Goal: Task Accomplishment & Management: Manage account settings

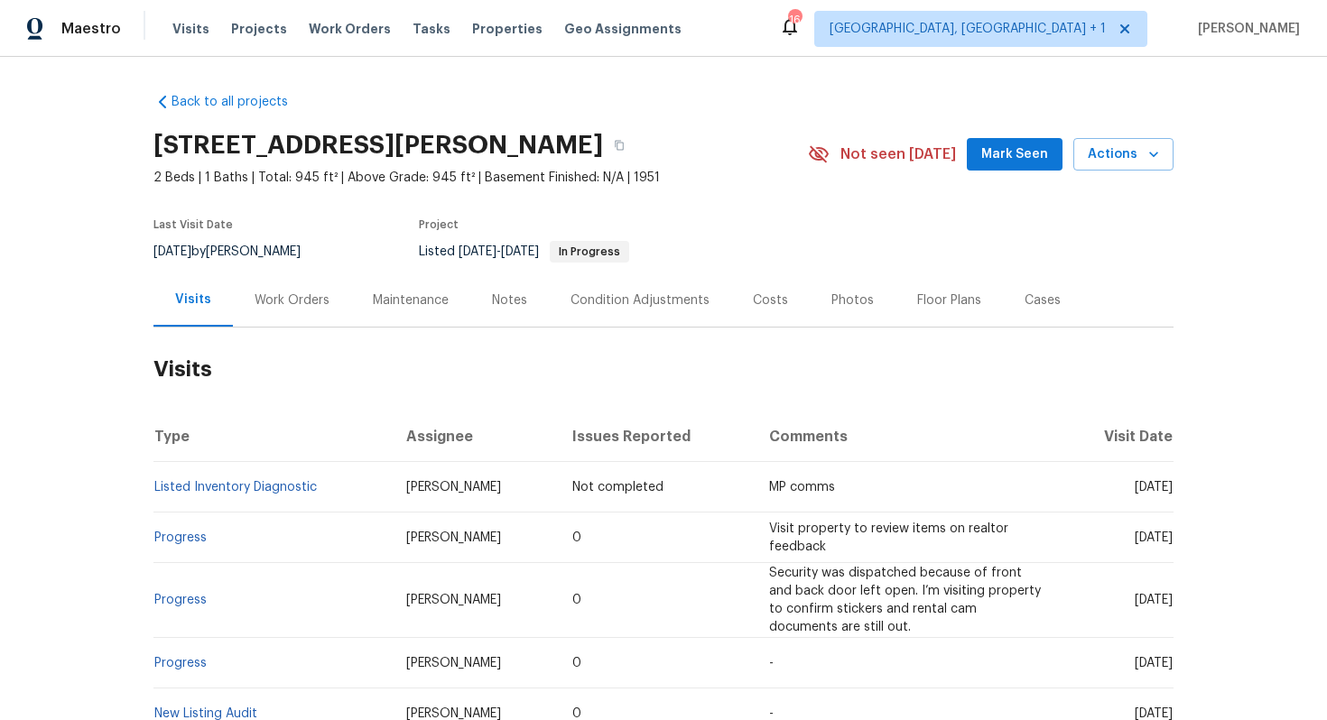
click at [301, 294] on div "Work Orders" at bounding box center [292, 301] width 75 height 18
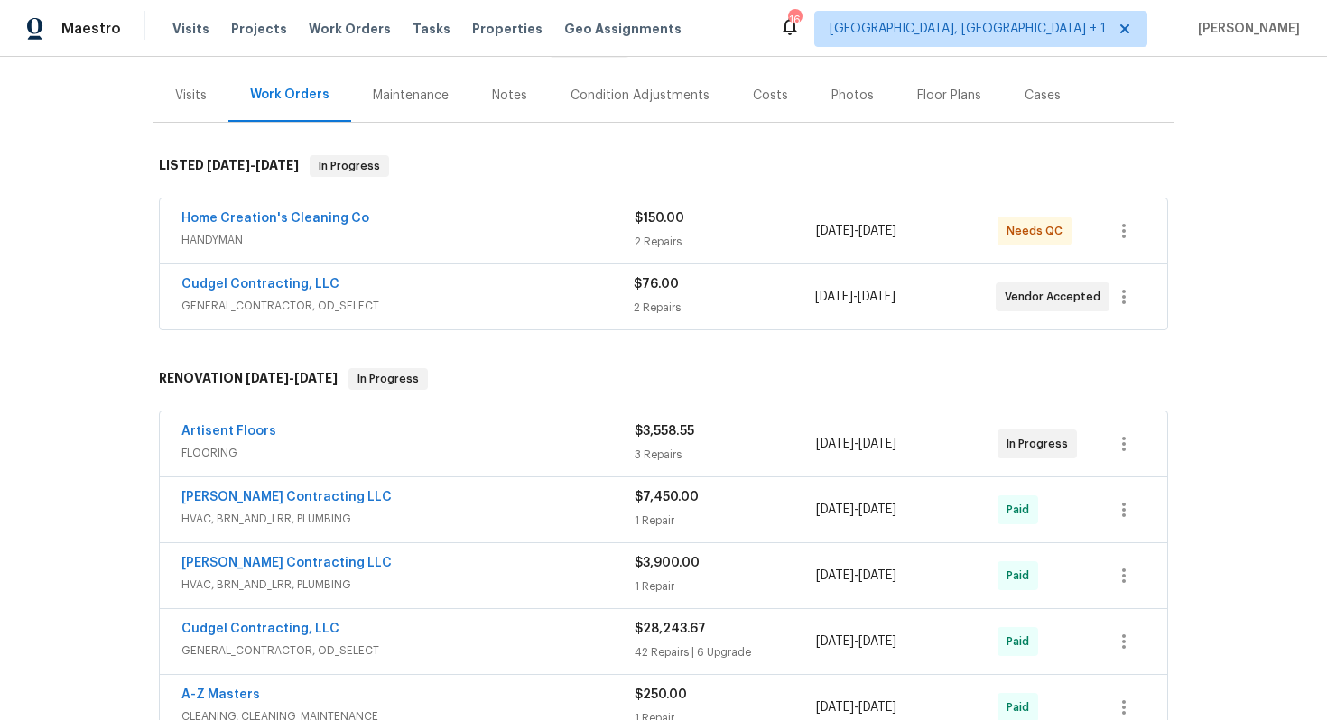
scroll to position [209, 0]
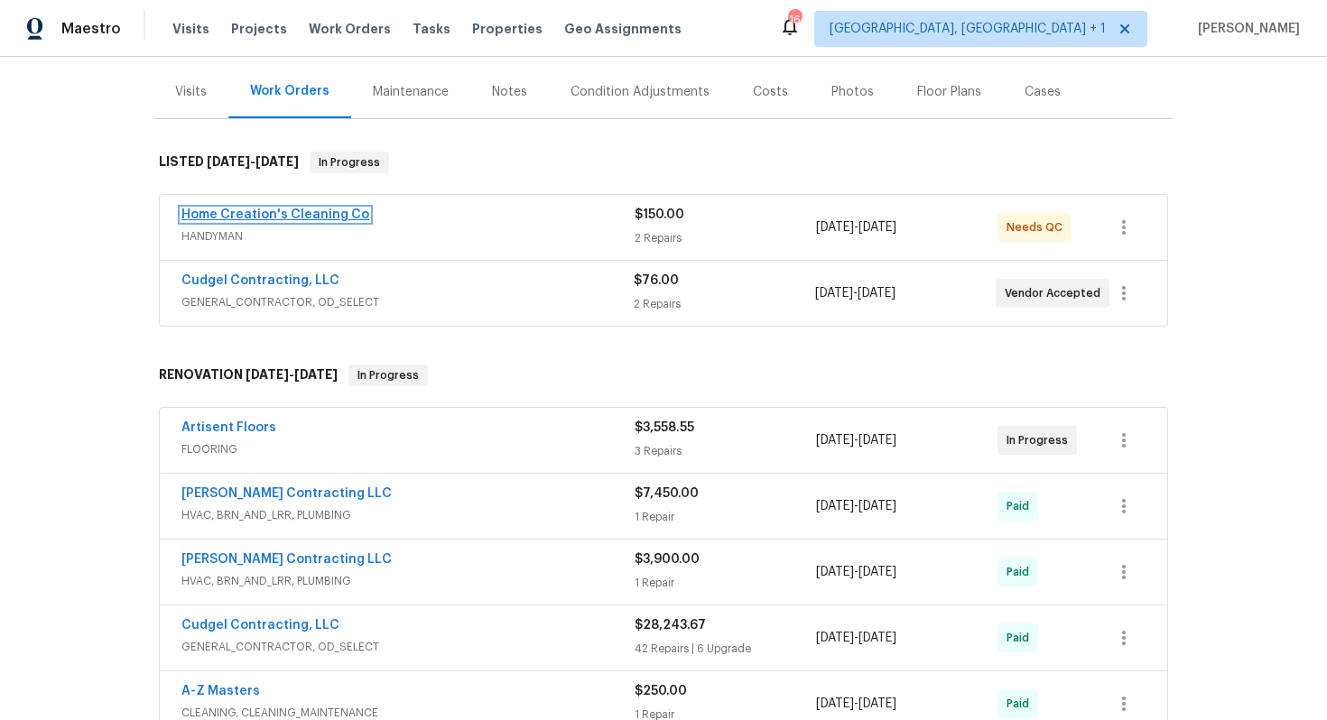
click at [268, 209] on link "Home Creation's Cleaning Co" at bounding box center [275, 215] width 188 height 13
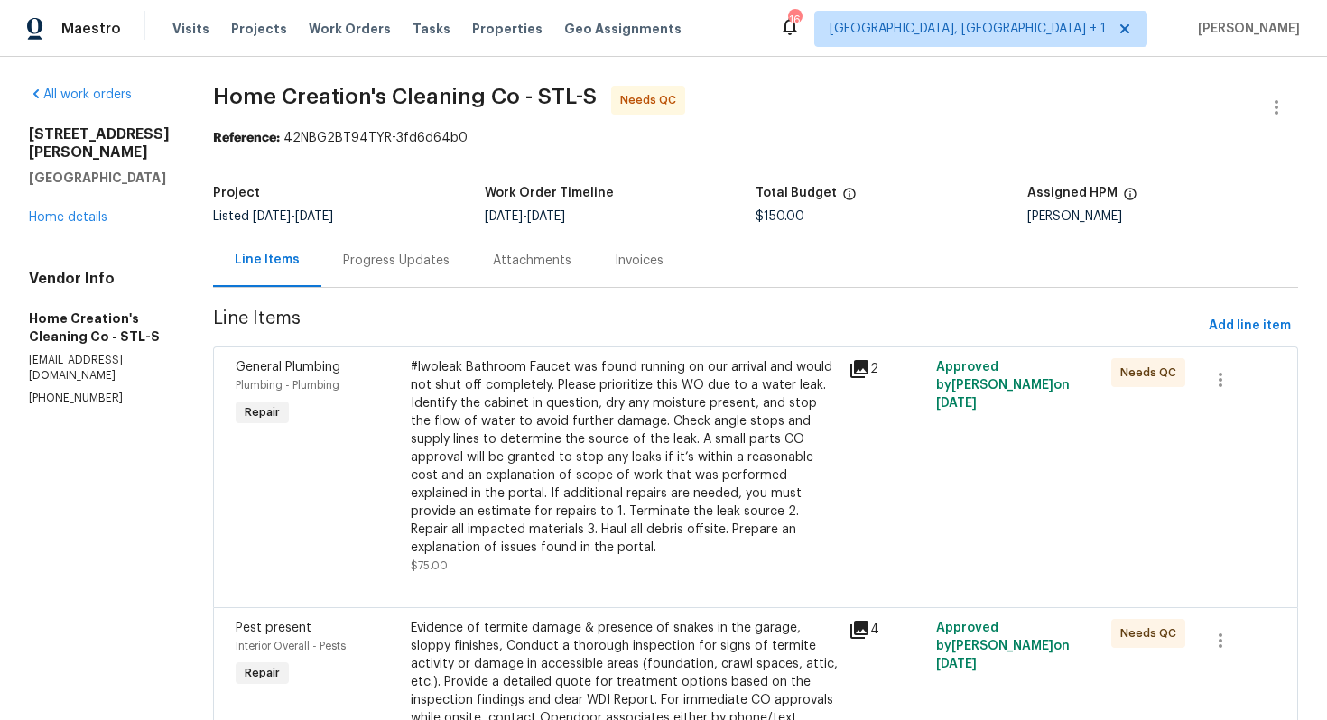
click at [356, 254] on div "Progress Updates" at bounding box center [396, 261] width 107 height 18
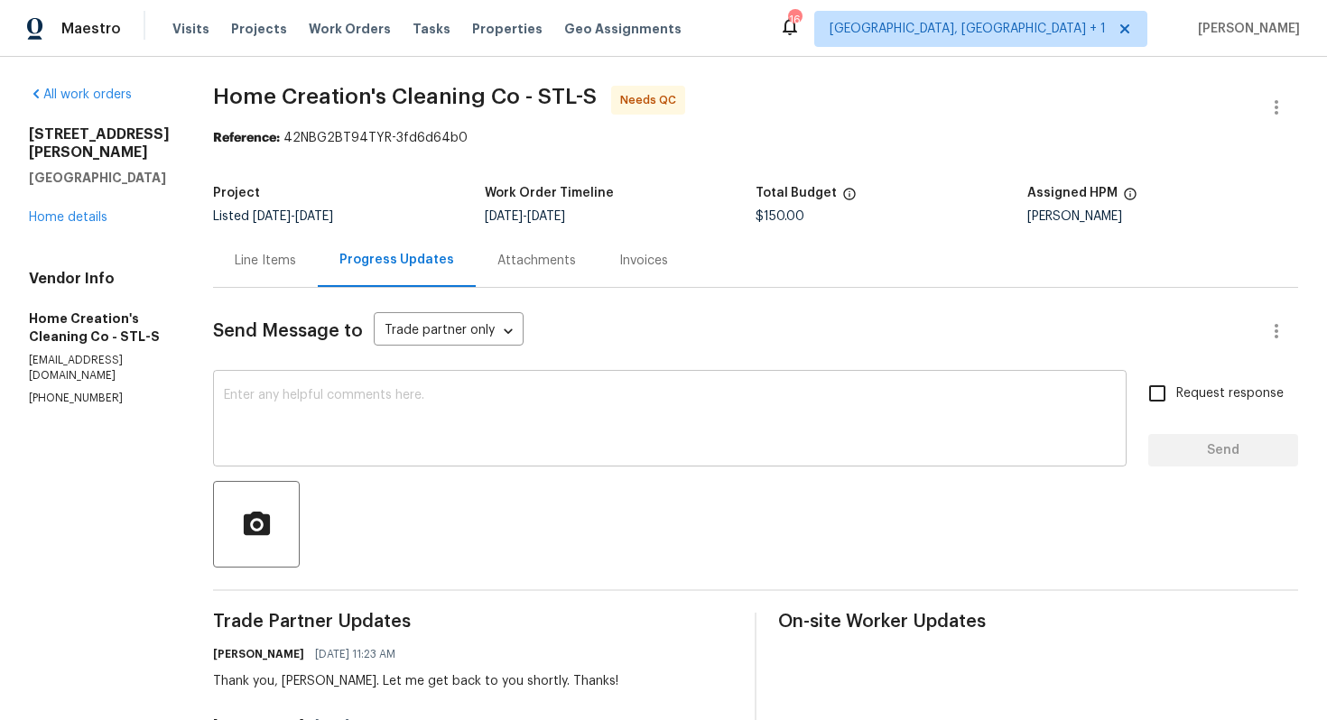
click at [357, 441] on textarea at bounding box center [670, 420] width 892 height 63
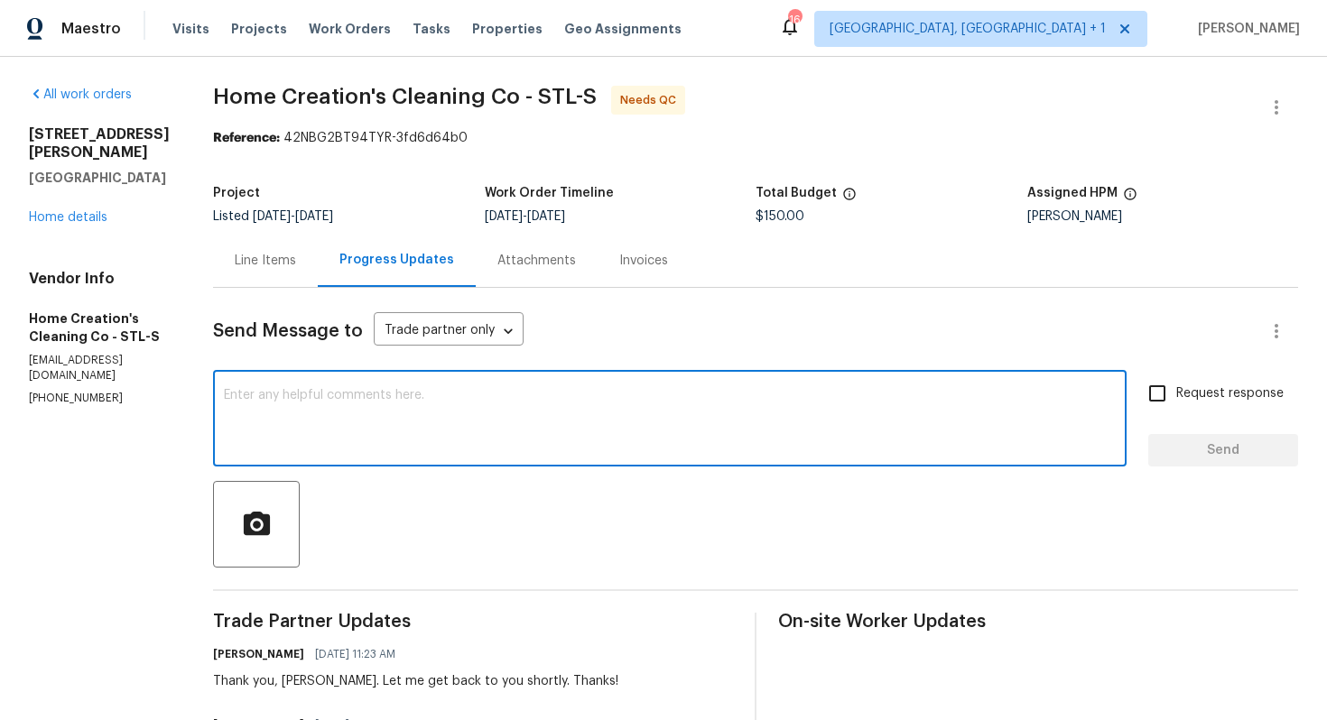
click at [271, 268] on div "Line Items" at bounding box center [265, 261] width 61 height 18
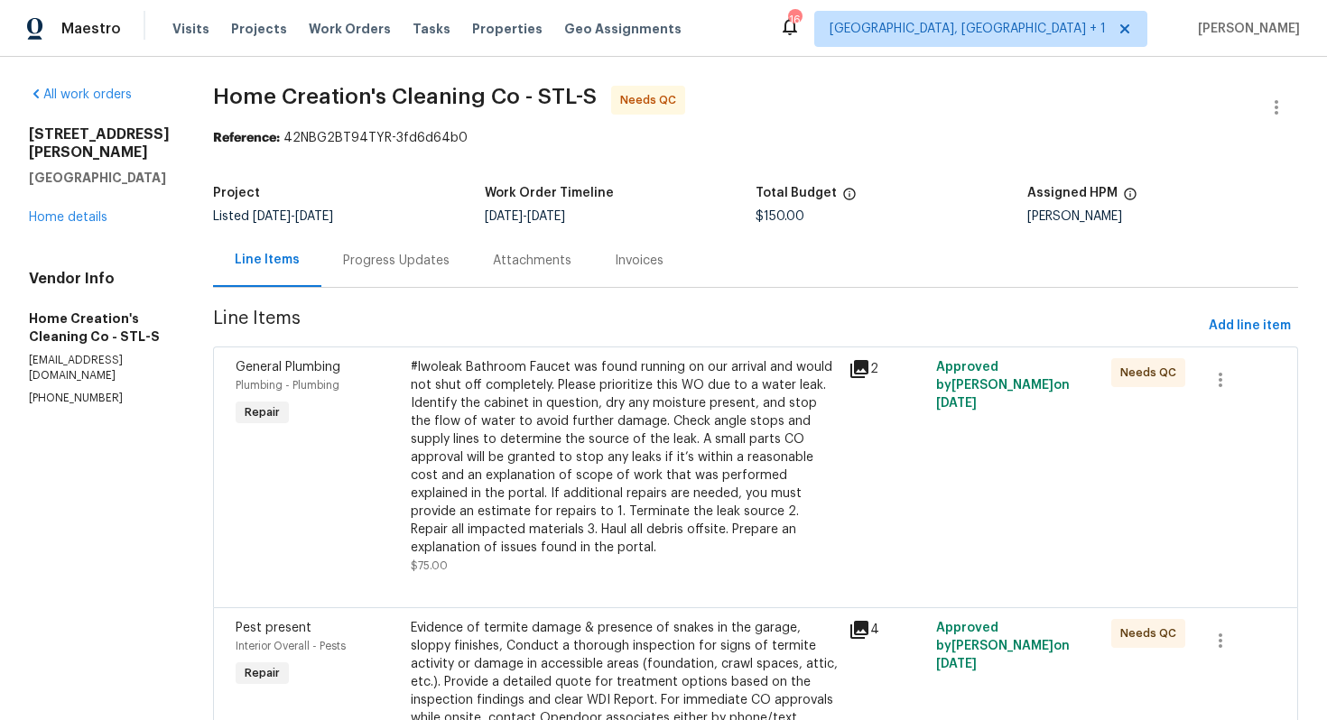
scroll to position [128, 0]
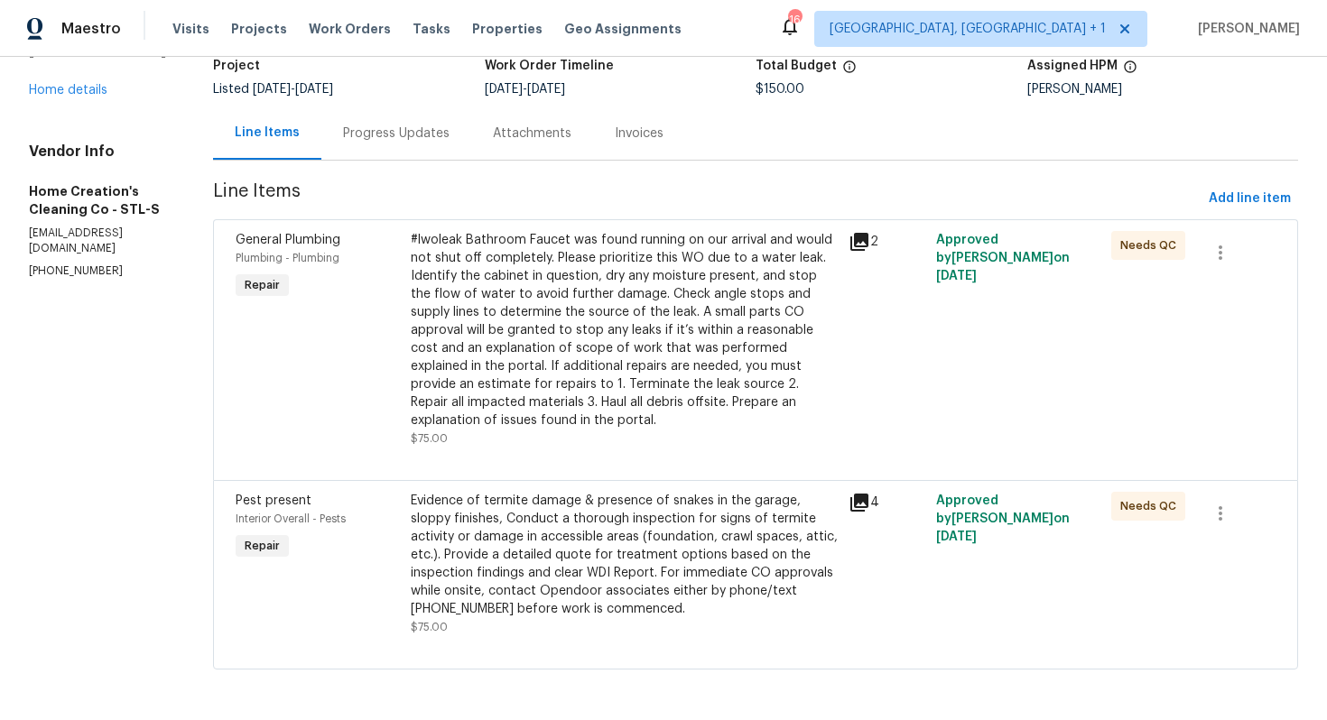
click at [550, 299] on div "#lwoleak Bathroom Faucet was found running on our arrival and would not shut of…" at bounding box center [624, 330] width 427 height 199
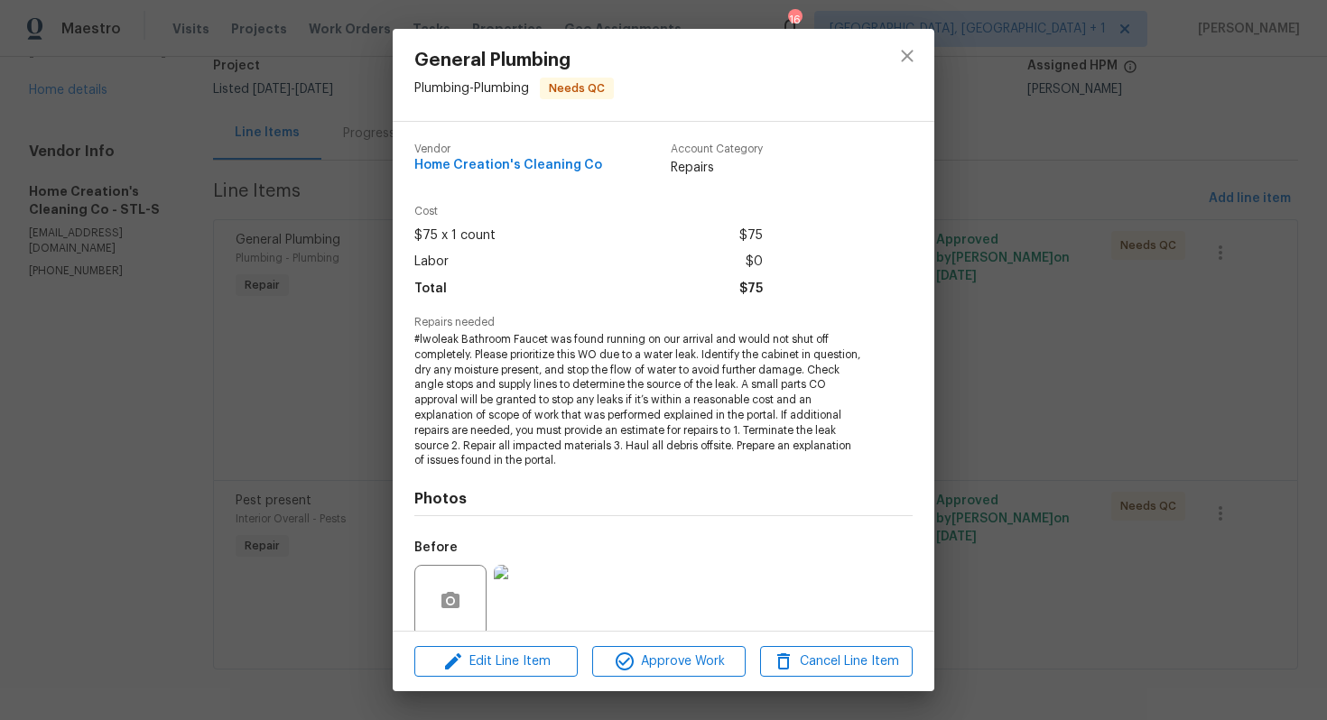
click at [267, 488] on div "General Plumbing Plumbing - Plumbing Needs QC Vendor Home Creation's Cleaning C…" at bounding box center [663, 360] width 1327 height 720
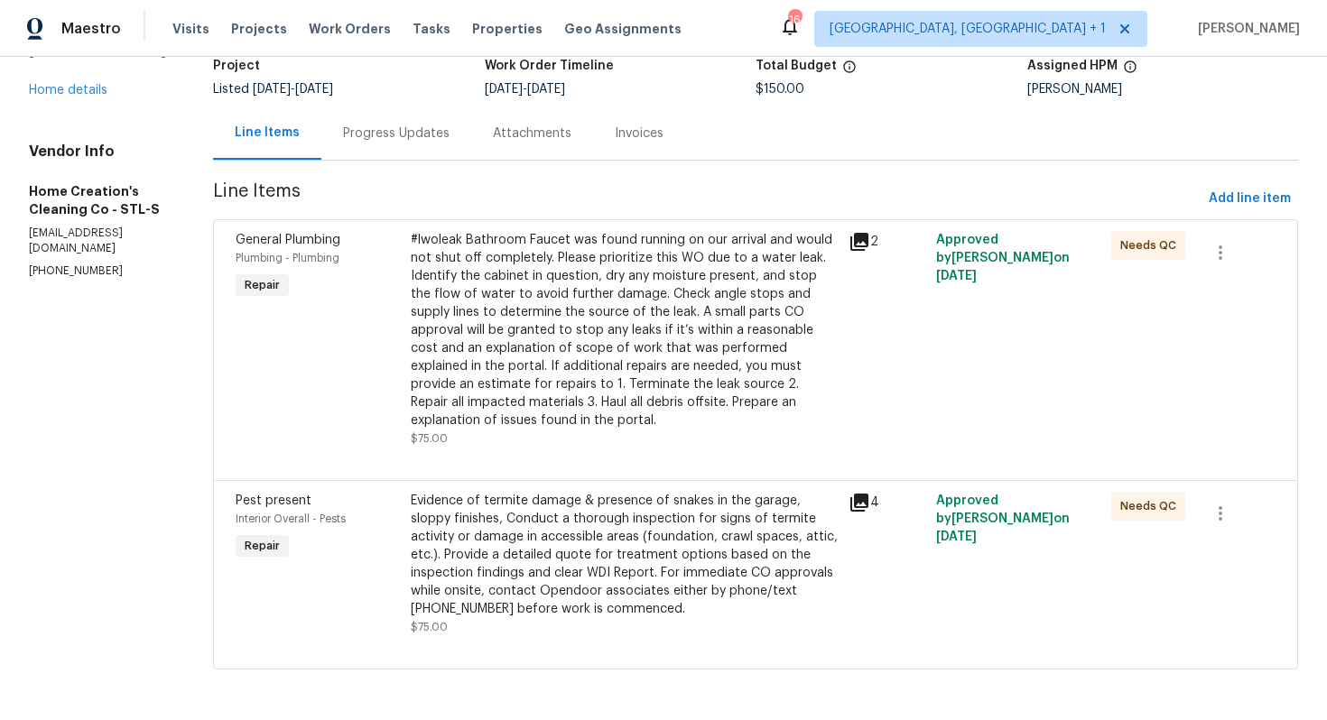
click at [506, 563] on div "Evidence of termite damage & presence of snakes in the garage, sloppy finishes,…" at bounding box center [624, 555] width 427 height 126
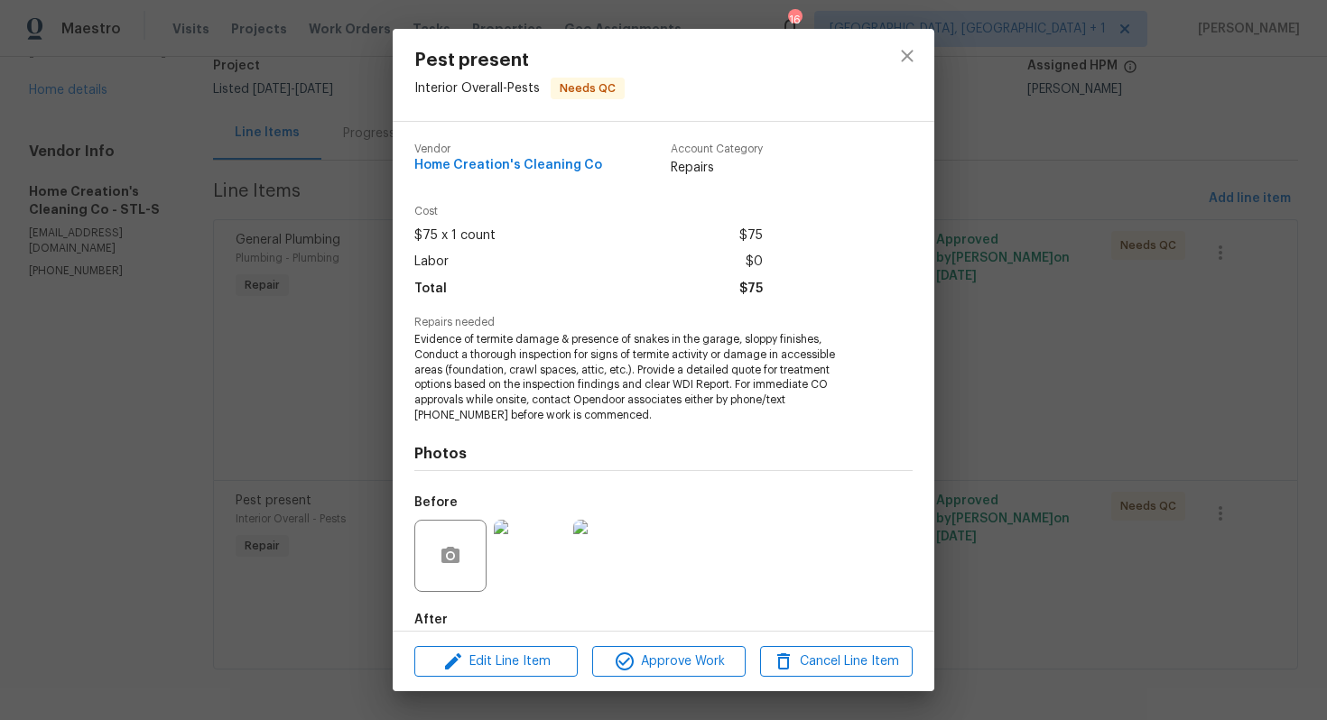
click at [517, 352] on span "Evidence of termite damage & presence of snakes in the garage, sloppy finishes,…" at bounding box center [638, 377] width 449 height 91
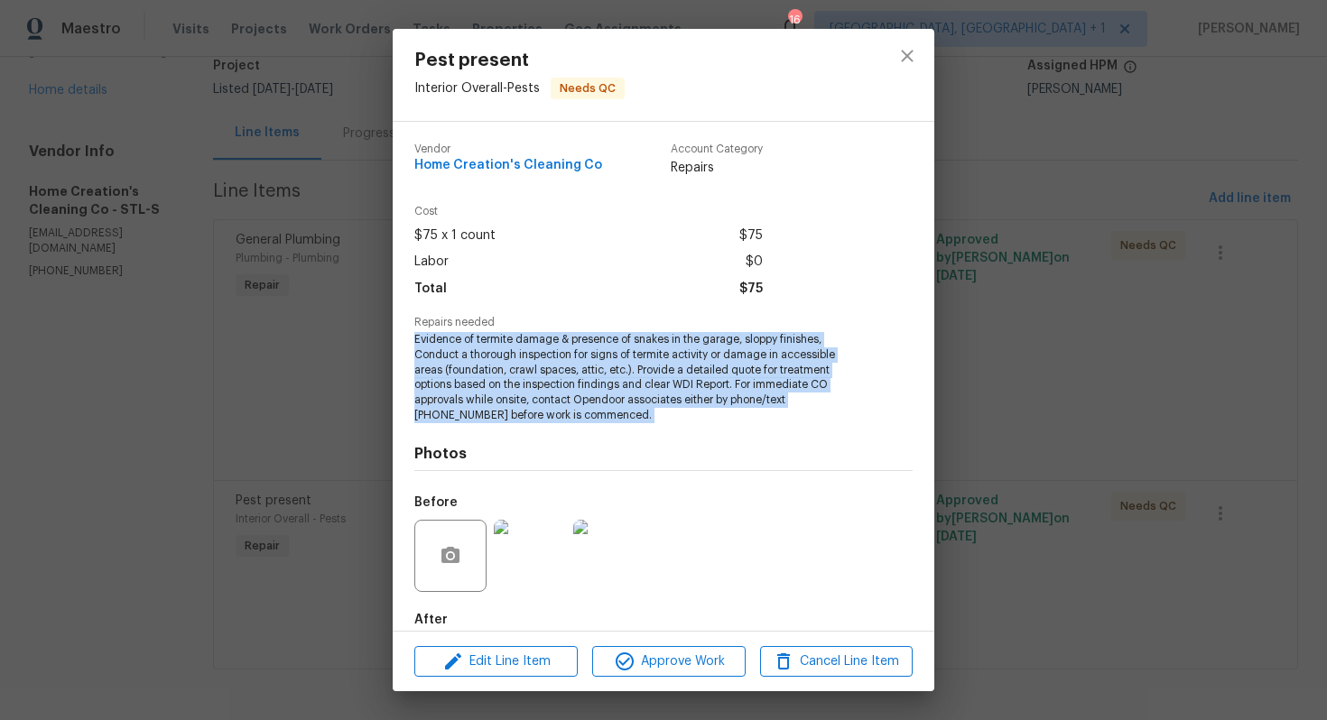
click at [242, 412] on div "Pest present Interior Overall - Pests Needs QC Vendor Home Creation's Cleaning …" at bounding box center [663, 360] width 1327 height 720
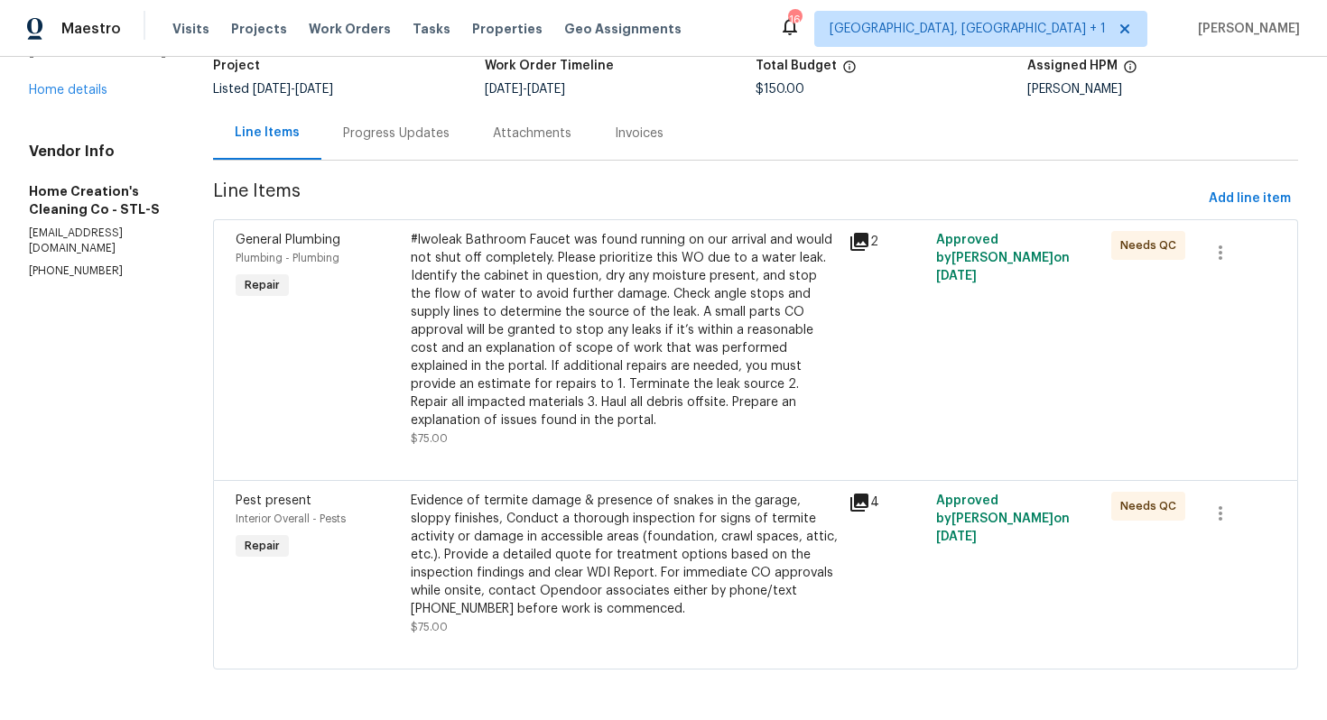
click at [437, 560] on div "Evidence of termite damage & presence of snakes in the garage, sloppy finishes,…" at bounding box center [624, 555] width 427 height 126
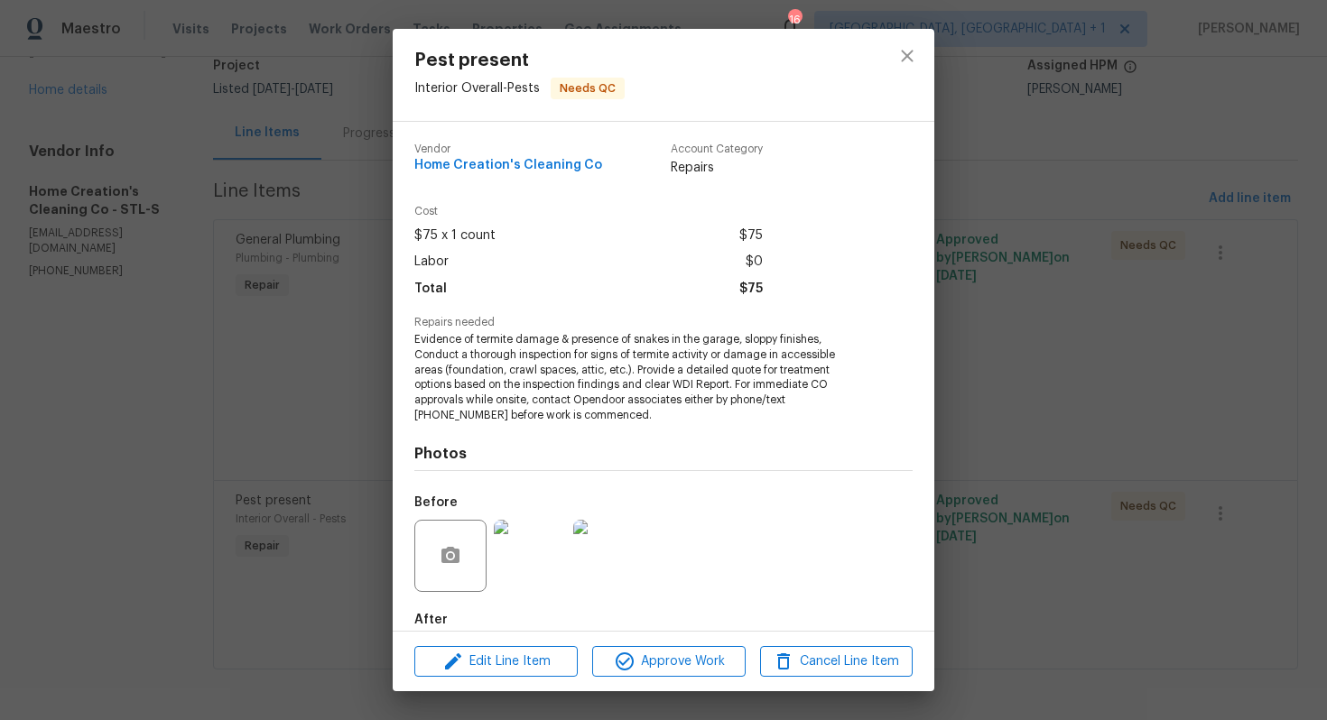
click at [491, 378] on span "Evidence of termite damage & presence of snakes in the garage, sloppy finishes,…" at bounding box center [638, 377] width 449 height 91
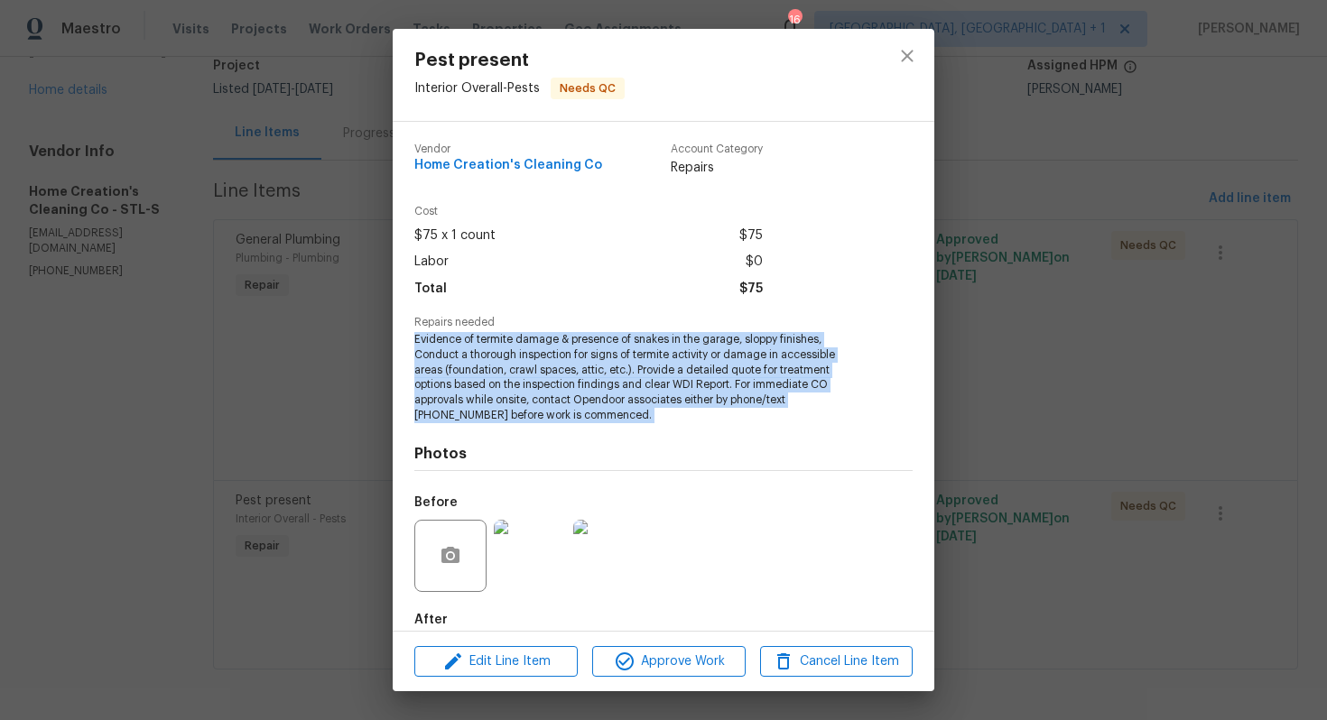
copy span "Evidence of termite damage & presence of snakes in the garage, sloppy finishes,…"
click at [311, 319] on div "Pest present Interior Overall - Pests Needs QC Vendor Home Creation's Cleaning …" at bounding box center [663, 360] width 1327 height 720
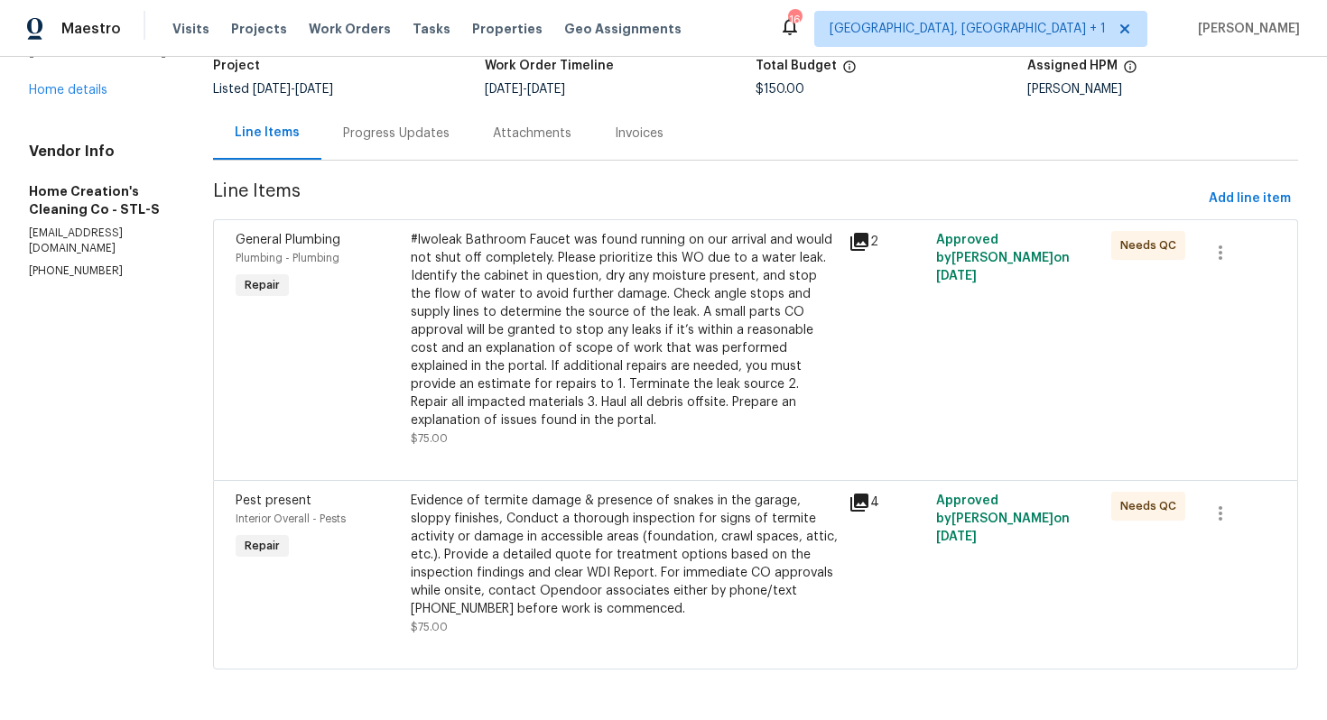
click at [362, 140] on div "Progress Updates" at bounding box center [396, 134] width 107 height 18
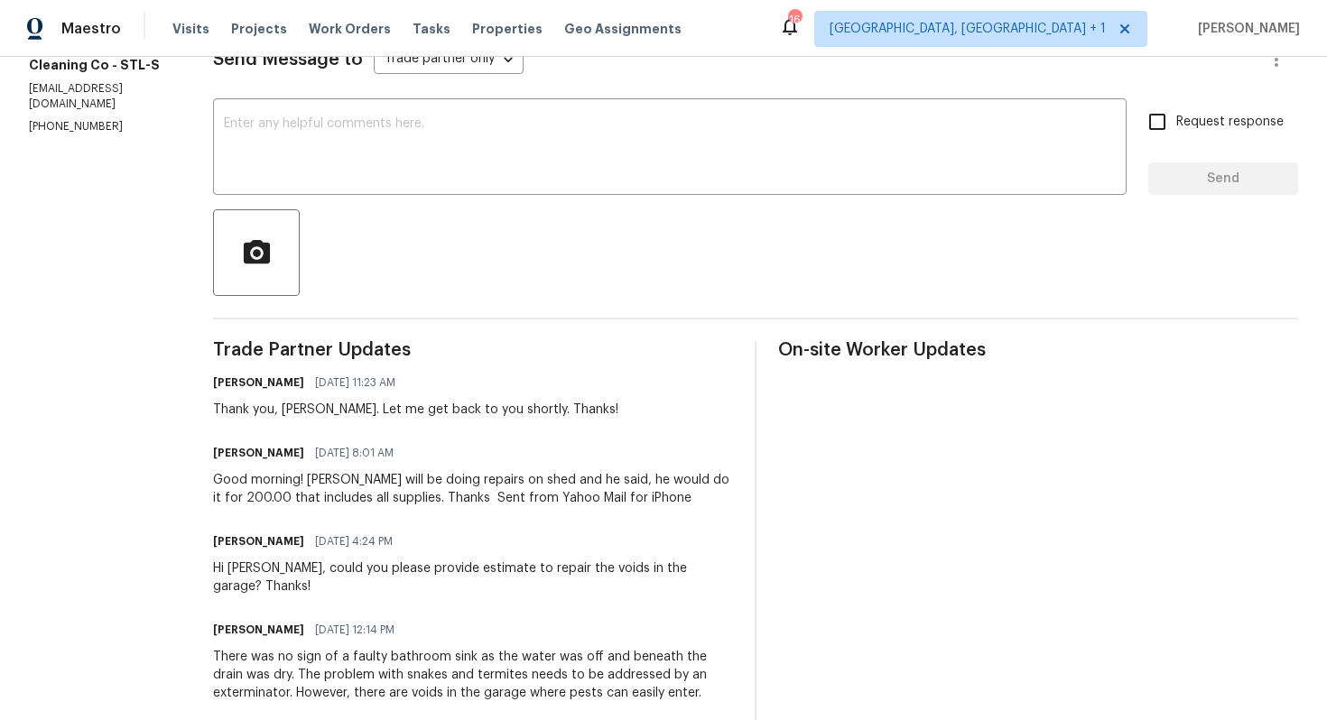
scroll to position [282, 0]
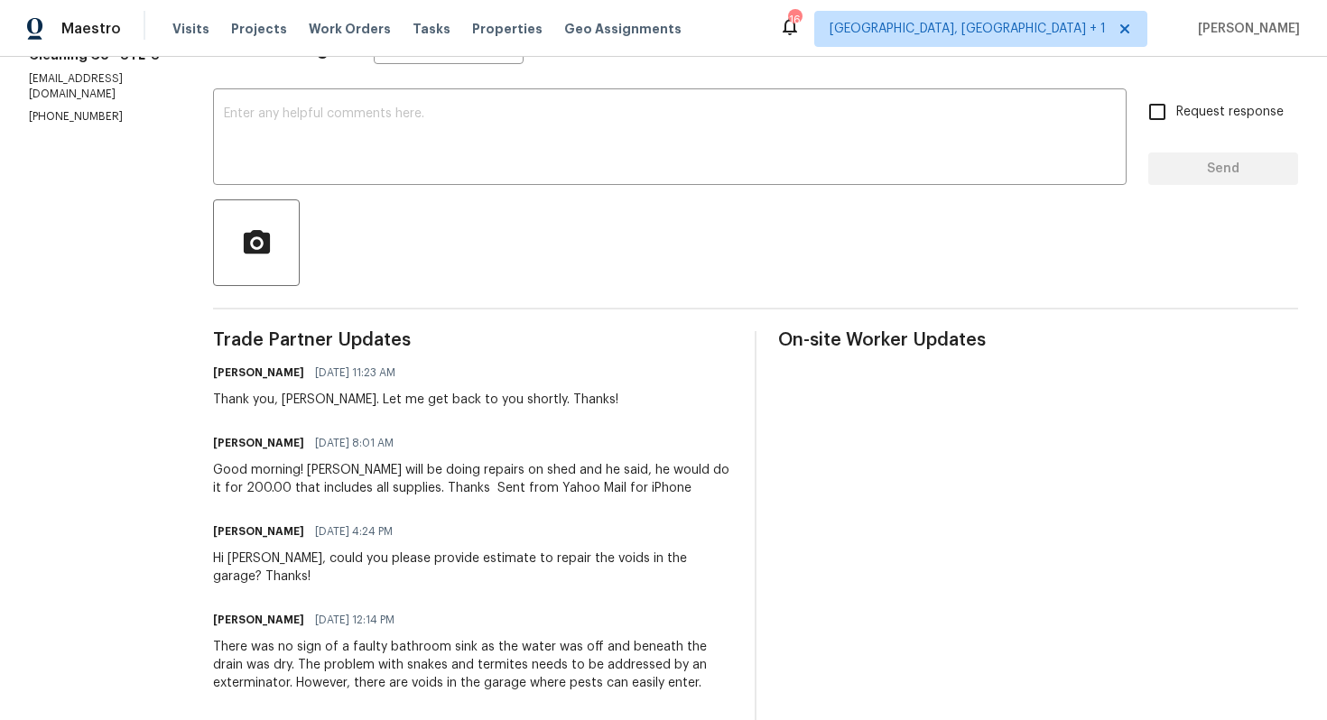
click at [318, 479] on div "Good morning! Nat will be doing repairs on shed and he said, he would do it for…" at bounding box center [473, 479] width 520 height 36
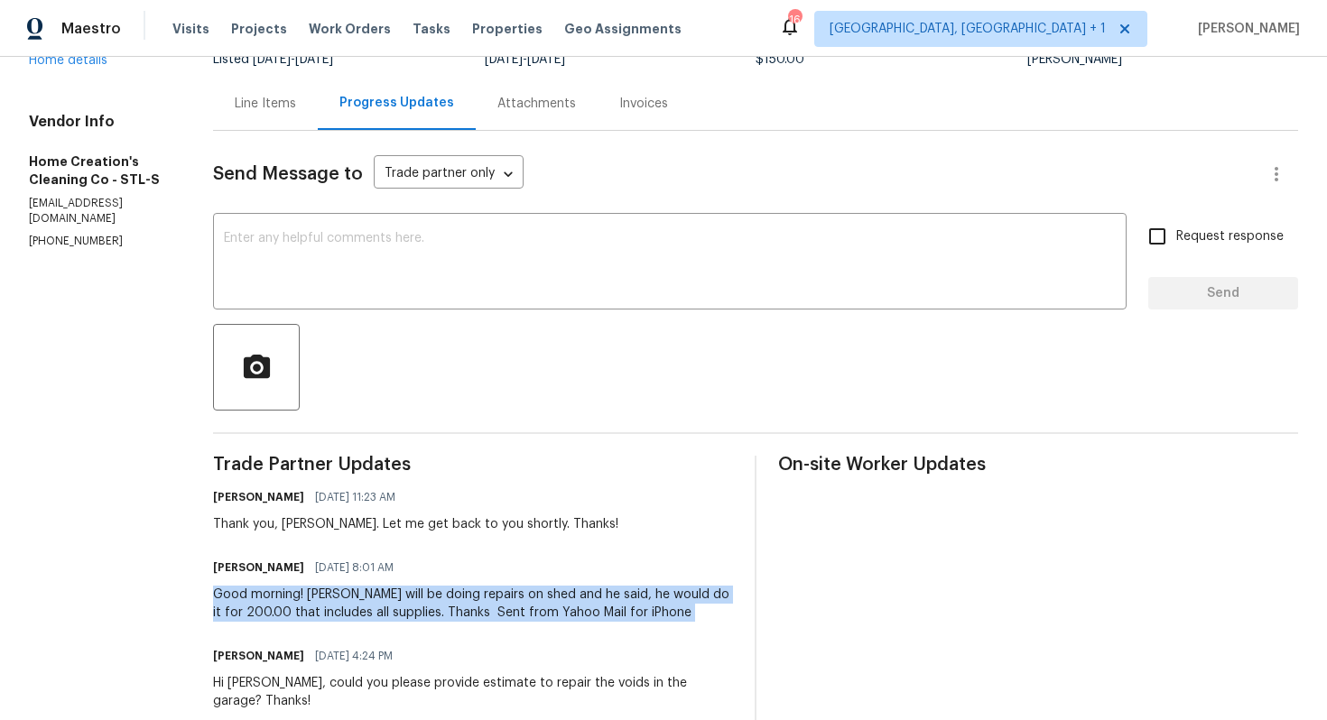
scroll to position [170, 0]
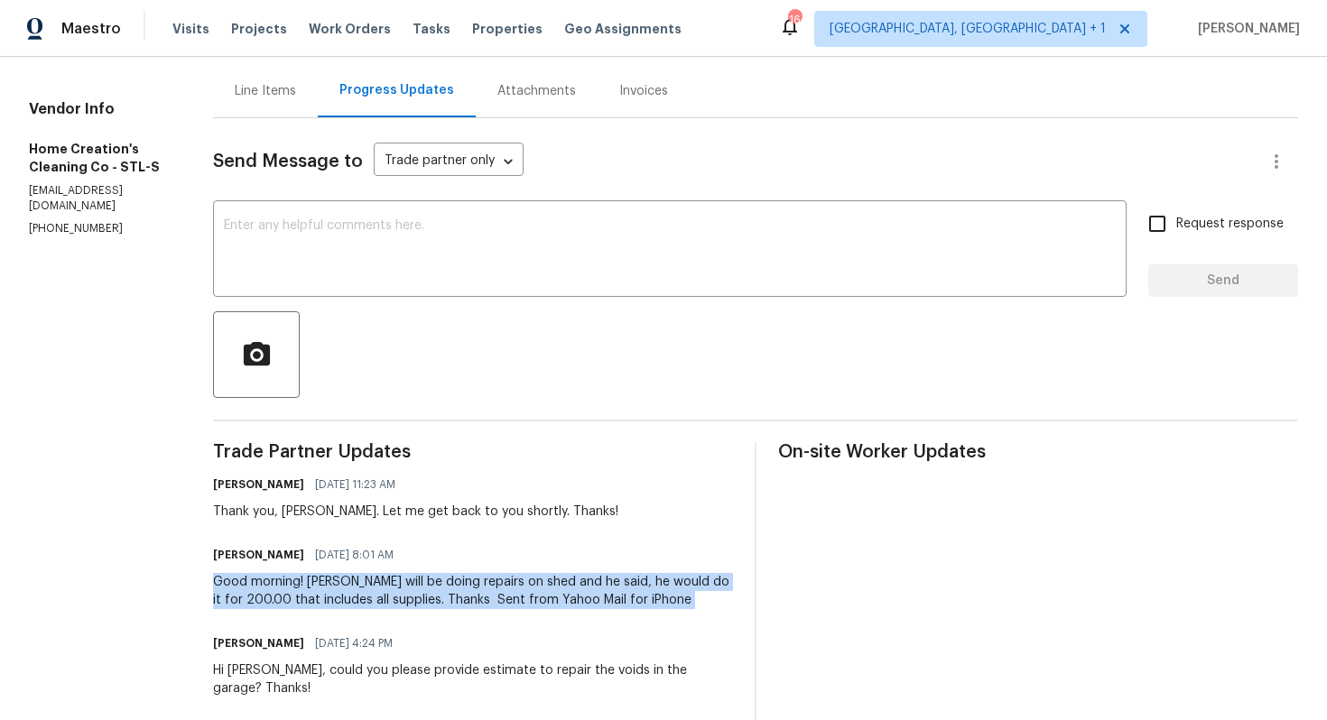
click at [275, 587] on div "Good morning! Nat will be doing repairs on shed and he said, he would do it for…" at bounding box center [473, 591] width 520 height 36
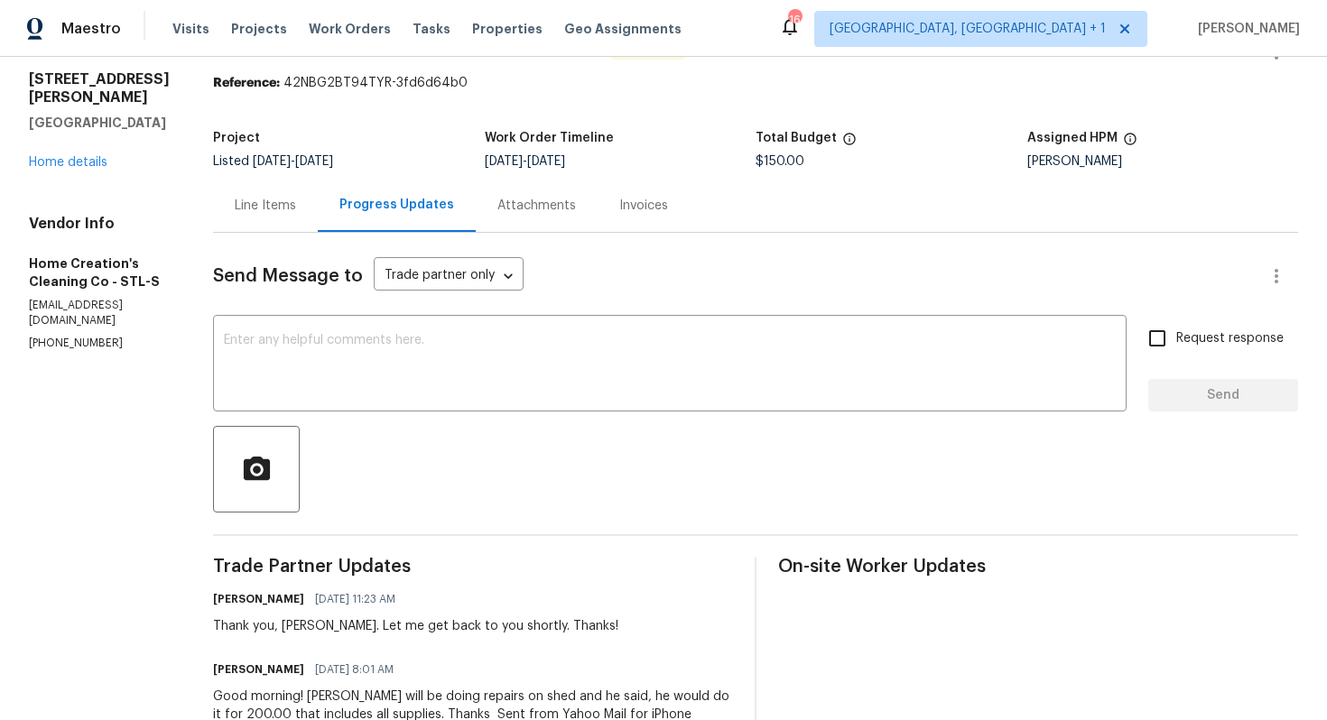
scroll to position [0, 0]
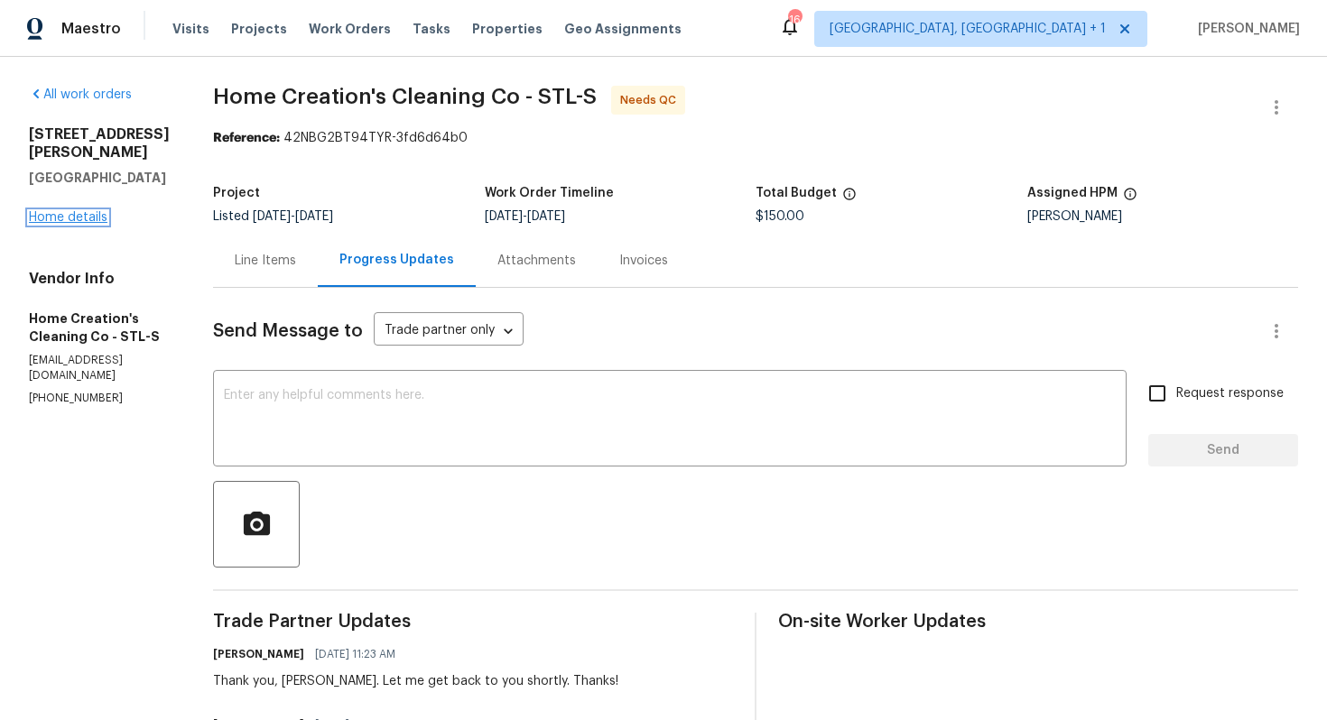
click at [68, 211] on link "Home details" at bounding box center [68, 217] width 79 height 13
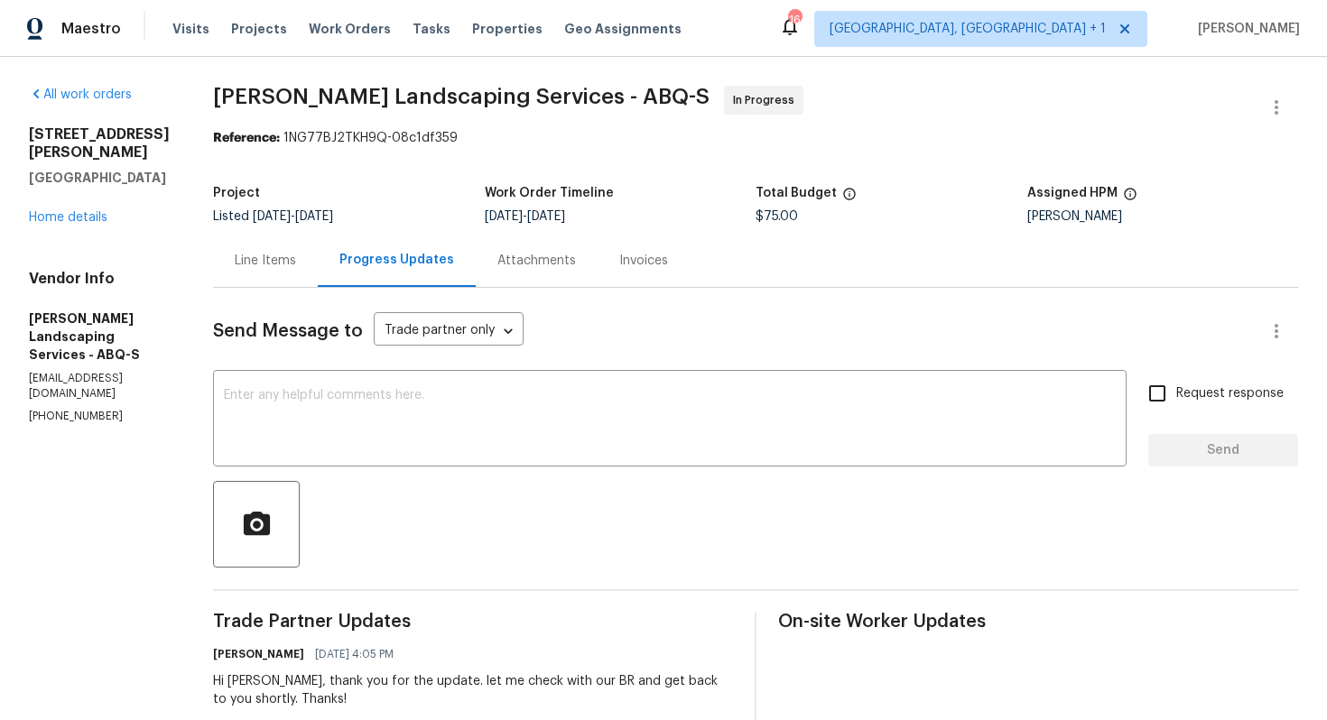
click at [292, 267] on div "Line Items" at bounding box center [265, 261] width 61 height 18
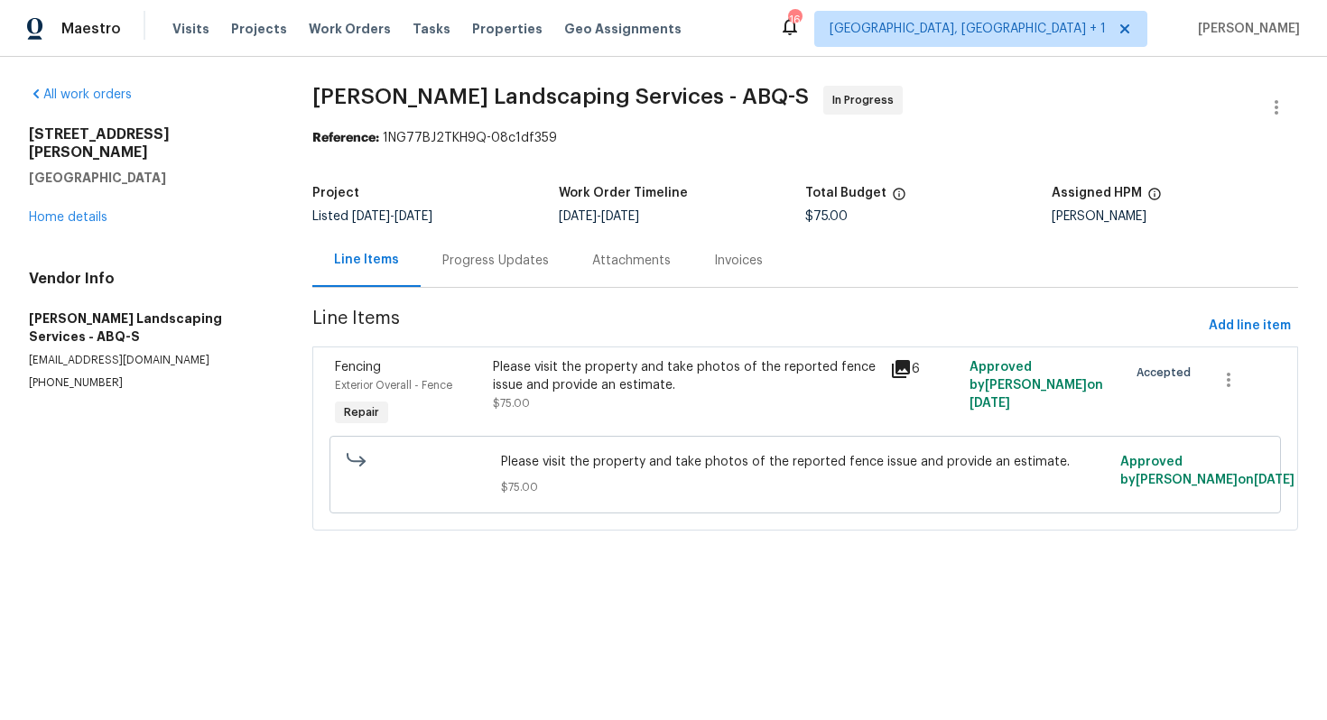
click at [502, 384] on div "Please visit the property and take photos of the reported fence issue and provi…" at bounding box center [685, 376] width 385 height 36
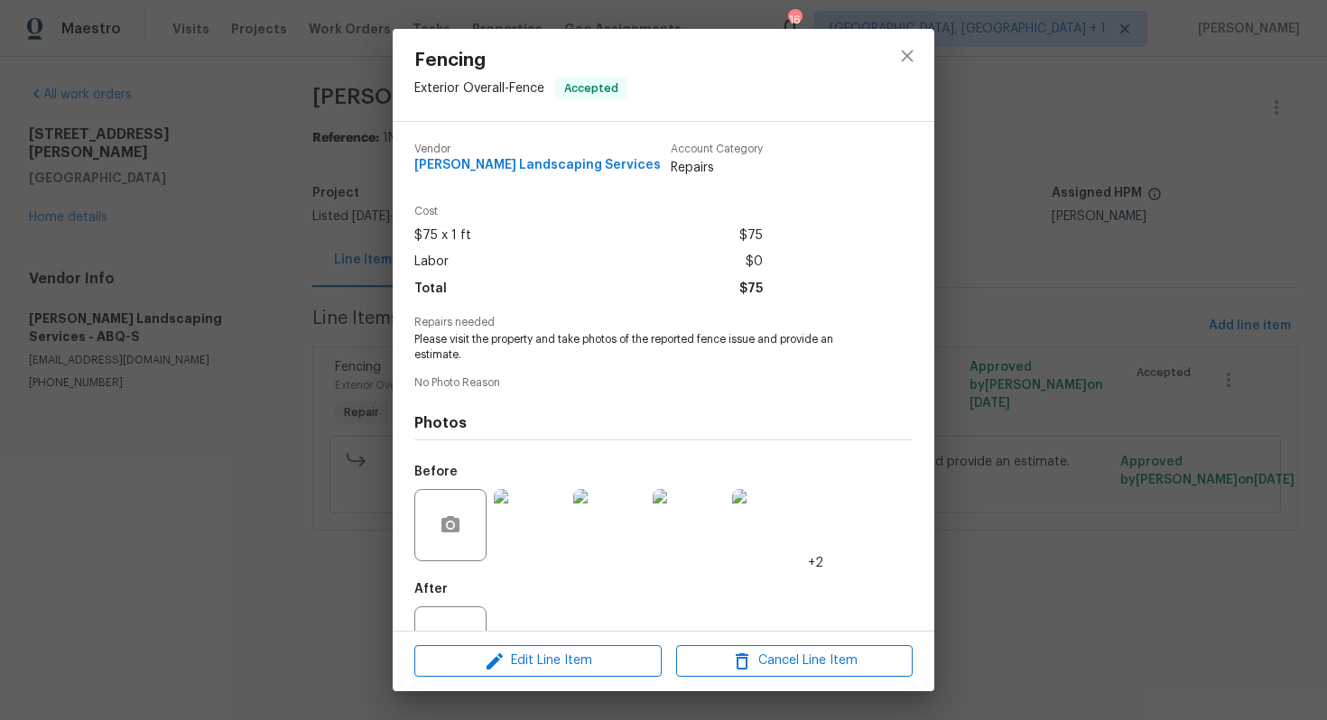
scroll to position [66, 0]
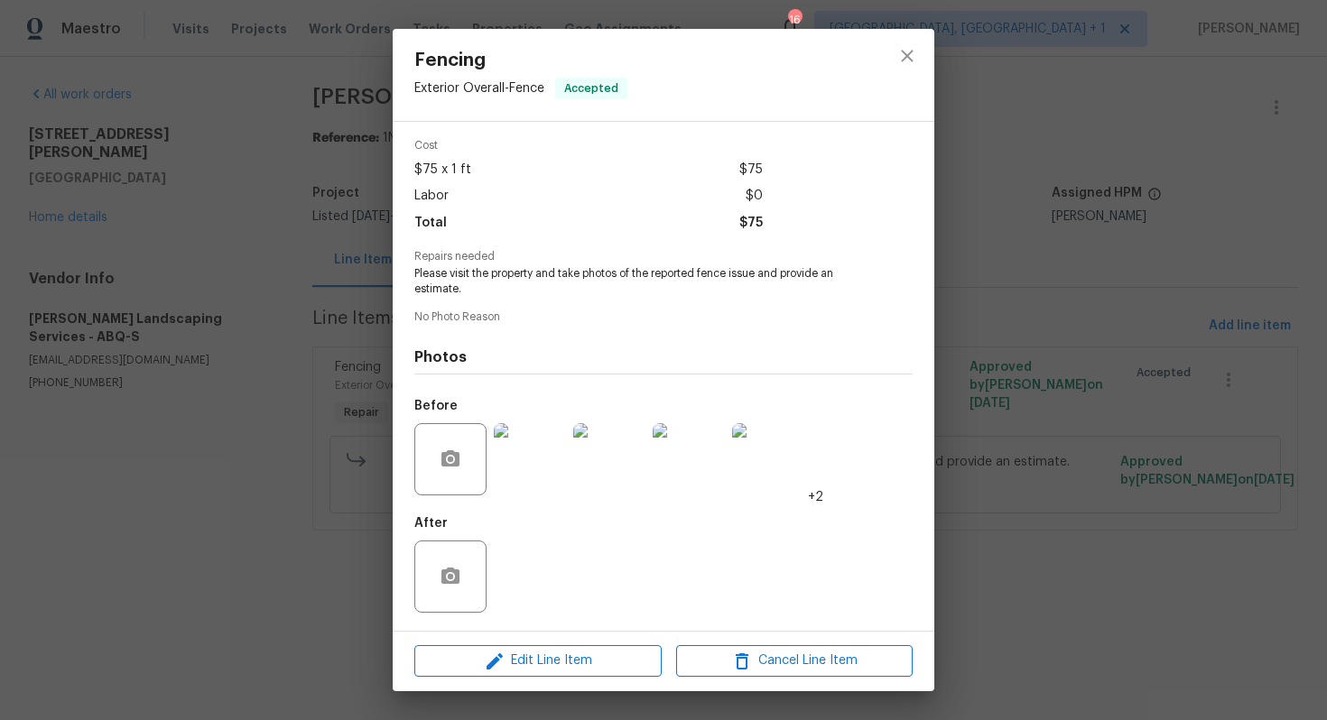
click at [283, 512] on div "Fencing Exterior Overall - Fence Accepted Vendor Rodriguez Landscaping Services…" at bounding box center [663, 360] width 1327 height 720
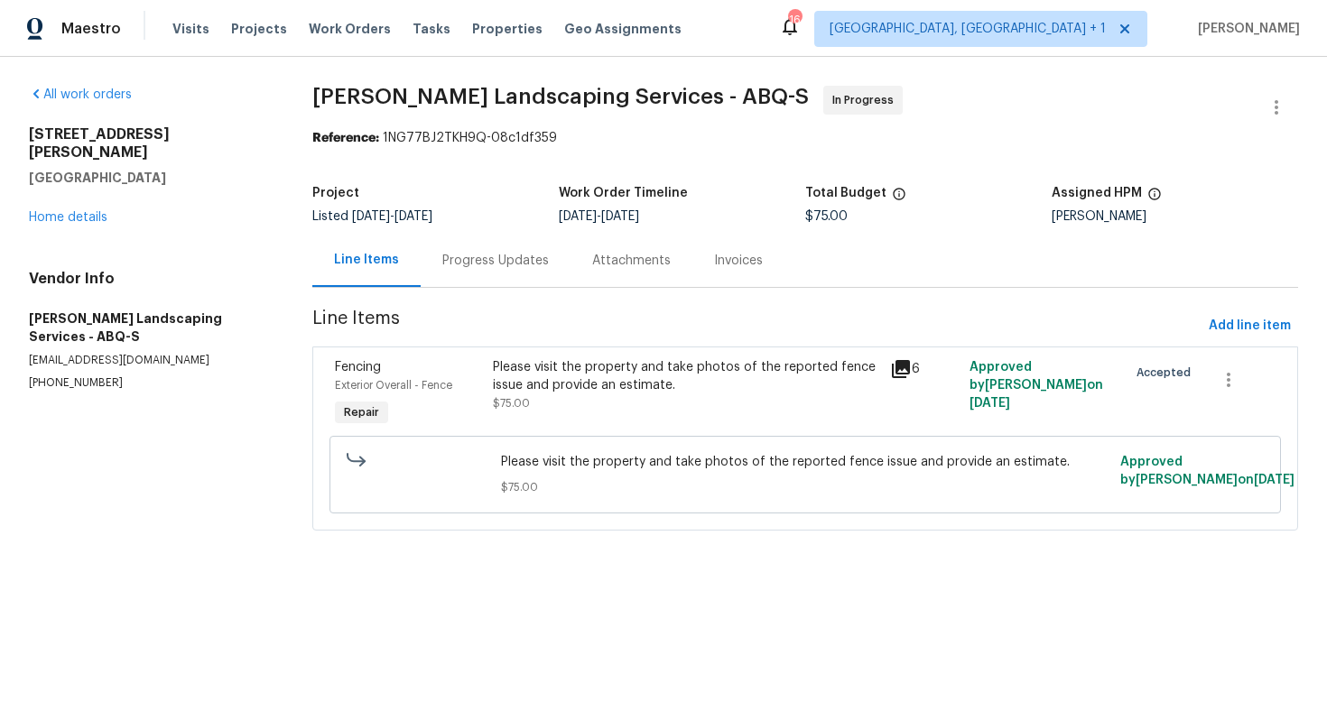
click at [478, 255] on div "Progress Updates" at bounding box center [495, 261] width 107 height 18
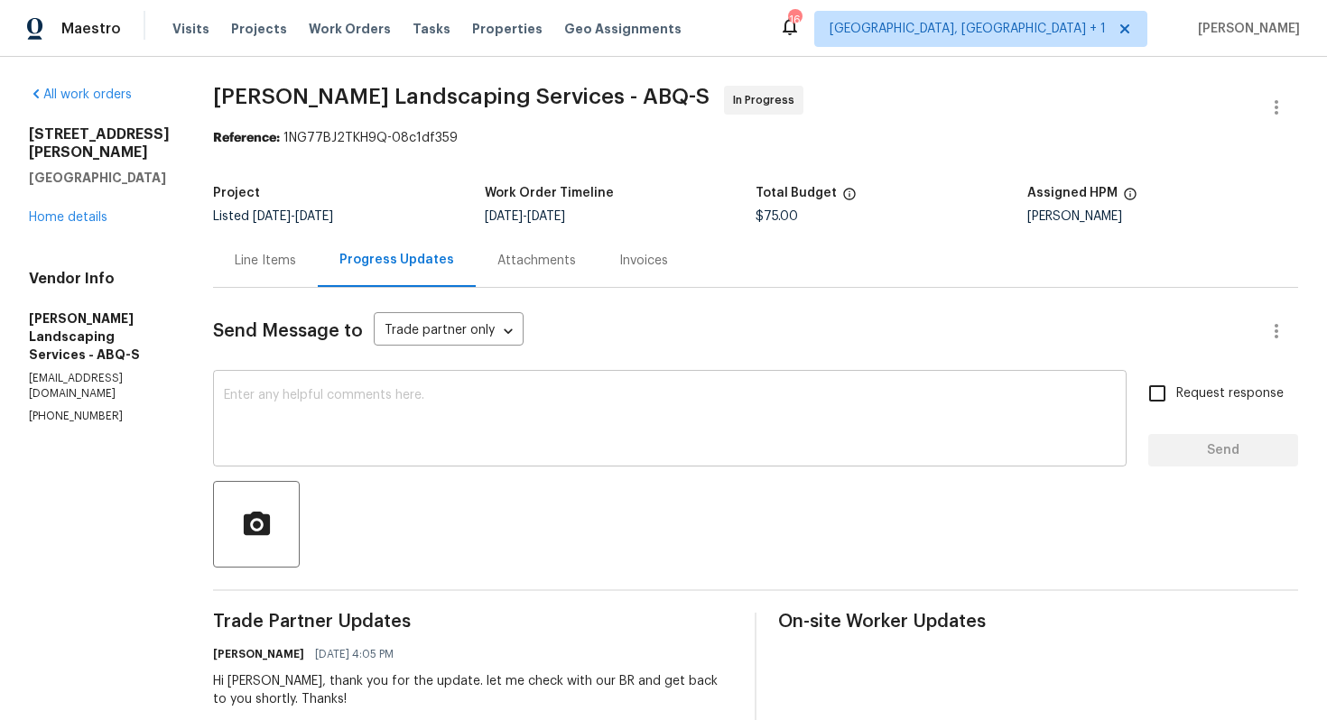
click at [465, 395] on textarea at bounding box center [670, 420] width 892 height 63
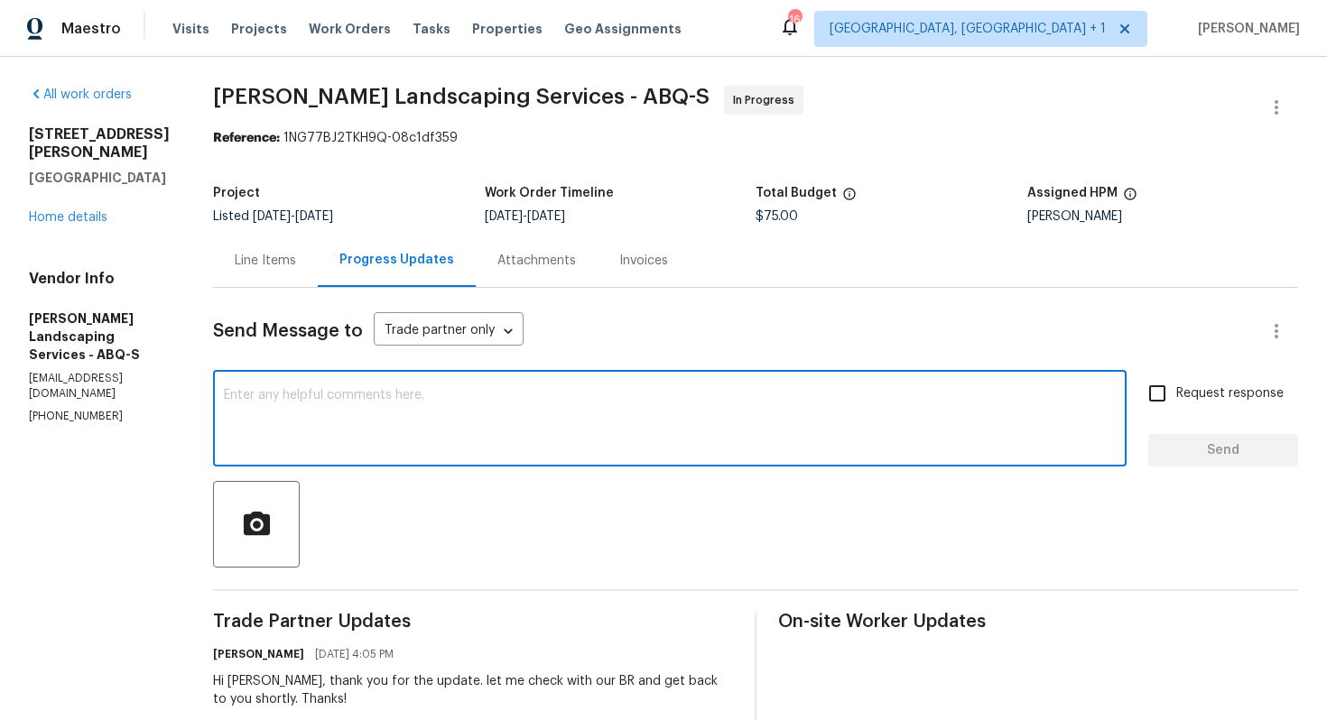
click at [287, 681] on div "Hi Josue, thank you for the update. let me check with our BR and get back to yo…" at bounding box center [473, 690] width 520 height 36
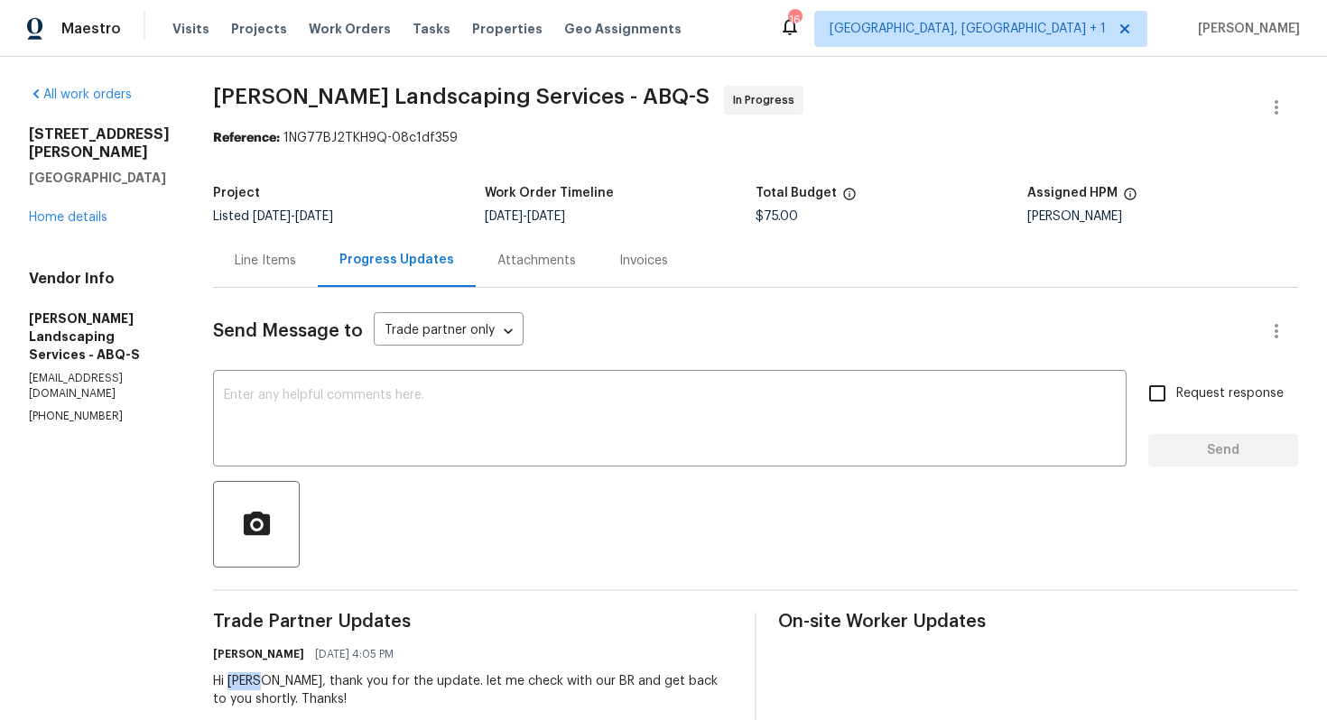
copy div "Josue"
click at [457, 452] on div "x ​" at bounding box center [669, 421] width 913 height 92
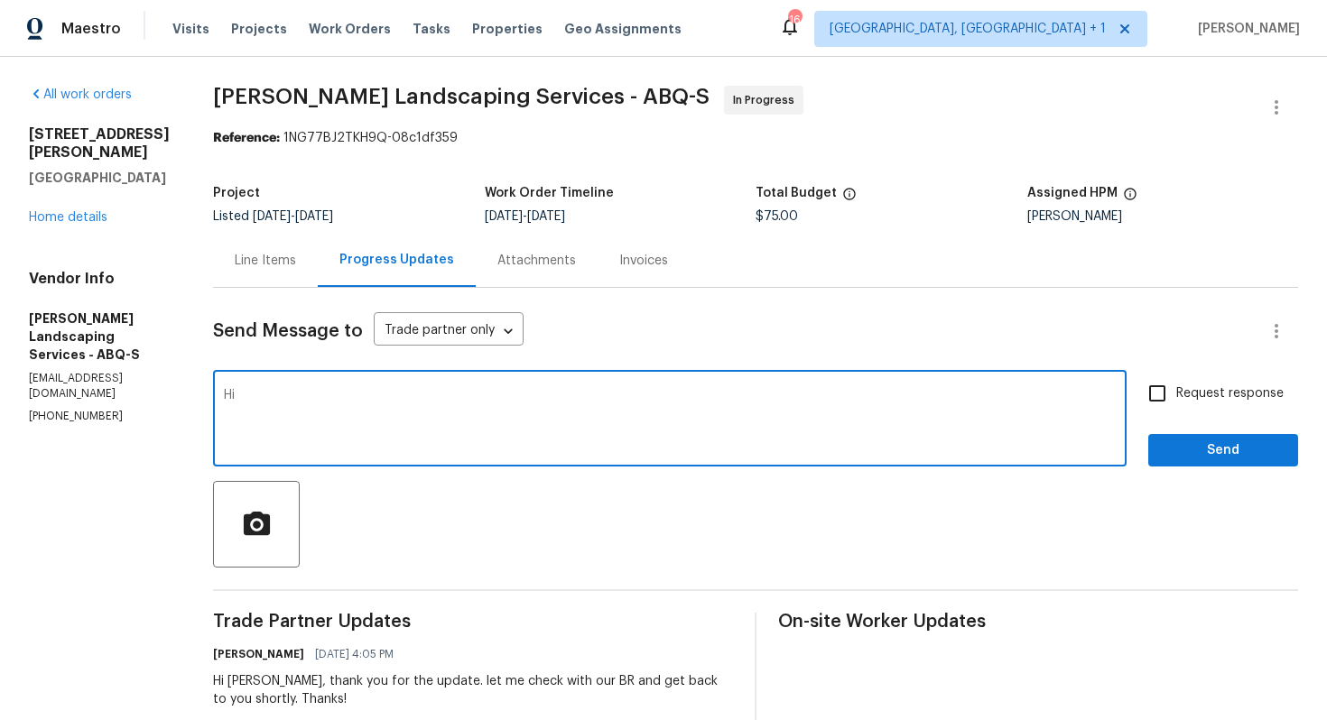
paste textarea "Josue"
type textarea "Hi Josue, we have decided no to move forward with this WO. Kindly confirm the t…"
click at [1192, 403] on span "Request response" at bounding box center [1229, 394] width 107 height 19
click at [1176, 403] on input "Request response" at bounding box center [1157, 394] width 38 height 38
checkbox input "true"
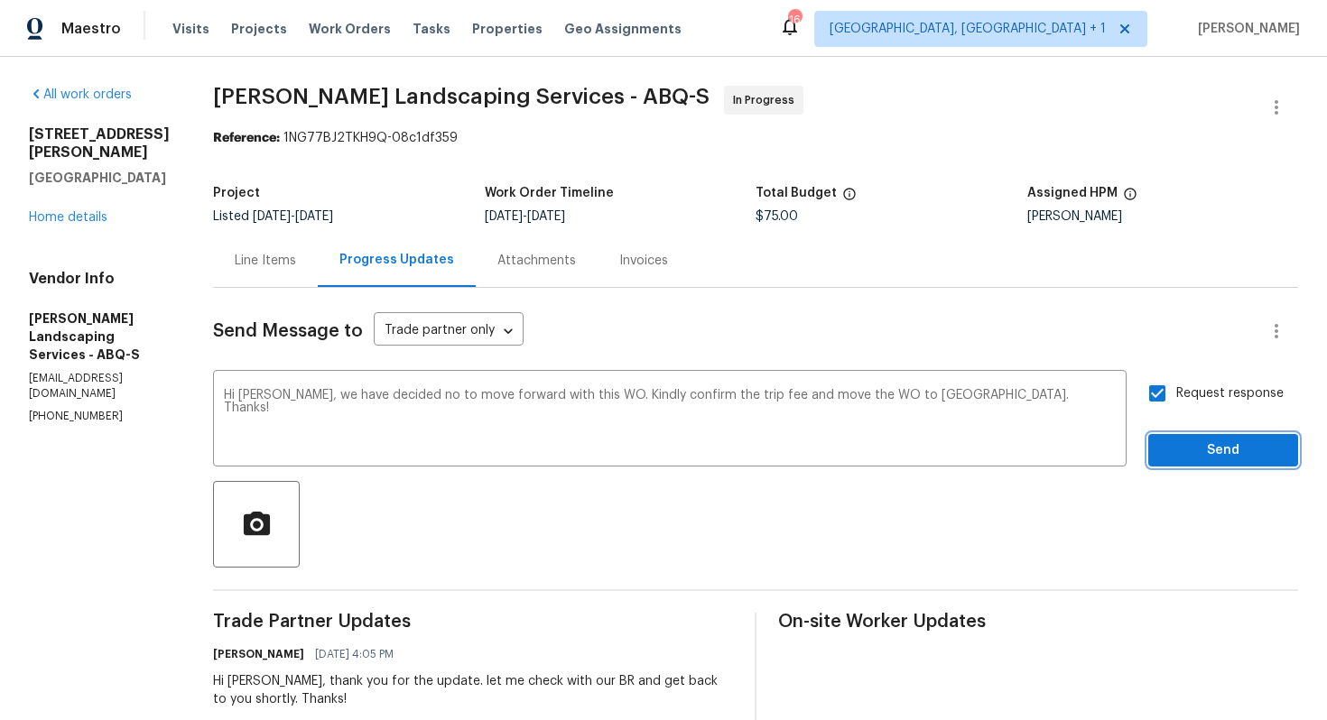
click at [1189, 452] on span "Send" at bounding box center [1223, 451] width 121 height 23
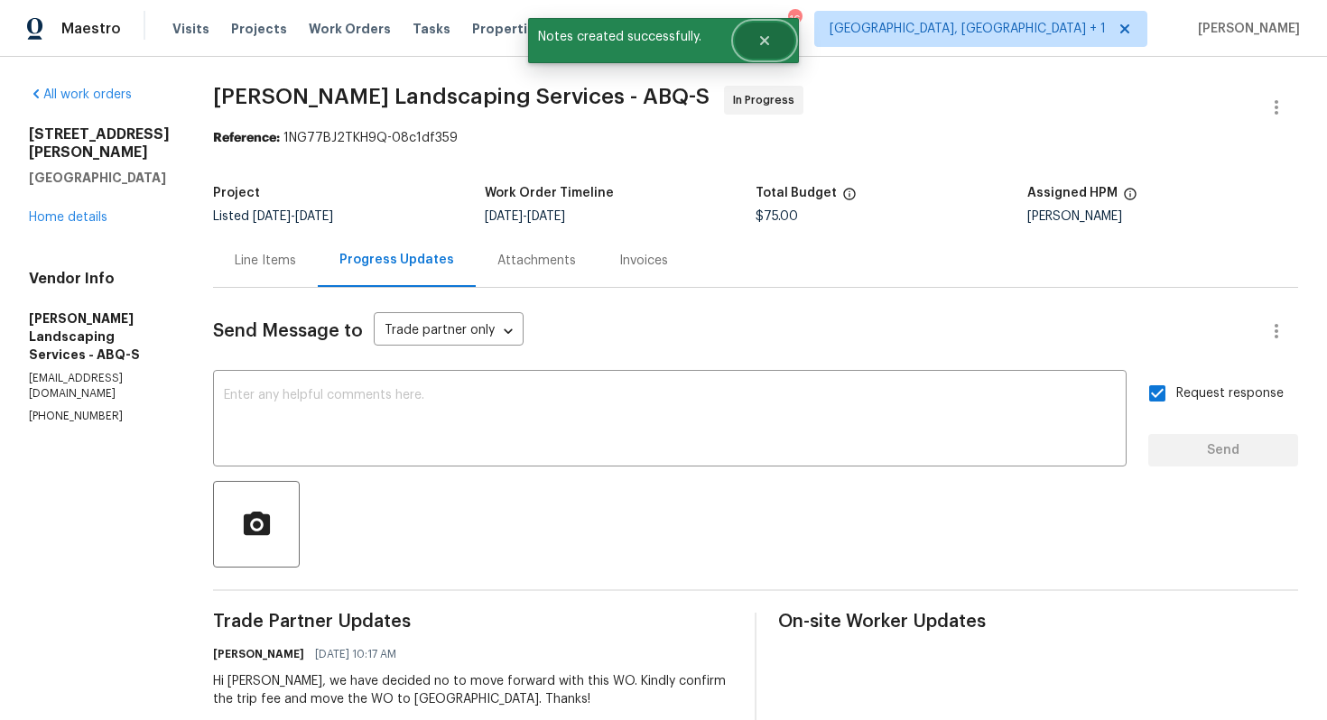
click at [771, 34] on icon "Close" at bounding box center [764, 40] width 14 height 14
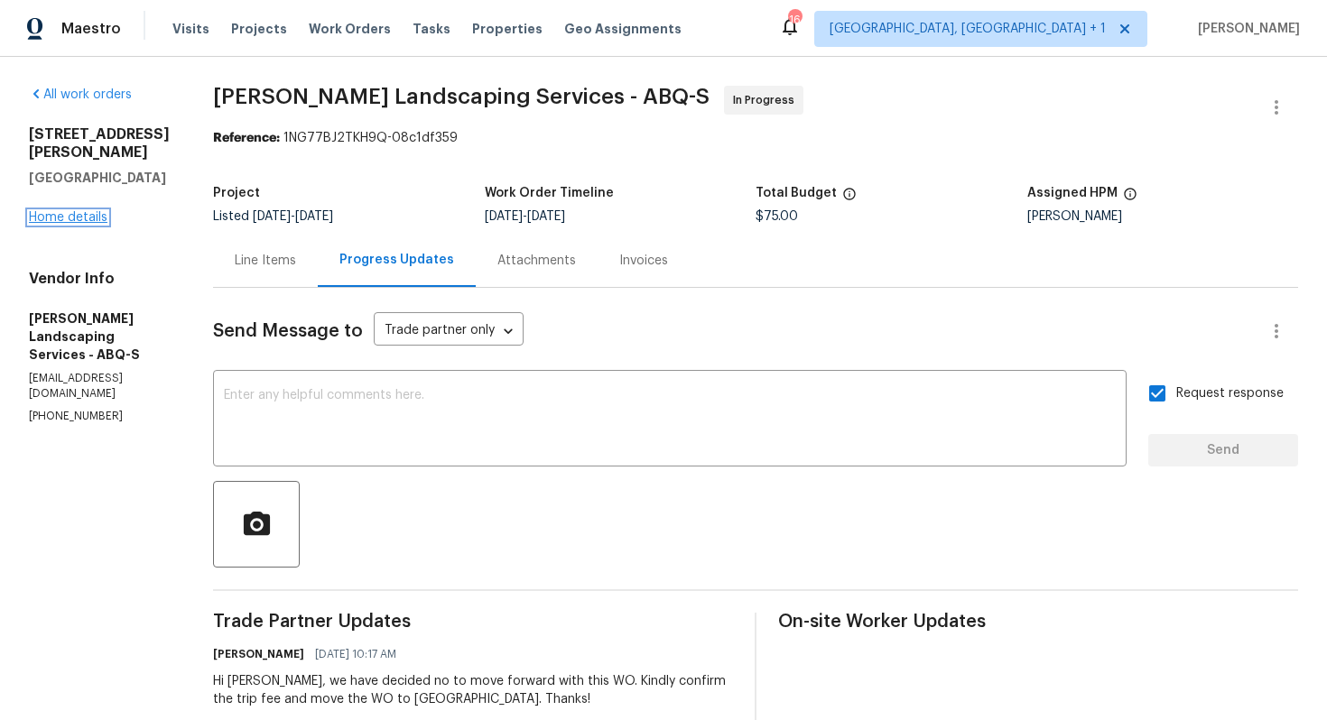
click at [67, 211] on link "Home details" at bounding box center [68, 217] width 79 height 13
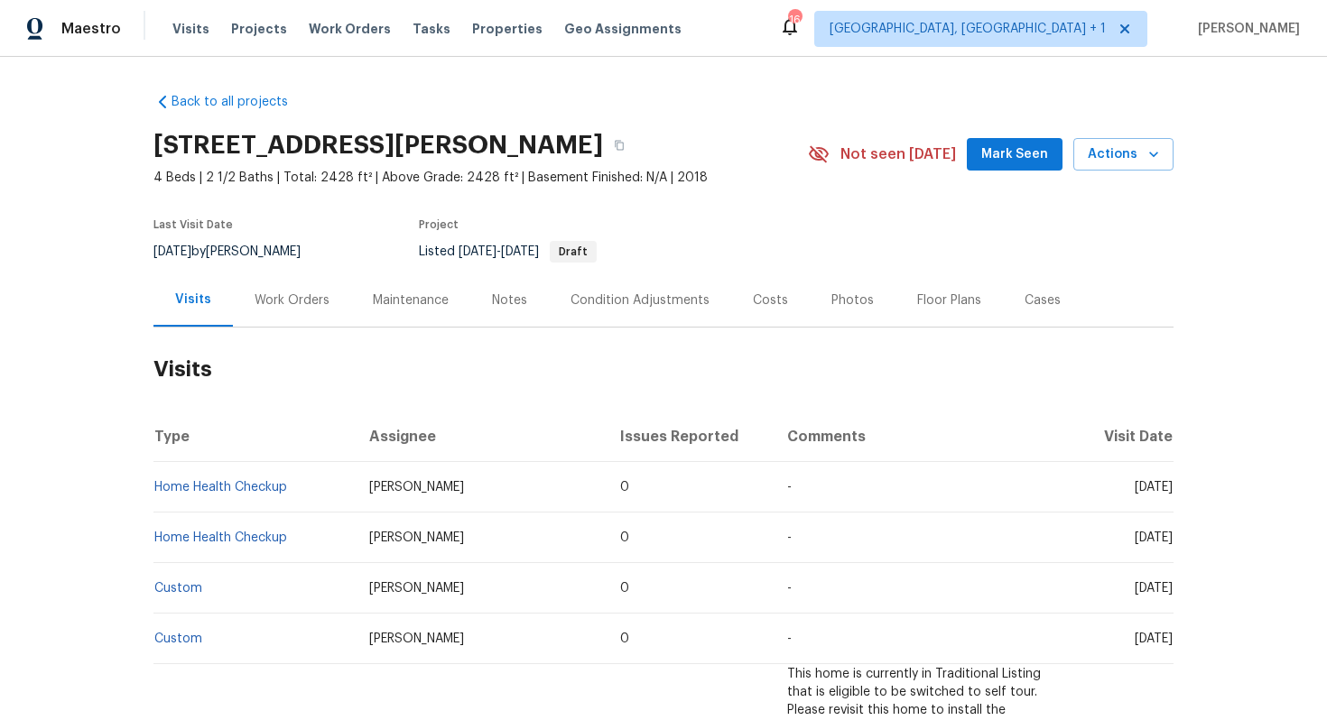
click at [291, 317] on div "Work Orders" at bounding box center [292, 300] width 118 height 53
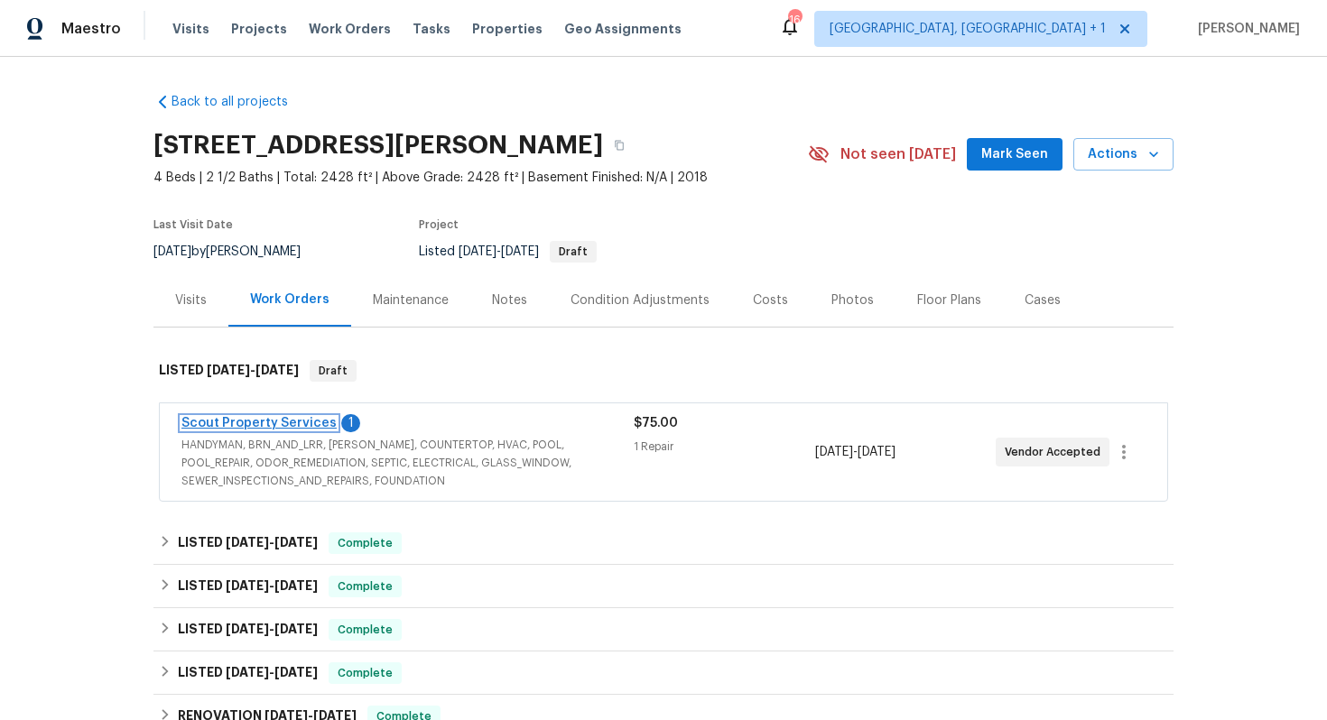
click at [274, 424] on link "Scout Property Services" at bounding box center [258, 423] width 155 height 13
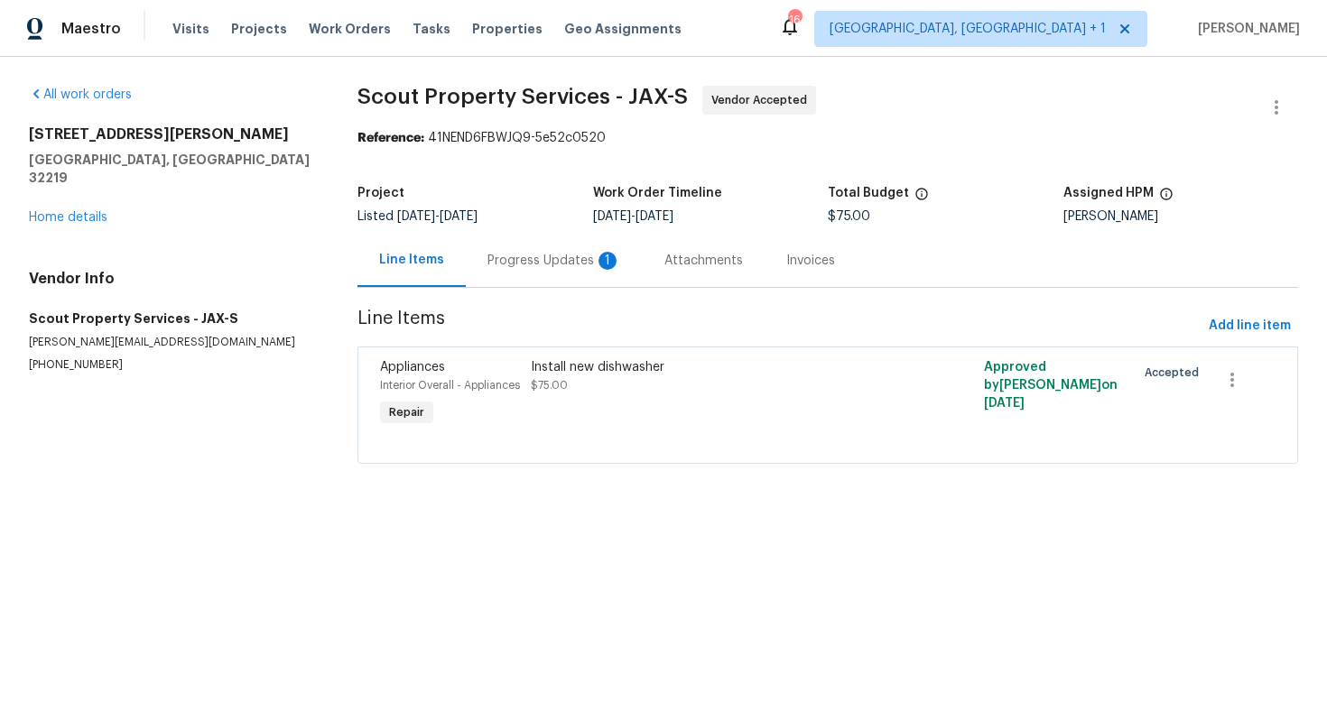
click at [552, 256] on div "Progress Updates 1" at bounding box center [554, 261] width 134 height 18
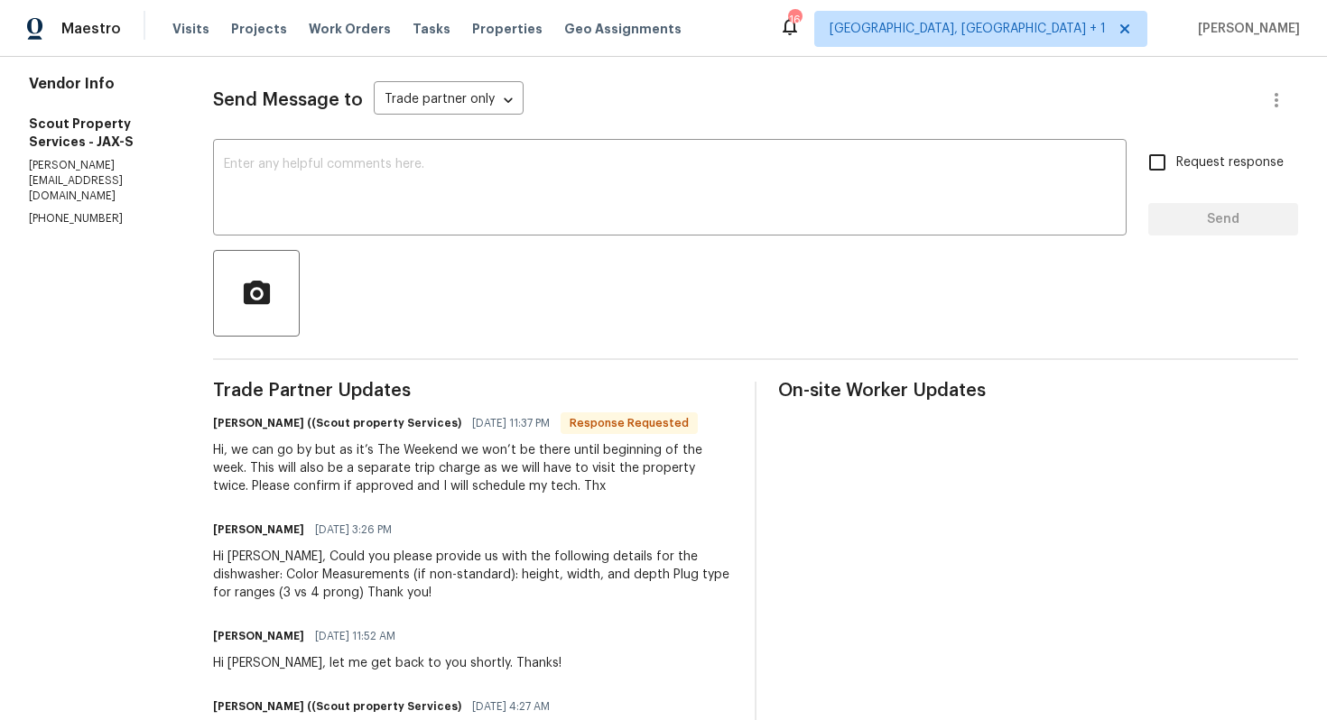
scroll to position [228, 0]
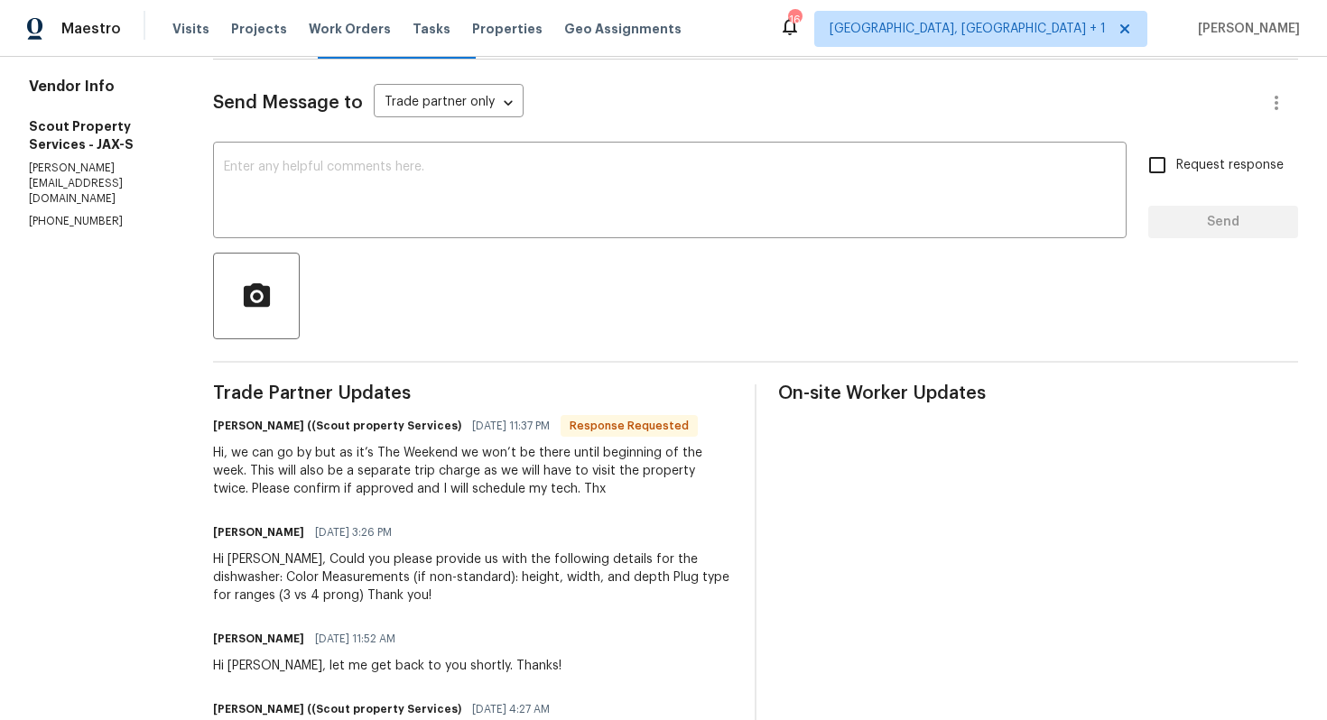
click at [222, 426] on h6 "Trevor Lucas ((Scout property Services)" at bounding box center [337, 426] width 248 height 18
copy h6 "Trevor"
click at [403, 221] on textarea at bounding box center [670, 192] width 892 height 63
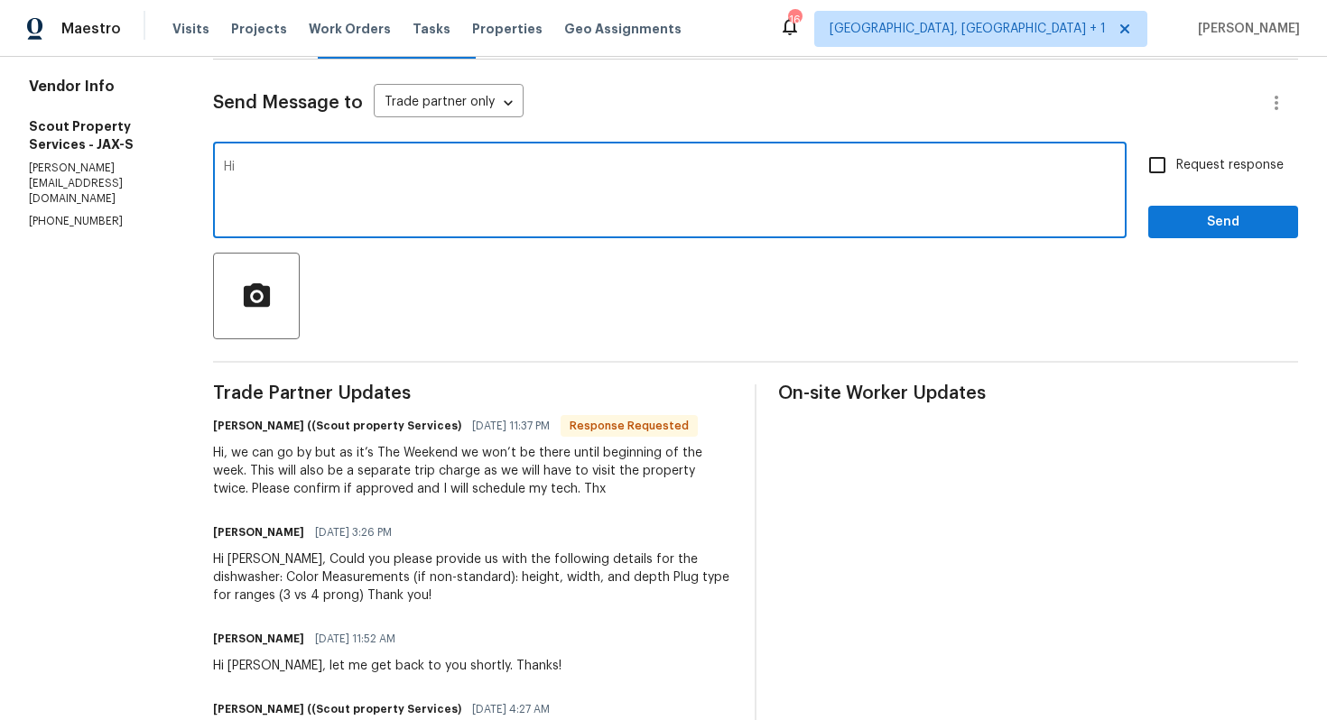
paste textarea "Trevor"
click at [276, 465] on div "Hi, we can go by but as it’s The Weekend we won’t be there until beginning of t…" at bounding box center [473, 471] width 520 height 54
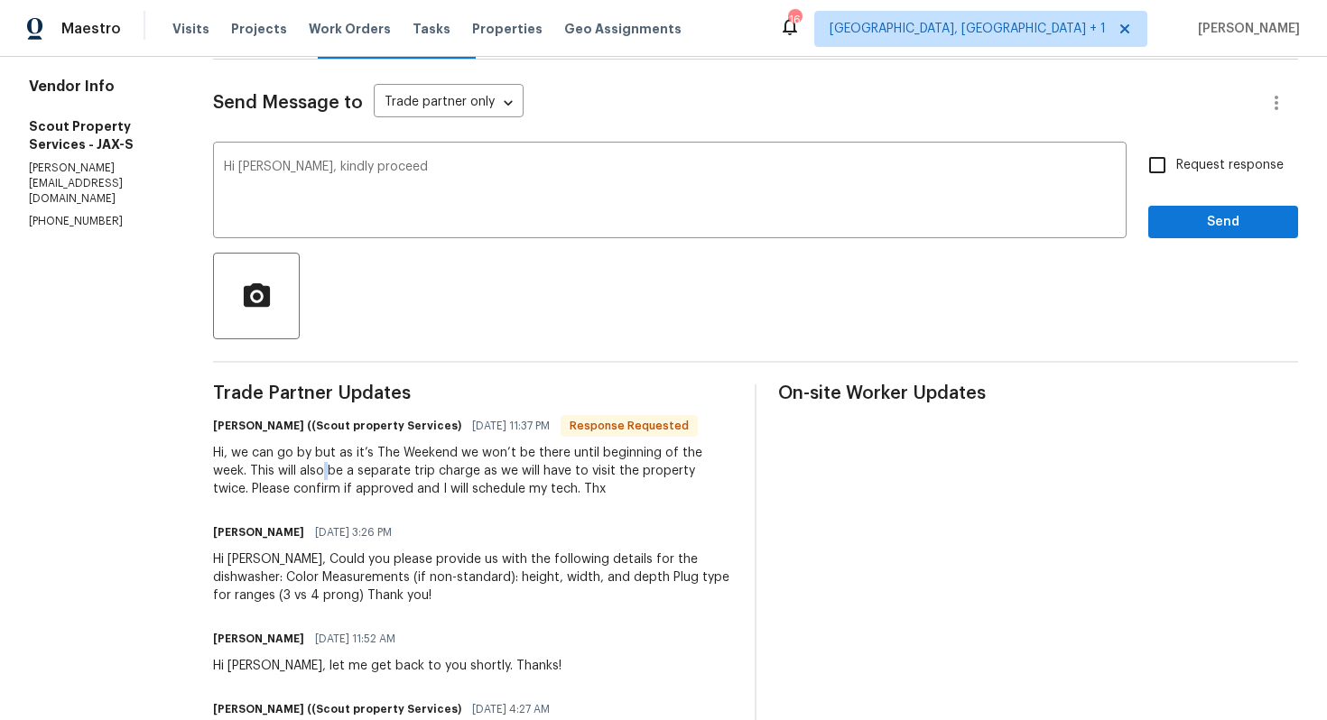
click at [276, 465] on div "Hi, we can go by but as it’s The Weekend we won’t be there until beginning of t…" at bounding box center [473, 471] width 520 height 54
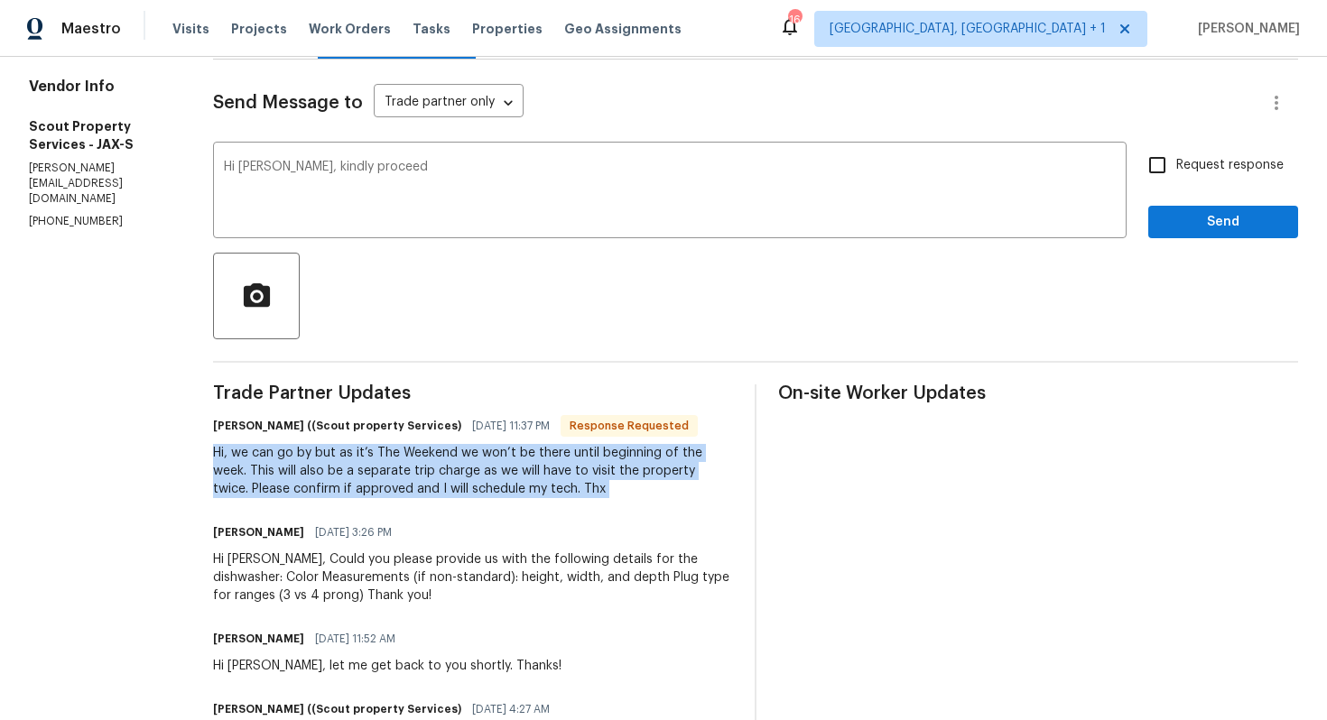
copy div "Hi, we can go by but as it’s The Weekend we won’t be there until beginning of t…"
click at [538, 216] on textarea "Hi Trevor, kindly proceed" at bounding box center [670, 192] width 892 height 63
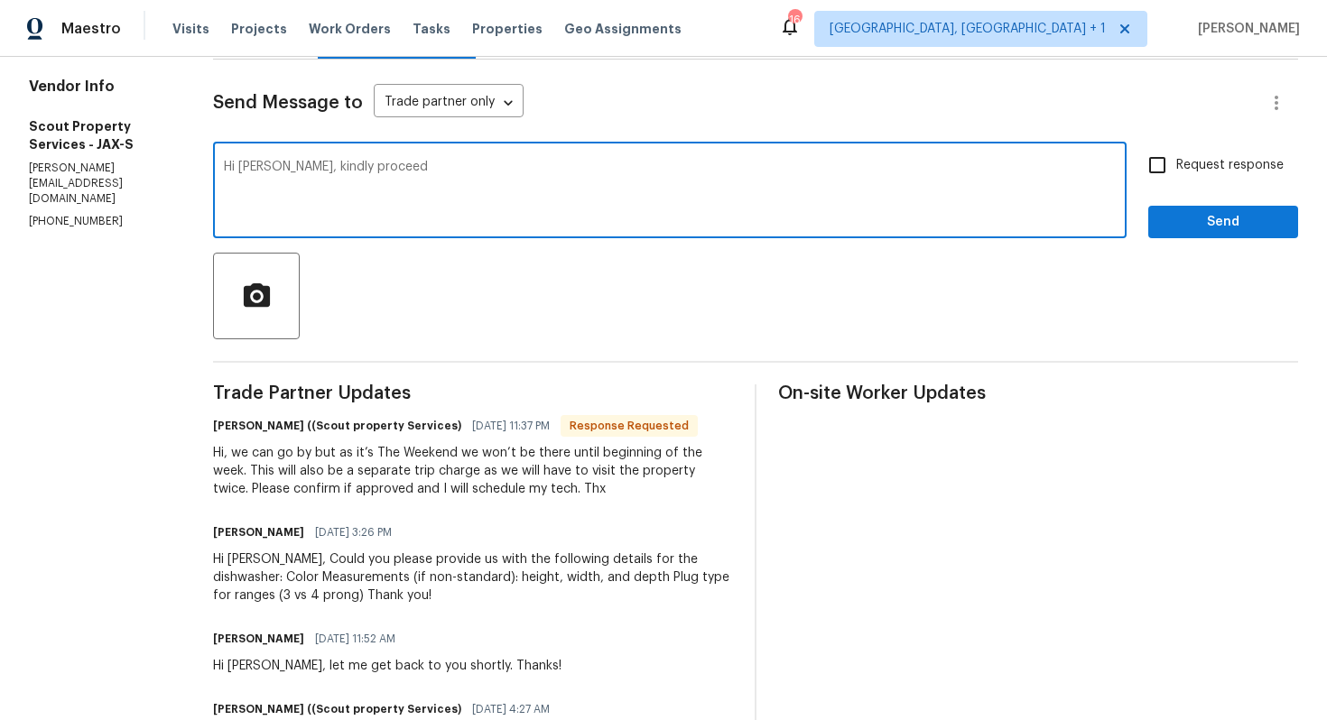
paste textarea "Hi, thanks for letting us know. Please proceed and schedule your tech. The sepa…"
drag, startPoint x: 275, startPoint y: 167, endPoint x: 445, endPoint y: 167, distance: 169.7
click at [445, 167] on textarea "Hi Trevor, kindly proceed" at bounding box center [670, 192] width 892 height 63
click at [445, 167] on textarea "Hi Trevor," at bounding box center [670, 192] width 892 height 63
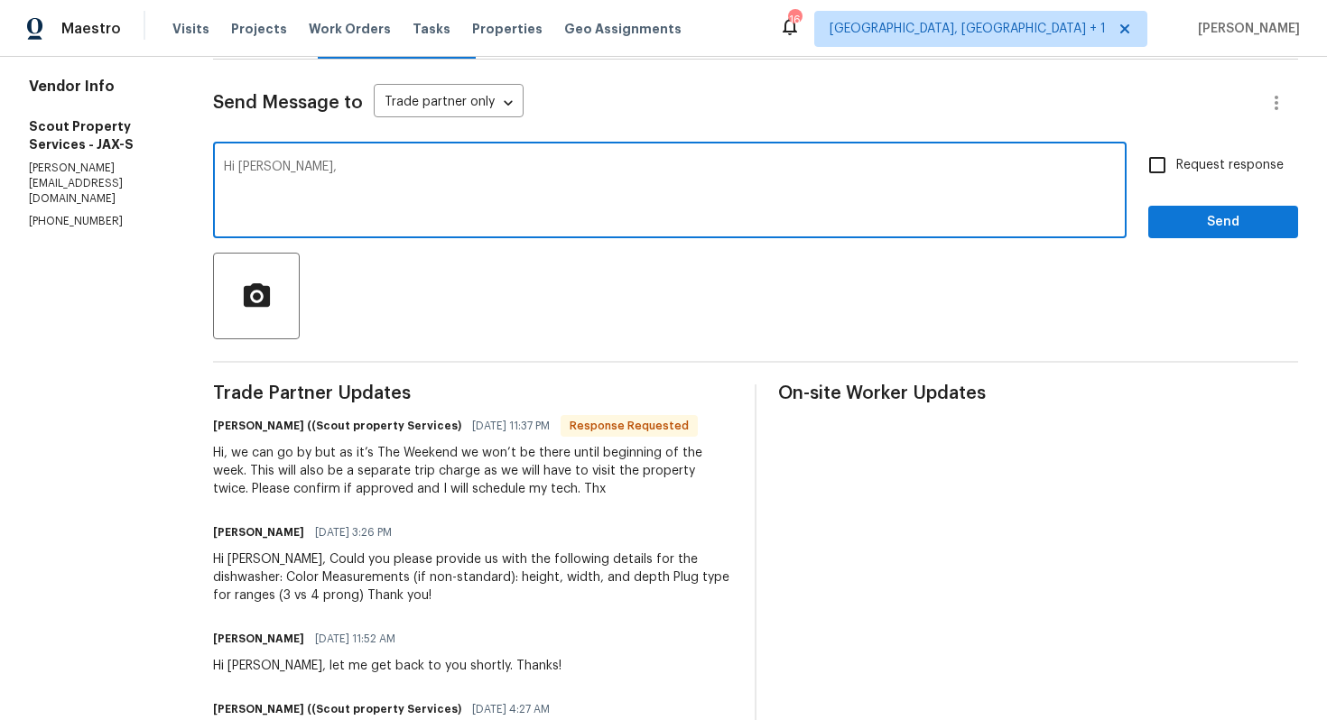
click at [445, 167] on textarea "Hi Trevor," at bounding box center [670, 192] width 892 height 63
paste textarea ", thanks for letting us know. Please proceed and schedule your tech. The separa…"
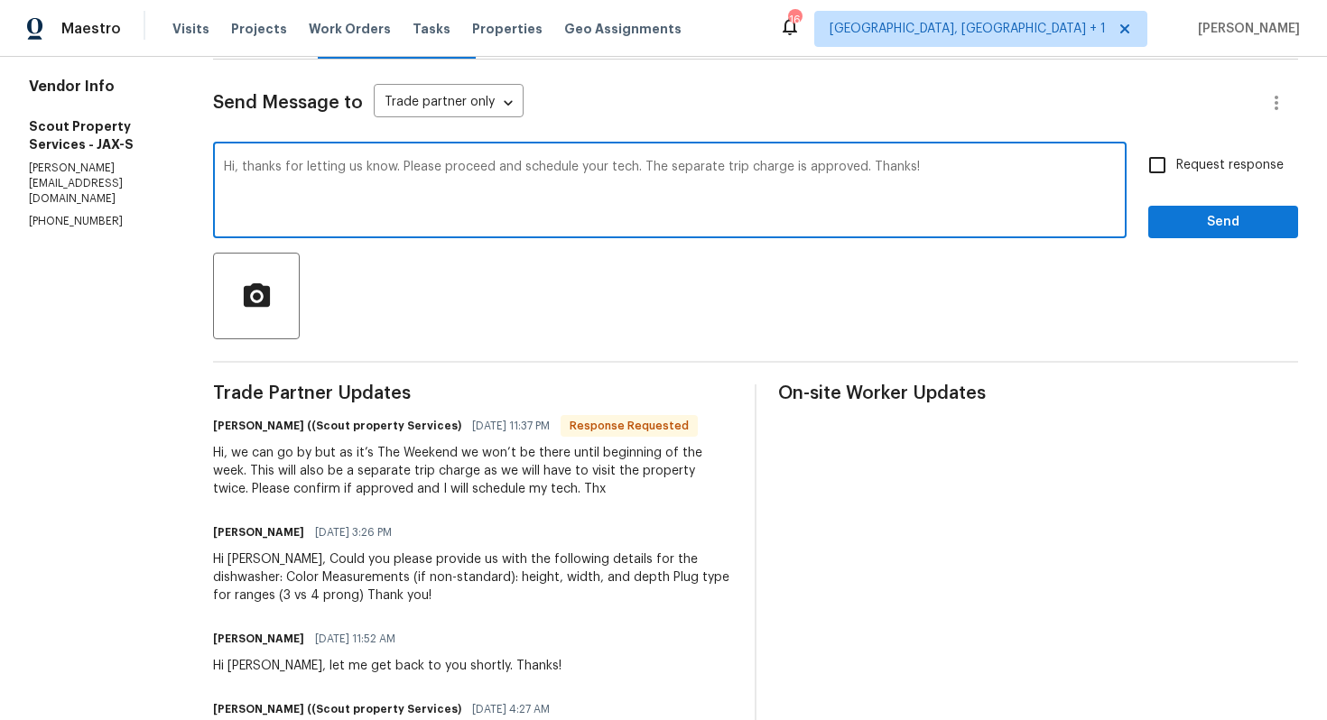
click at [220, 430] on h6 "Trevor Lucas ((Scout property Services)" at bounding box center [337, 426] width 248 height 18
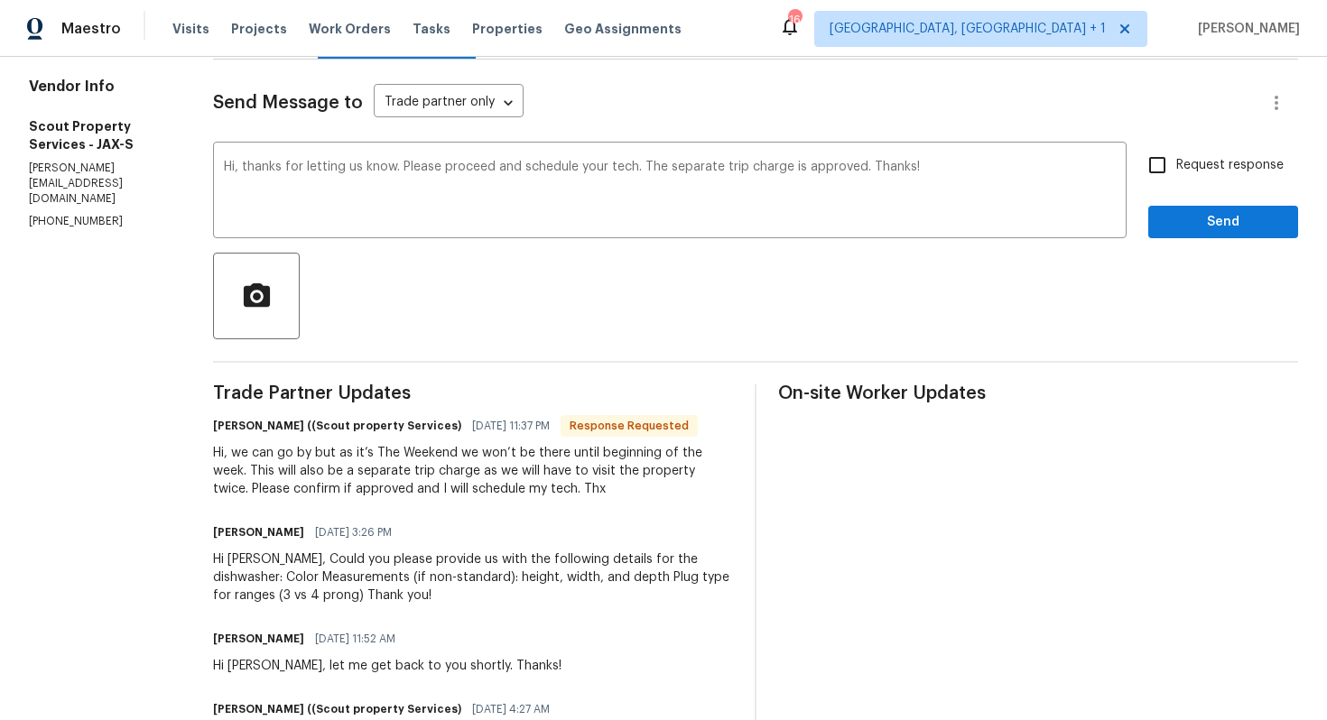
click at [220, 430] on h6 "Trevor Lucas ((Scout property Services)" at bounding box center [337, 426] width 248 height 18
copy h6 "Trevor"
click at [228, 171] on textarea "Hi, thanks for letting us know. Please proceed and schedule your tech. The sepa…" at bounding box center [670, 192] width 892 height 63
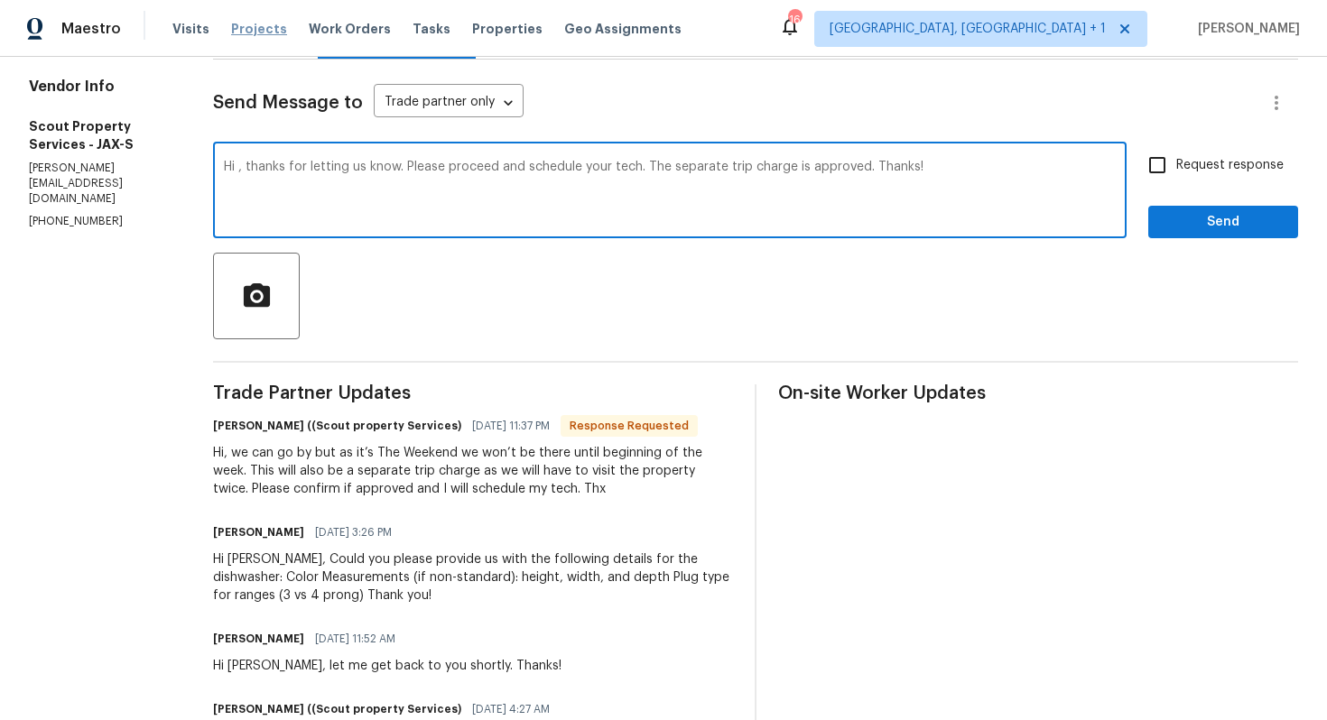
paste textarea "Trevor"
type textarea "Hi Trevor, thanks for letting us know. Please proceed and schedule your tech. T…"
click at [1214, 158] on span "Request response" at bounding box center [1229, 165] width 107 height 19
click at [1176, 158] on input "Request response" at bounding box center [1157, 165] width 38 height 38
checkbox input "true"
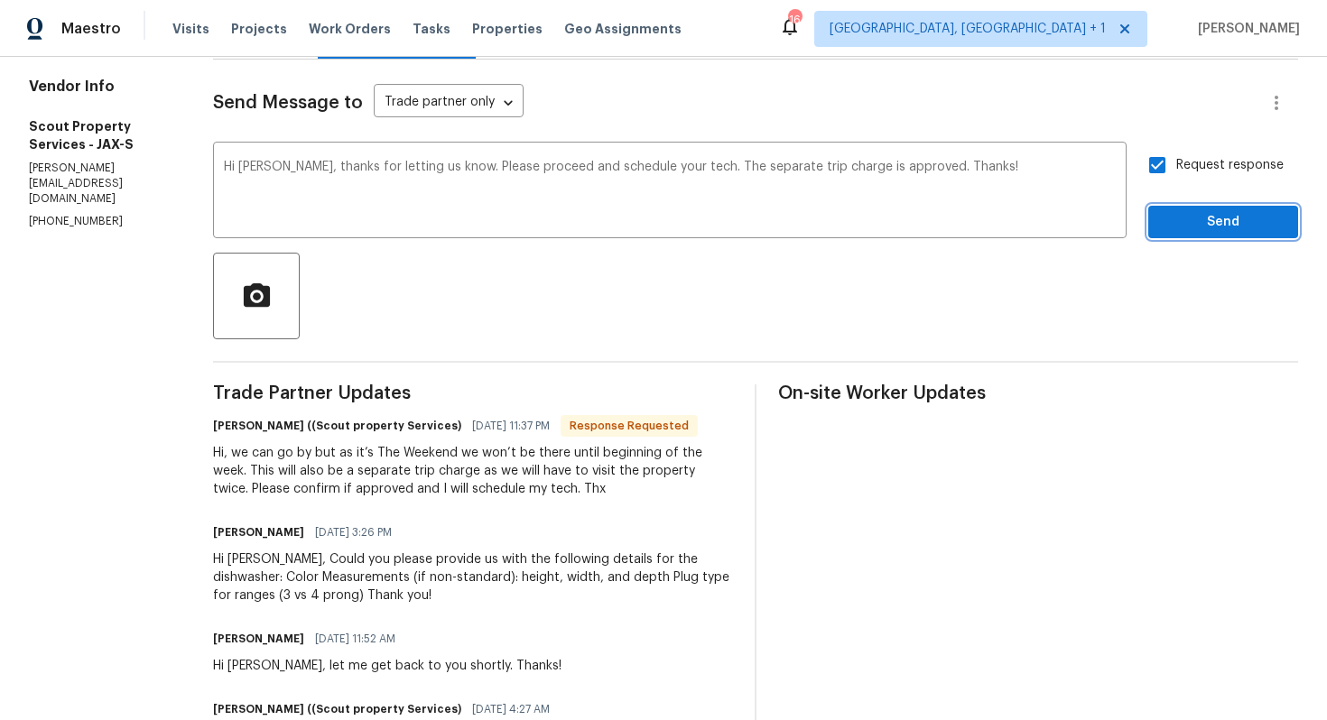
click at [1192, 217] on span "Send" at bounding box center [1223, 222] width 121 height 23
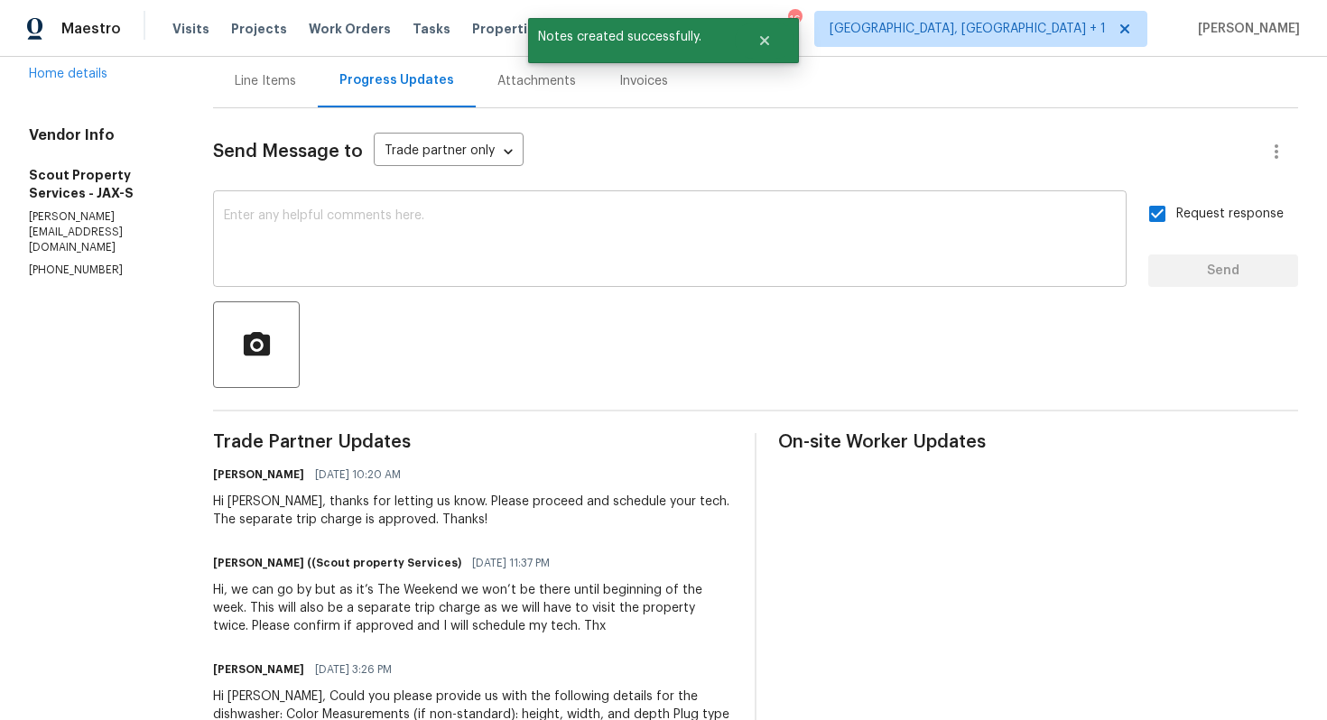
scroll to position [181, 0]
click at [325, 606] on div "Hi, we can go by but as it’s The Weekend we won’t be there until beginning of t…" at bounding box center [473, 607] width 520 height 54
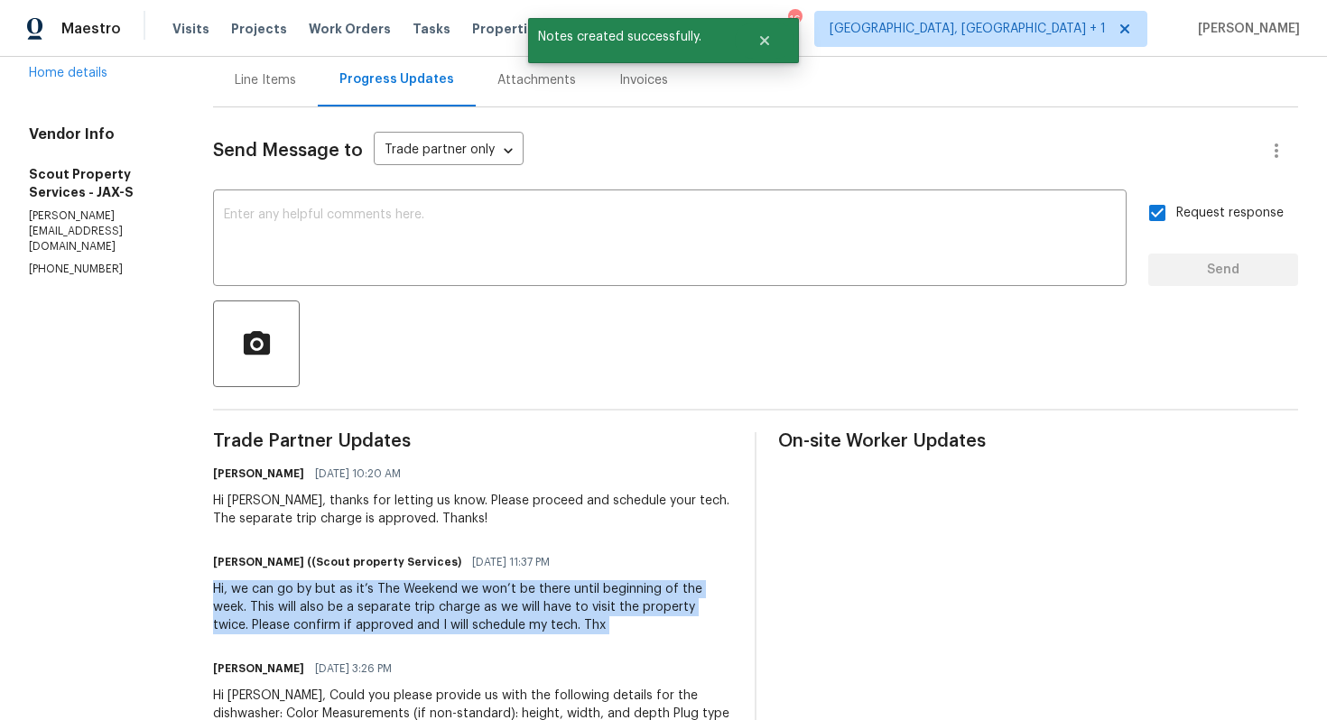
copy div "Hi, we can go by but as it’s The Weekend we won’t be there until beginning of t…"
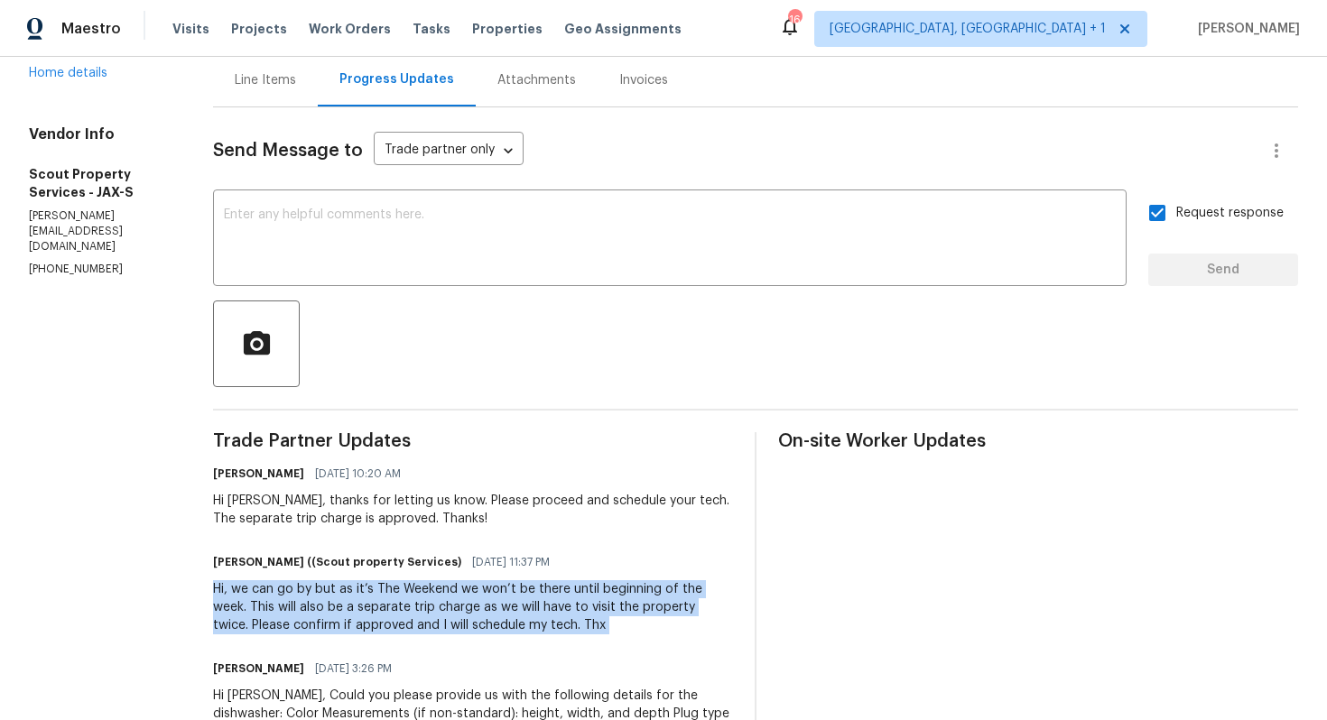
click at [394, 340] on div at bounding box center [755, 344] width 1085 height 87
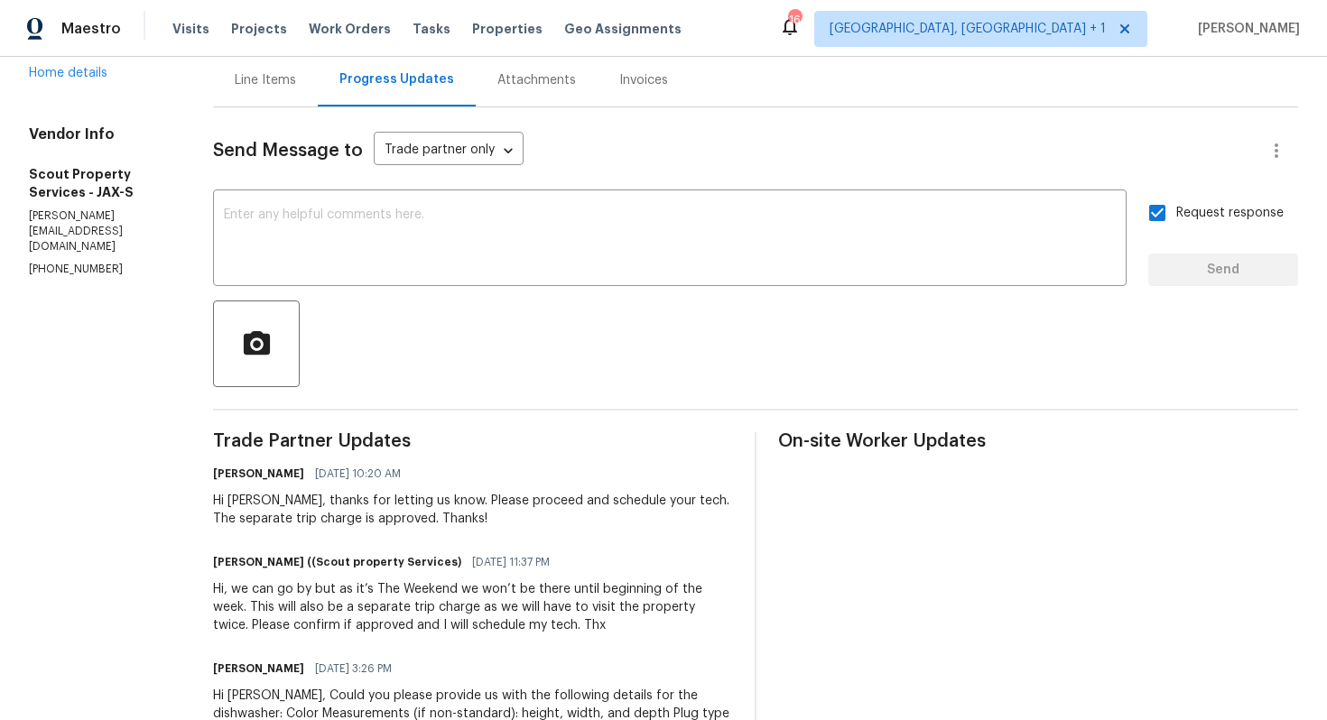
scroll to position [0, 0]
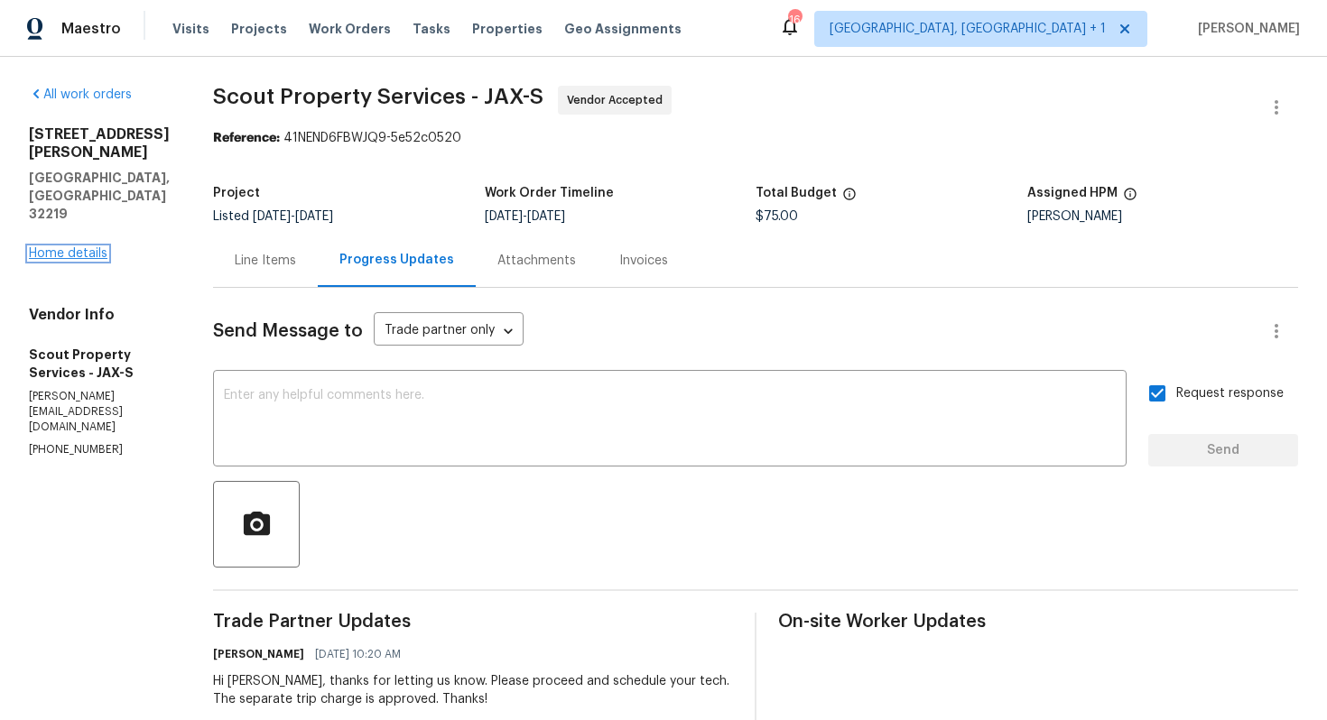
click at [101, 247] on link "Home details" at bounding box center [68, 253] width 79 height 13
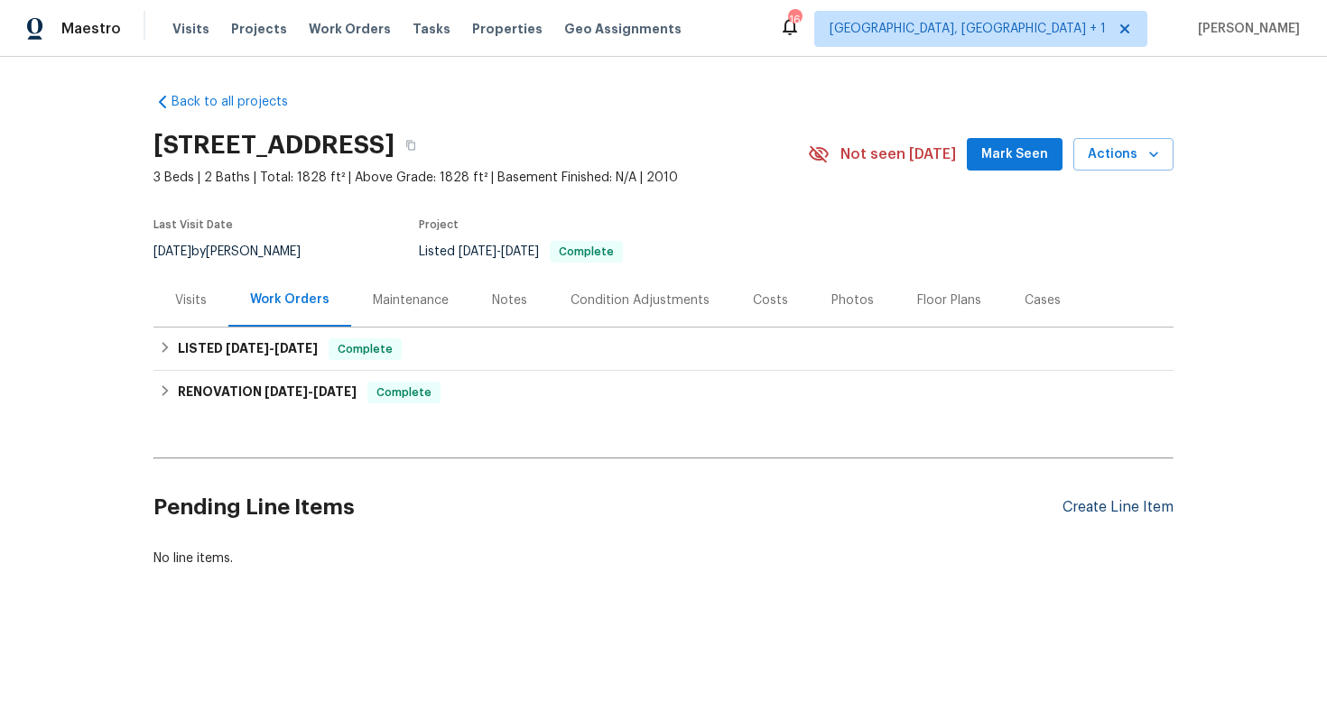
click at [1072, 514] on div "Create Line Item" at bounding box center [1117, 507] width 111 height 17
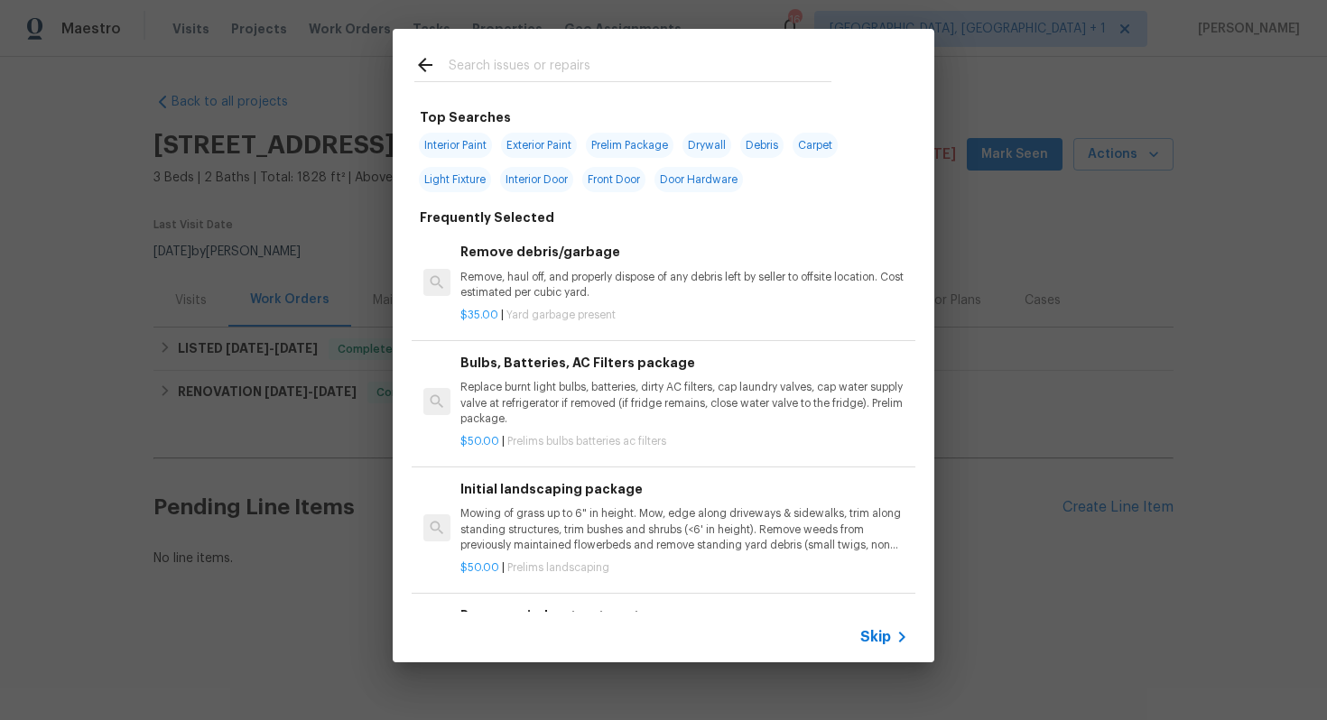
click at [594, 70] on input "text" at bounding box center [640, 67] width 383 height 27
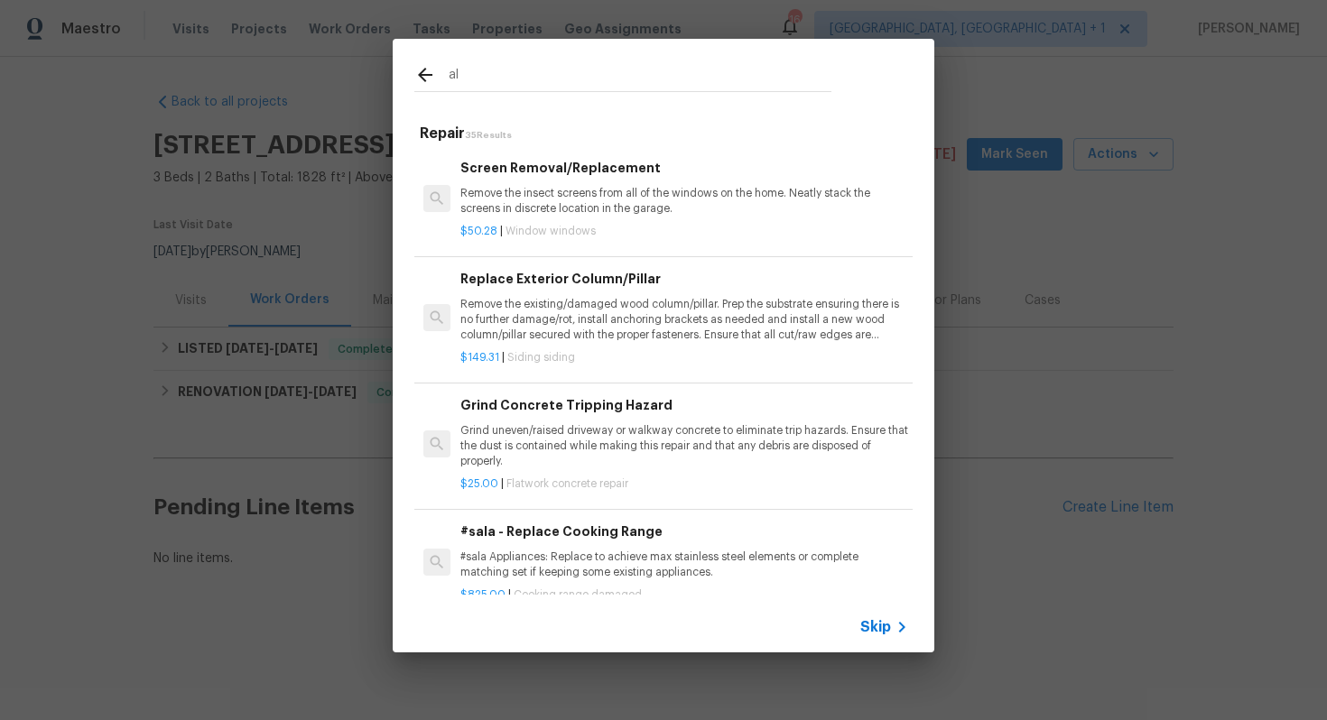
type input "a"
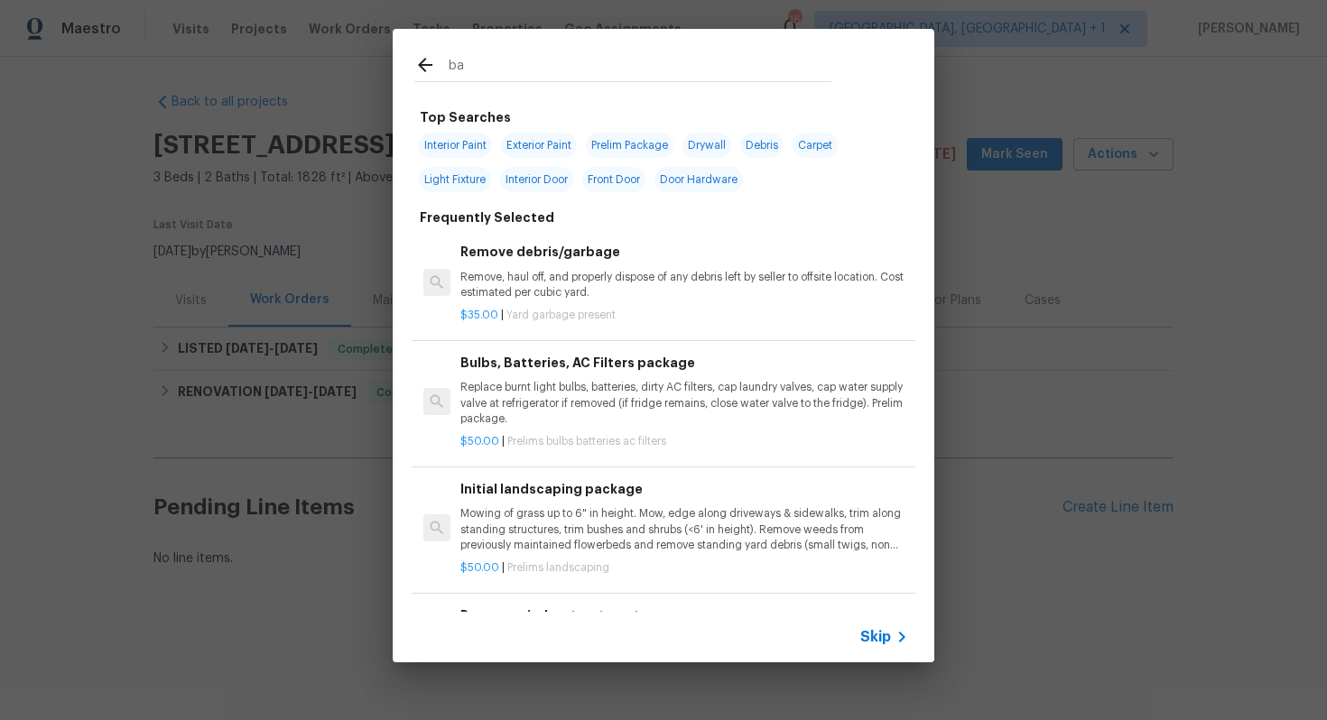
type input "bat"
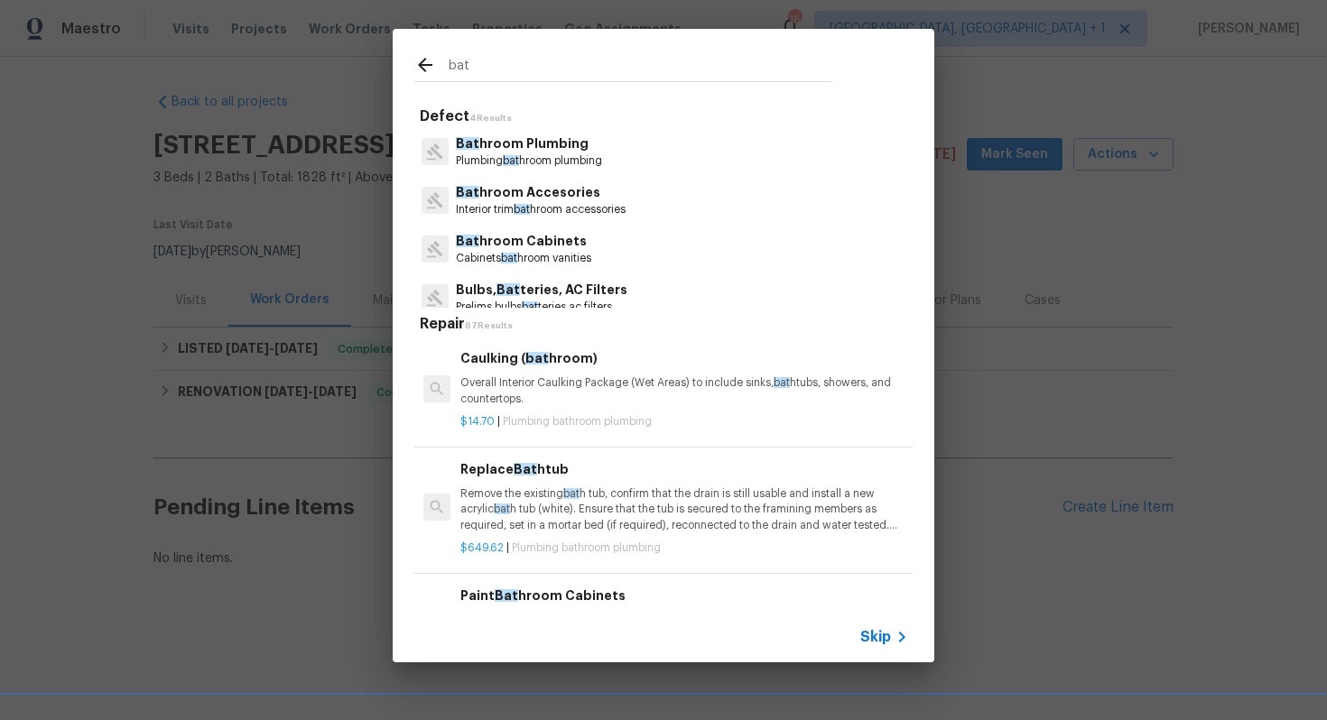
click at [562, 288] on p "Bulbs, Bat teries, AC Filters" at bounding box center [542, 290] width 172 height 19
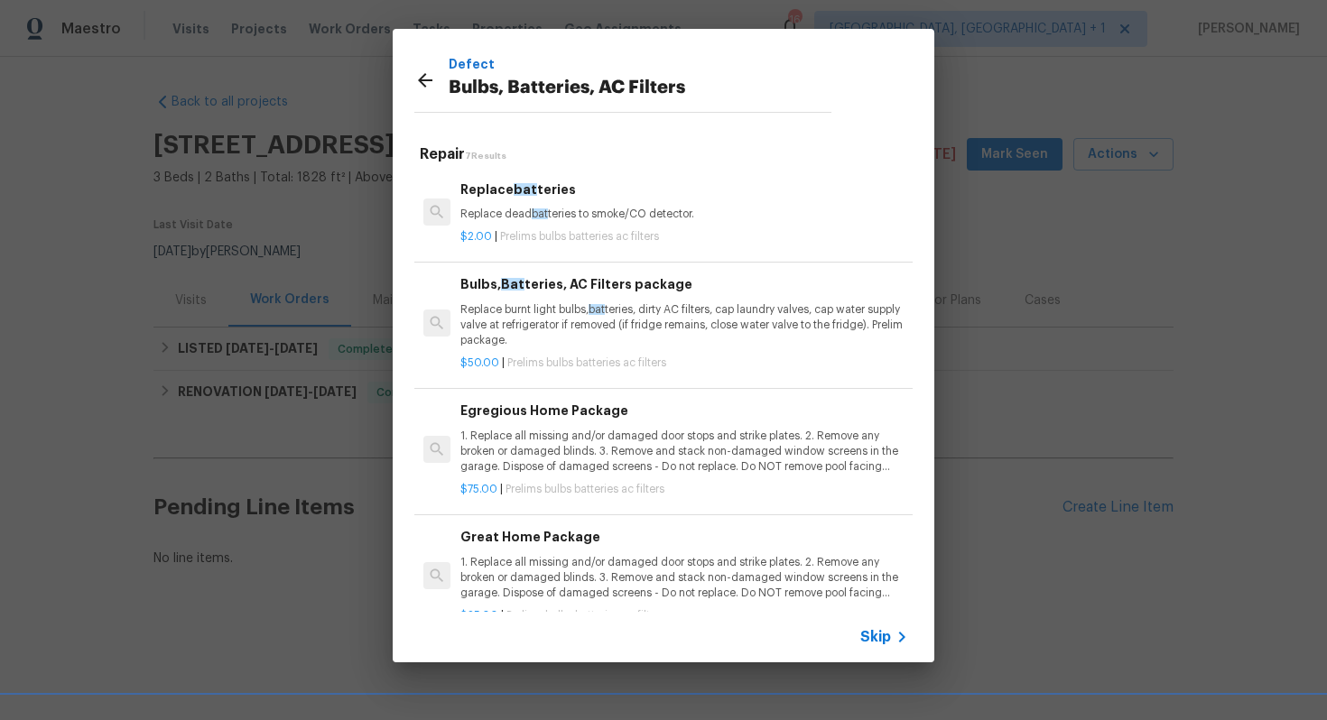
click at [555, 307] on p "Replace burnt light bulbs, bat teries, dirty AC filters, cap laundry valves, ca…" at bounding box center [684, 325] width 448 height 46
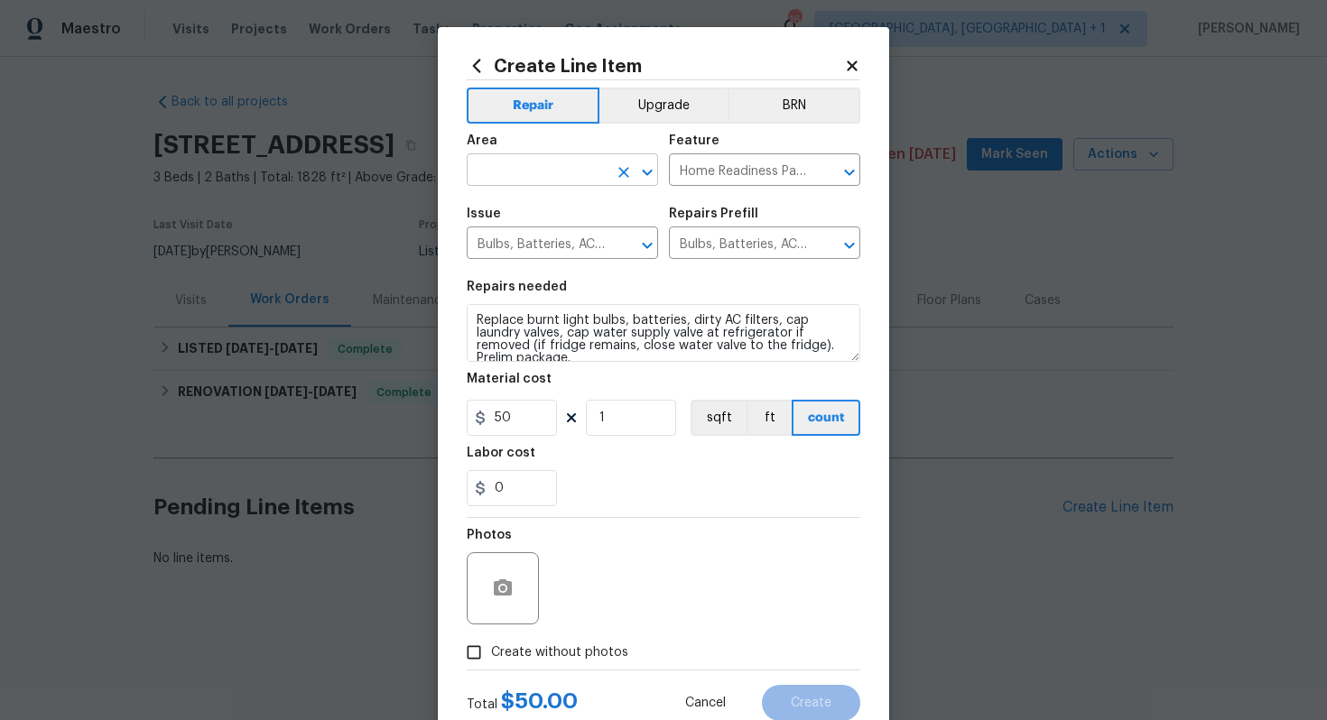
click at [523, 161] on input "text" at bounding box center [537, 172] width 141 height 28
click at [510, 241] on li "Interior Overall" at bounding box center [562, 242] width 191 height 30
type input "Interior Overall"
click at [767, 172] on input "Home Readiness Packages" at bounding box center [739, 172] width 141 height 28
click at [750, 253] on li "Smoke Detector" at bounding box center [764, 256] width 191 height 30
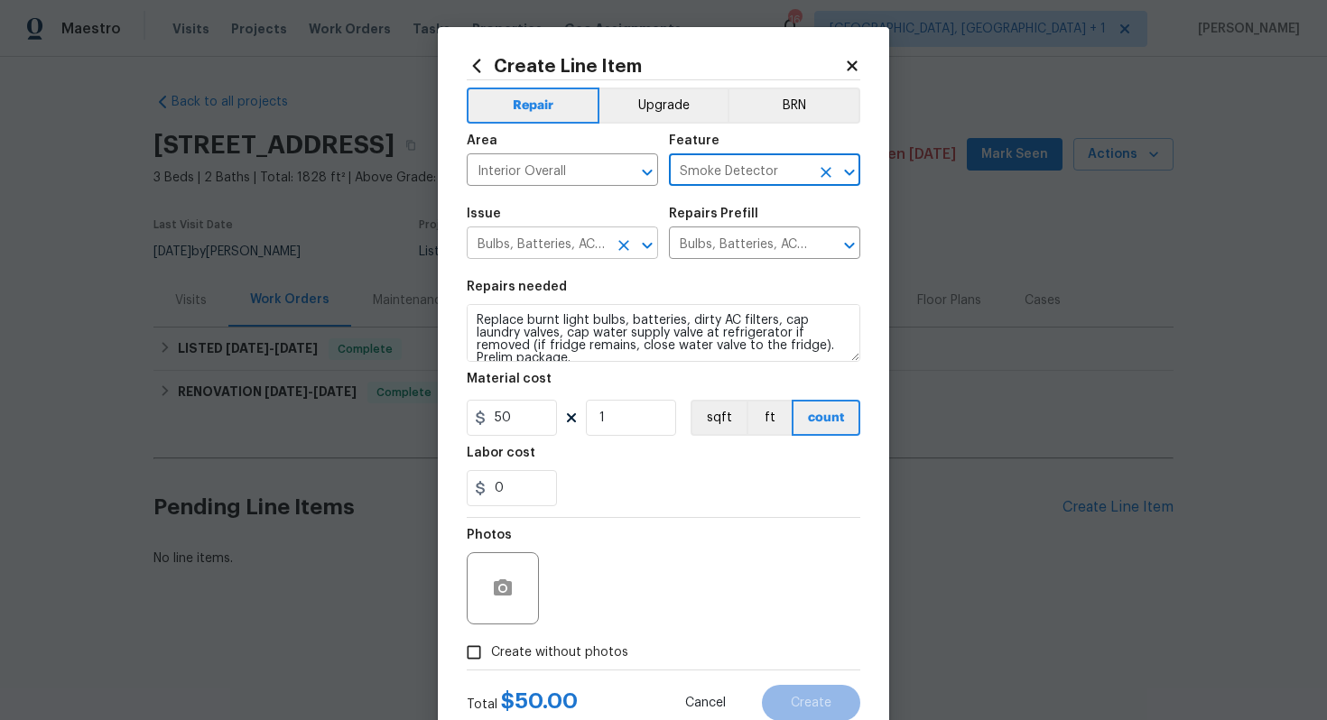
type input "Smoke Detector"
click at [529, 246] on input "Bulbs, Batteries, AC Filters" at bounding box center [537, 245] width 141 height 28
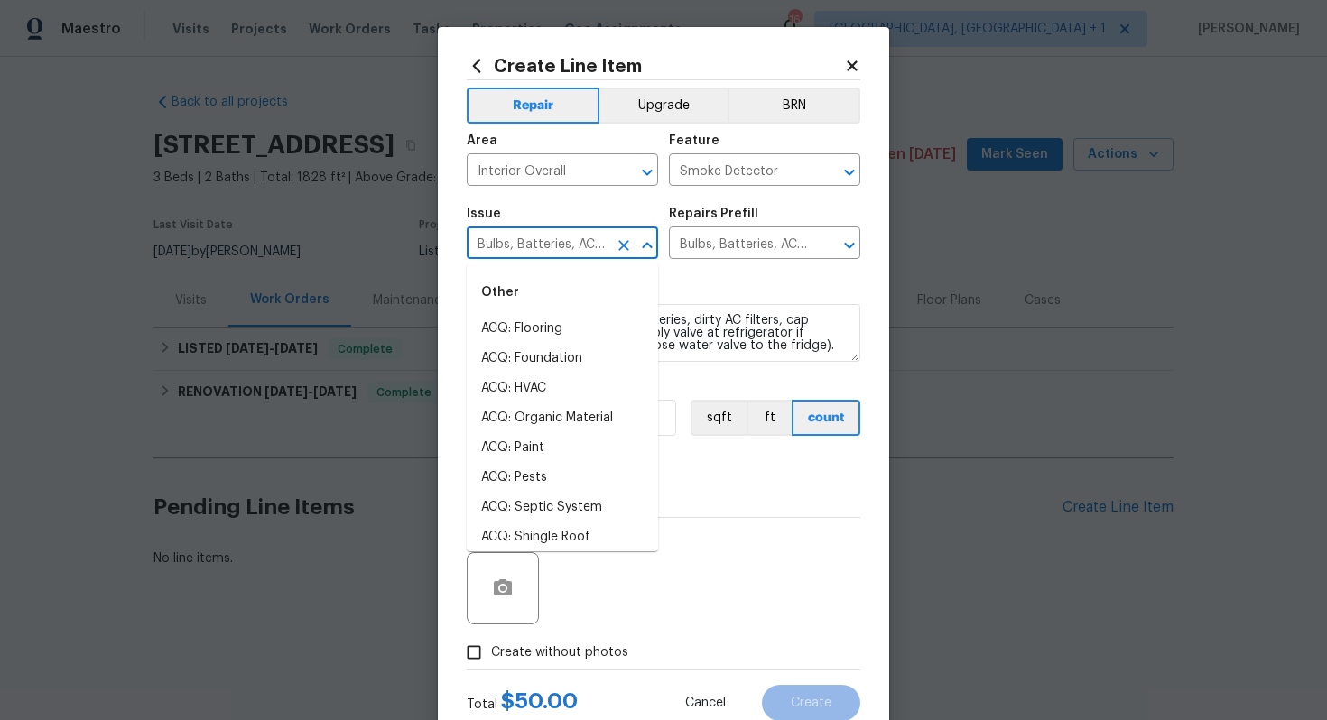
click at [709, 274] on section "Repairs needed Replace burnt light bulbs, batteries, dirty AC filters, cap laun…" at bounding box center [664, 393] width 394 height 247
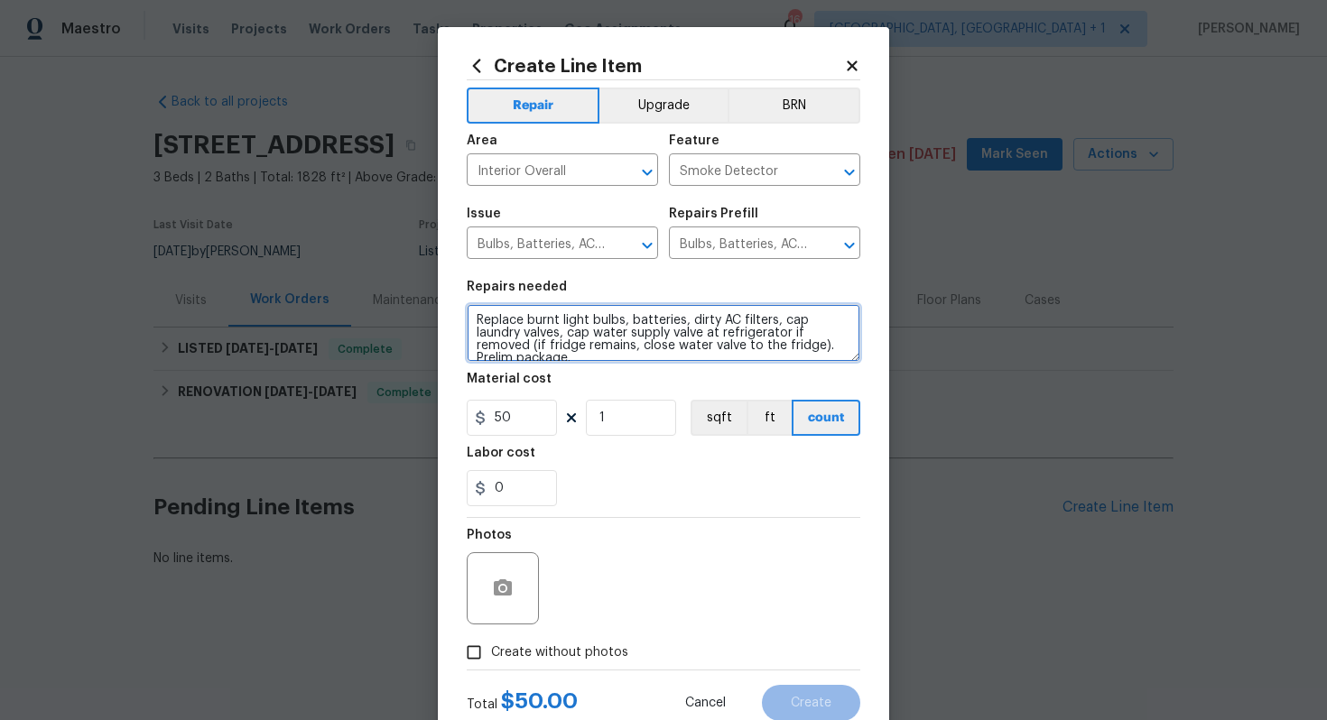
click at [635, 329] on textarea "Replace burnt light bulbs, batteries, dirty AC filters, cap laundry valves, cap…" at bounding box center [664, 333] width 394 height 58
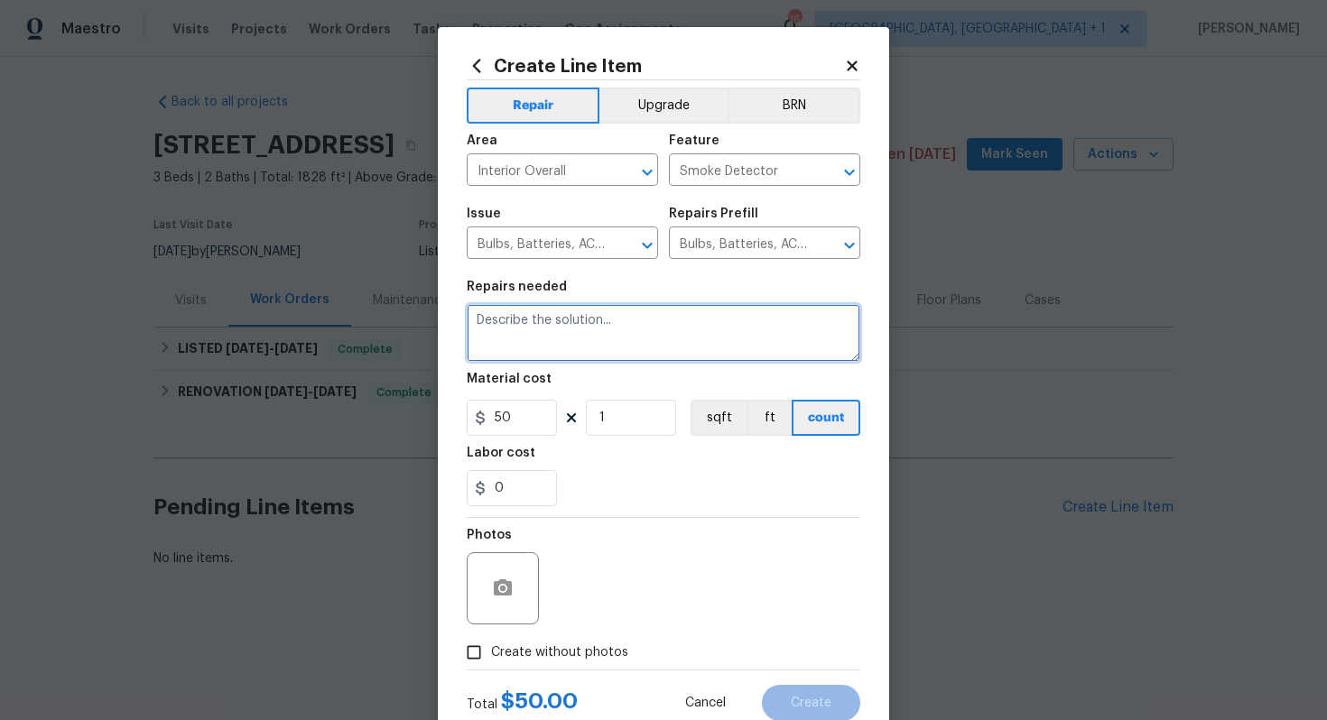
paste textarea "Smoke alarm chirping. Please replace batteries"
type textarea "Smoke alarm chirping. Please replace batteries"
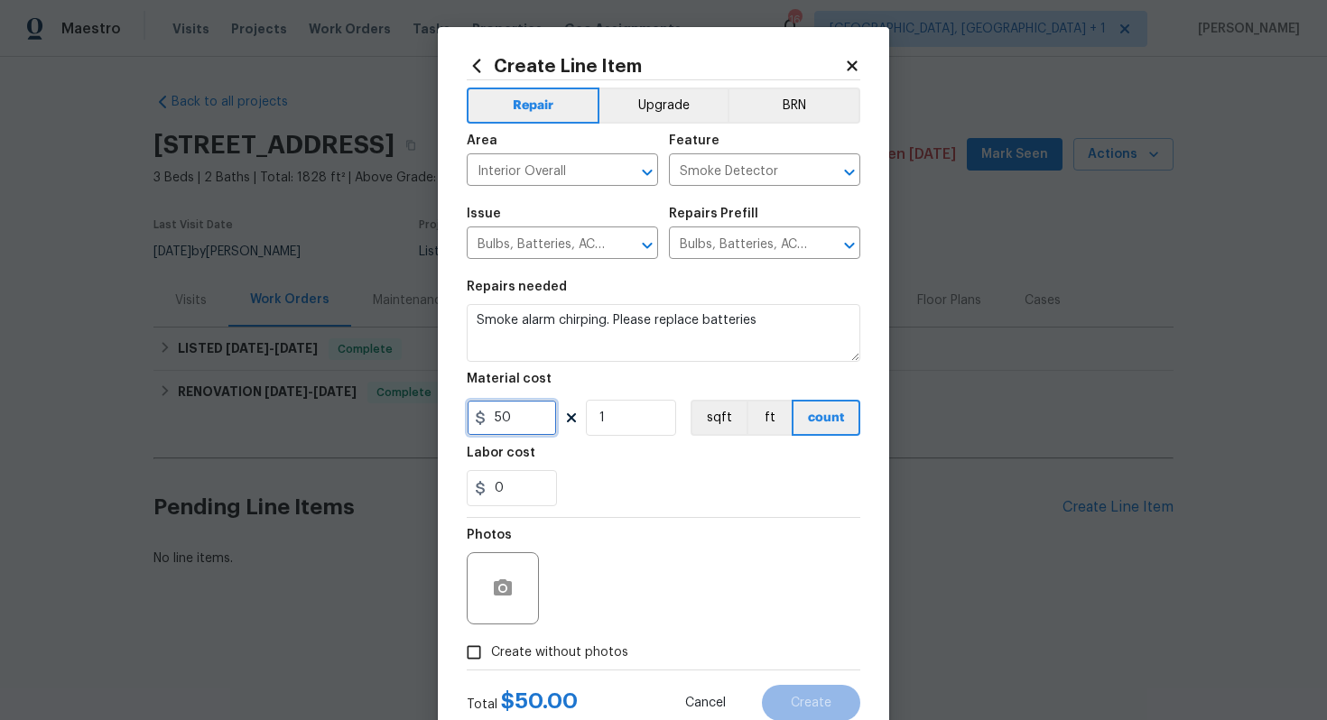
click at [532, 418] on input "50" at bounding box center [512, 418] width 90 height 36
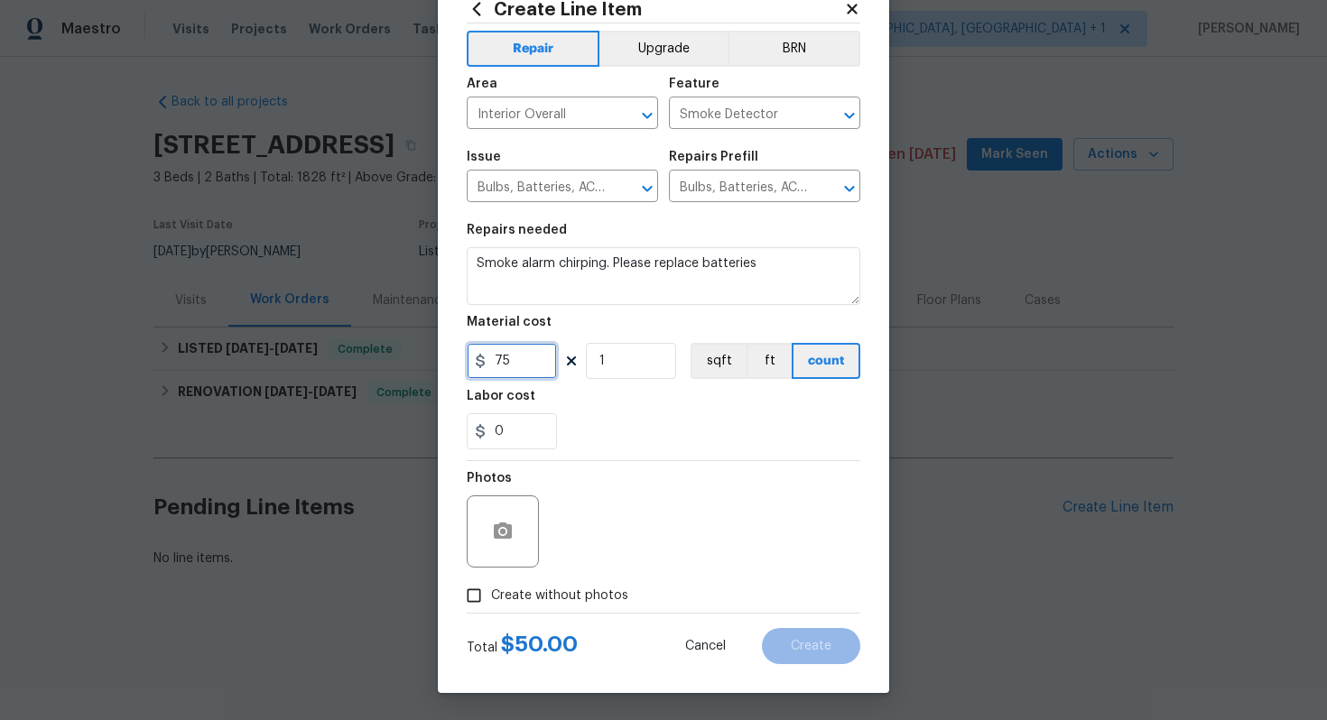
type input "75"
click at [520, 540] on button "button" at bounding box center [502, 531] width 43 height 43
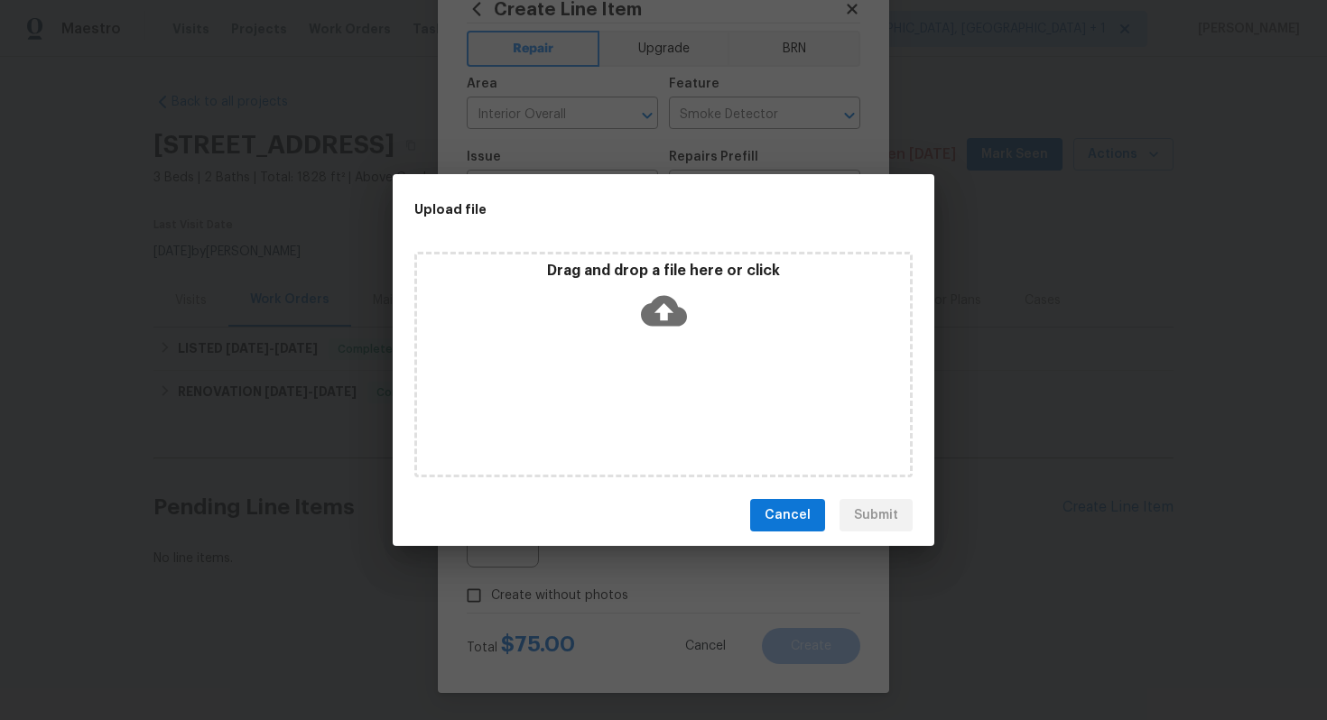
click at [670, 309] on icon at bounding box center [664, 311] width 46 height 46
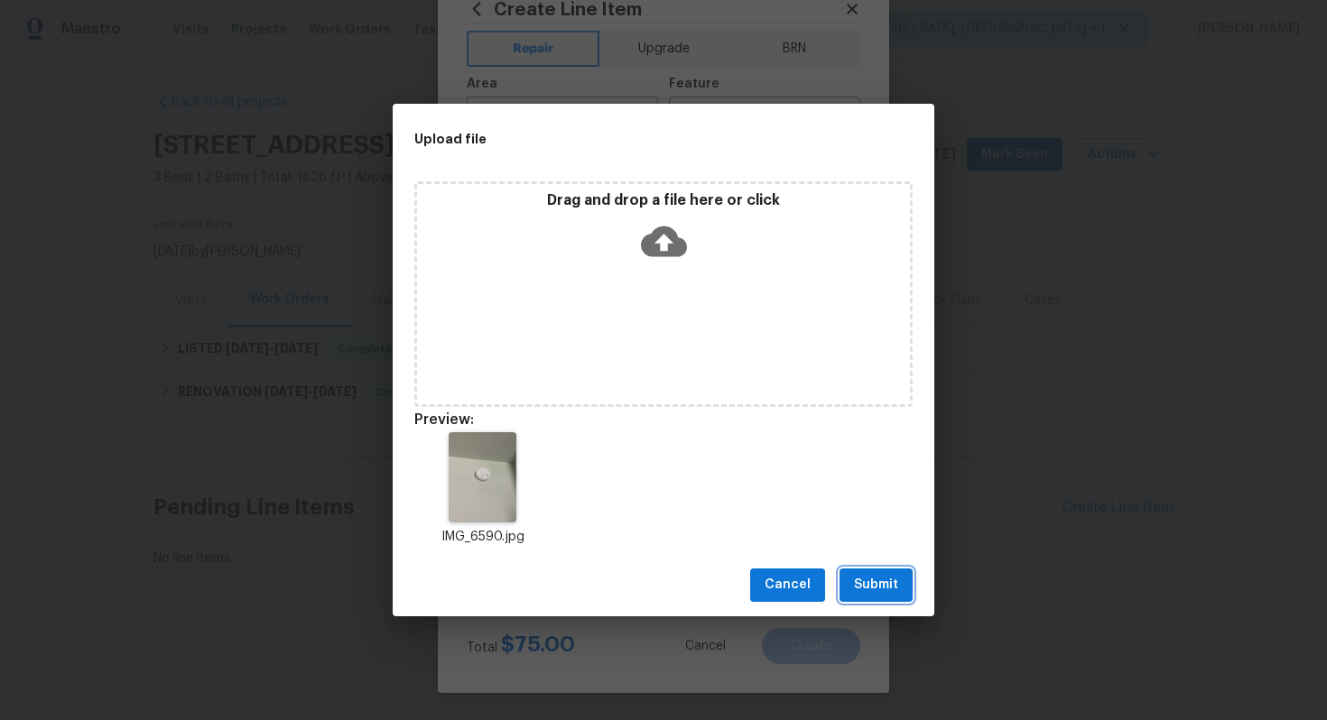
click at [889, 589] on span "Submit" at bounding box center [876, 585] width 44 height 23
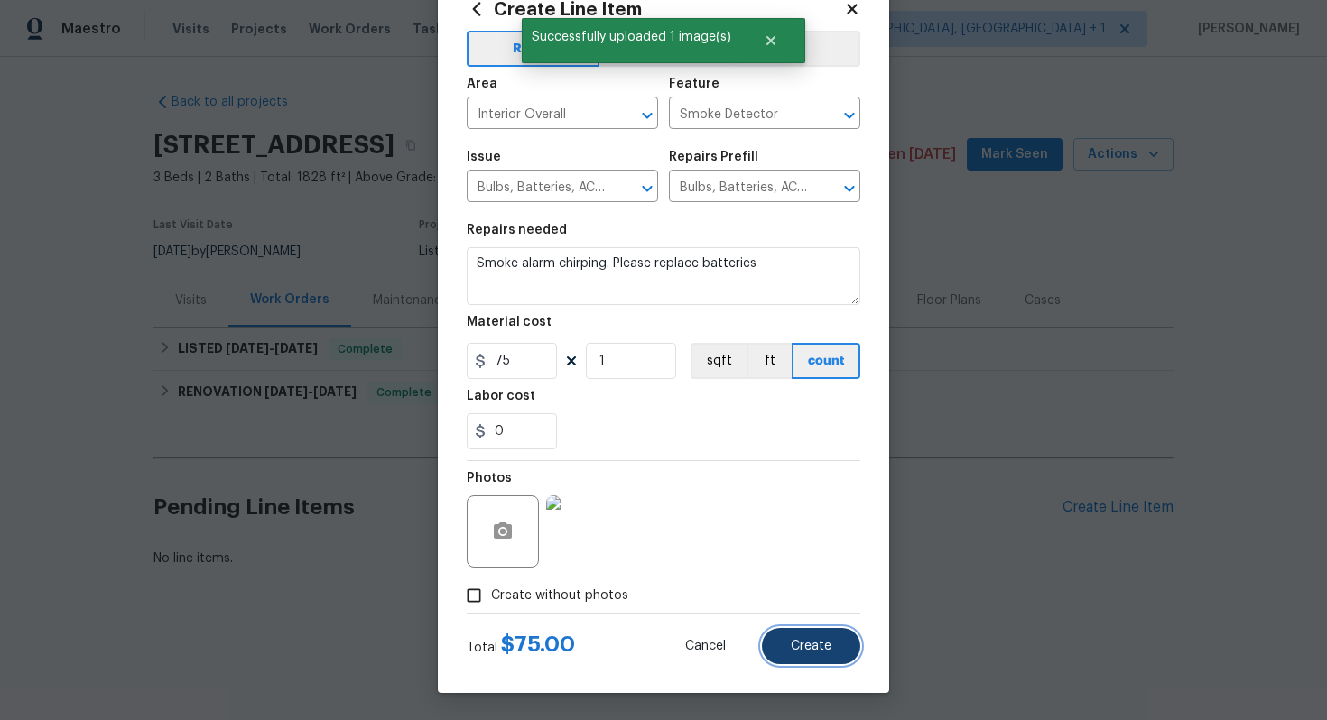
click at [809, 650] on span "Create" at bounding box center [811, 647] width 41 height 14
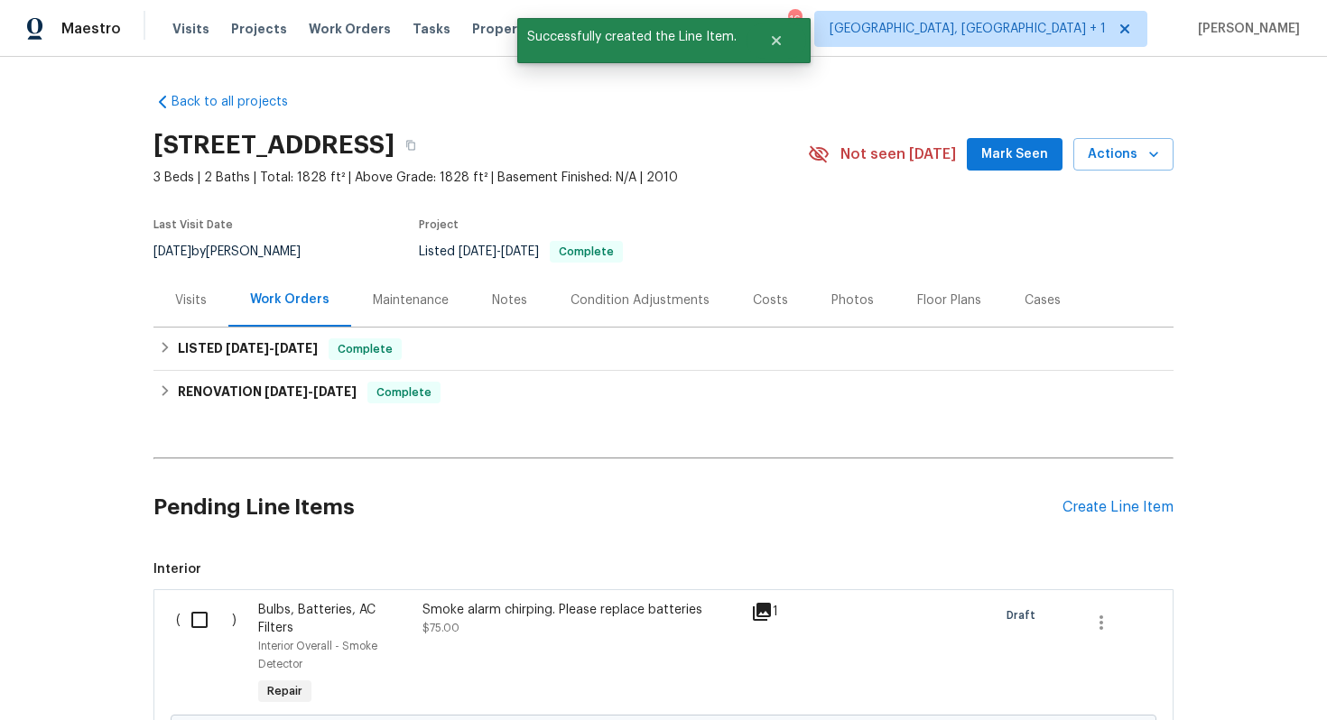
scroll to position [213, 0]
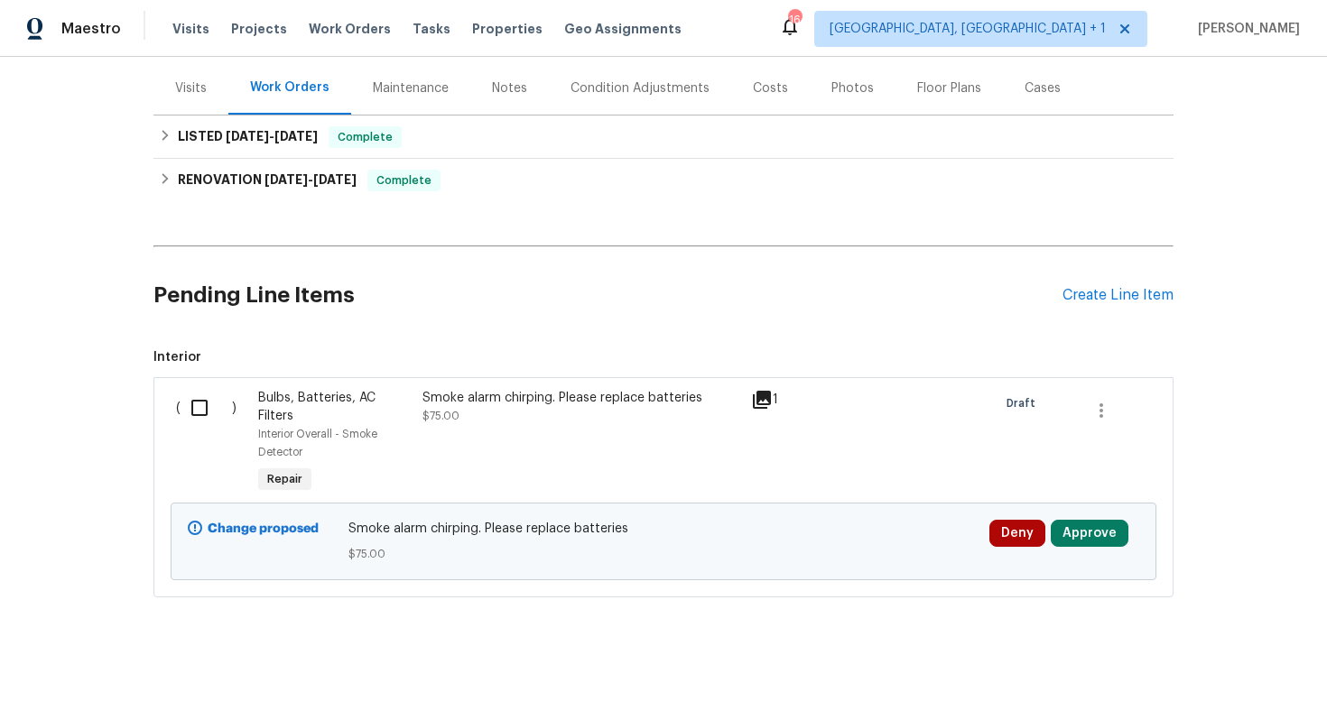
click at [208, 403] on input "checkbox" at bounding box center [206, 408] width 51 height 38
checkbox input "true"
click at [1200, 671] on span "Create Work Order" at bounding box center [1224, 675] width 120 height 23
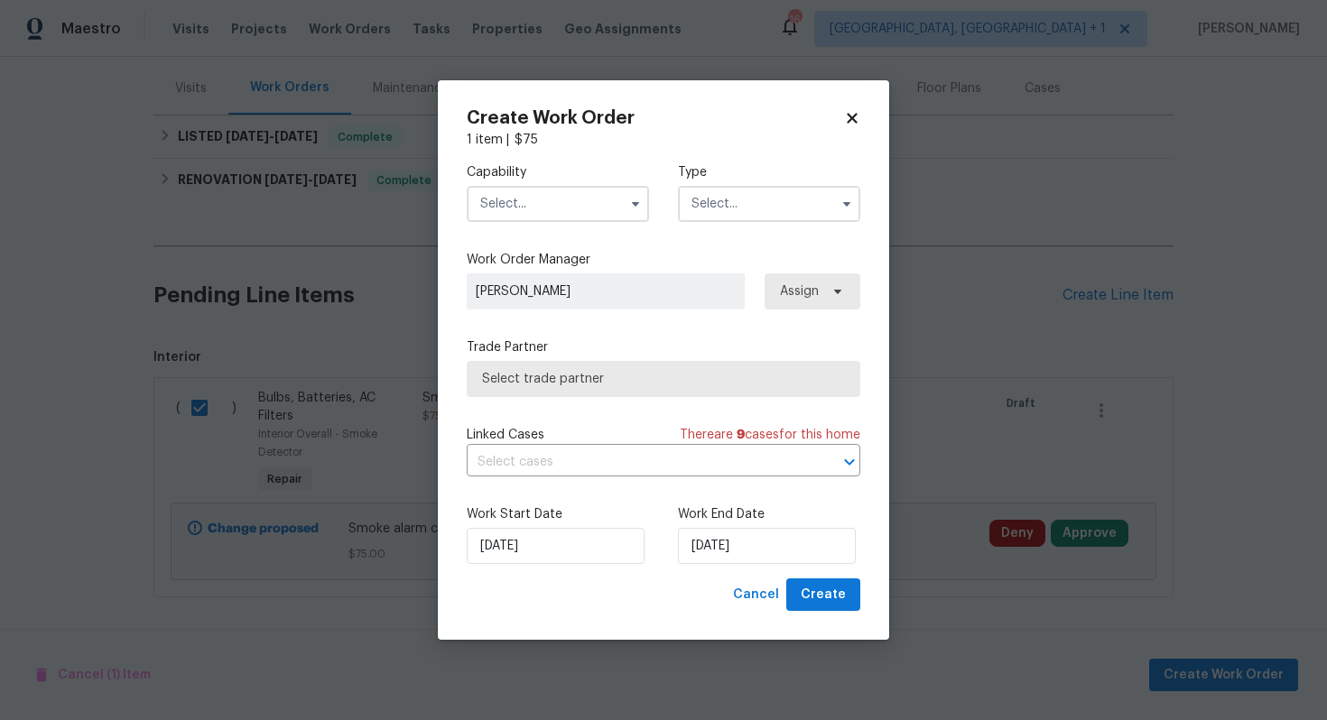
click at [515, 208] on input "text" at bounding box center [558, 204] width 182 height 36
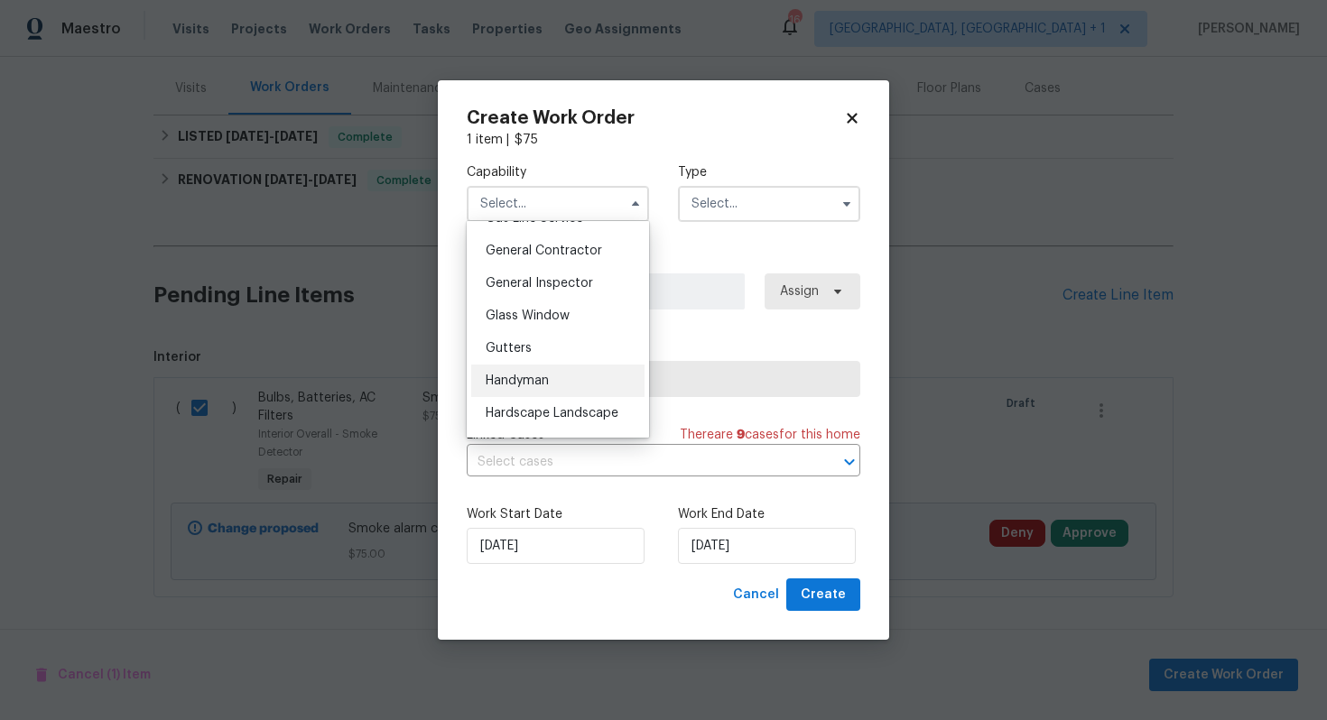
scroll to position [856, 0]
click at [538, 380] on span "Handyman" at bounding box center [517, 379] width 63 height 13
type input "Handyman"
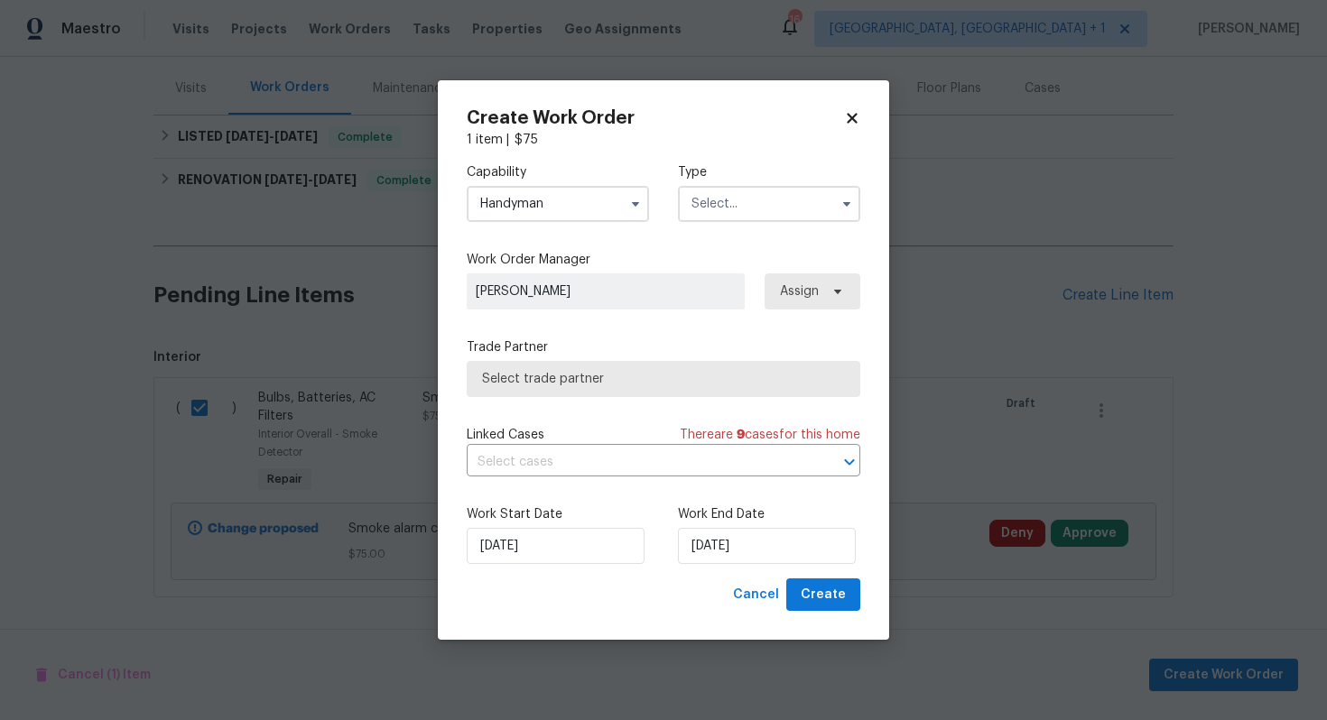
click at [733, 211] on input "text" at bounding box center [769, 204] width 182 height 36
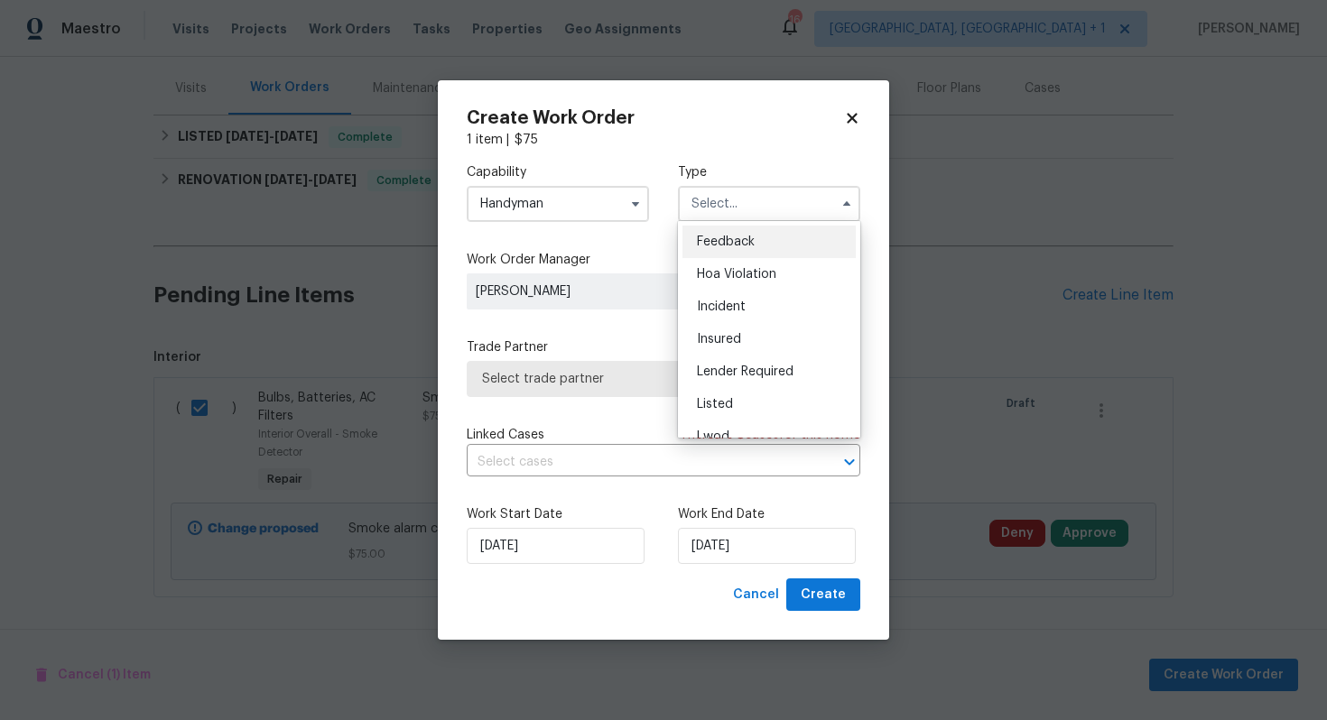
click at [733, 253] on div "Feedback" at bounding box center [768, 242] width 173 height 32
type input "Feedback"
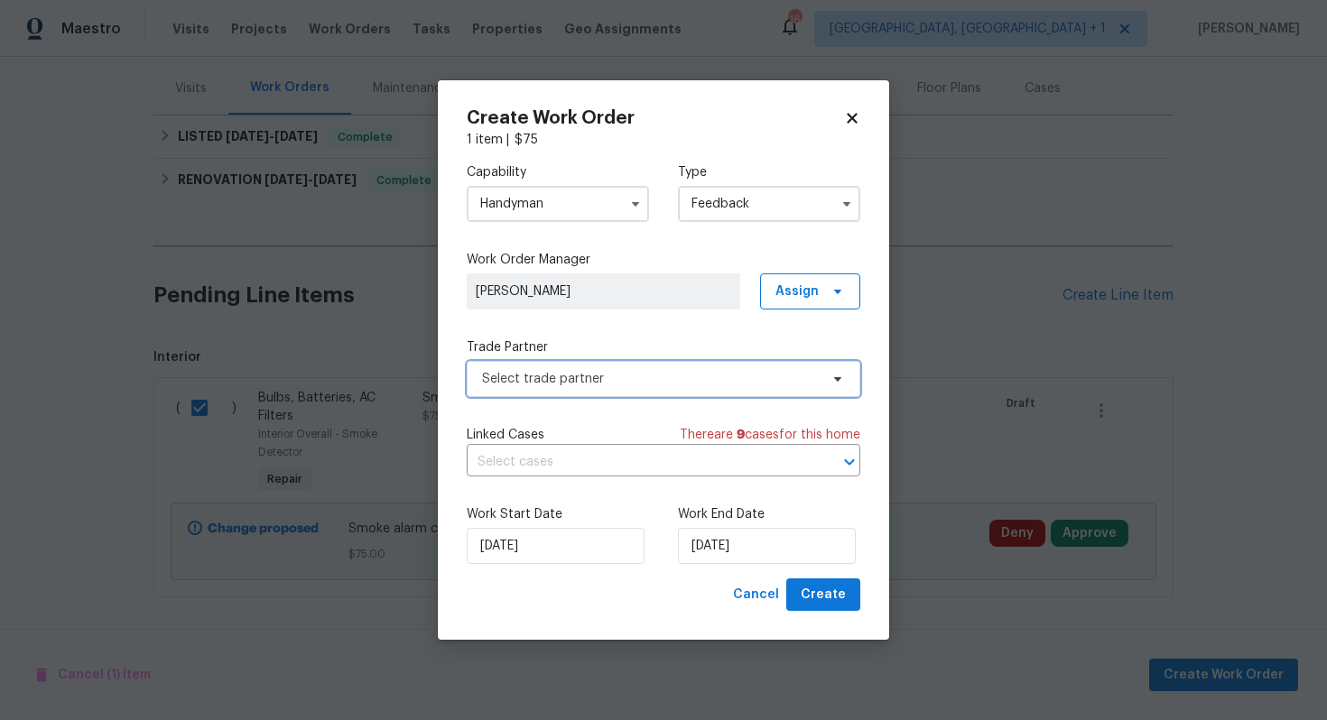
click at [580, 380] on span "Select trade partner" at bounding box center [650, 379] width 337 height 18
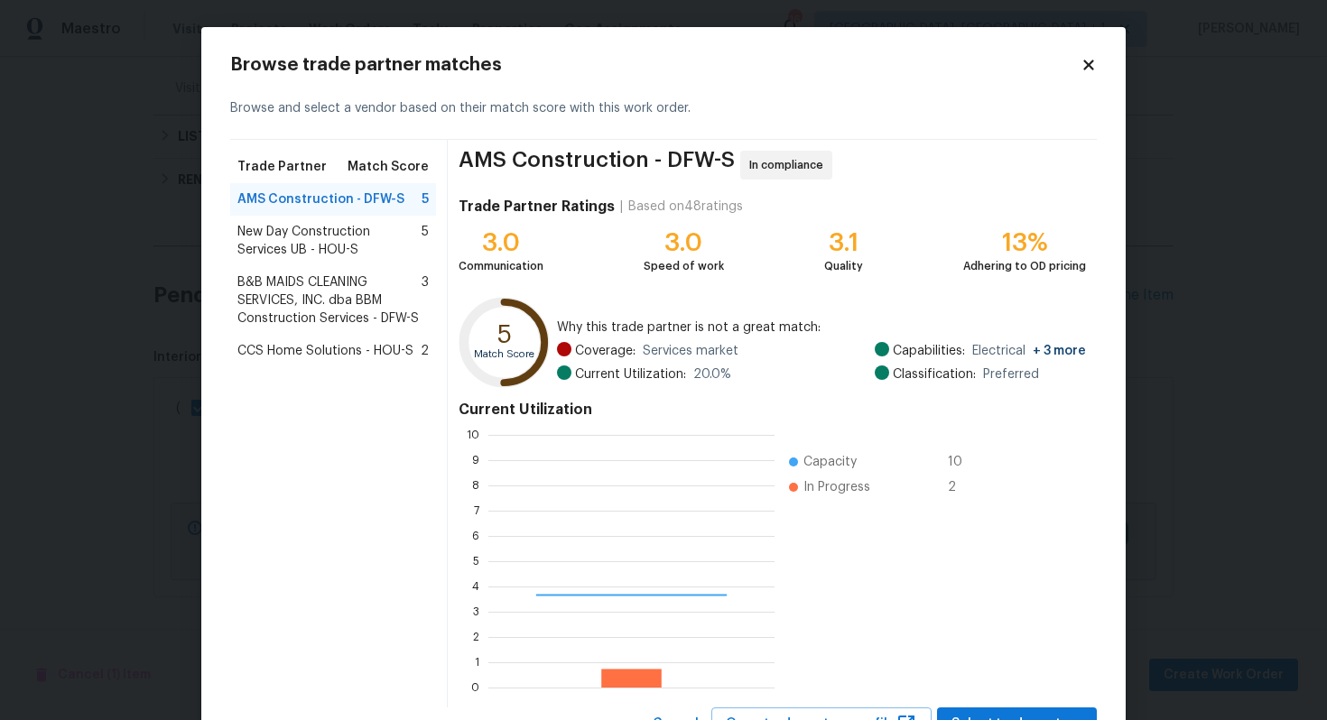
scroll to position [253, 286]
click at [292, 245] on span "New Day Construction Services UB - HOU-S" at bounding box center [329, 241] width 184 height 36
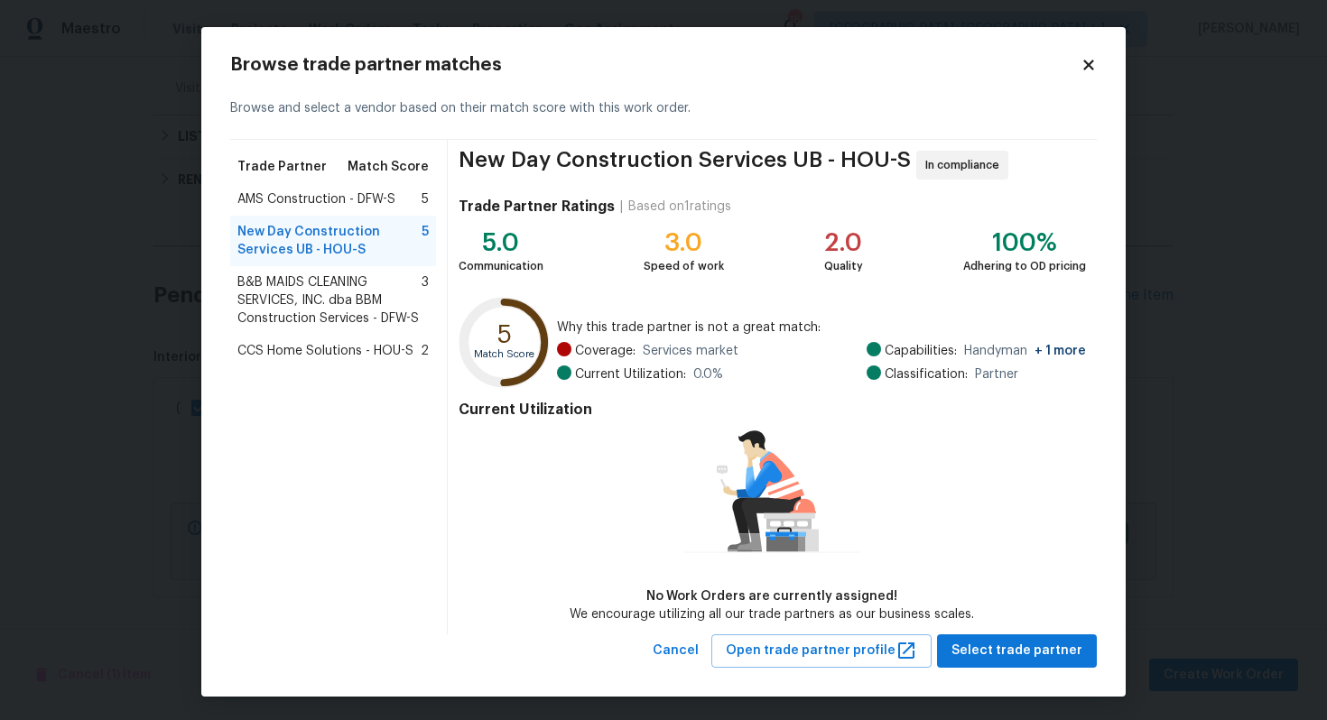
click at [296, 209] on div "AMS Construction - DFW-S 5" at bounding box center [333, 199] width 206 height 32
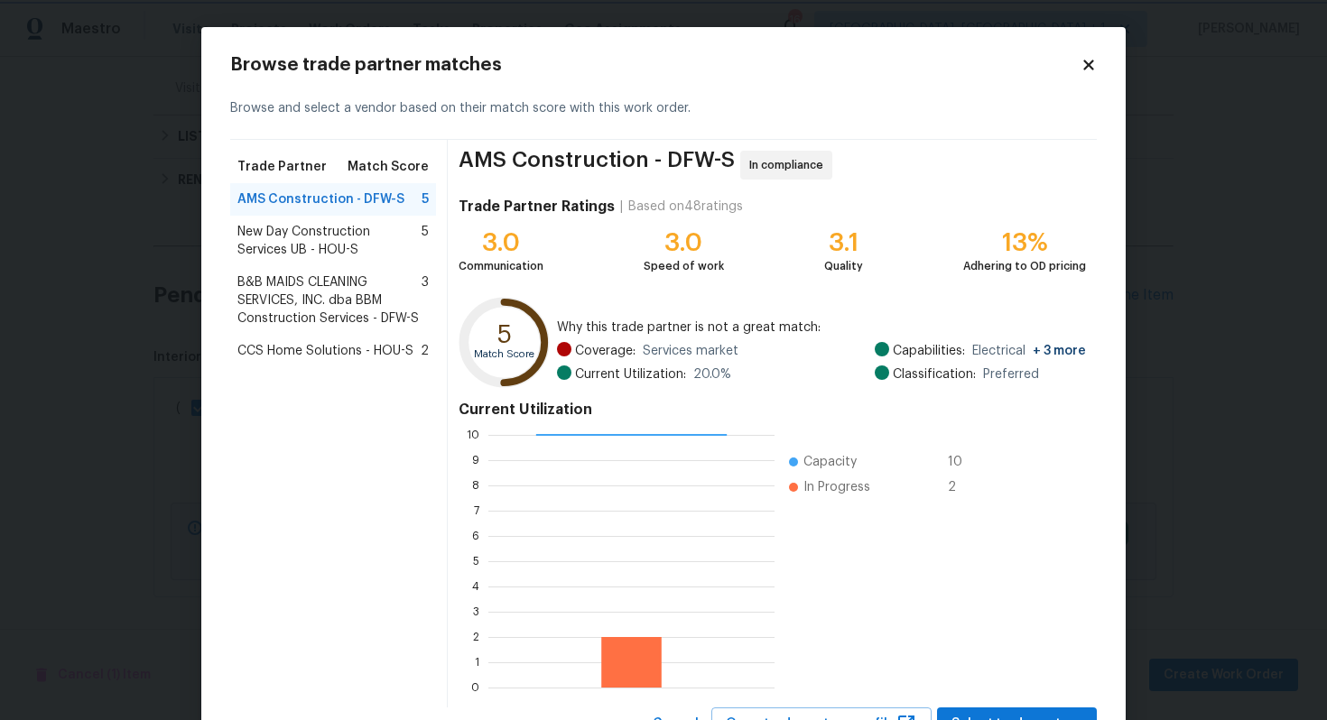
click at [173, 239] on body "Maestro Visits Projects Work Orders Tasks Properties Geo Assignments 16 Albuque…" at bounding box center [663, 360] width 1327 height 720
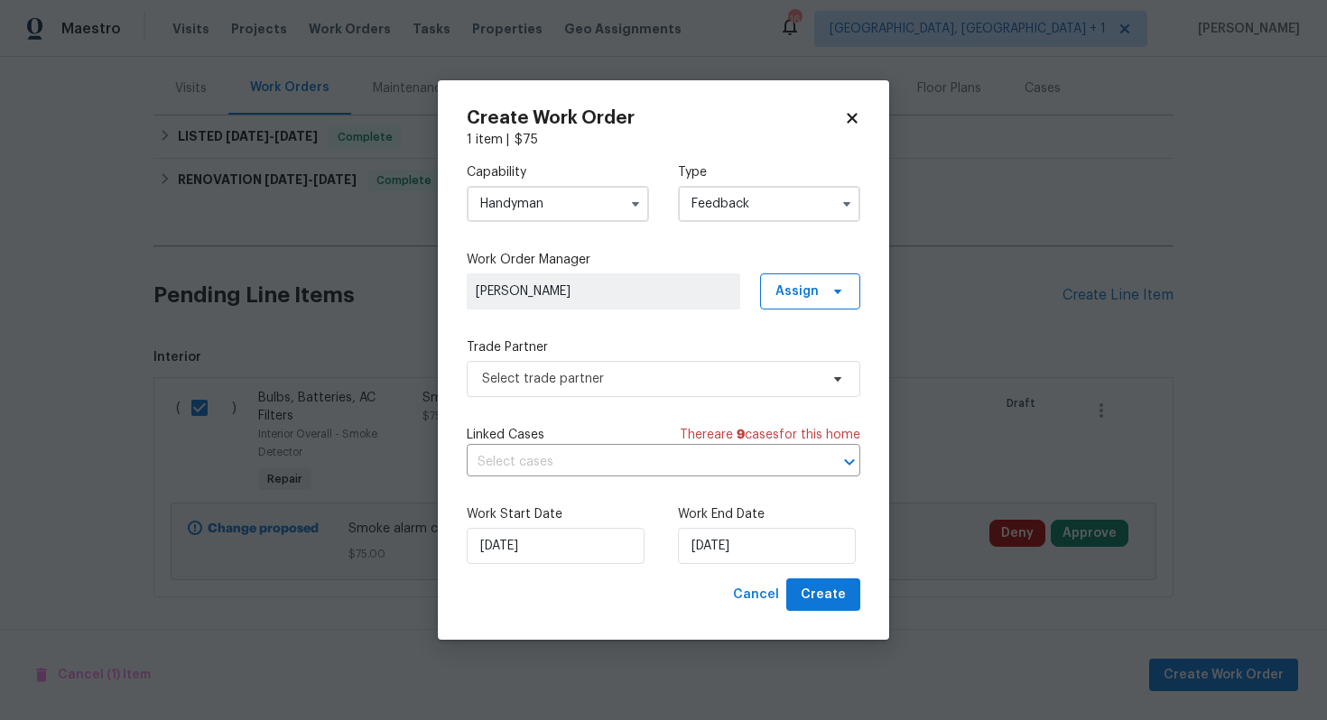
click at [588, 204] on input "Handyman" at bounding box center [558, 204] width 182 height 36
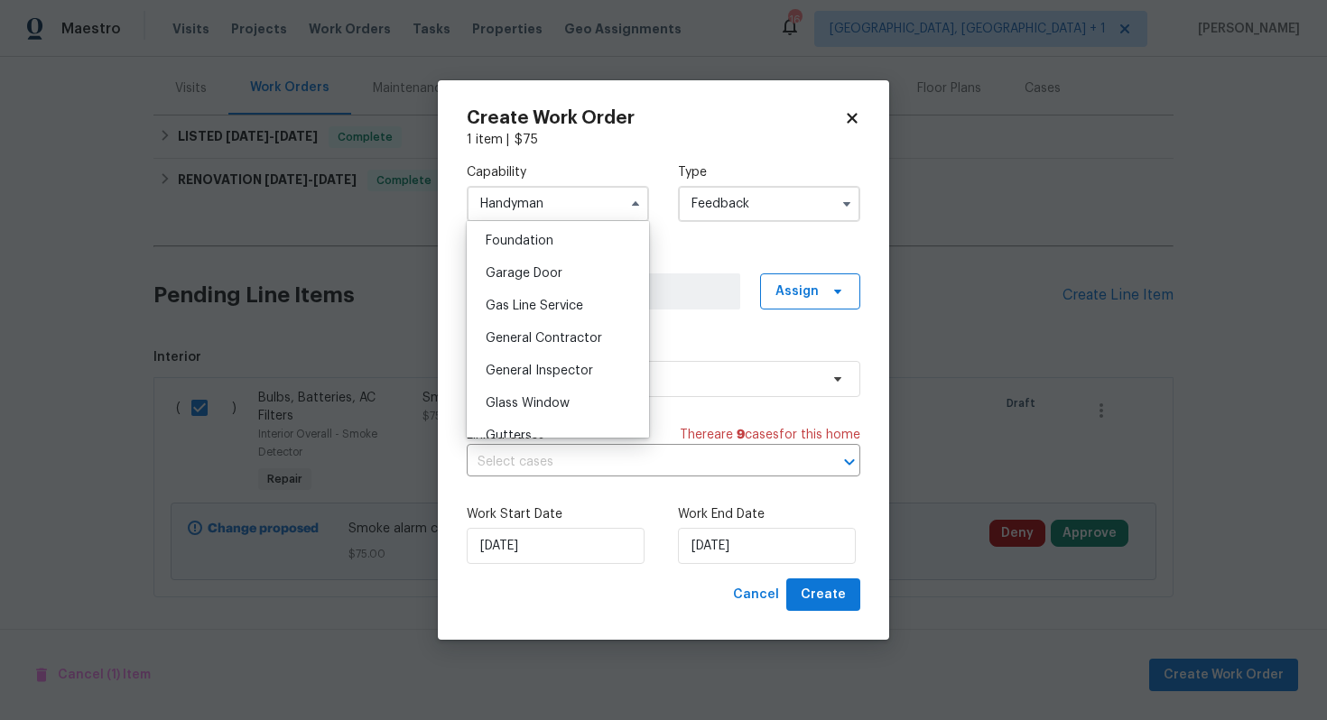
scroll to position [768, 0]
click at [542, 343] on div "General Contractor" at bounding box center [557, 336] width 173 height 32
type input "General Contractor"
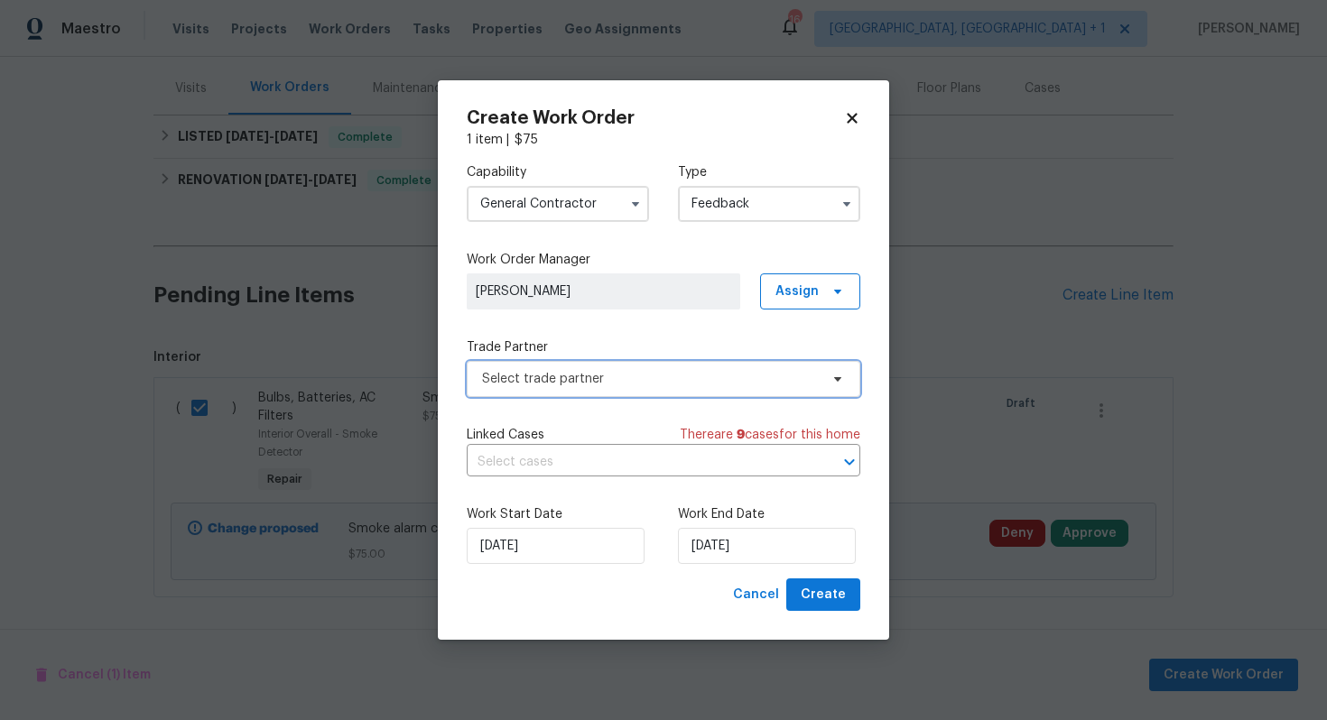
click at [574, 376] on span "Select trade partner" at bounding box center [650, 379] width 337 height 18
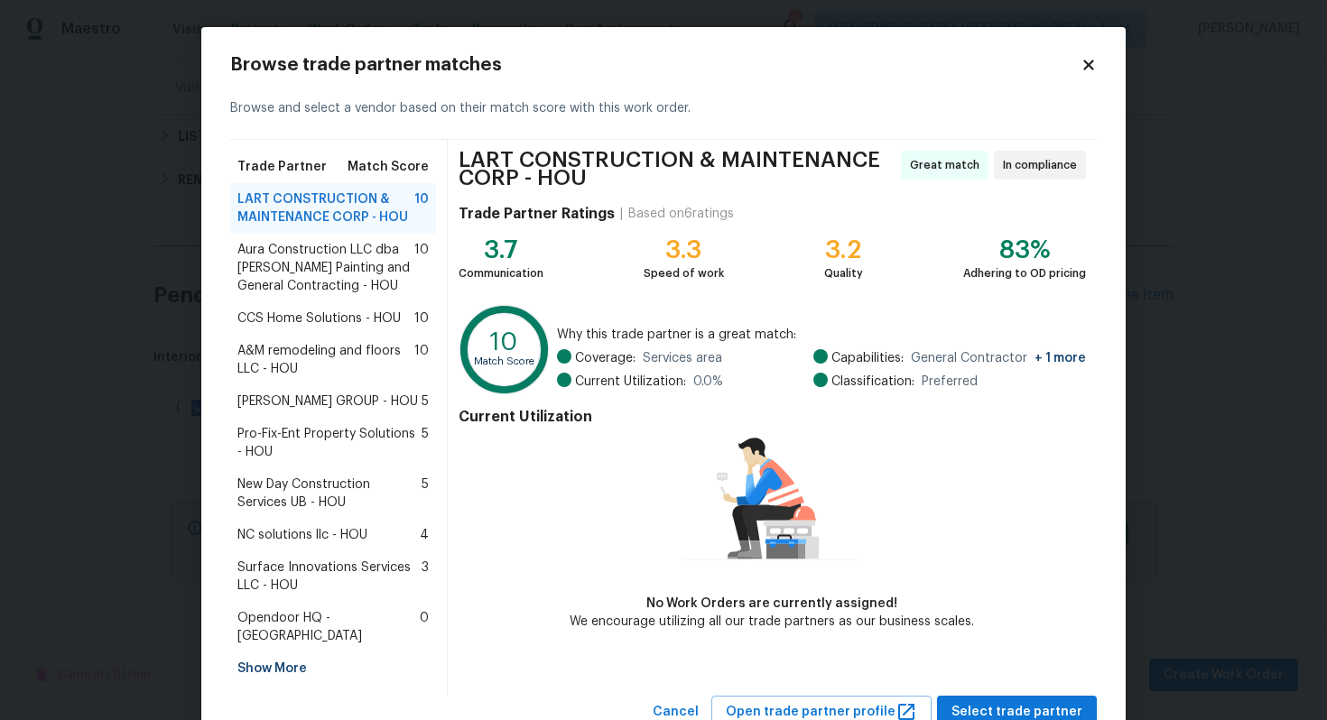
scroll to position [46, 0]
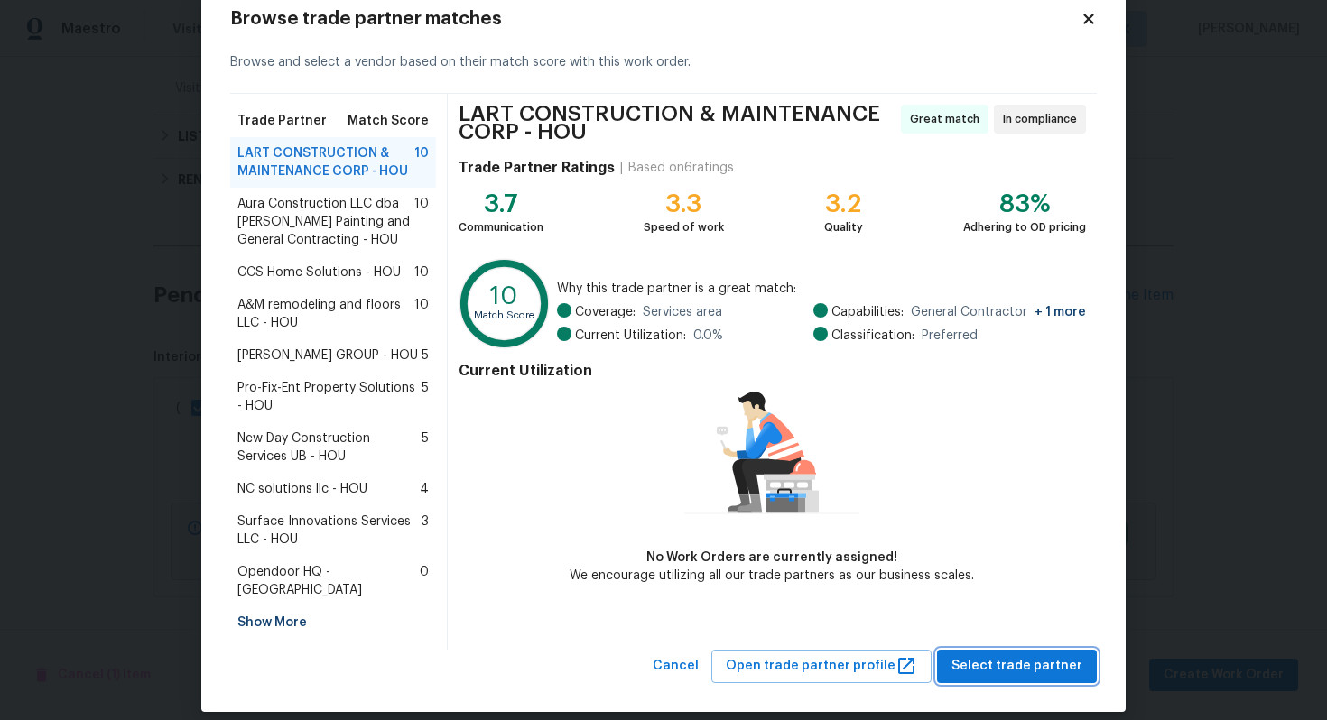
click at [1016, 655] on span "Select trade partner" at bounding box center [1016, 666] width 131 height 23
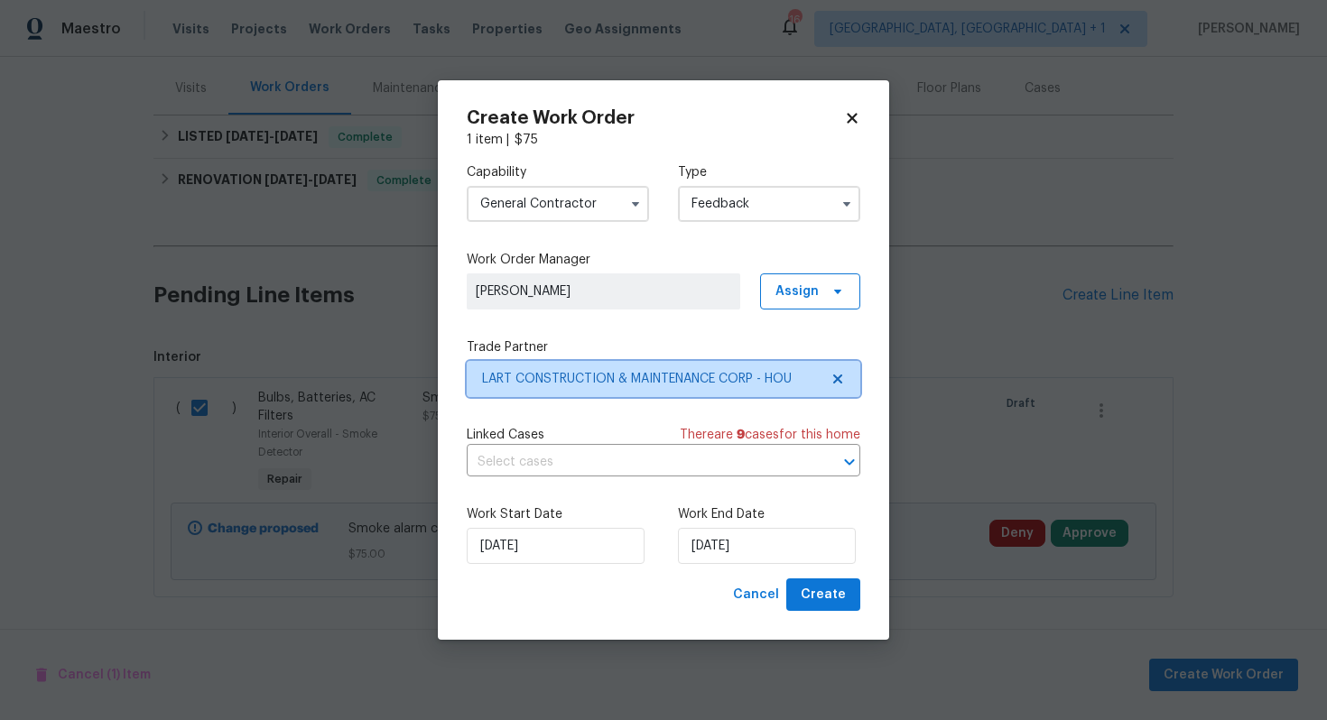
scroll to position [0, 0]
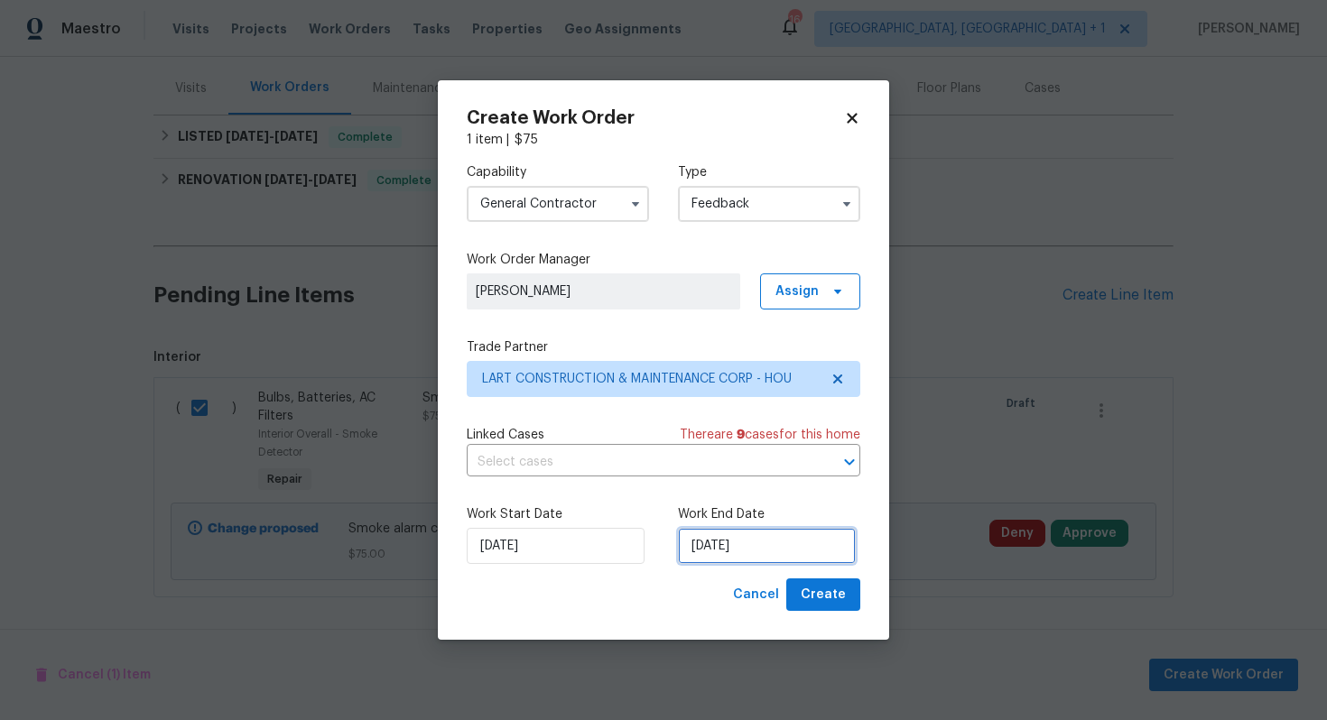
click at [733, 543] on input "29/09/2025" at bounding box center [767, 546] width 178 height 36
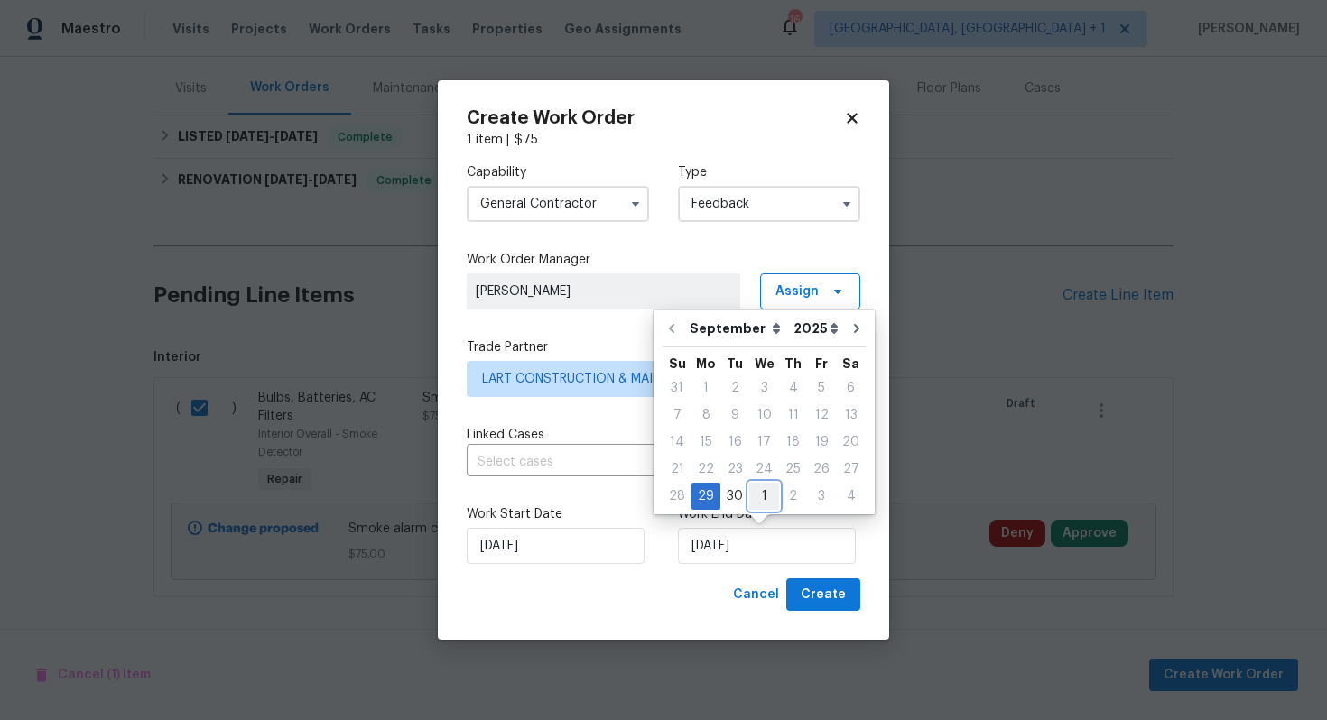
click at [762, 495] on div "1" at bounding box center [764, 496] width 30 height 25
type input "01/10/2025"
select select "9"
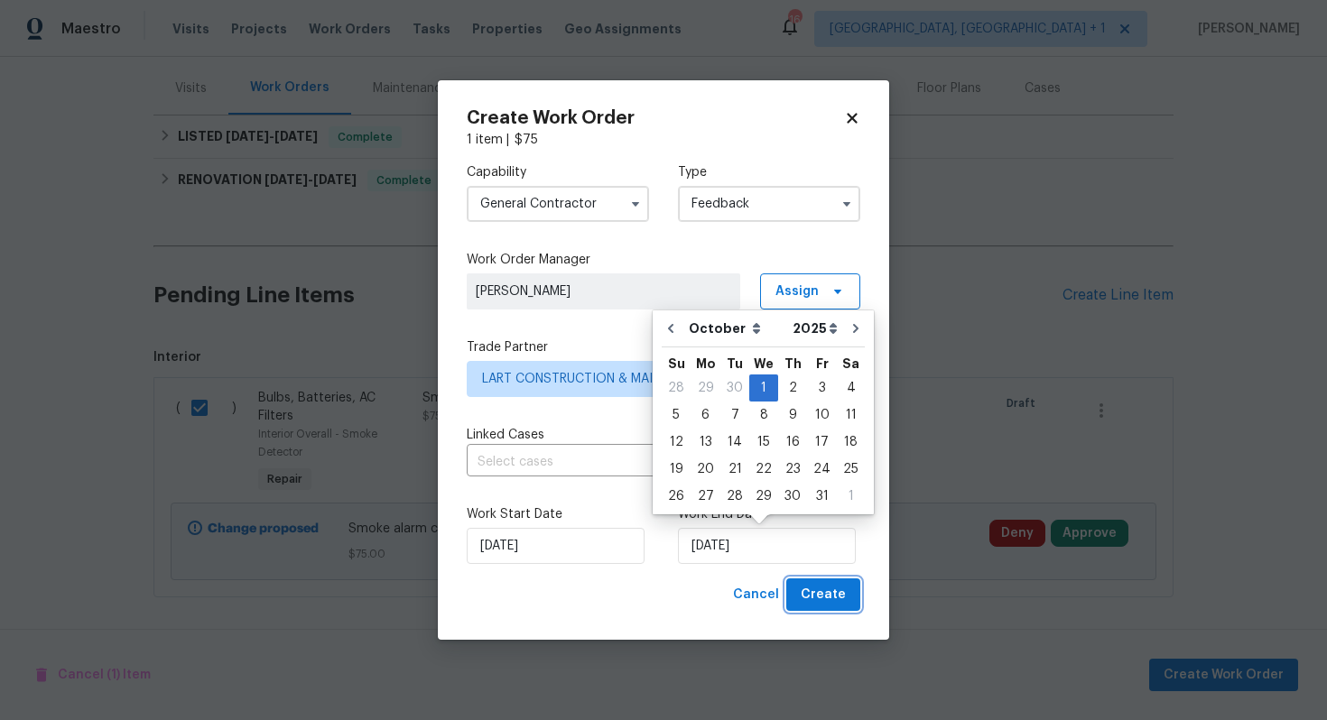
click at [813, 593] on span "Create" at bounding box center [823, 595] width 45 height 23
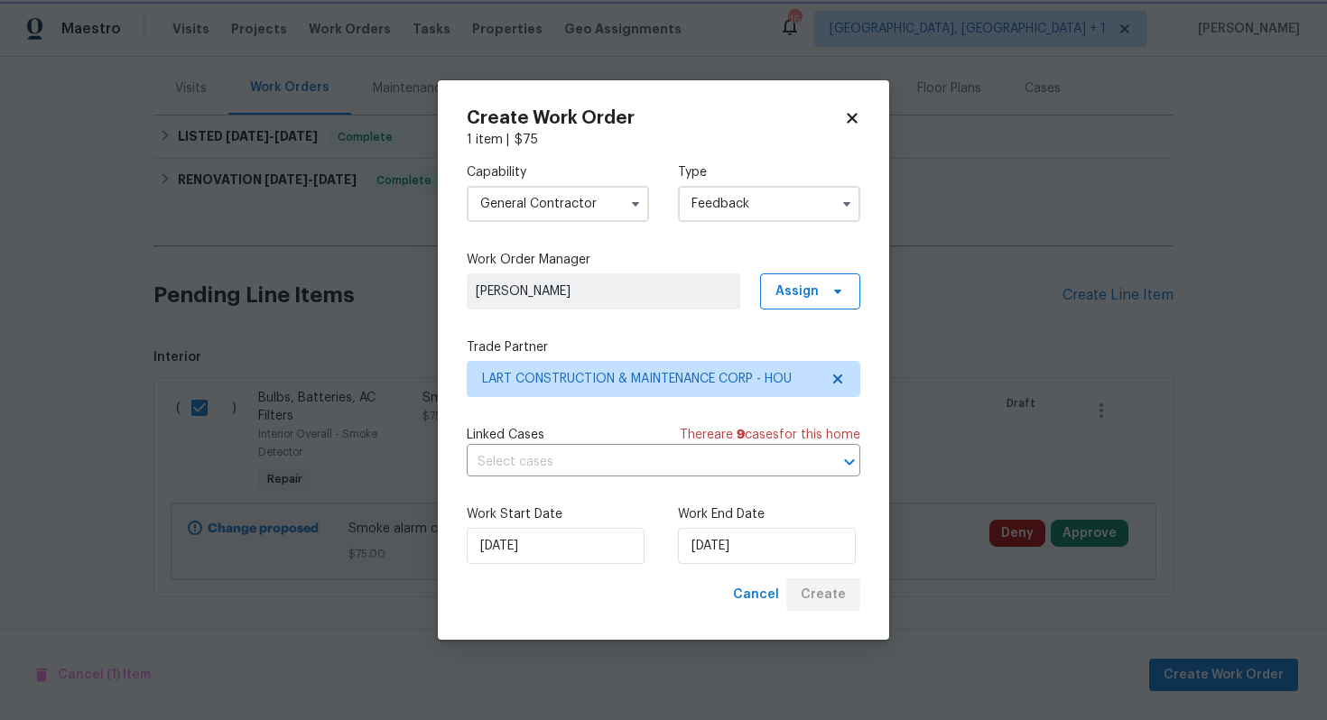
checkbox input "false"
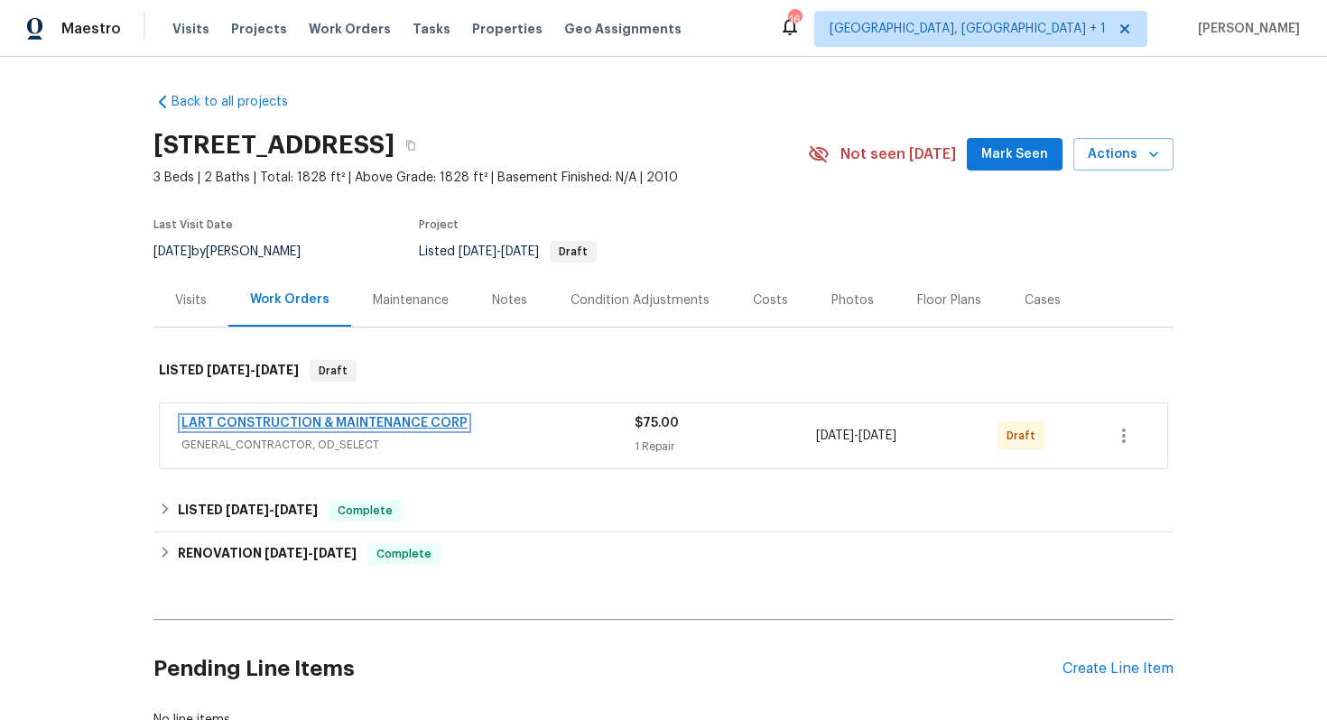
click at [268, 420] on link "LART CONSTRUCTION & MAINTENANCE CORP" at bounding box center [324, 423] width 286 height 13
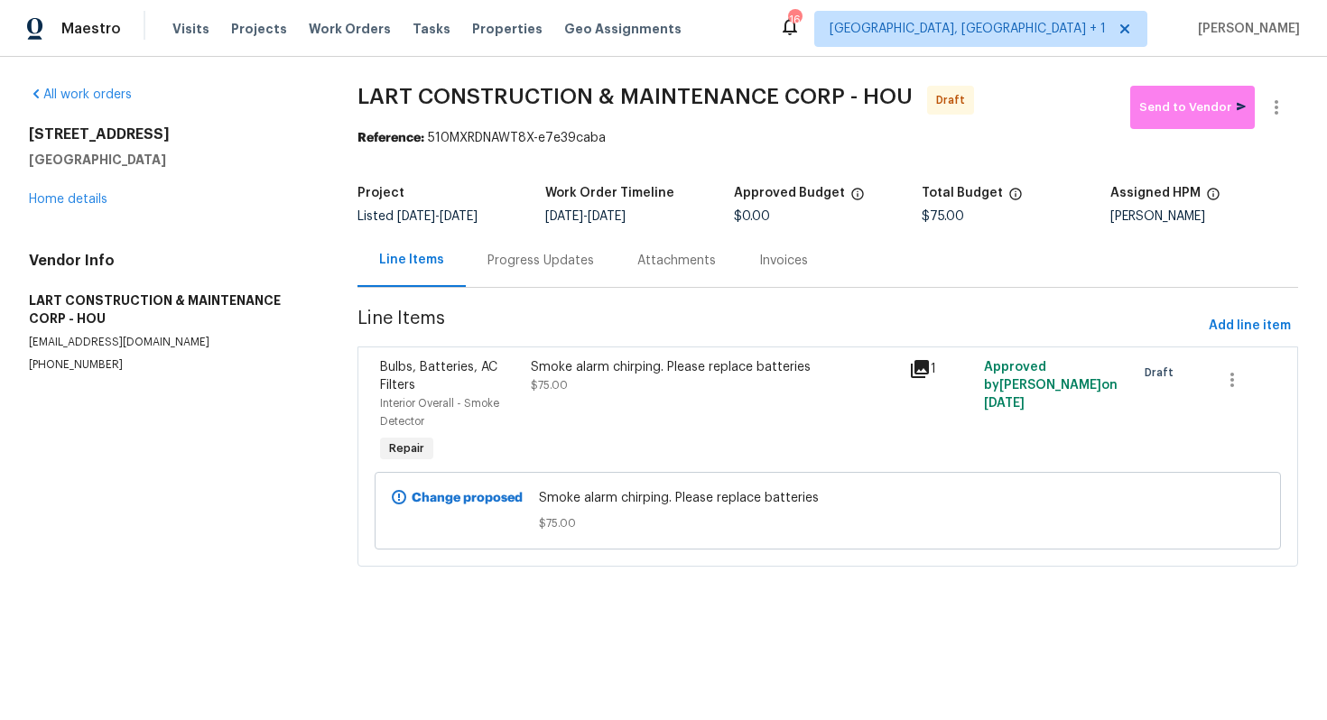
click at [510, 270] on div "Progress Updates" at bounding box center [541, 260] width 150 height 53
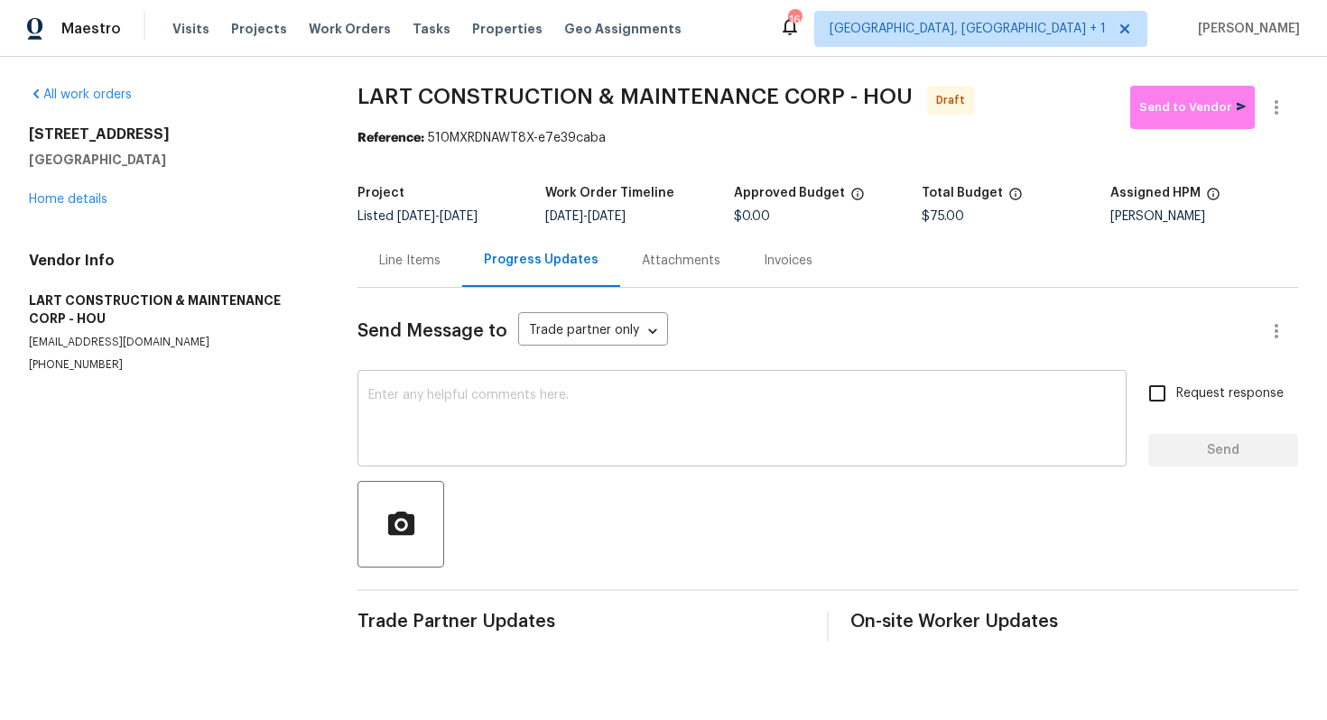
click at [476, 407] on textarea at bounding box center [741, 420] width 747 height 63
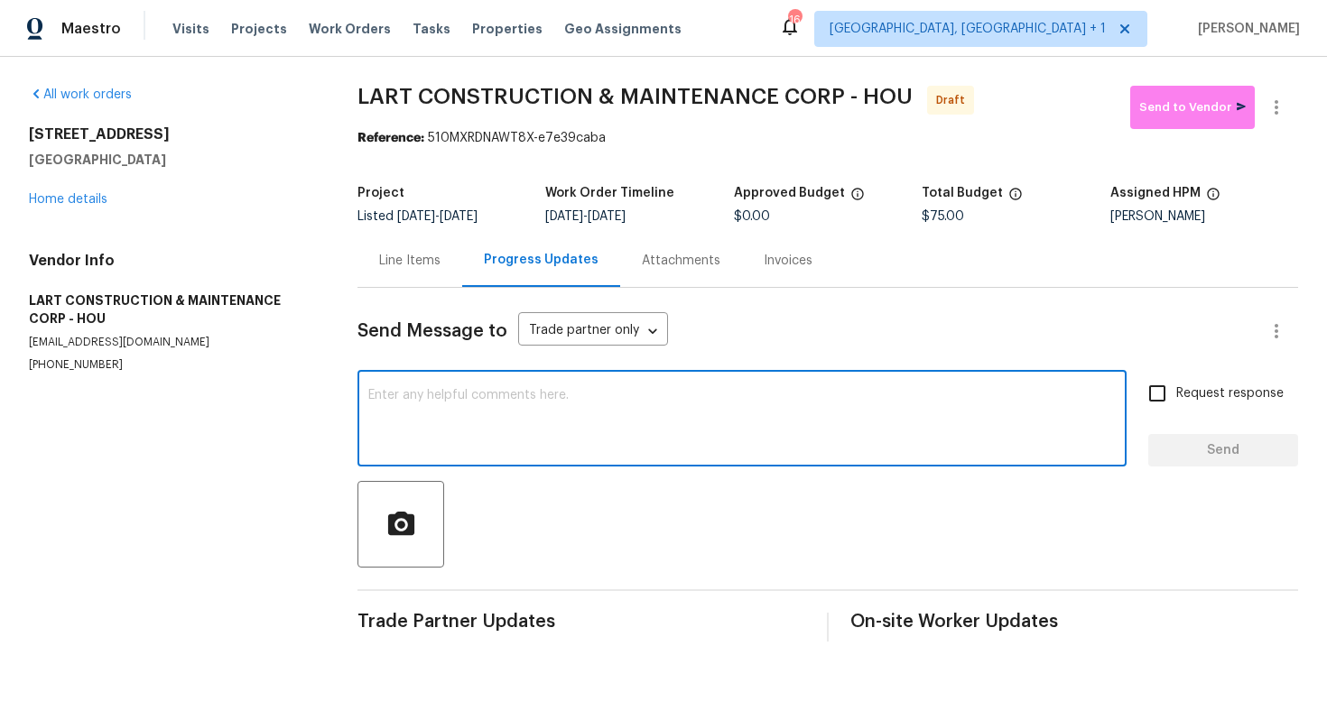
click at [645, 419] on textarea at bounding box center [741, 420] width 747 height 63
paste textarea "Hi this is [PERSON_NAME] with Opendoor. I’m confirming you received the WO for …"
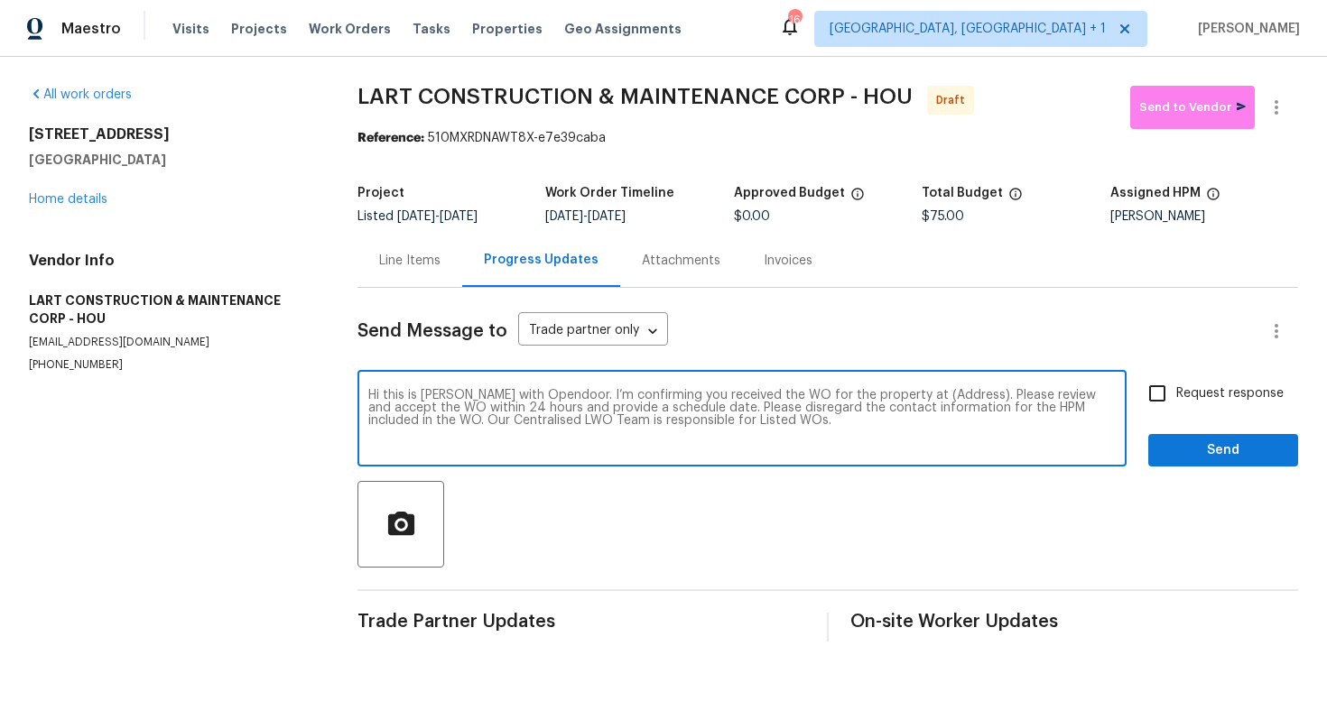
drag, startPoint x: 942, startPoint y: 395, endPoint x: 887, endPoint y: 395, distance: 55.1
click at [887, 395] on textarea "Hi this is [PERSON_NAME] with Opendoor. I’m confirming you received the WO for …" at bounding box center [741, 420] width 747 height 63
paste textarea "[STREET_ADDRESS]"
type textarea "Hi this is [PERSON_NAME] with Opendoor. I’m confirming you received the WO for …"
click at [1147, 393] on input "Request response" at bounding box center [1157, 394] width 38 height 38
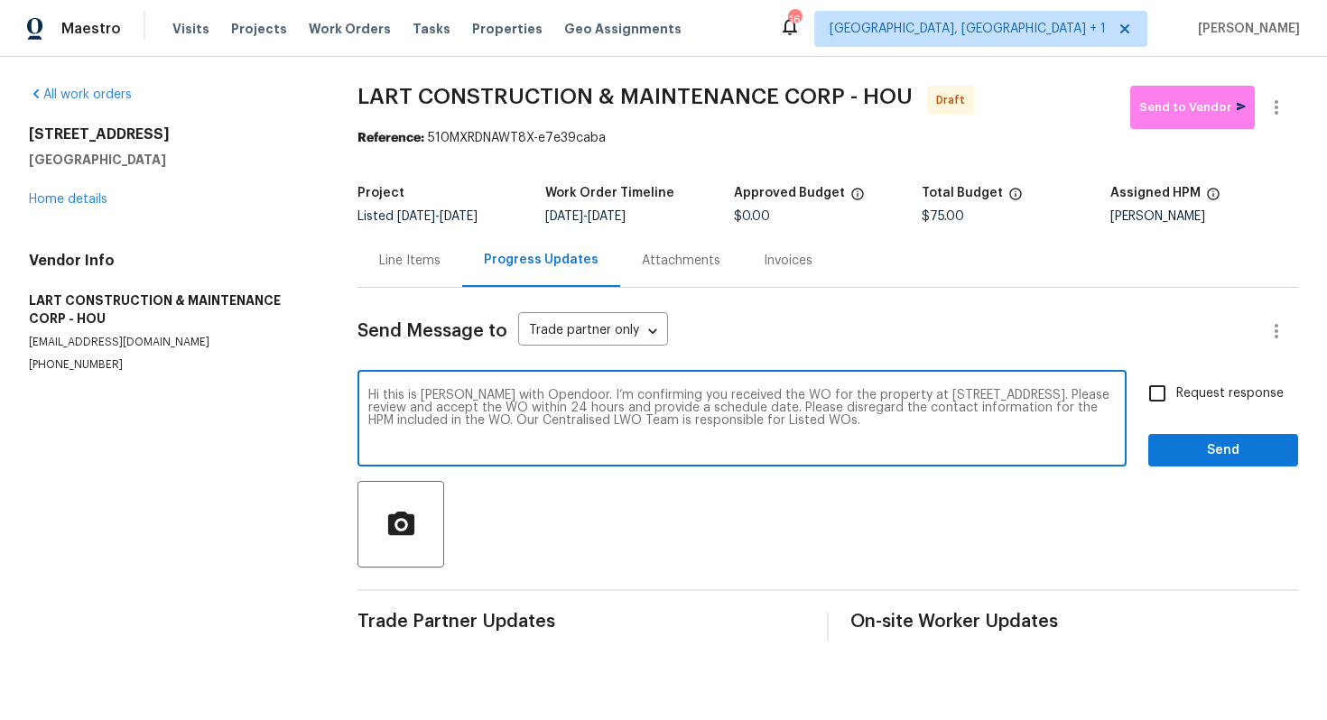
checkbox input "true"
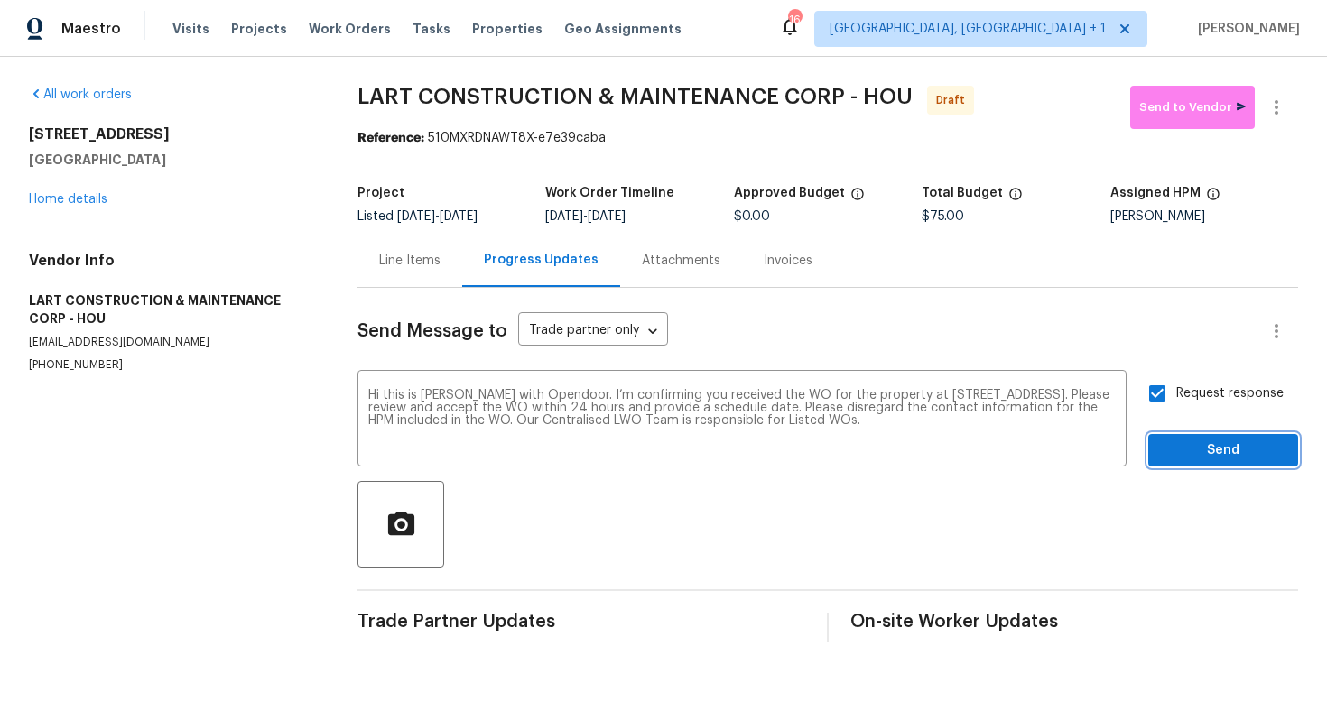
click at [1197, 453] on span "Send" at bounding box center [1223, 451] width 121 height 23
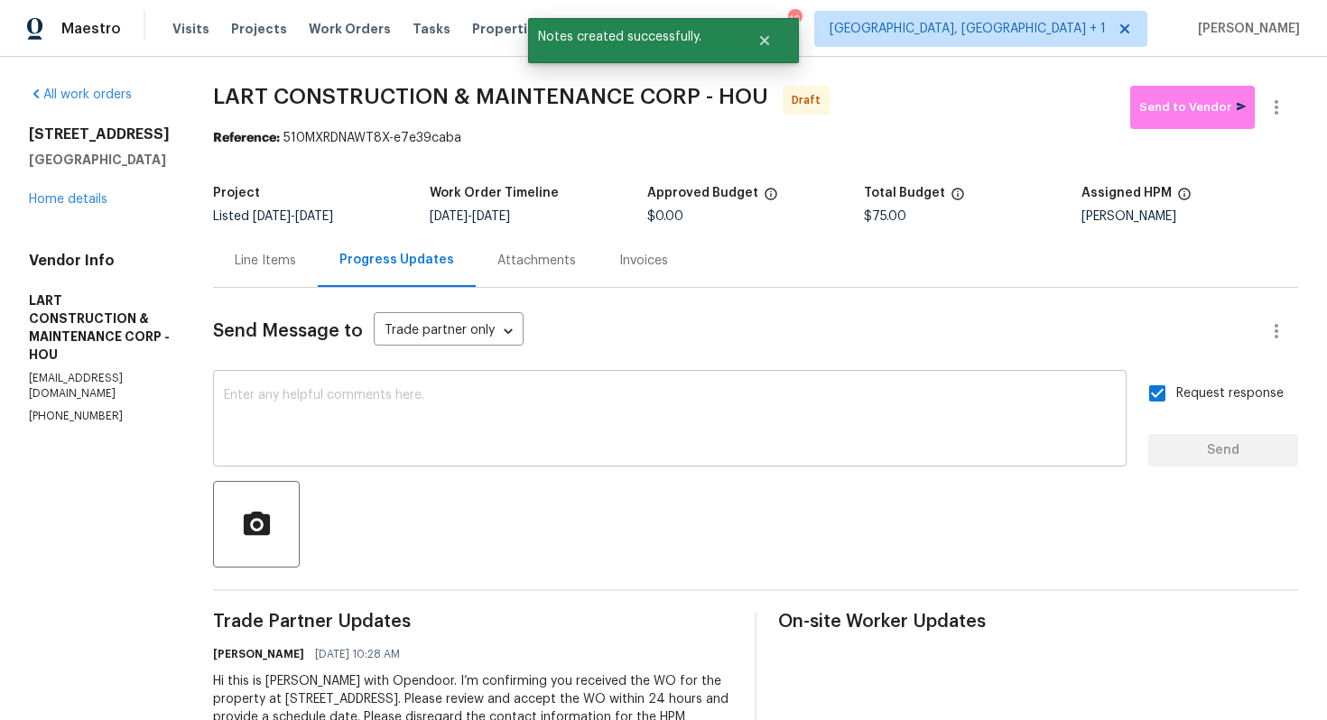
click at [617, 399] on textarea at bounding box center [670, 420] width 892 height 63
paste textarea "Attention All Work Orders must include before-photos (both close-up and wide-an…"
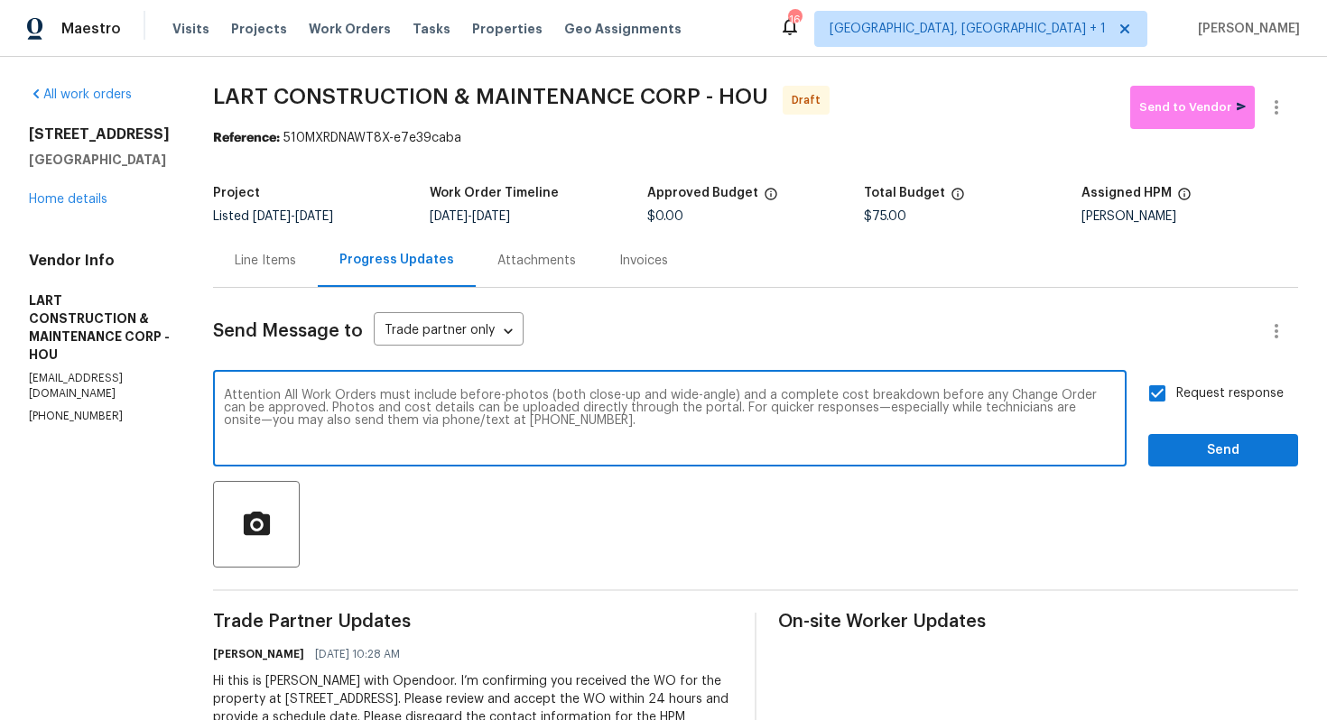
type textarea "Attention All Work Orders must include before-photos (both close-up and wide-an…"
click at [1210, 457] on span "Send" at bounding box center [1223, 451] width 121 height 23
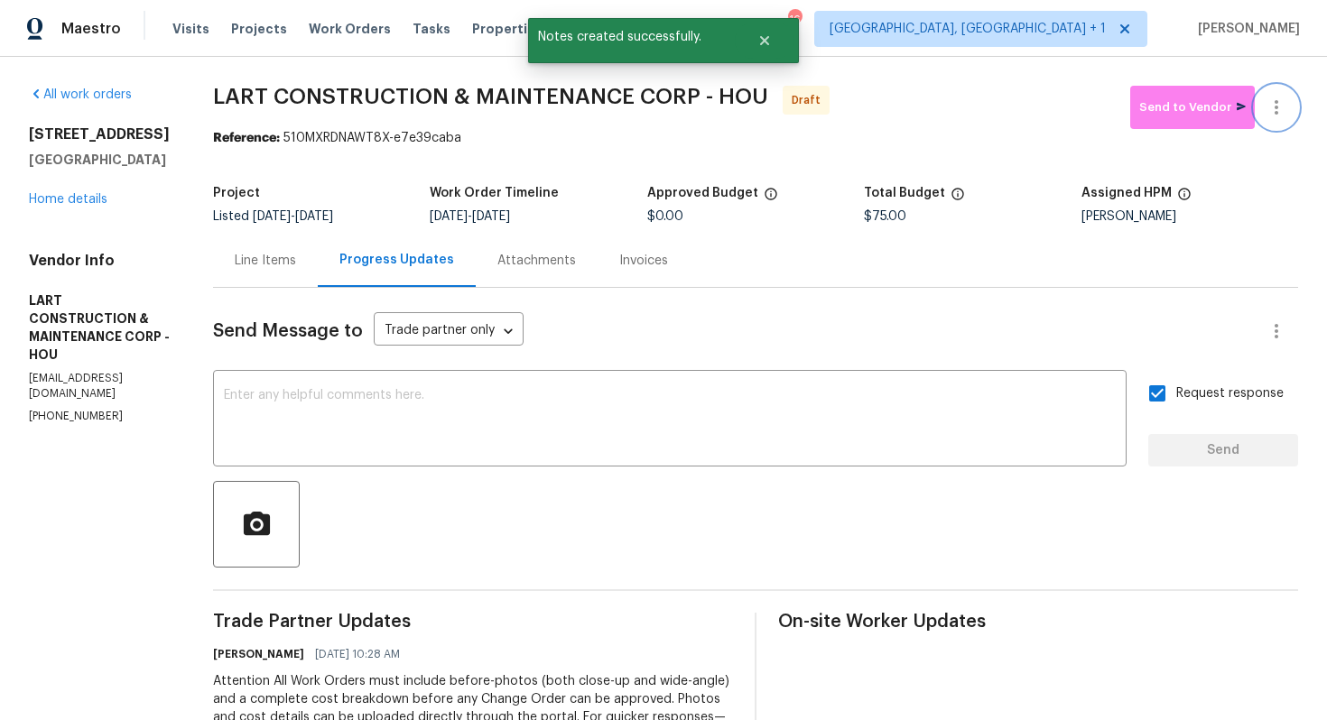
click at [1279, 114] on icon "button" at bounding box center [1277, 108] width 22 height 22
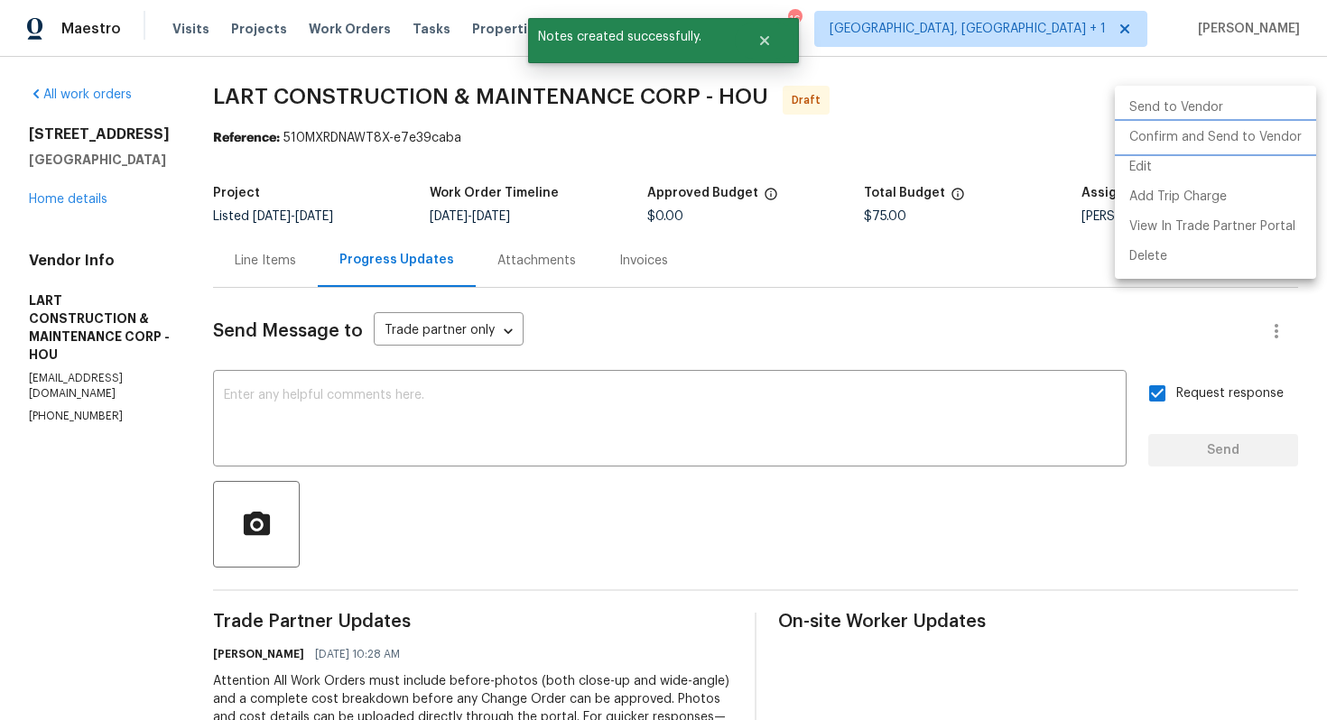
click at [1201, 137] on li "Confirm and Send to Vendor" at bounding box center [1215, 138] width 201 height 30
click at [753, 140] on div at bounding box center [663, 360] width 1327 height 720
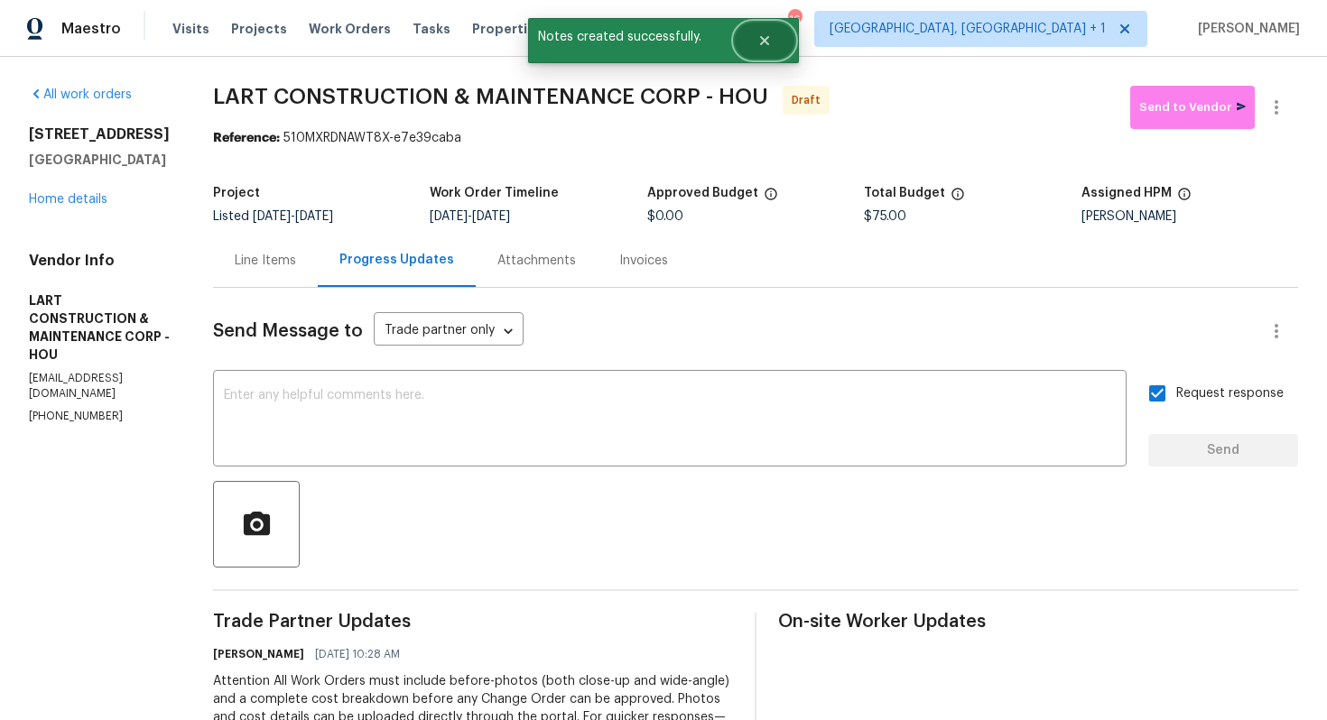
click at [765, 36] on icon "Close" at bounding box center [764, 40] width 14 height 14
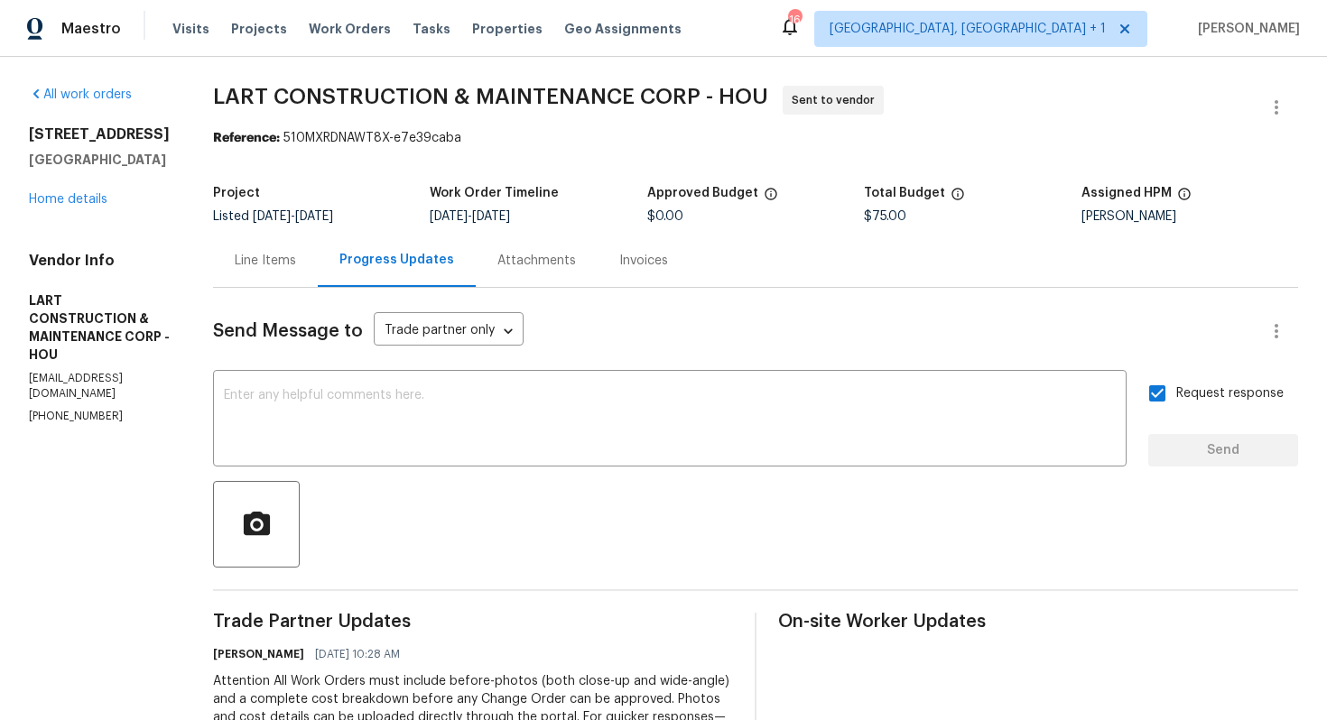
click at [341, 89] on span "LART CONSTRUCTION & MAINTENANCE CORP - HOU" at bounding box center [490, 97] width 555 height 22
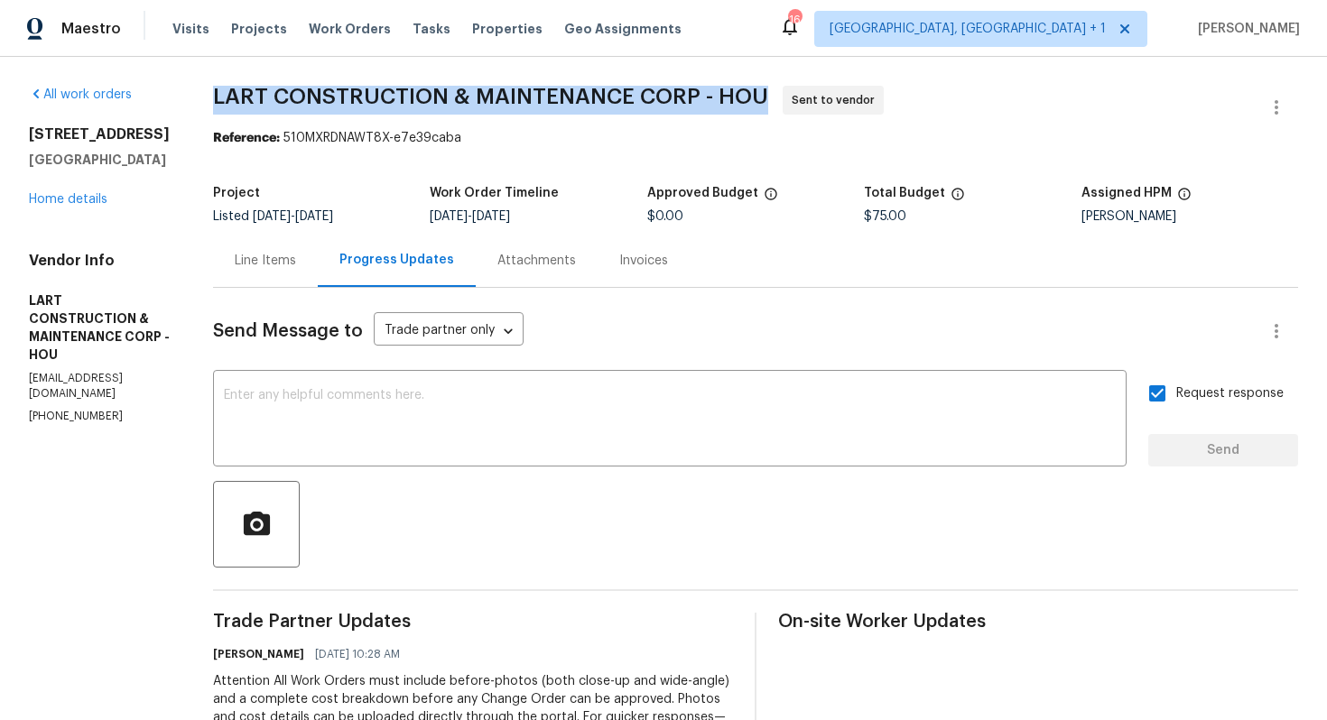
copy span "LART CONSTRUCTION & MAINTENANCE CORP - HOU"
click at [488, 152] on section "LART CONSTRUCTION & MAINTENANCE CORP - HOU Sent to vendor Reference: 510MXRDNAW…" at bounding box center [755, 497] width 1085 height 823
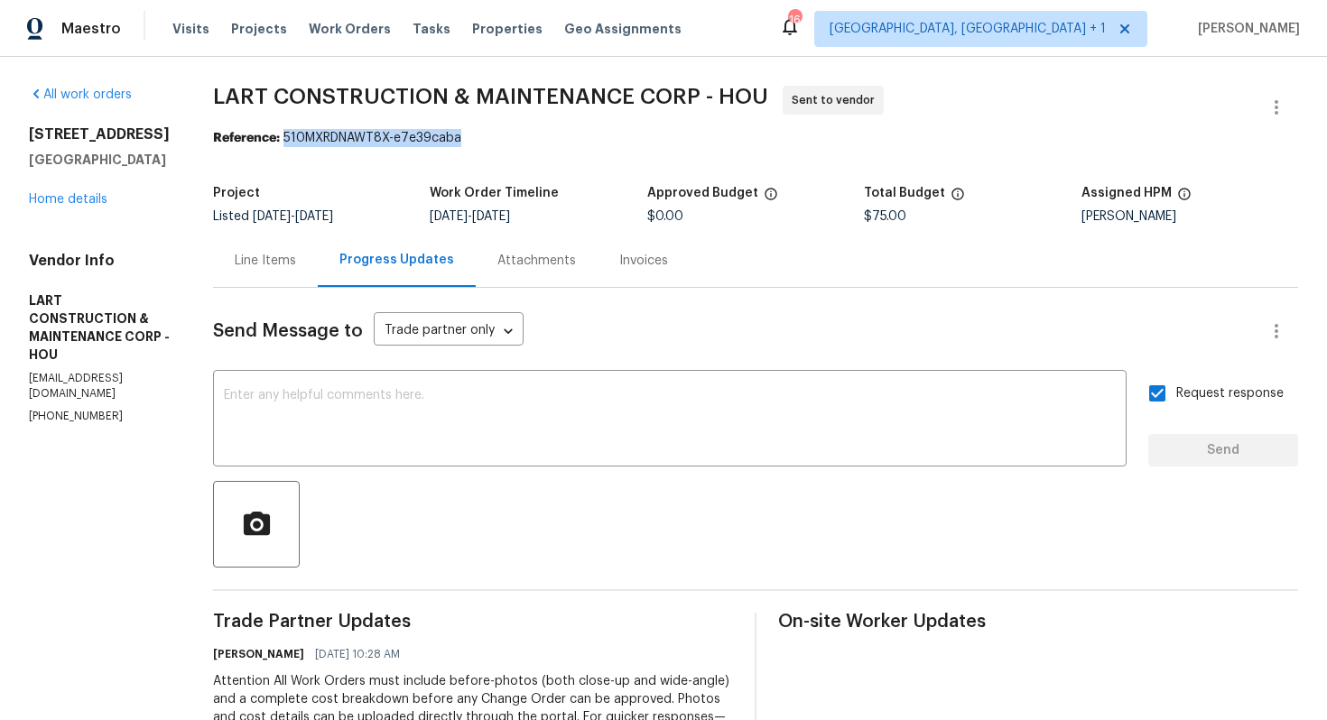
drag, startPoint x: 302, startPoint y: 137, endPoint x: 584, endPoint y: 137, distance: 281.6
click at [584, 137] on div "Reference: 510MXRDNAWT8X-e7e39caba" at bounding box center [755, 138] width 1085 height 18
copy div "510MXRDNAWT8X-e7e39caba"
click at [765, 249] on div "Line Items Progress Updates Attachments Invoices" at bounding box center [755, 261] width 1085 height 54
click at [84, 200] on link "Home details" at bounding box center [68, 199] width 79 height 13
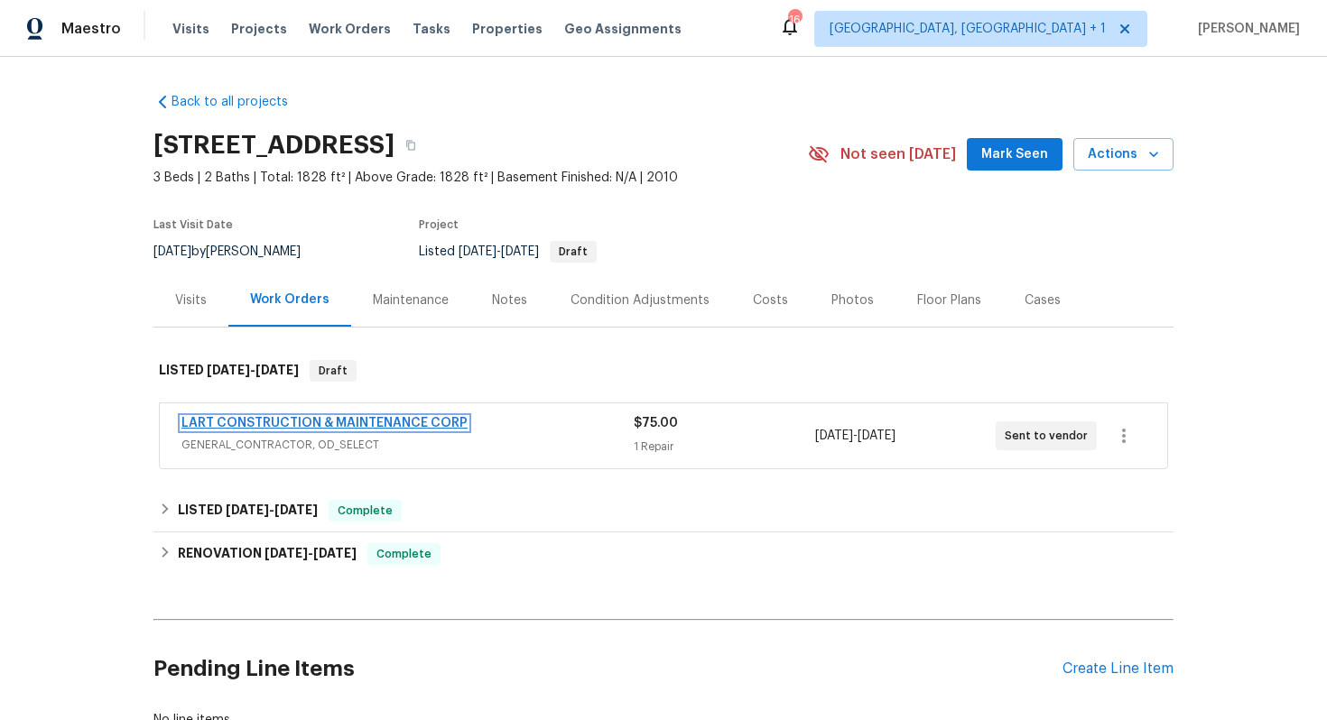
click at [246, 423] on link "LART CONSTRUCTION & MAINTENANCE CORP" at bounding box center [324, 423] width 286 height 13
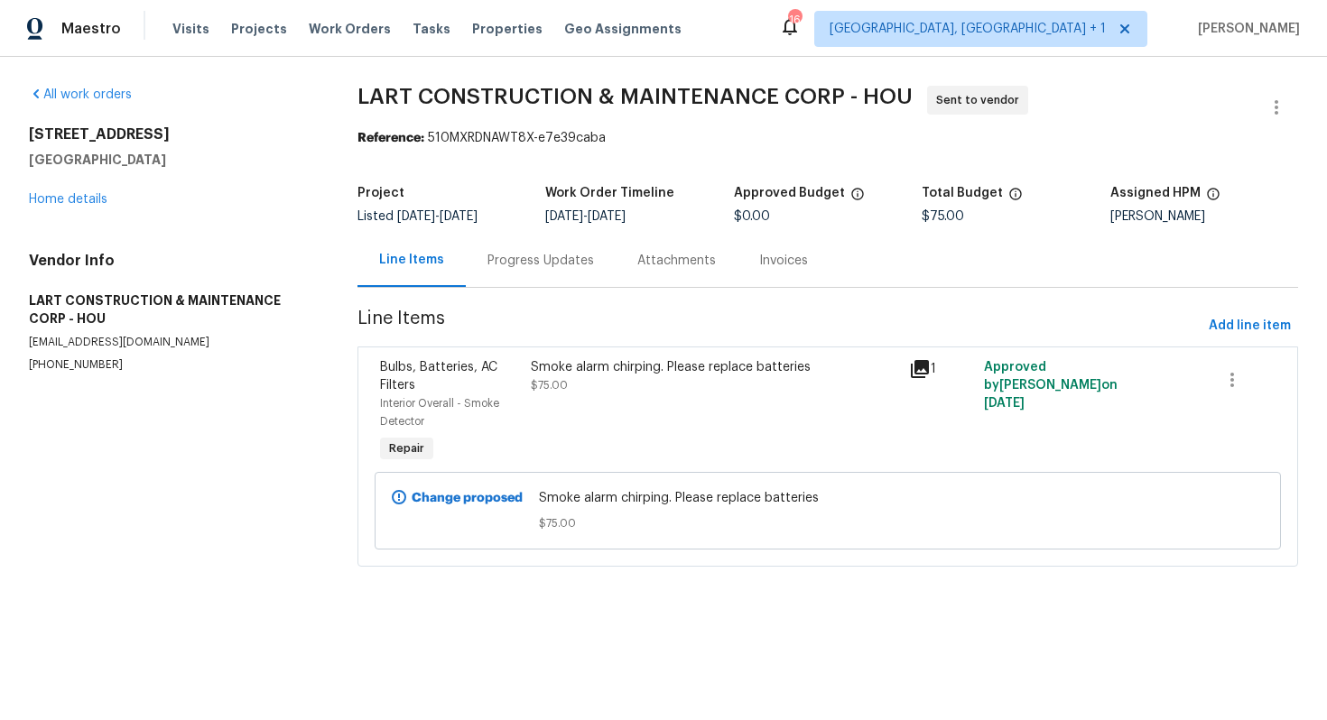
click at [691, 160] on section "LART CONSTRUCTION & MAINTENANCE CORP - HOU Sent to vendor Reference: 510MXRDNAW…" at bounding box center [827, 337] width 941 height 503
click at [68, 198] on link "Home details" at bounding box center [68, 199] width 79 height 13
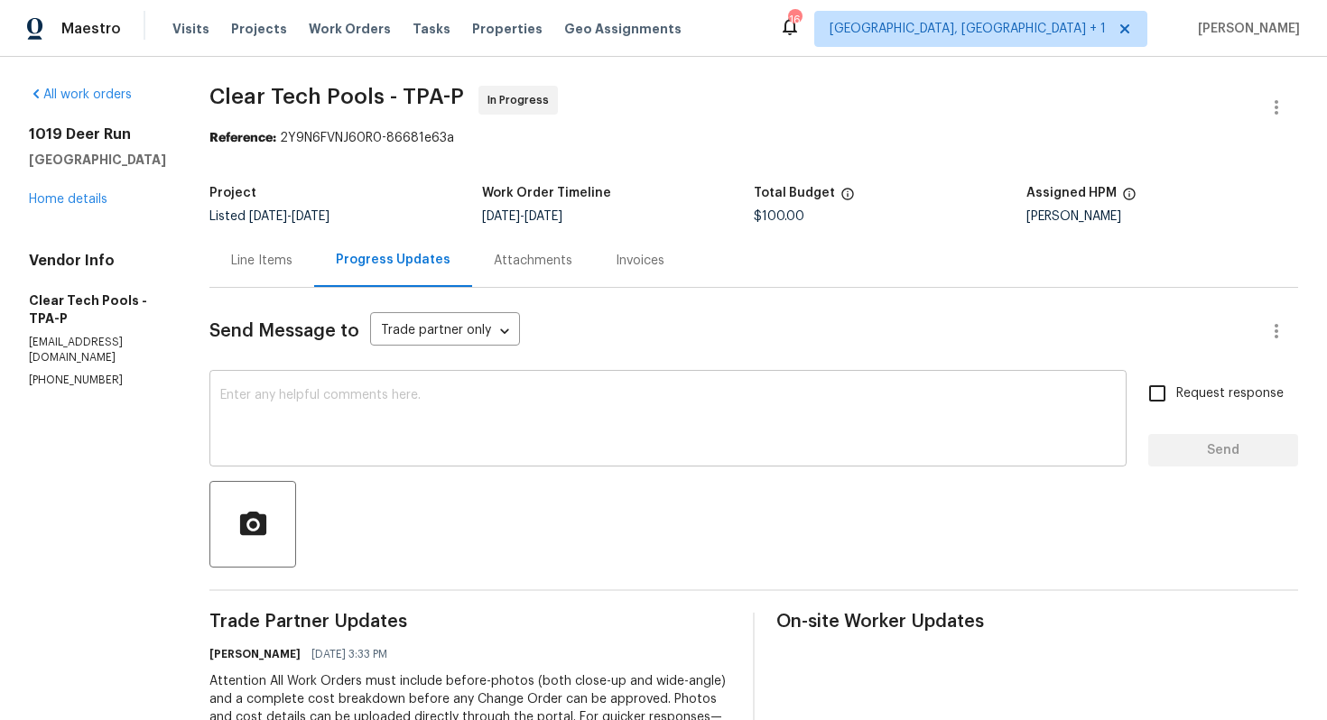
click at [444, 430] on textarea at bounding box center [667, 420] width 895 height 63
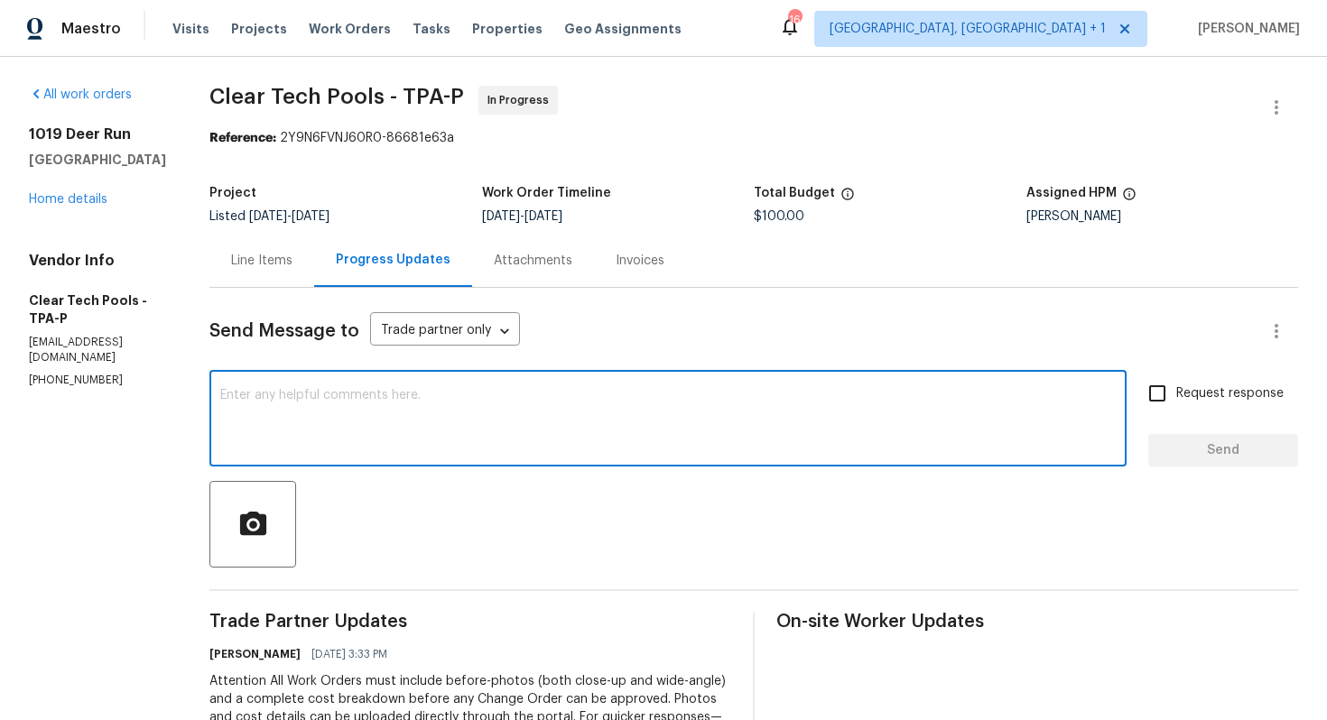
click at [599, 452] on textarea at bounding box center [667, 420] width 895 height 63
paste textarea "Hi team, could you please provide an update on the status of the work order? Th…"
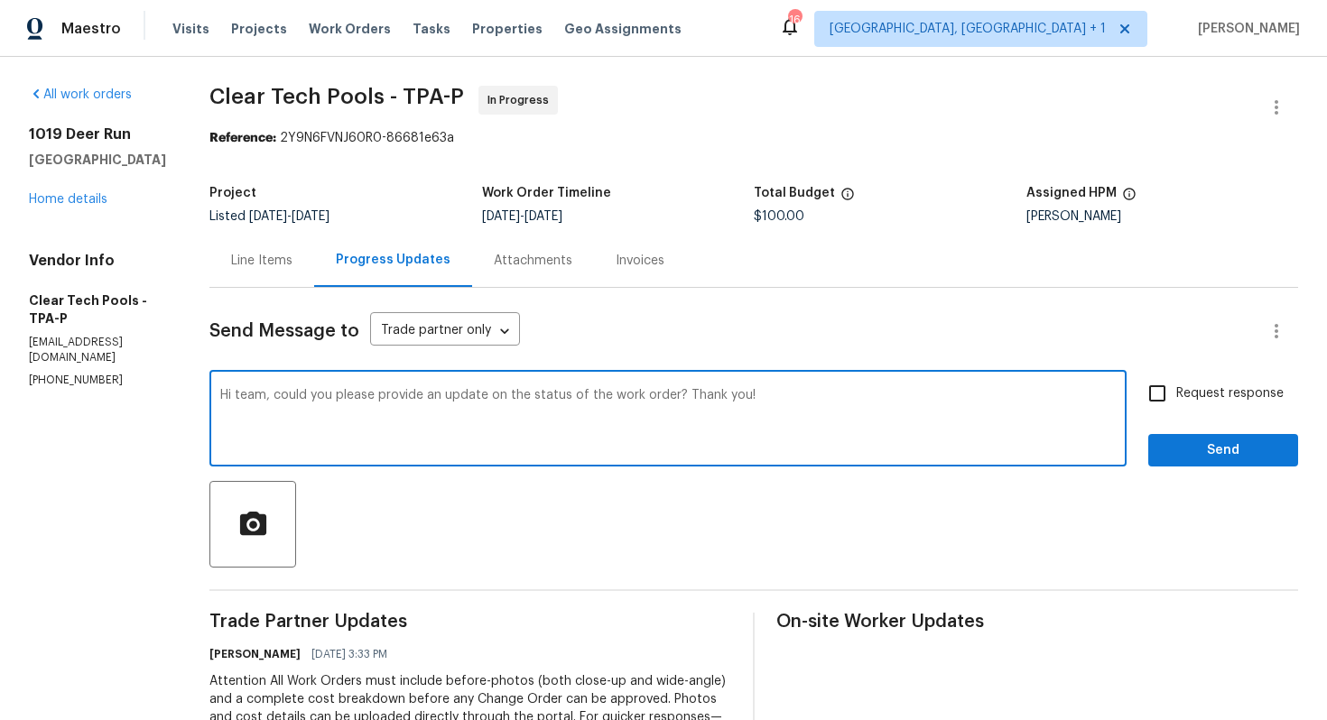
type textarea "Hi team, could you please provide an update on the status of the work order? Th…"
click at [1165, 385] on input "Request response" at bounding box center [1157, 394] width 38 height 38
checkbox input "true"
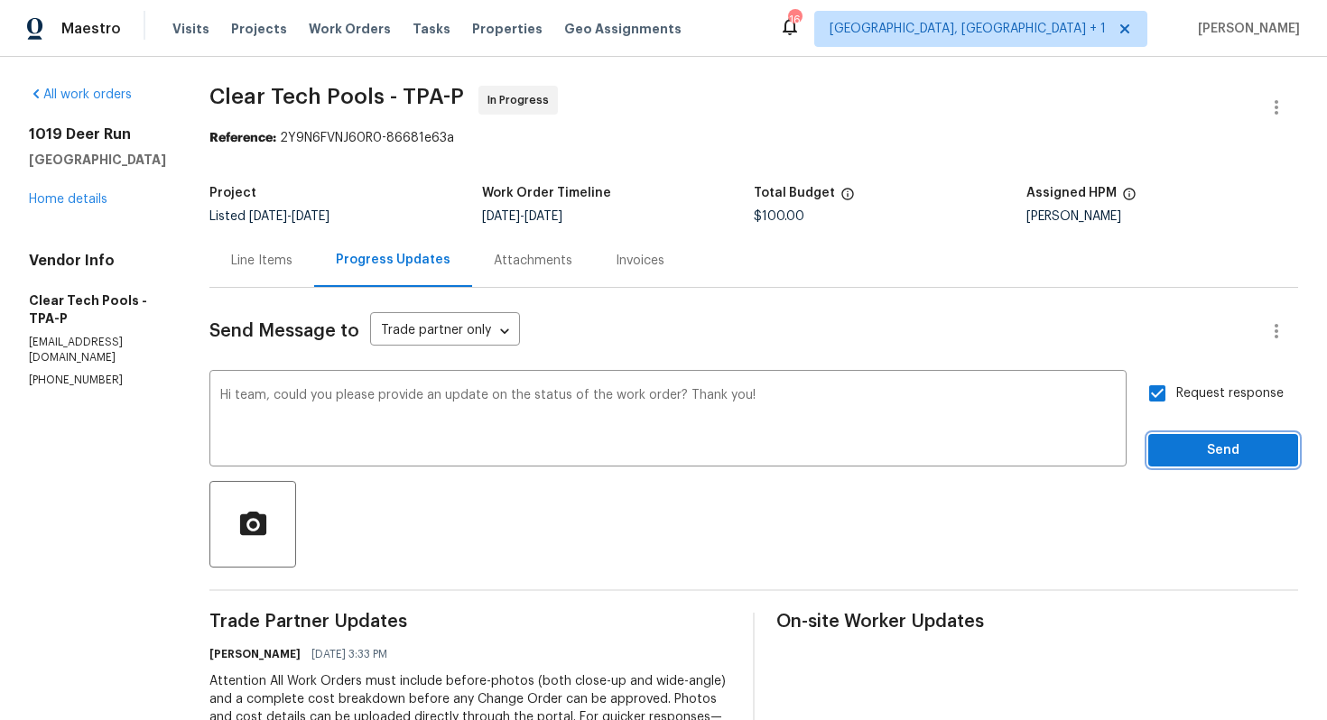
click at [1199, 457] on span "Send" at bounding box center [1223, 451] width 121 height 23
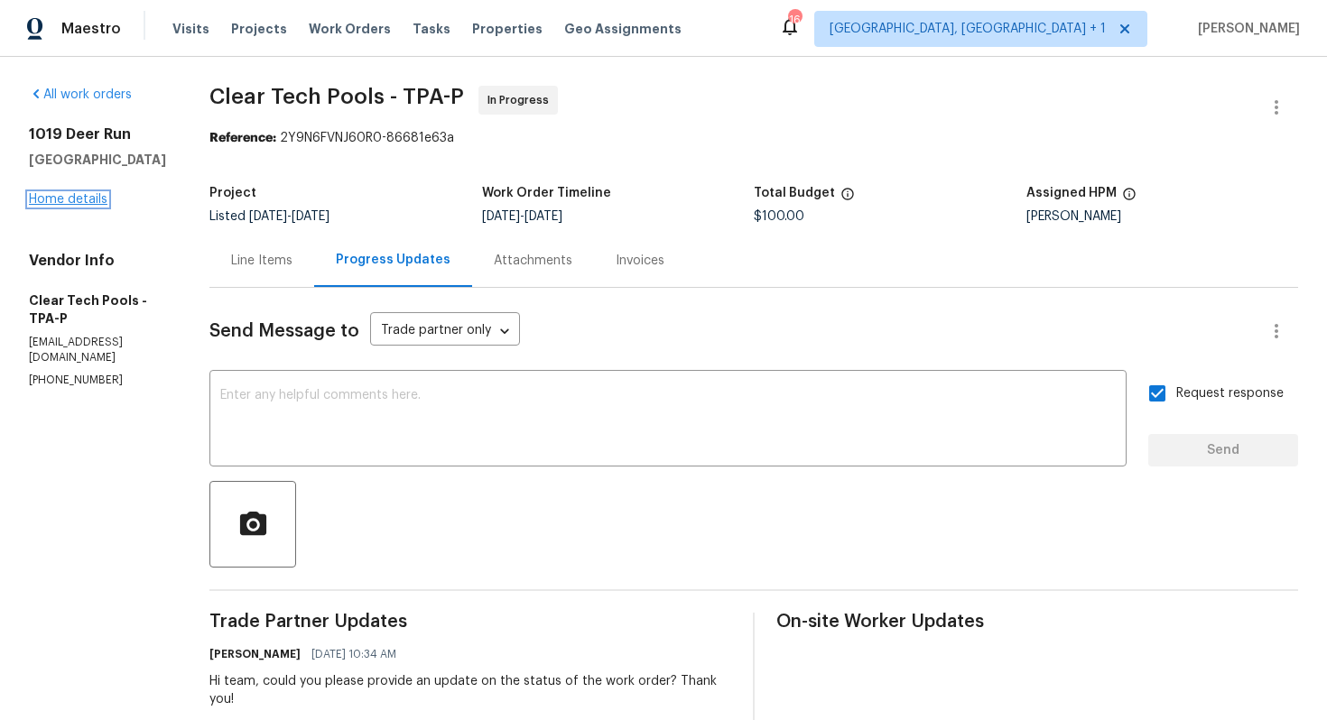
click at [78, 205] on link "Home details" at bounding box center [68, 199] width 79 height 13
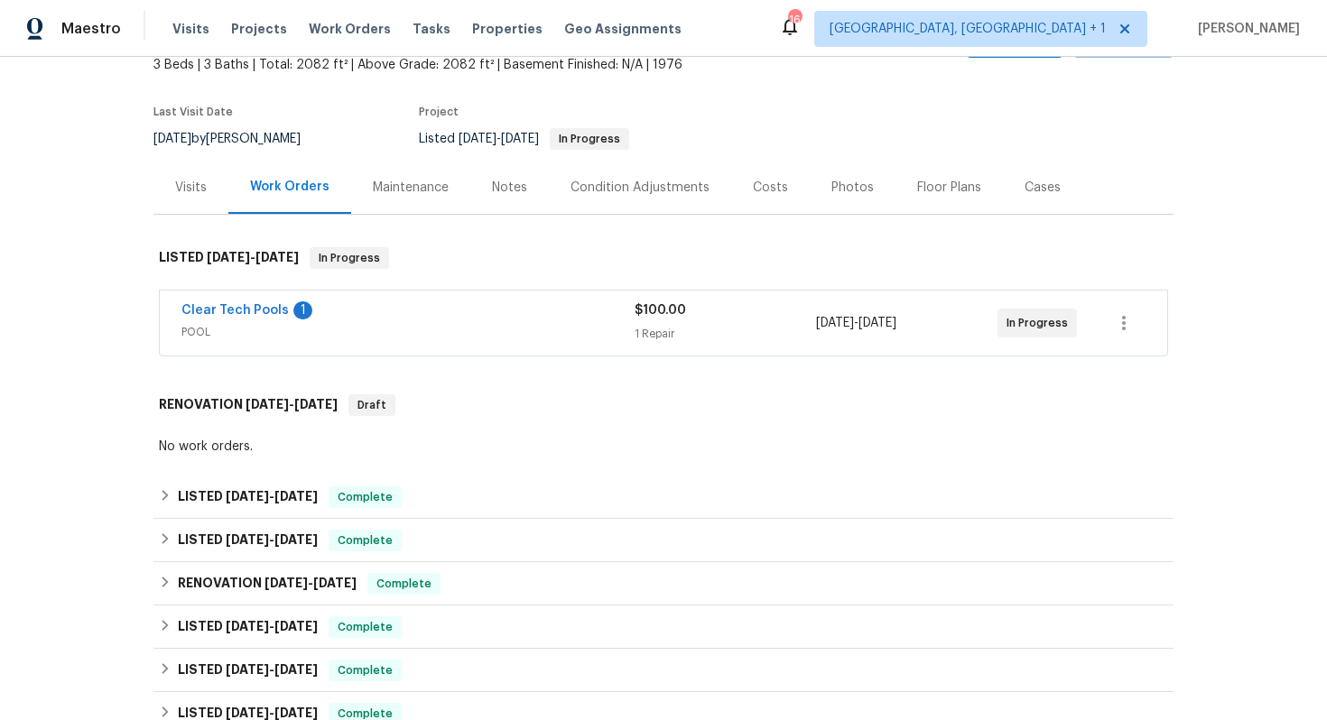
scroll to position [57, 0]
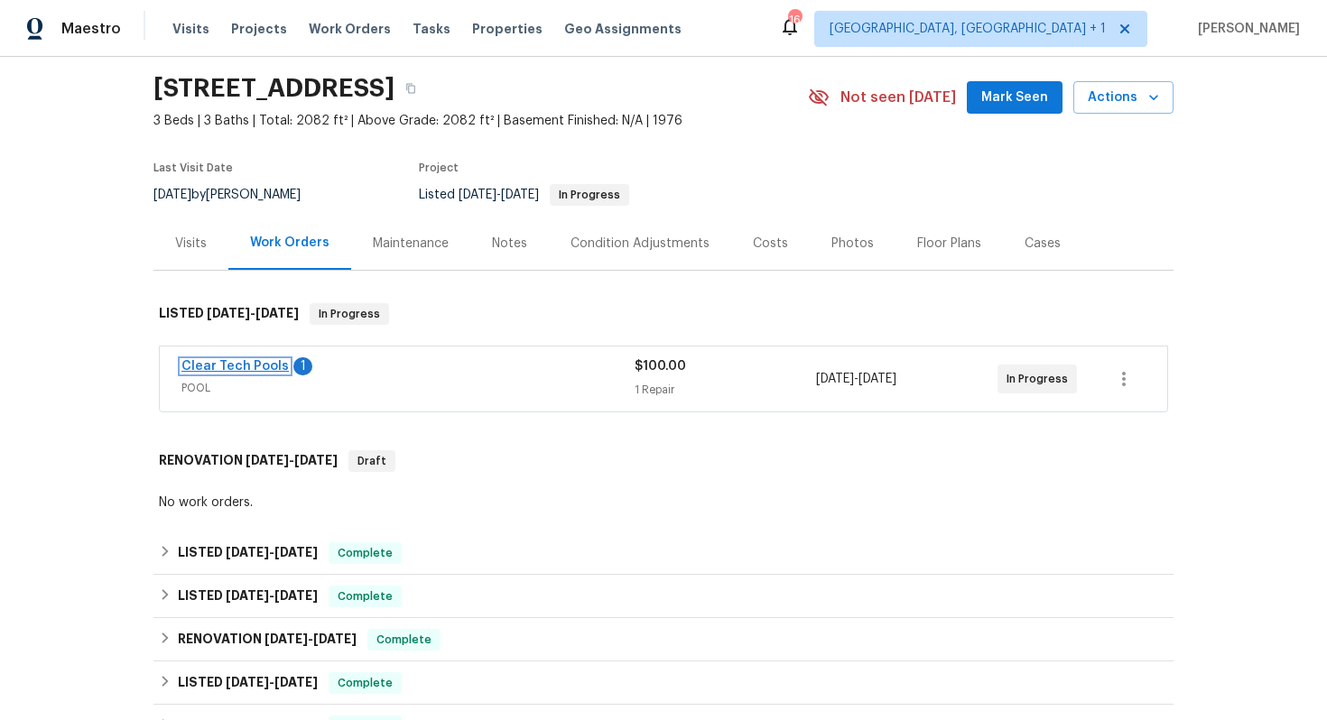
click at [213, 365] on link "Clear Tech Pools" at bounding box center [234, 366] width 107 height 13
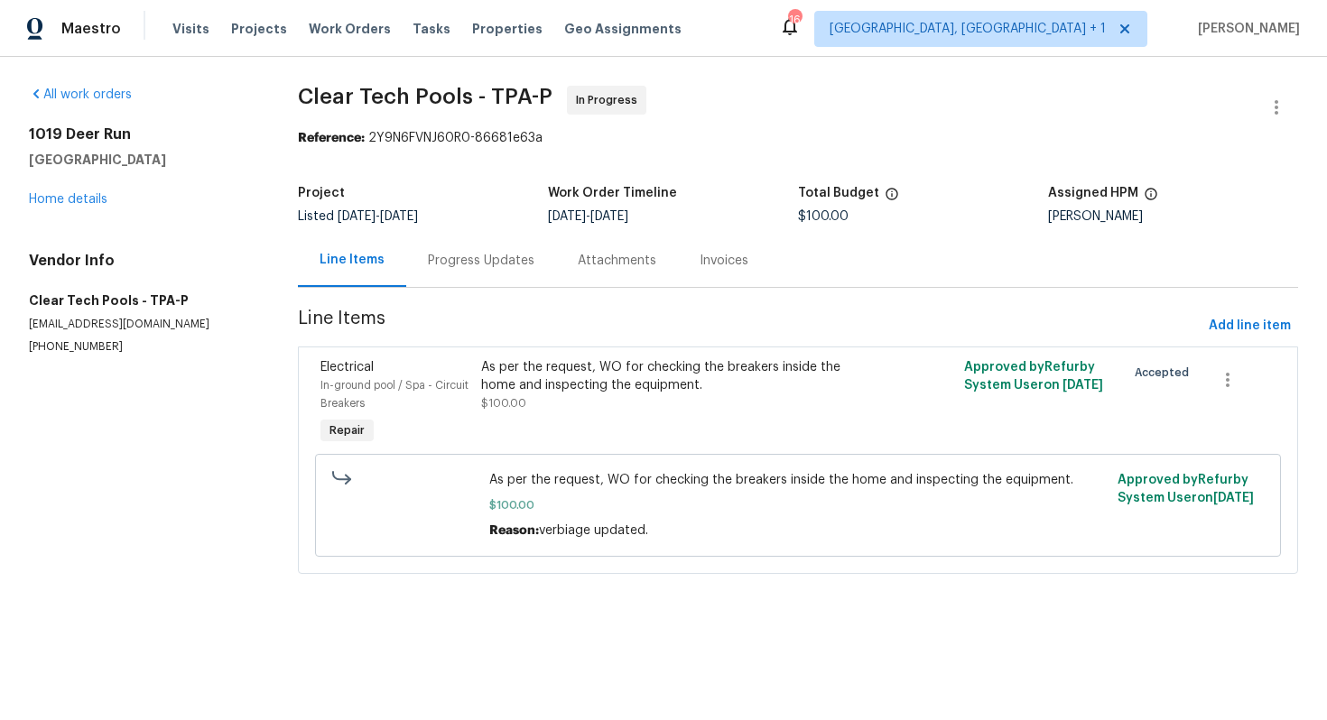
click at [502, 259] on div "Progress Updates" at bounding box center [481, 261] width 107 height 18
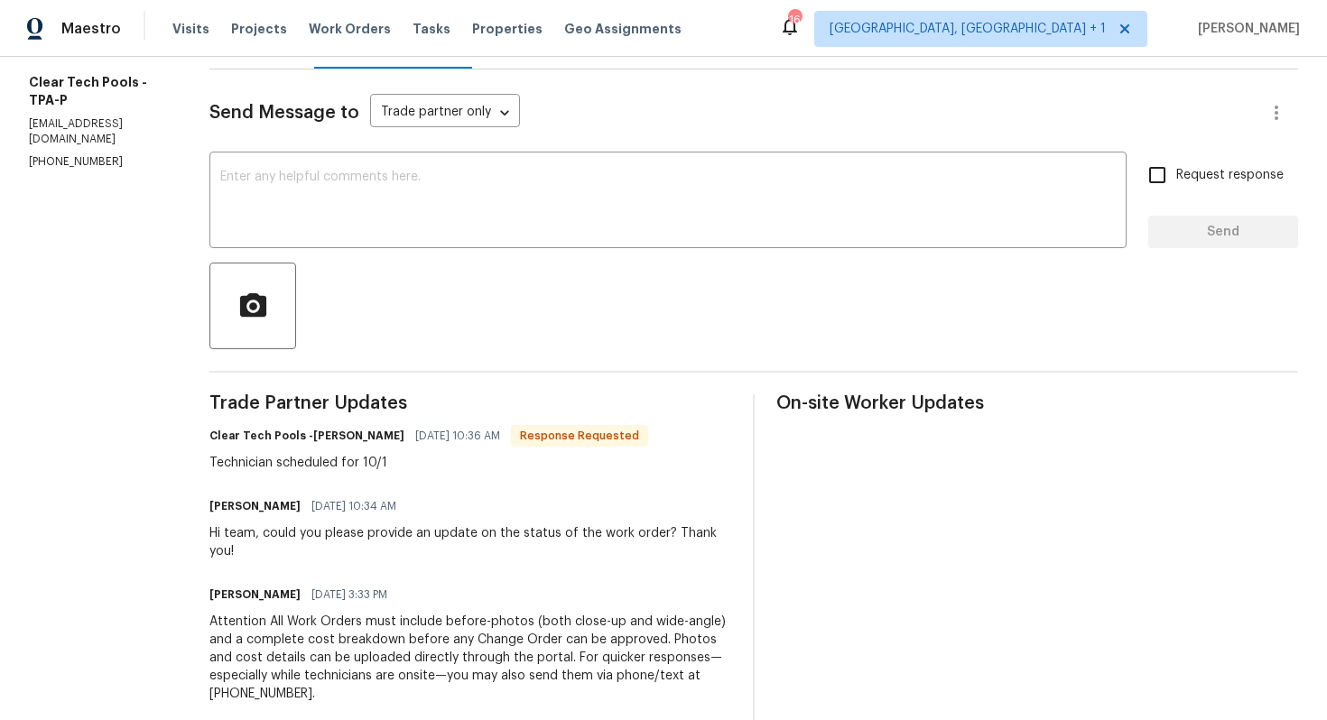
scroll to position [175, 0]
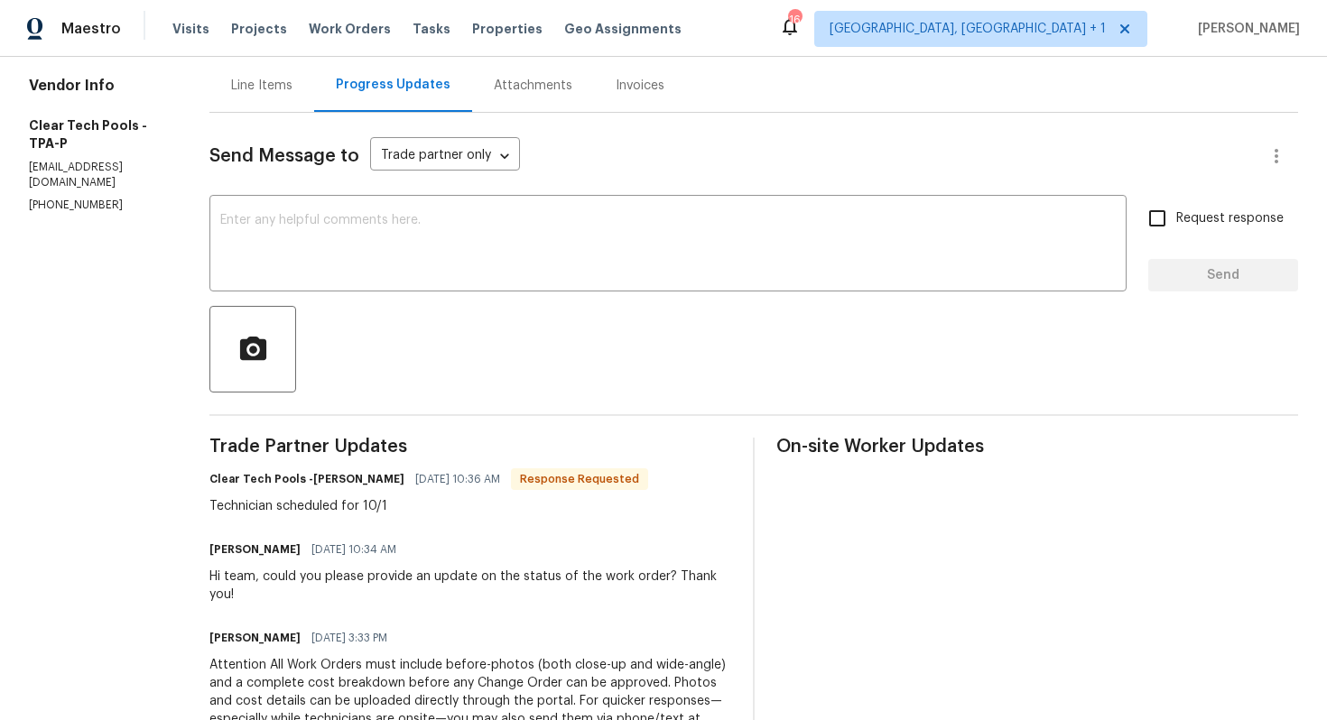
click at [345, 483] on h6 "Clear Tech Pools -Ashley" at bounding box center [306, 479] width 195 height 18
copy h6 "Ashley"
click at [450, 255] on textarea at bounding box center [667, 245] width 895 height 63
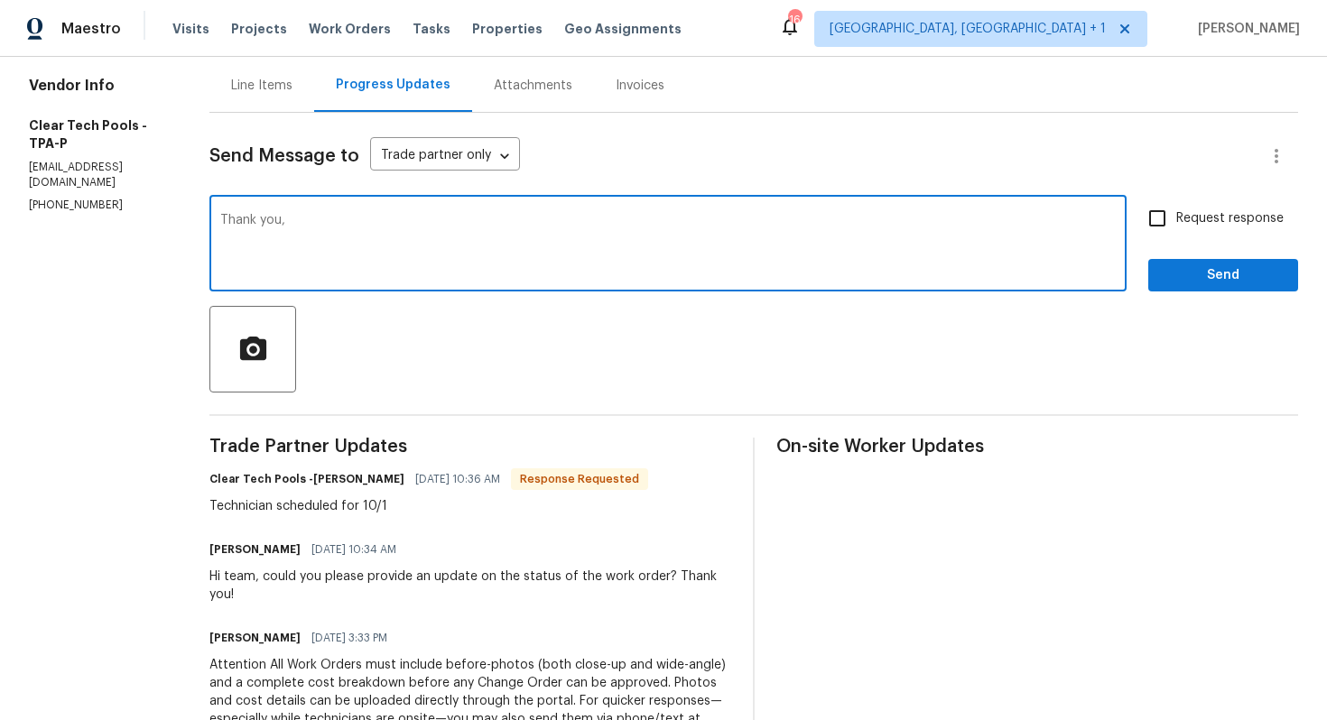
paste textarea "Ashley"
type textarea "Thank you, Ashley. Kindly keep me posted."
click at [1221, 282] on span "Send" at bounding box center [1223, 275] width 121 height 23
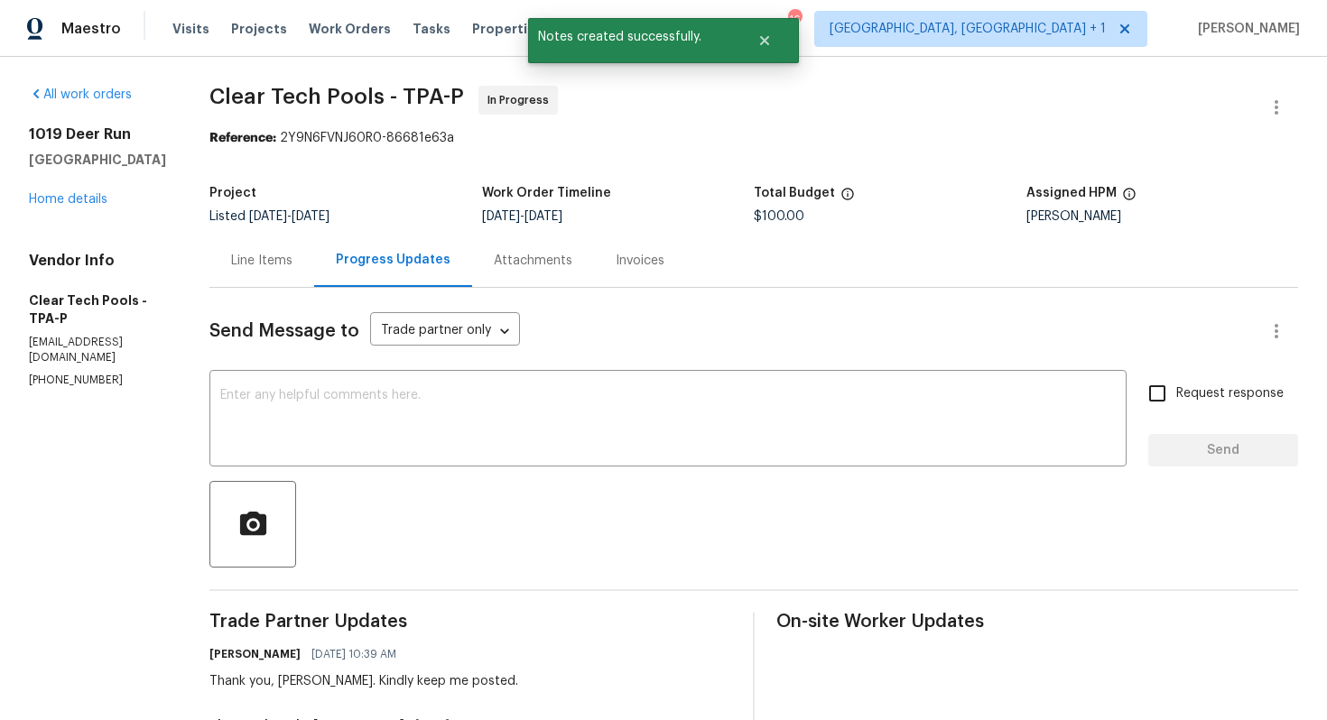
scroll to position [206, 0]
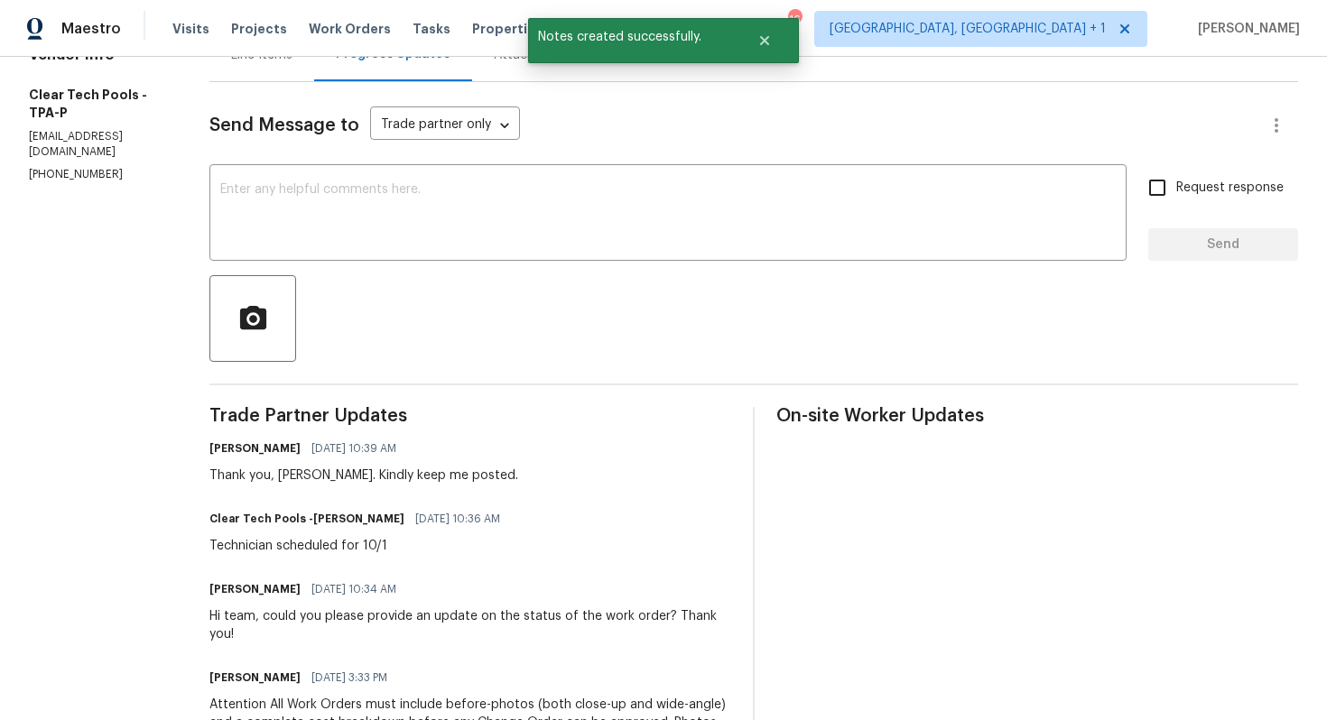
click at [339, 476] on div "Thank you, Ashley. Kindly keep me posted." at bounding box center [363, 476] width 309 height 18
click at [318, 549] on div "Technician scheduled for 10/1" at bounding box center [359, 546] width 301 height 18
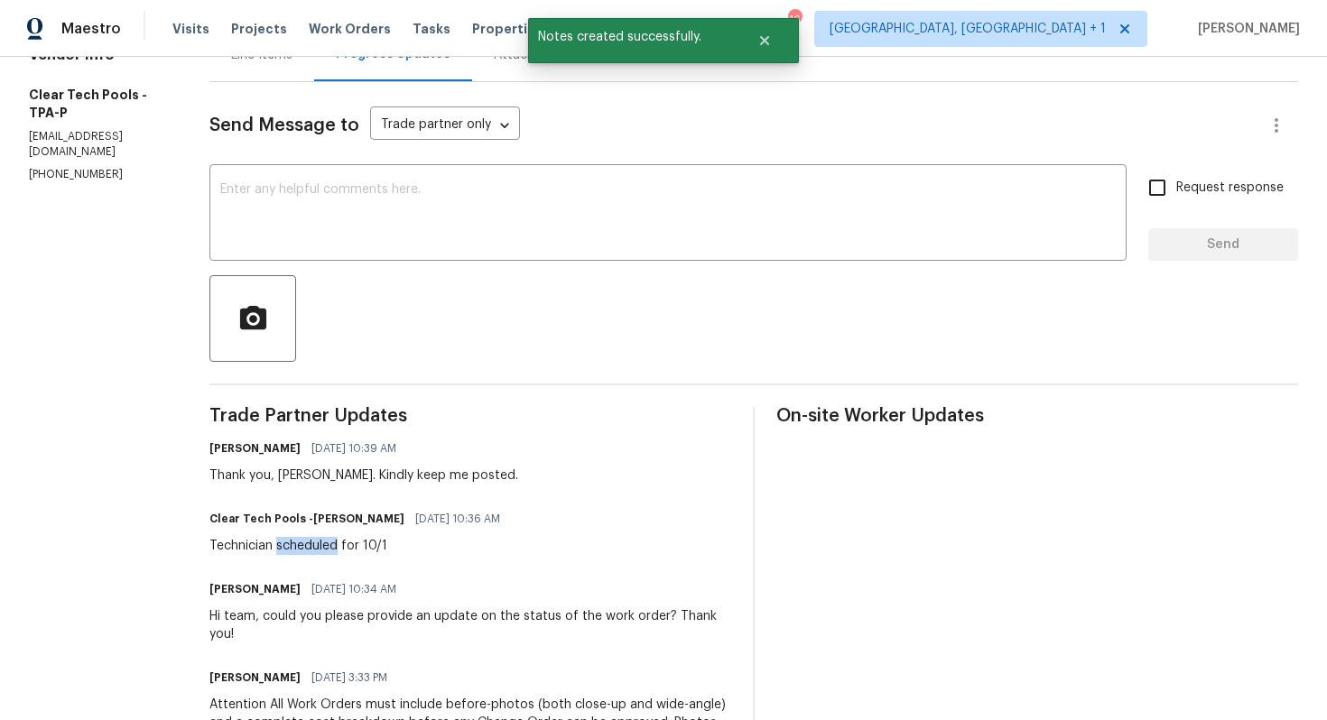
click at [318, 549] on div "Technician scheduled for 10/1" at bounding box center [359, 546] width 301 height 18
copy div "Technician scheduled for 10/1"
click at [608, 401] on div "Send Message to Trade partner only Trade partner only ​ x ​ Request response Se…" at bounding box center [753, 507] width 1089 height 850
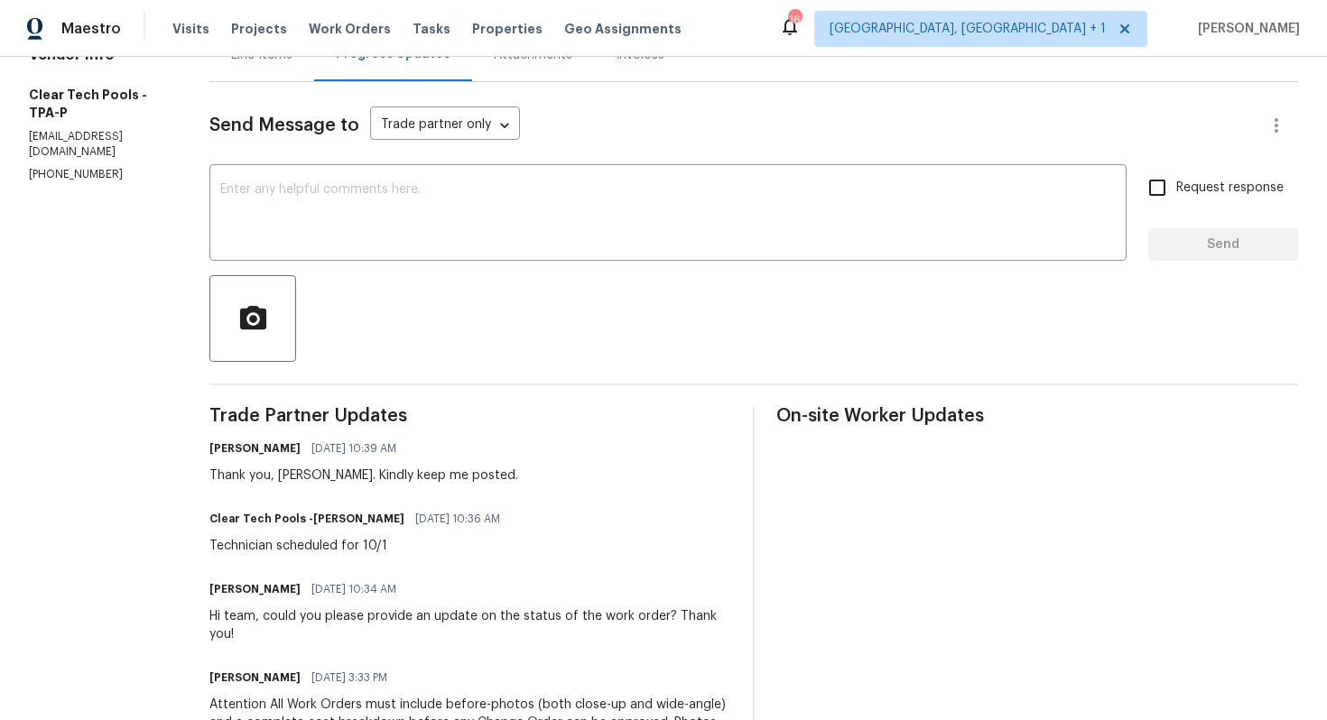
scroll to position [0, 0]
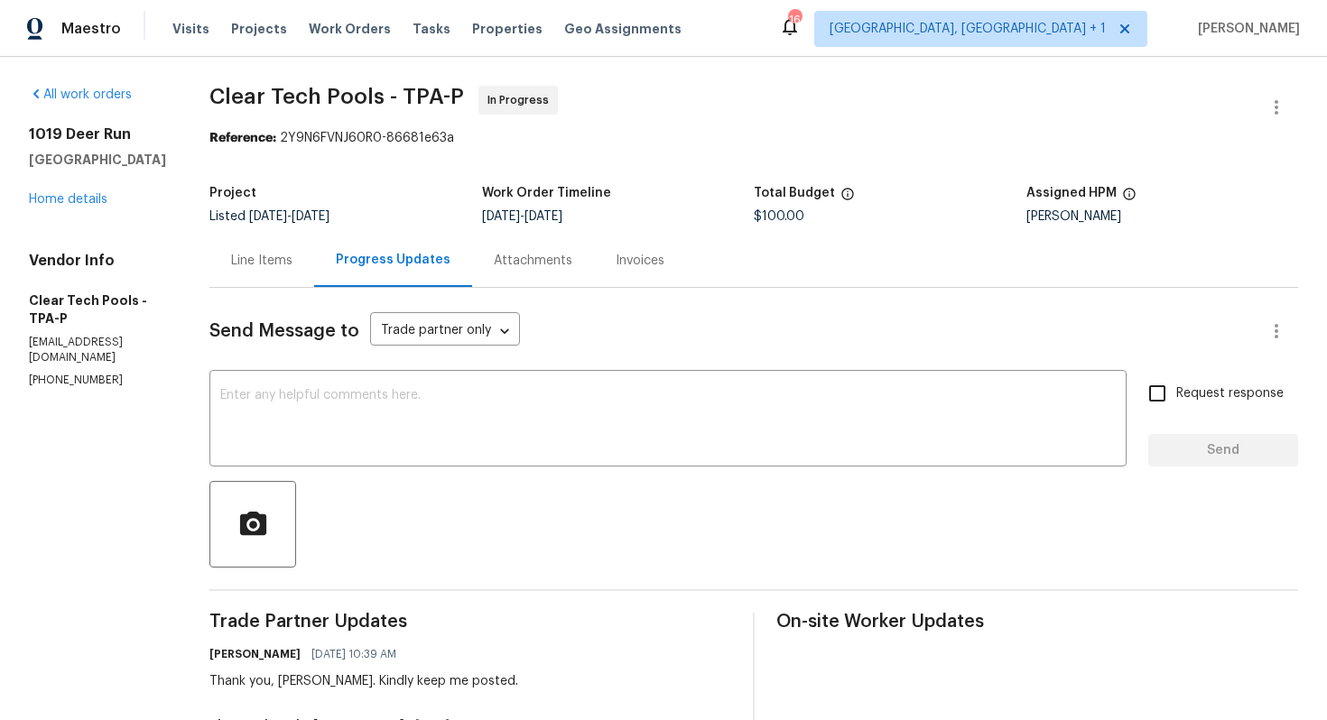
click at [888, 153] on section "Clear Tech Pools - TPA-P In Progress Reference: 2Y9N6FVNJ60R0-86681e63a Project…" at bounding box center [753, 612] width 1089 height 1053
click at [94, 202] on link "Home details" at bounding box center [68, 199] width 79 height 13
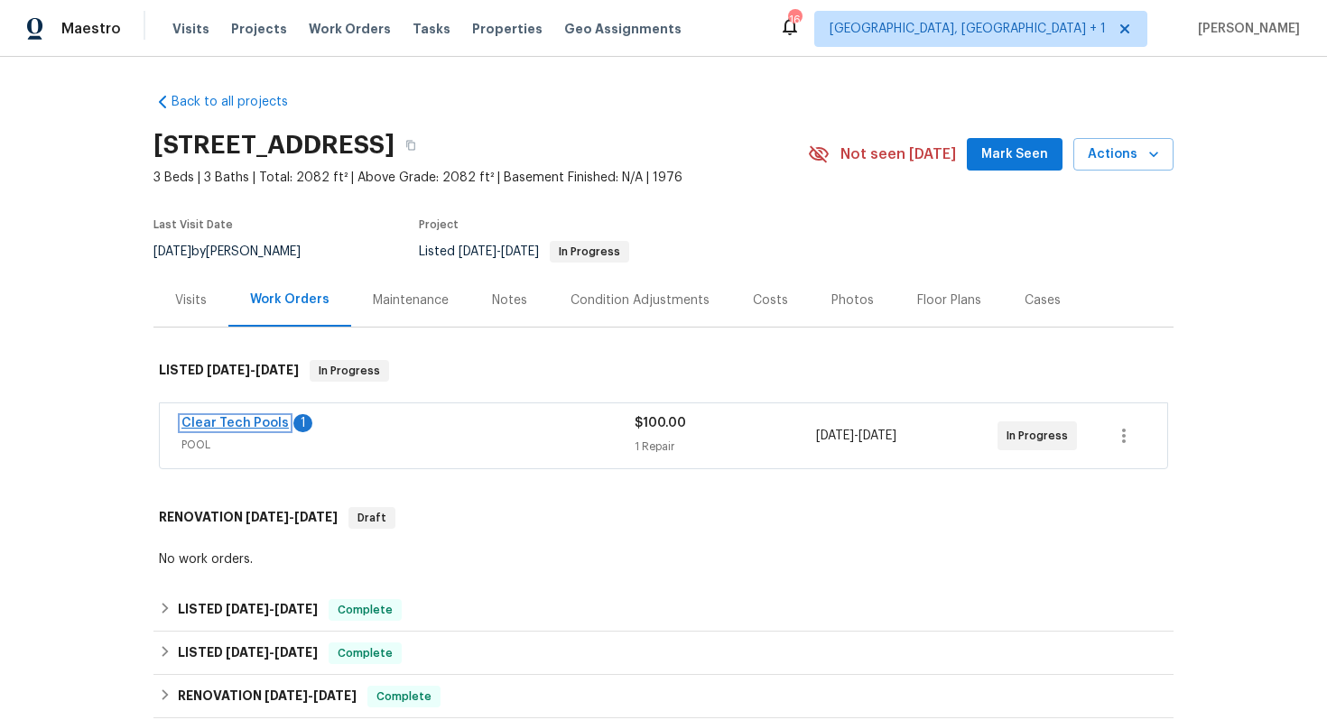
click at [237, 423] on link "Clear Tech Pools" at bounding box center [234, 423] width 107 height 13
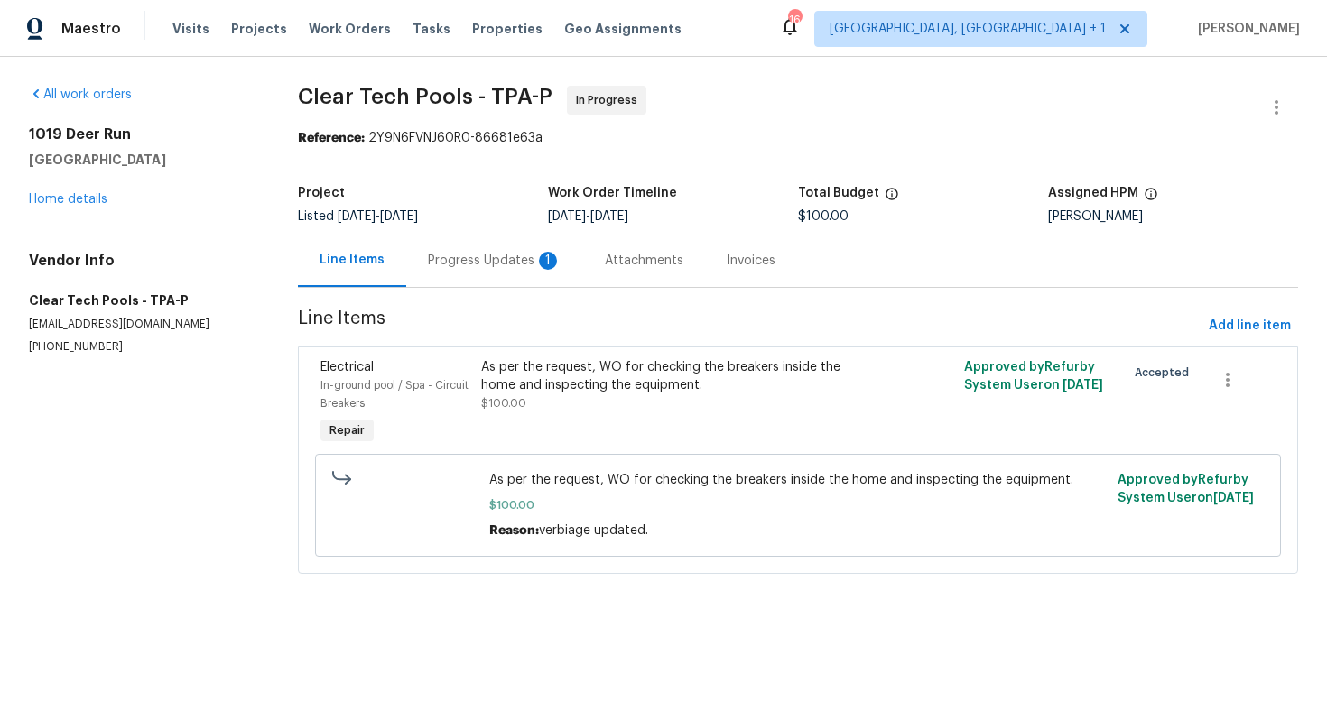
click at [500, 256] on div "Progress Updates 1" at bounding box center [495, 261] width 134 height 18
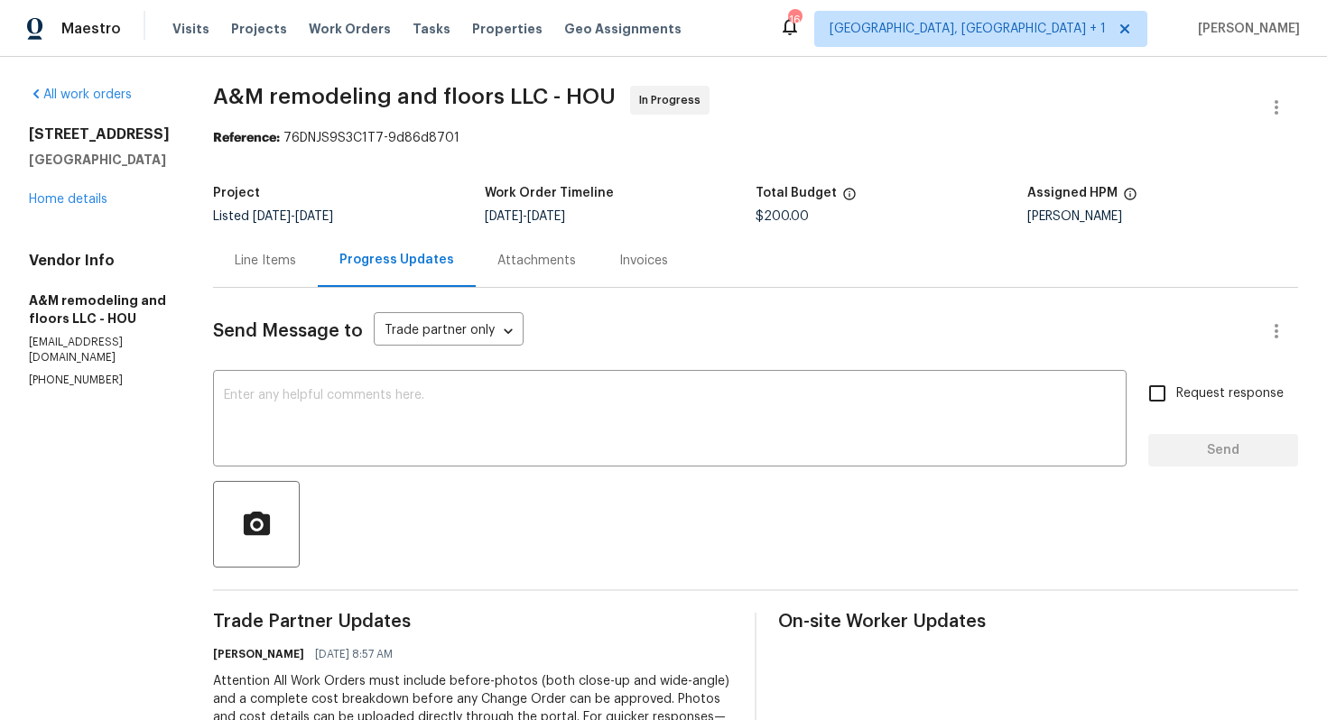
click at [241, 251] on div "Line Items" at bounding box center [265, 260] width 105 height 53
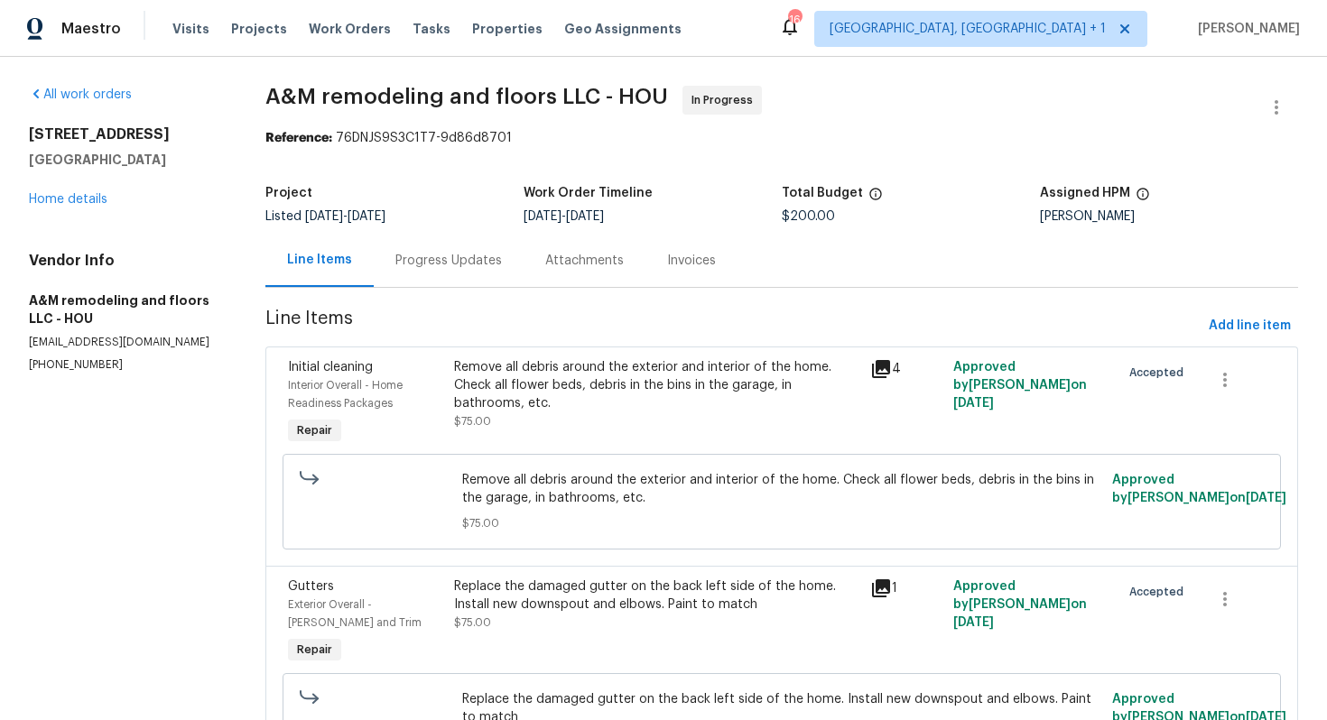
click at [432, 257] on div "Progress Updates" at bounding box center [448, 261] width 107 height 18
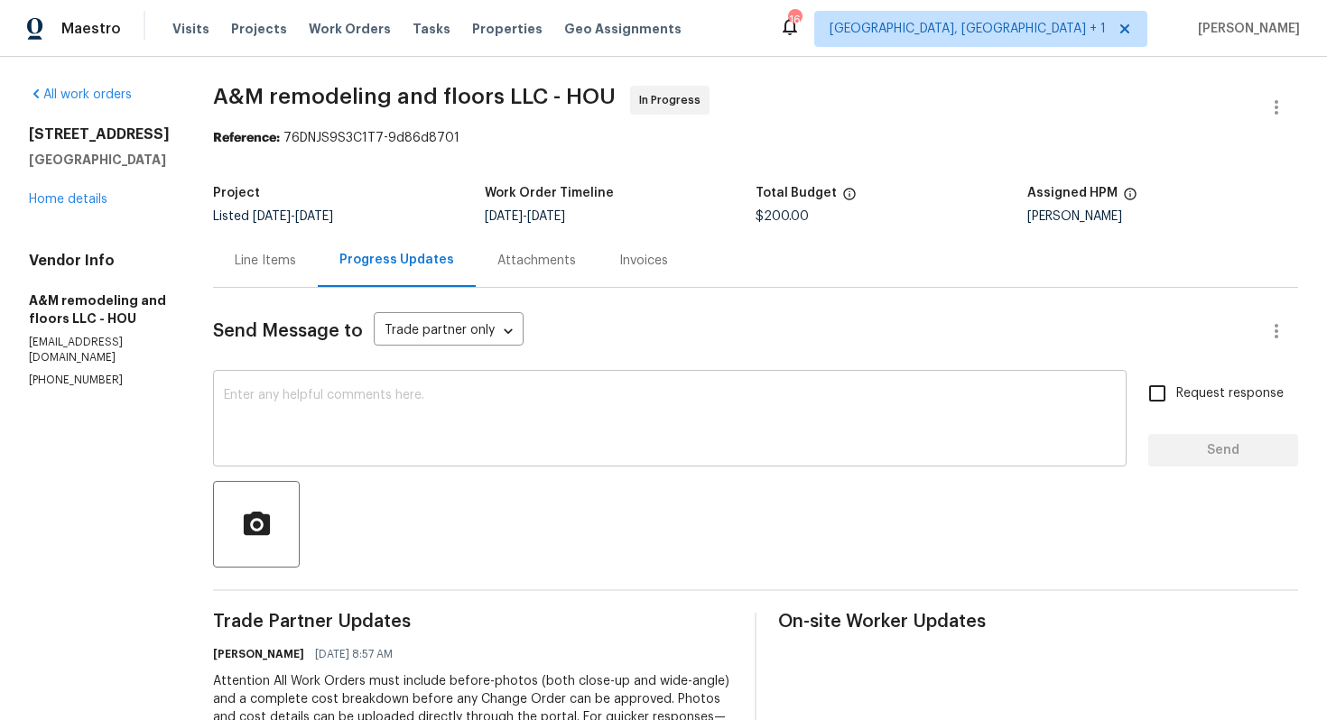
click at [489, 452] on textarea at bounding box center [670, 420] width 892 height 63
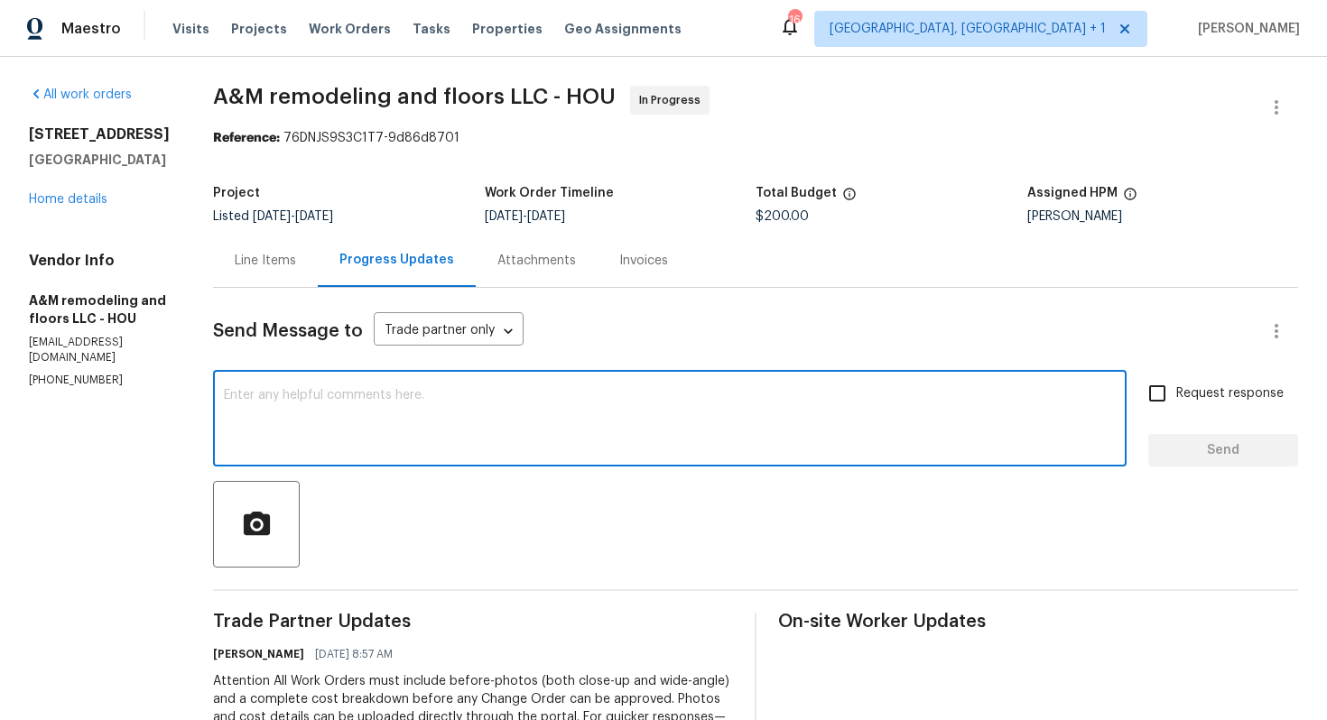
click at [505, 438] on textarea at bounding box center [670, 420] width 892 height 63
paste textarea "Hi team, could you please provide an update on the status of the work order? Th…"
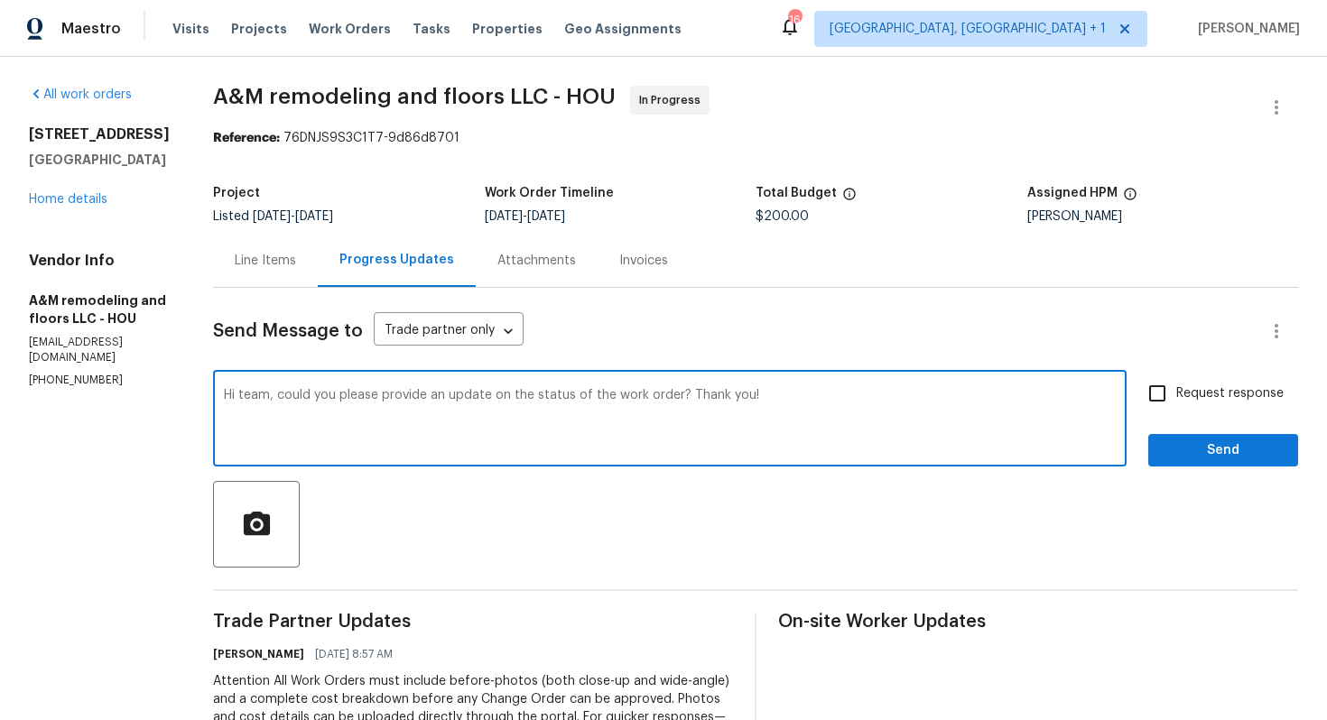
type textarea "Hi team, could you please provide an update on the status of the work order? Th…"
click at [1167, 406] on input "Request response" at bounding box center [1157, 394] width 38 height 38
checkbox input "true"
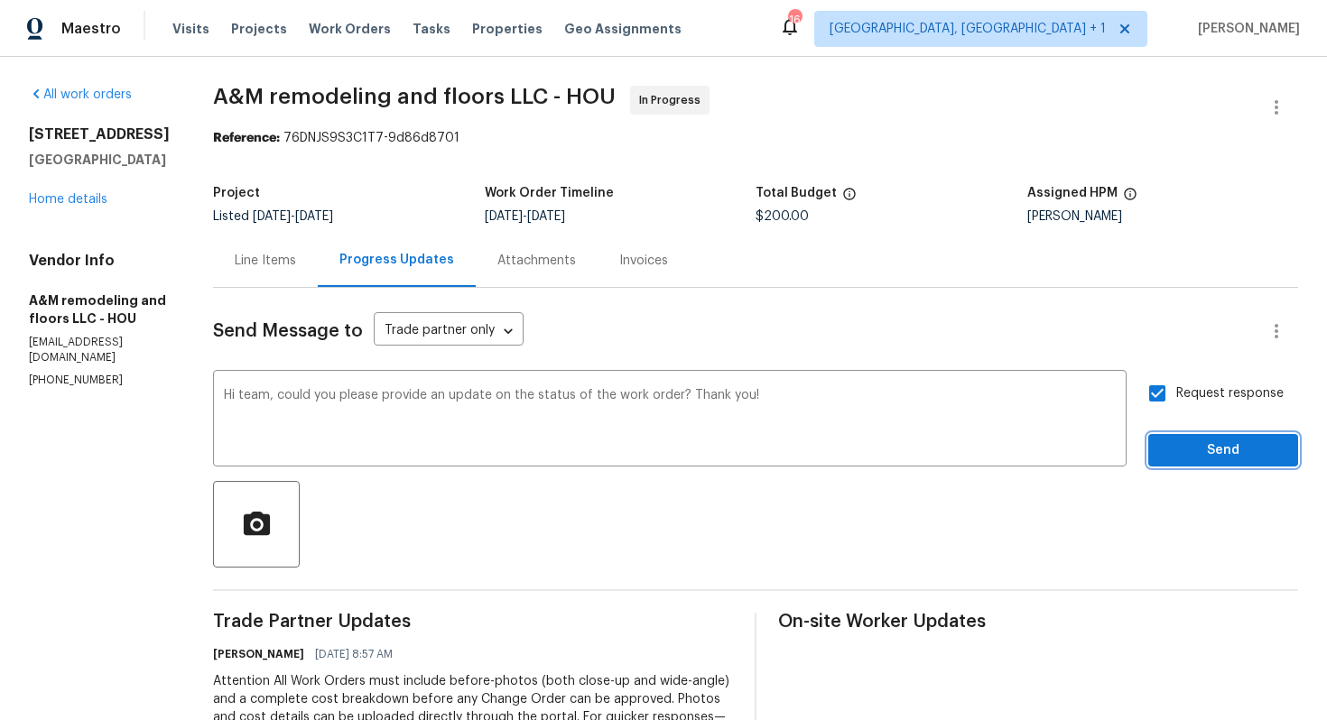
click at [1228, 455] on span "Send" at bounding box center [1223, 451] width 121 height 23
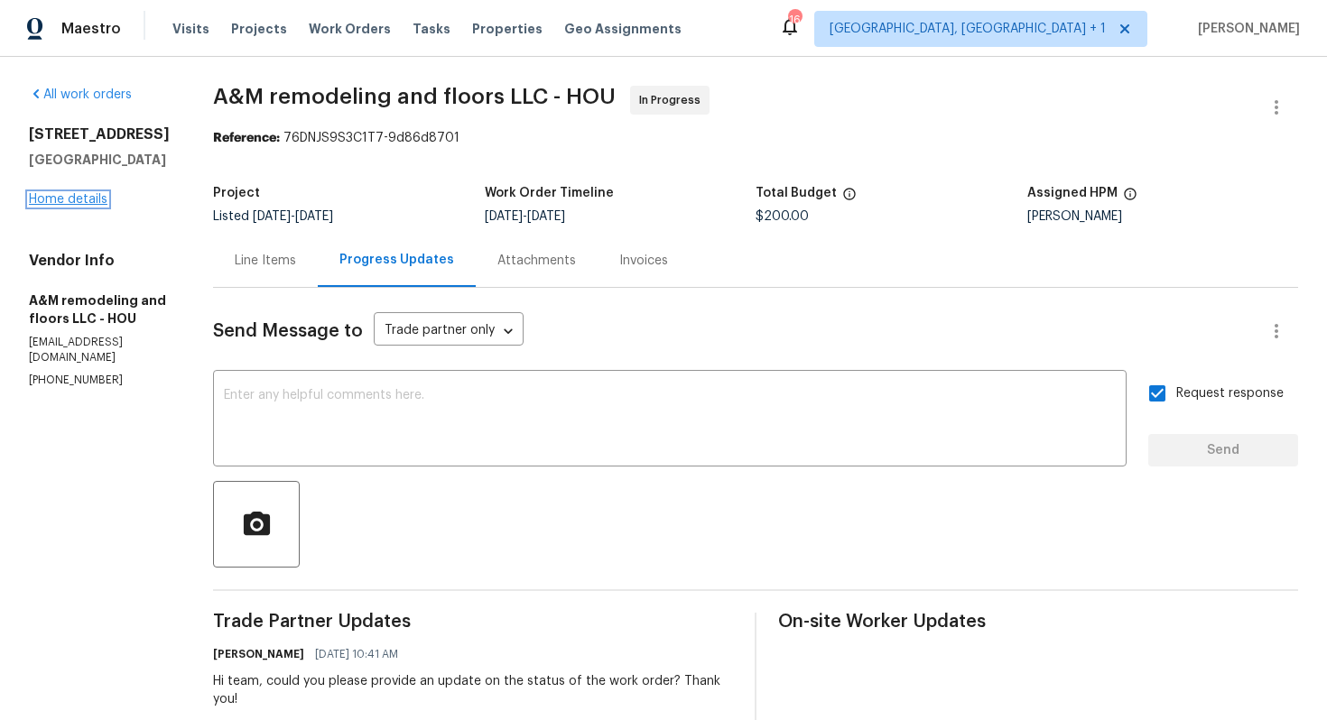
click at [82, 206] on link "Home details" at bounding box center [68, 199] width 79 height 13
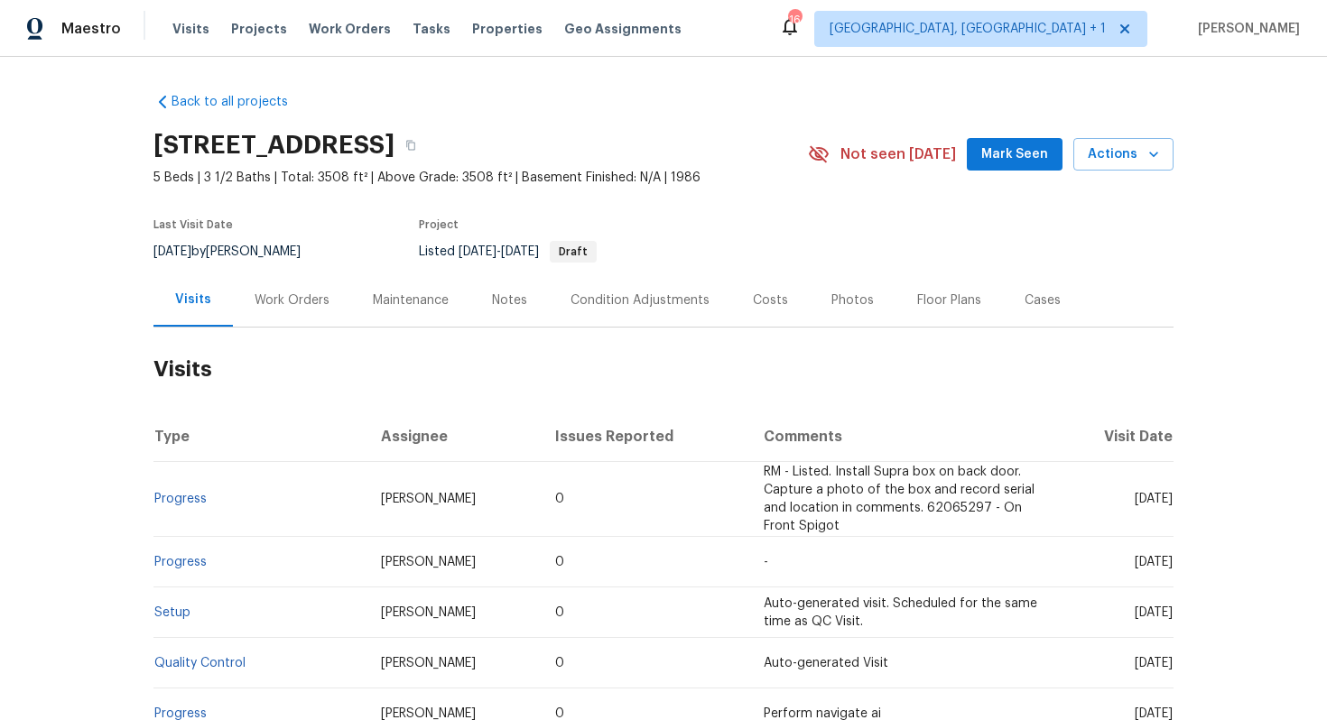
click at [287, 292] on div "Work Orders" at bounding box center [292, 301] width 75 height 18
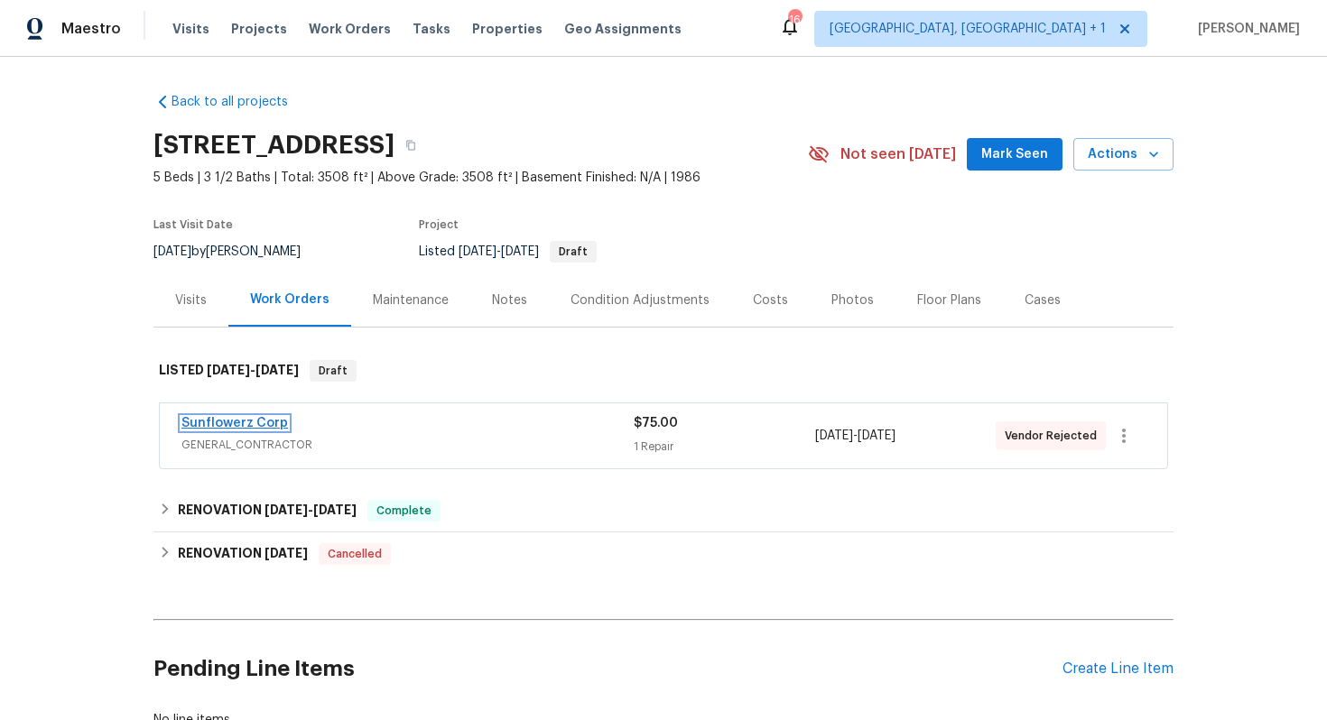
click at [248, 425] on link "Sunflowerz Corp" at bounding box center [234, 423] width 107 height 13
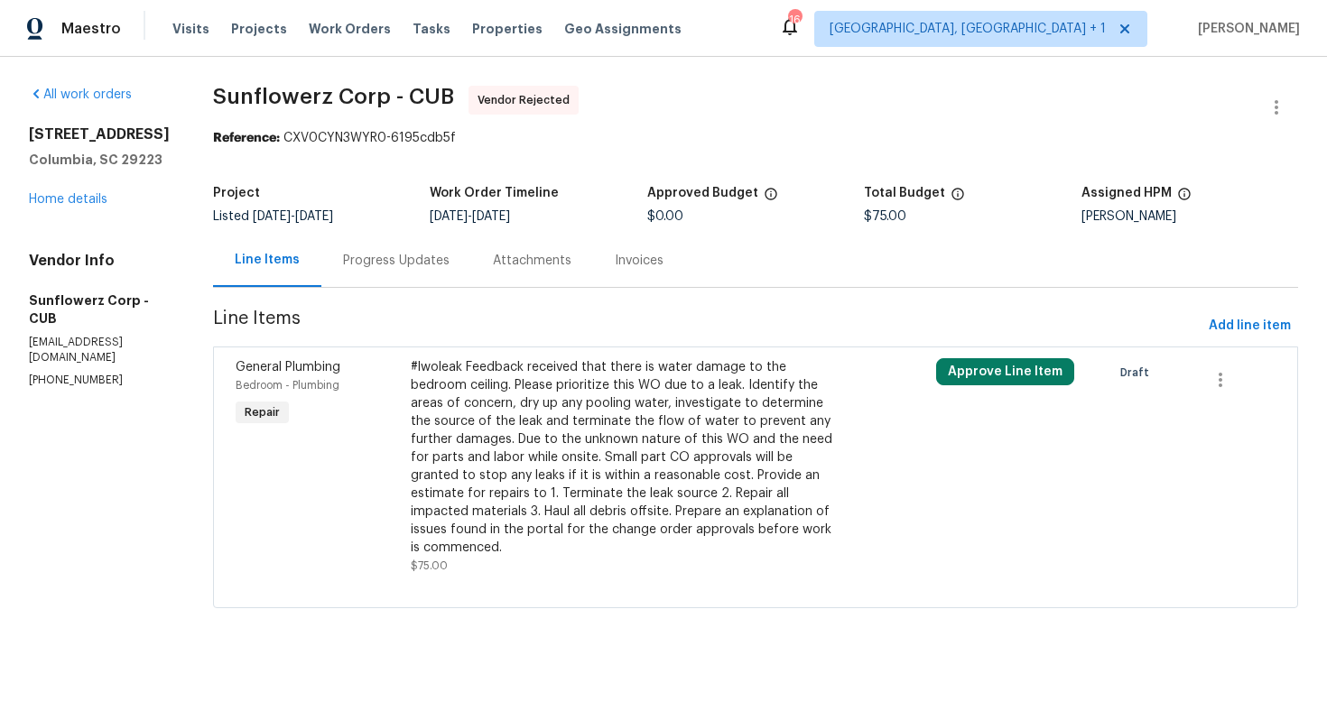
click at [433, 257] on div "Progress Updates" at bounding box center [396, 261] width 107 height 18
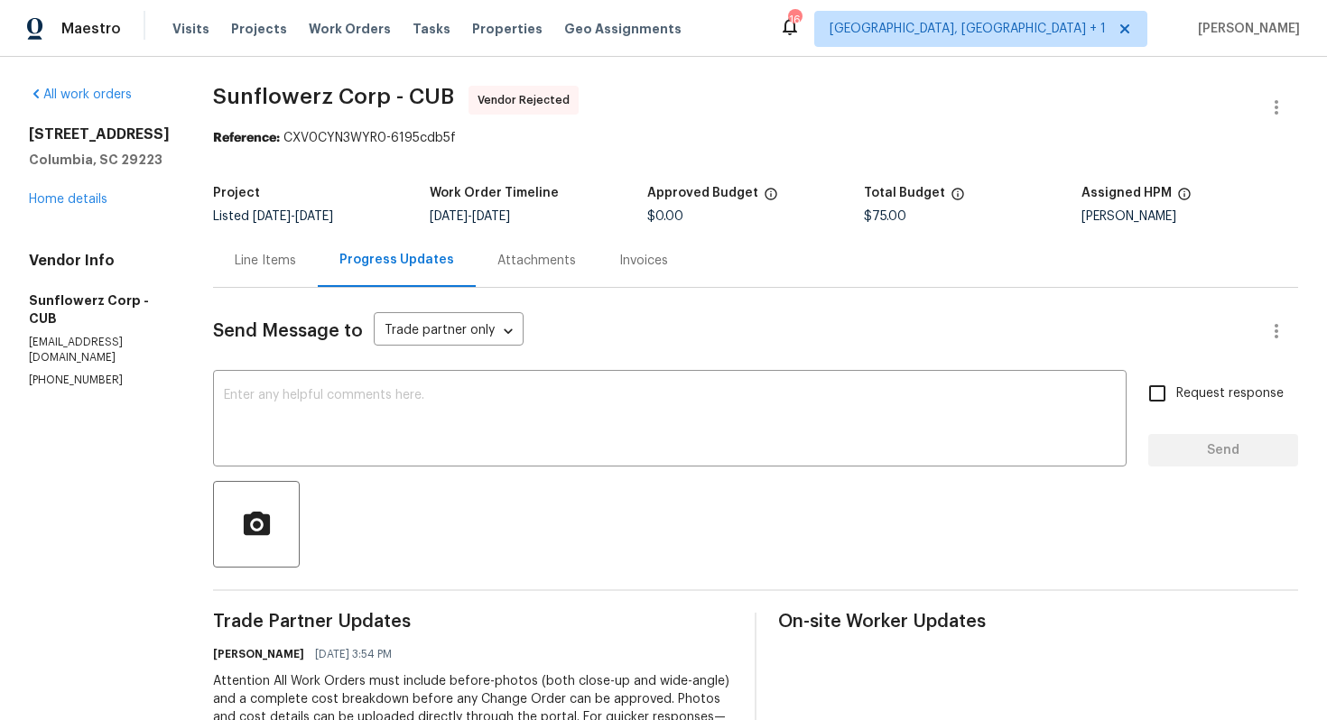
click at [246, 242] on div "Line Items" at bounding box center [265, 260] width 105 height 53
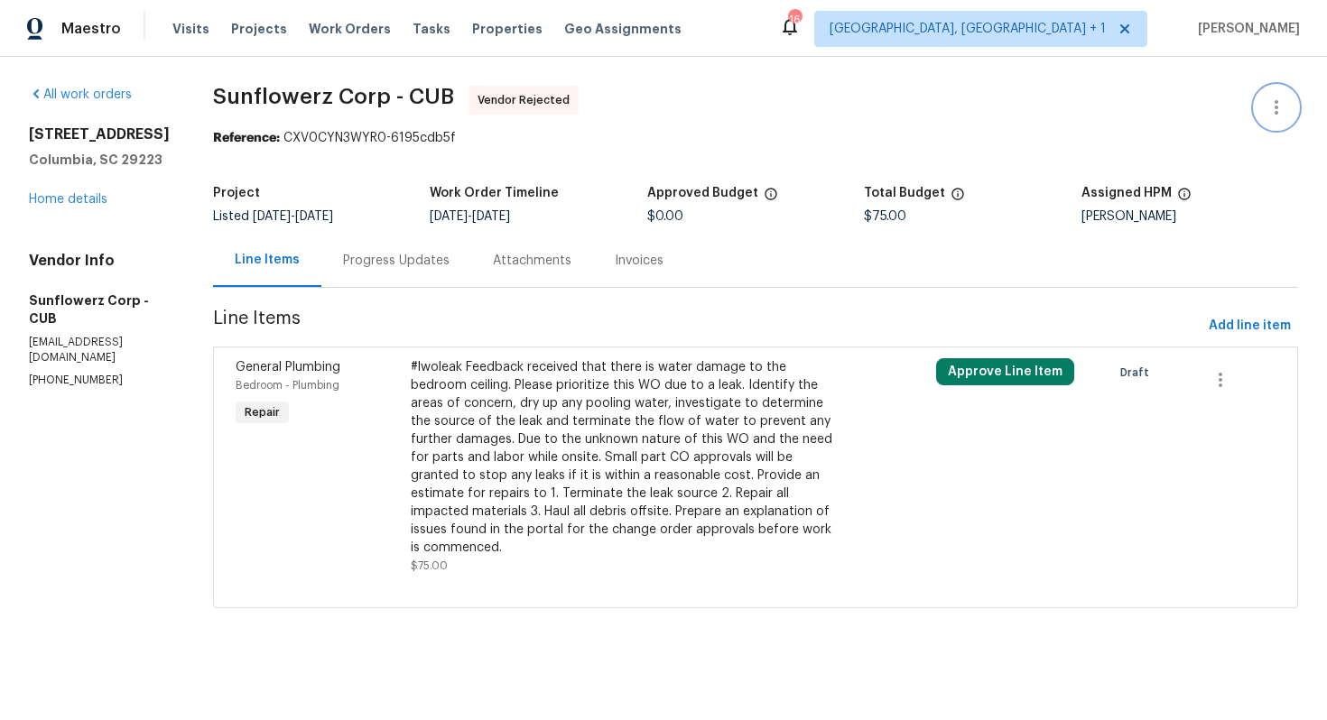
click at [1276, 107] on icon "button" at bounding box center [1277, 107] width 4 height 14
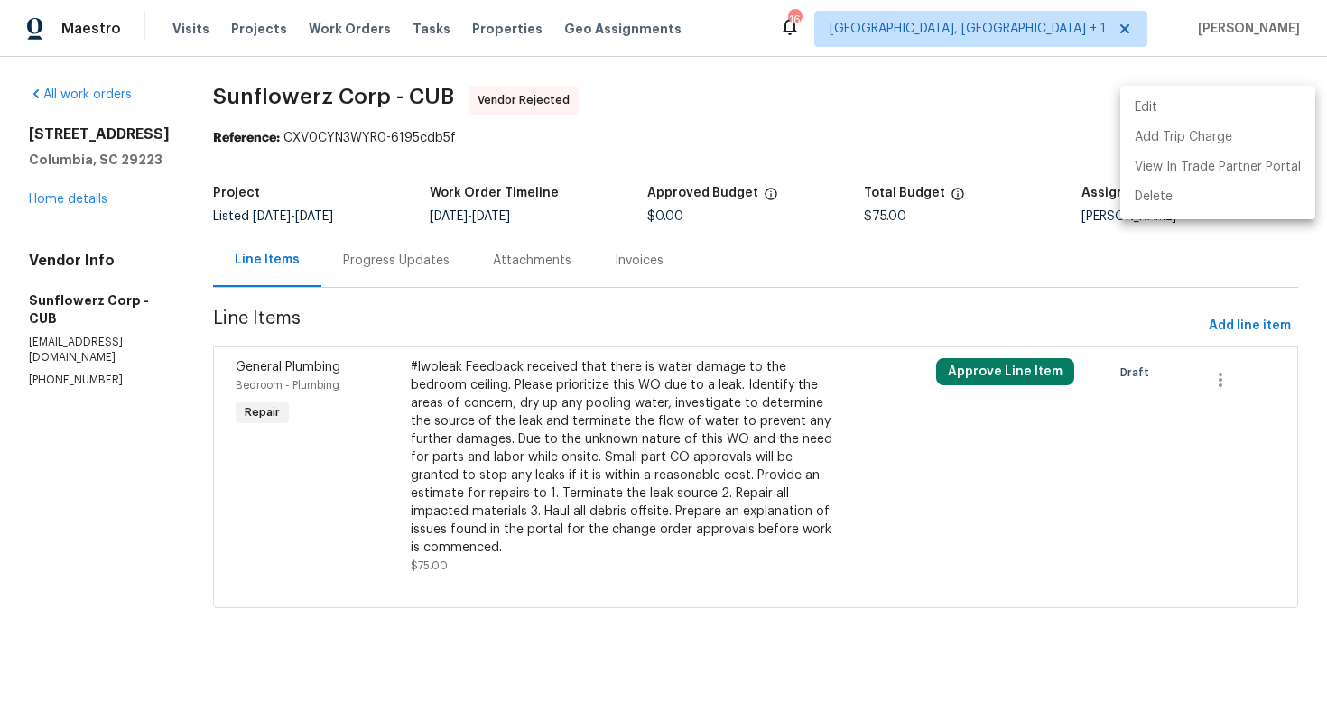
click at [1193, 113] on li "Edit" at bounding box center [1217, 108] width 195 height 30
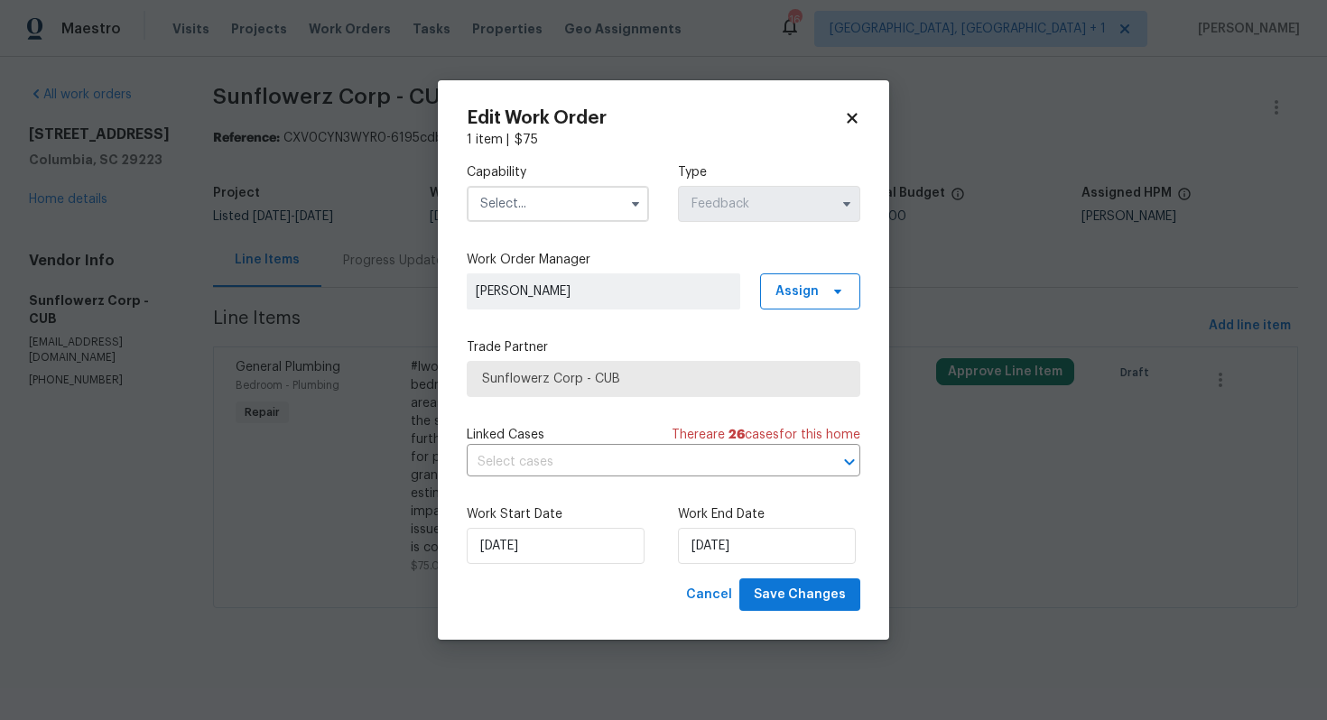
click at [575, 202] on input "text" at bounding box center [558, 204] width 182 height 36
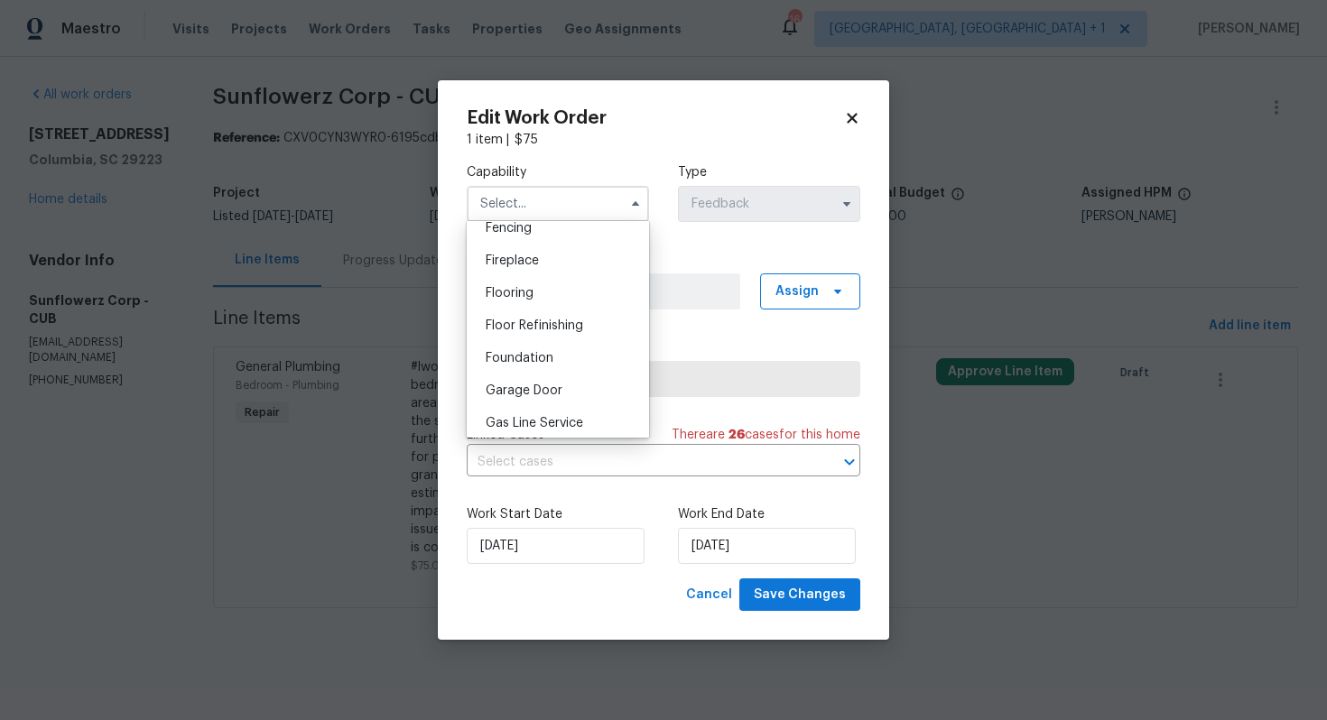
scroll to position [853, 0]
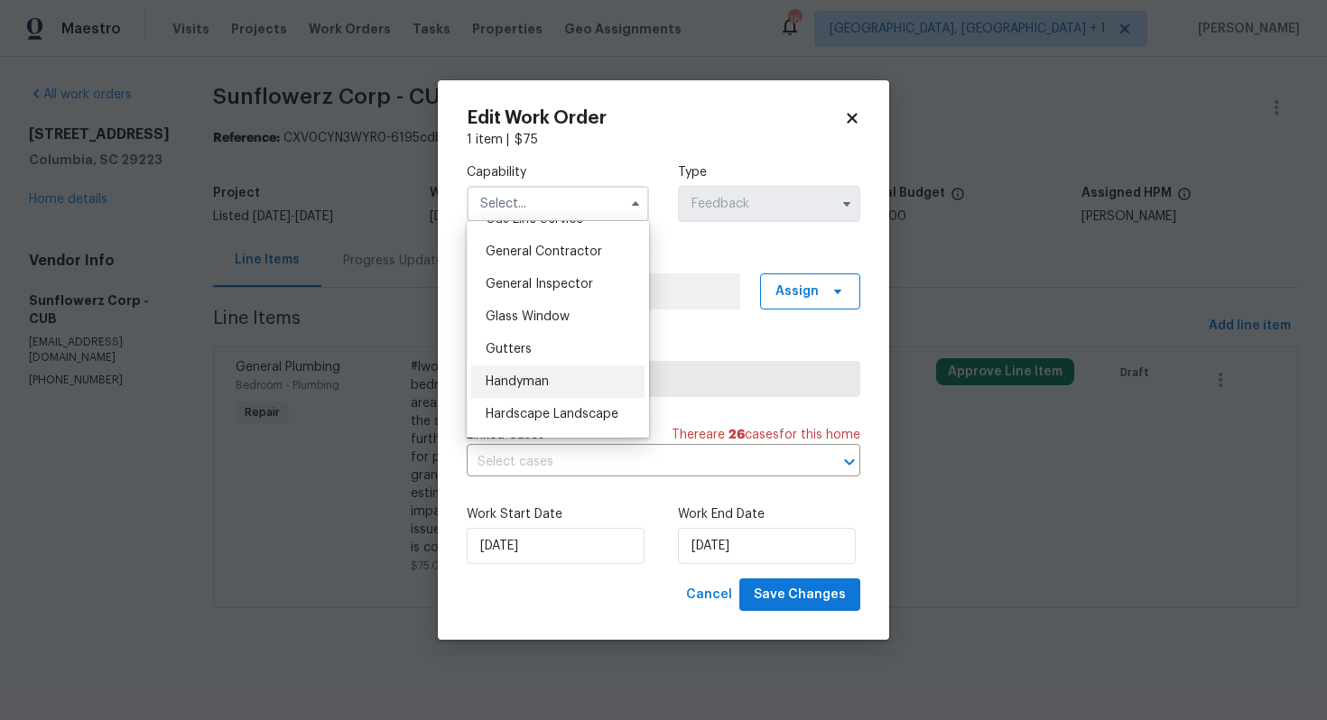
click at [509, 384] on span "Handyman" at bounding box center [517, 382] width 63 height 13
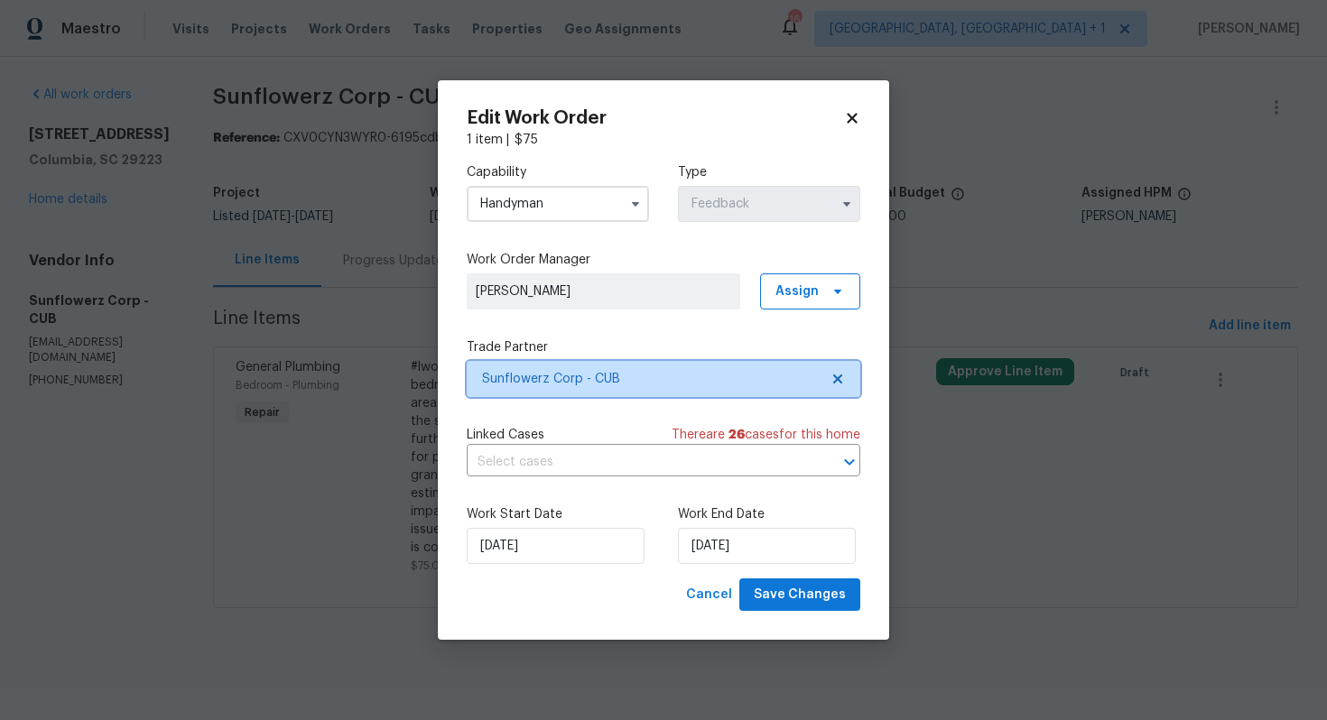
click at [584, 389] on span "Sunflowerz Corp - CUB" at bounding box center [664, 379] width 394 height 36
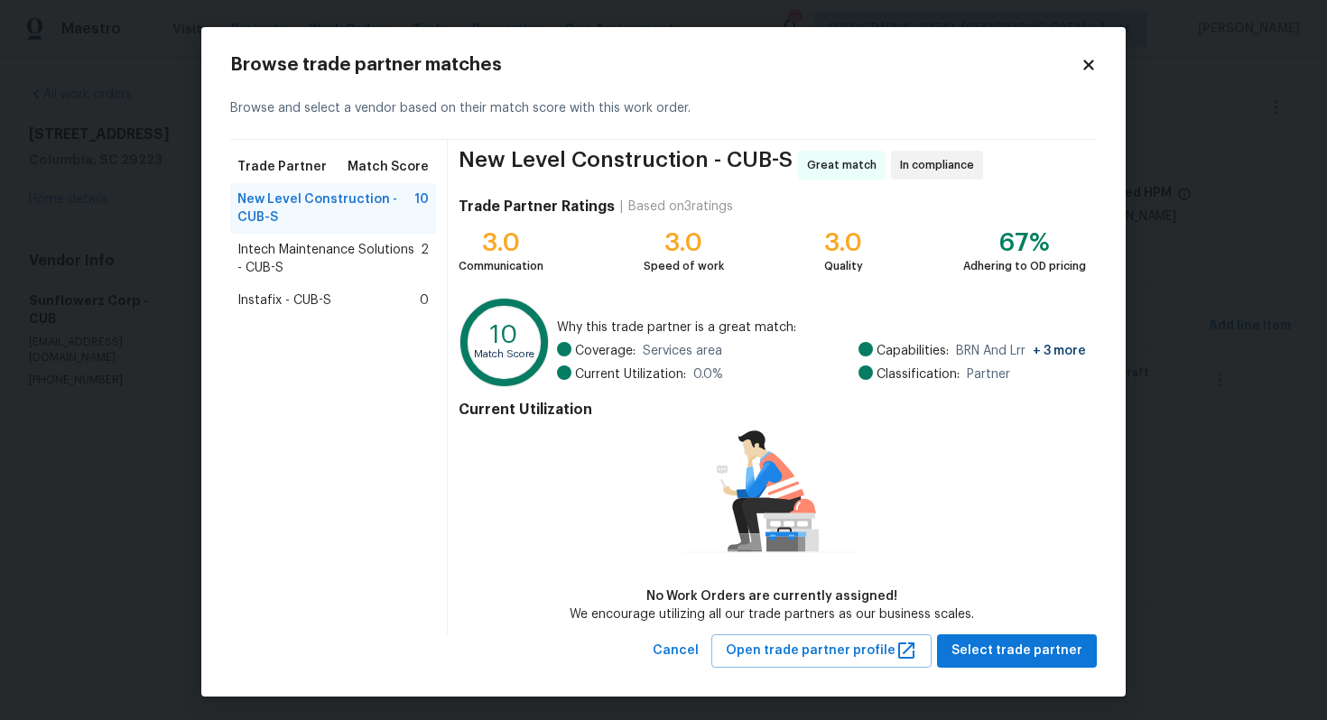
click at [294, 255] on span "Intech Maintenance Solutions - CUB-S" at bounding box center [328, 259] width 183 height 36
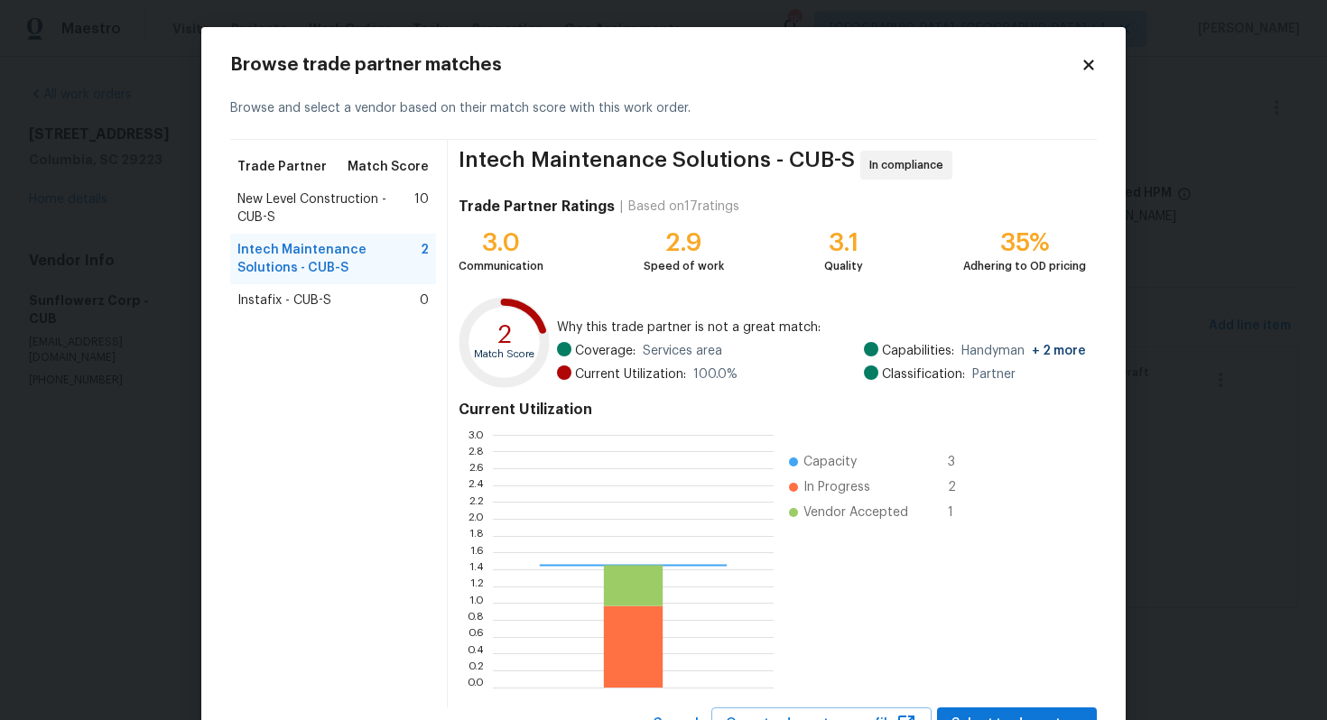
scroll to position [253, 281]
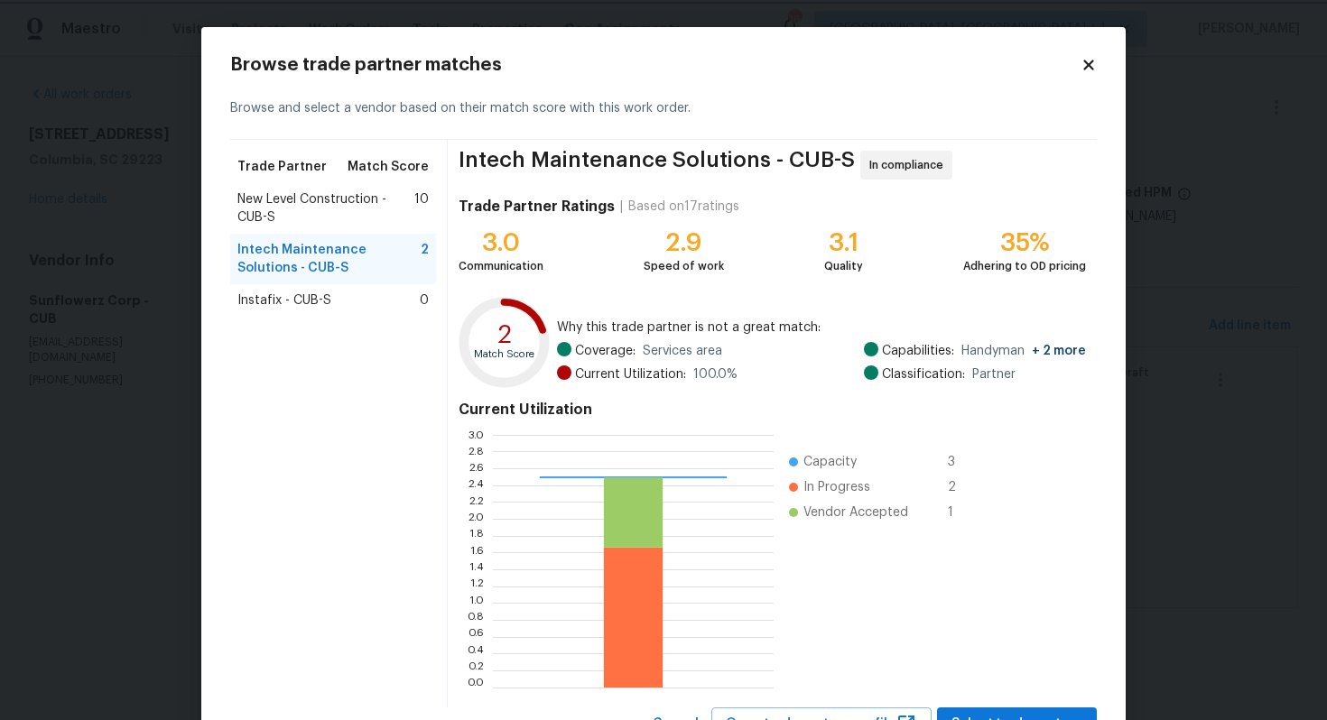
click at [105, 244] on body "Maestro Visits Projects Work Orders Tasks Properties Geo Assignments 16 Albuque…" at bounding box center [663, 329] width 1327 height 659
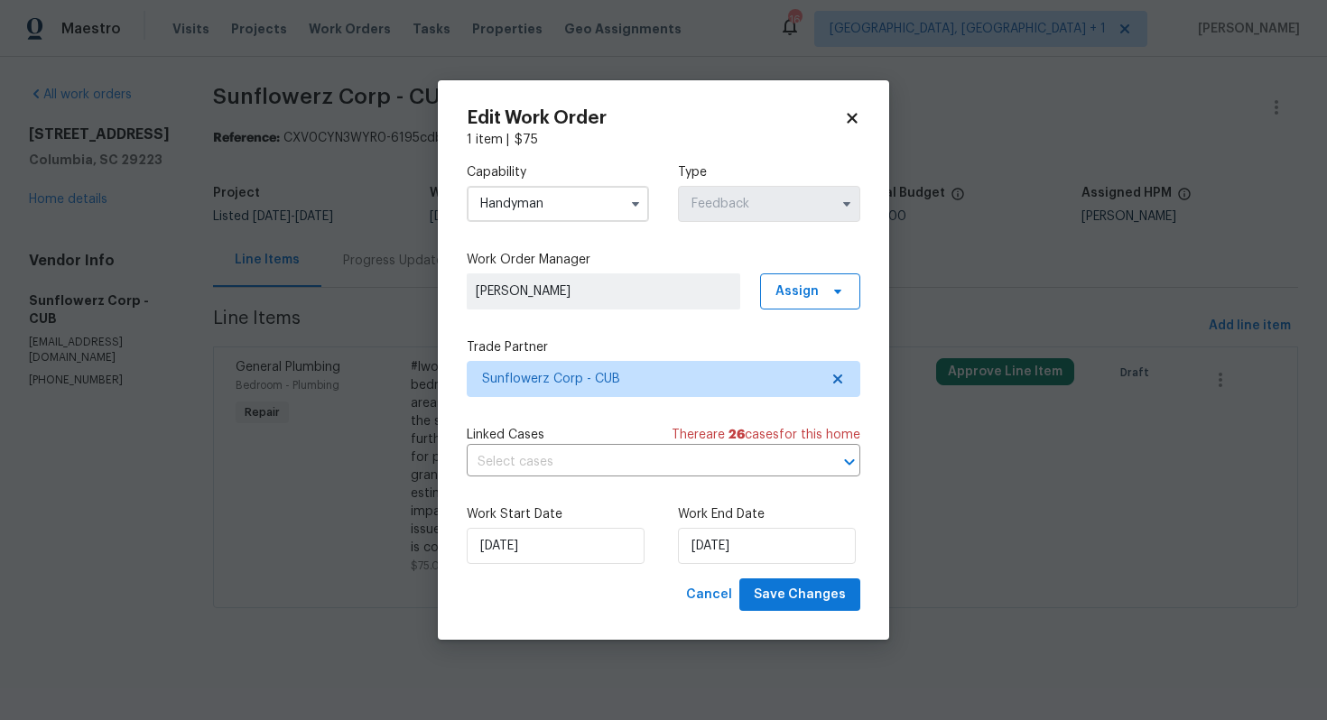
click at [590, 206] on input "Handyman" at bounding box center [558, 204] width 182 height 36
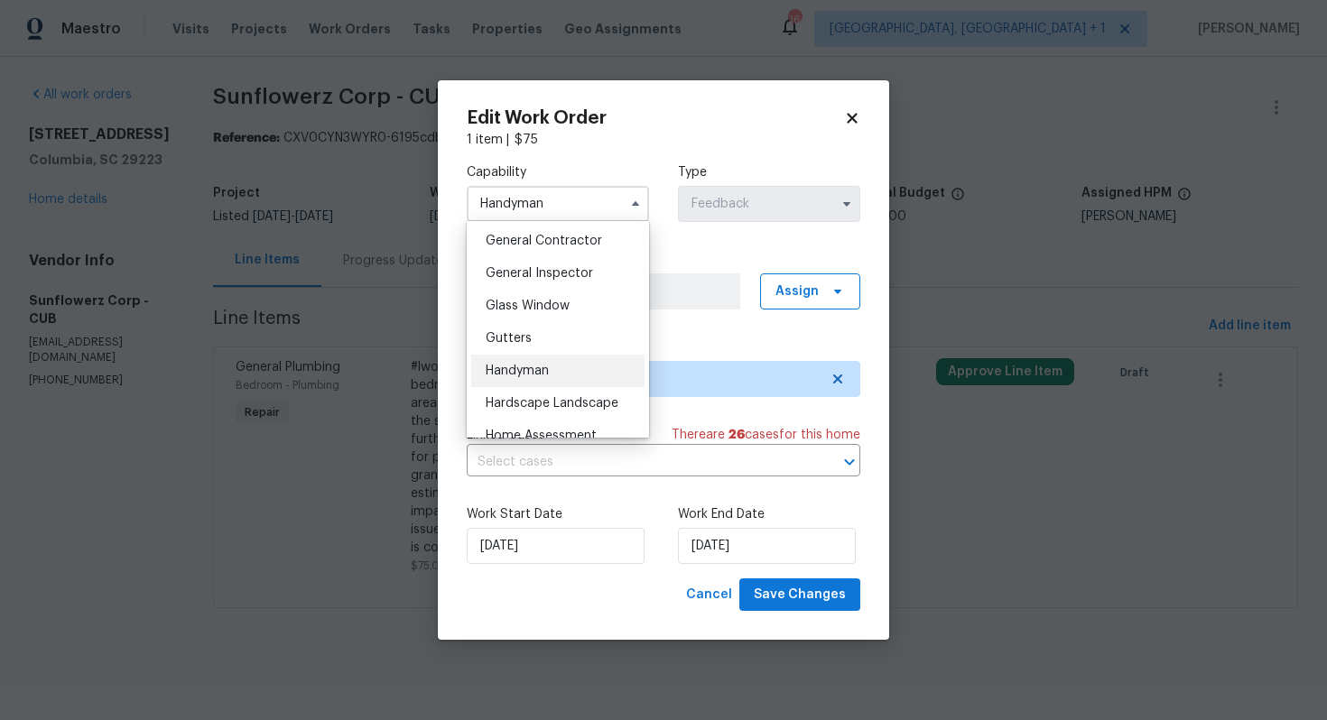
scroll to position [833, 0]
click at [570, 271] on span "General Contractor" at bounding box center [544, 271] width 116 height 13
type input "General Contractor"
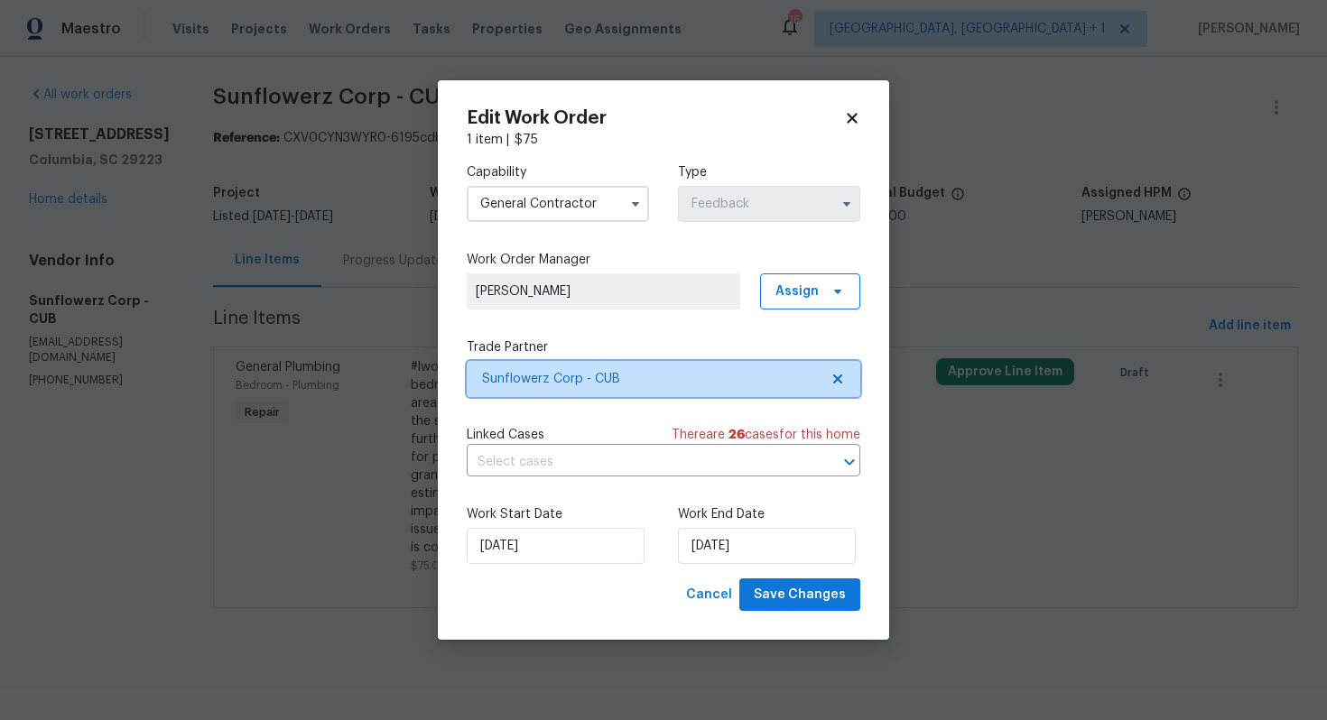
click at [631, 385] on span "Sunflowerz Corp - CUB" at bounding box center [650, 379] width 337 height 18
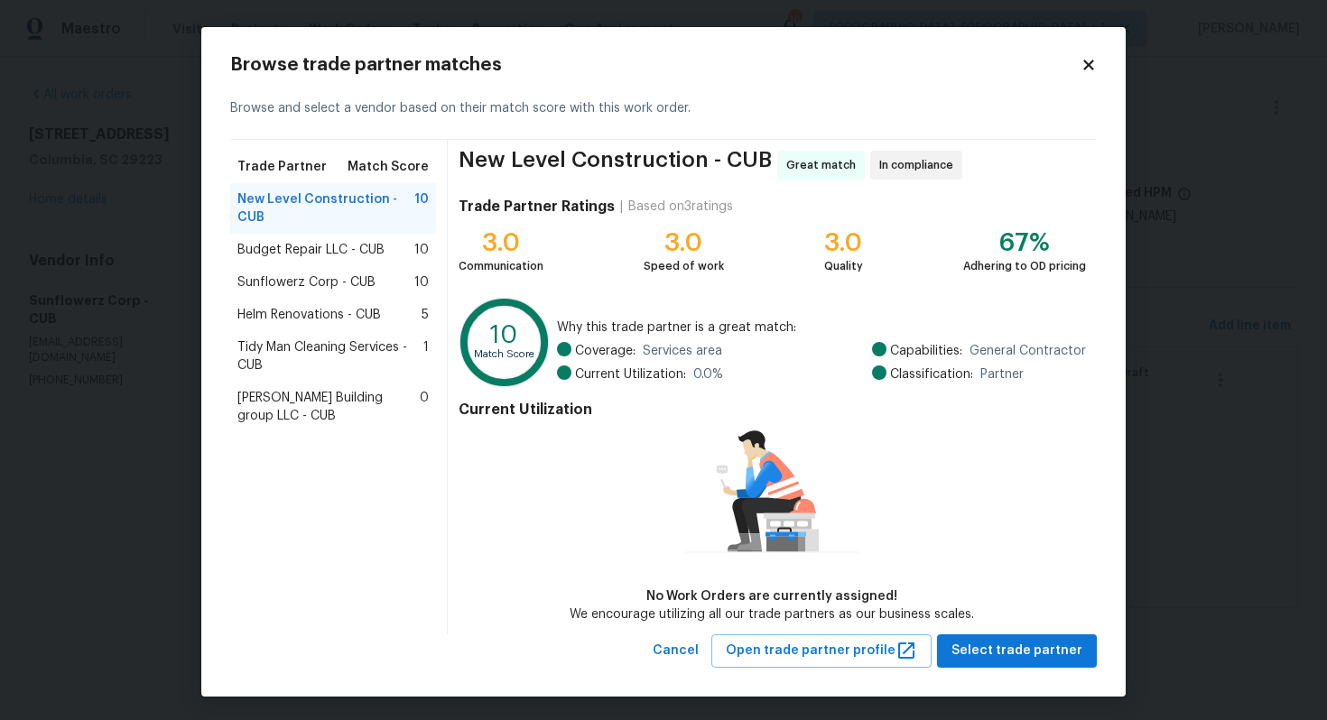
click at [272, 257] on span "Budget Repair LLC - CUB" at bounding box center [310, 250] width 147 height 18
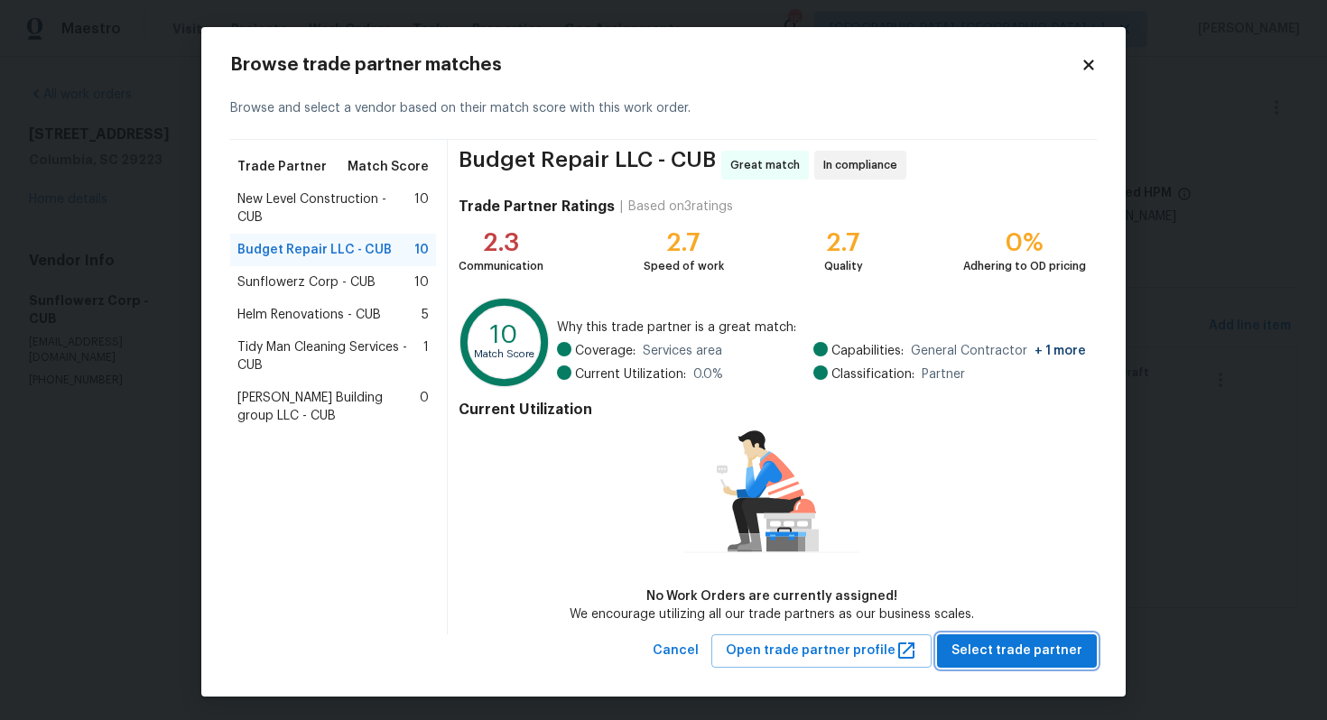
click at [1018, 648] on span "Select trade partner" at bounding box center [1016, 651] width 131 height 23
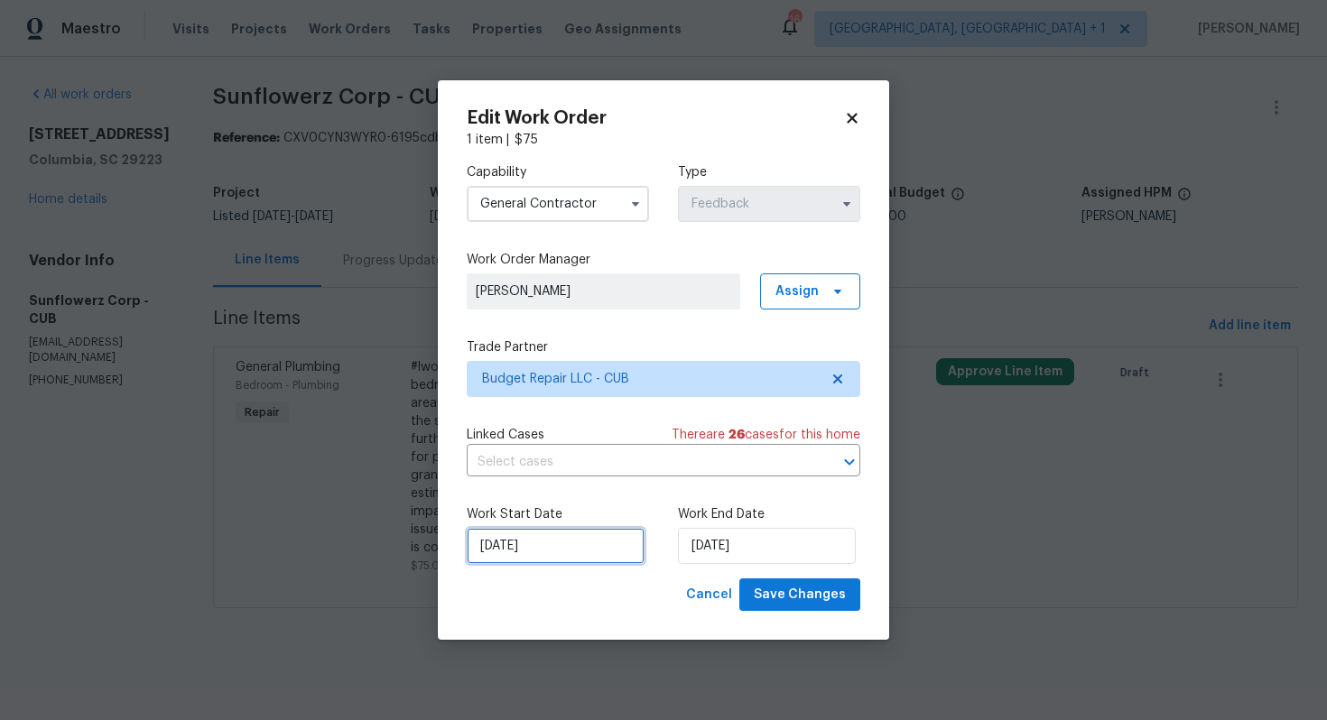
click at [597, 550] on input "26/09/2025" at bounding box center [556, 546] width 178 height 36
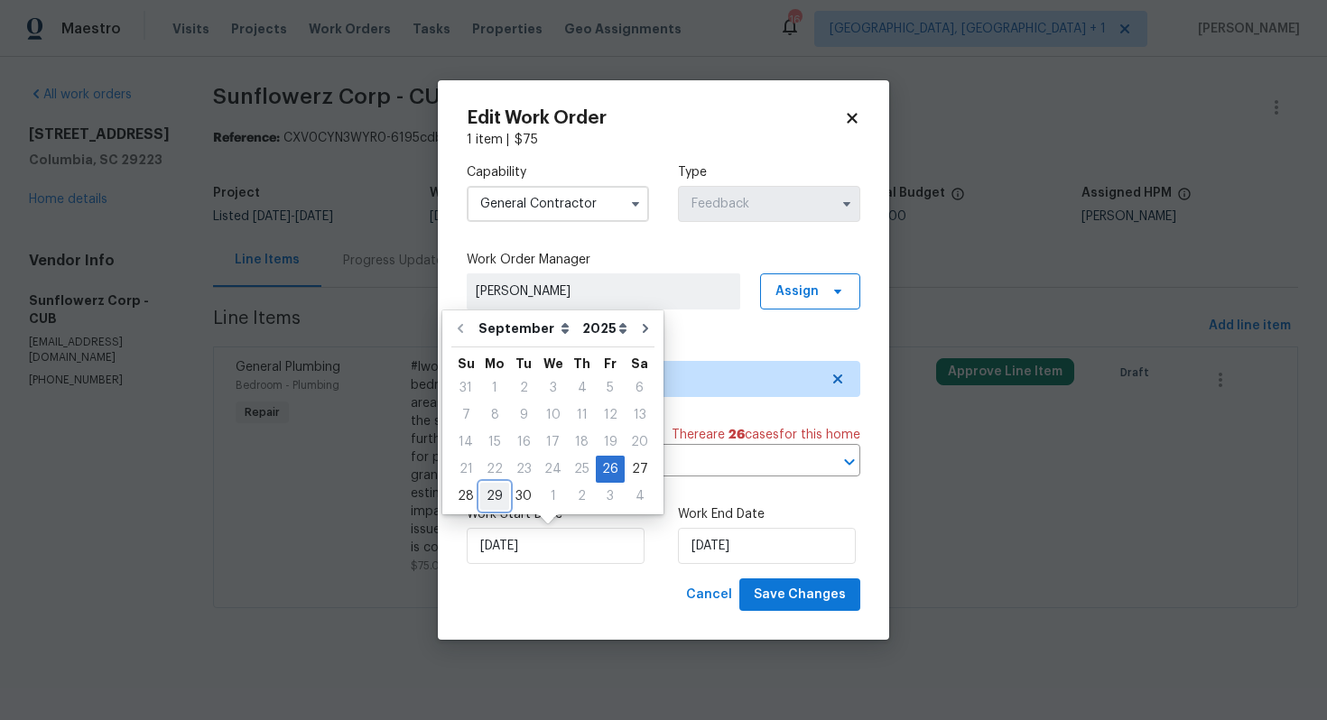
click at [497, 492] on div "29" at bounding box center [494, 496] width 29 height 25
type input "29/09/2025"
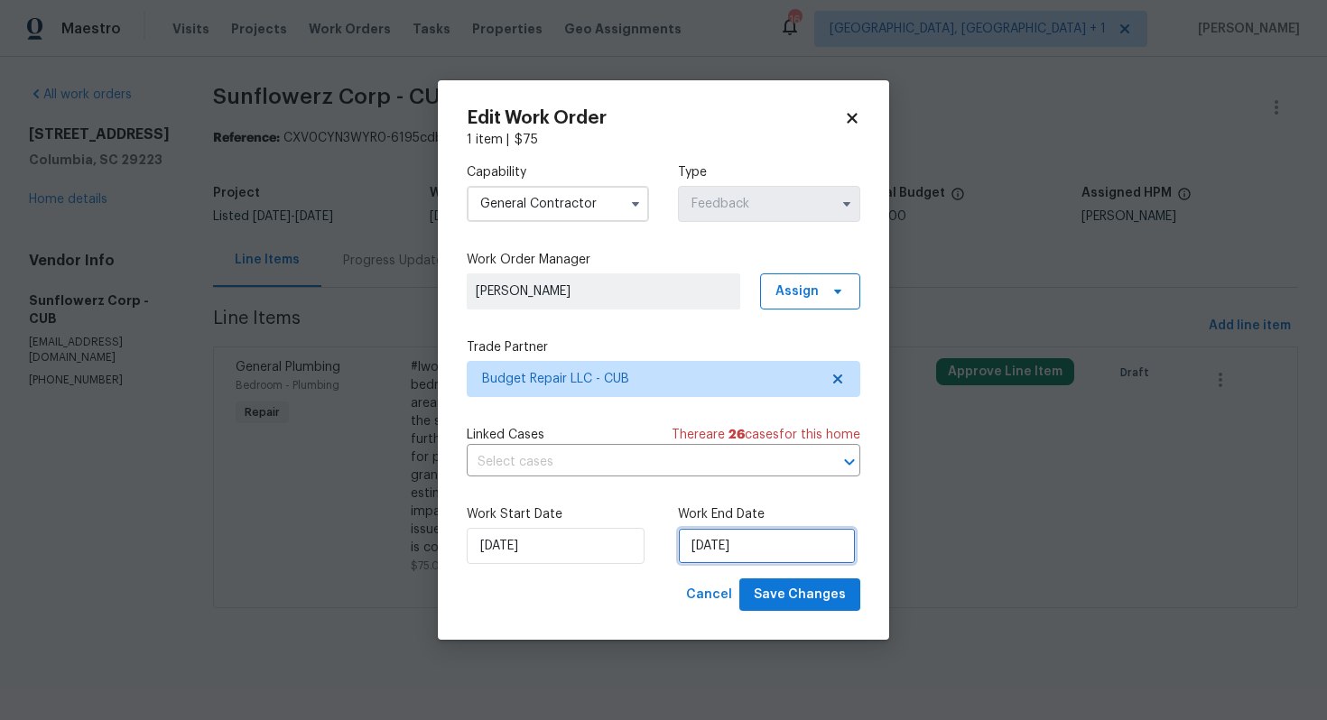
click at [788, 550] on input "30/09/2025" at bounding box center [767, 546] width 178 height 36
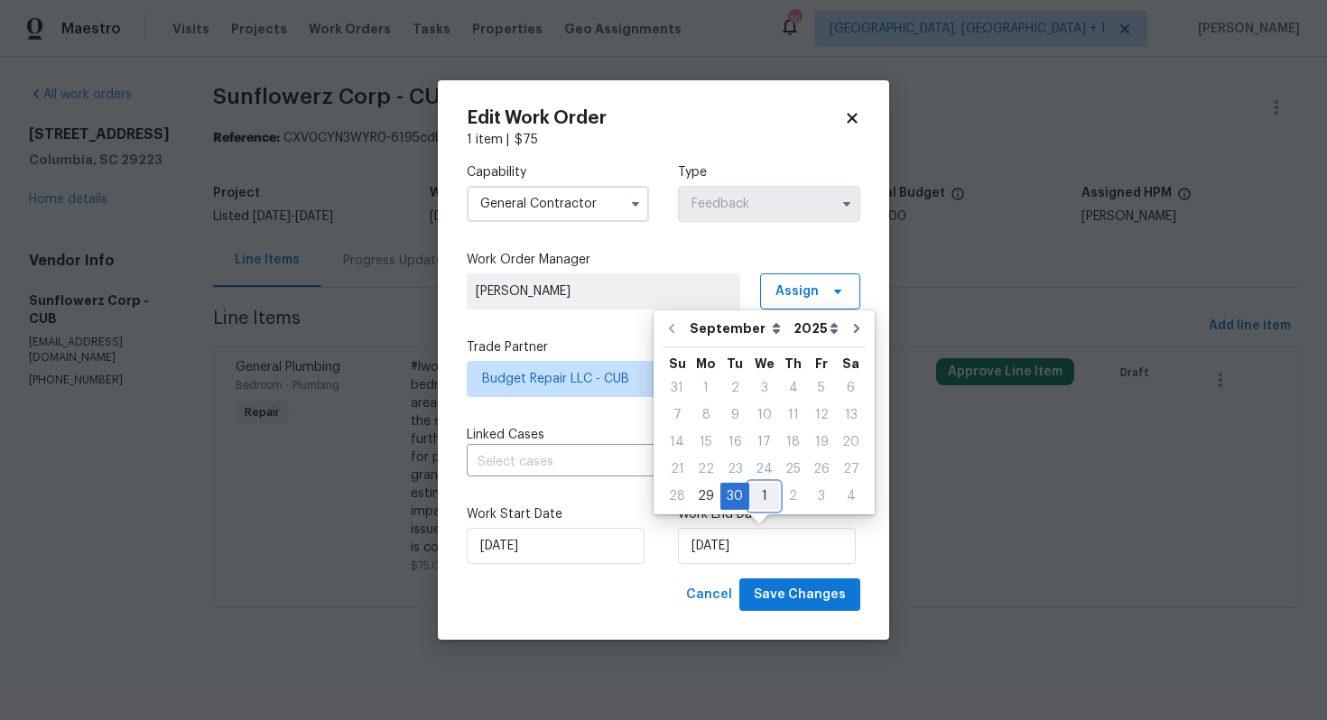
click at [763, 497] on div "1" at bounding box center [764, 496] width 30 height 25
type input "01/10/2025"
select select "9"
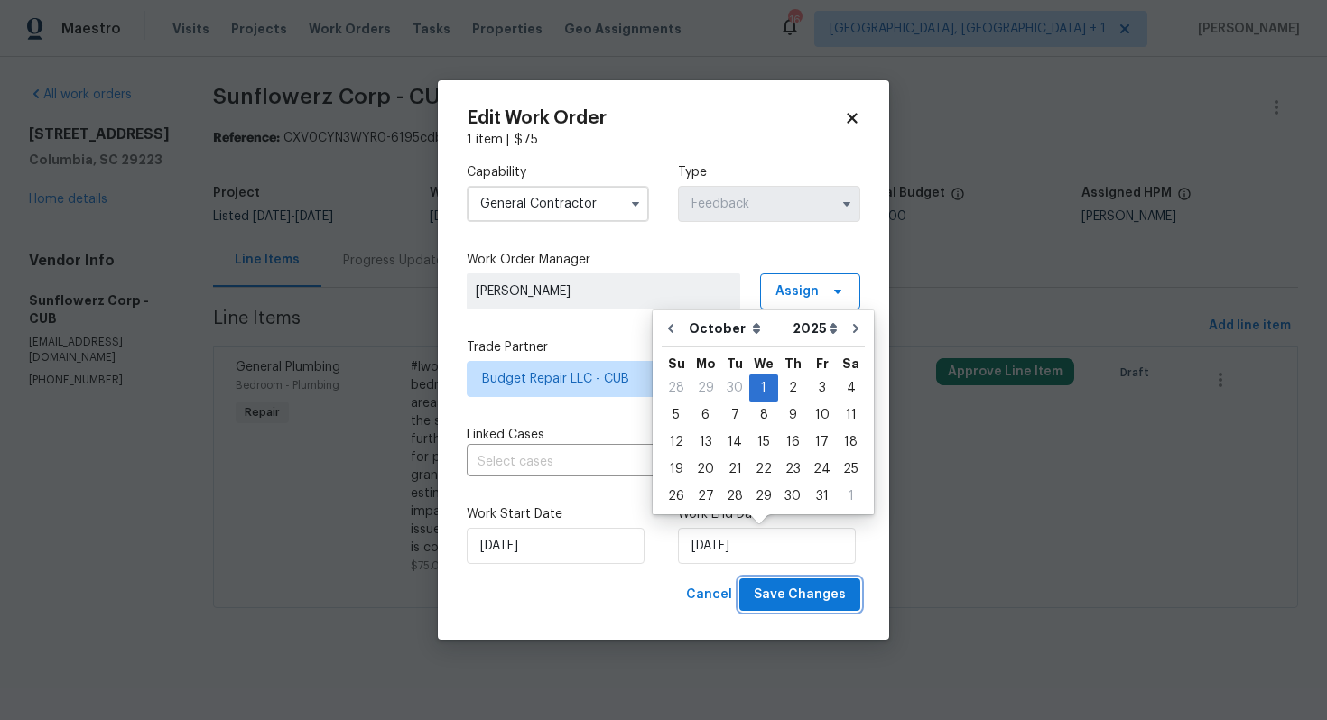
click at [793, 597] on span "Save Changes" at bounding box center [800, 595] width 92 height 23
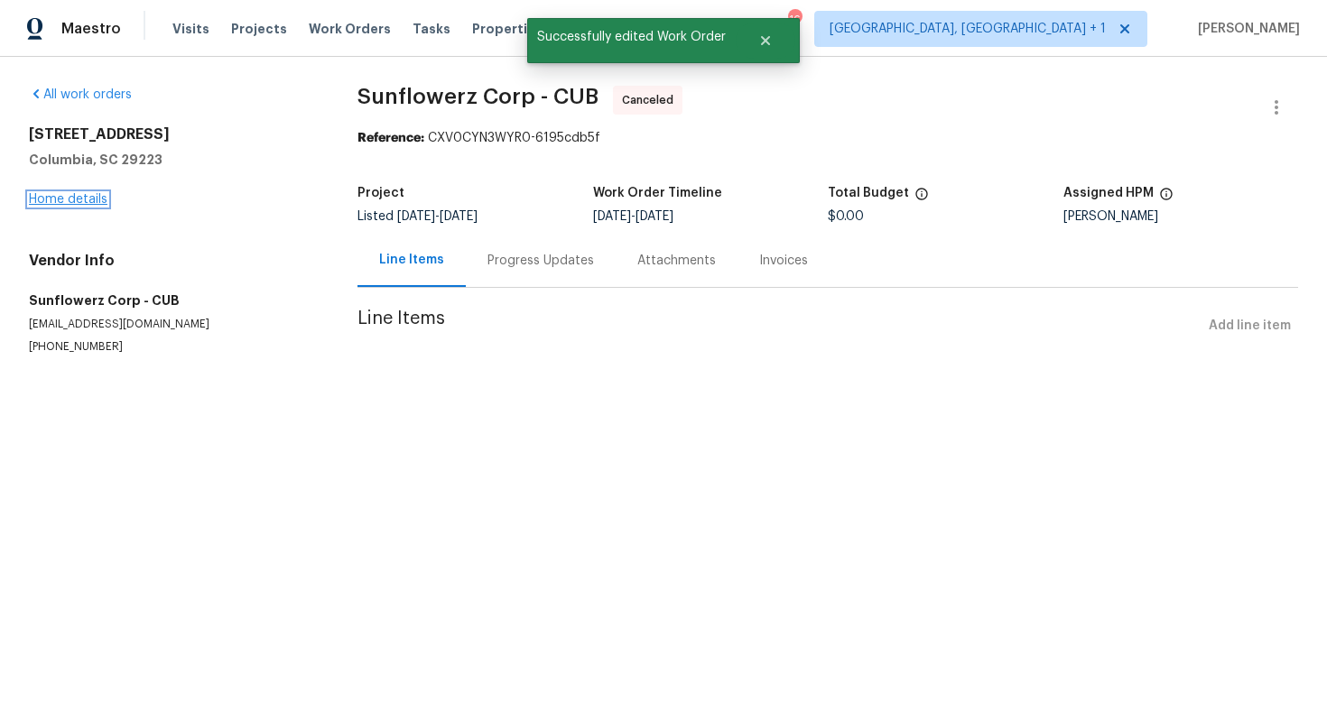
click at [77, 198] on link "Home details" at bounding box center [68, 199] width 79 height 13
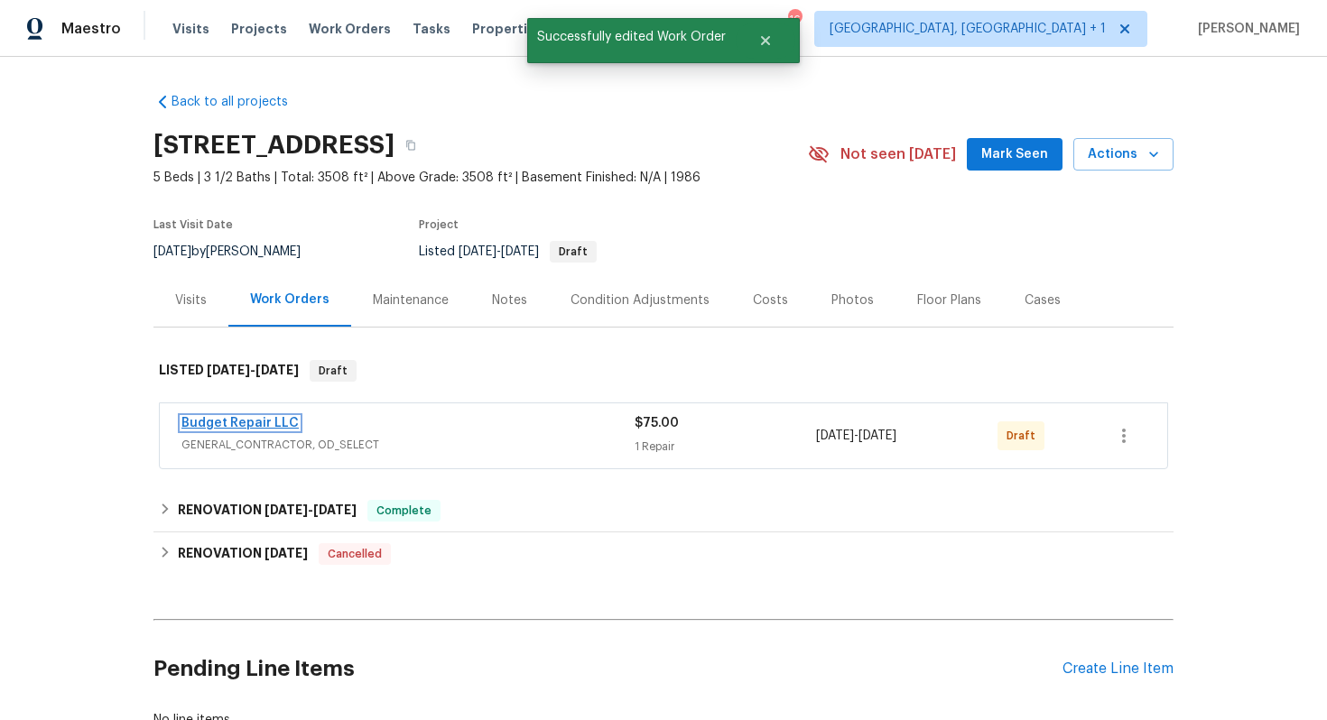
click at [248, 418] on link "Budget Repair LLC" at bounding box center [239, 423] width 117 height 13
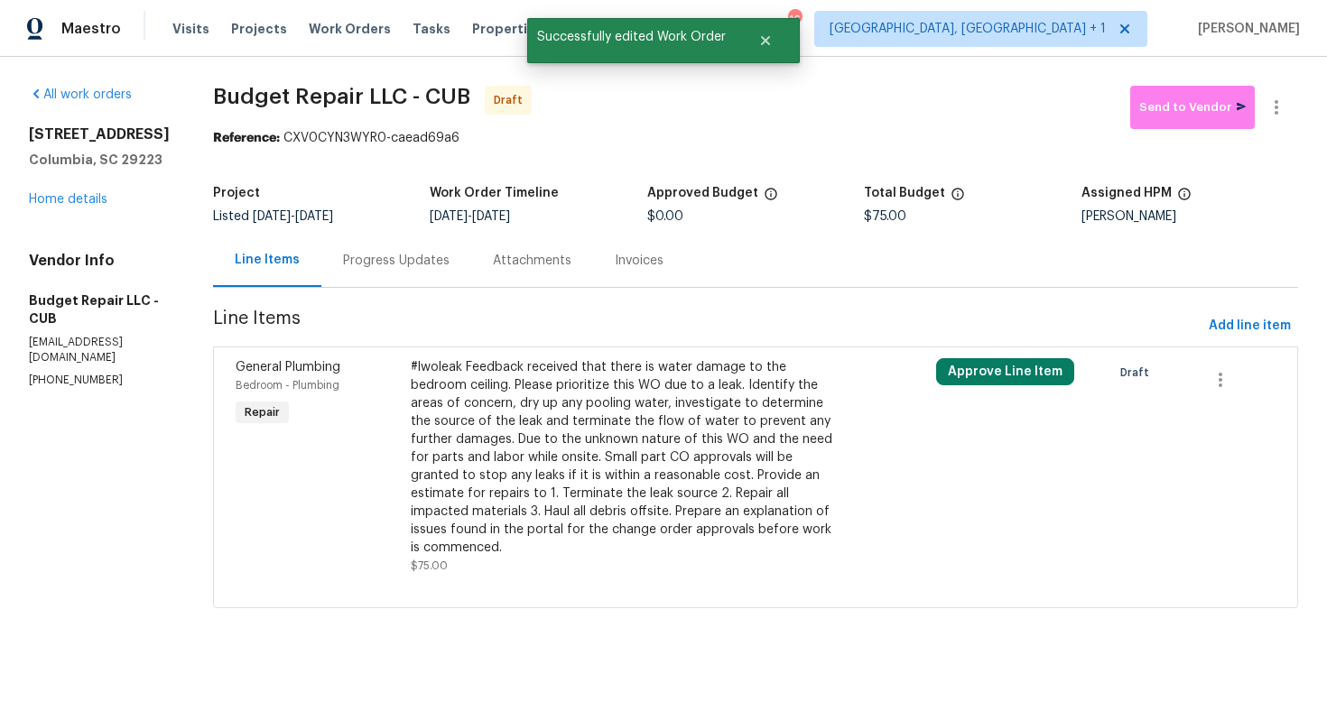
click at [535, 437] on div "#lwoleak Feedback received that there is water damage to the bedroom ceiling. P…" at bounding box center [624, 457] width 427 height 199
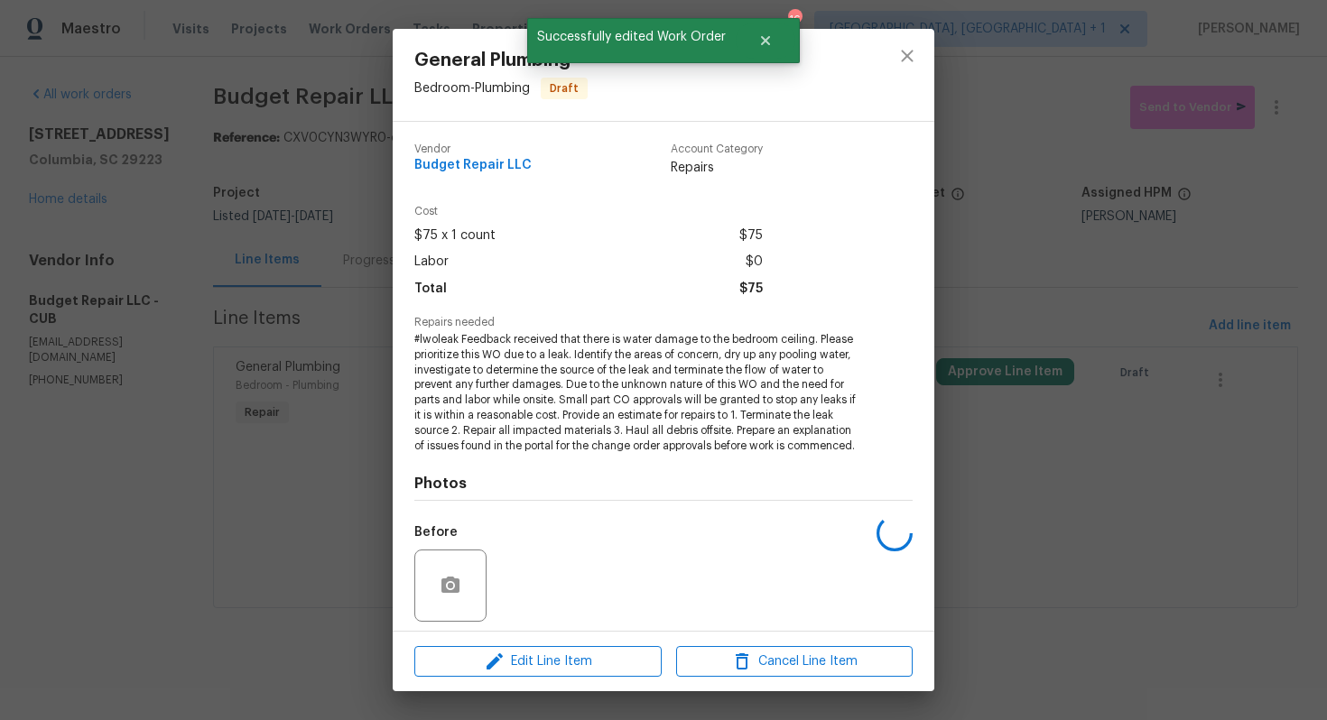
scroll to position [126, 0]
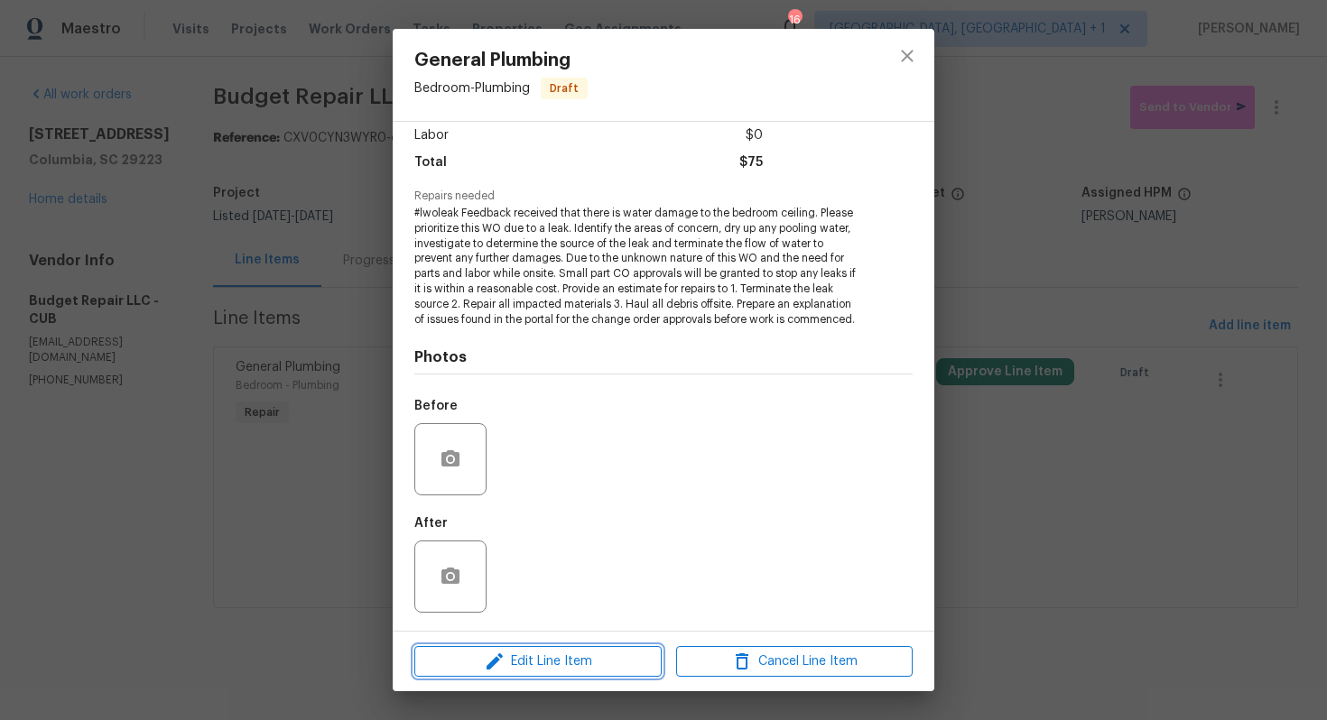
click at [484, 657] on icon "button" at bounding box center [495, 662] width 22 height 22
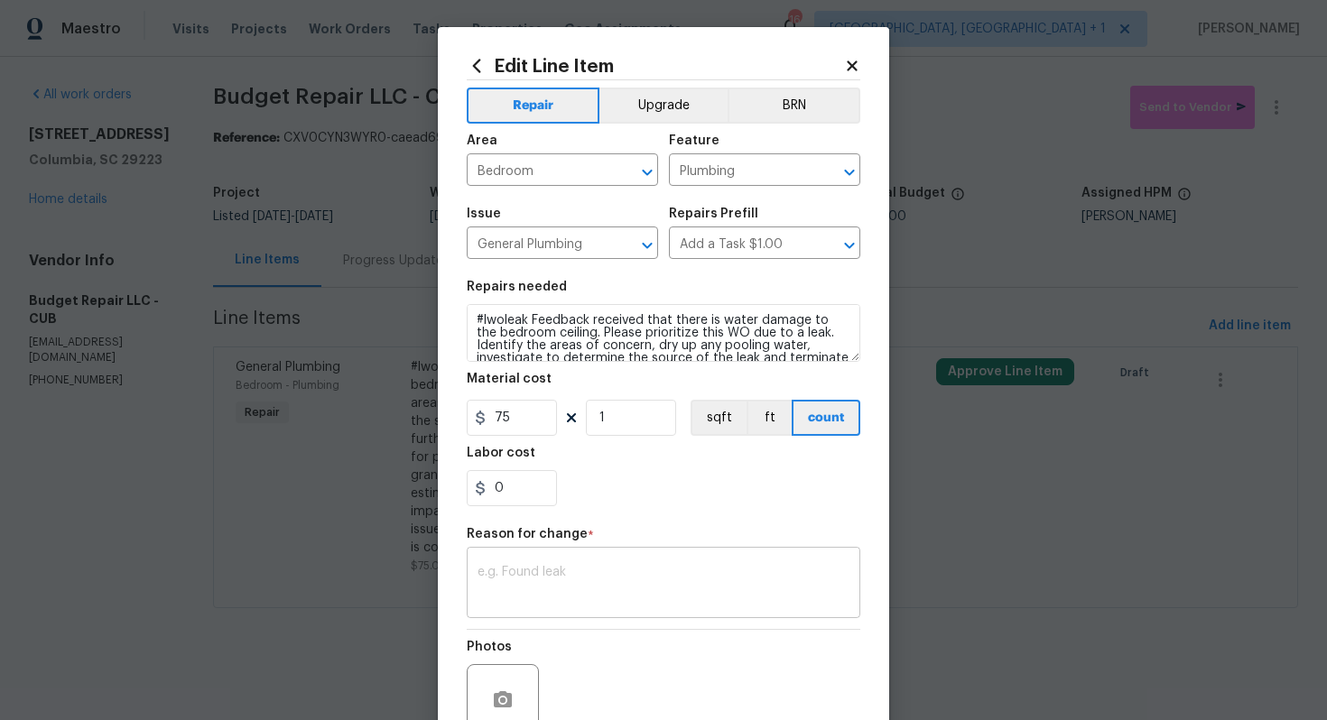
click at [540, 569] on textarea at bounding box center [664, 585] width 372 height 38
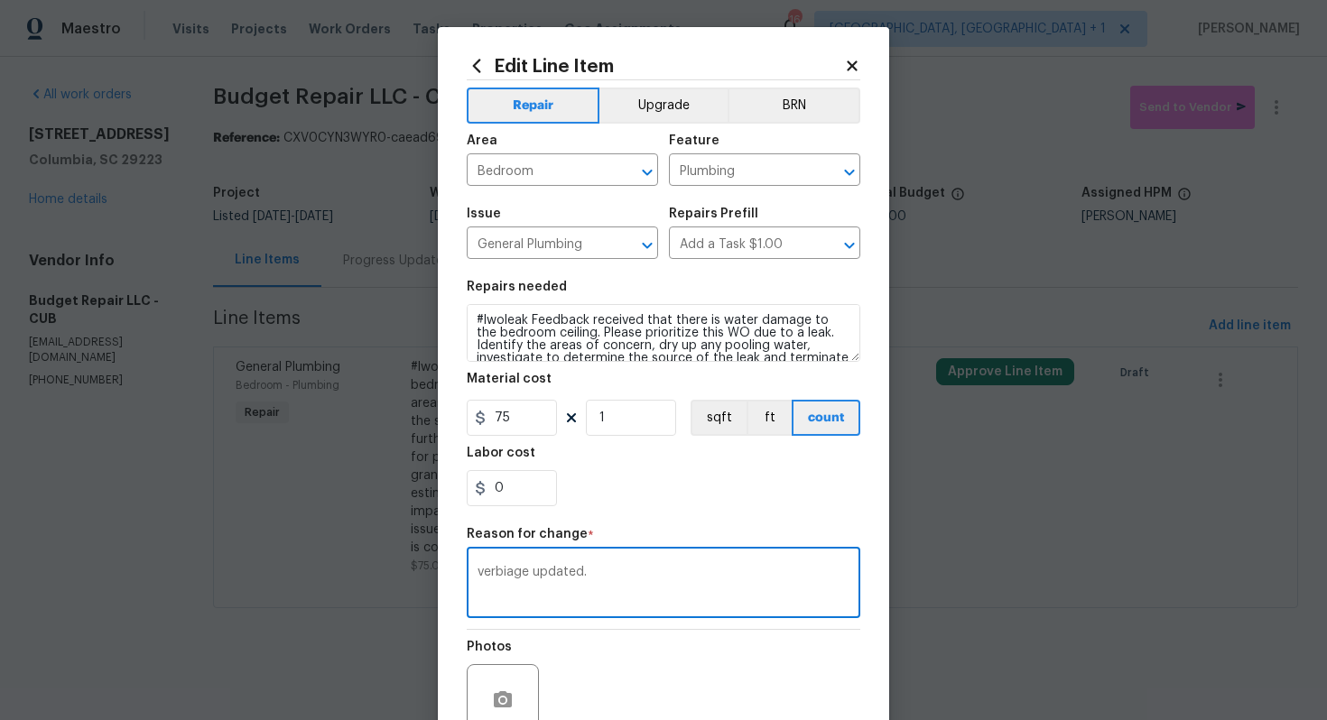
scroll to position [170, 0]
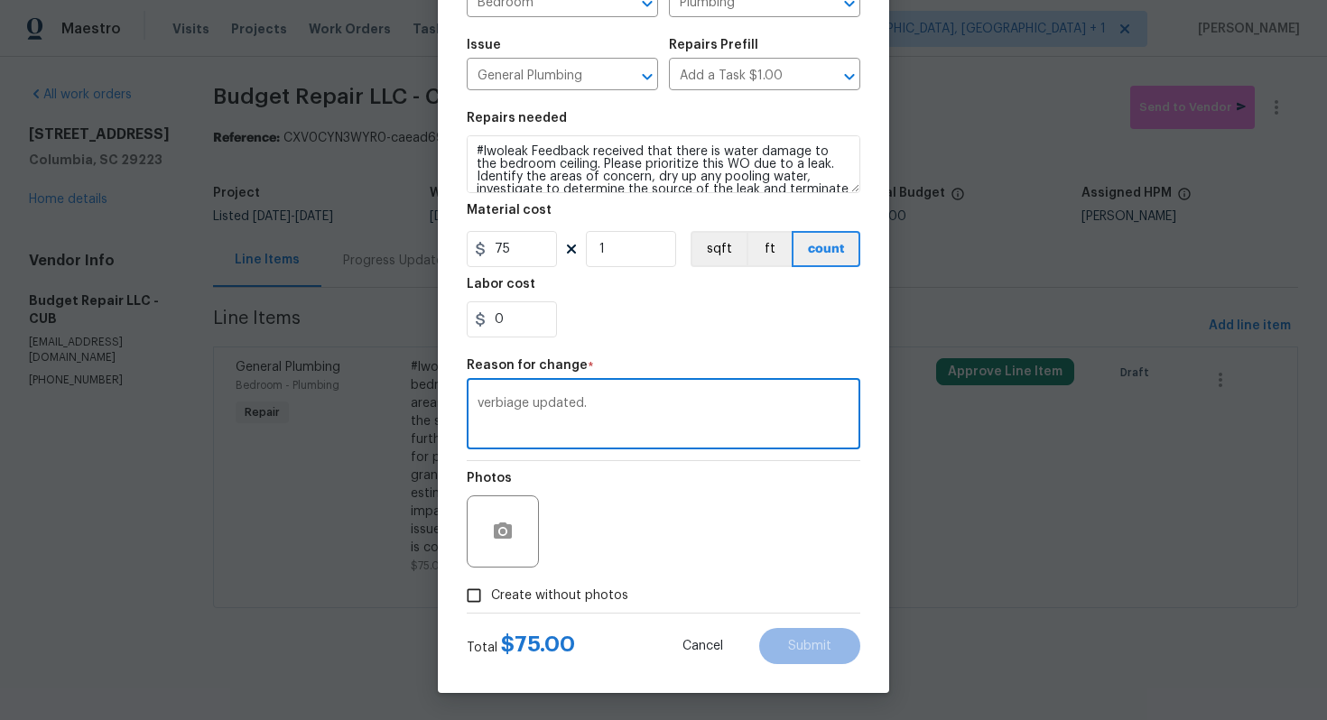
type textarea "verbiage updated."
click at [555, 599] on span "Create without photos" at bounding box center [559, 596] width 137 height 19
click at [491, 599] on input "Create without photos" at bounding box center [474, 596] width 34 height 34
checkbox input "true"
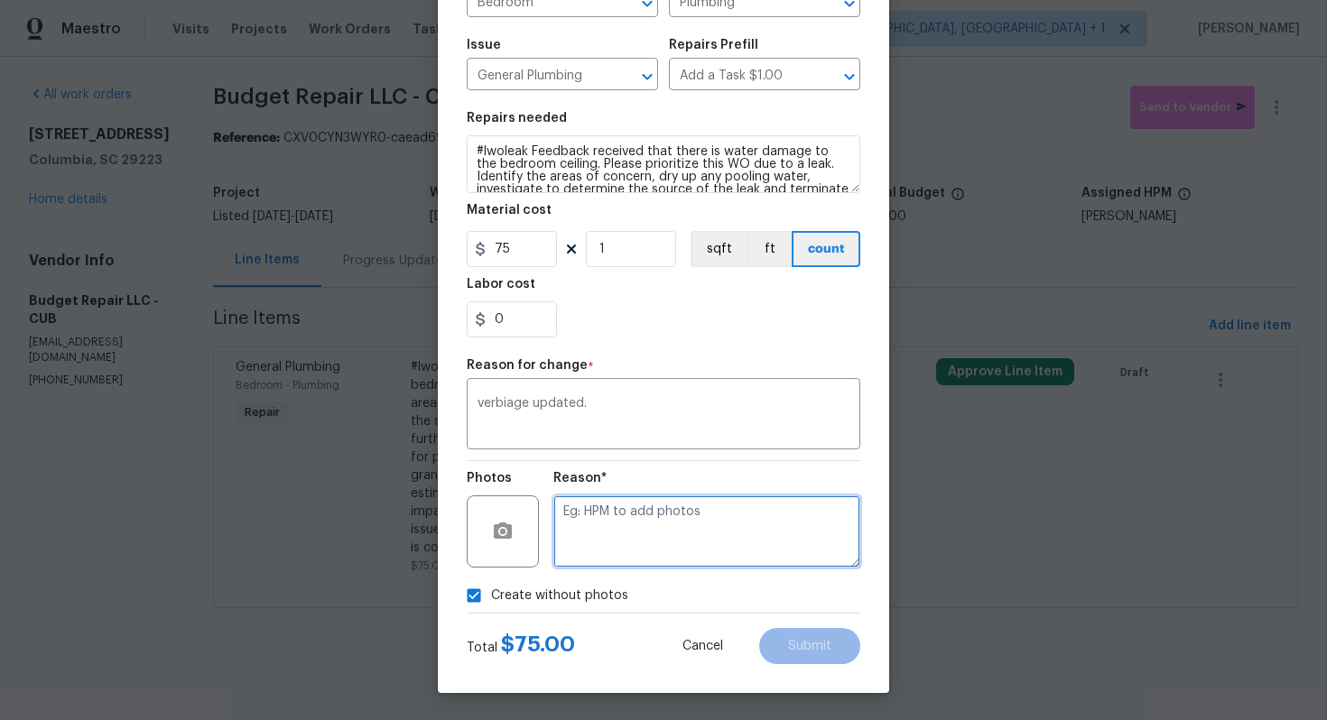
click at [740, 535] on textarea at bounding box center [706, 532] width 307 height 72
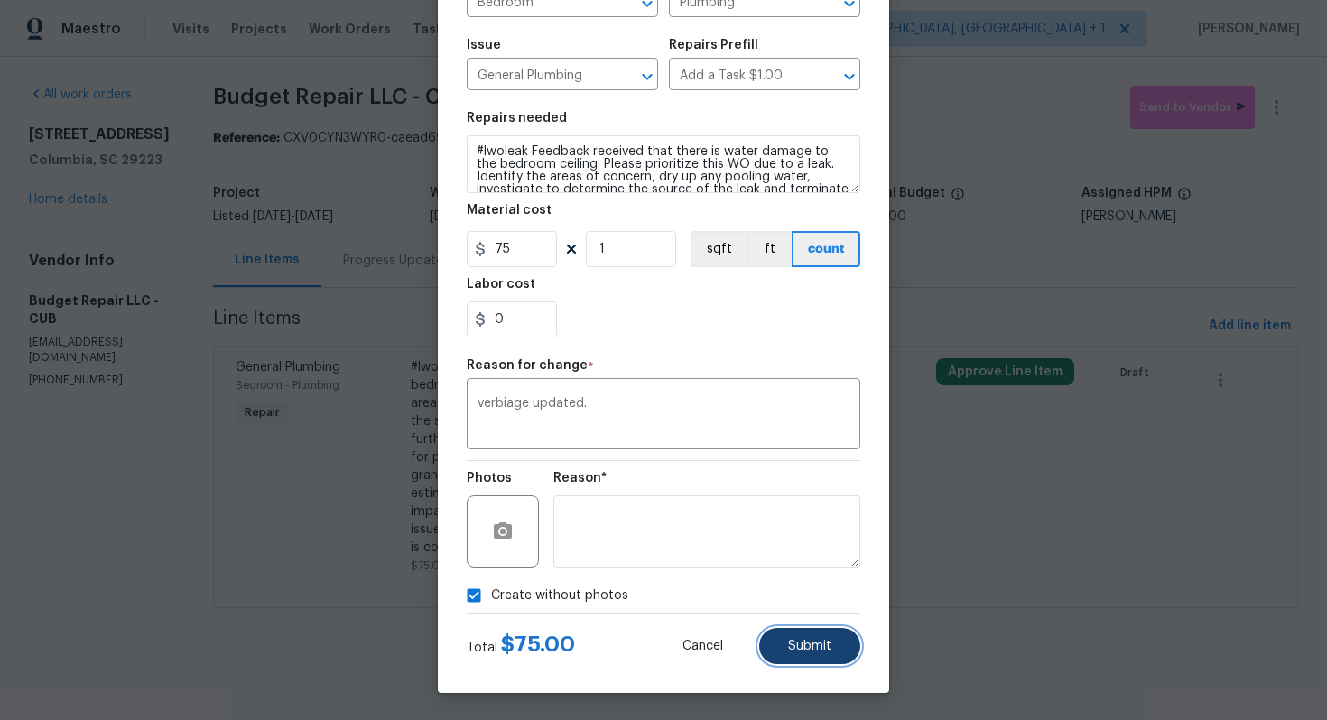
click at [816, 631] on button "Submit" at bounding box center [809, 646] width 101 height 36
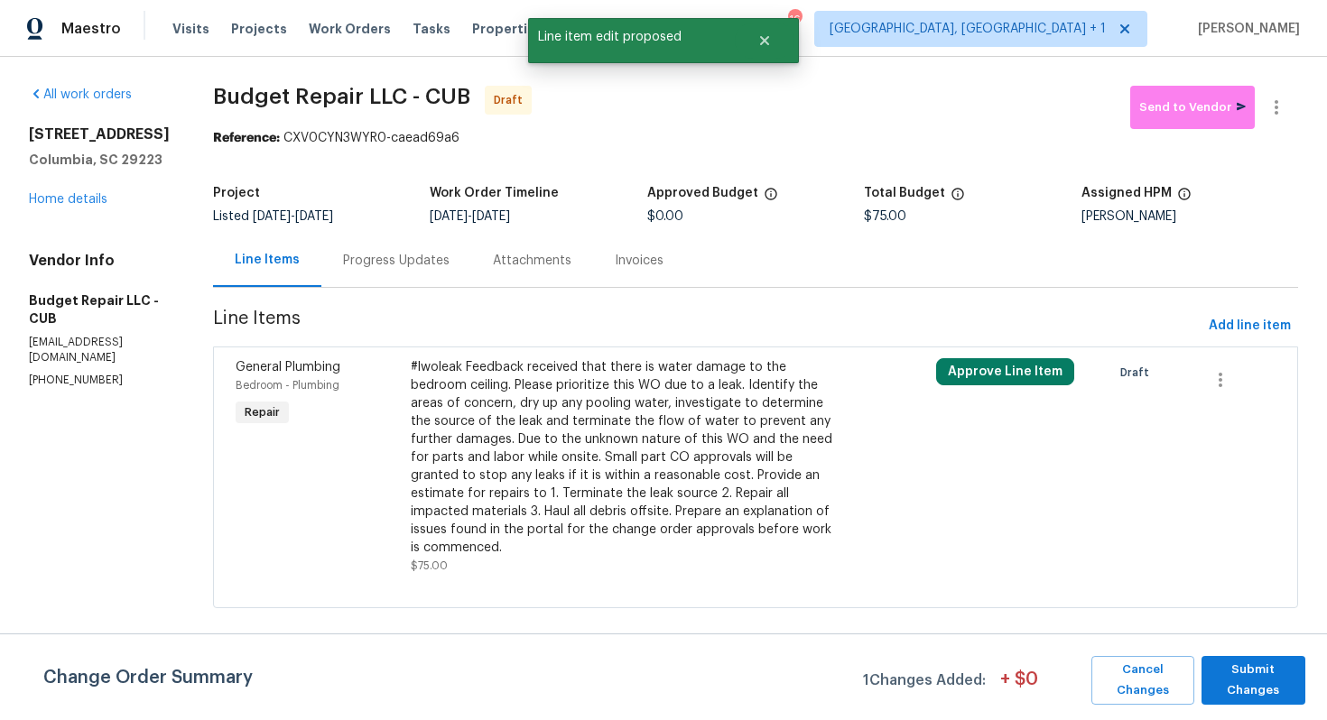
scroll to position [0, 0]
click at [1229, 676] on span "Submit Changes" at bounding box center [1253, 681] width 86 height 42
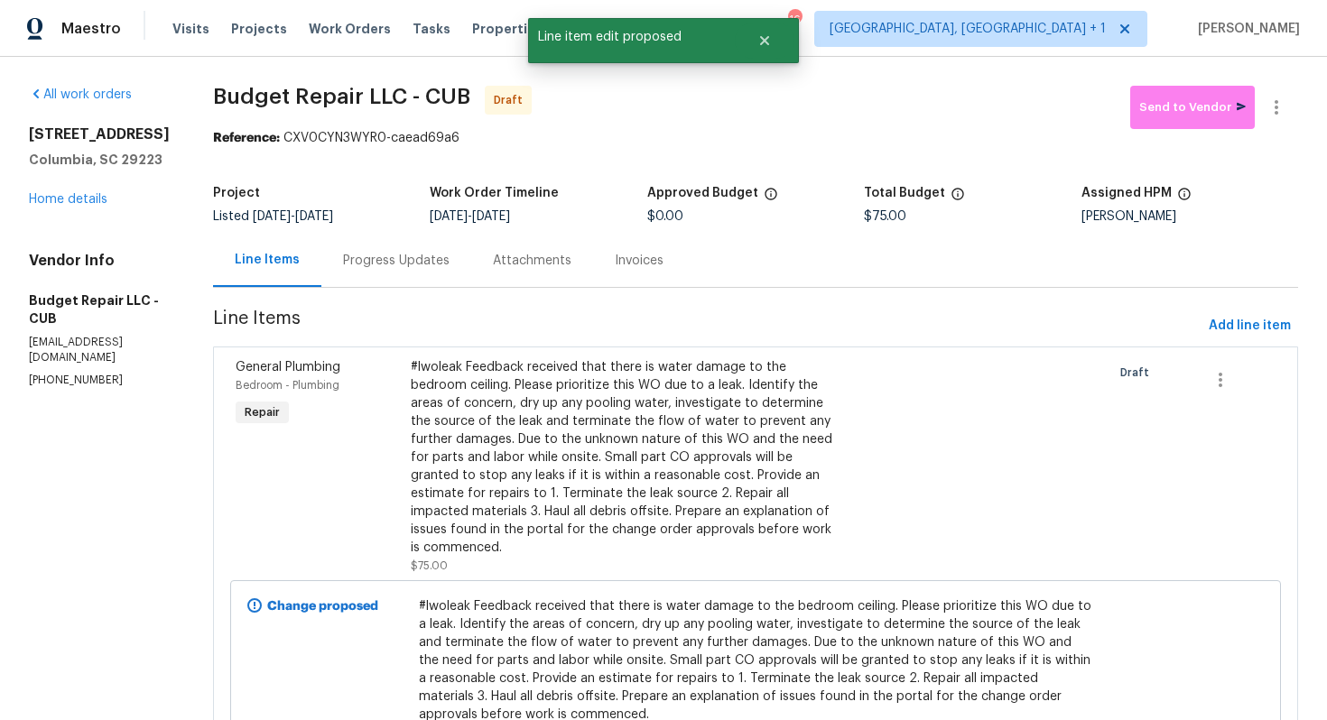
click at [373, 260] on div "Progress Updates" at bounding box center [396, 261] width 107 height 18
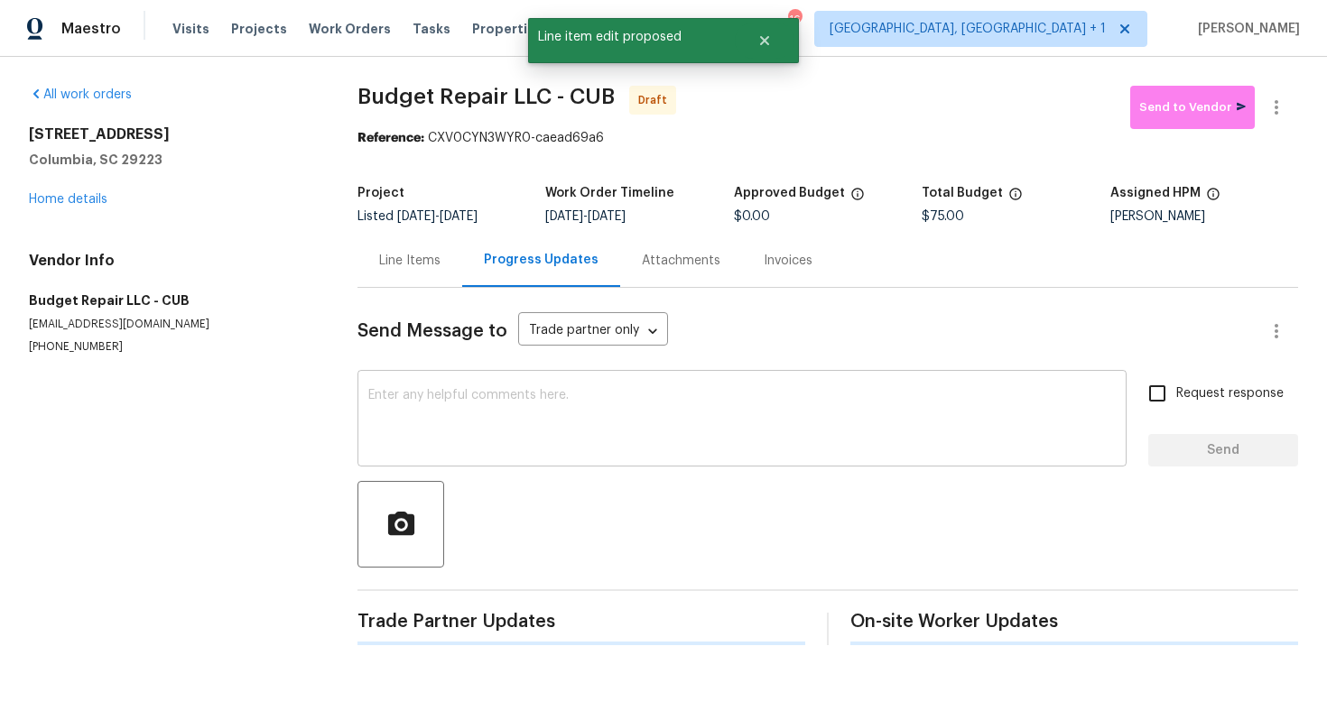
click at [413, 451] on textarea at bounding box center [741, 420] width 747 height 63
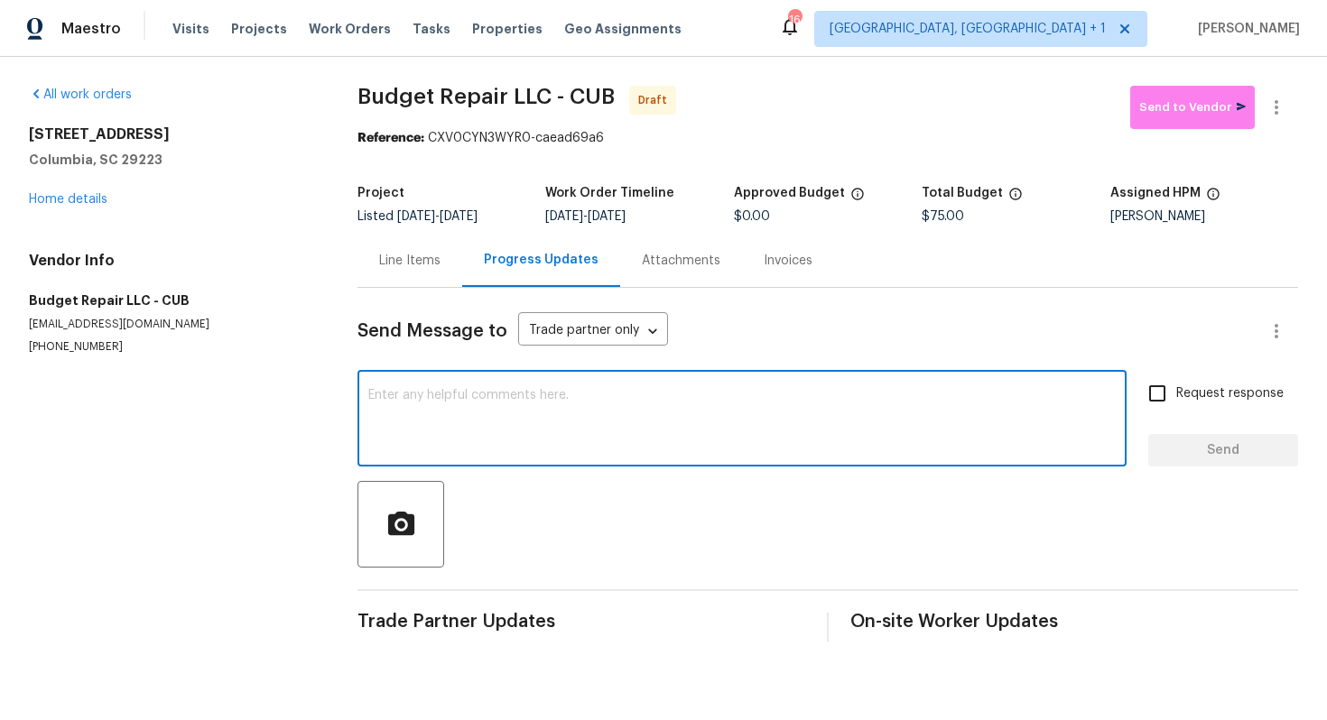
click at [545, 433] on textarea at bounding box center [741, 420] width 747 height 63
paste textarea "Hi this is Arvind with Opendoor. I’m confirming you received the WO for the pro…"
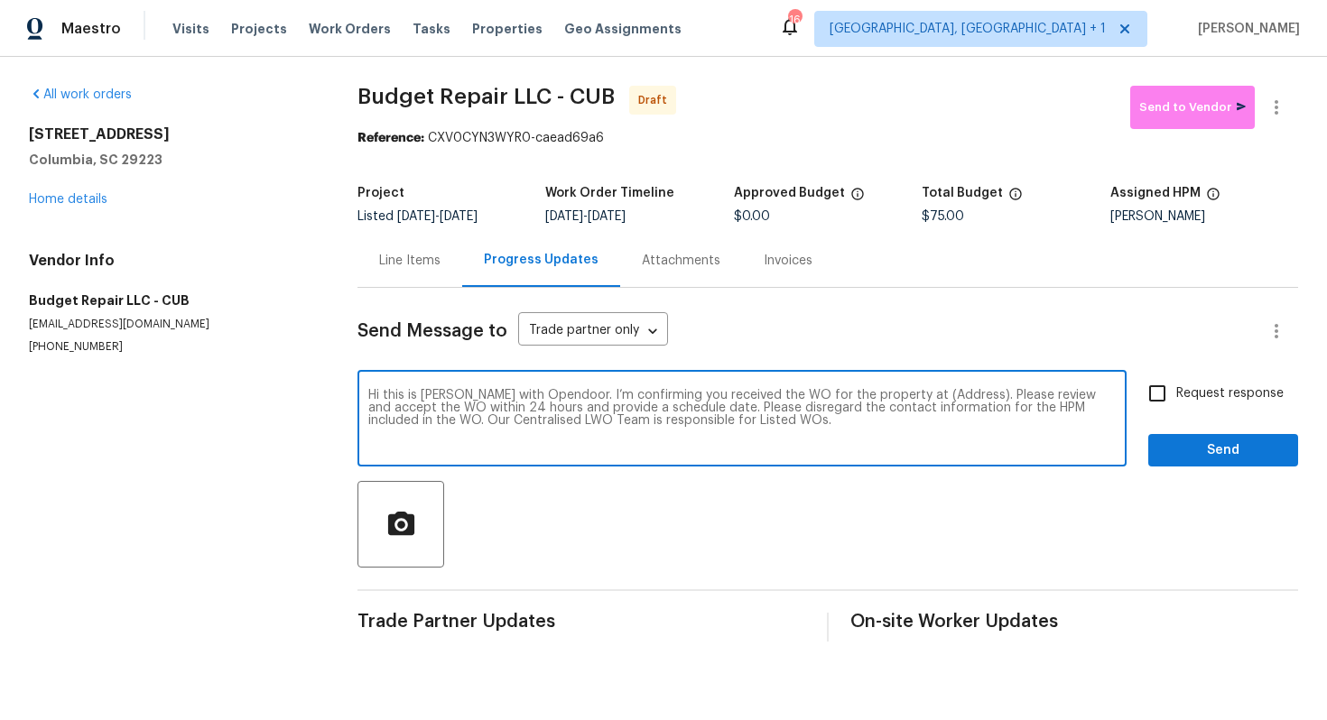
drag, startPoint x: 941, startPoint y: 400, endPoint x: 886, endPoint y: 397, distance: 55.1
click at [886, 397] on textarea "Hi this is Arvind with Opendoor. I’m confirming you received the WO for the pro…" at bounding box center [741, 420] width 747 height 63
paste textarea "121 Genessee Valley Rd, Columbia, SC 29223"
type textarea "Hi this is Arvind with Opendoor. I’m confirming you received the WO for the pro…"
click at [1165, 398] on input "Request response" at bounding box center [1157, 394] width 38 height 38
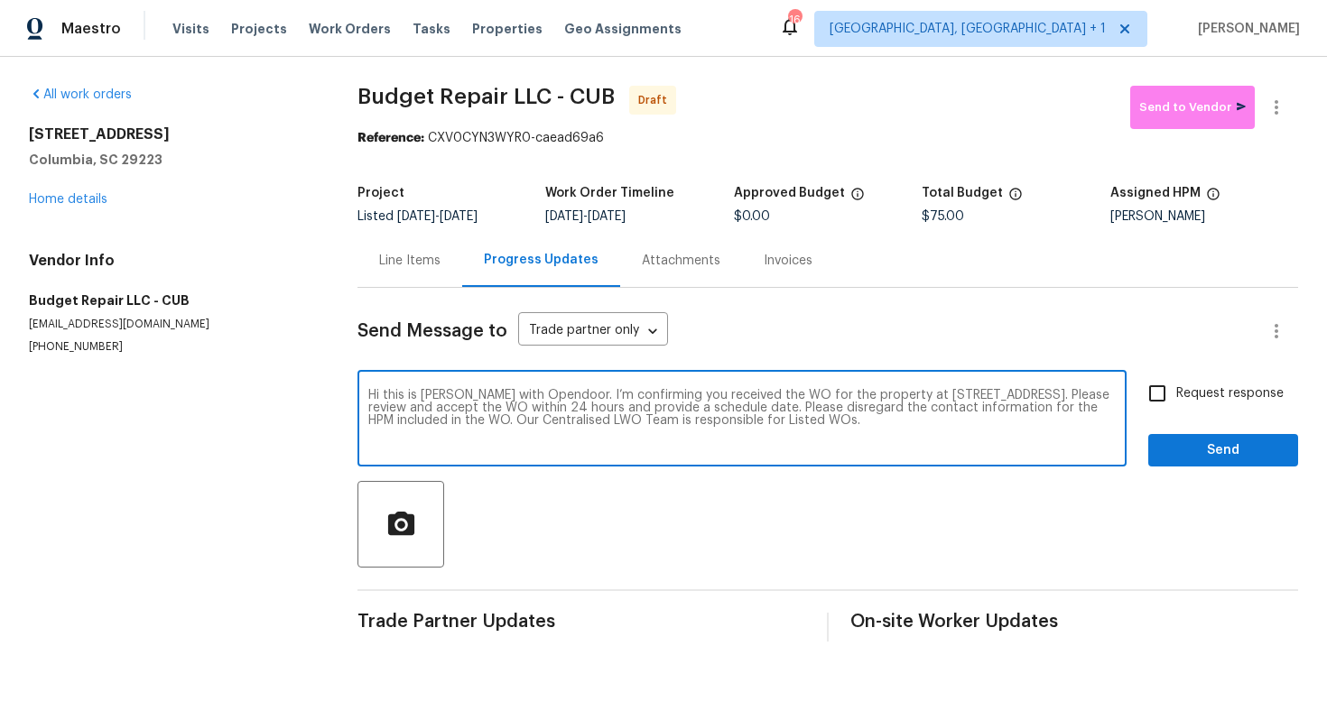
checkbox input "true"
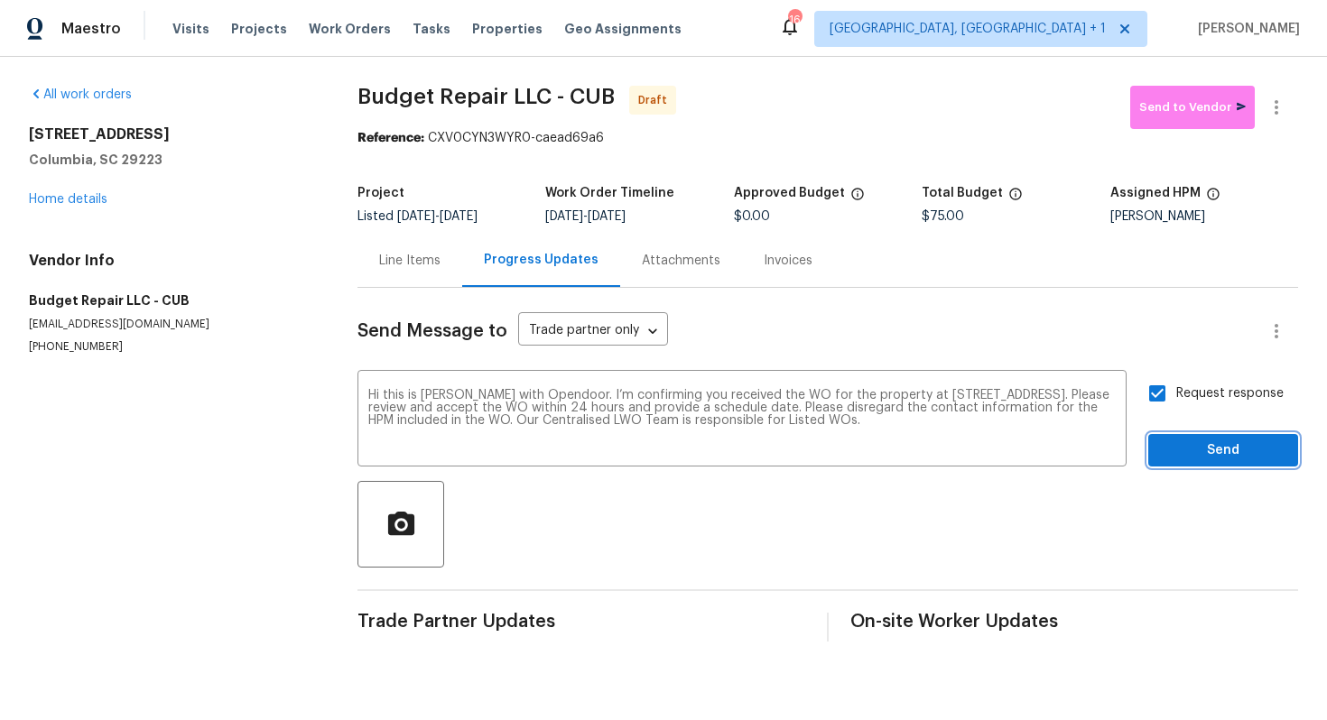
click at [1198, 451] on span "Send" at bounding box center [1223, 451] width 121 height 23
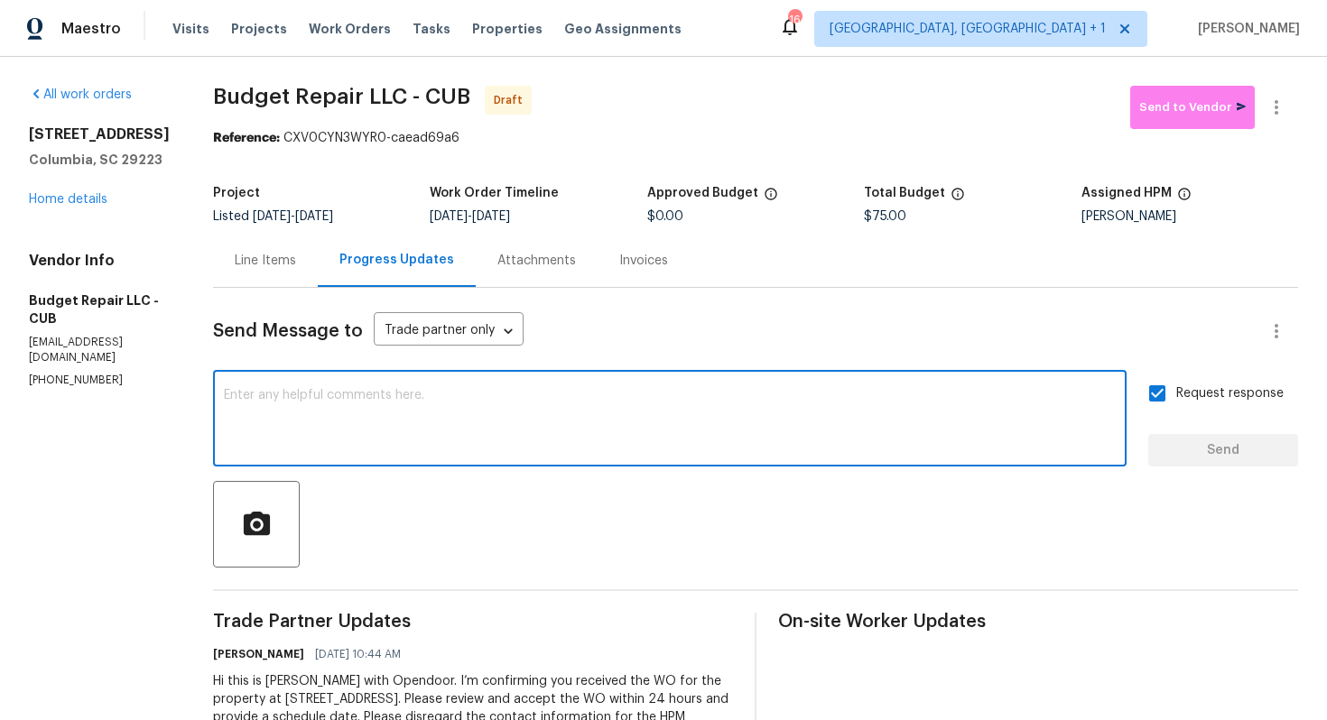
click at [590, 431] on textarea at bounding box center [670, 420] width 892 height 63
paste textarea "Attention All Work Orders must include before-photos (both close-up and wide-an…"
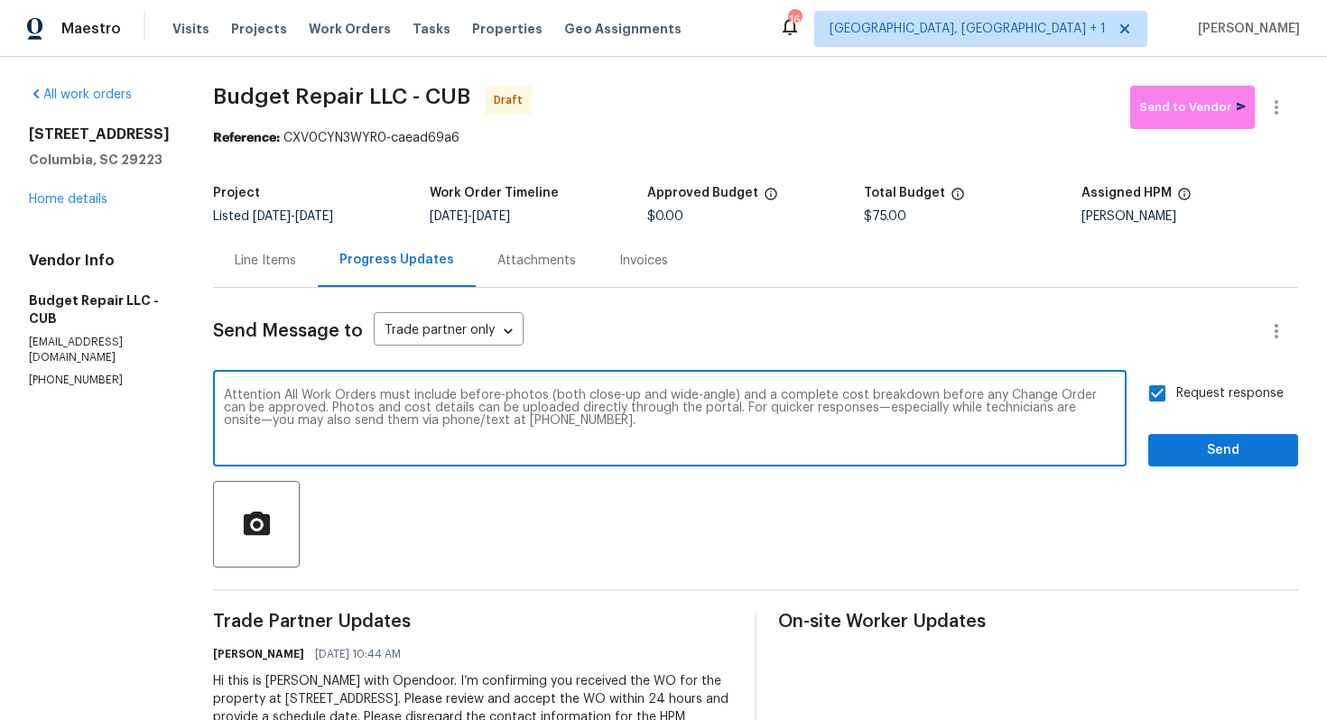
type textarea "Attention All Work Orders must include before-photos (both close-up and wide-an…"
click at [1161, 459] on button "Send" at bounding box center [1223, 450] width 150 height 33
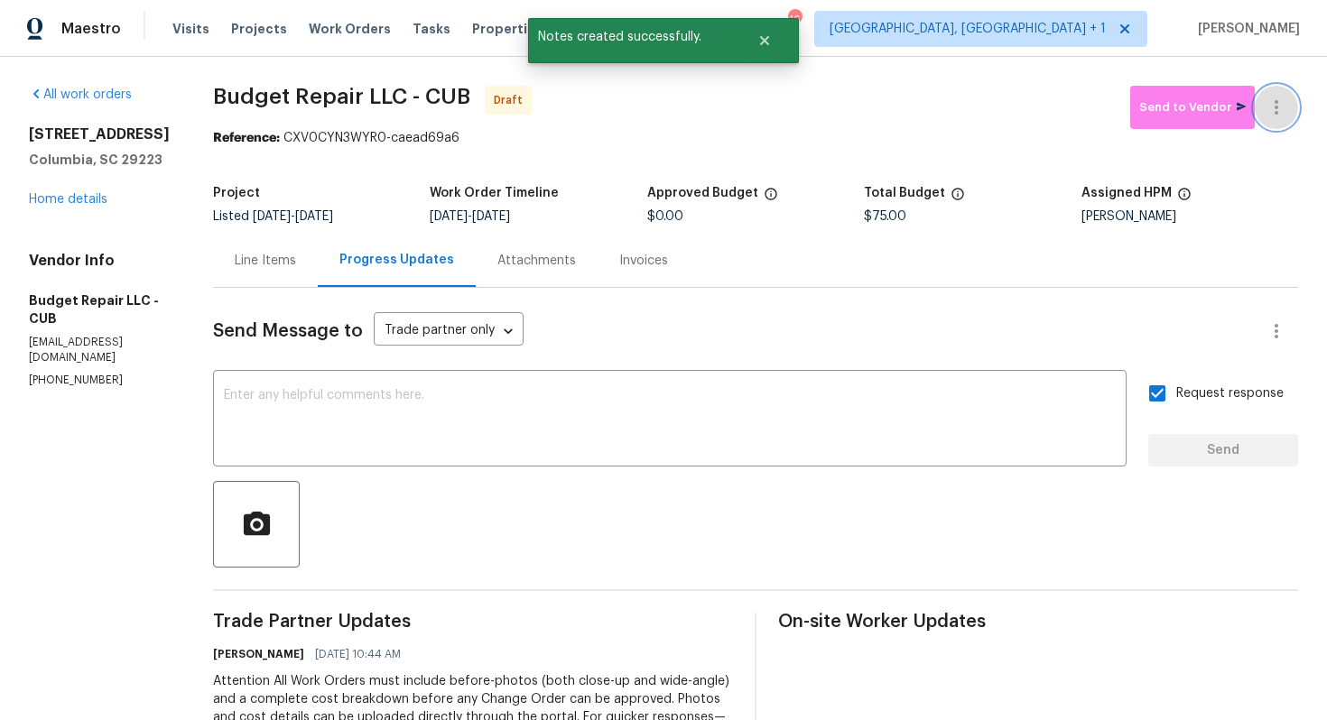
click at [1273, 116] on icon "button" at bounding box center [1277, 108] width 22 height 22
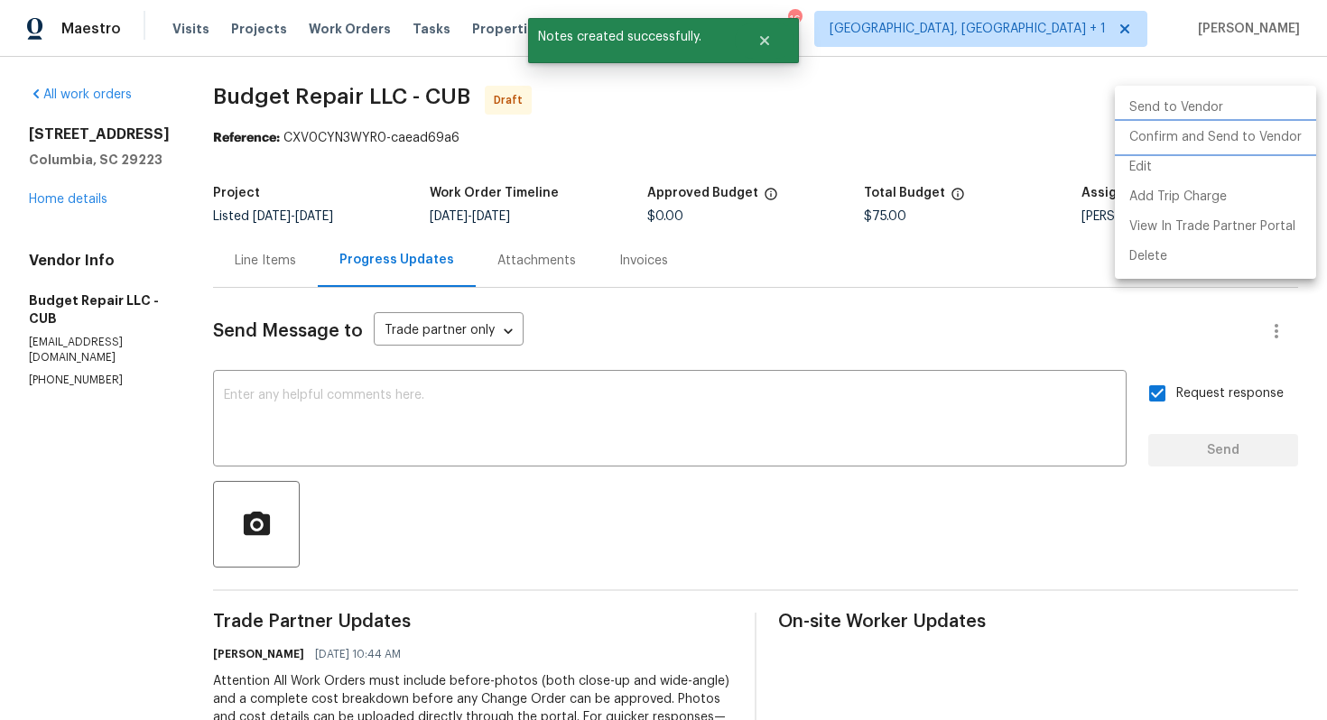
click at [1241, 140] on li "Confirm and Send to Vendor" at bounding box center [1215, 138] width 201 height 30
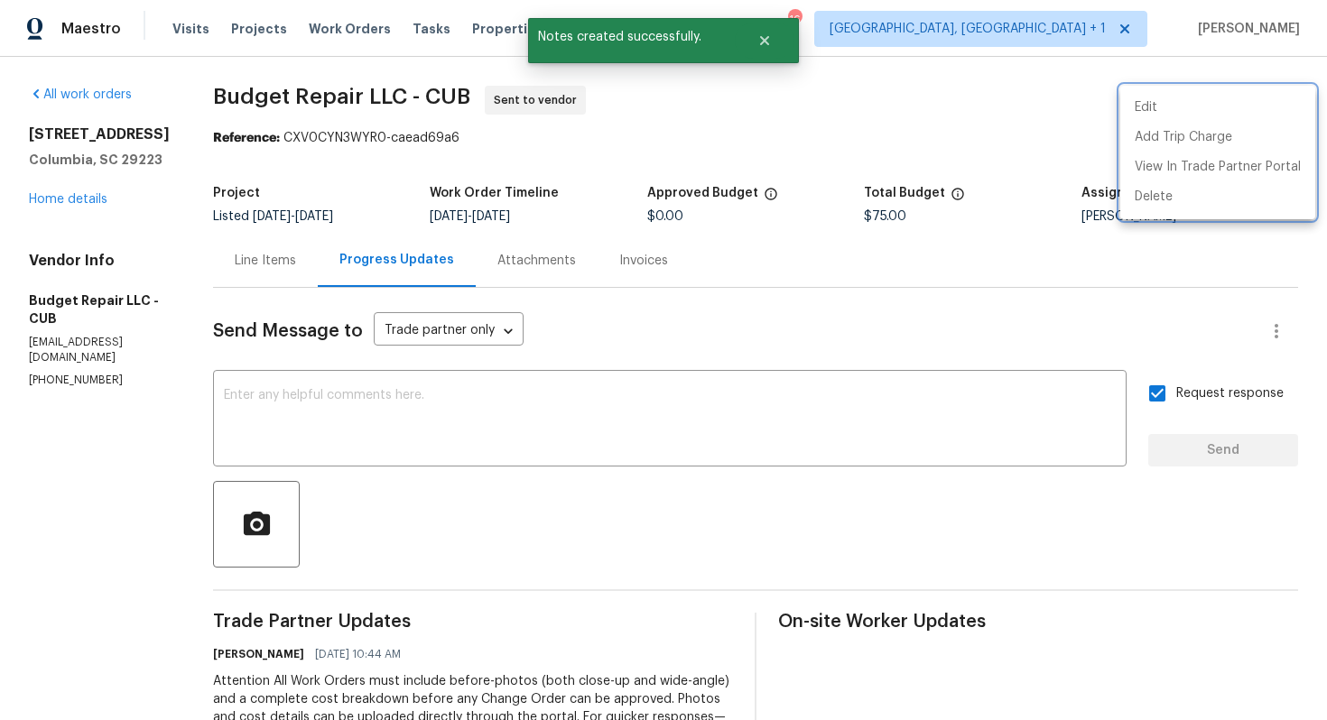
click at [719, 134] on div at bounding box center [663, 360] width 1327 height 720
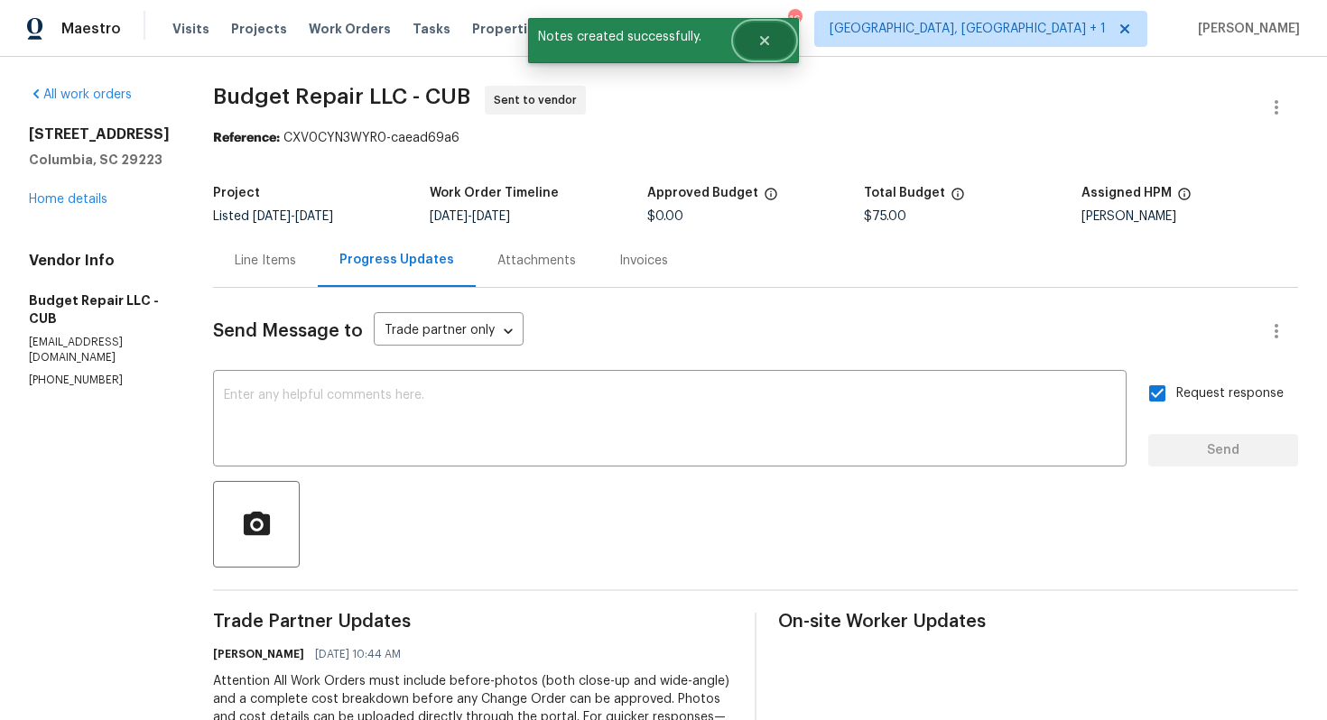
click at [763, 51] on button "Close" at bounding box center [765, 41] width 60 height 36
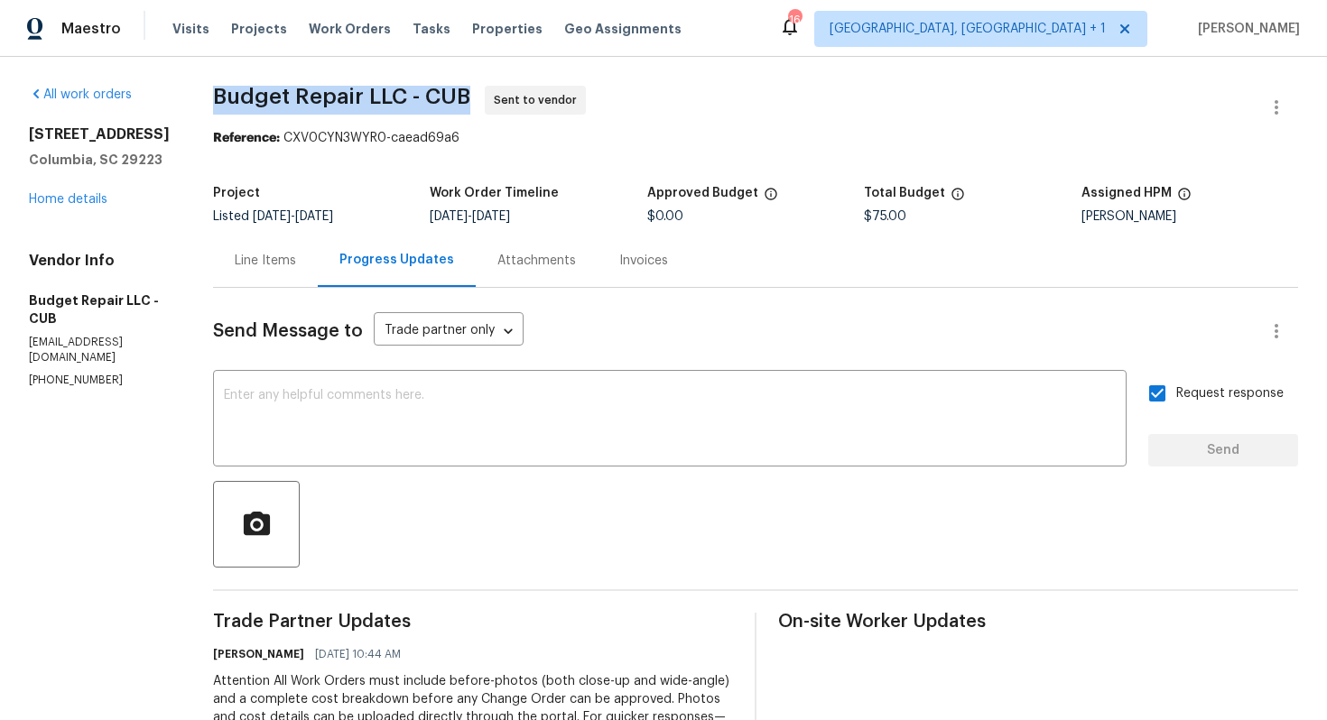
drag, startPoint x: 205, startPoint y: 96, endPoint x: 472, endPoint y: 107, distance: 267.4
click at [472, 107] on div "All work orders 121 Genessee Valley Rd Columbia, SC 29223 Home details Vendor I…" at bounding box center [663, 497] width 1327 height 881
copy span "Budget Repair LLC - CUB"
click at [290, 134] on div "Reference: CXV0CYN3WYR0-caead69a6" at bounding box center [755, 138] width 1085 height 18
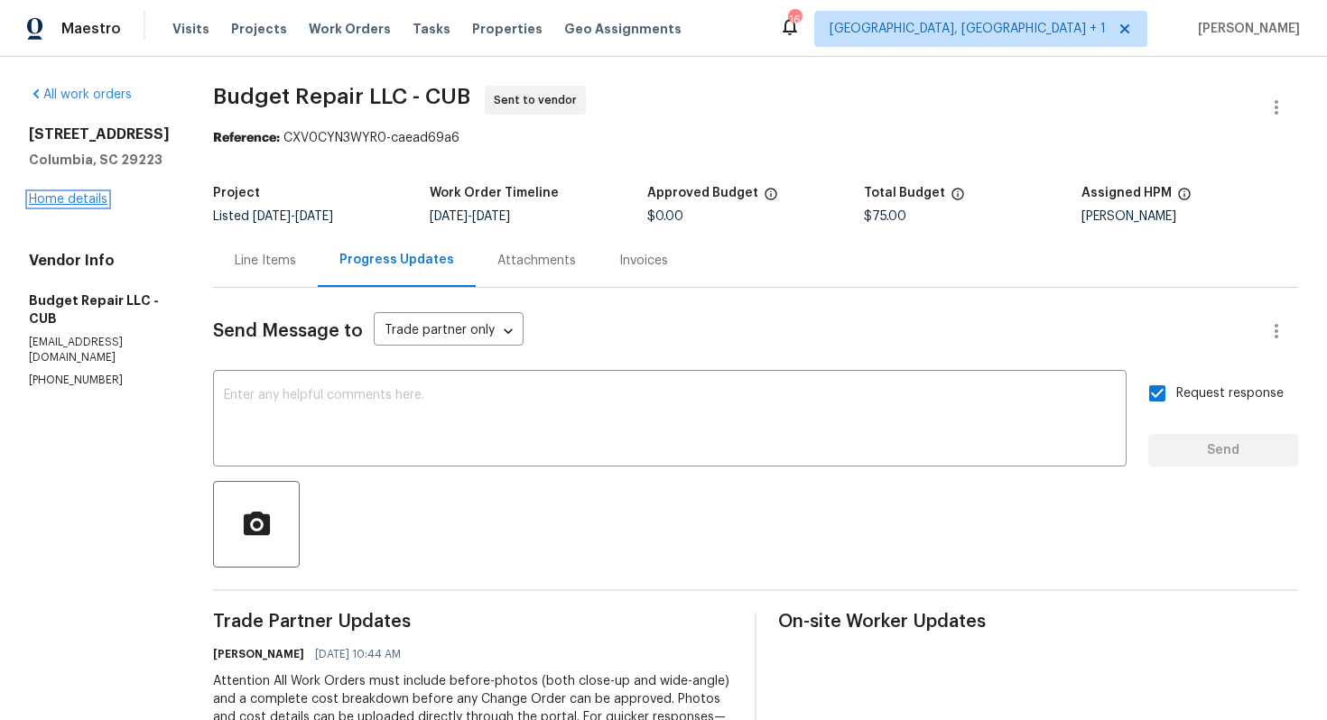
click at [91, 206] on link "Home details" at bounding box center [68, 199] width 79 height 13
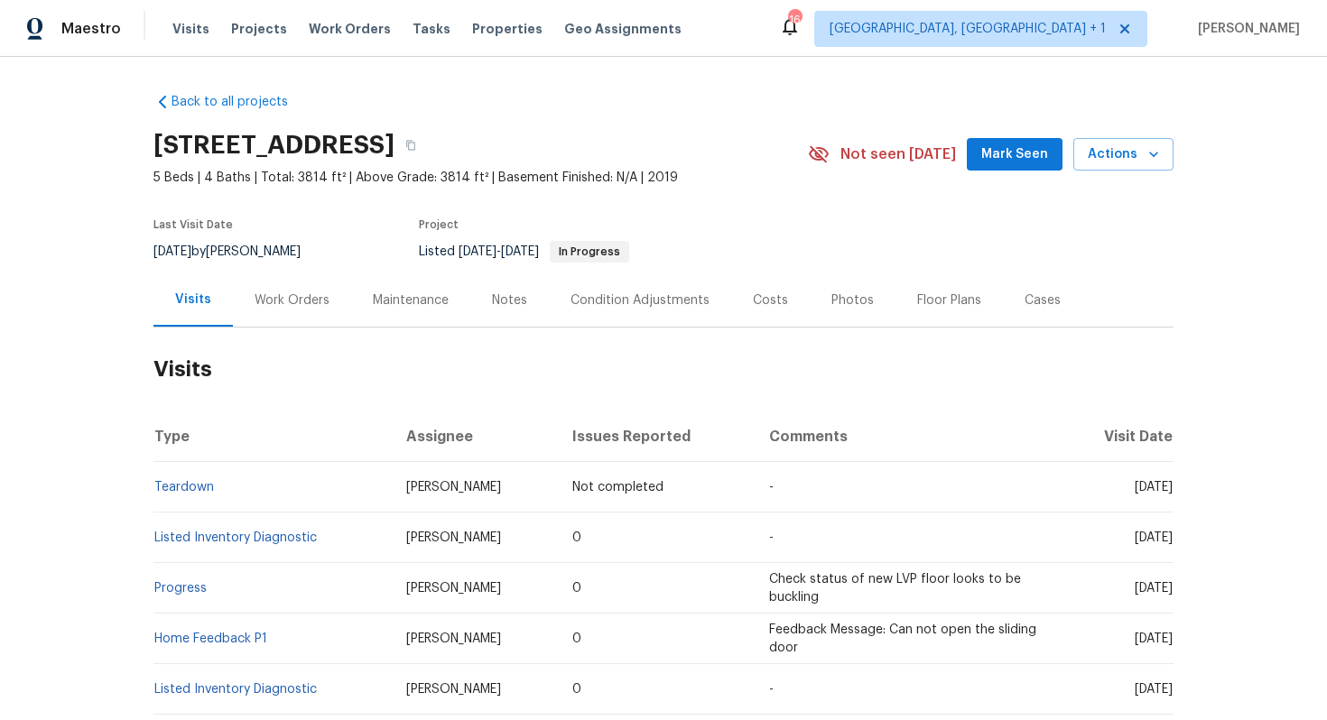
click at [288, 296] on div "Work Orders" at bounding box center [292, 301] width 75 height 18
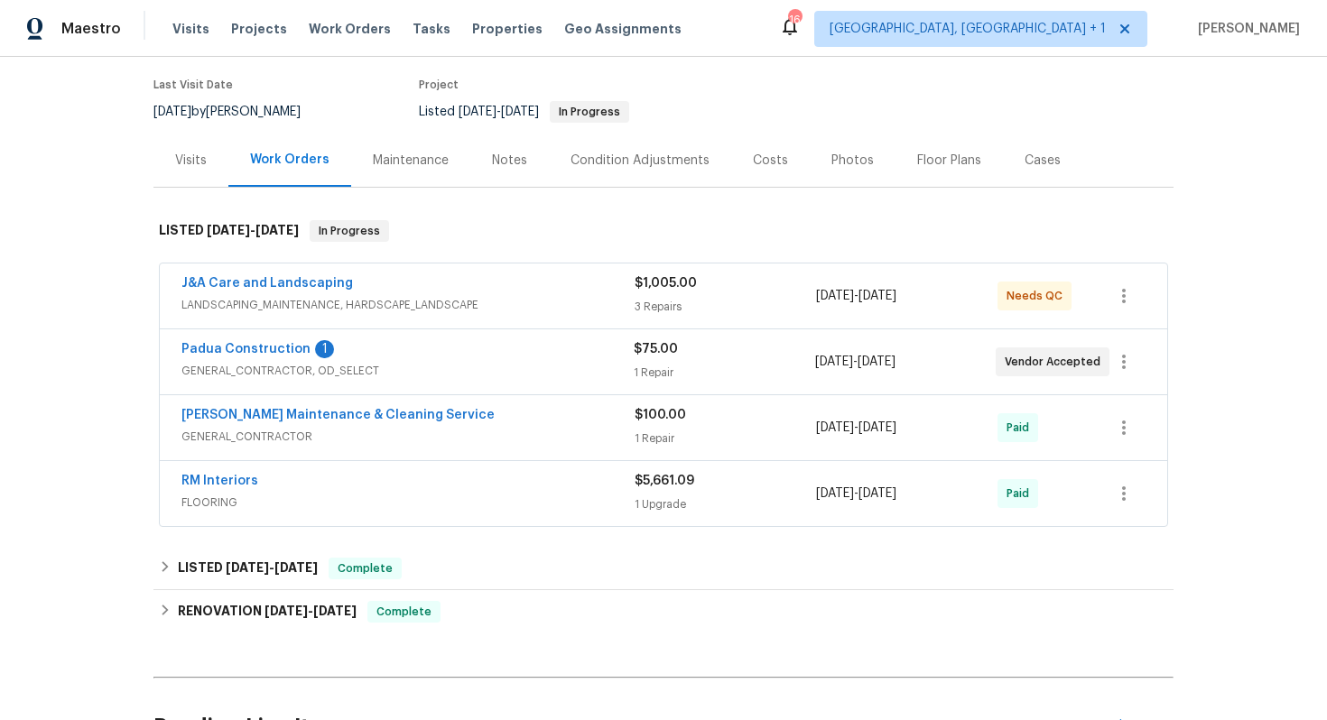
scroll to position [142, 0]
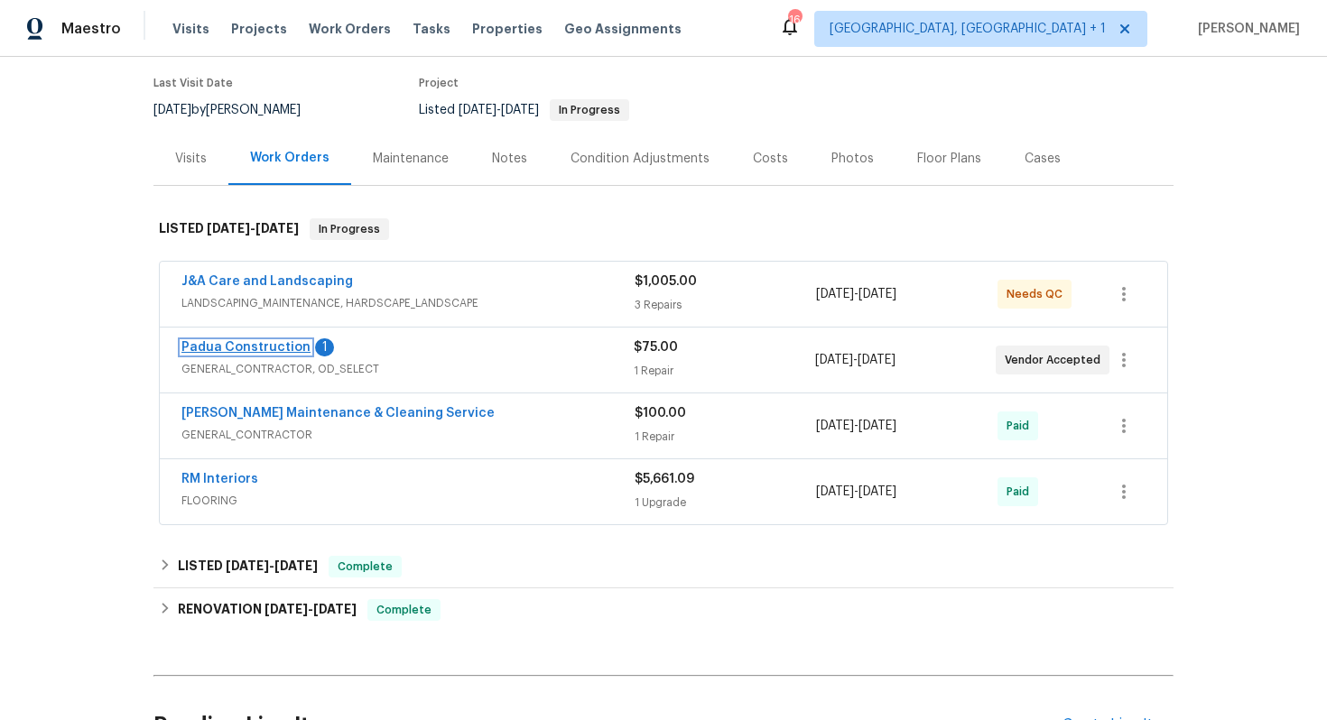
click at [254, 346] on link "Padua Construction" at bounding box center [245, 347] width 129 height 13
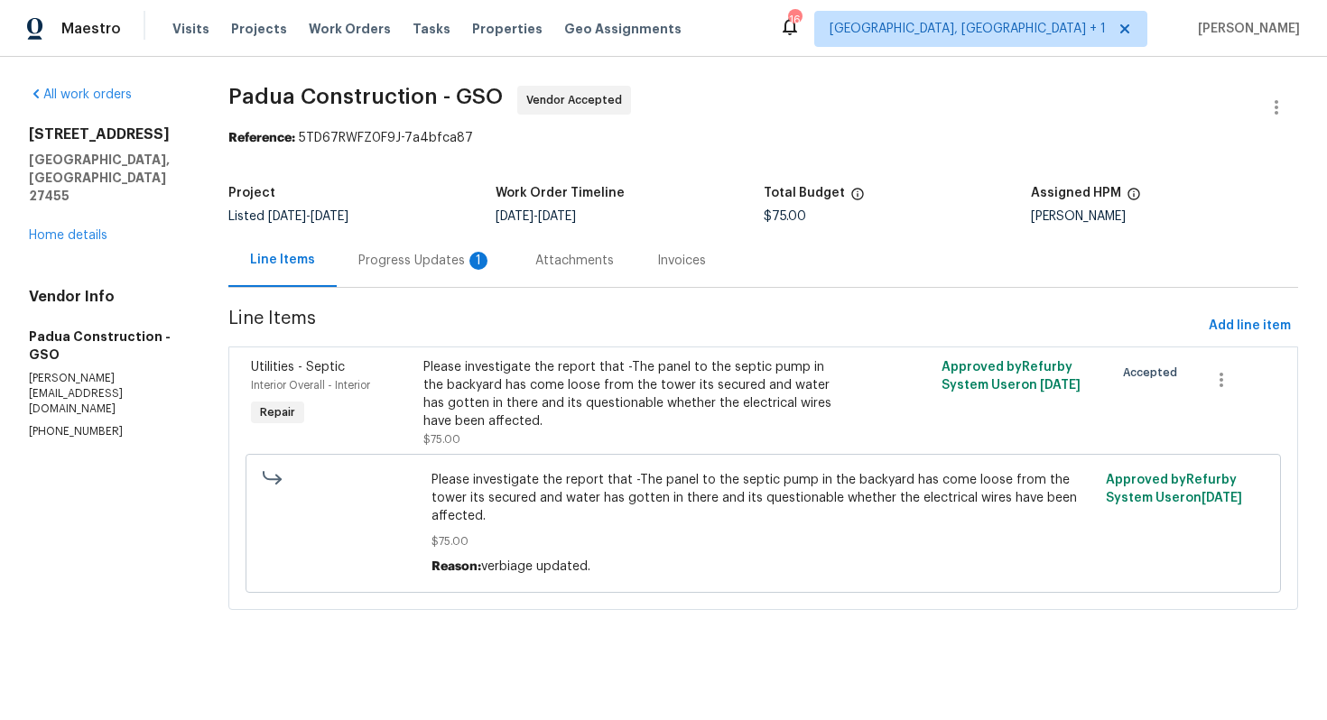
click at [405, 260] on div "Progress Updates 1" at bounding box center [425, 261] width 134 height 18
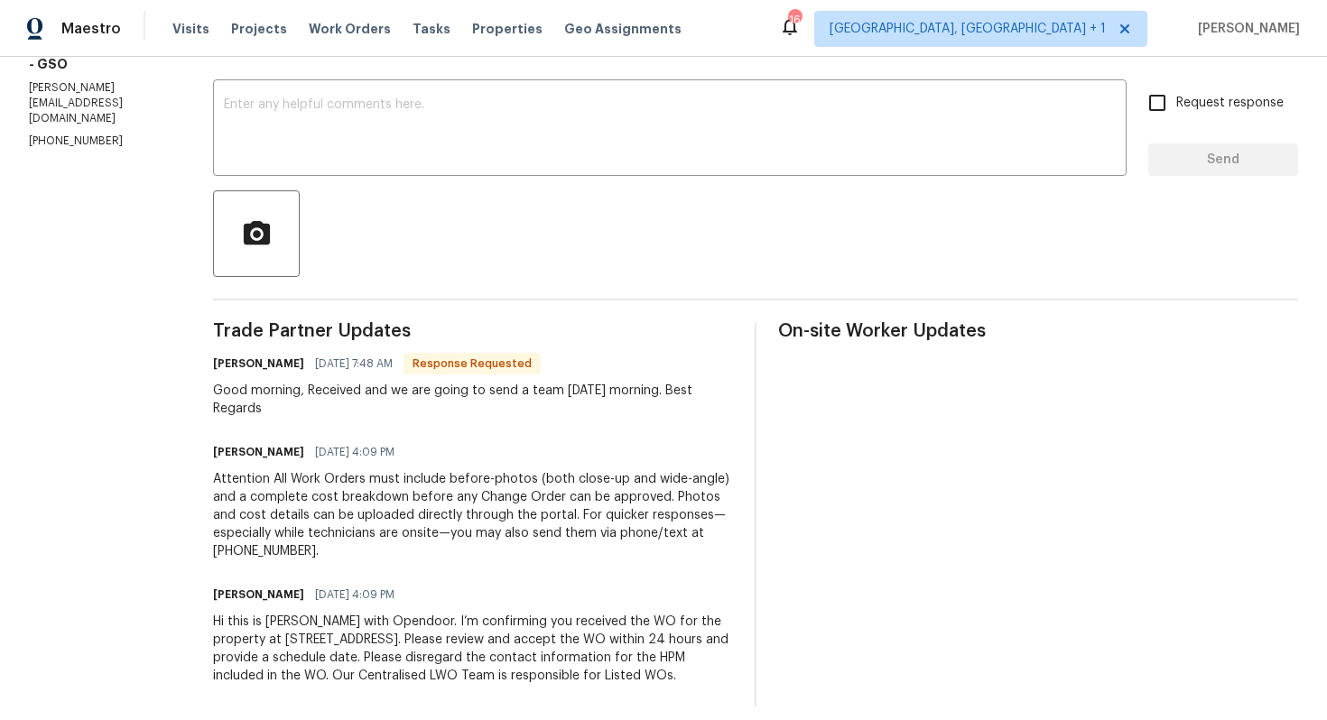
scroll to position [294, 0]
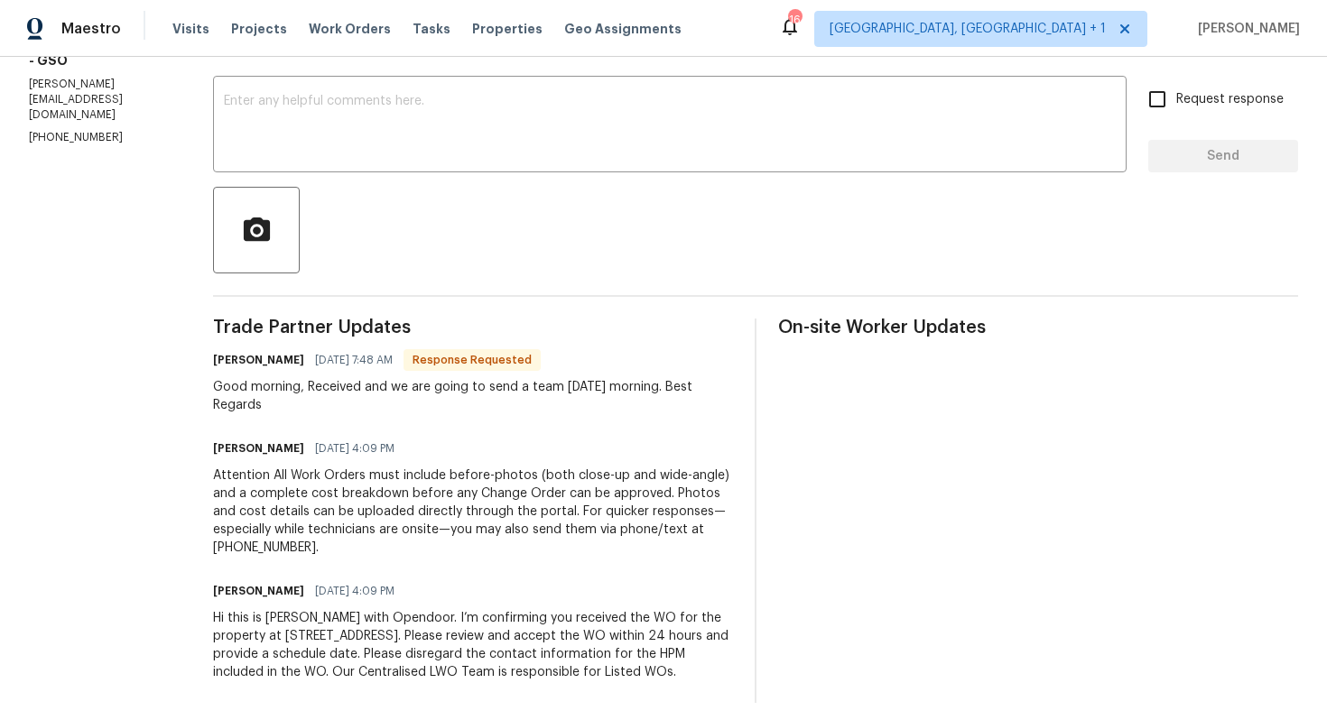
click at [218, 363] on h6 "[PERSON_NAME]" at bounding box center [258, 360] width 91 height 18
copy h6 "[PERSON_NAME]"
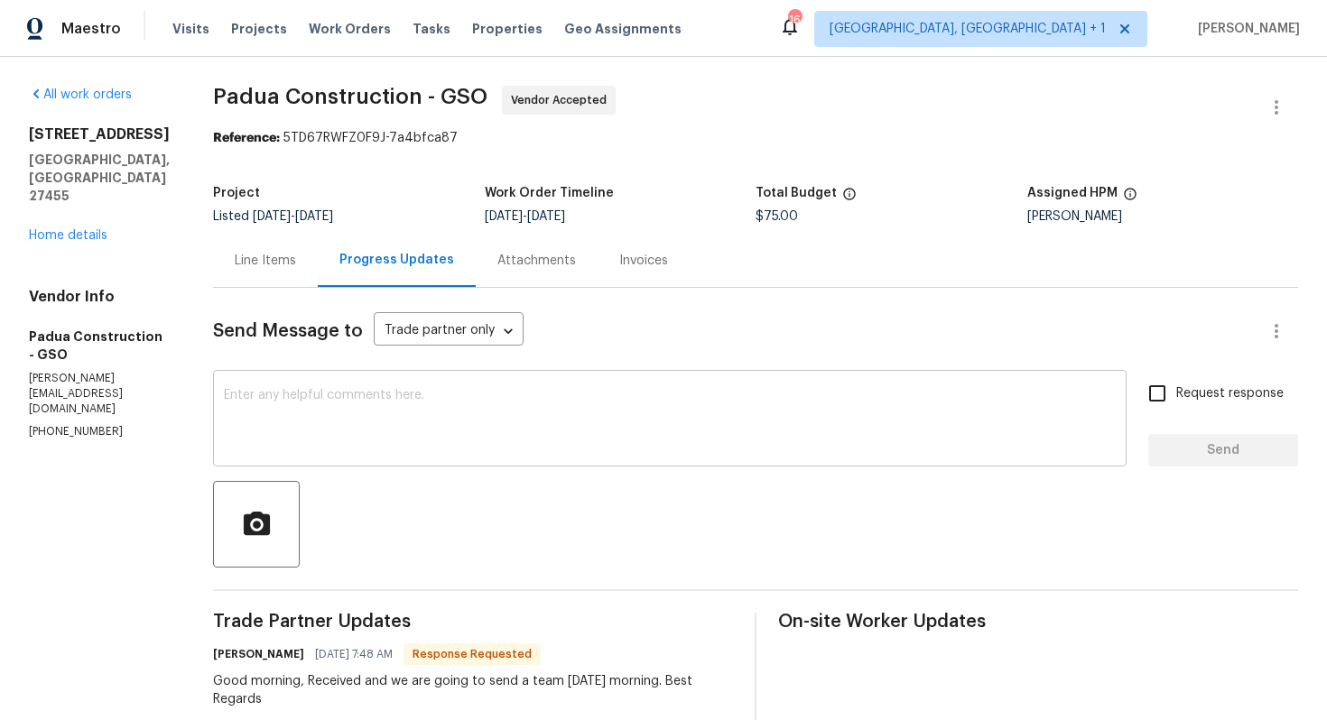
click at [311, 426] on textarea at bounding box center [670, 420] width 892 height 63
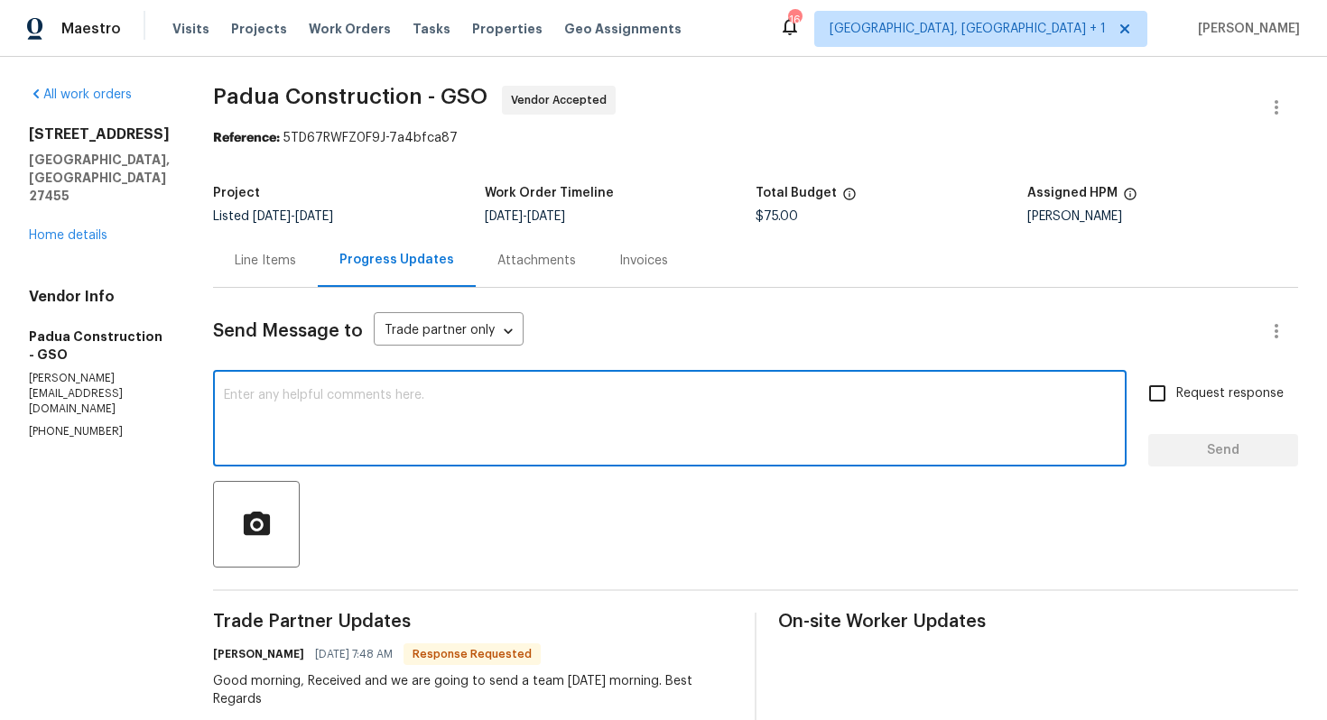
type textarea "G"
paste textarea "[PERSON_NAME]"
click at [574, 398] on textarea "Hi [PERSON_NAME], thank you for scheduling. Kindly keep me posted. TRhanks!" at bounding box center [670, 420] width 892 height 63
click at [655, 396] on textarea "Hi [PERSON_NAME], thank you for scheduling. Kindly keep me posted. Thanks!" at bounding box center [670, 420] width 892 height 63
type textarea "Hi [PERSON_NAME], thank you for scheduling. Kindly keep me posted. Thanks!"
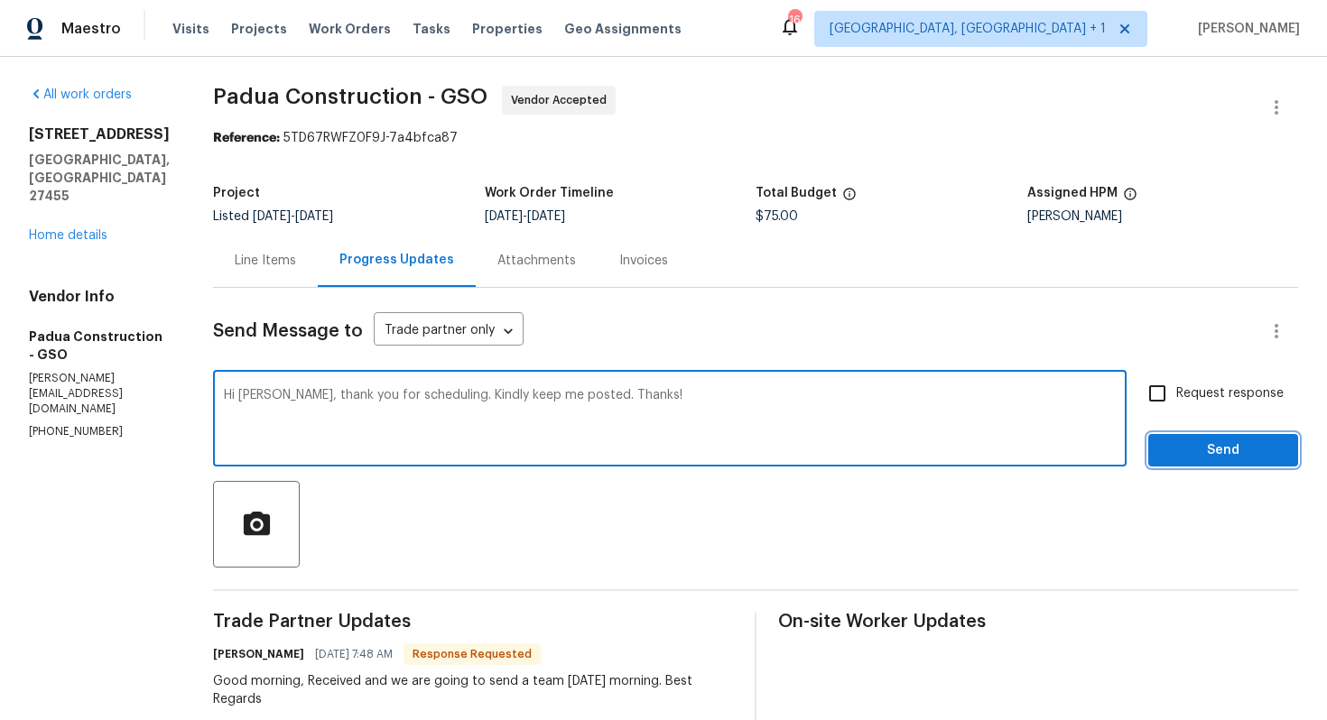
click at [1214, 459] on span "Send" at bounding box center [1223, 451] width 121 height 23
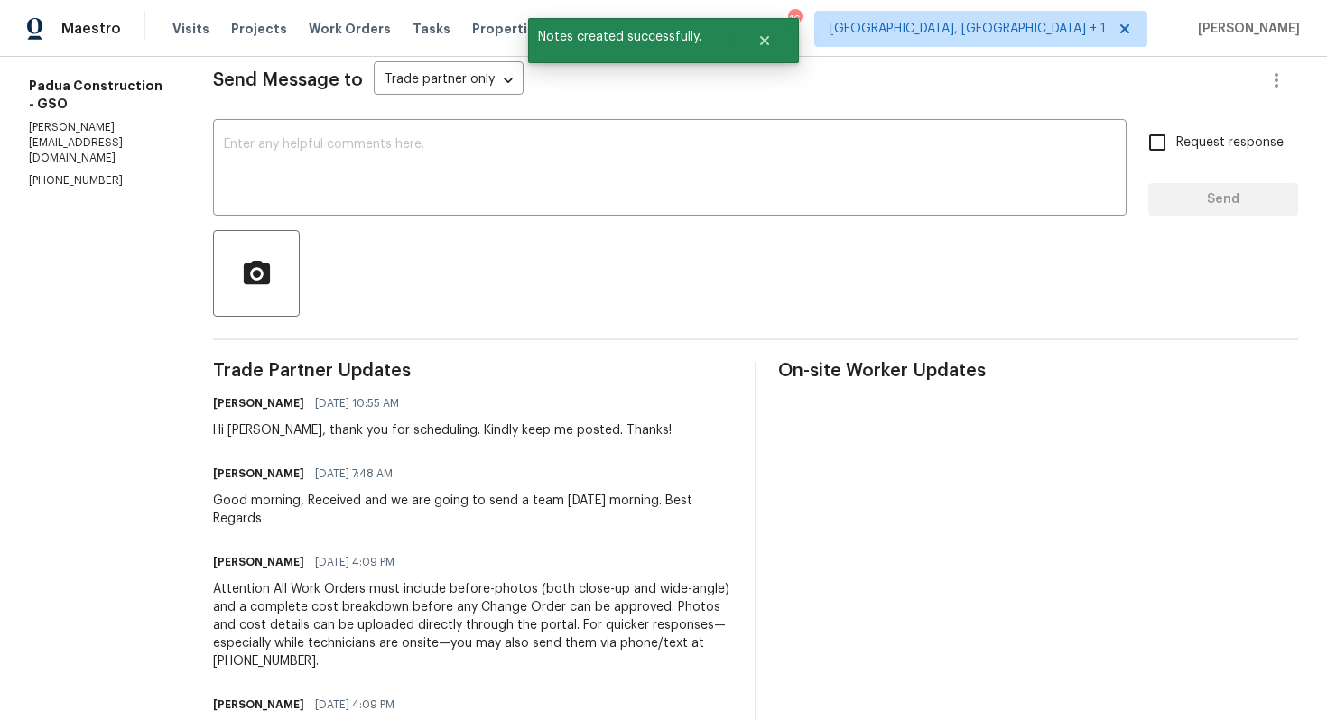
scroll to position [255, 0]
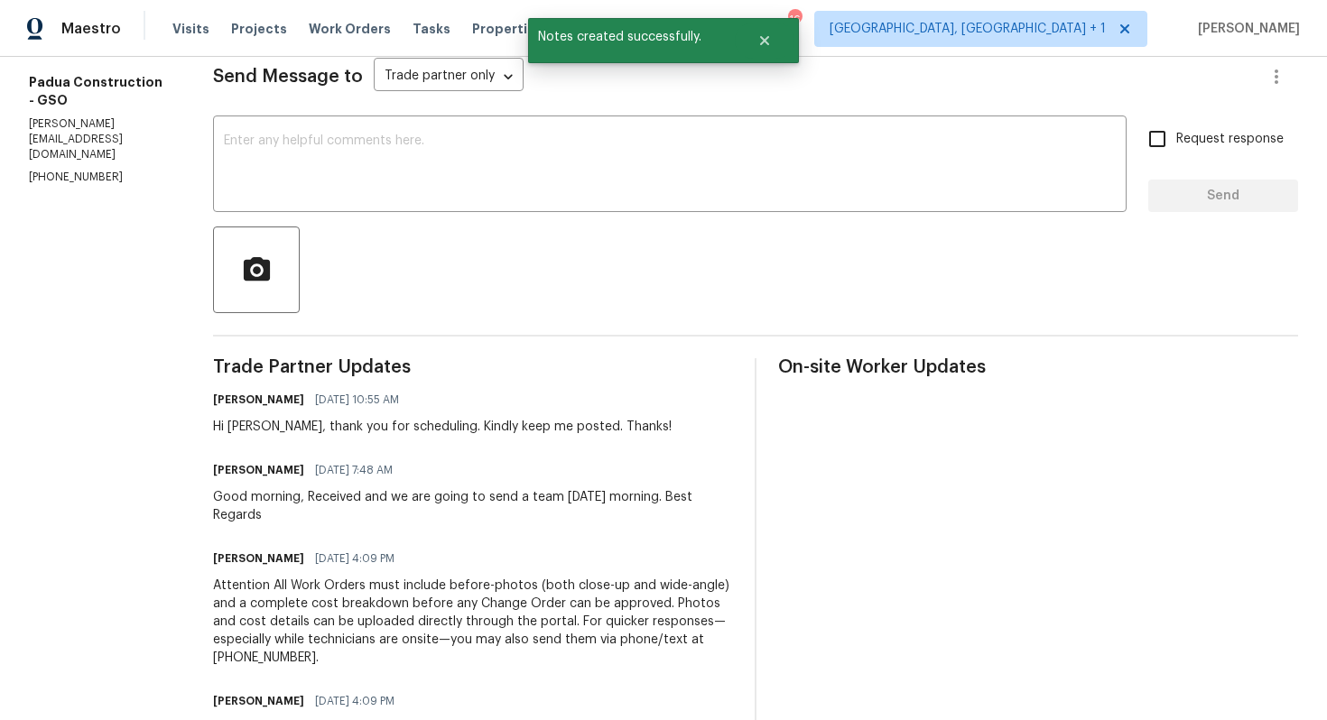
click at [333, 499] on div "Good morning, Received and we are going to send a team [DATE] morning. Best Reg…" at bounding box center [473, 506] width 520 height 36
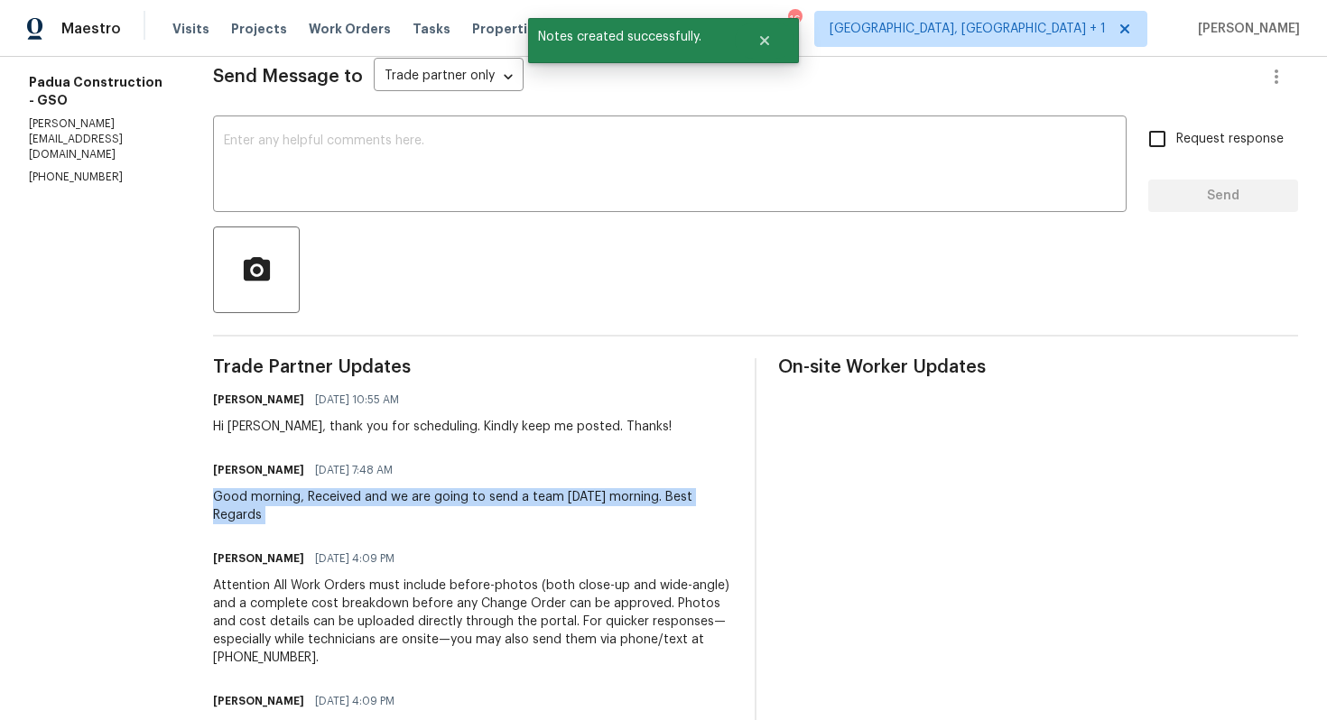
copy div "Good morning, Received and we are going to send a team [DATE] morning. Best Reg…"
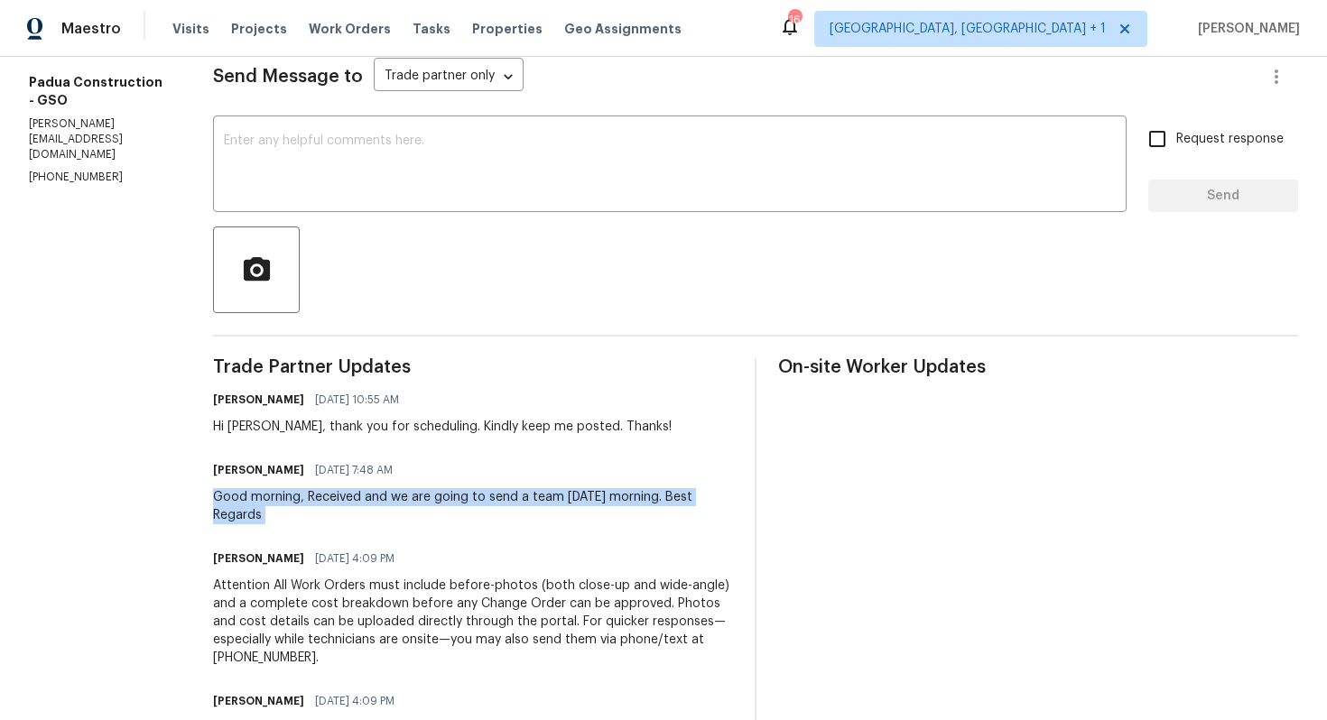
click at [355, 276] on div at bounding box center [755, 270] width 1085 height 87
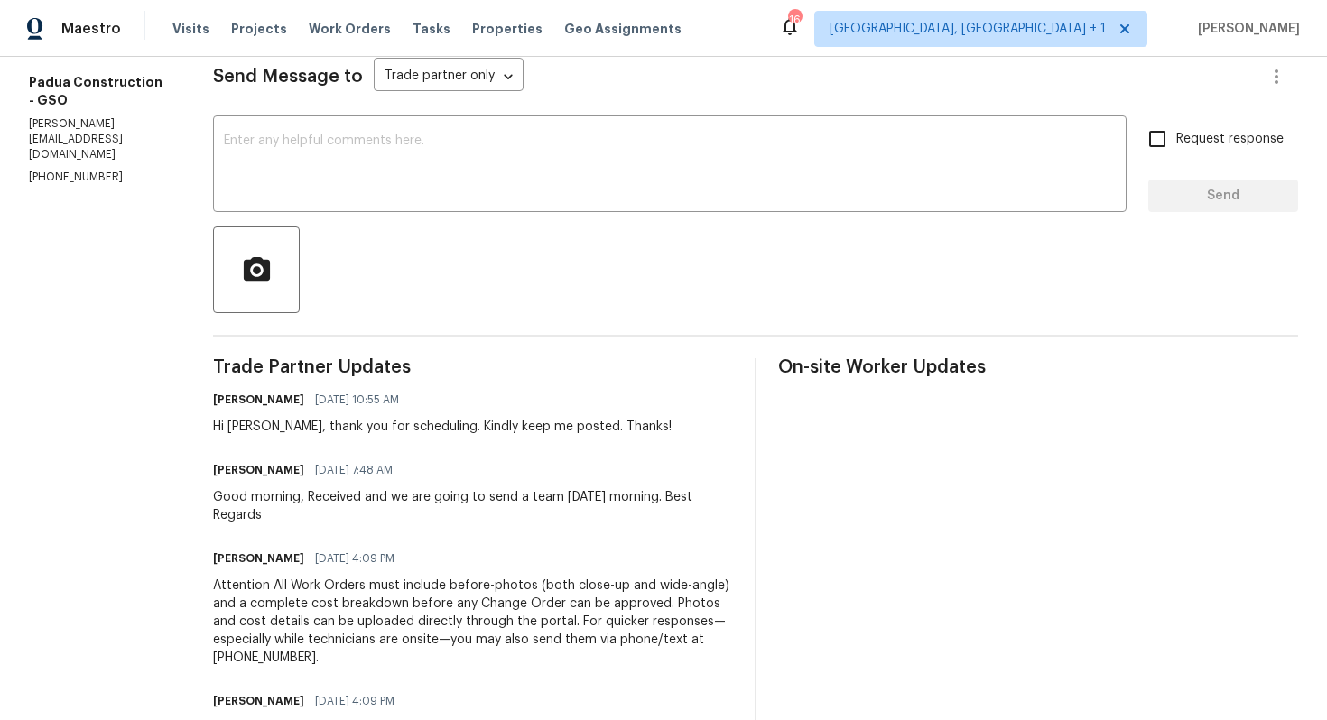
scroll to position [0, 0]
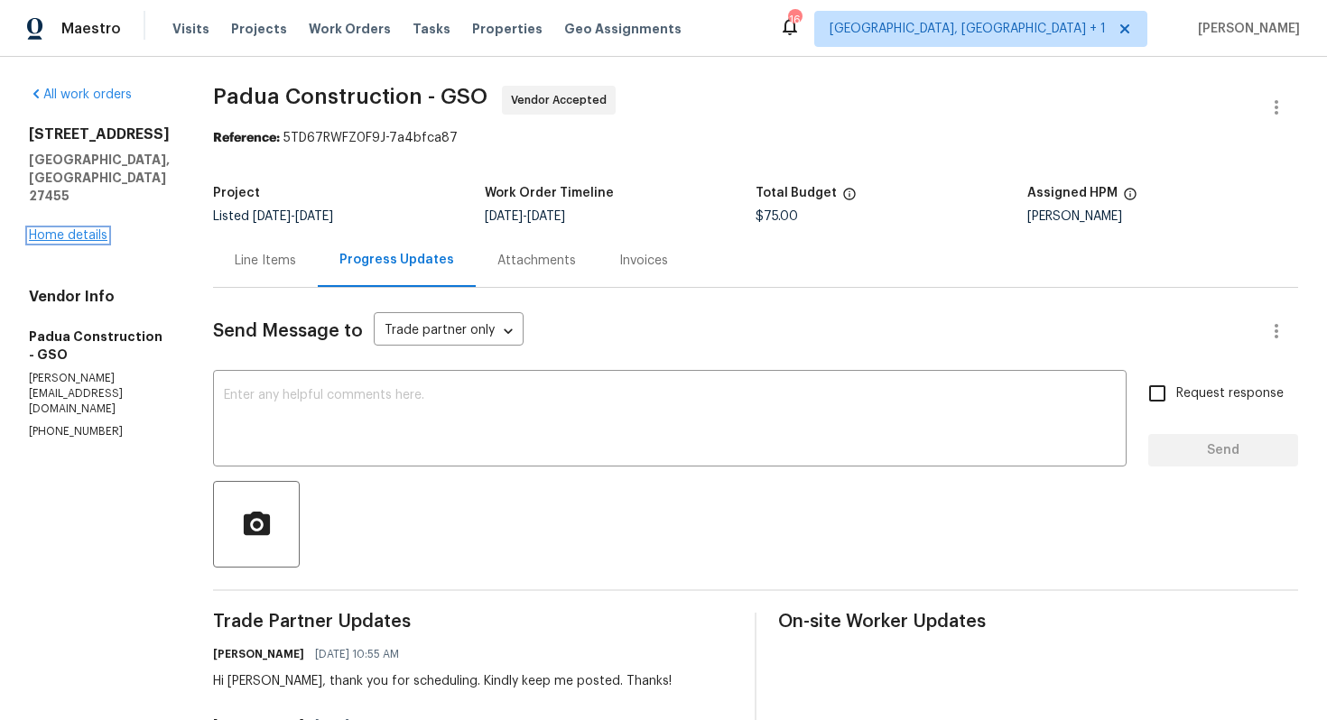
click at [50, 234] on link "Home details" at bounding box center [68, 235] width 79 height 13
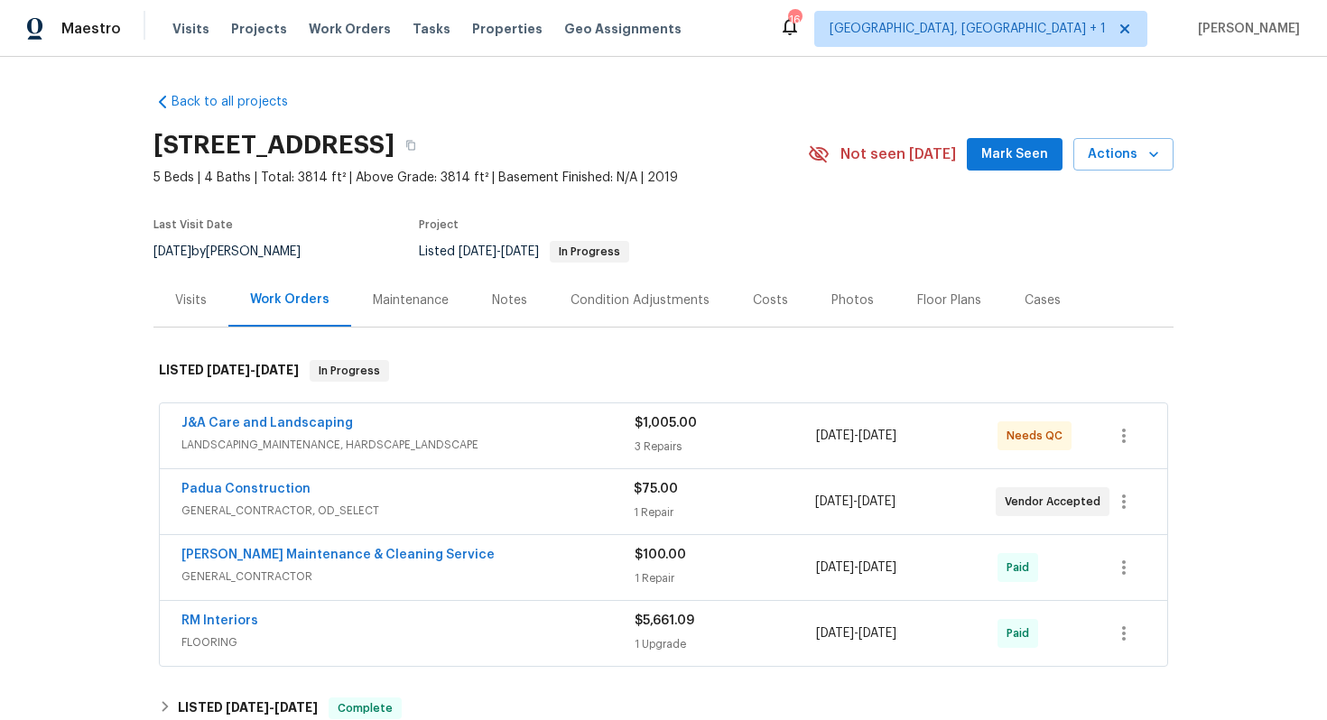
click at [490, 426] on div "J&A Care and Landscaping" at bounding box center [407, 425] width 453 height 22
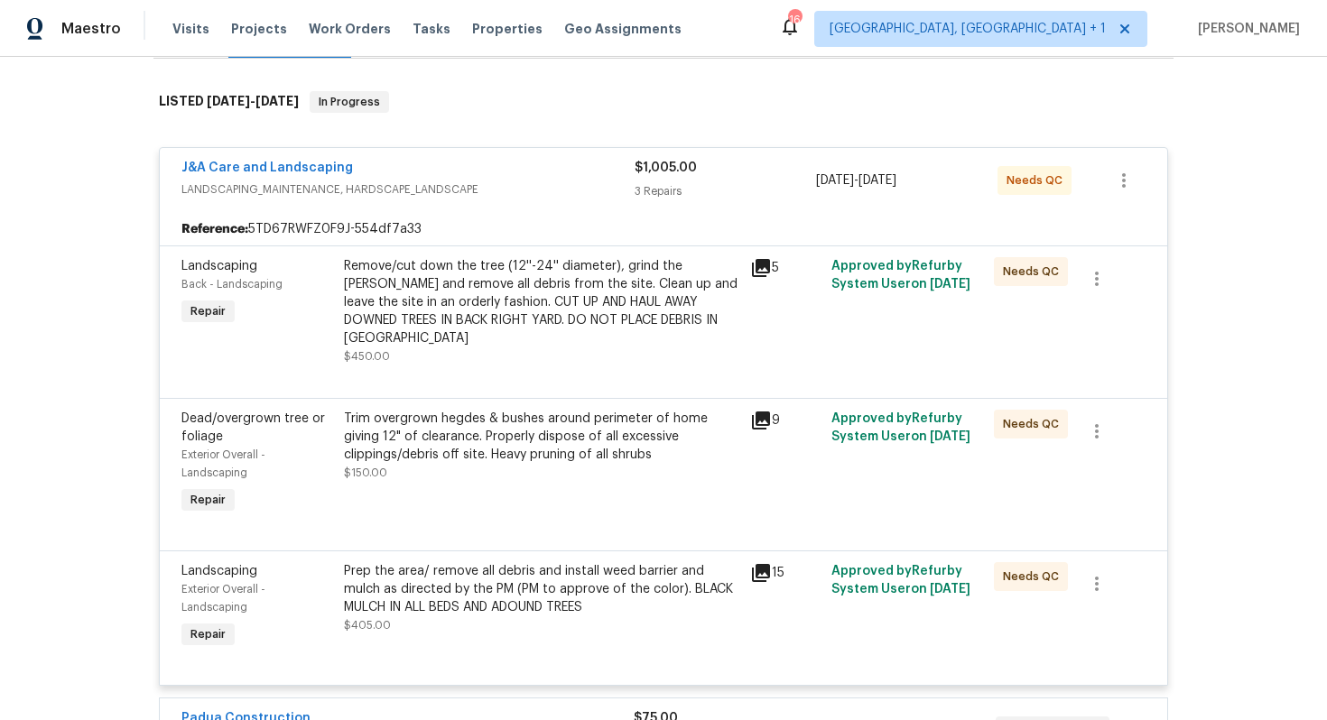
scroll to position [240, 0]
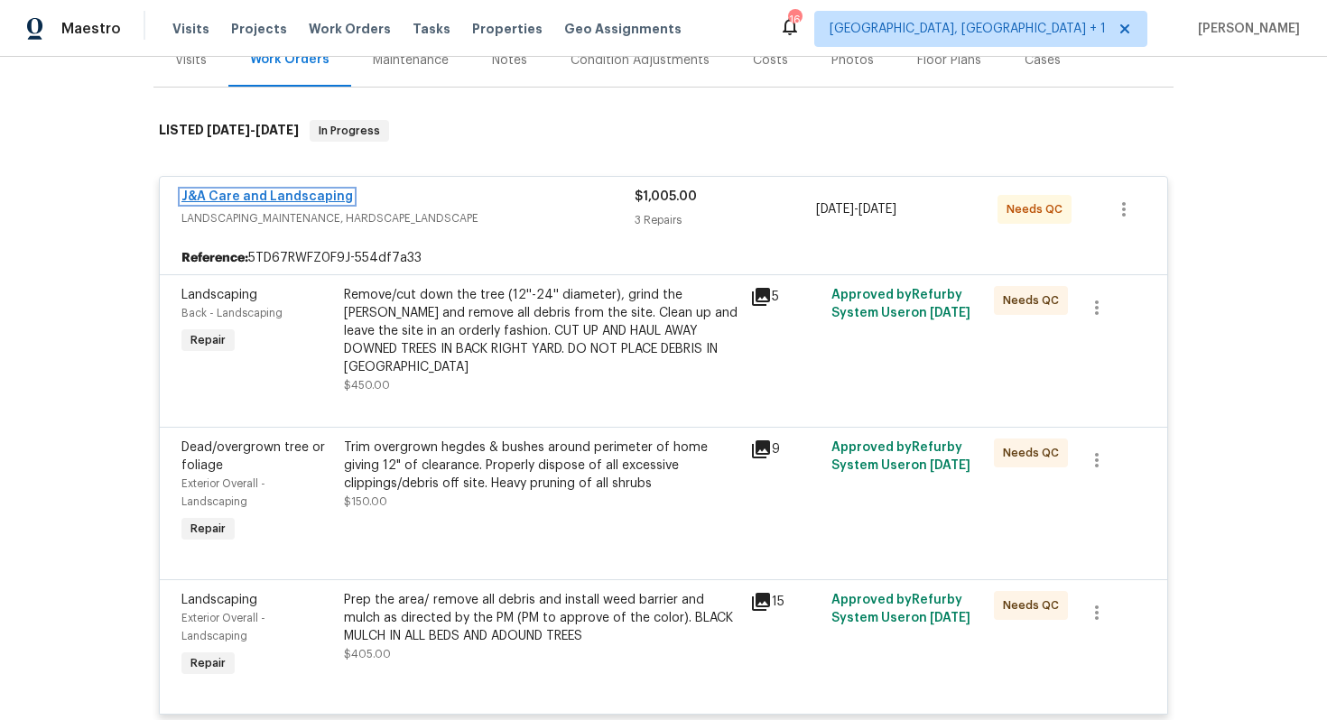
click at [269, 200] on link "J&A Care and Landscaping" at bounding box center [267, 196] width 172 height 13
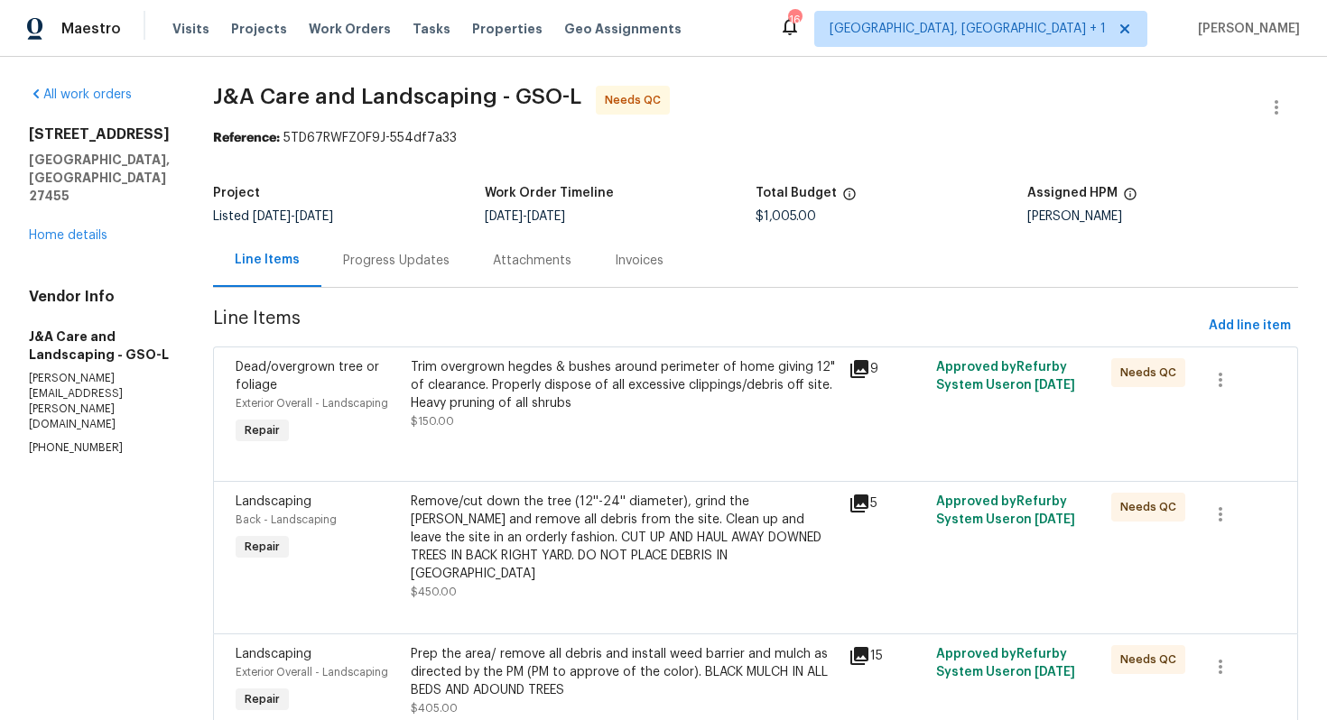
click at [431, 262] on div "Progress Updates" at bounding box center [396, 261] width 107 height 18
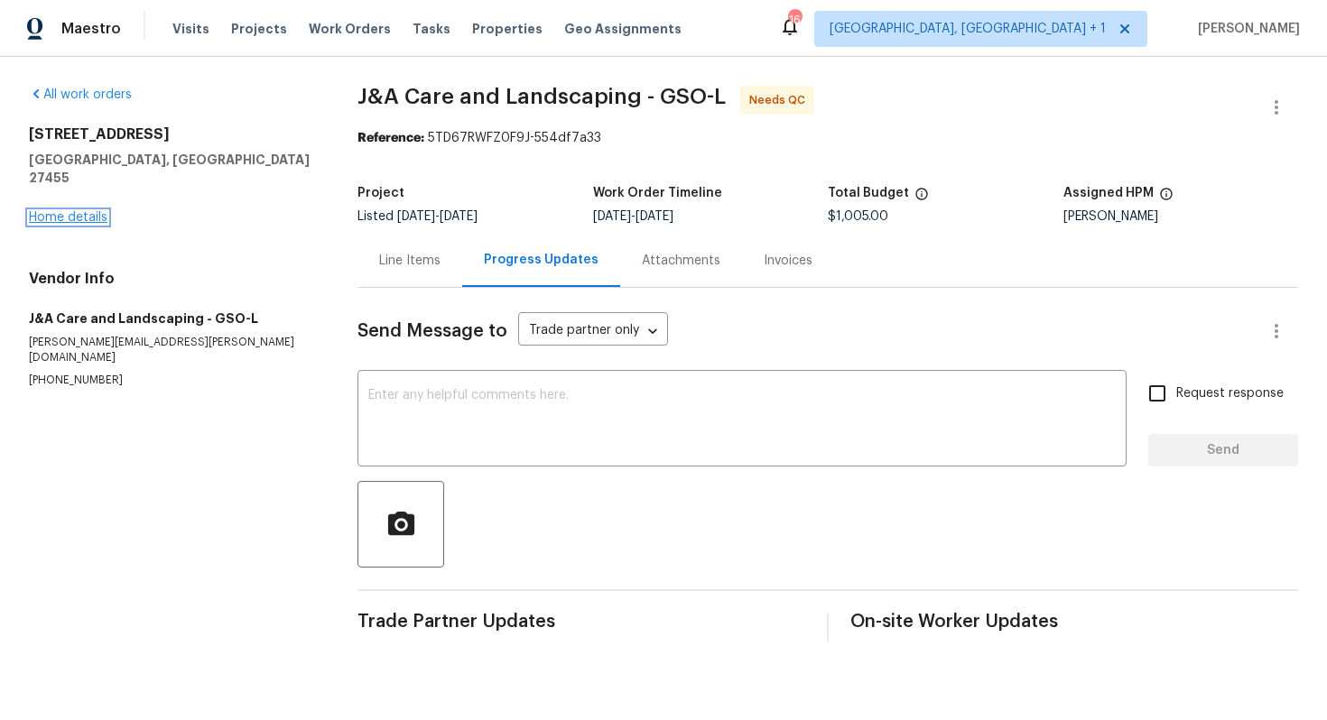
click at [62, 211] on link "Home details" at bounding box center [68, 217] width 79 height 13
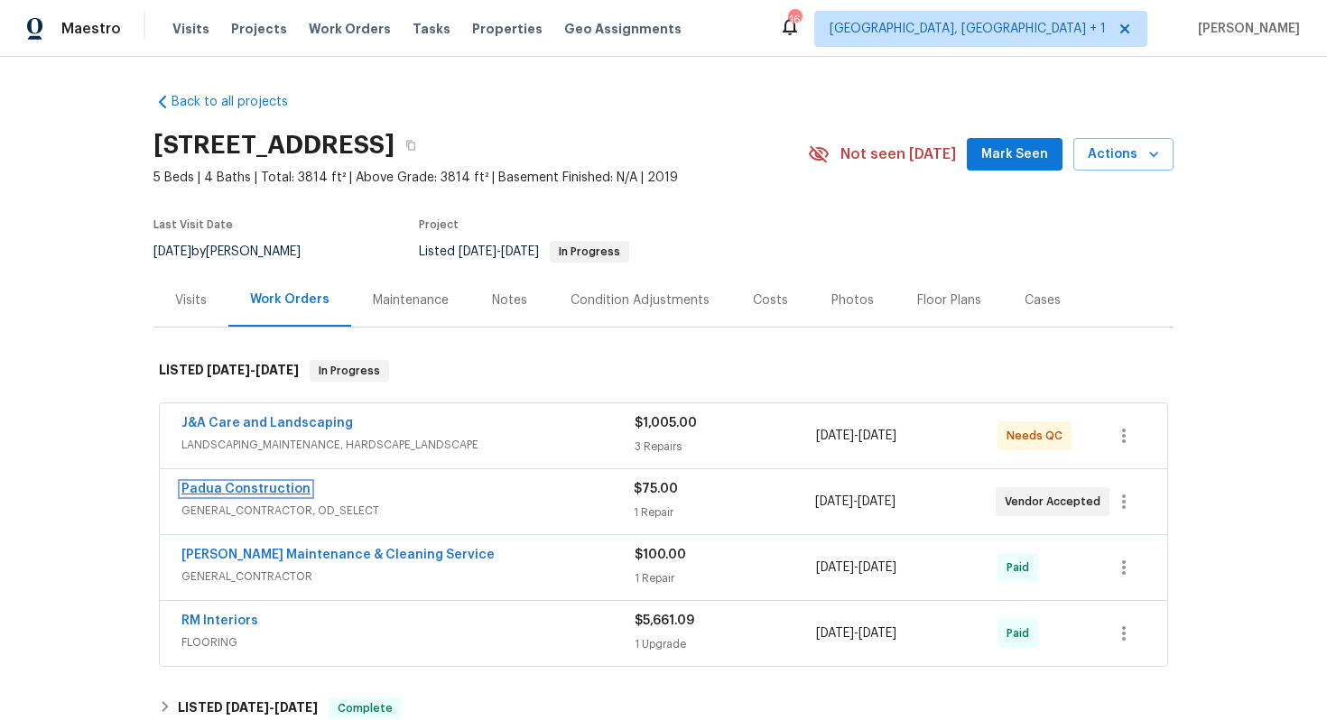
click at [236, 486] on link "Padua Construction" at bounding box center [245, 489] width 129 height 13
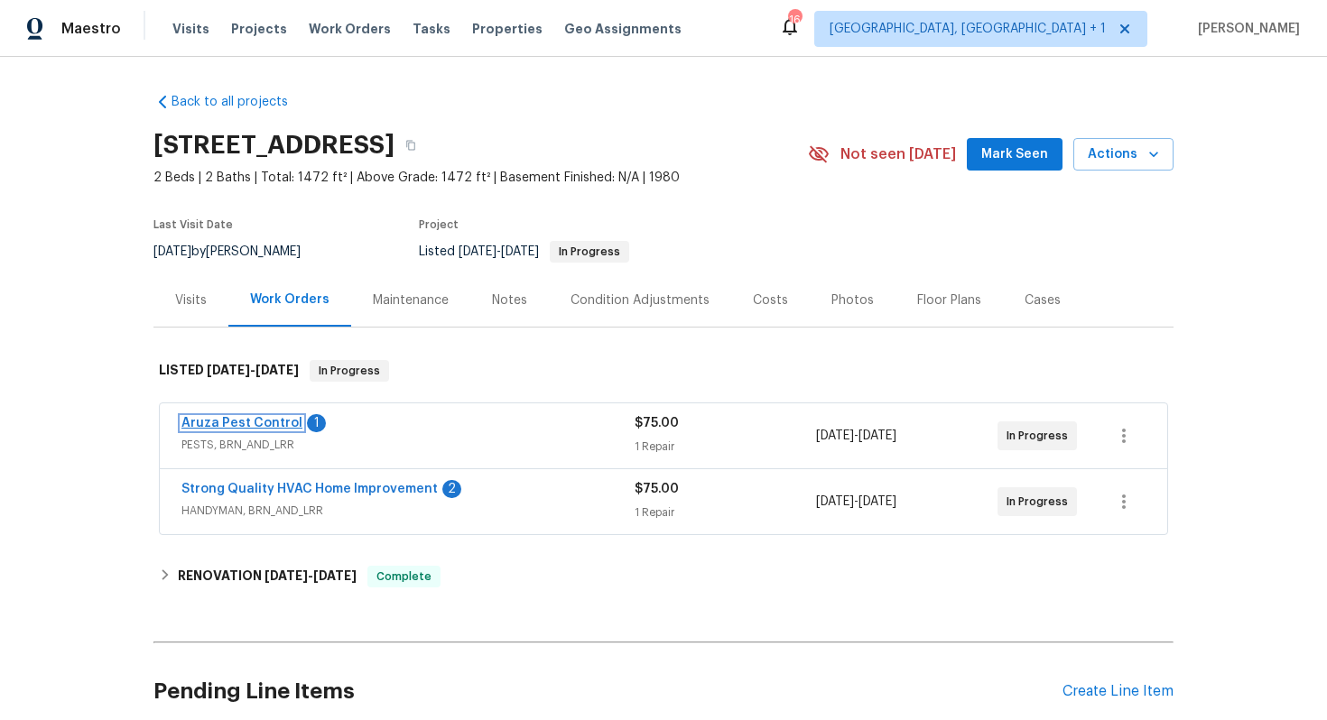
click at [227, 422] on link "Aruza Pest Control" at bounding box center [241, 423] width 121 height 13
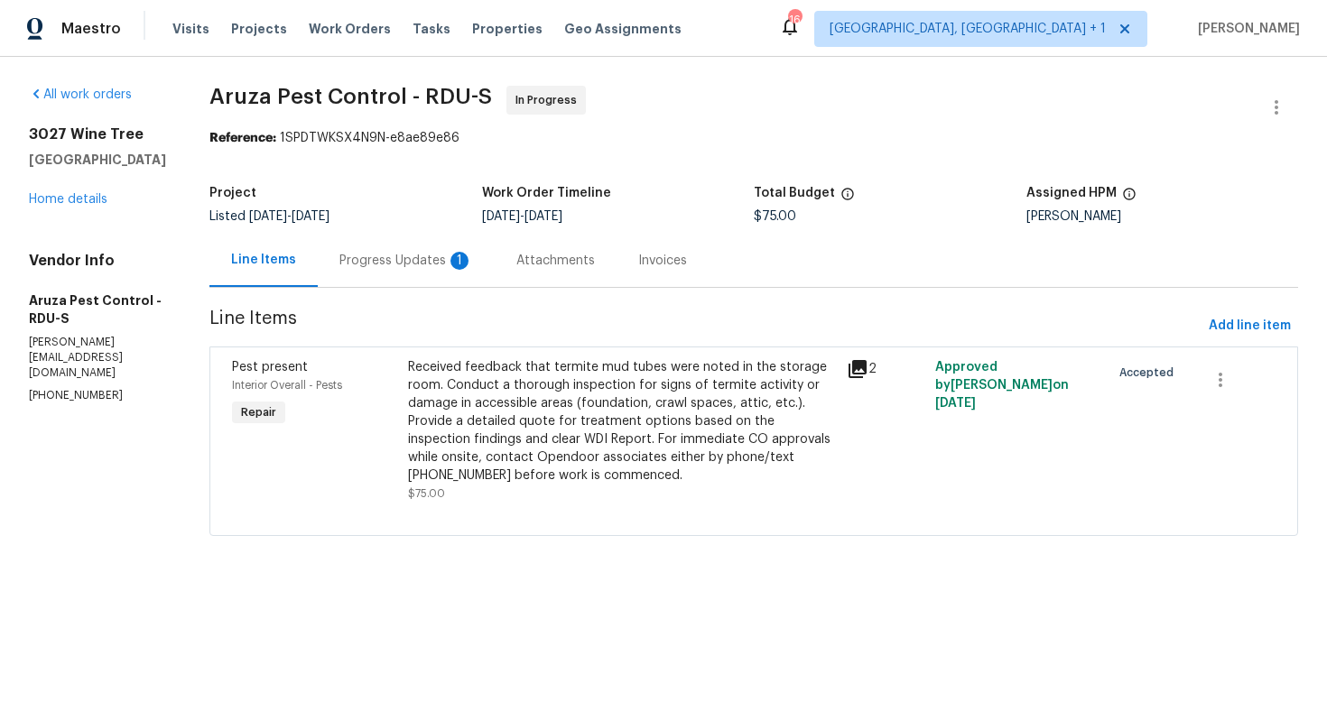
click at [860, 366] on icon at bounding box center [858, 369] width 18 height 18
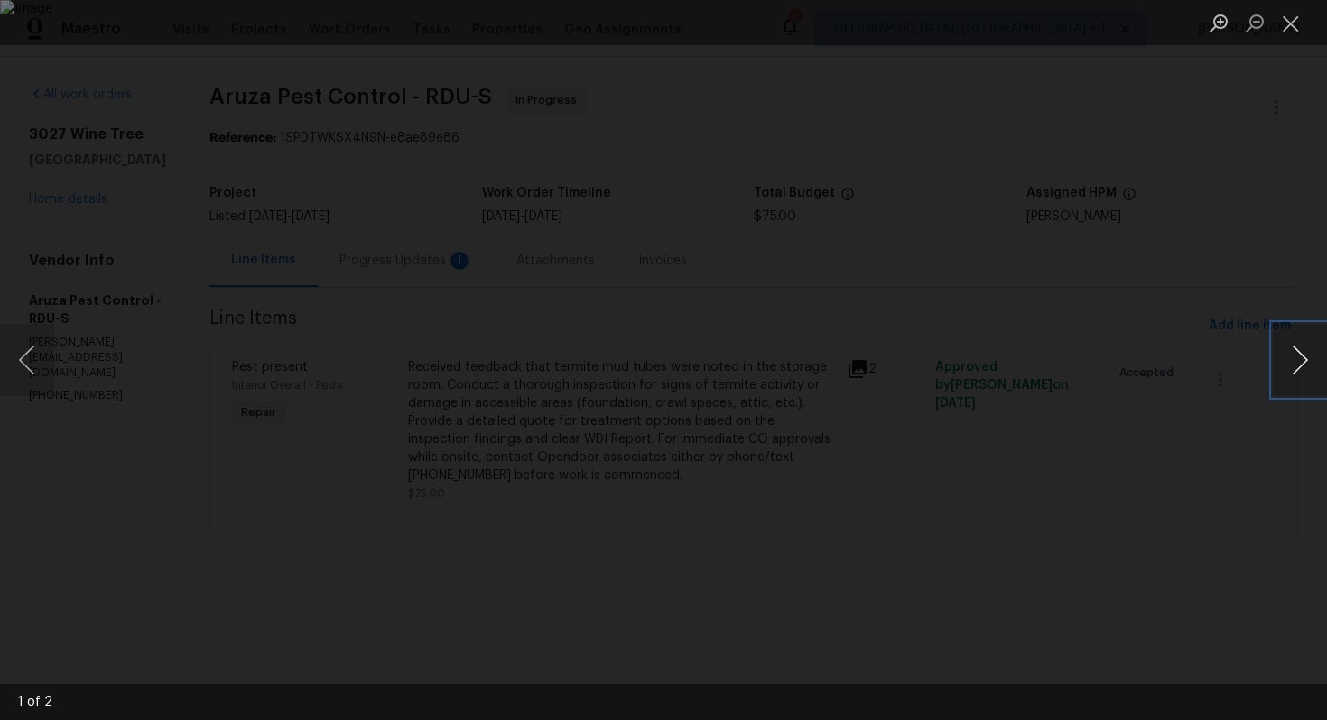
click at [1303, 363] on button "Next image" at bounding box center [1300, 360] width 54 height 72
click at [1212, 360] on div "Lightbox" at bounding box center [663, 360] width 1327 height 720
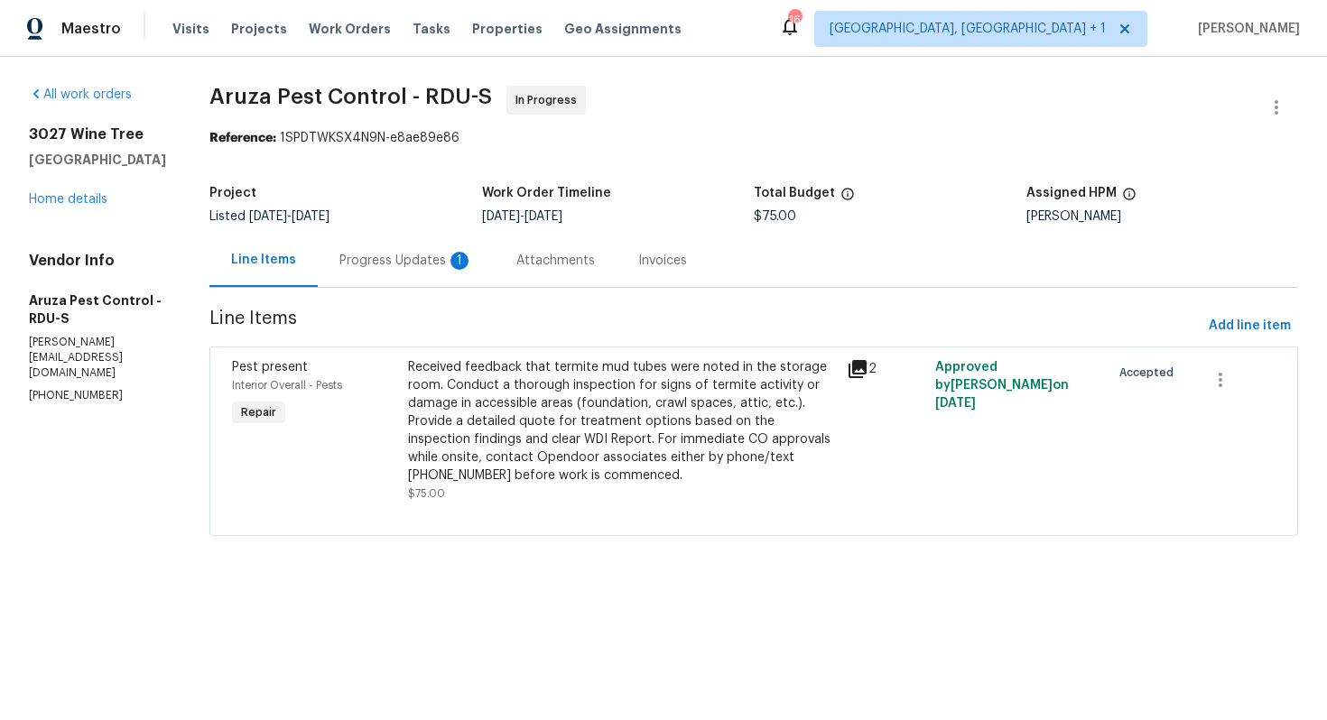
click at [384, 257] on div "Progress Updates 1" at bounding box center [406, 261] width 134 height 18
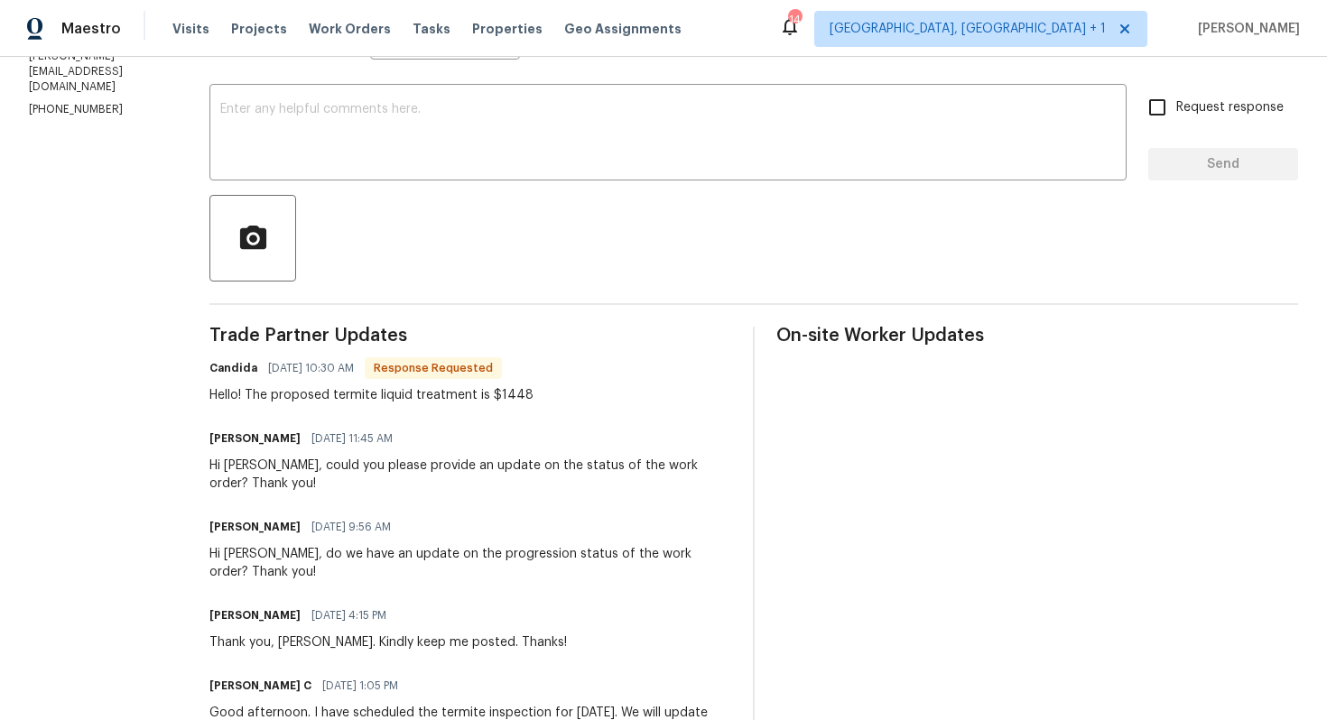
scroll to position [288, 0]
click at [234, 366] on h6 "Candida" at bounding box center [233, 366] width 48 height 18
copy h6 "Candida"
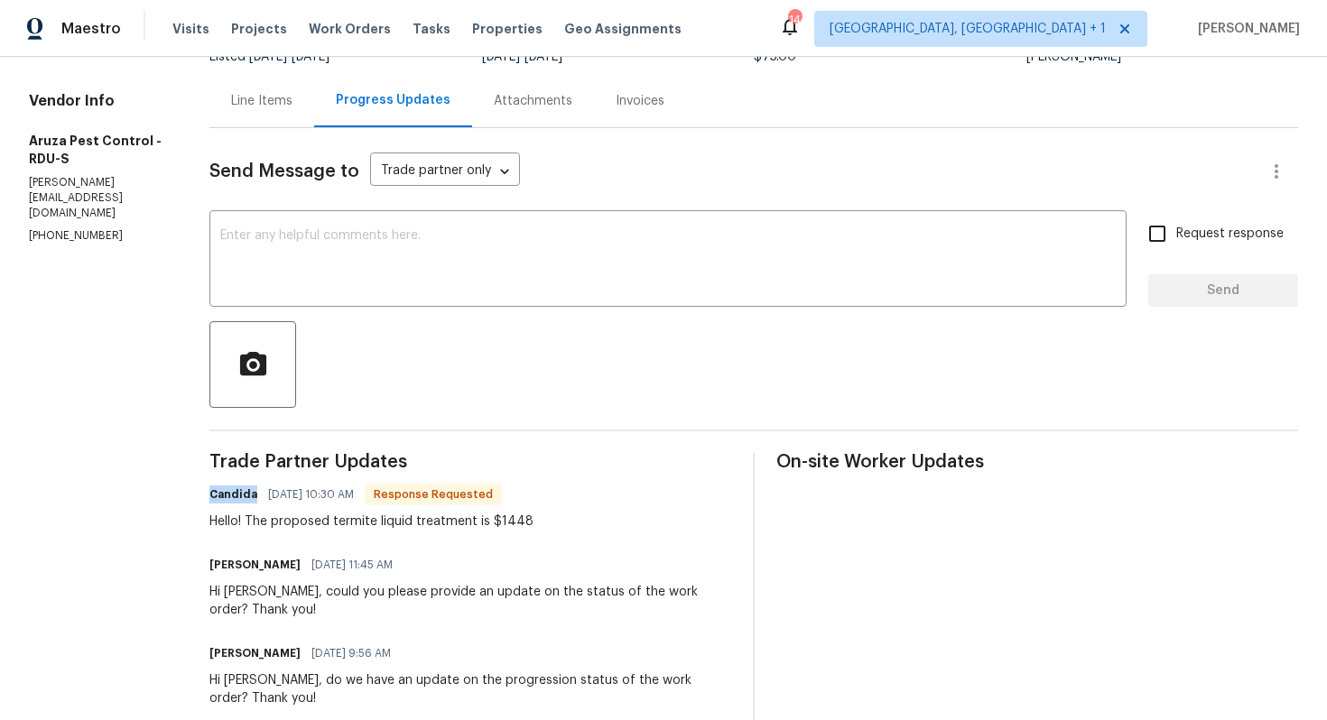
scroll to position [0, 0]
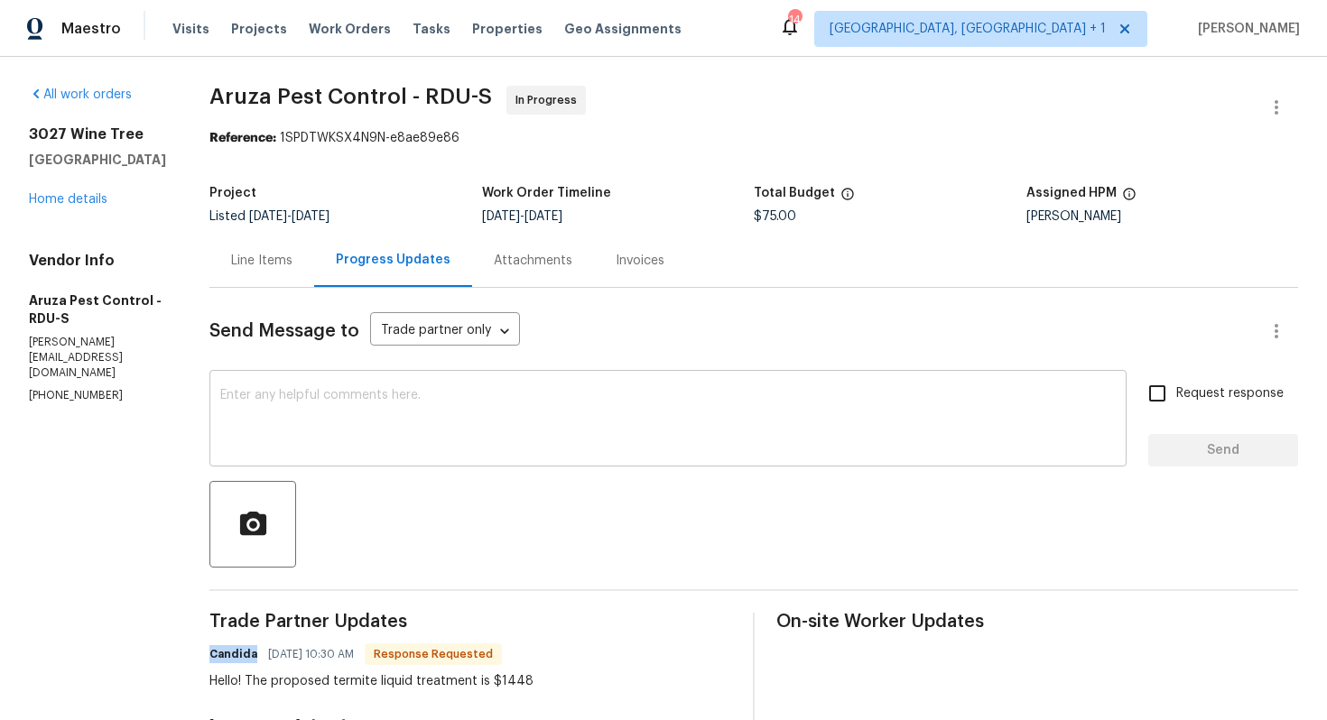
click at [358, 385] on div "x ​" at bounding box center [667, 421] width 917 height 92
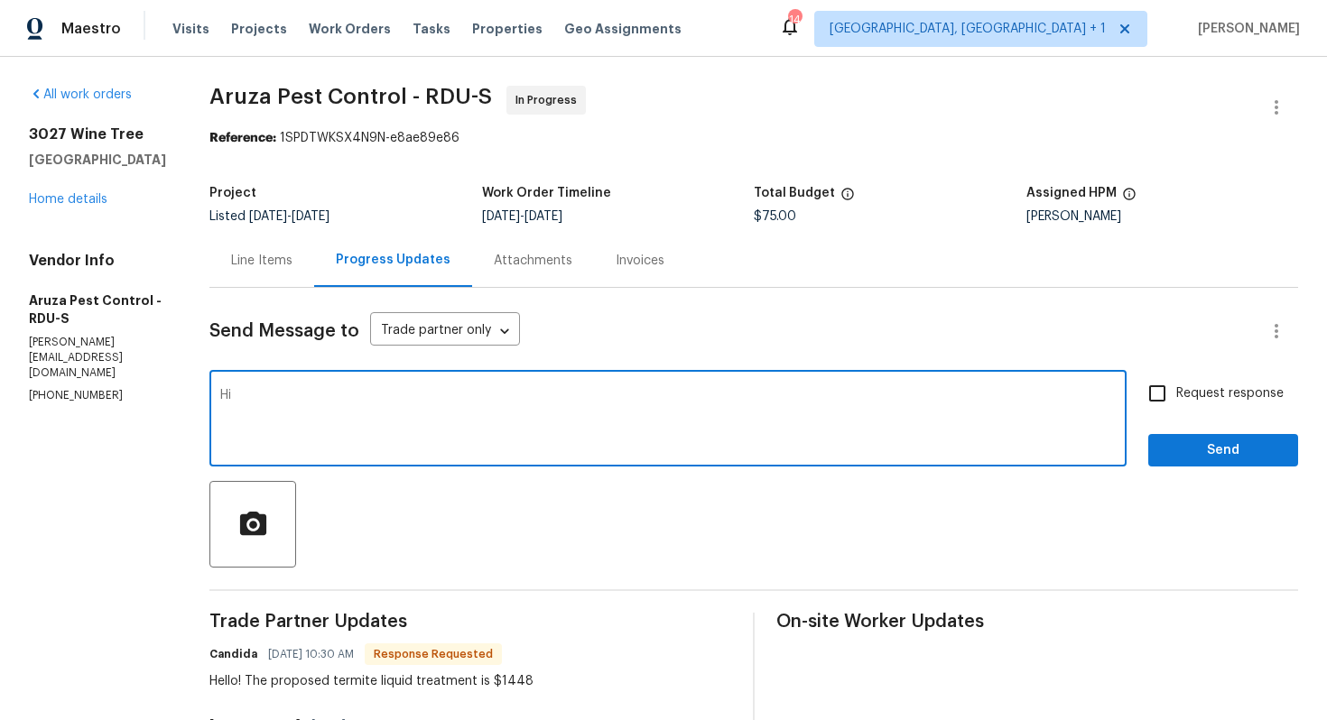
paste textarea "Candida"
type textarea "Hi Candida, thank you for the estimate. Let me check with our BR and get back t…"
click at [1200, 443] on span "Send" at bounding box center [1223, 451] width 121 height 23
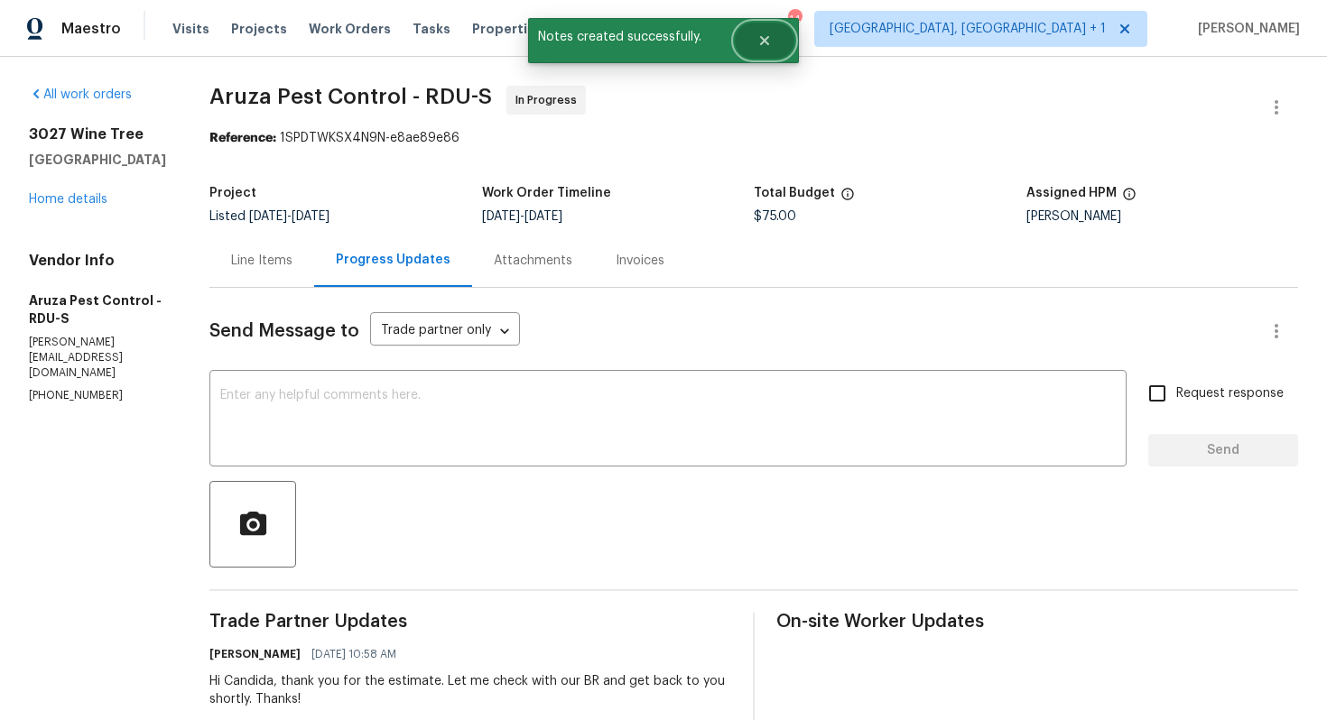
click at [768, 50] on button "Close" at bounding box center [765, 41] width 60 height 36
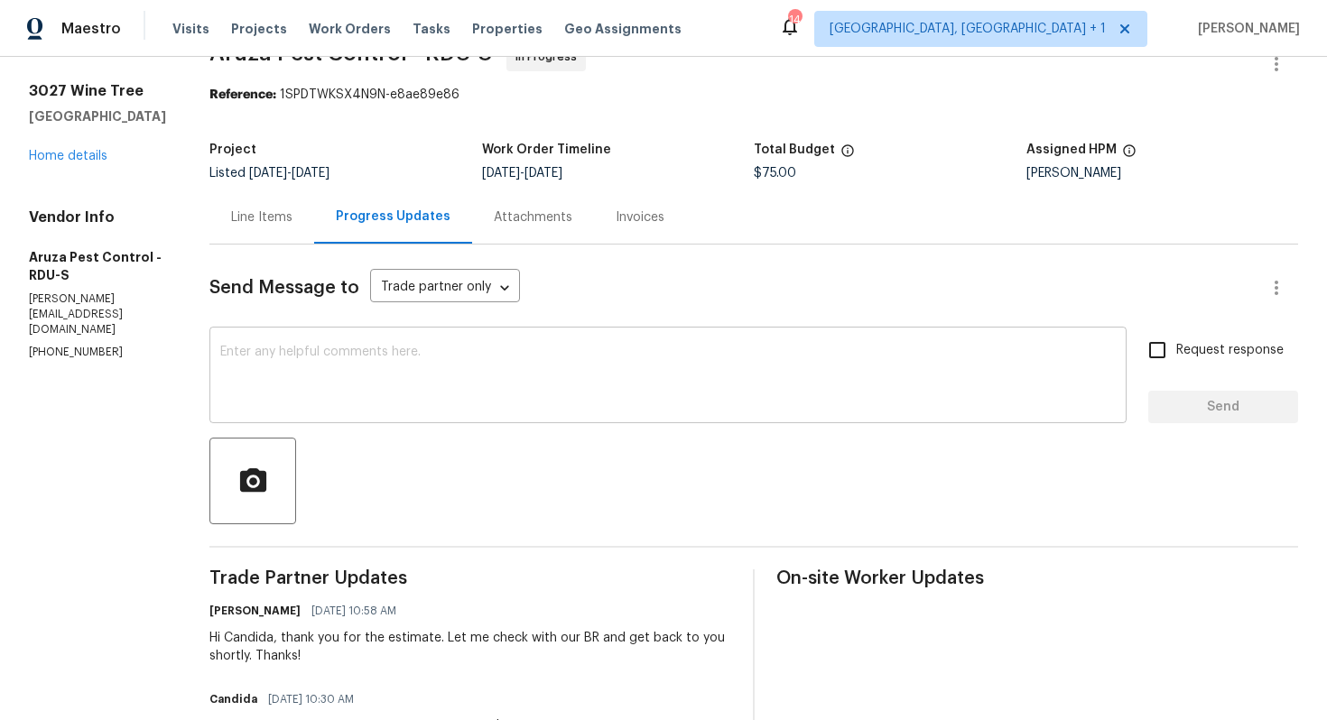
scroll to position [144, 0]
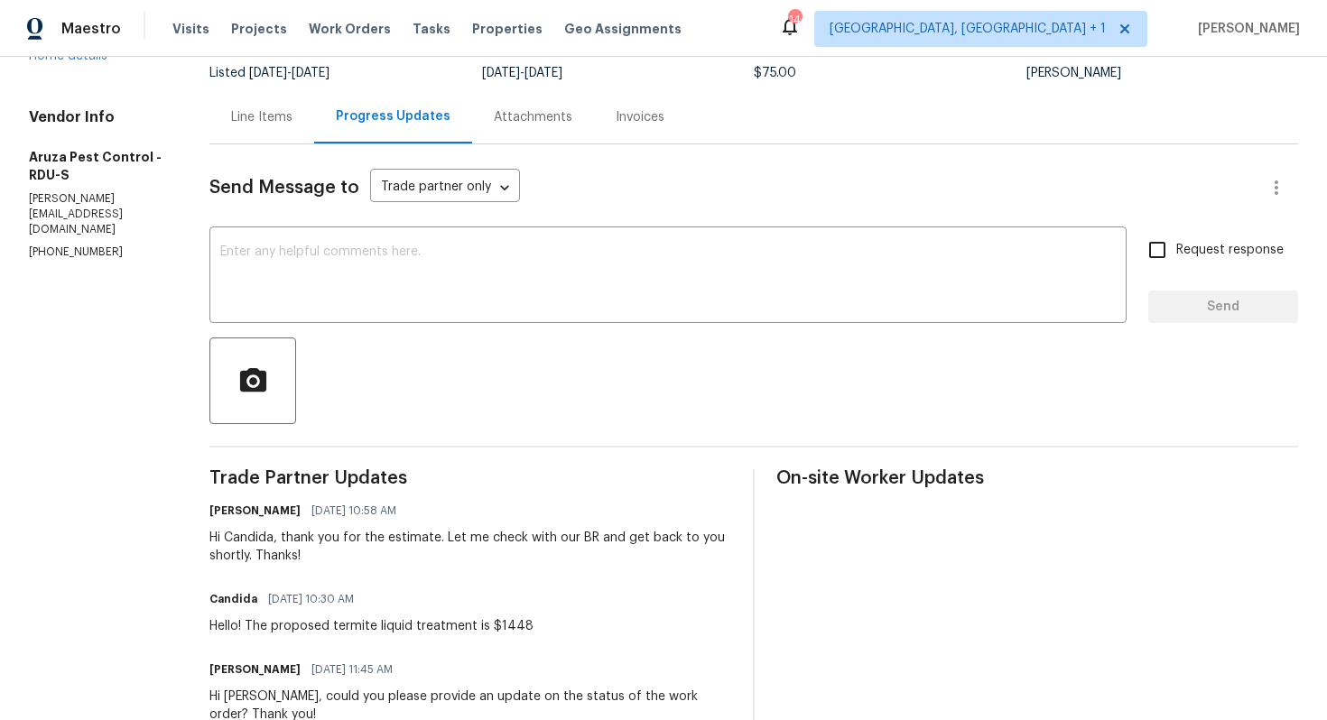
click at [290, 114] on div "Line Items" at bounding box center [261, 117] width 61 height 18
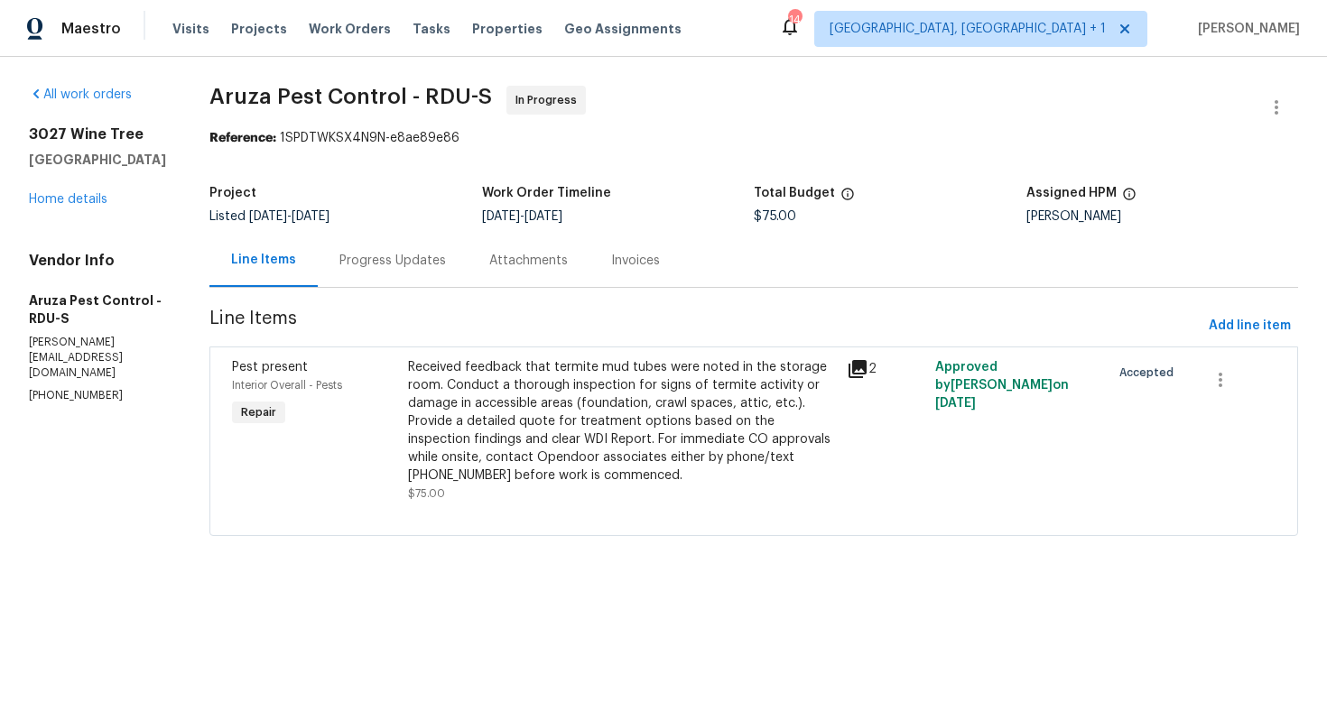
click at [508, 421] on div "Received feedback that termite mud tubes were noted in the storage room. Conduc…" at bounding box center [622, 421] width 429 height 126
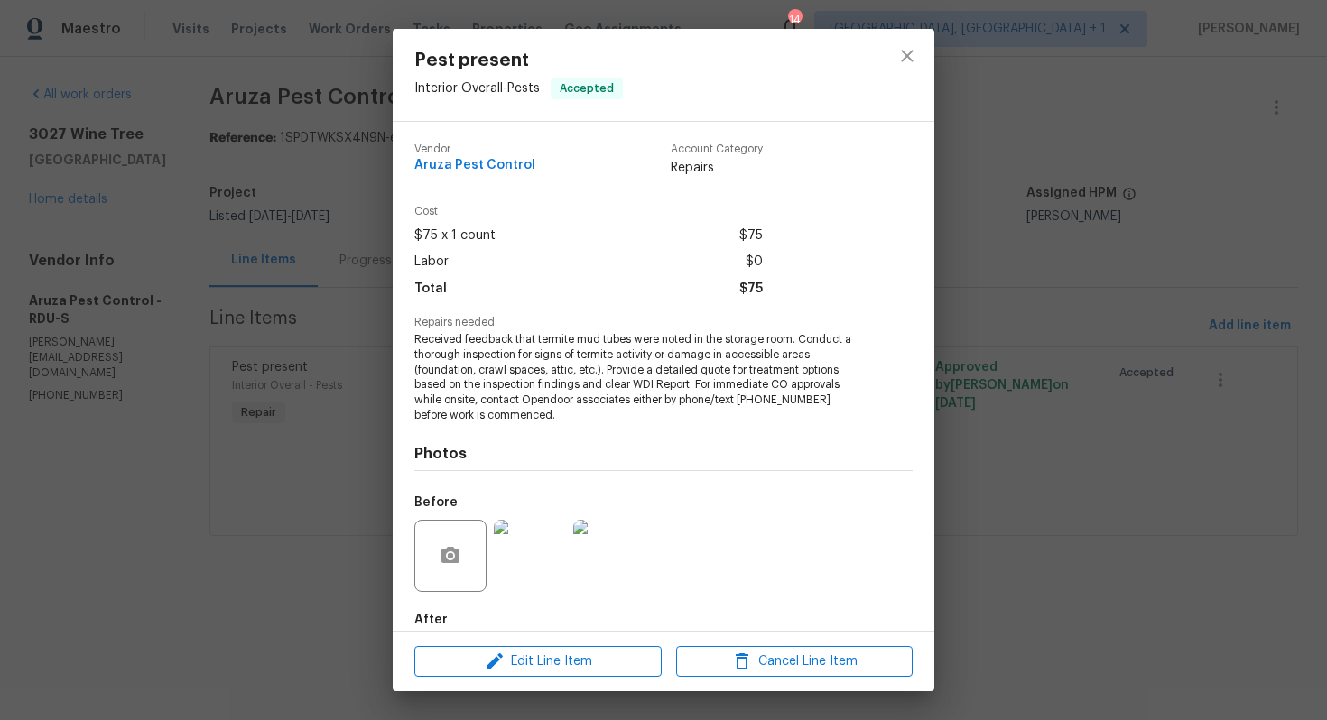
click at [510, 376] on span "Received feedback that termite mud tubes were noted in the storage room. Conduc…" at bounding box center [638, 377] width 449 height 91
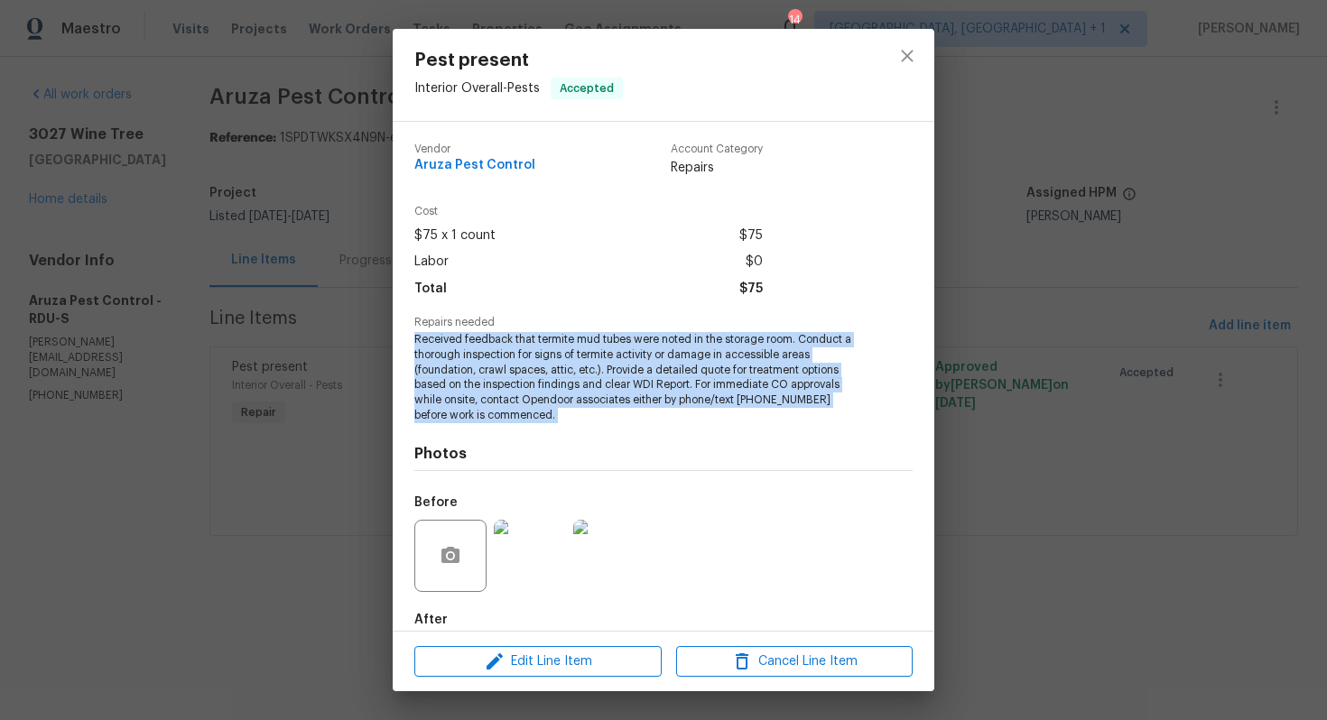
copy span "Received feedback that termite mud tubes were noted in the storage room. Conduc…"
click at [268, 425] on div "Pest present Interior Overall - Pests Accepted Vendor Aruza Pest Control Accoun…" at bounding box center [663, 360] width 1327 height 720
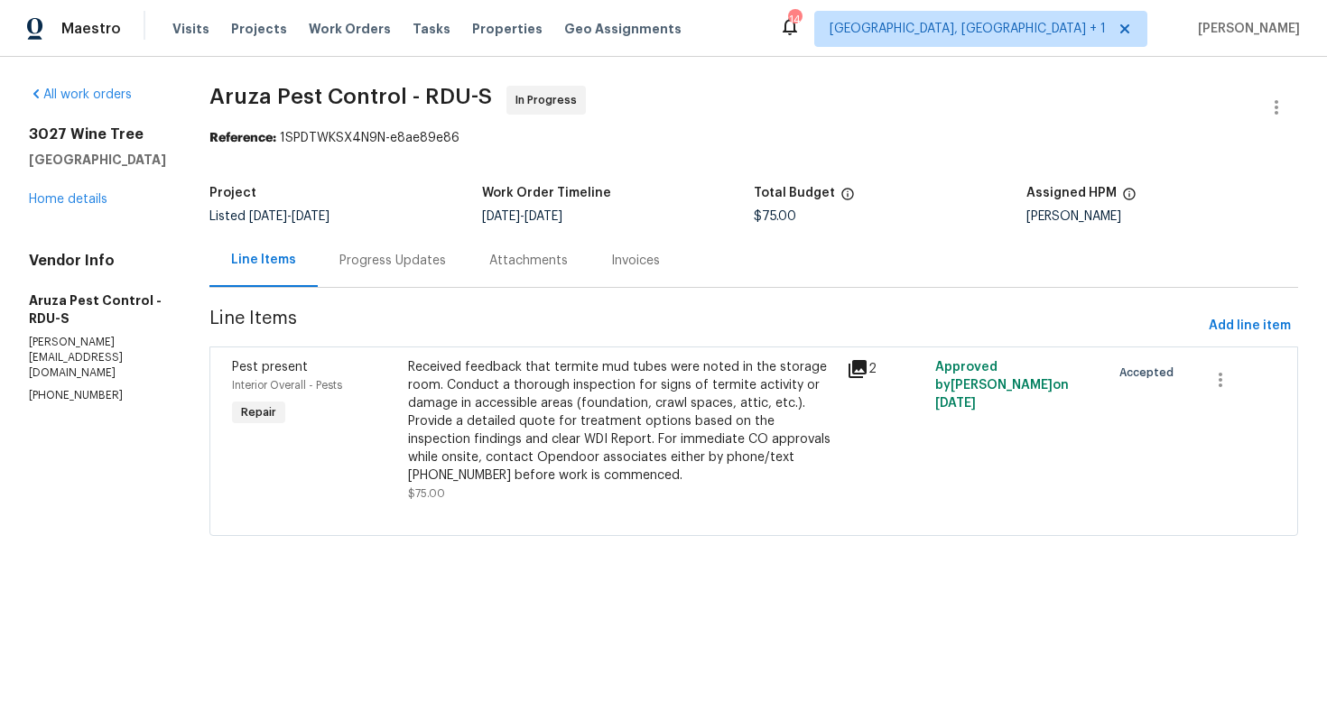
click at [400, 260] on div "Progress Updates" at bounding box center [392, 261] width 107 height 18
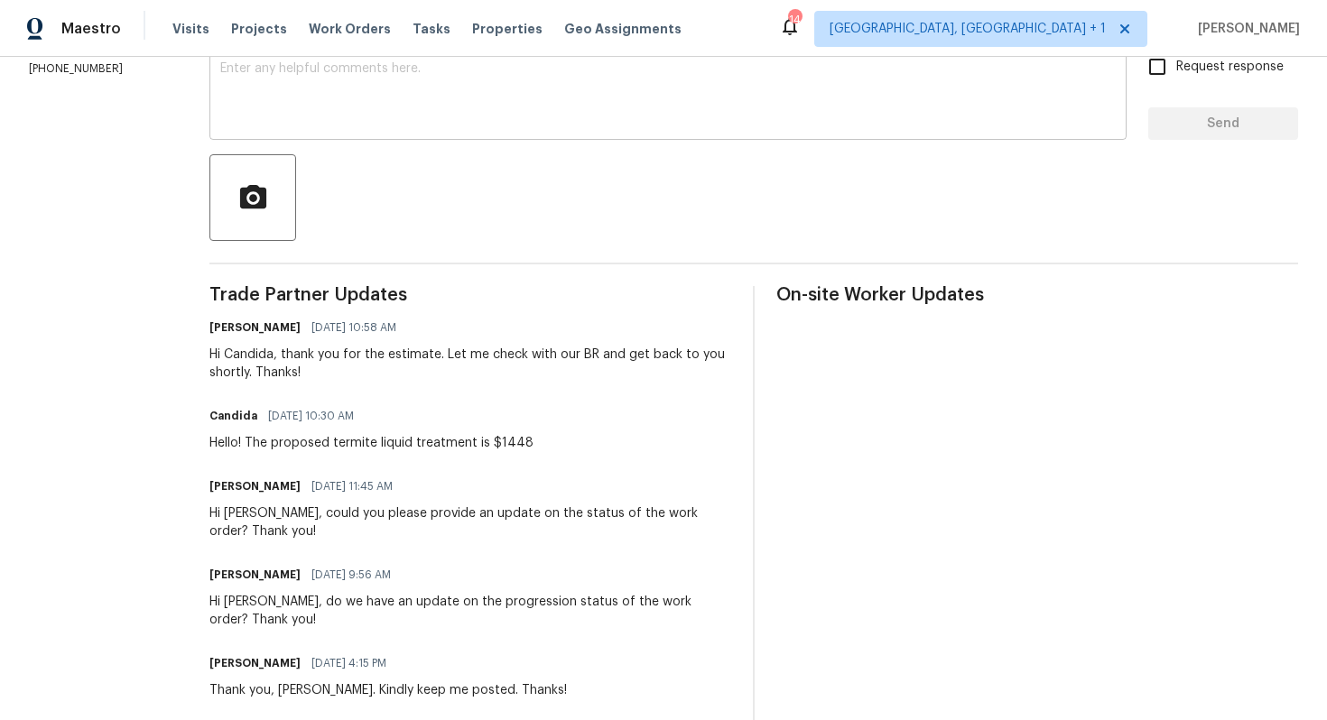
scroll to position [328, 0]
click at [294, 446] on div "Hello! The proposed termite liquid treatment is $1448" at bounding box center [371, 442] width 324 height 18
copy div "Hello! The proposed termite liquid treatment is $1448"
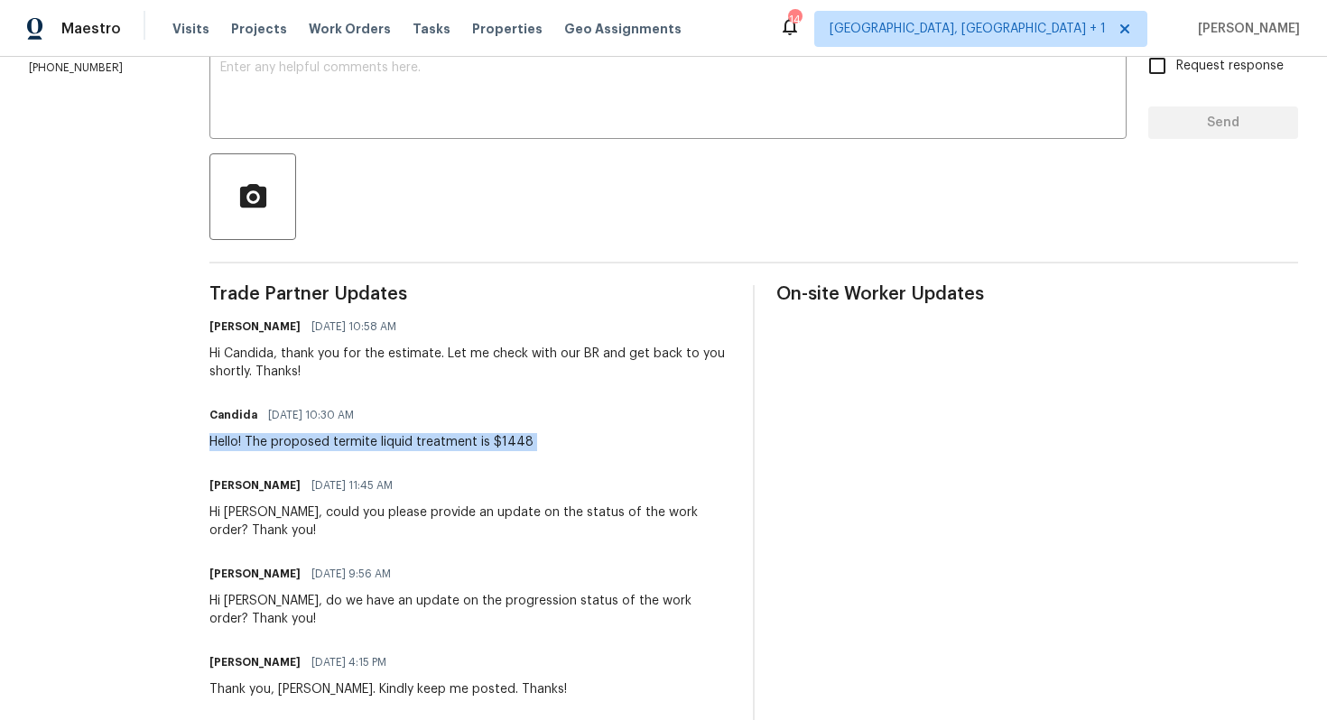
copy div "Hello! The proposed termite liquid treatment is $1448"
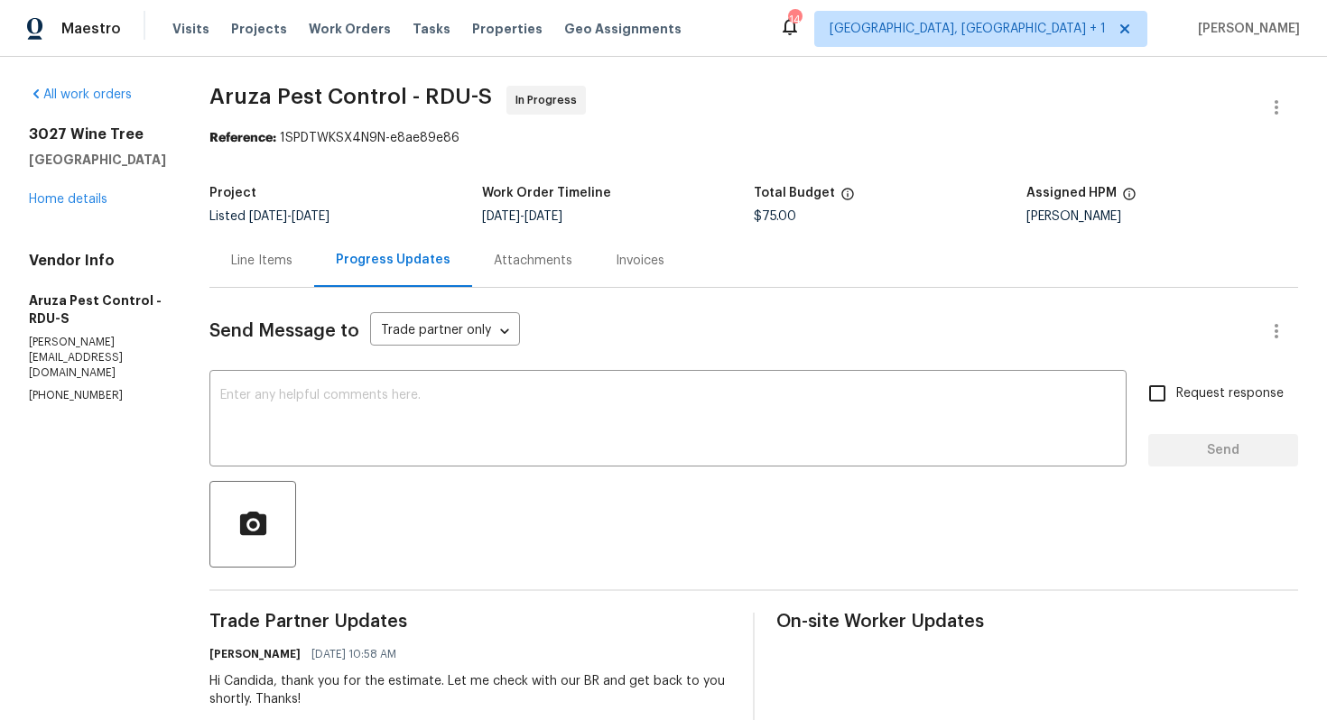
drag, startPoint x: 753, startPoint y: 220, endPoint x: 811, endPoint y: 219, distance: 58.7
click at [812, 219] on div "Project Listed 9/23/2025 - 9/27/2025 Work Order Timeline 9/23/2025 - 9/25/2025 …" at bounding box center [753, 205] width 1089 height 58
click at [811, 219] on div "$75.00" at bounding box center [890, 216] width 273 height 13
drag, startPoint x: 755, startPoint y: 215, endPoint x: 815, endPoint y: 216, distance: 60.5
click at [815, 216] on div "Project Listed 9/23/2025 - 9/27/2025 Work Order Timeline 9/23/2025 - 9/25/2025 …" at bounding box center [753, 205] width 1089 height 58
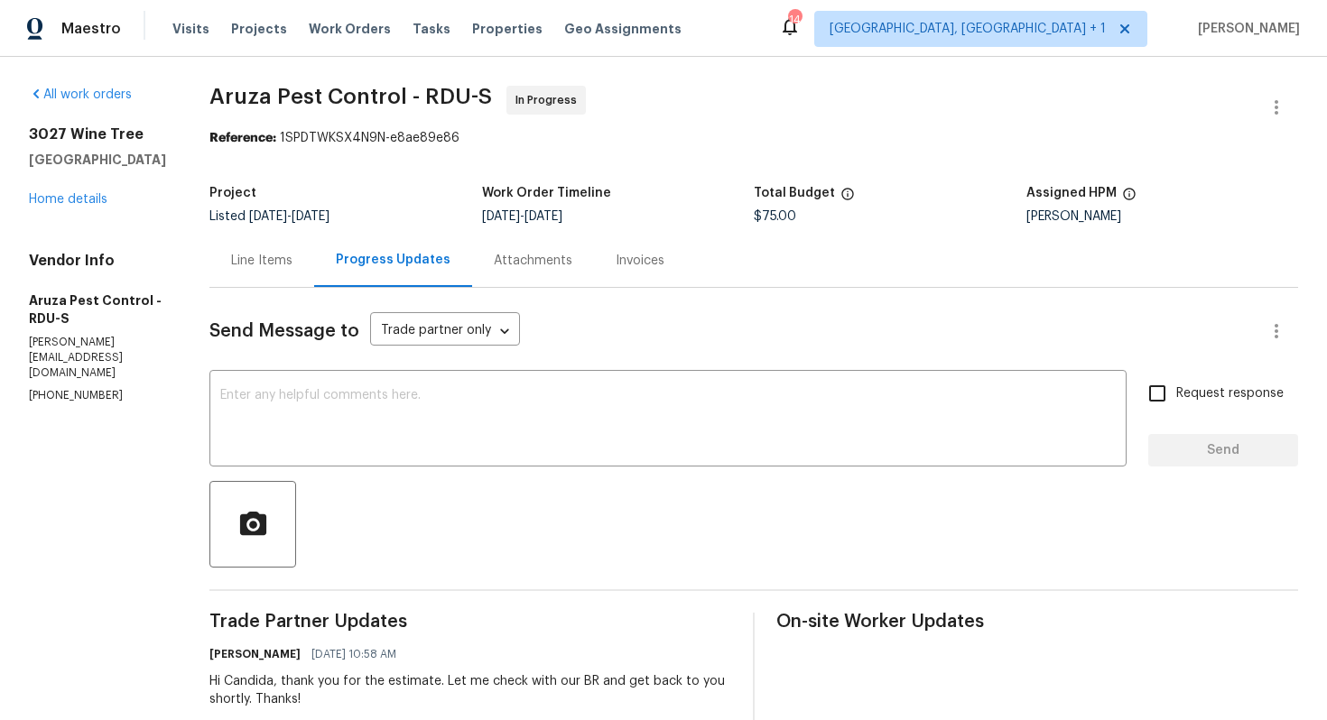
click at [814, 216] on div "$75.00" at bounding box center [890, 216] width 273 height 13
drag, startPoint x: 753, startPoint y: 217, endPoint x: 808, endPoint y: 216, distance: 55.1
click at [809, 216] on div "Project Listed 9/23/2025 - 9/27/2025 Work Order Timeline 9/23/2025 - 9/25/2025 …" at bounding box center [753, 205] width 1089 height 58
click at [753, 223] on div "9/23/2025 - 9/25/2025" at bounding box center [618, 216] width 273 height 13
click at [766, 215] on span "$75.00" at bounding box center [775, 216] width 42 height 13
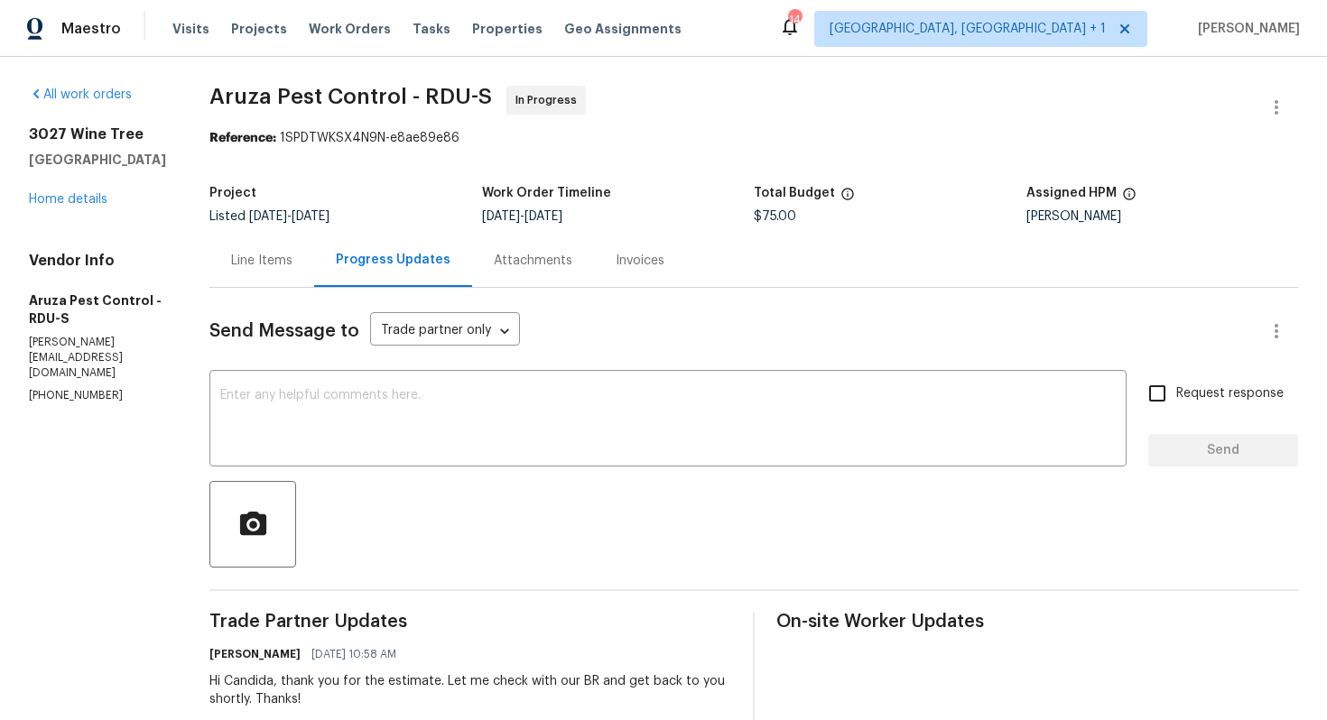
click at [766, 215] on span "$75.00" at bounding box center [775, 216] width 42 height 13
copy span "$75.00"
click at [667, 181] on div "Project Listed 9/23/2025 - 9/27/2025 Work Order Timeline 9/23/2025 - 9/25/2025 …" at bounding box center [753, 205] width 1089 height 58
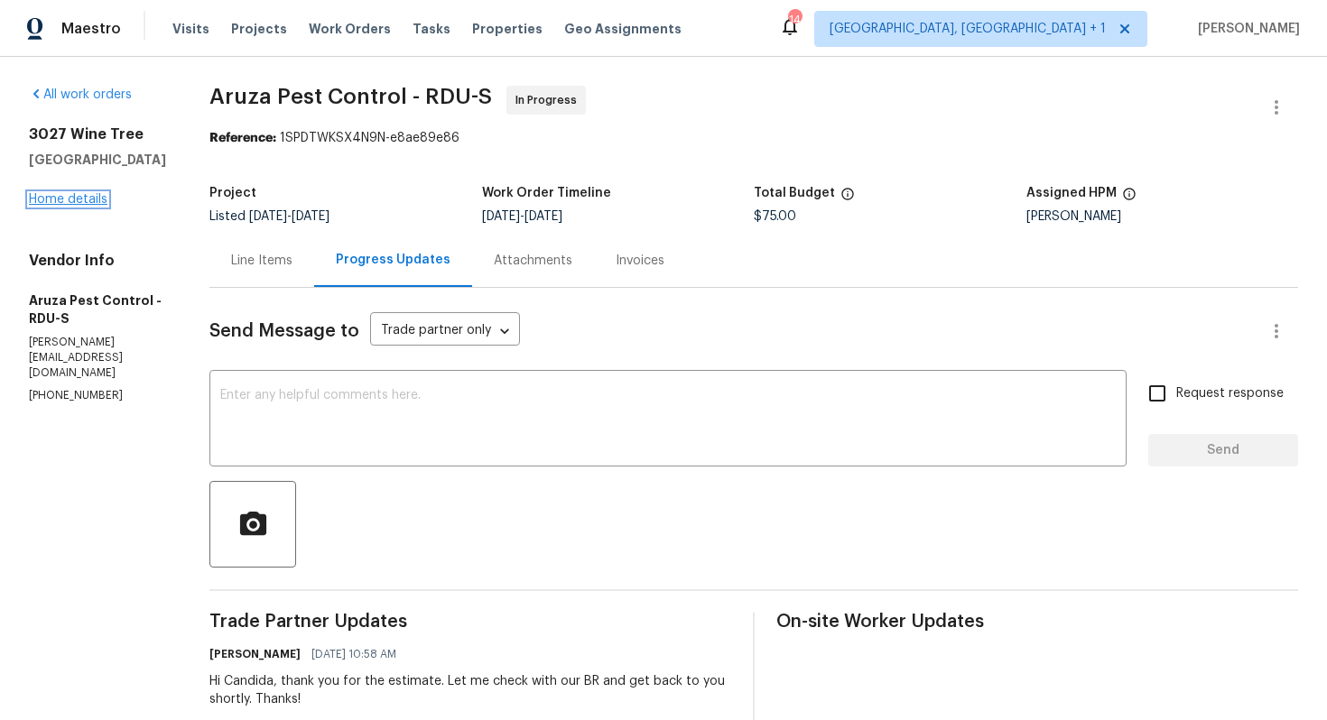
click at [84, 203] on link "Home details" at bounding box center [68, 199] width 79 height 13
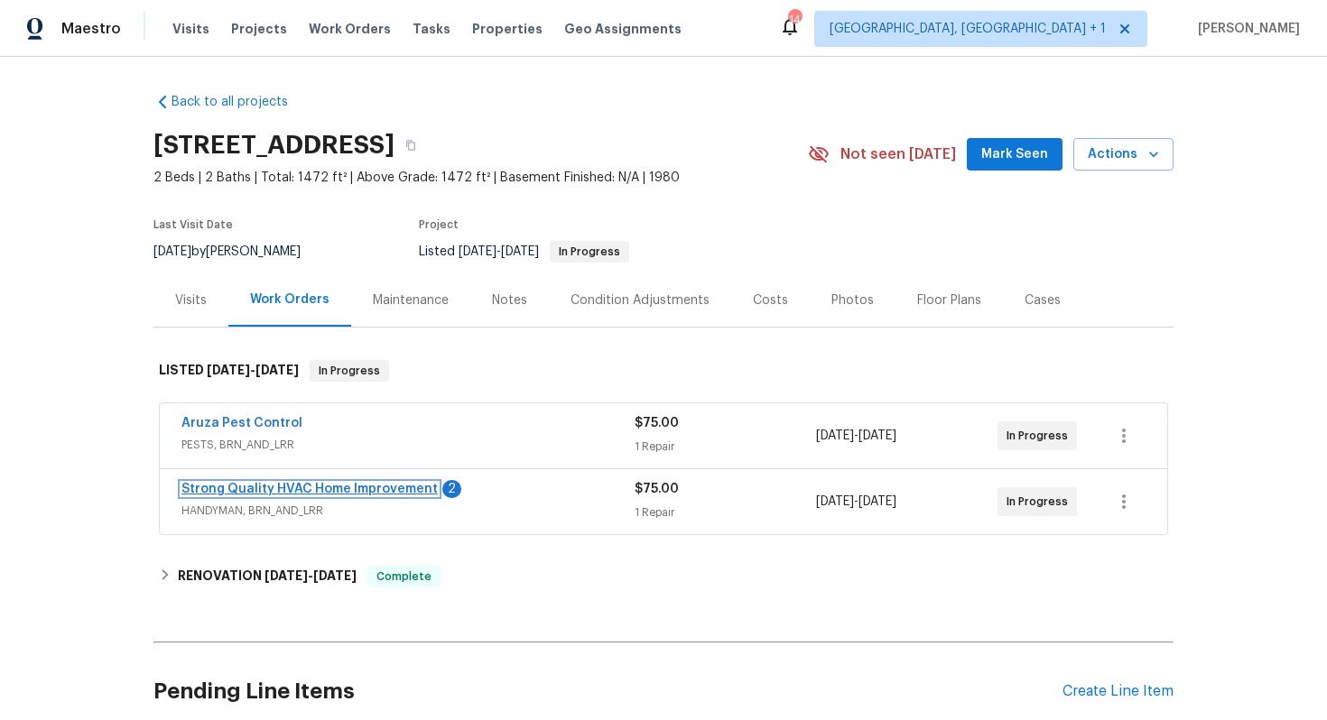
click at [221, 488] on link "Strong Quality HVAC Home Improvement" at bounding box center [309, 489] width 256 height 13
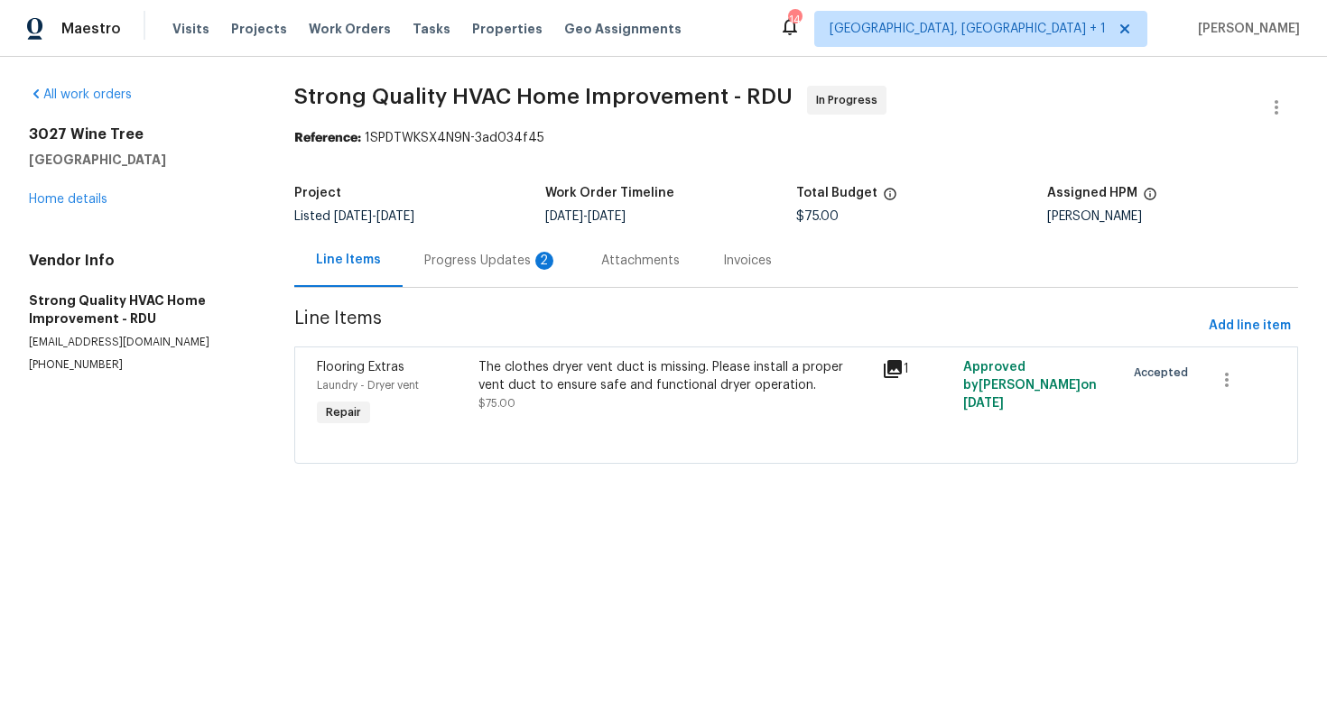
click at [496, 257] on div "Progress Updates 2" at bounding box center [491, 261] width 134 height 18
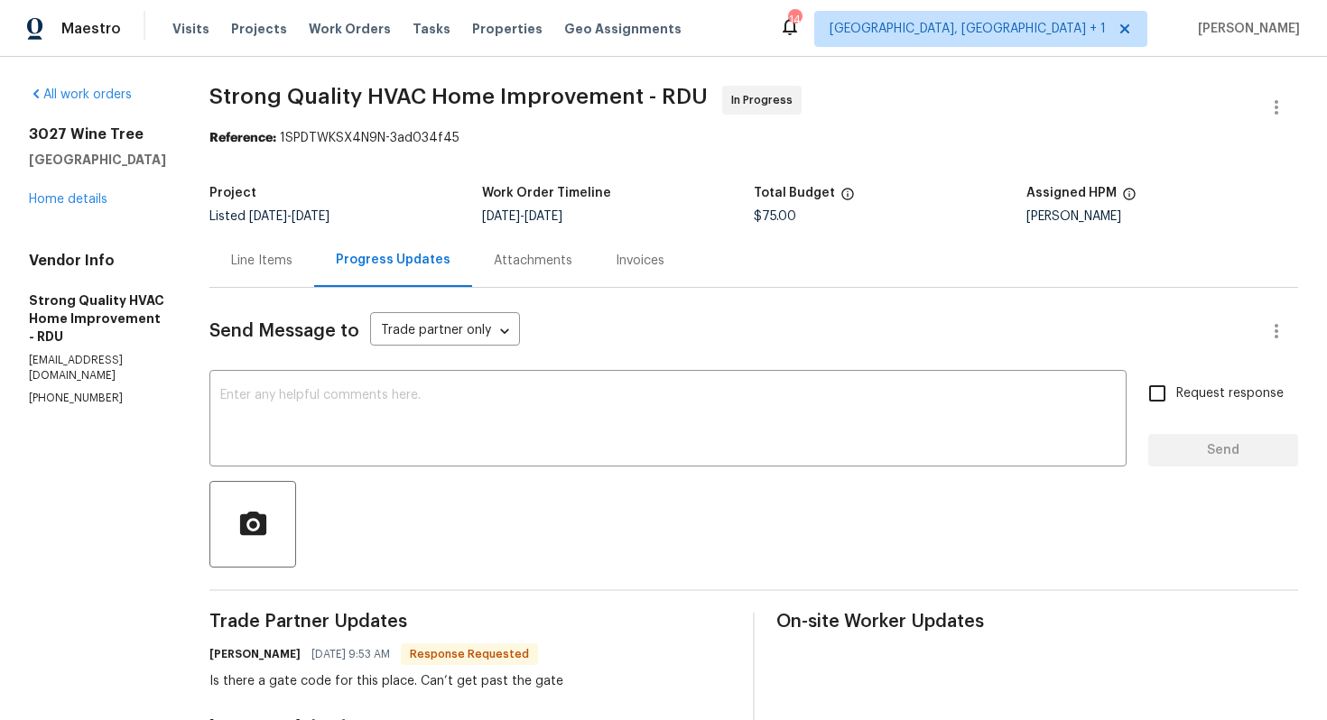
click at [269, 268] on div "Line Items" at bounding box center [261, 261] width 61 height 18
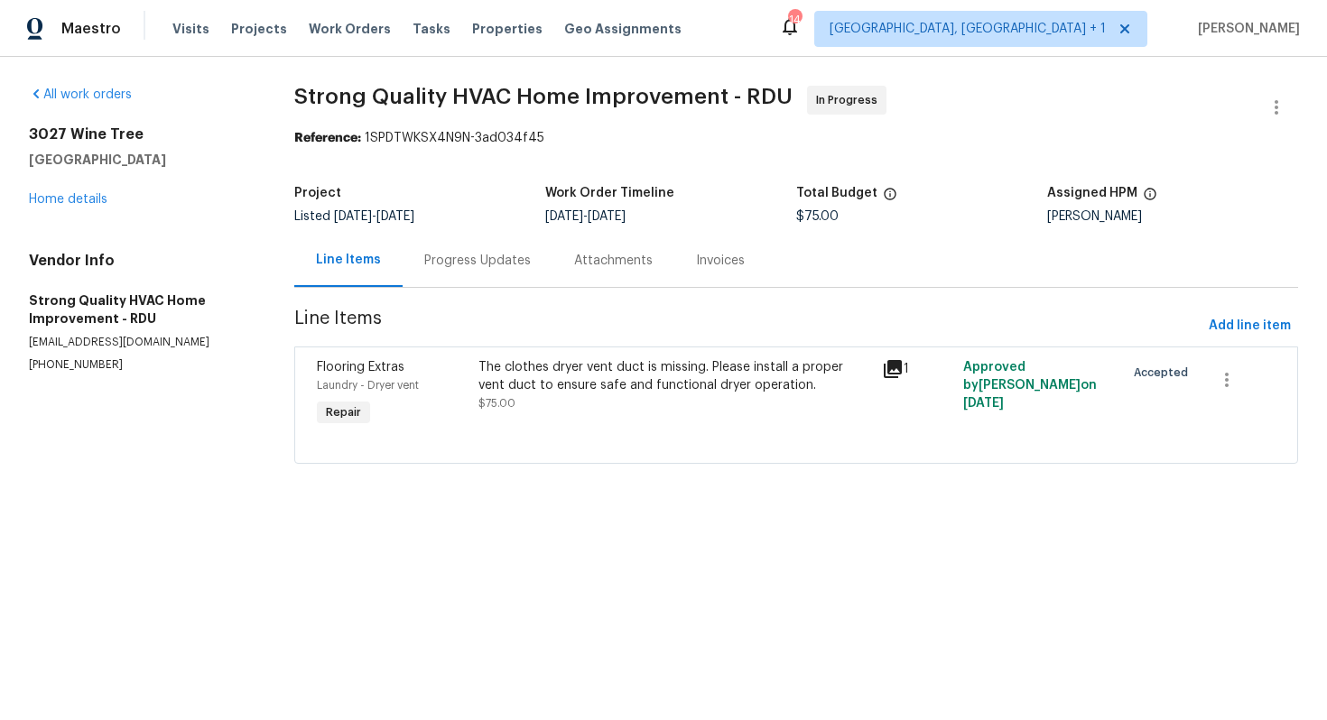
click at [487, 241] on div "Progress Updates" at bounding box center [478, 260] width 150 height 53
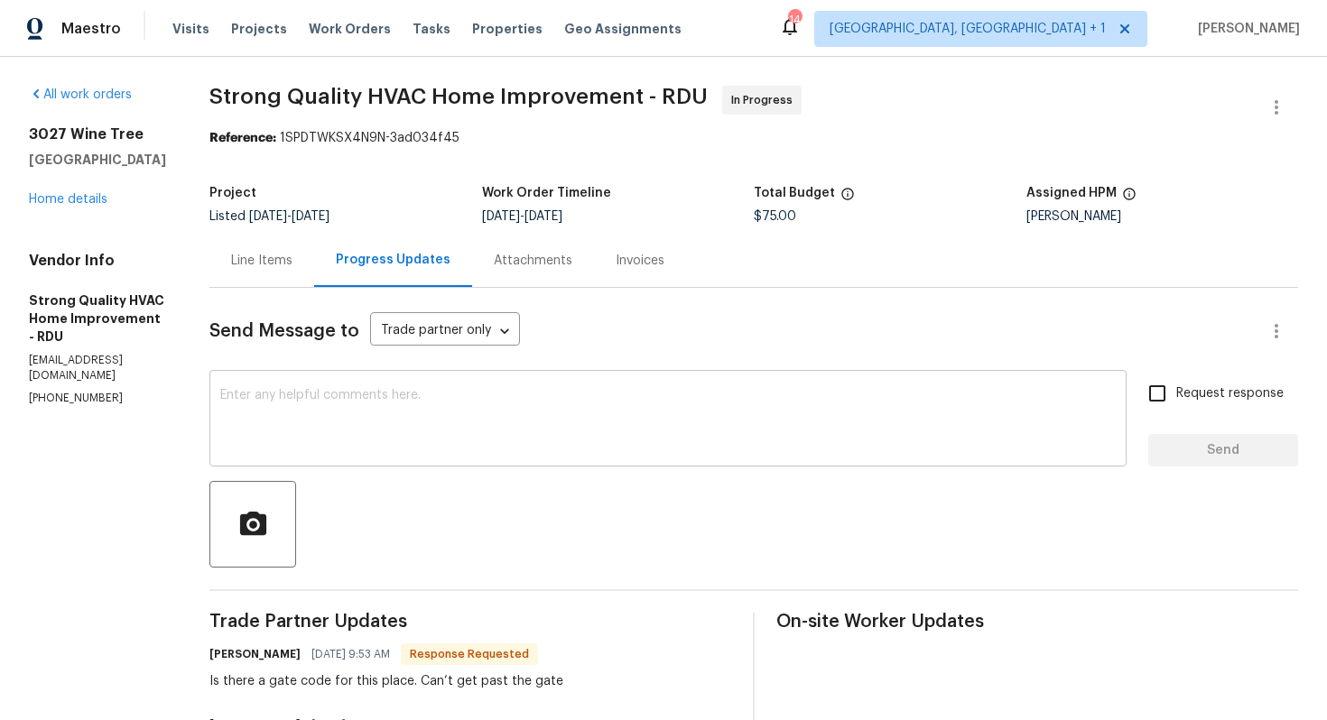
click at [586, 409] on textarea at bounding box center [667, 420] width 895 height 63
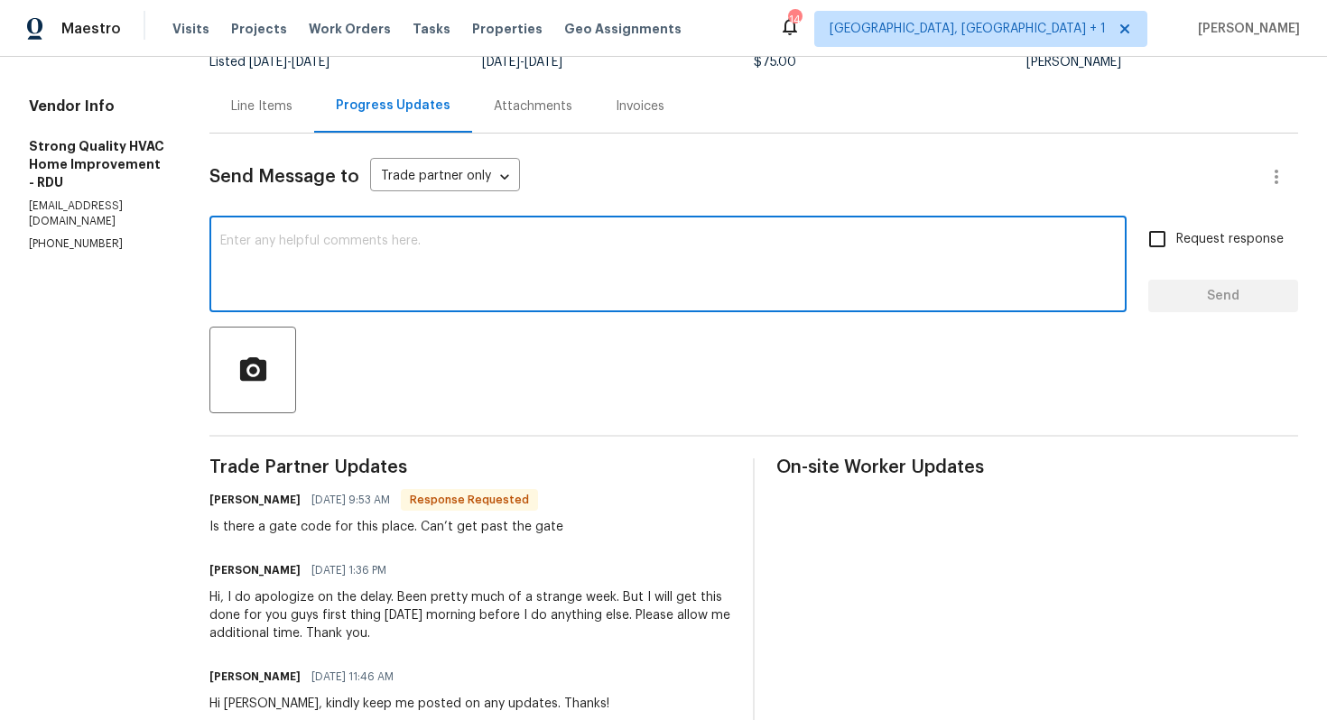
scroll to position [212, 0]
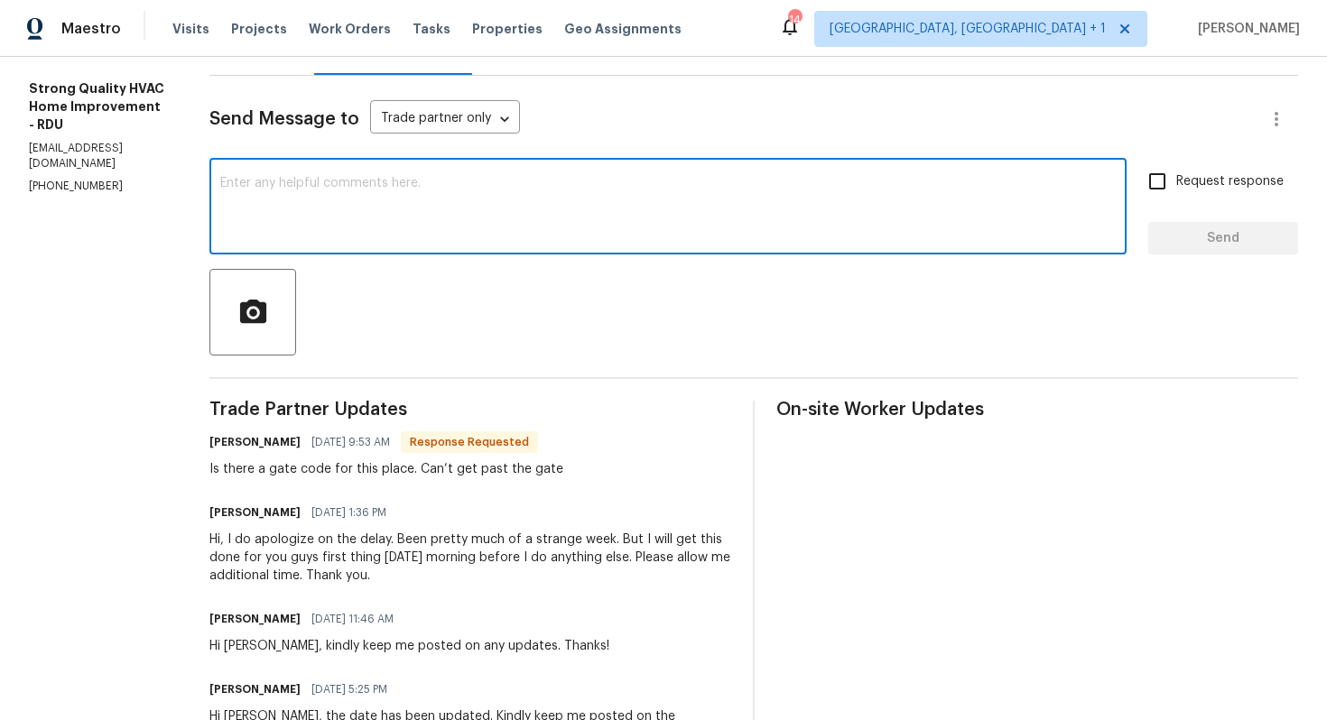
click at [610, 347] on div at bounding box center [753, 312] width 1089 height 87
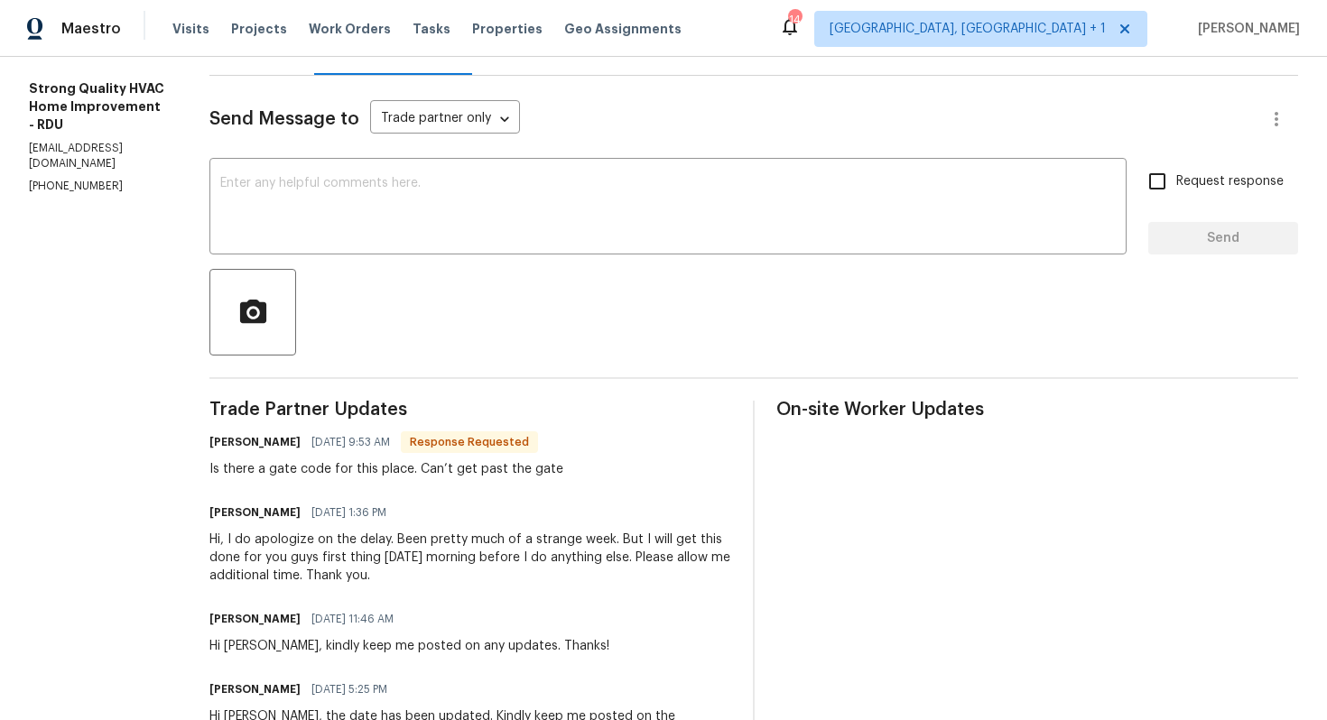
scroll to position [0, 0]
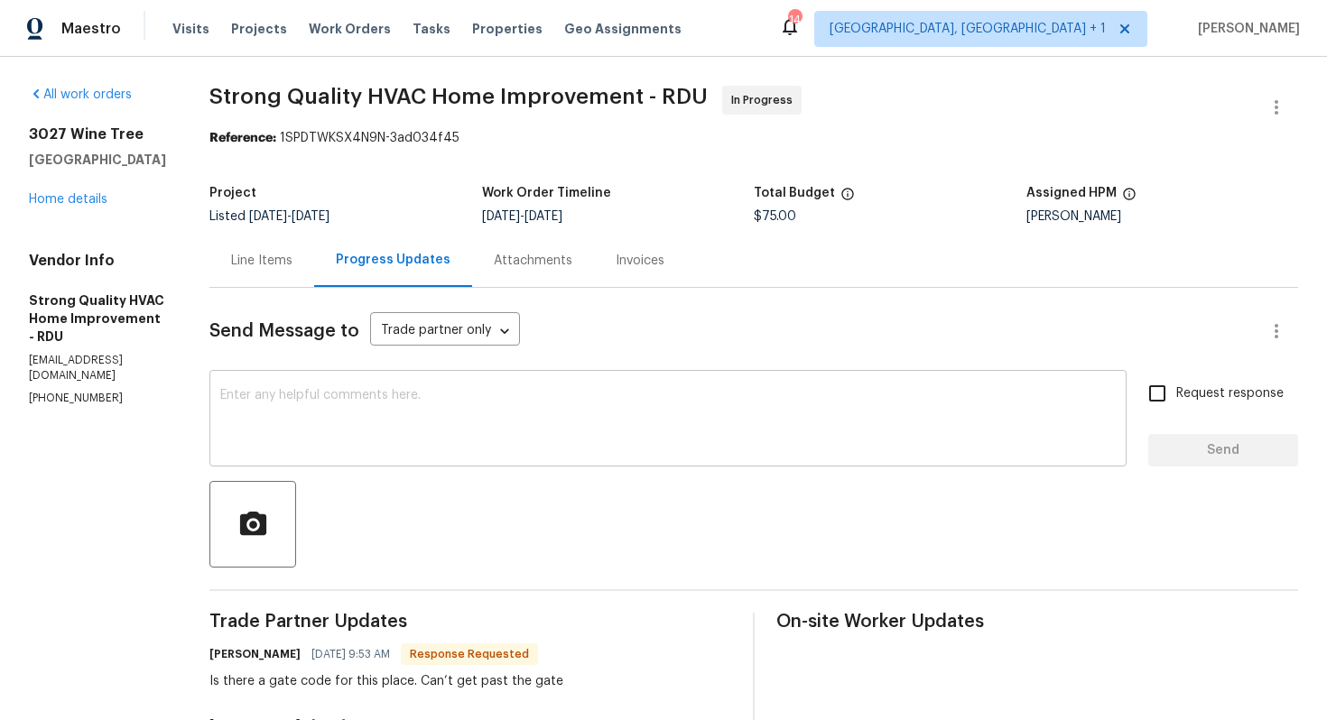
click at [624, 404] on textarea at bounding box center [667, 420] width 895 height 63
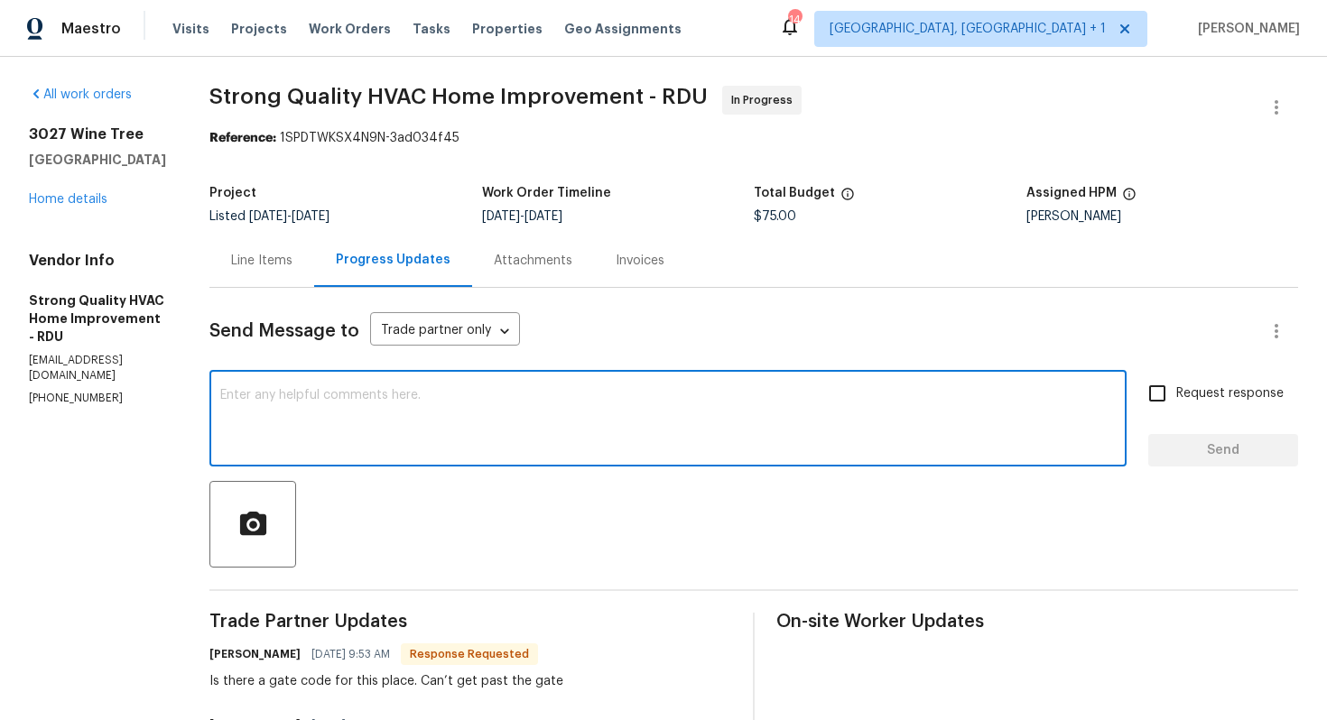
click at [672, 324] on div "Send Message to Trade partner only Trade partner only ​" at bounding box center [731, 331] width 1045 height 43
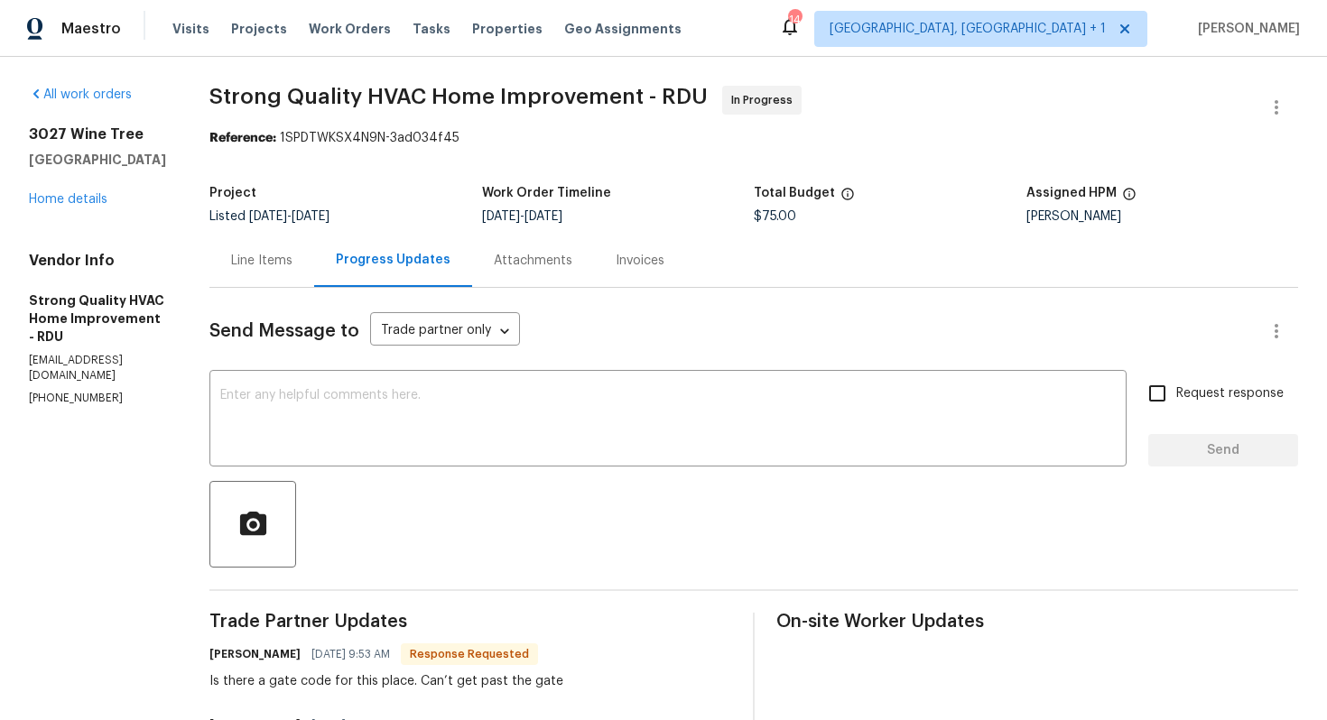
click at [769, 218] on span "$75.00" at bounding box center [775, 216] width 42 height 13
click at [755, 218] on div "9/23/2025 - 9/27/2025" at bounding box center [618, 216] width 273 height 13
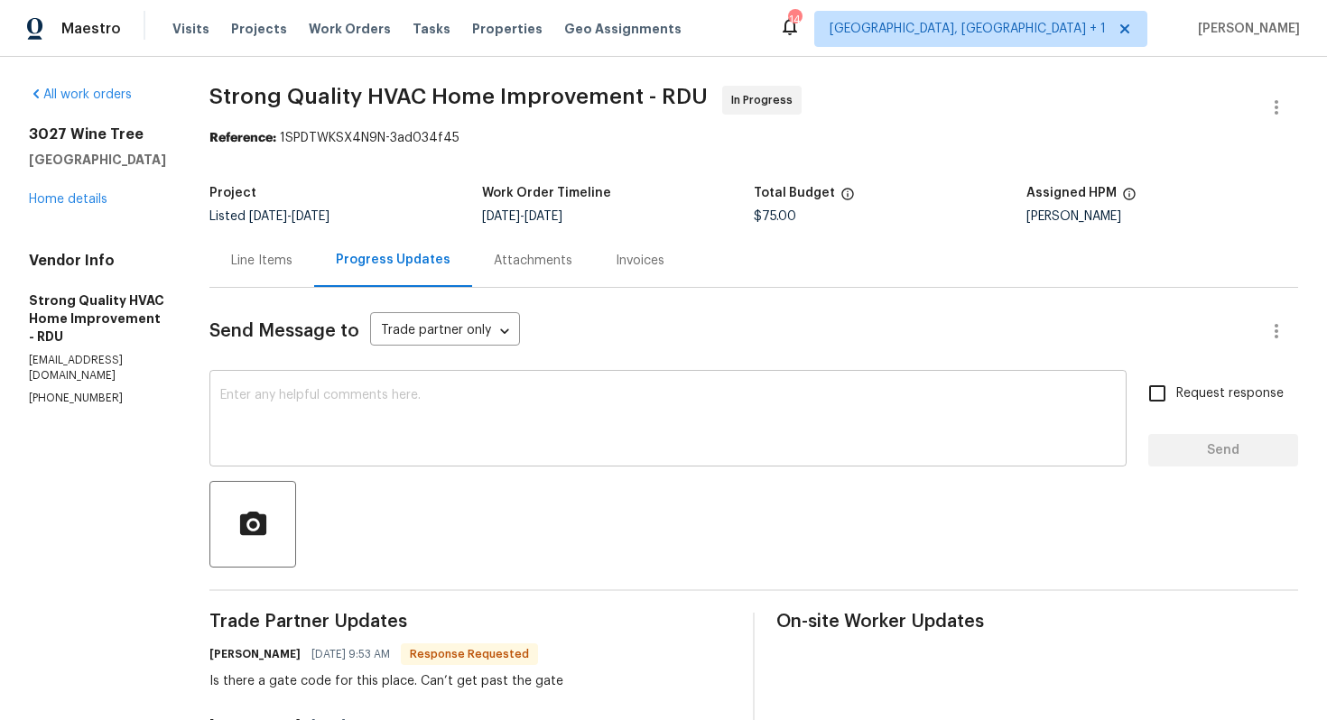
click at [366, 437] on textarea at bounding box center [667, 420] width 895 height 63
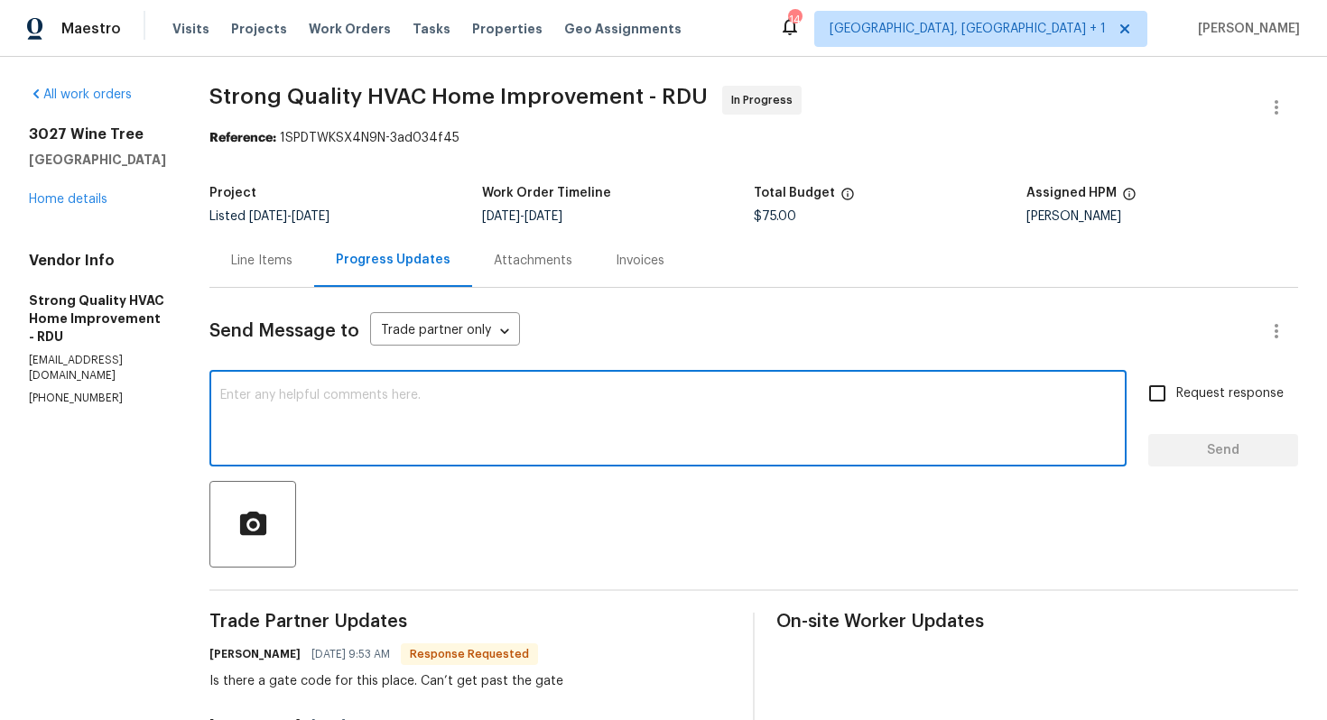
paste textarea "964"
click at [251, 657] on h6 "Marcus Barrett" at bounding box center [254, 654] width 91 height 18
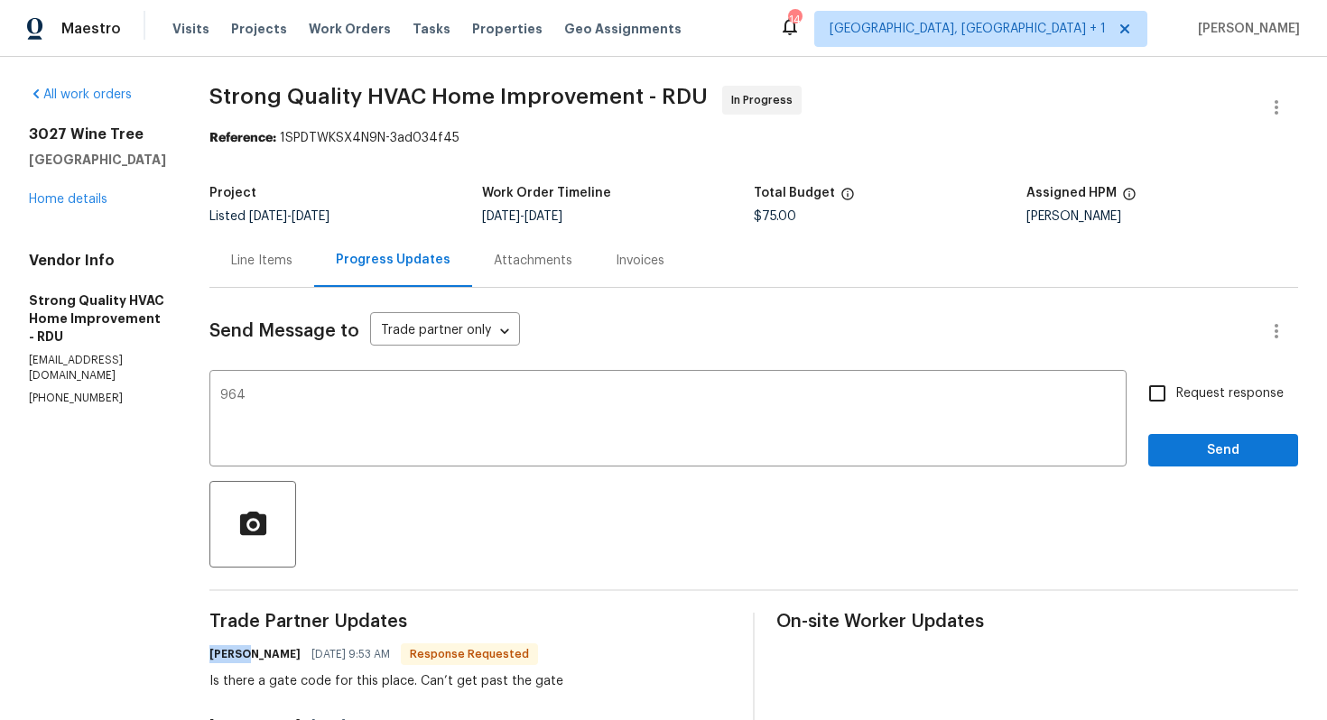
copy h6 "Marcus"
click at [239, 391] on textarea "964" at bounding box center [667, 420] width 895 height 63
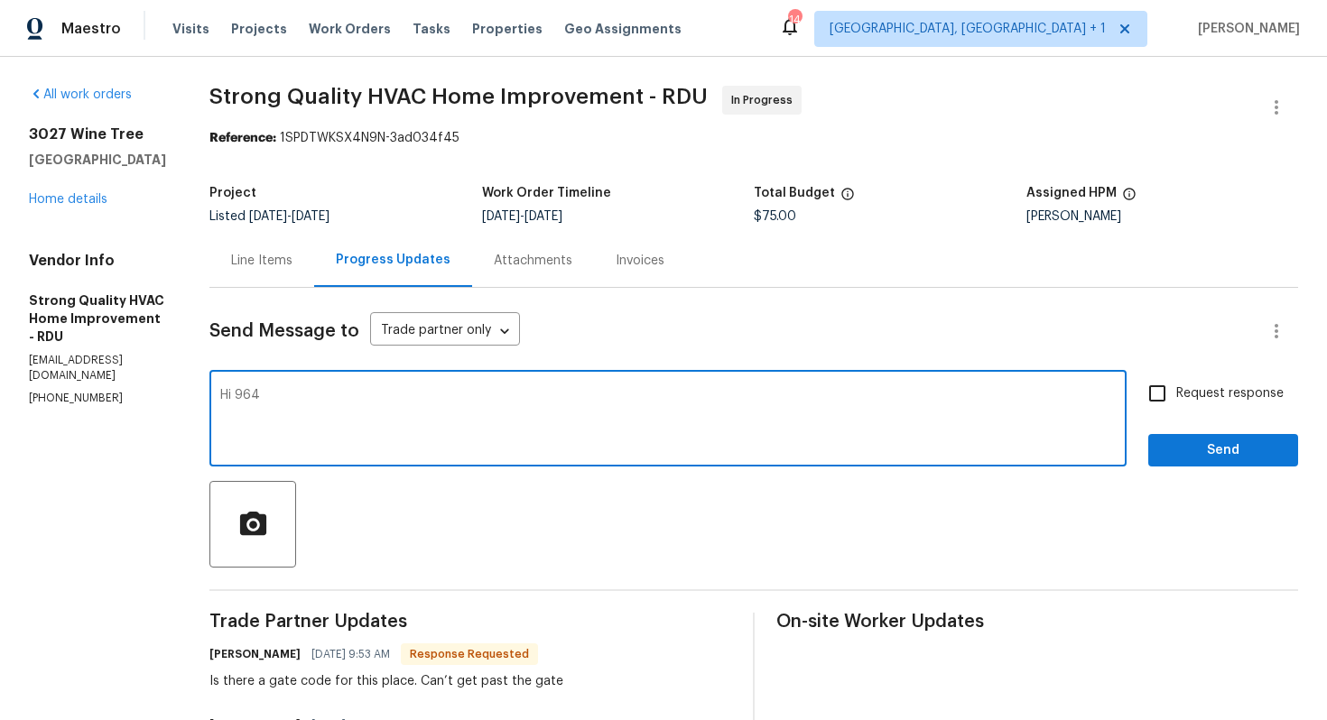
paste textarea "Marcus"
click at [477, 400] on textarea "Hi Marcus the gate code is 964" at bounding box center [667, 420] width 895 height 63
click at [677, 399] on textarea "Hi Marcus the gate code is 964. We dont have any community gate" at bounding box center [667, 420] width 895 height 63
click at [300, 399] on textarea "Hi Marcus the gate code is 964. We dont have any community gate over there.Kind…" at bounding box center [667, 420] width 895 height 63
click at [708, 398] on textarea "Hi Marcus, the gate code is 964. We don't have any community gate over there.Ki…" at bounding box center [667, 420] width 895 height 63
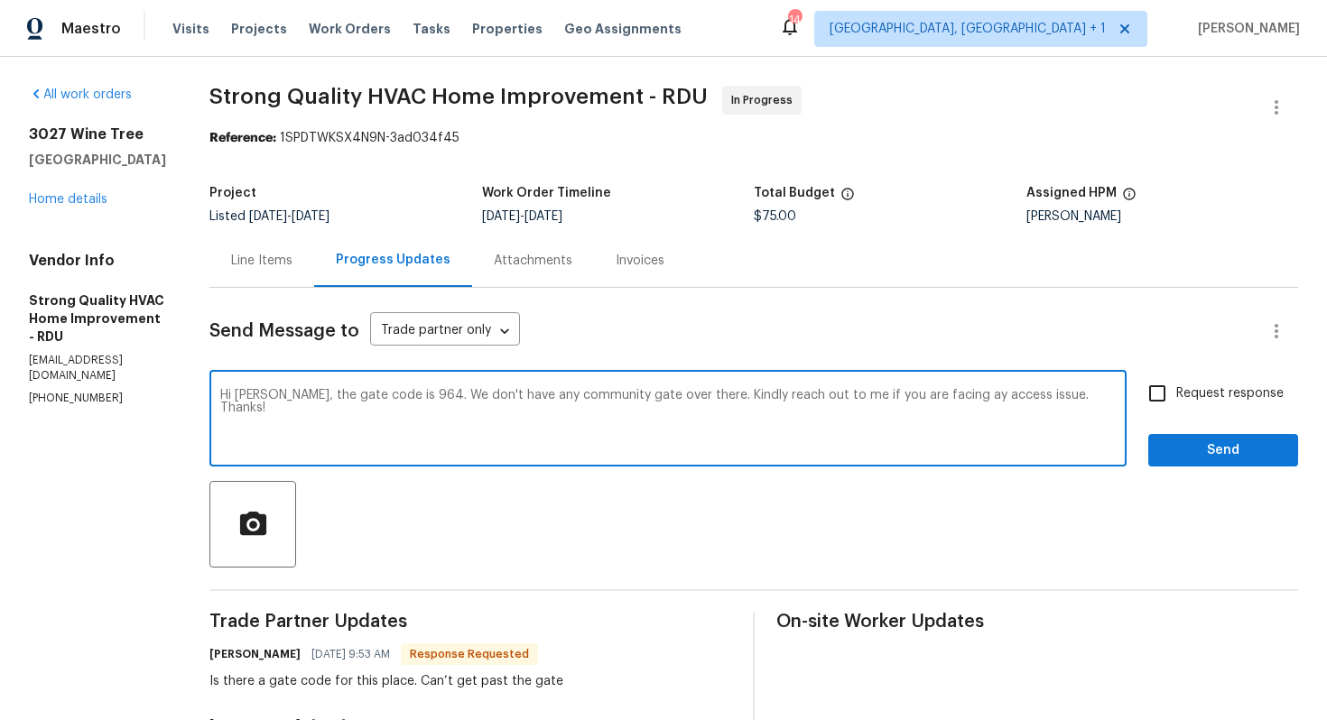
click at [735, 399] on textarea "Hi Marcus, the gate code is 964. We don't have any community gate over there. K…" at bounding box center [667, 420] width 895 height 63
paste textarea "There isn’t any community gate at this location. Please reach out to me if you …"
type textarea "Hi Marcus, the gate code is 964. There isn’t any community gate at this locatio…"
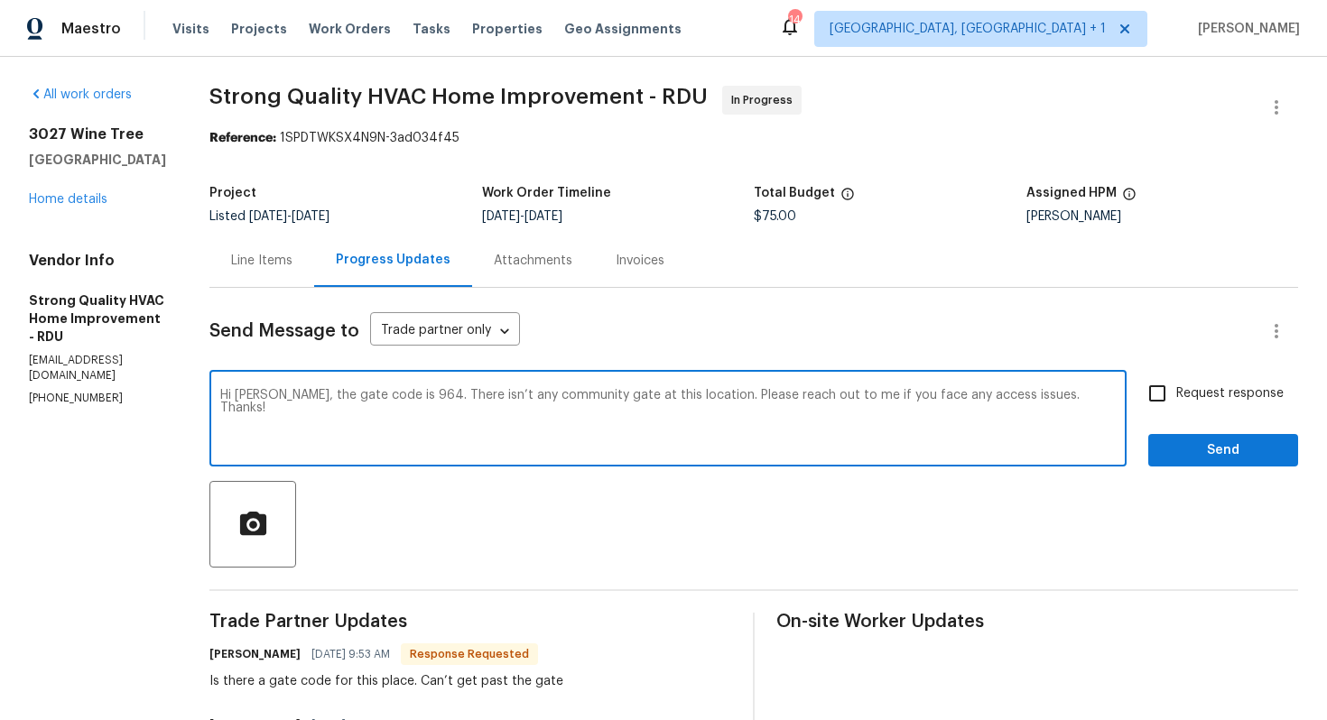
click at [1164, 398] on input "Request response" at bounding box center [1157, 394] width 38 height 38
checkbox input "true"
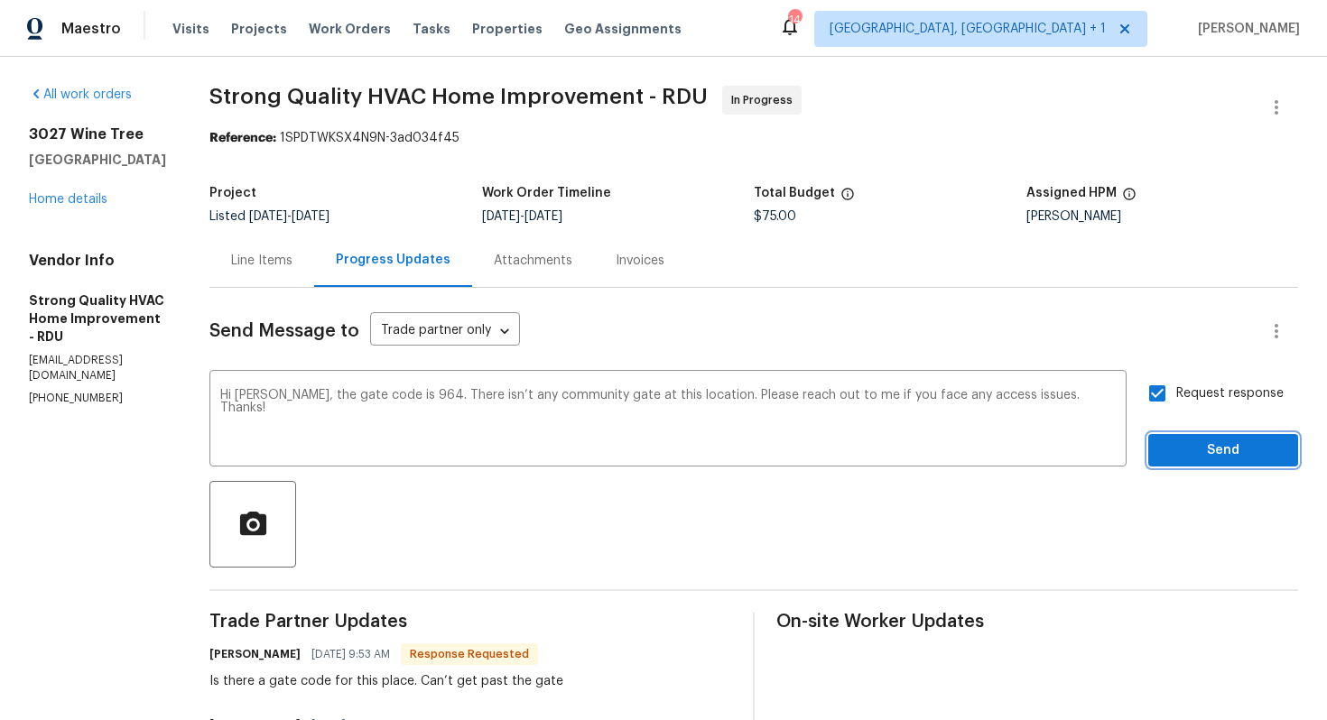
click at [1188, 453] on span "Send" at bounding box center [1223, 451] width 121 height 23
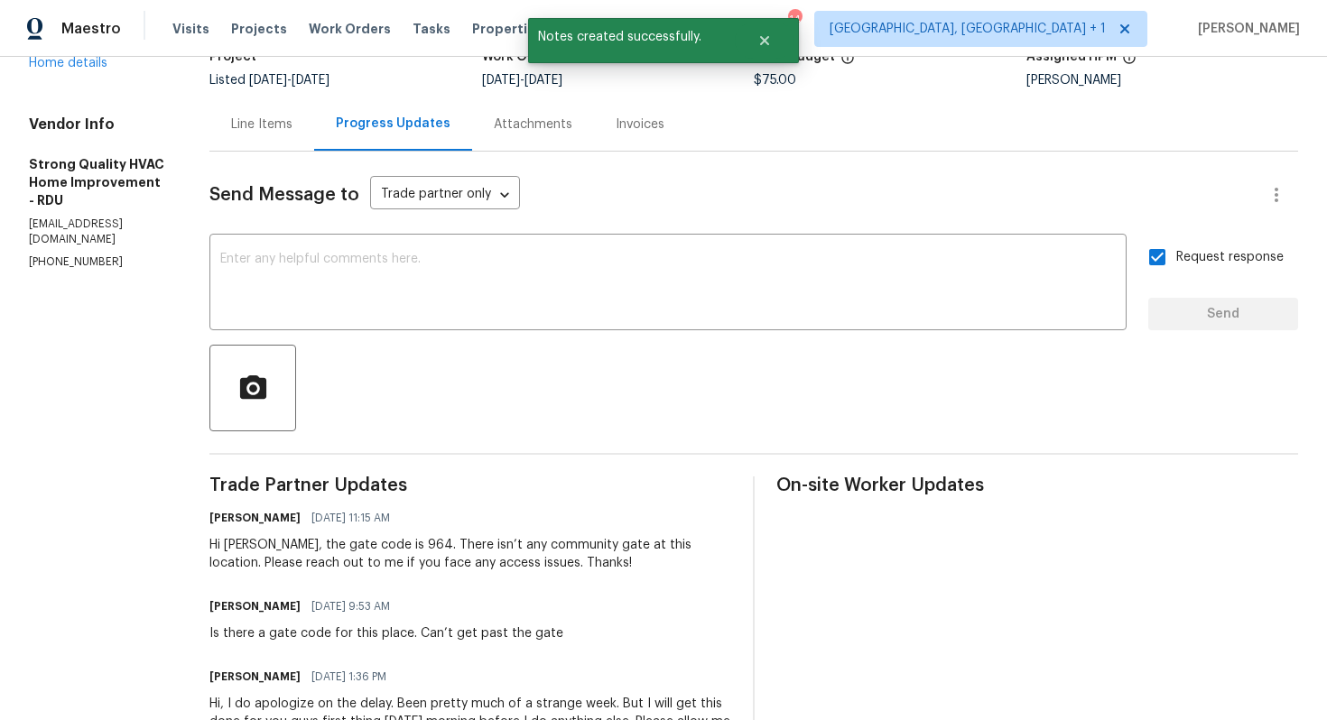
scroll to position [137, 0]
click at [355, 631] on div "Is there a gate code for this place. Can’t get past the gate" at bounding box center [386, 633] width 354 height 18
click at [368, 636] on div "Is there a gate code for this place. Can’t get past the gate" at bounding box center [386, 633] width 354 height 18
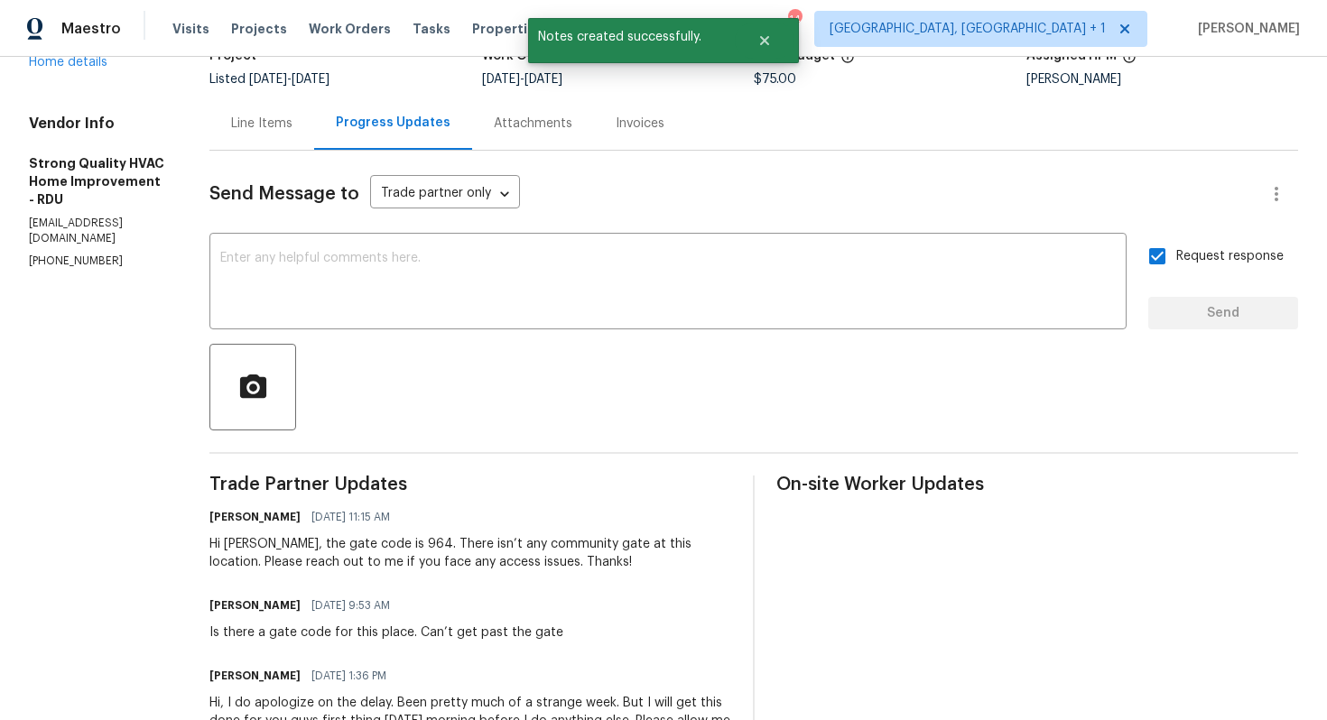
click at [368, 636] on div "Is there a gate code for this place. Can’t get past the gate" at bounding box center [386, 633] width 354 height 18
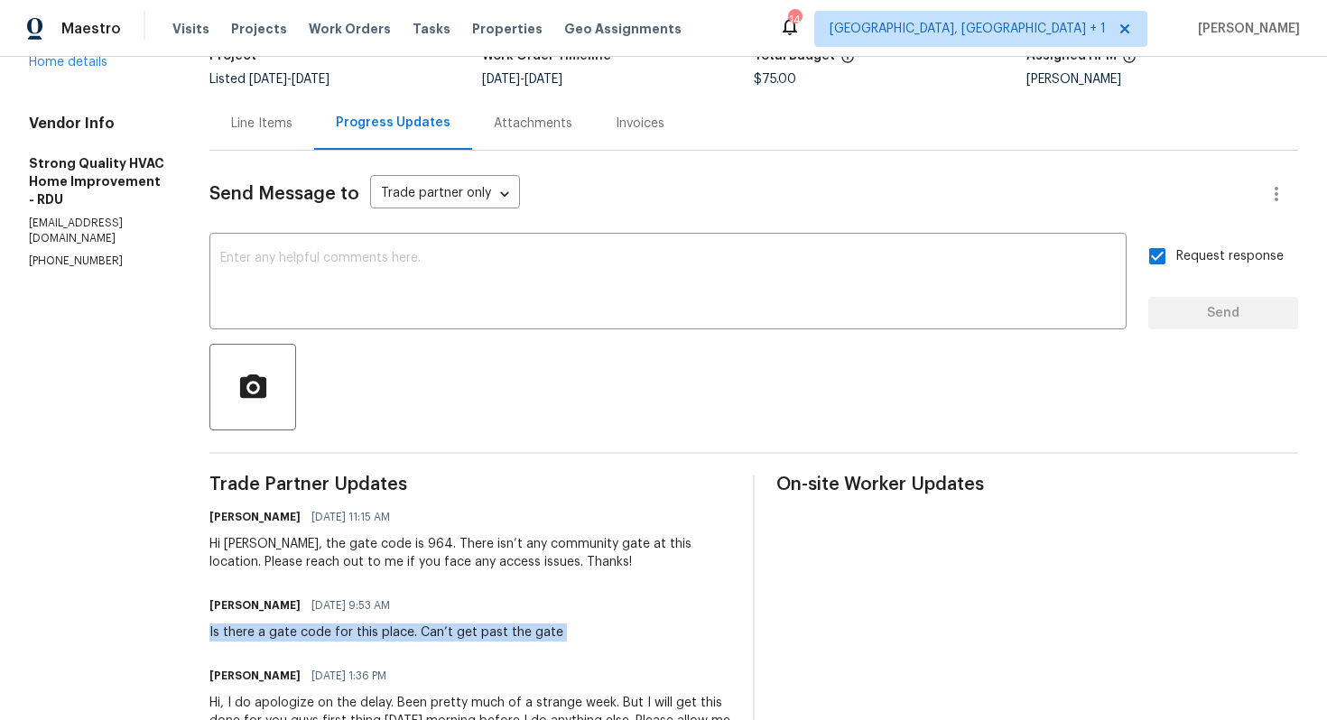
copy div "Is there a gate code for this place. Can’t get past the gate"
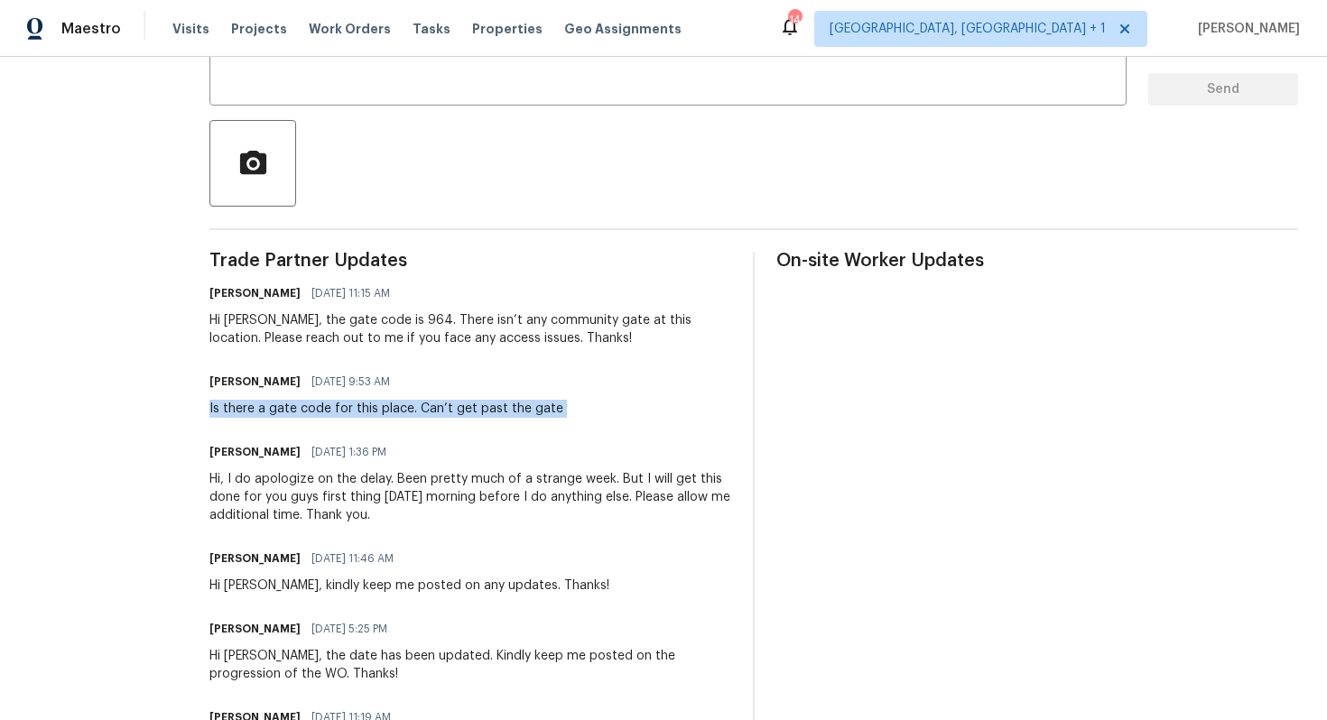
scroll to position [357, 0]
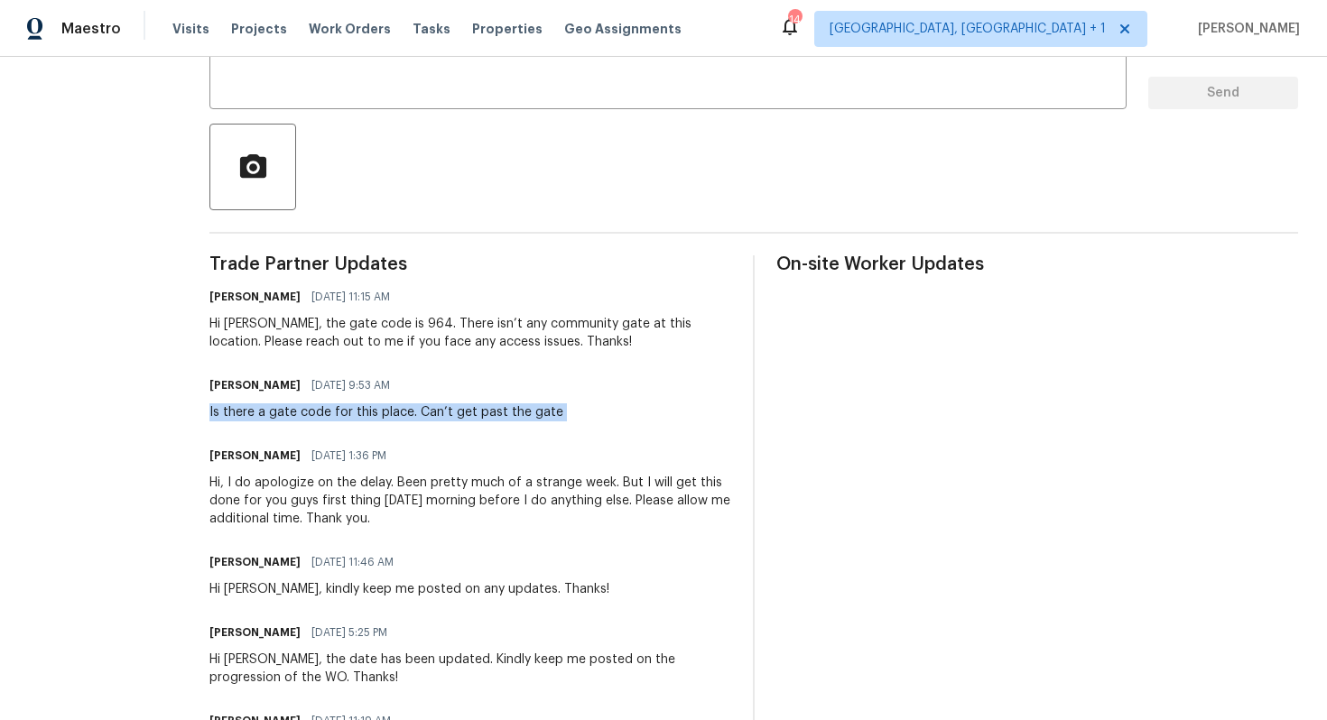
copy div "Is there a gate code for this place. Can’t get past the gate"
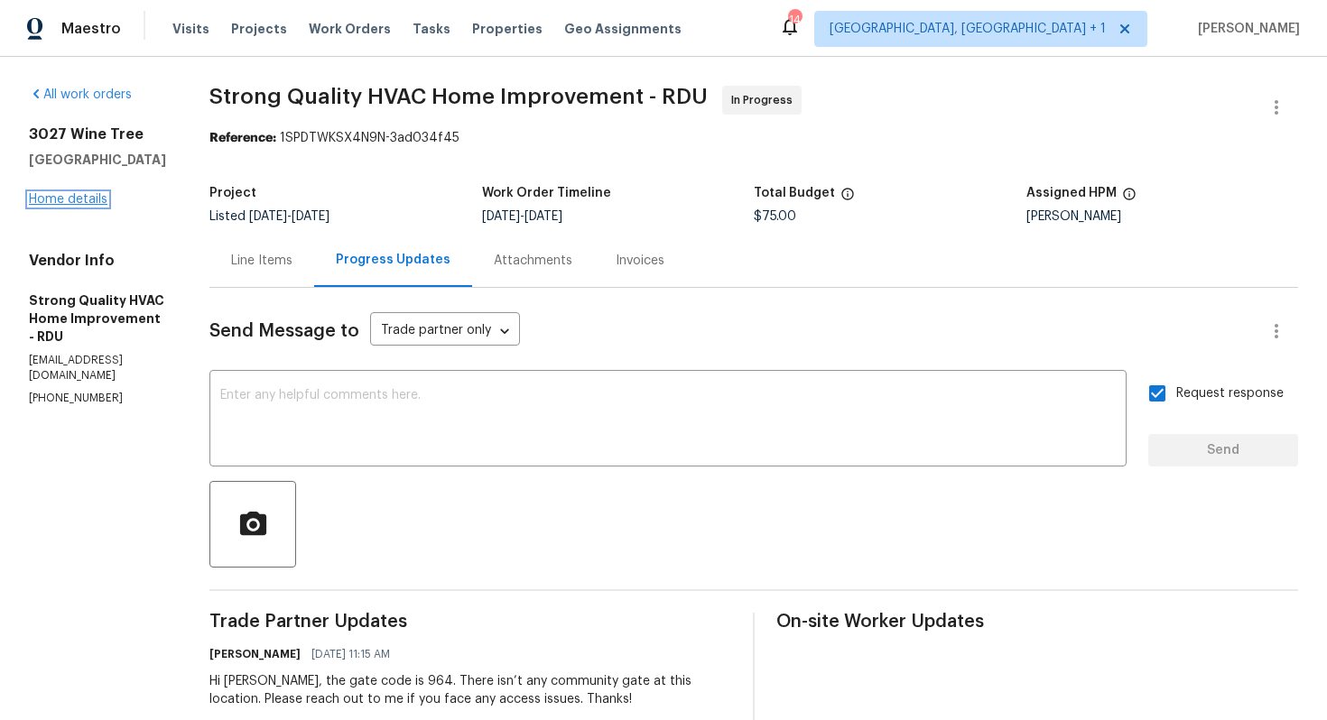
click at [84, 198] on link "Home details" at bounding box center [68, 199] width 79 height 13
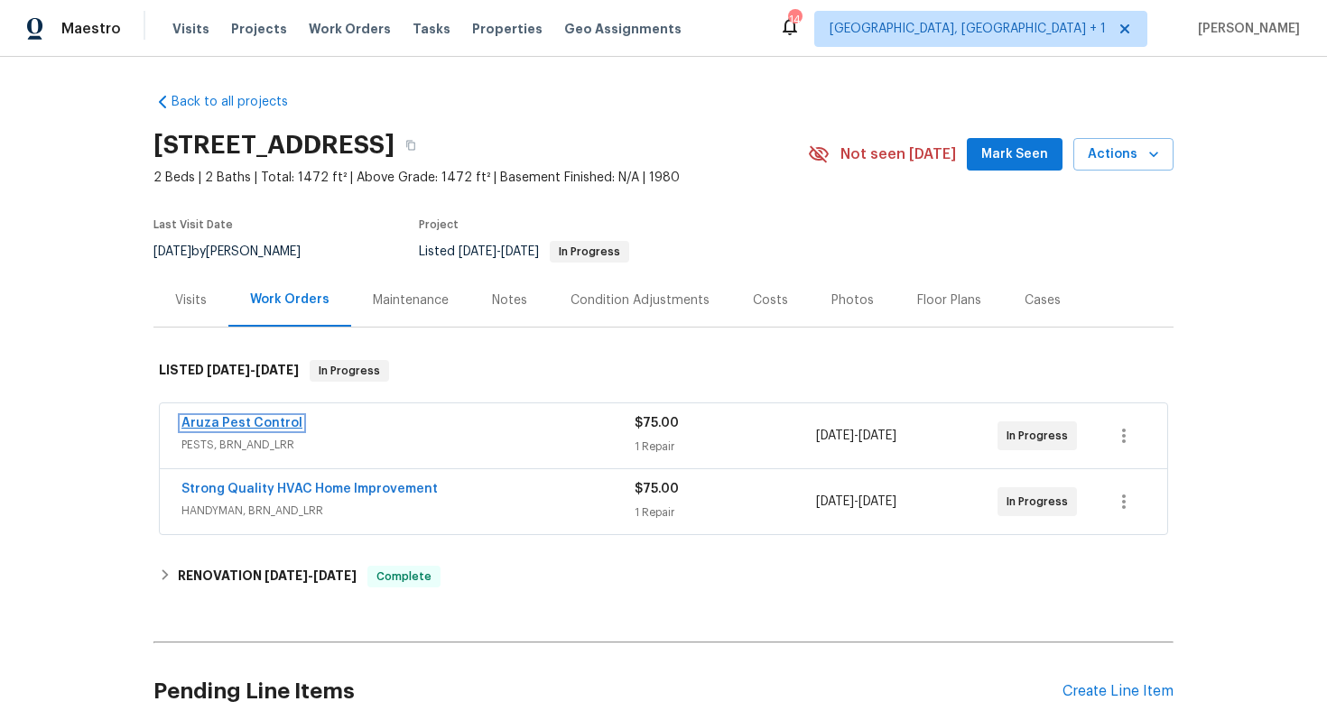
click at [246, 424] on link "Aruza Pest Control" at bounding box center [241, 423] width 121 height 13
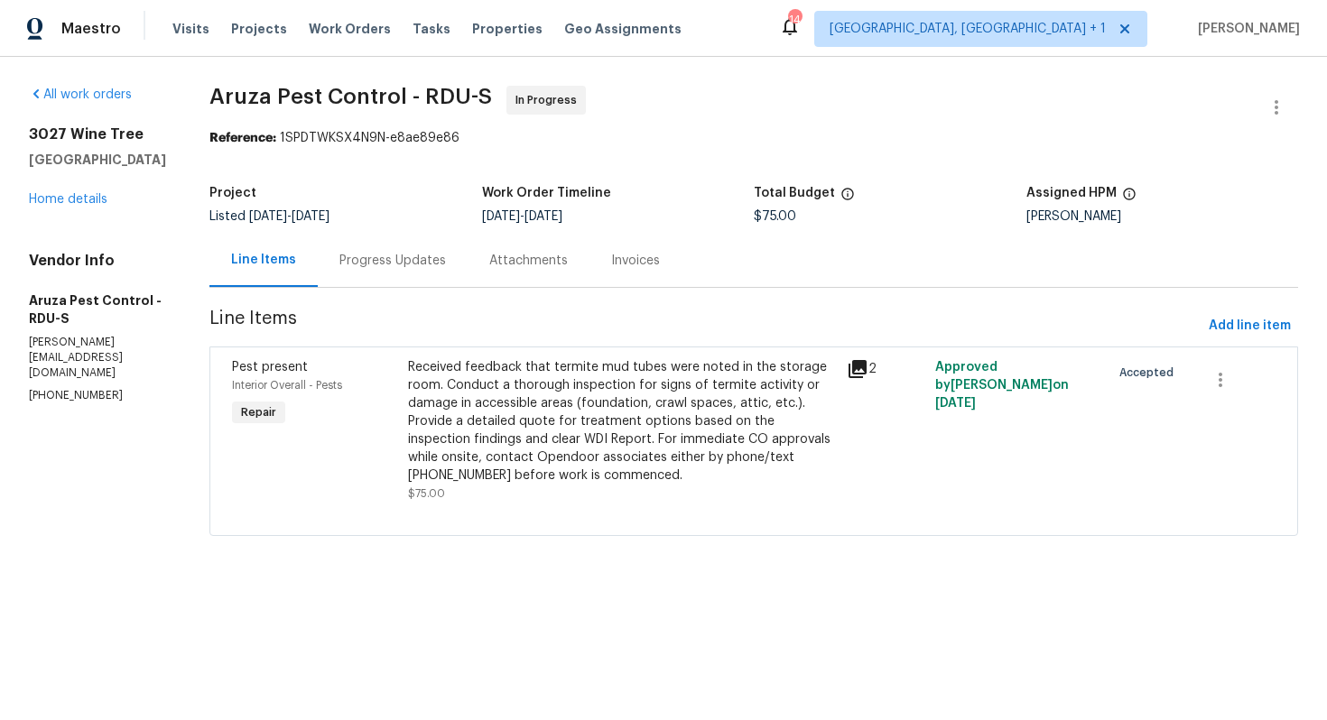
click at [384, 256] on div "Progress Updates" at bounding box center [392, 261] width 107 height 18
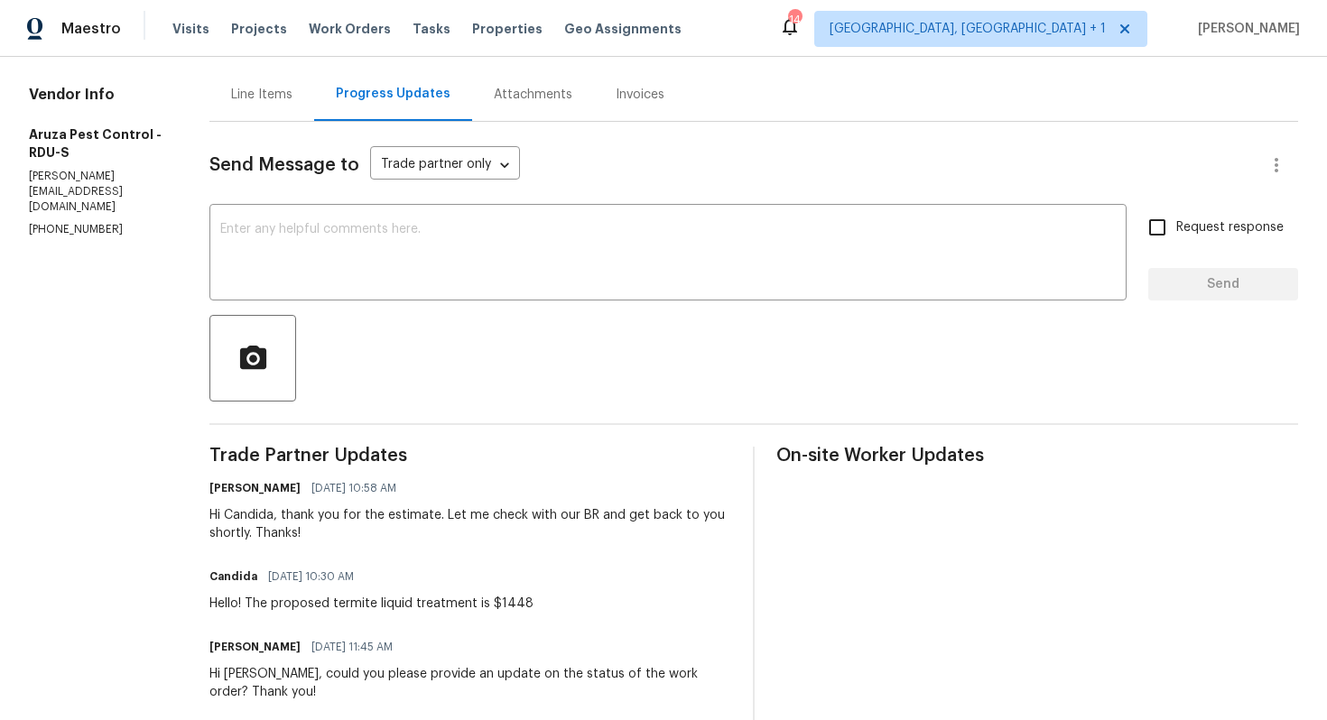
scroll to position [167, 0]
click at [332, 602] on div "Hello! The proposed termite liquid treatment is $1448" at bounding box center [371, 603] width 324 height 18
copy div "Hello! The proposed termite liquid treatment is $1448"
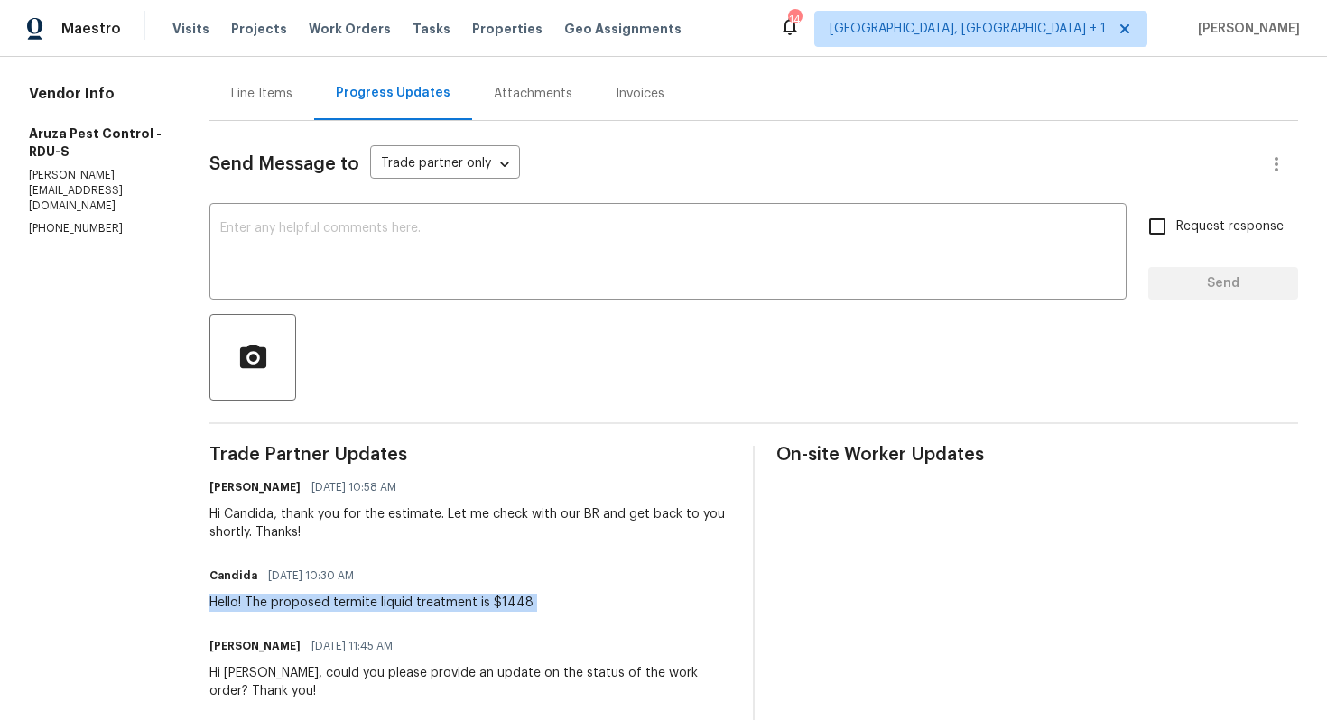
click at [401, 431] on div "Send Message to Trade partner only Trade partner only ​ x ​ Request response Se…" at bounding box center [753, 688] width 1089 height 1134
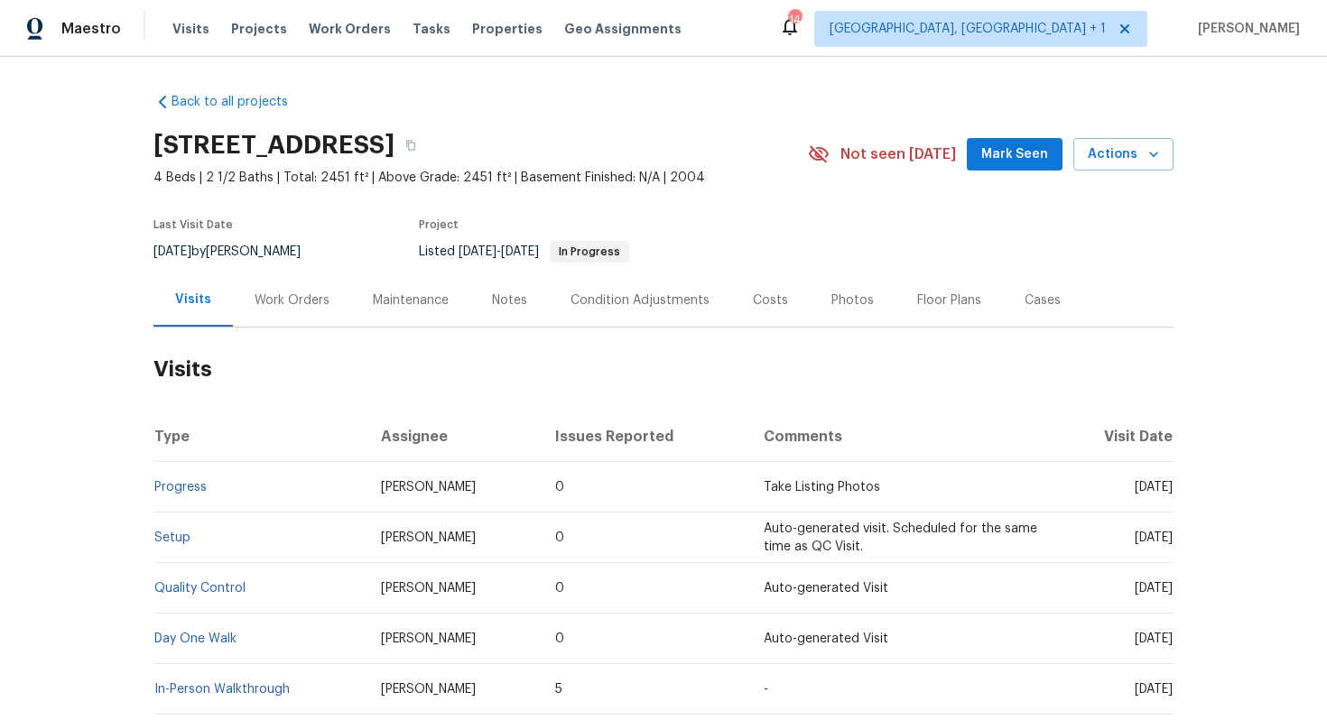
click at [283, 294] on div "Work Orders" at bounding box center [292, 301] width 75 height 18
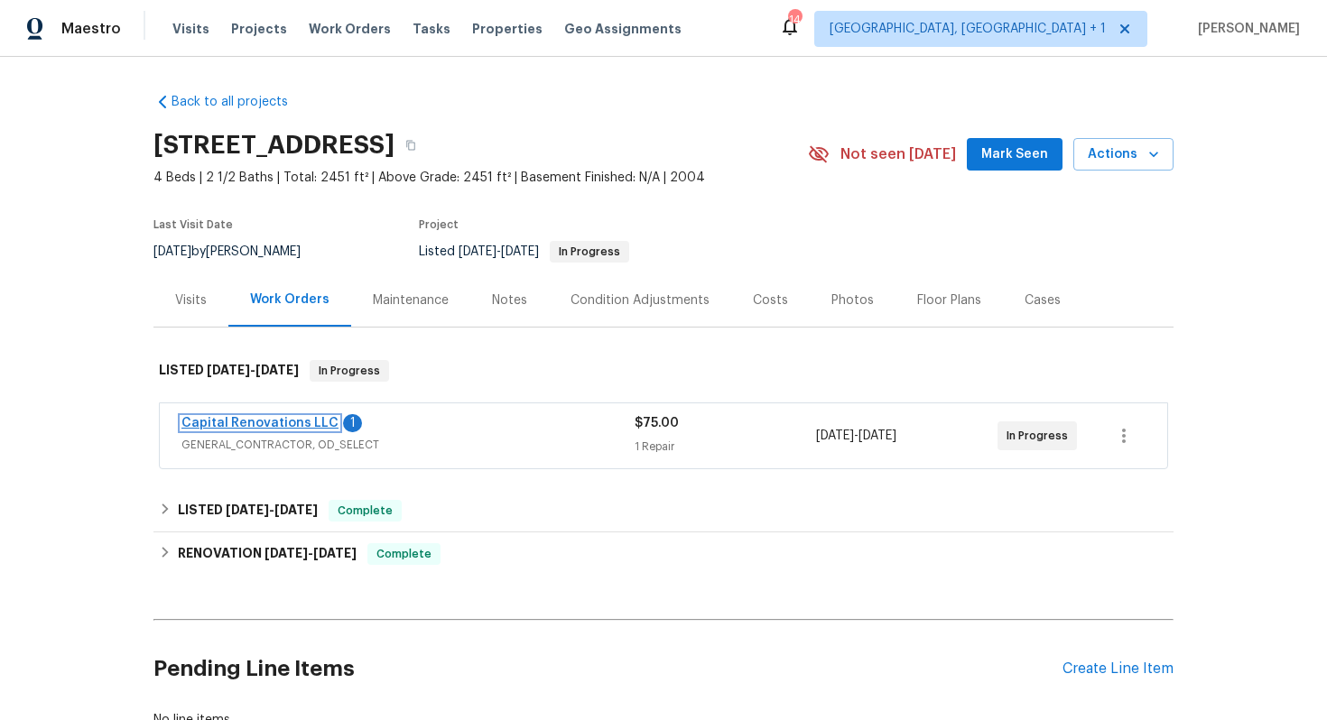
click at [255, 420] on link "Capital Renovations LLC" at bounding box center [259, 423] width 157 height 13
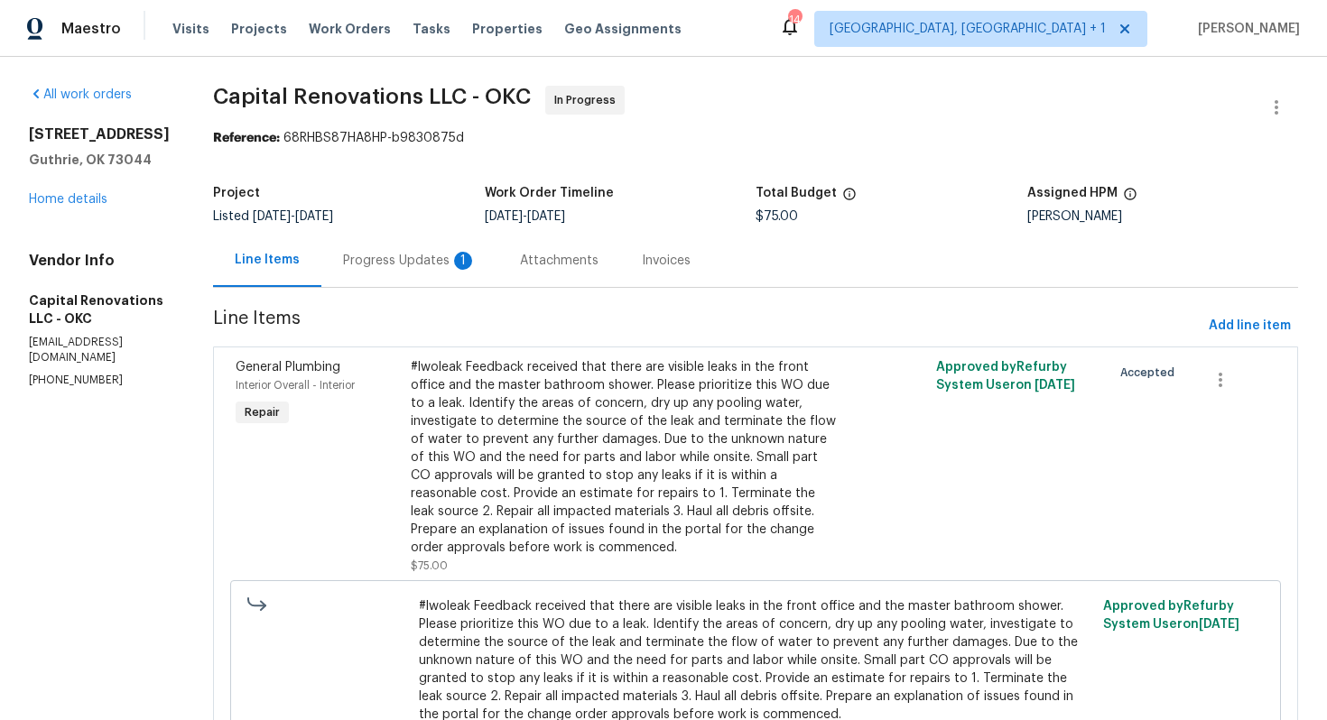
click at [437, 255] on div "Progress Updates 1" at bounding box center [410, 261] width 134 height 18
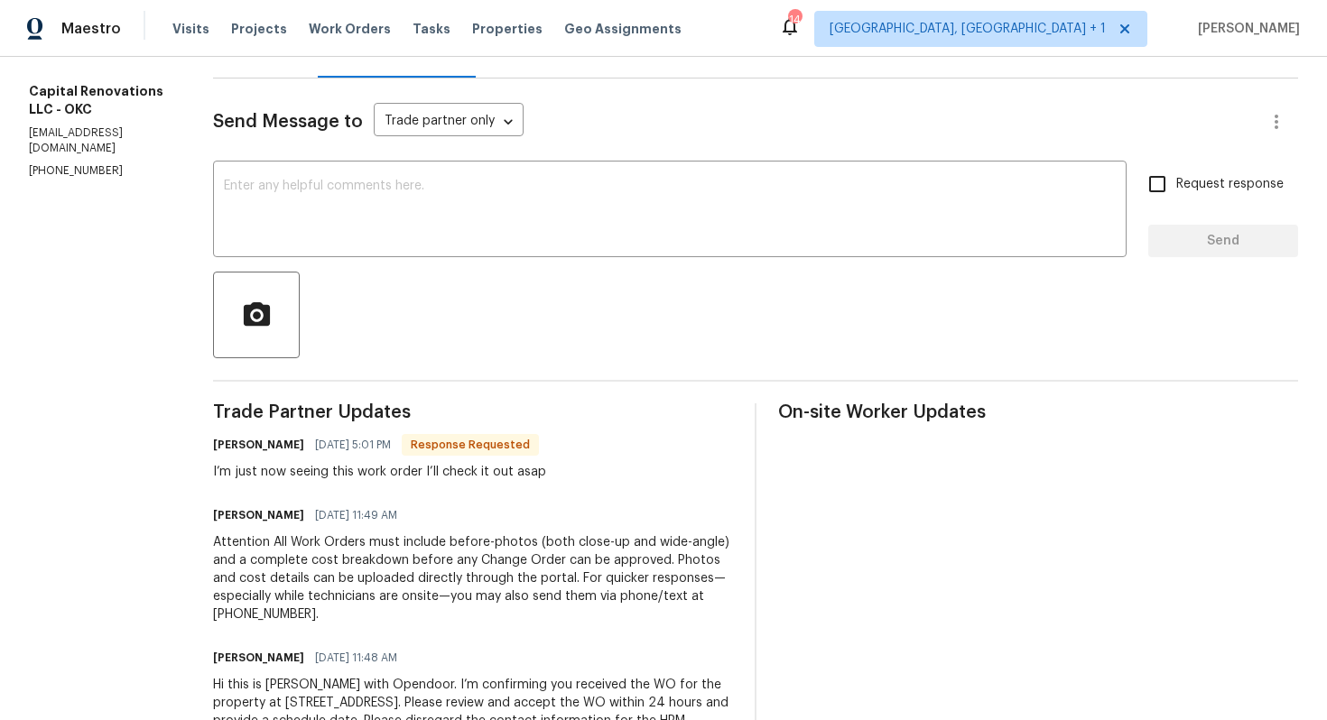
scroll to position [209, 0]
click at [254, 450] on h6 "Jason Parker" at bounding box center [258, 446] width 91 height 18
copy h6 "Jason"
click at [505, 226] on textarea at bounding box center [670, 212] width 892 height 63
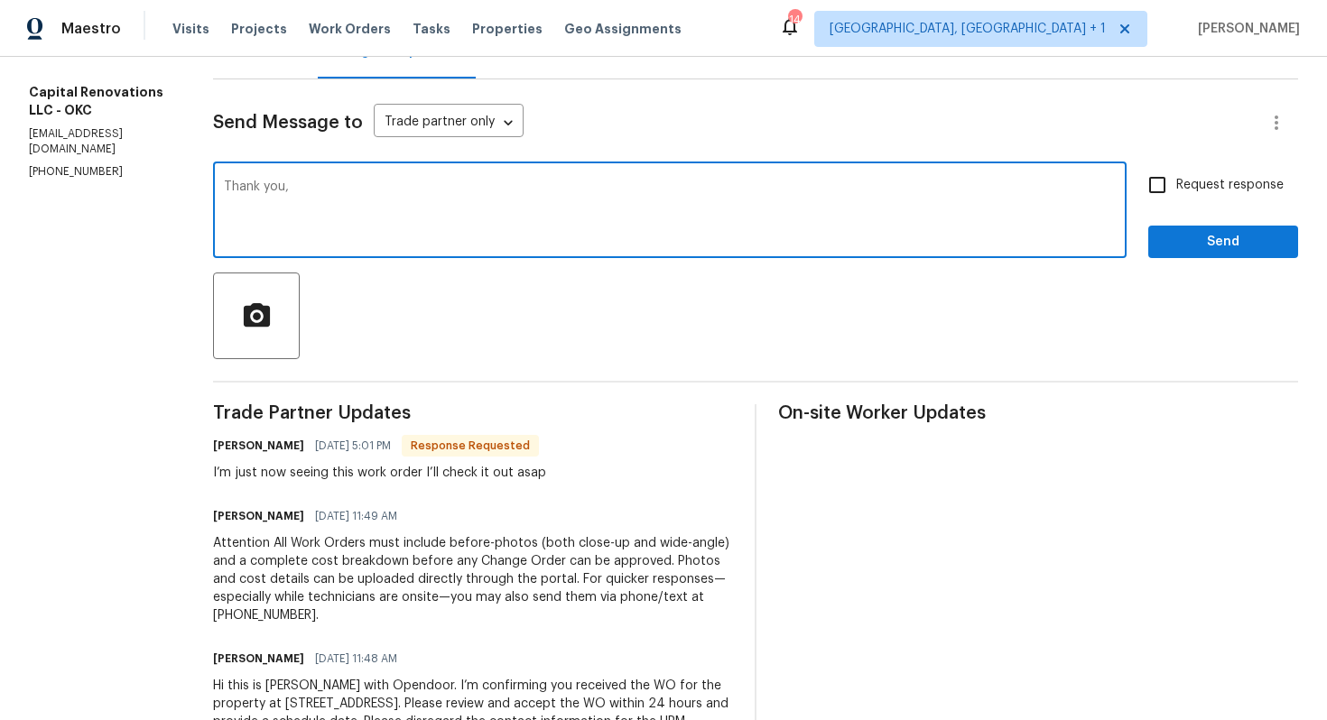
paste textarea "Jason"
click at [747, 213] on textarea "Thank you, Jason. Kindly keep me posted. Thanks!" at bounding box center [670, 212] width 892 height 63
type textarea "Thank you, Jason. Kindly keep me posted. Thanks!"
click at [1180, 184] on span "Request response" at bounding box center [1229, 185] width 107 height 19
click at [1176, 184] on input "Request response" at bounding box center [1157, 185] width 38 height 38
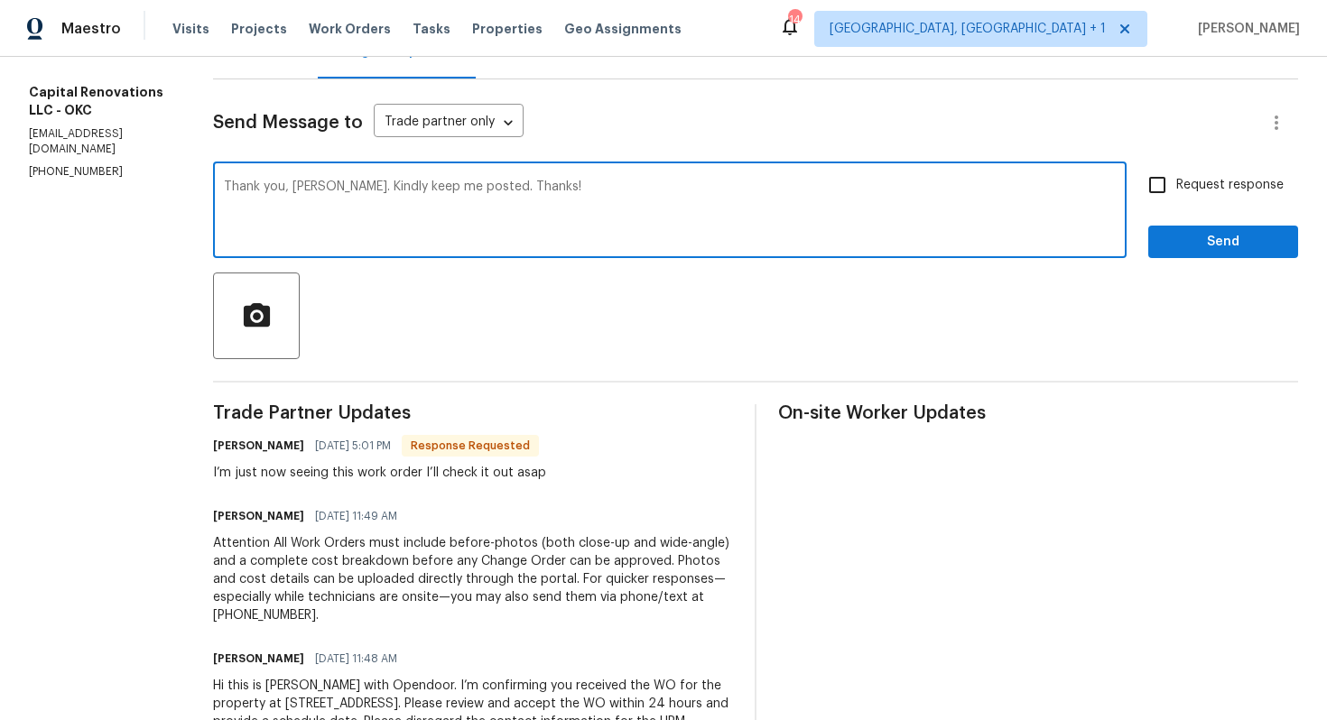
checkbox input "true"
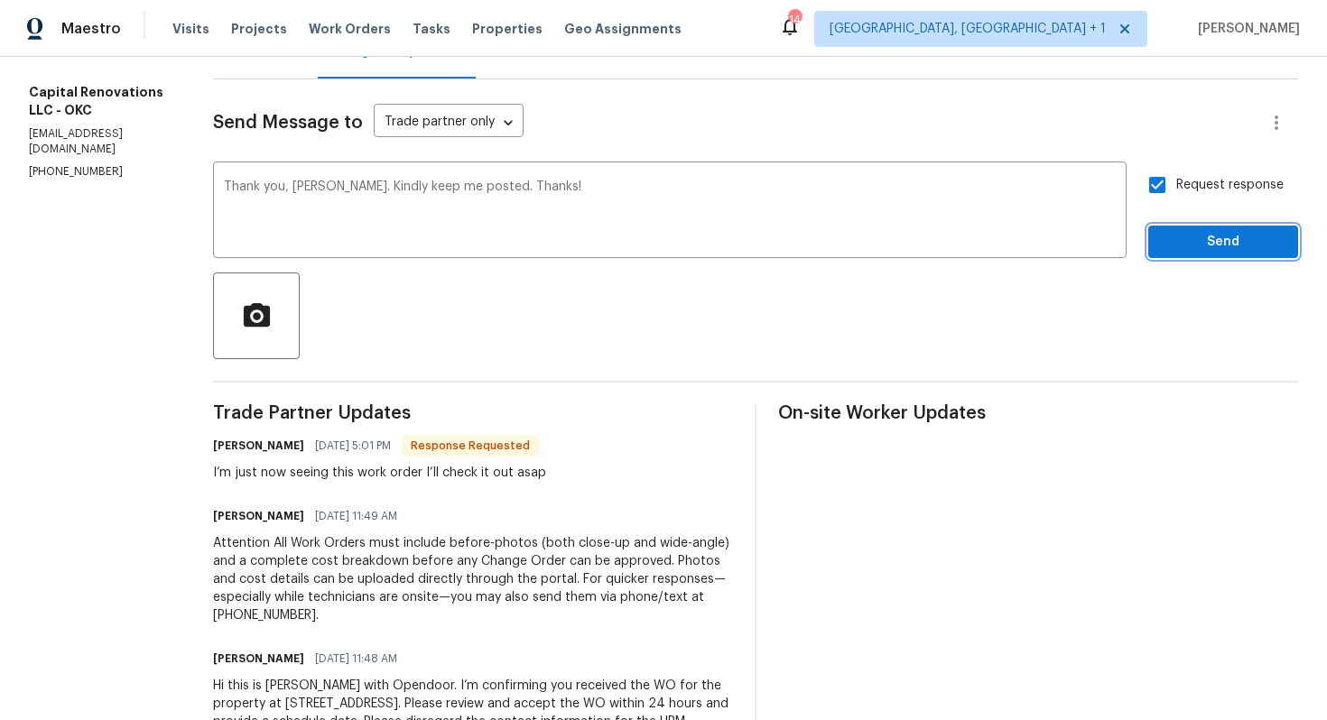
click at [1185, 241] on span "Send" at bounding box center [1223, 242] width 121 height 23
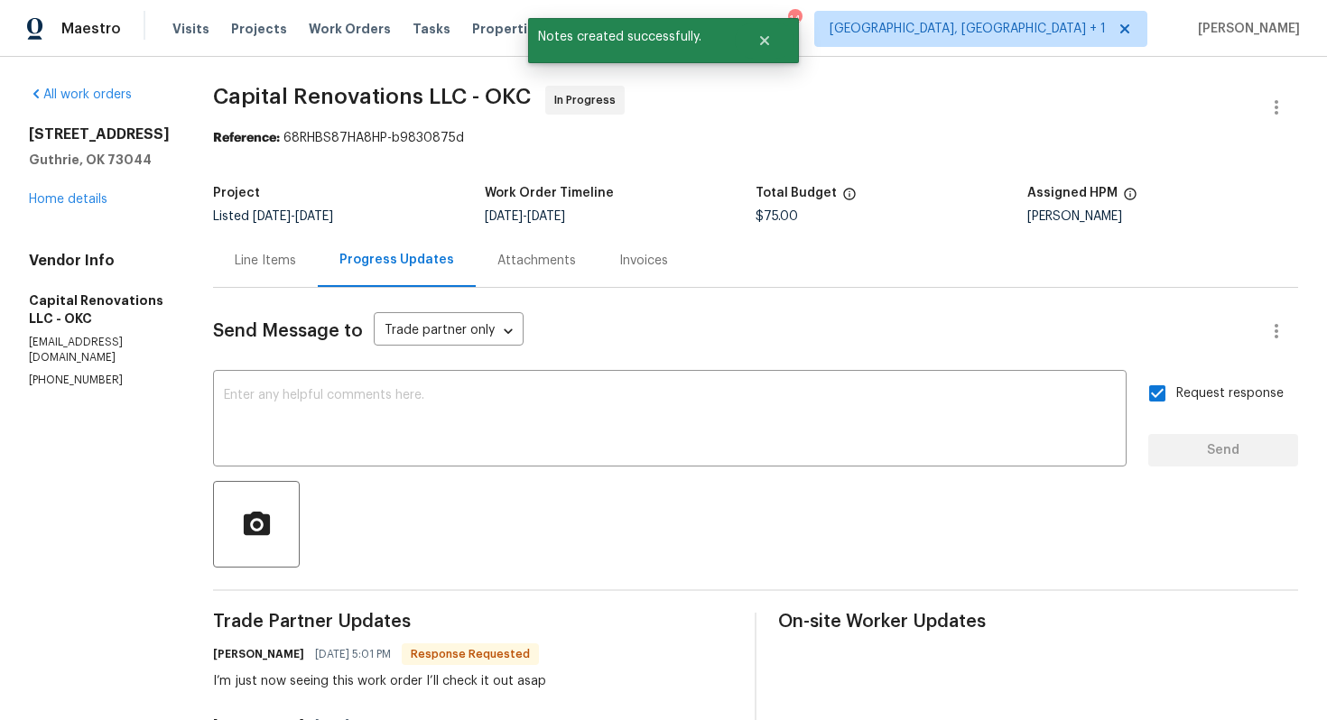
scroll to position [202, 0]
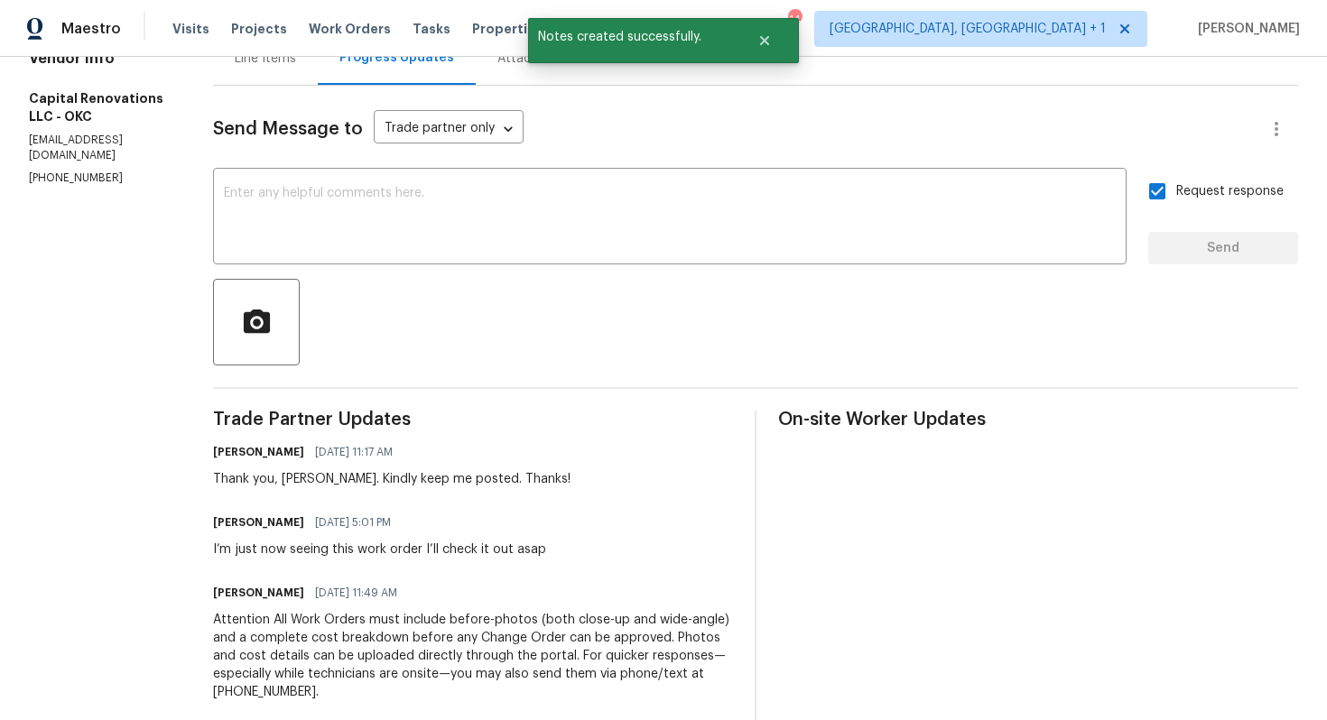
click at [292, 549] on div "I’m just now seeing this work order I’ll check it out asap" at bounding box center [379, 550] width 333 height 18
copy div "I’m just now seeing this work order I’ll check it out asap"
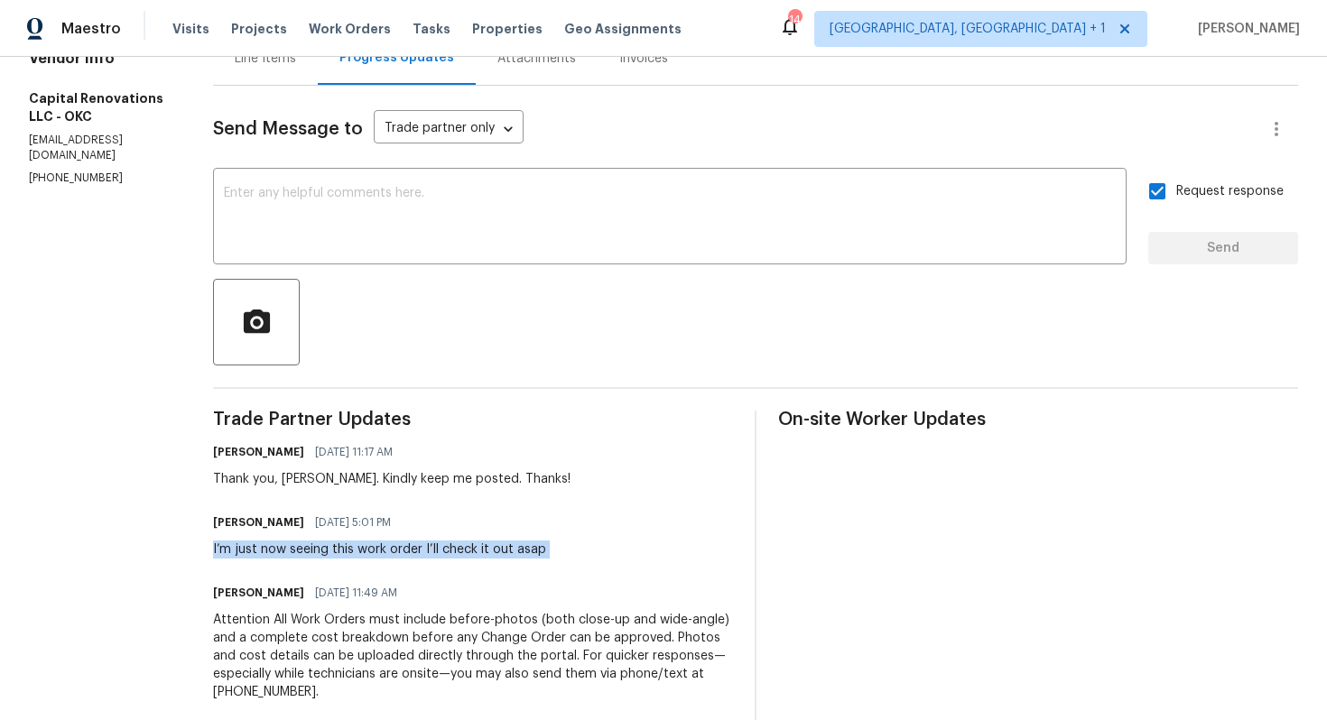
click at [413, 332] on div at bounding box center [755, 322] width 1085 height 87
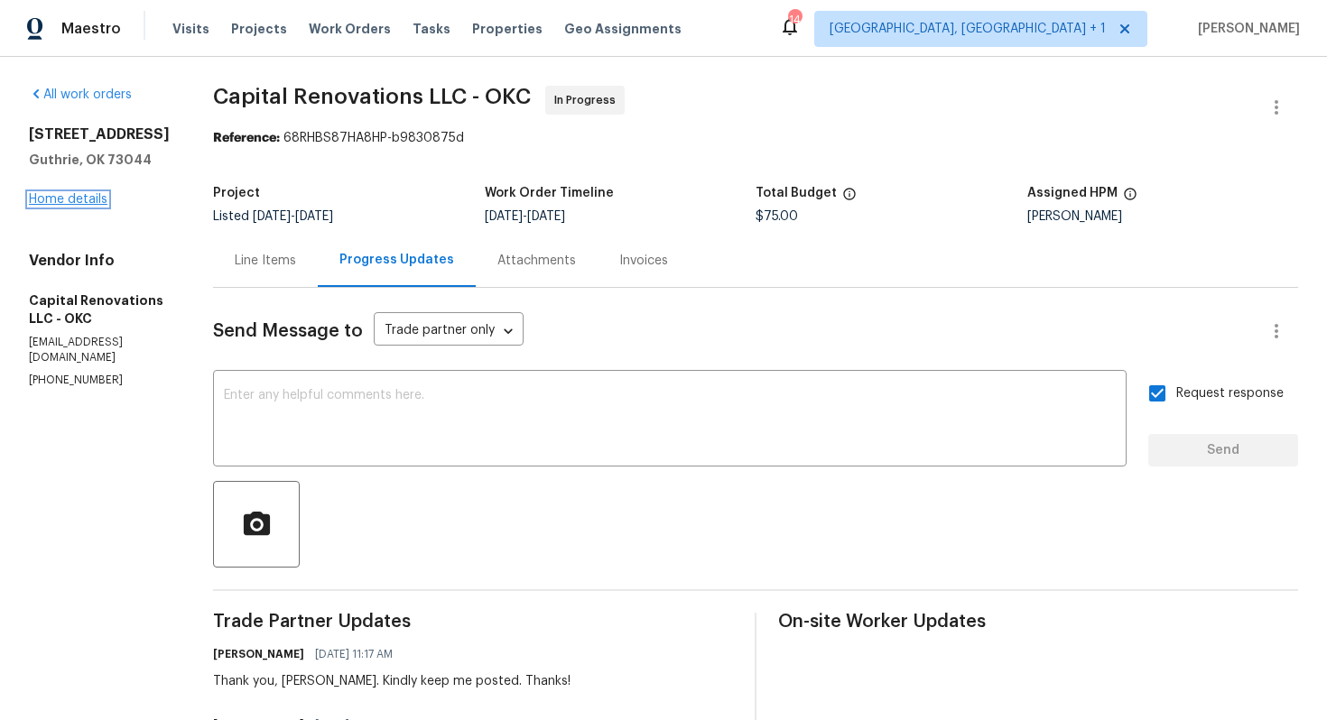
click at [64, 199] on link "Home details" at bounding box center [68, 199] width 79 height 13
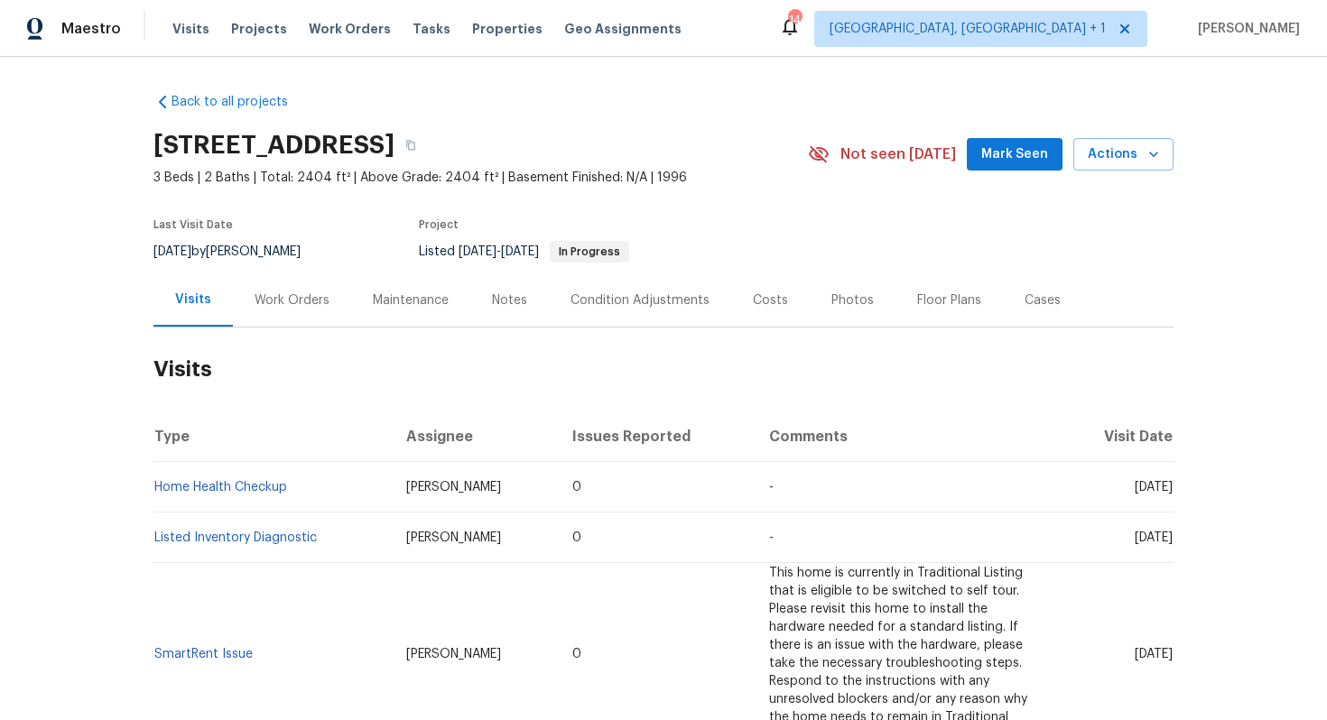
click at [277, 294] on div "Work Orders" at bounding box center [292, 301] width 75 height 18
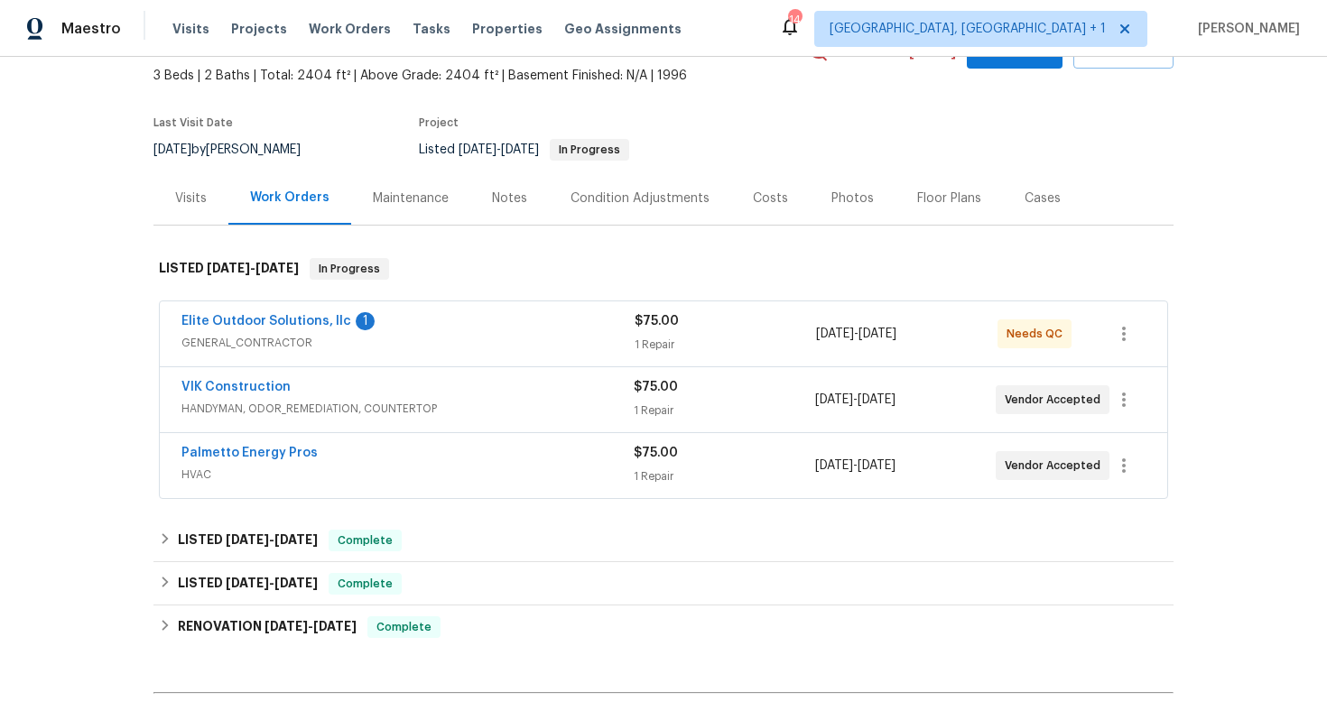
scroll to position [130, 0]
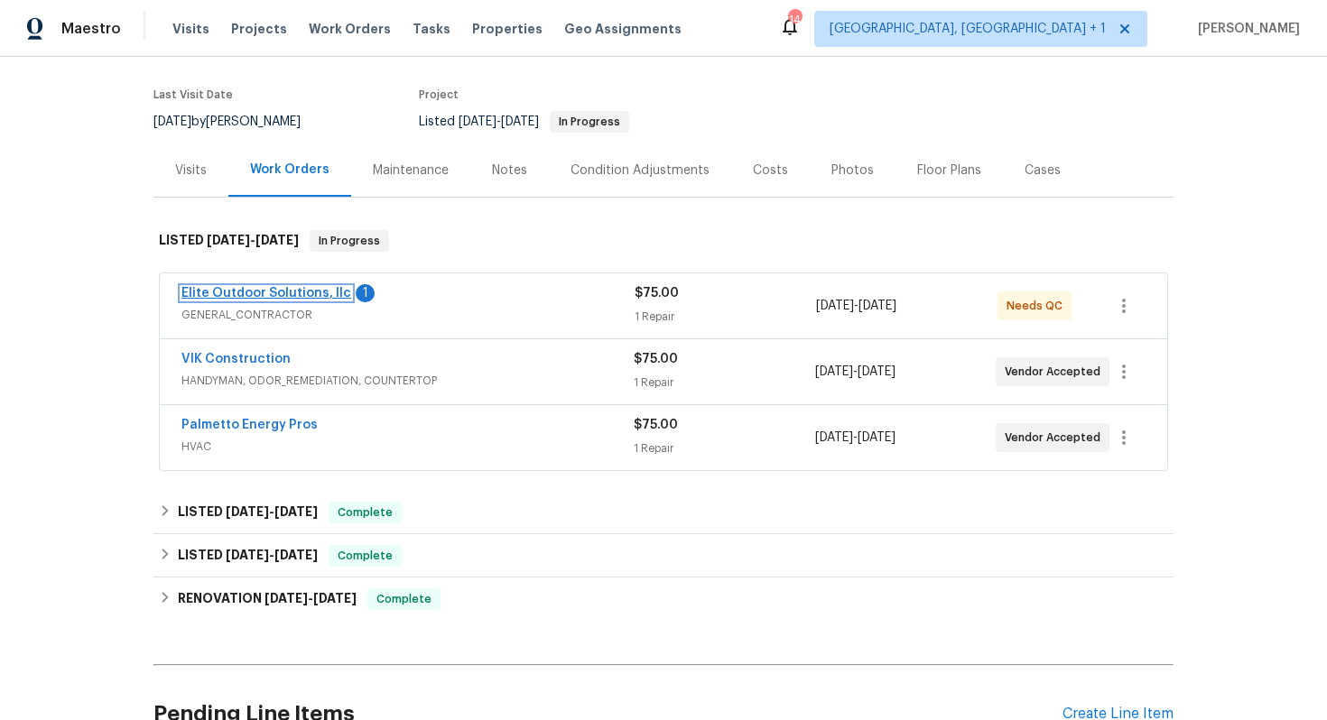
click at [237, 295] on link "Elite Outdoor Solutions, llc" at bounding box center [266, 293] width 170 height 13
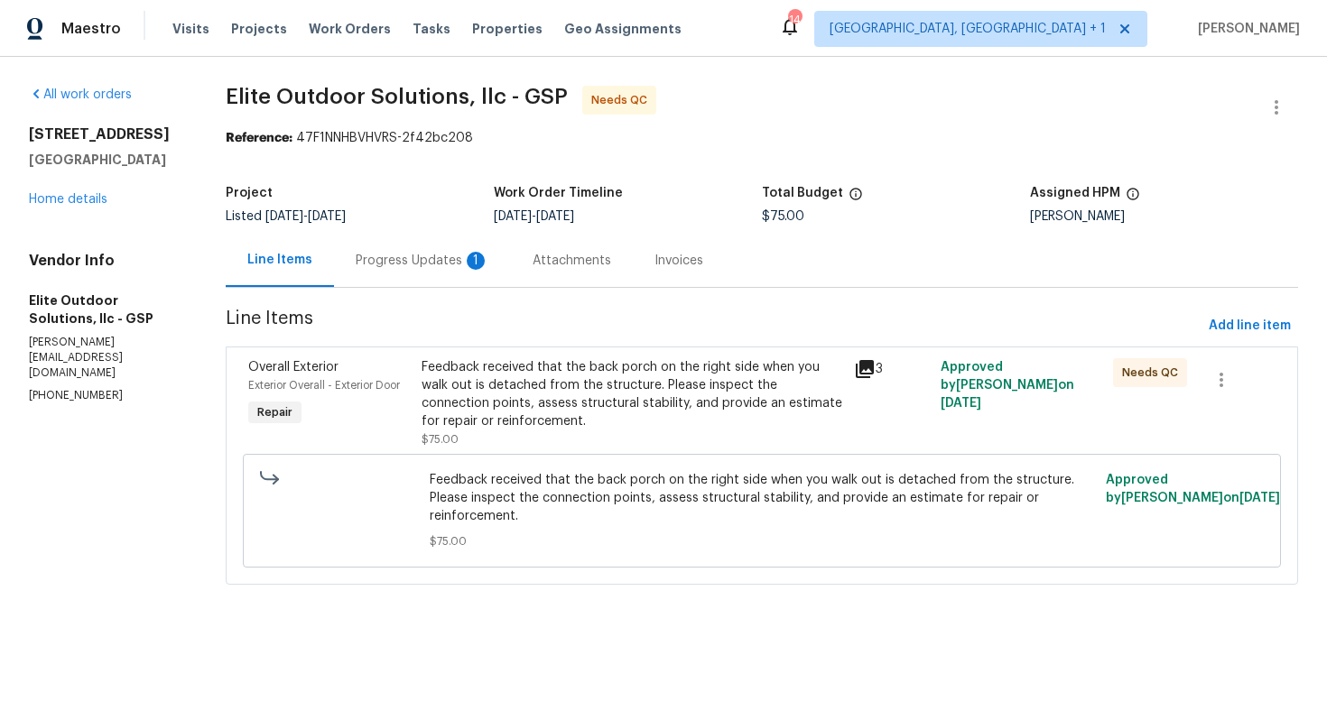
click at [694, 404] on div "Feedback received that the back porch on the right side when you walk out is de…" at bounding box center [633, 394] width 422 height 72
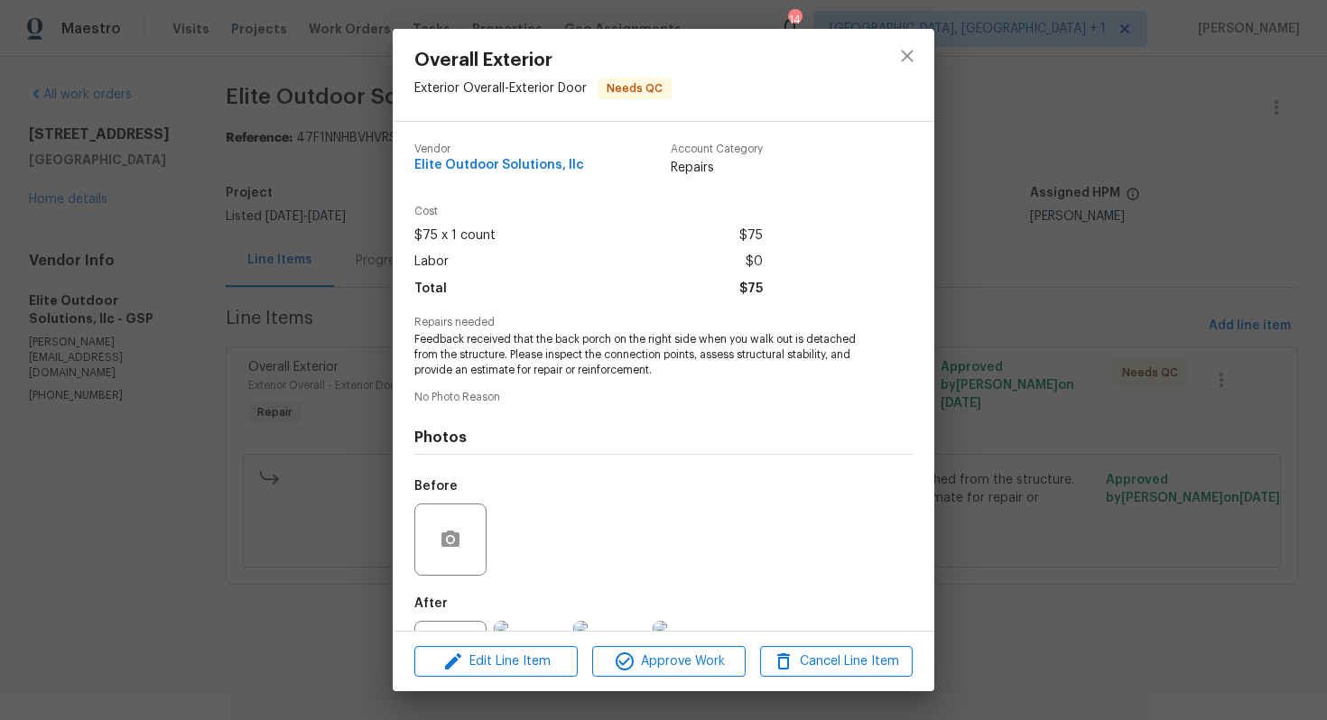
scroll to position [80, 0]
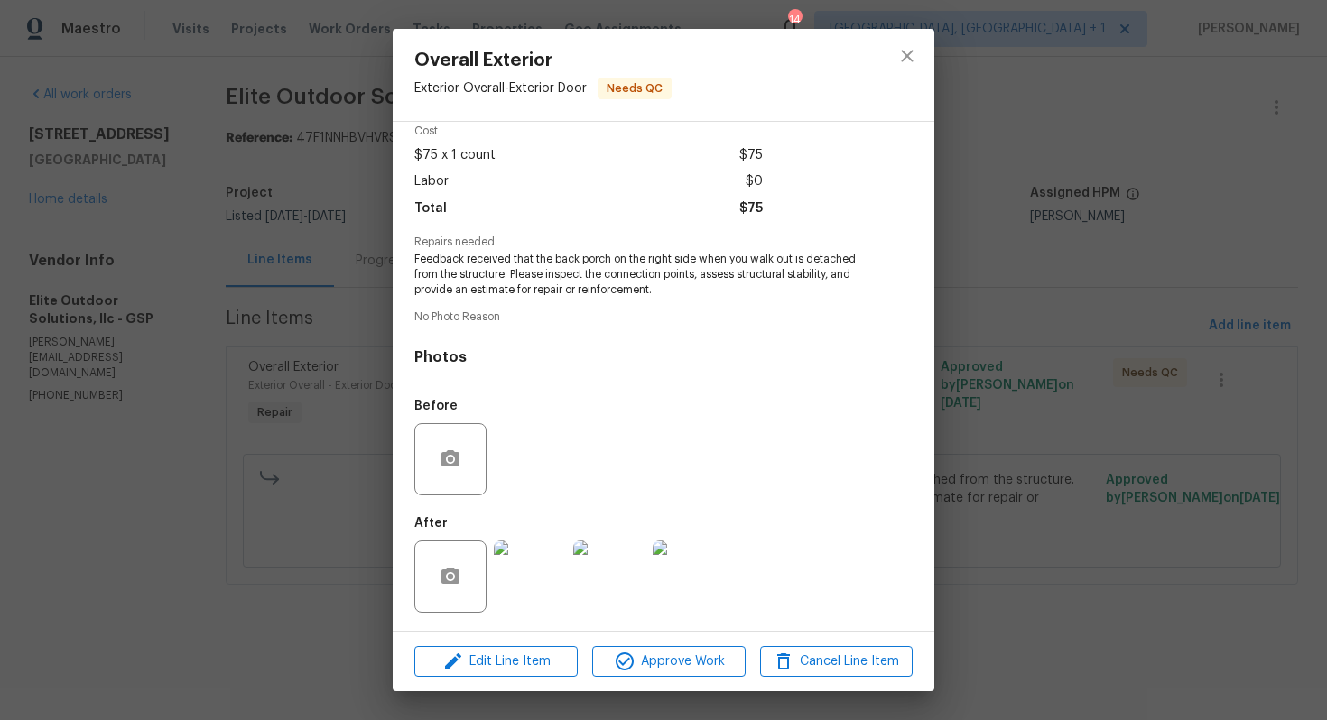
click at [538, 578] on img at bounding box center [530, 577] width 72 height 72
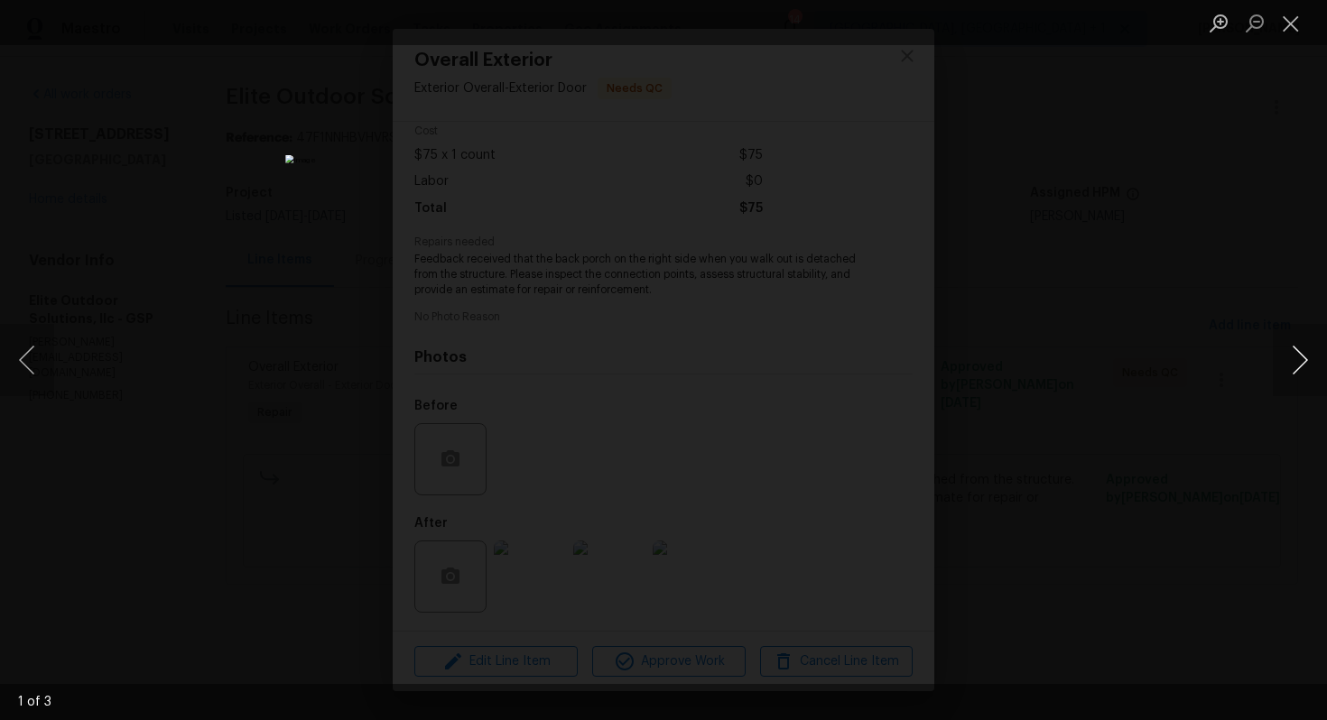
click at [1303, 367] on button "Next image" at bounding box center [1300, 360] width 54 height 72
click at [1205, 367] on div "Lightbox" at bounding box center [663, 360] width 1327 height 720
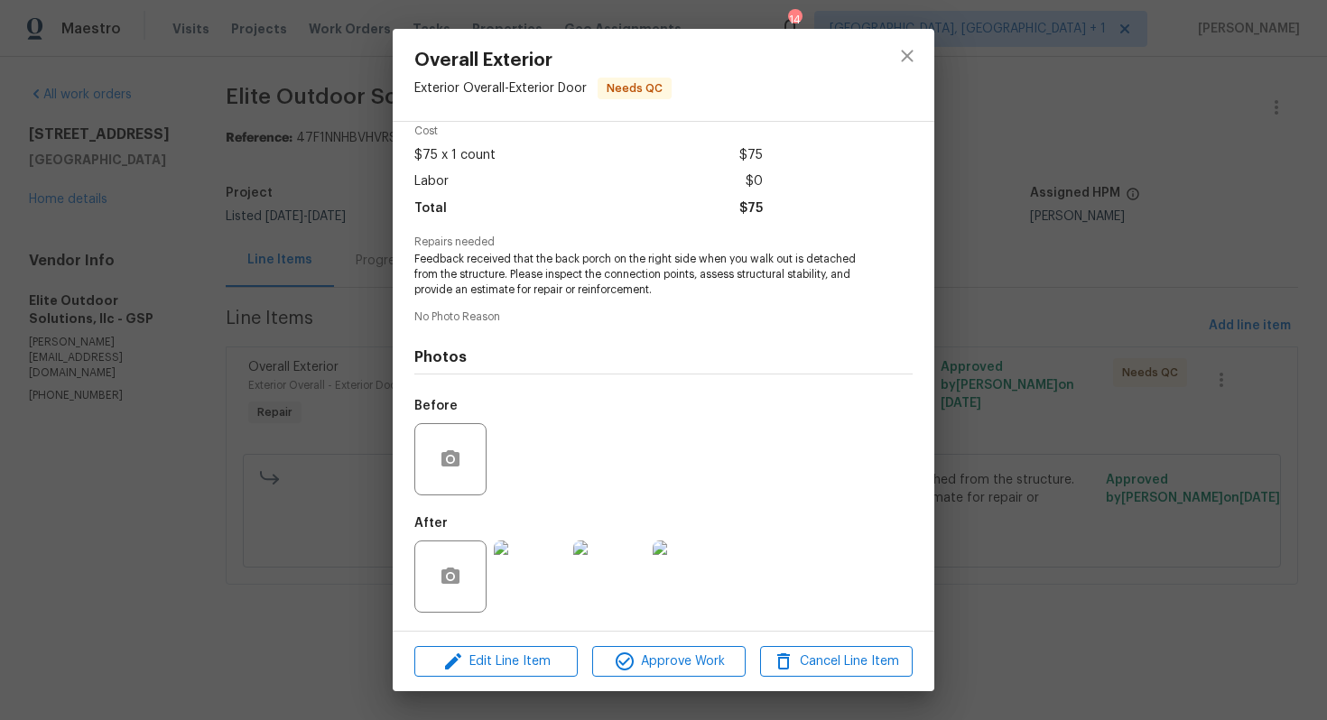
click at [1066, 374] on div "Overall Exterior Exterior Overall - Exterior Door Needs QC Vendor Elite Outdoor…" at bounding box center [663, 360] width 1327 height 720
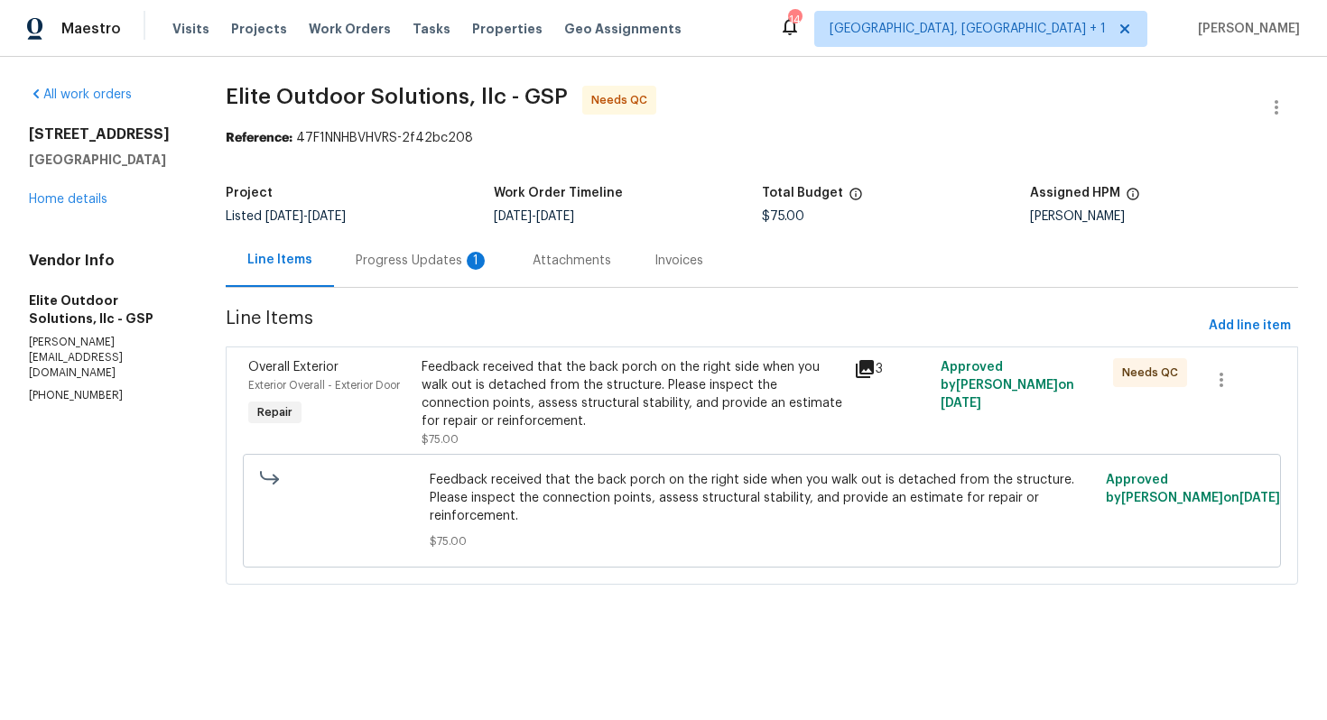
click at [409, 274] on div "Progress Updates 1" at bounding box center [422, 260] width 177 height 53
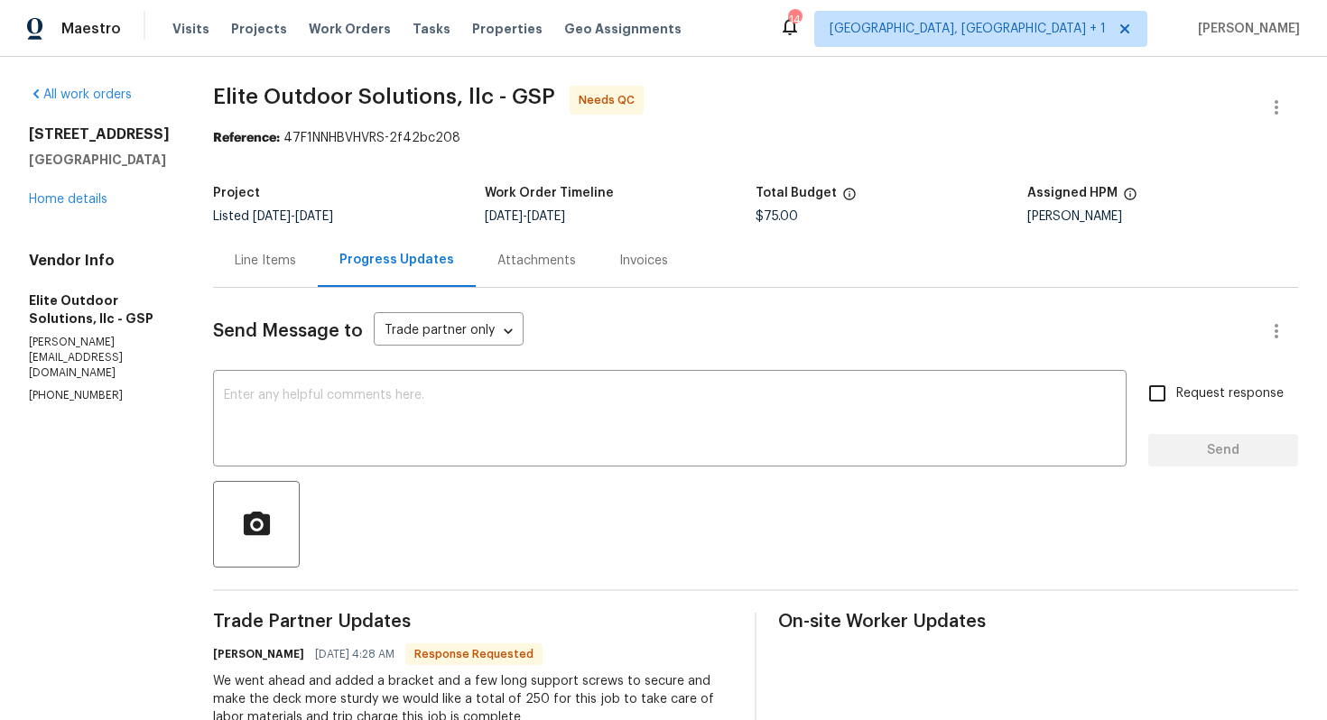
click at [246, 253] on div "Line Items" at bounding box center [265, 261] width 61 height 18
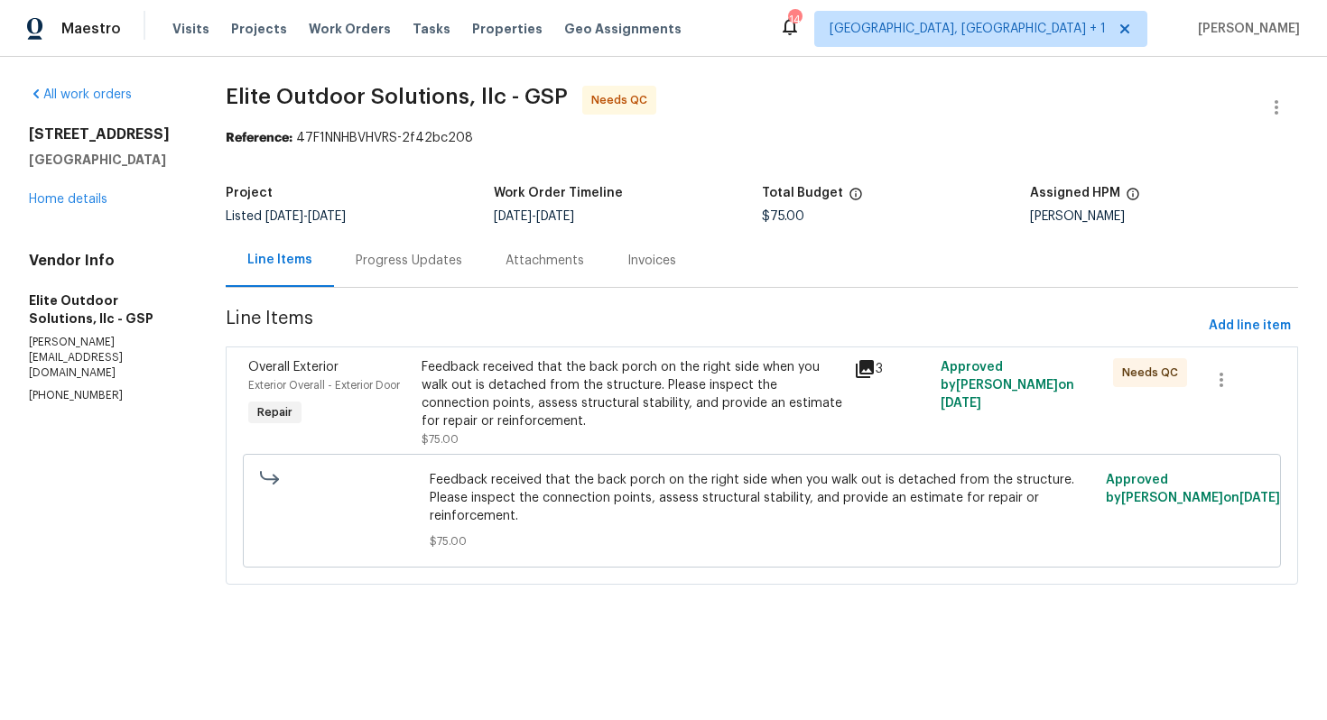
click at [638, 394] on div "Feedback received that the back porch on the right side when you walk out is de…" at bounding box center [633, 394] width 422 height 72
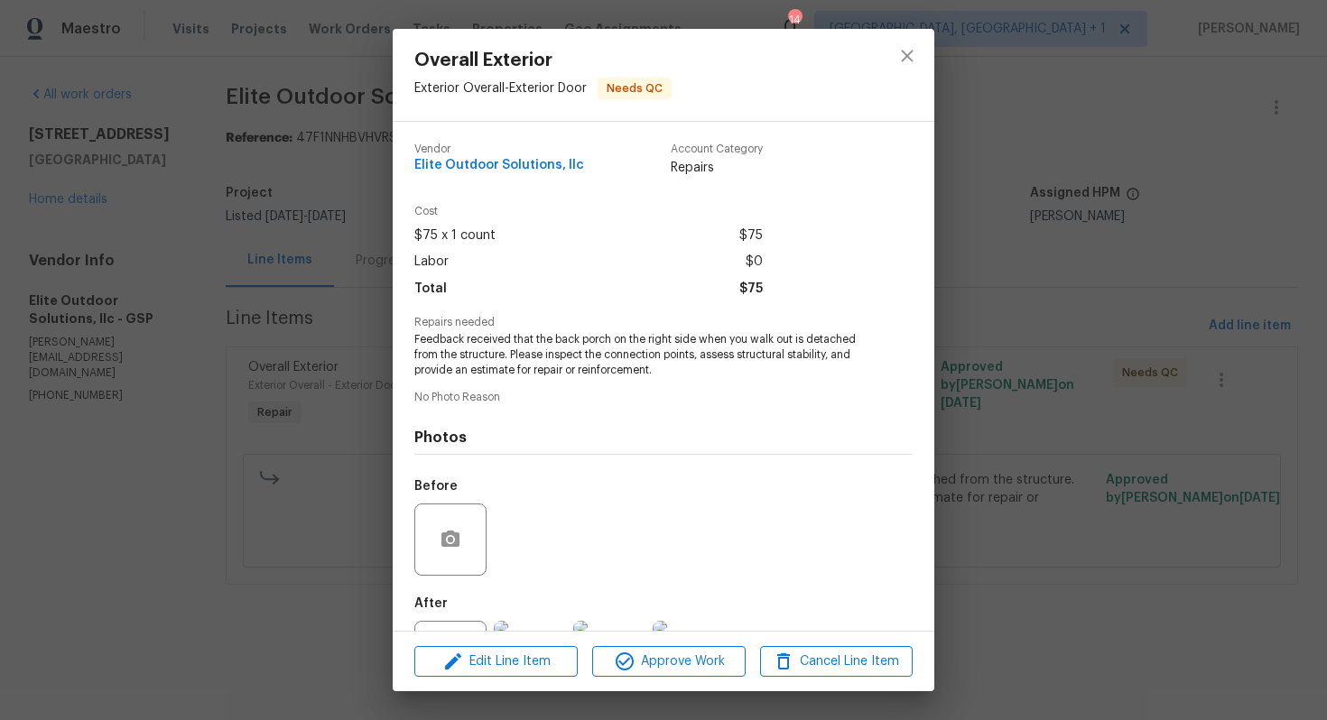
scroll to position [80, 0]
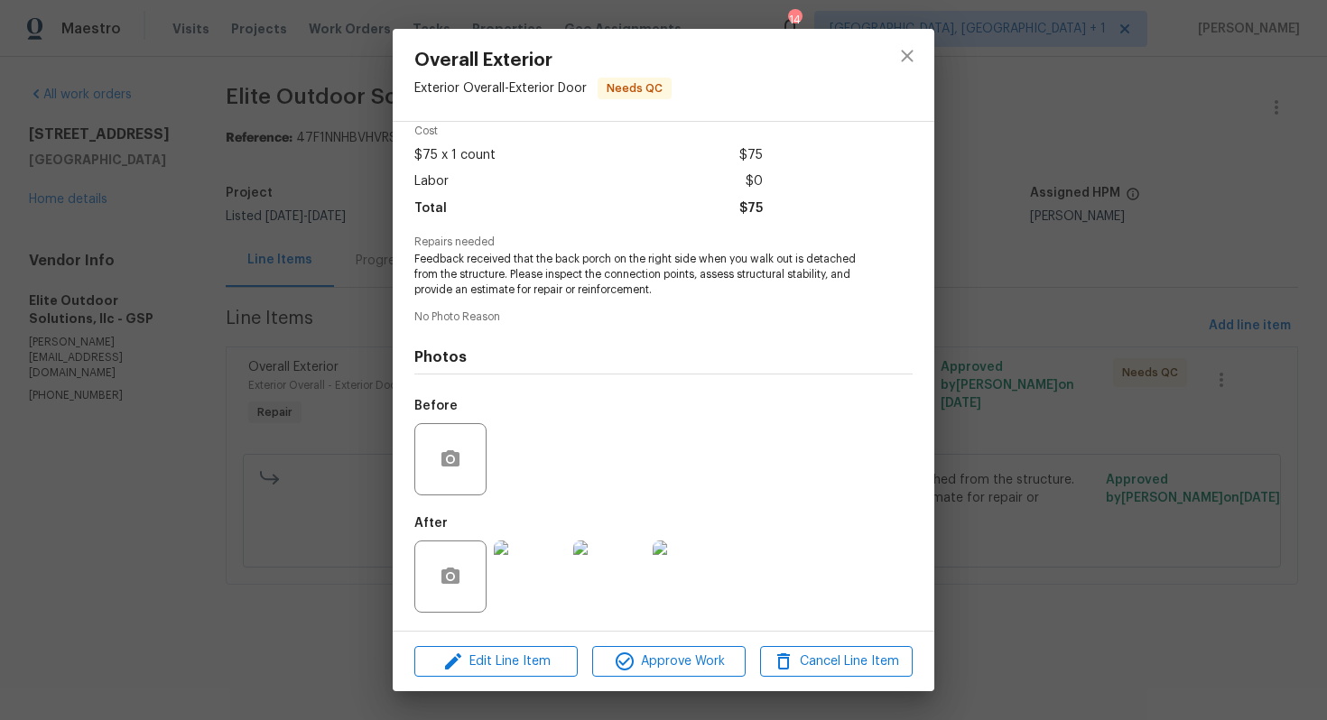
click at [526, 463] on div "Before" at bounding box center [663, 447] width 498 height 117
click at [531, 563] on img at bounding box center [530, 577] width 72 height 72
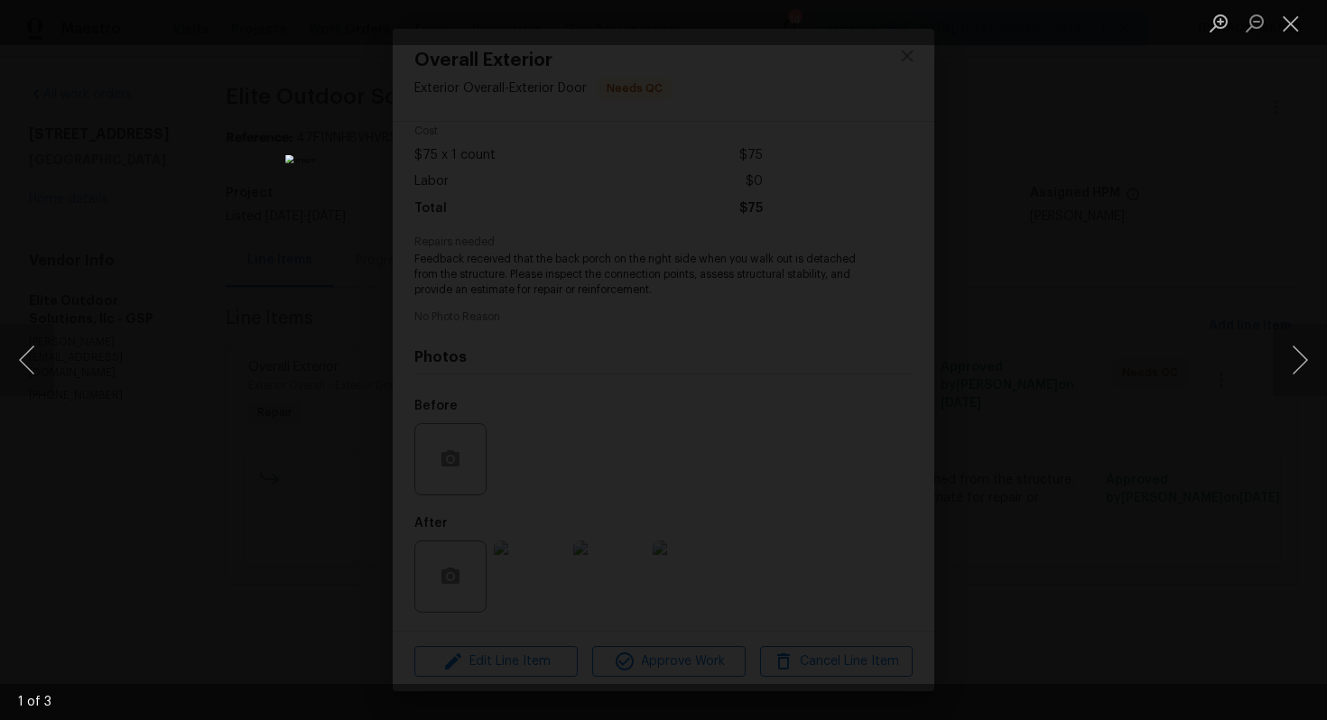
click at [342, 413] on div "Lightbox" at bounding box center [663, 360] width 1327 height 720
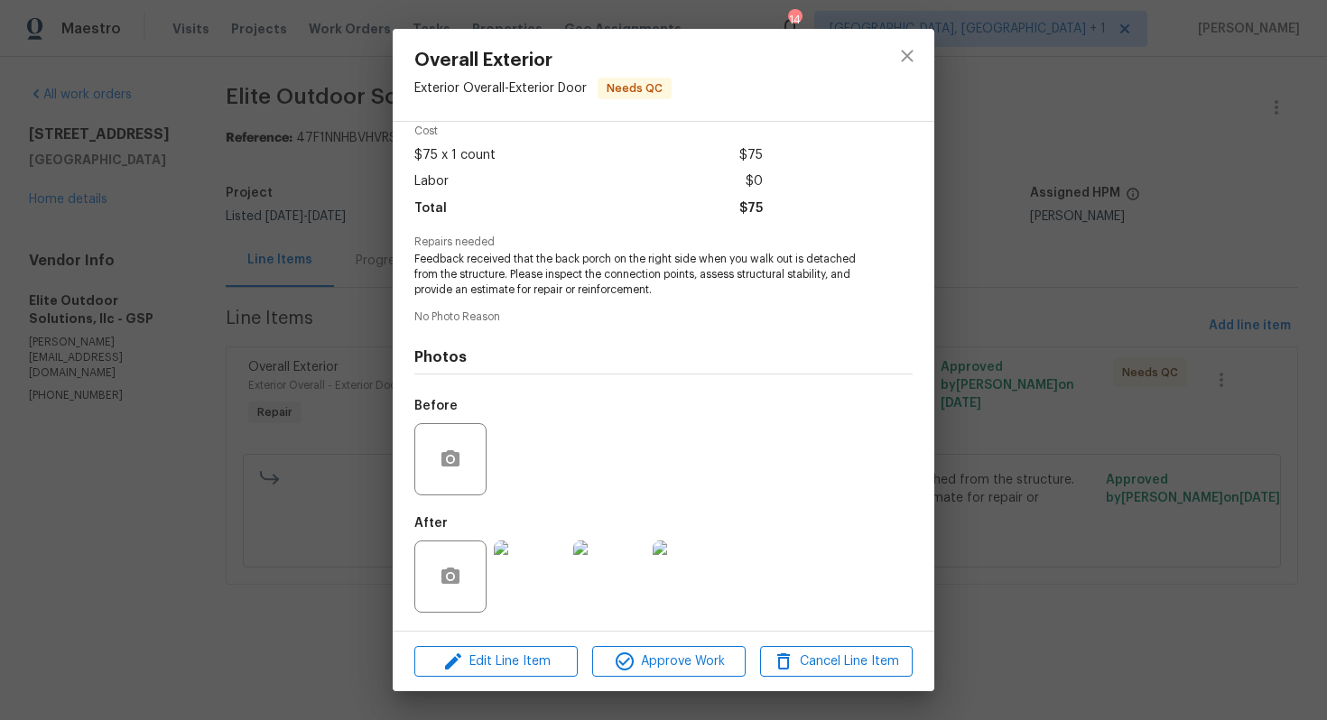
click at [609, 566] on img at bounding box center [609, 577] width 72 height 72
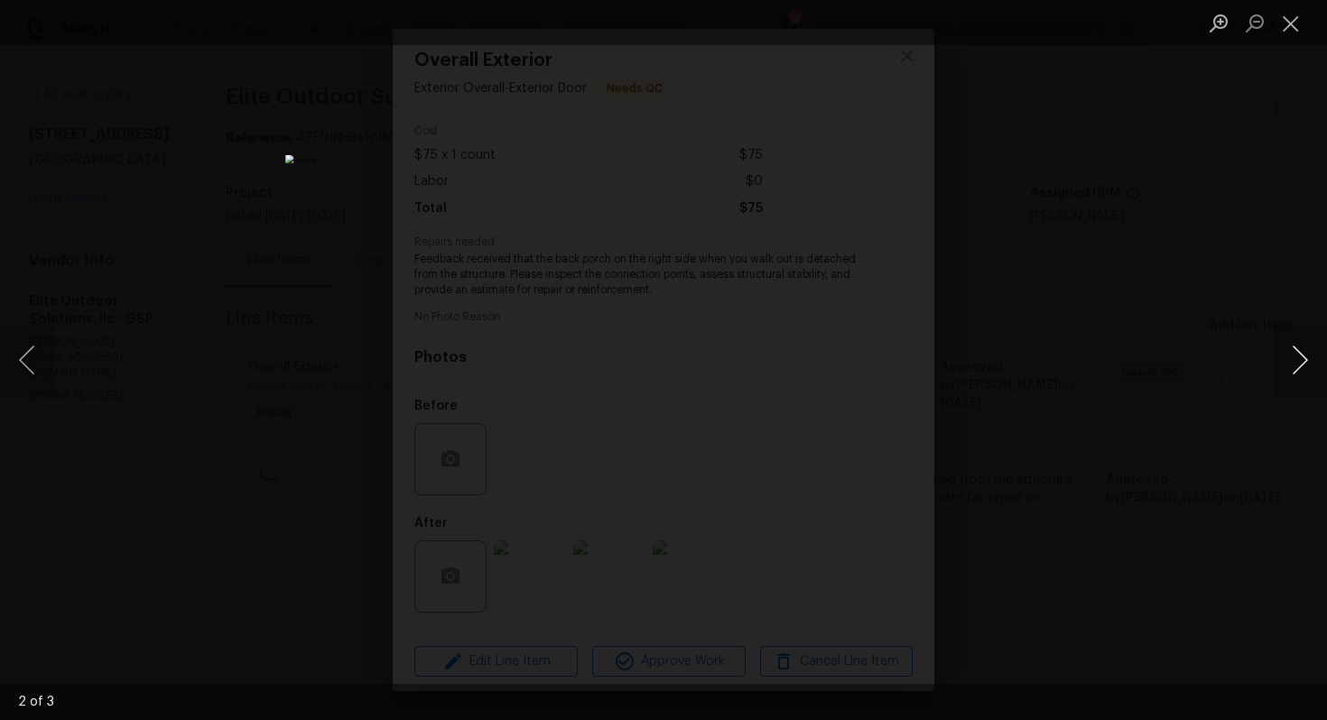
click at [1300, 363] on button "Next image" at bounding box center [1300, 360] width 54 height 72
click at [1104, 397] on div "Lightbox" at bounding box center [663, 360] width 1327 height 720
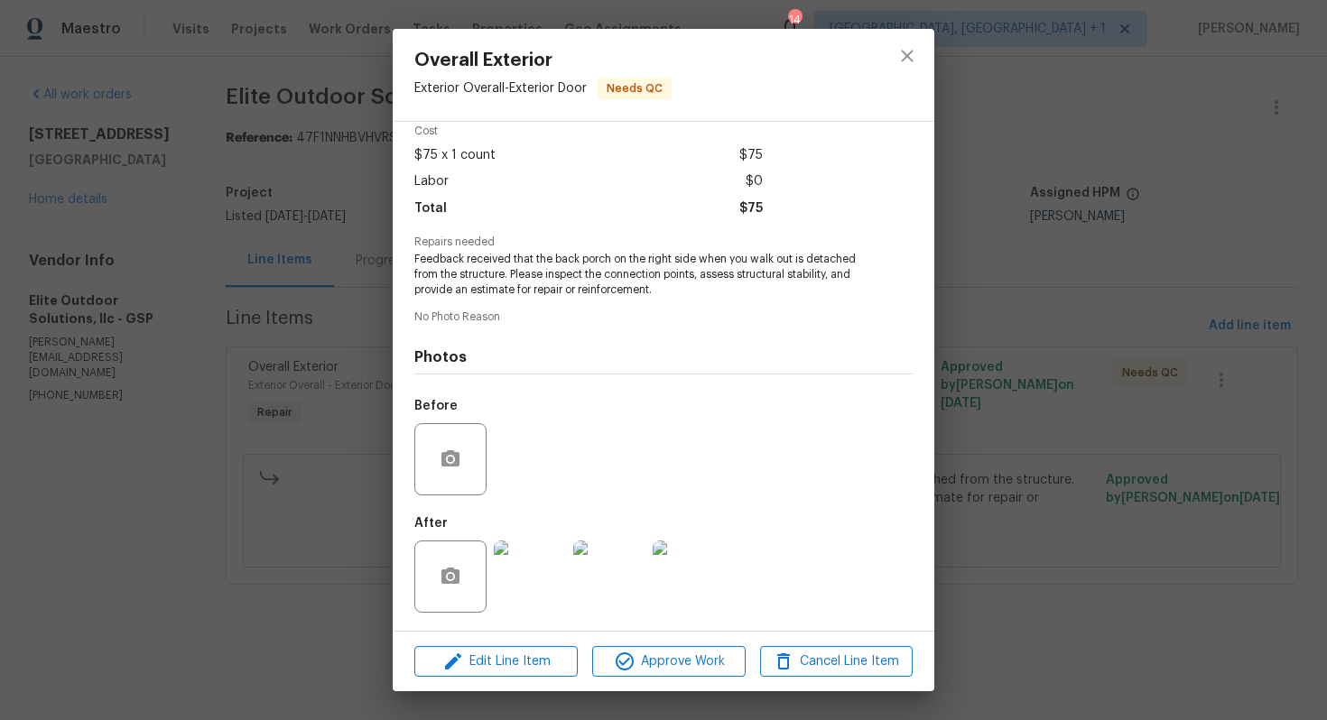
click at [997, 328] on div "Overall Exterior Exterior Overall - Exterior Door Needs QC Vendor Elite Outdoor…" at bounding box center [663, 360] width 1327 height 720
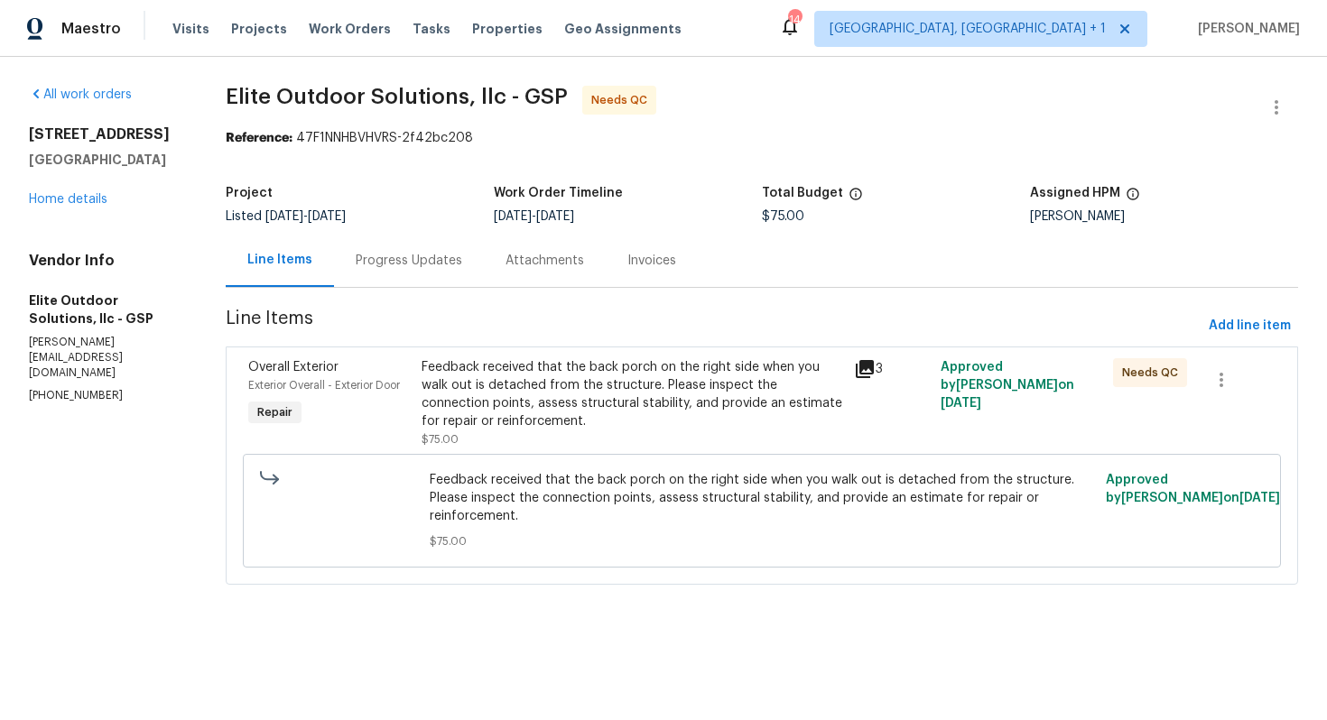
click at [412, 262] on div "Progress Updates" at bounding box center [409, 261] width 107 height 18
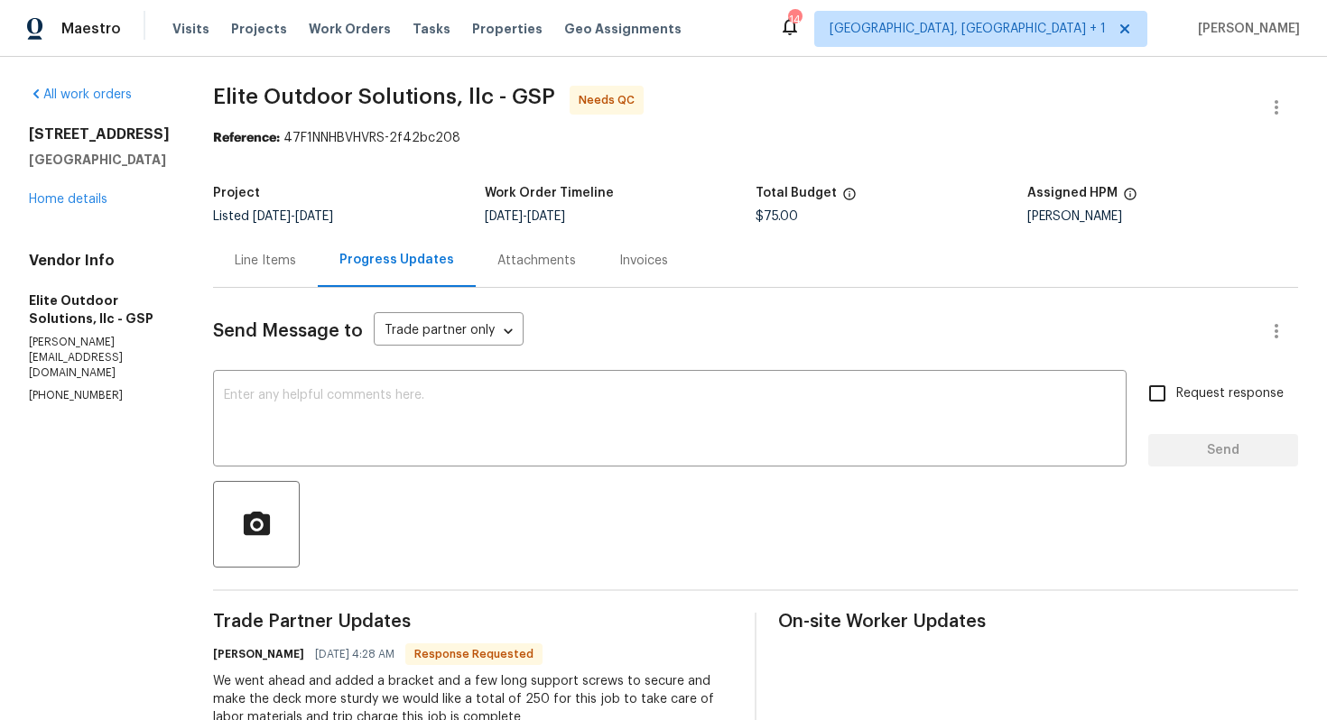
click at [246, 259] on div "Line Items" at bounding box center [265, 261] width 61 height 18
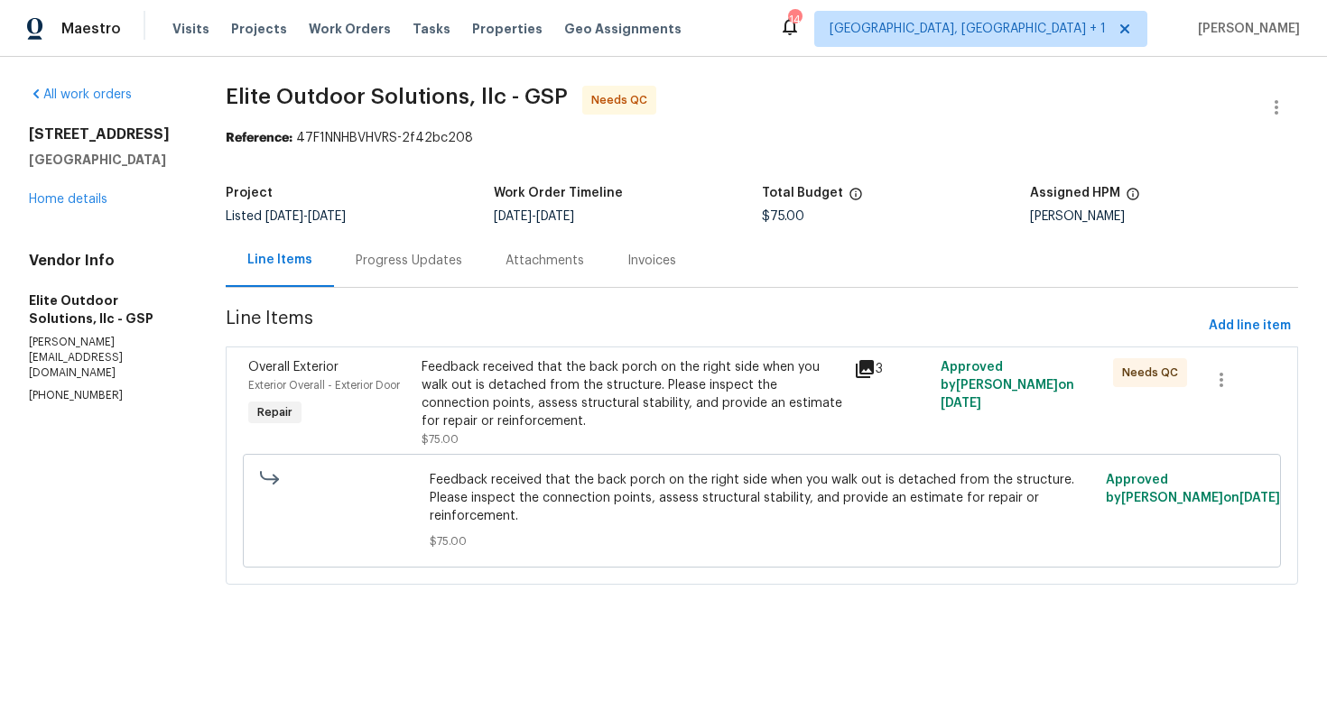
click at [579, 406] on div "Feedback received that the back porch on the right side when you walk out is de…" at bounding box center [633, 394] width 422 height 72
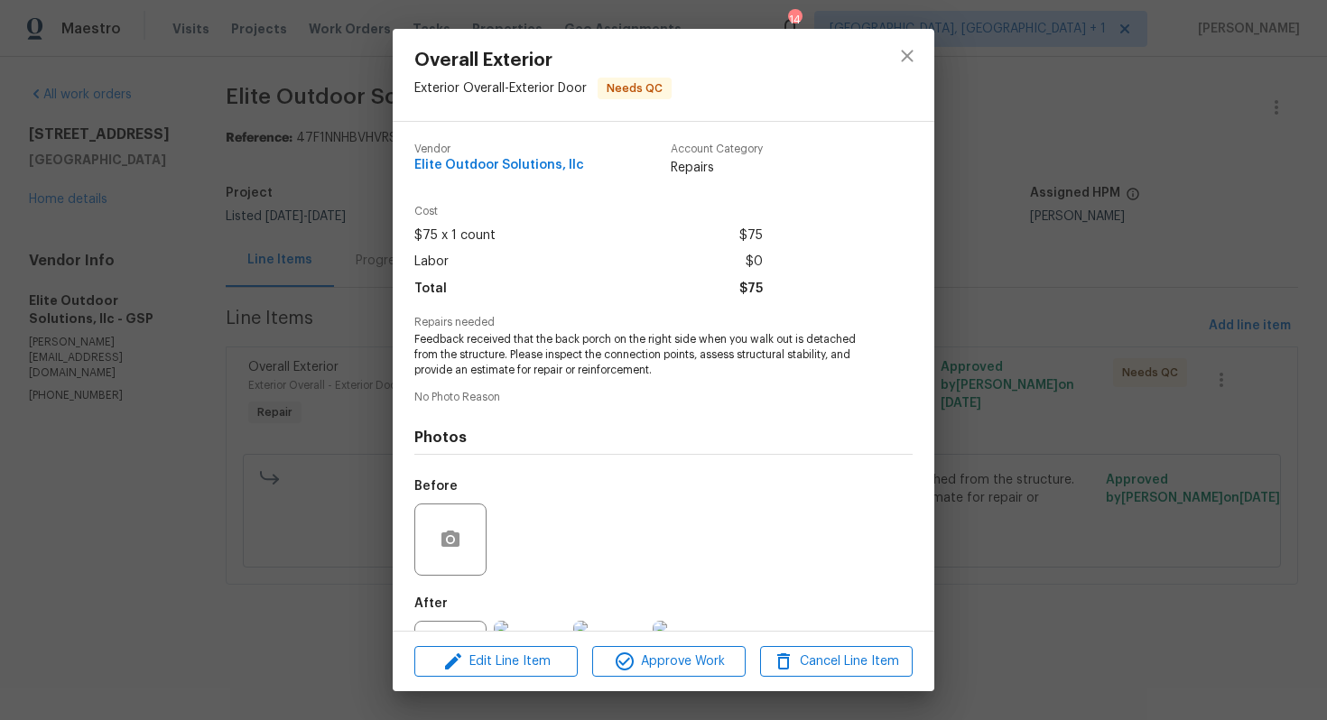
scroll to position [80, 0]
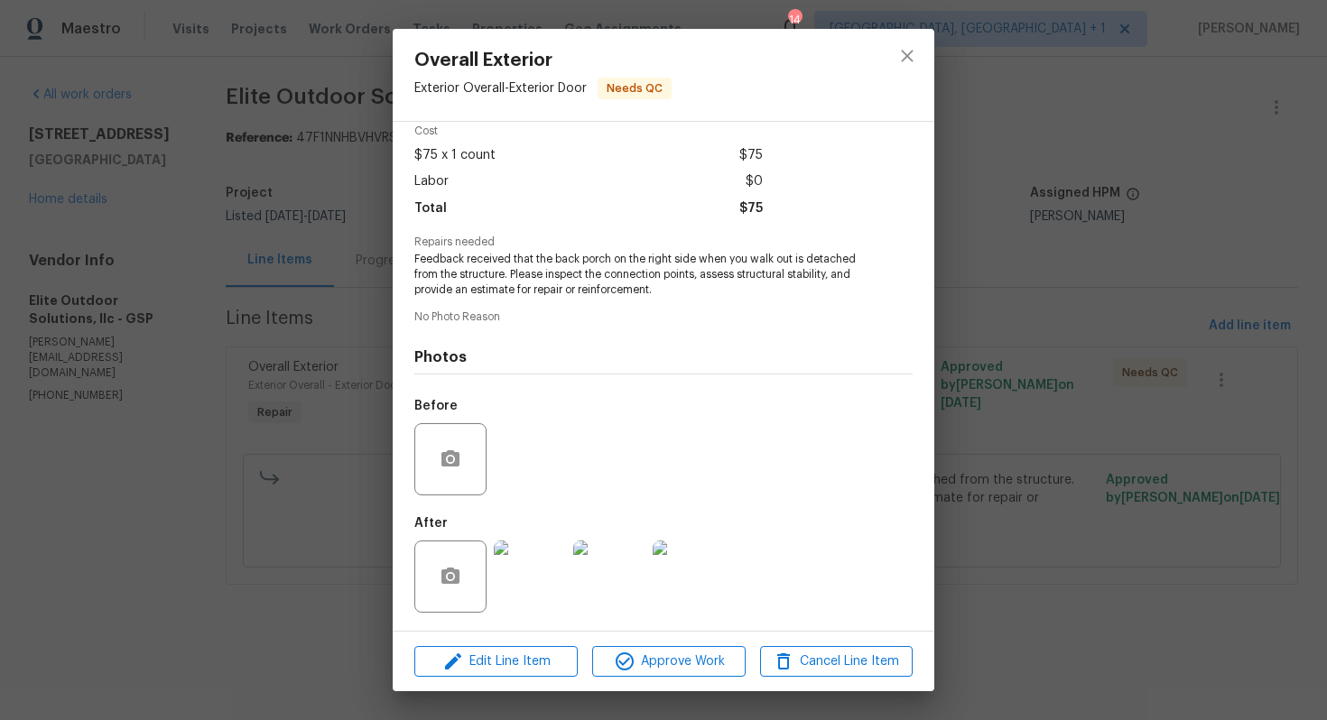
click at [358, 471] on div "Overall Exterior Exterior Overall - Exterior Door Needs QC Vendor Elite Outdoor…" at bounding box center [663, 360] width 1327 height 720
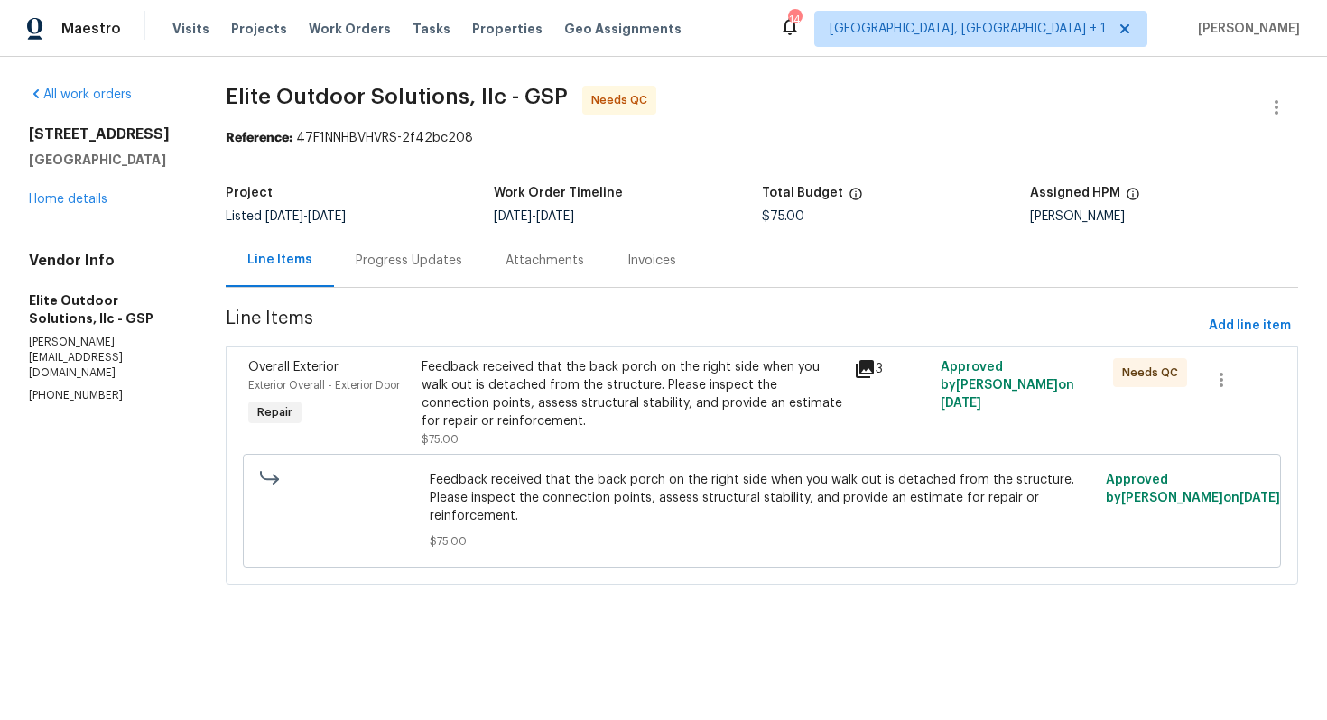
click at [394, 286] on div "Progress Updates" at bounding box center [409, 260] width 150 height 53
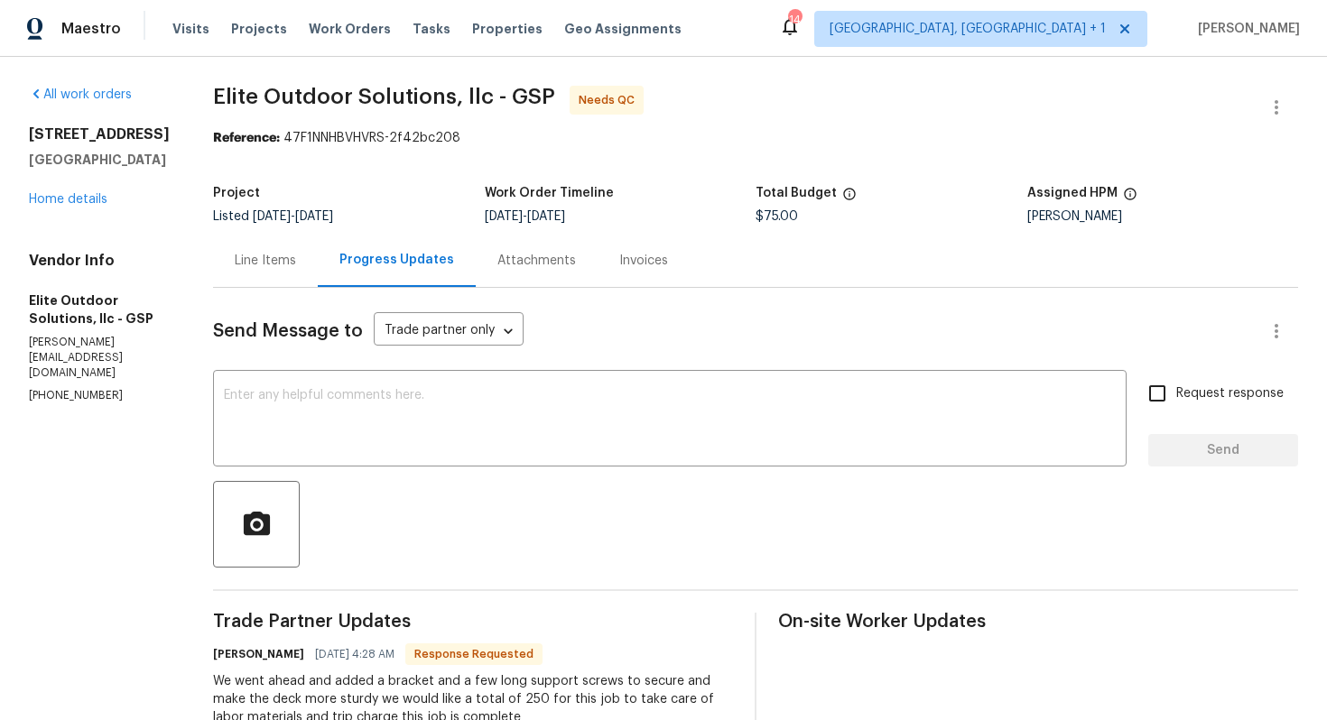
click at [254, 255] on div "Line Items" at bounding box center [265, 261] width 61 height 18
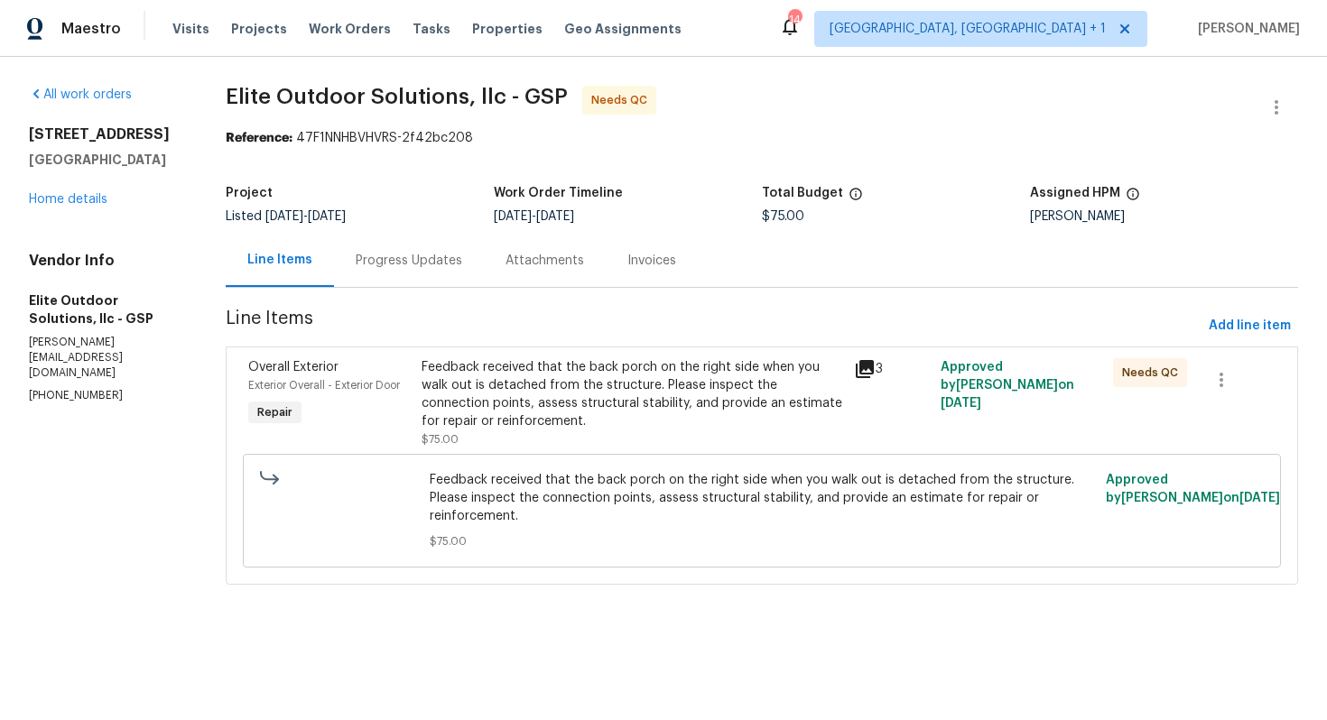
click at [527, 383] on div "Feedback received that the back porch on the right side when you walk out is de…" at bounding box center [633, 394] width 422 height 72
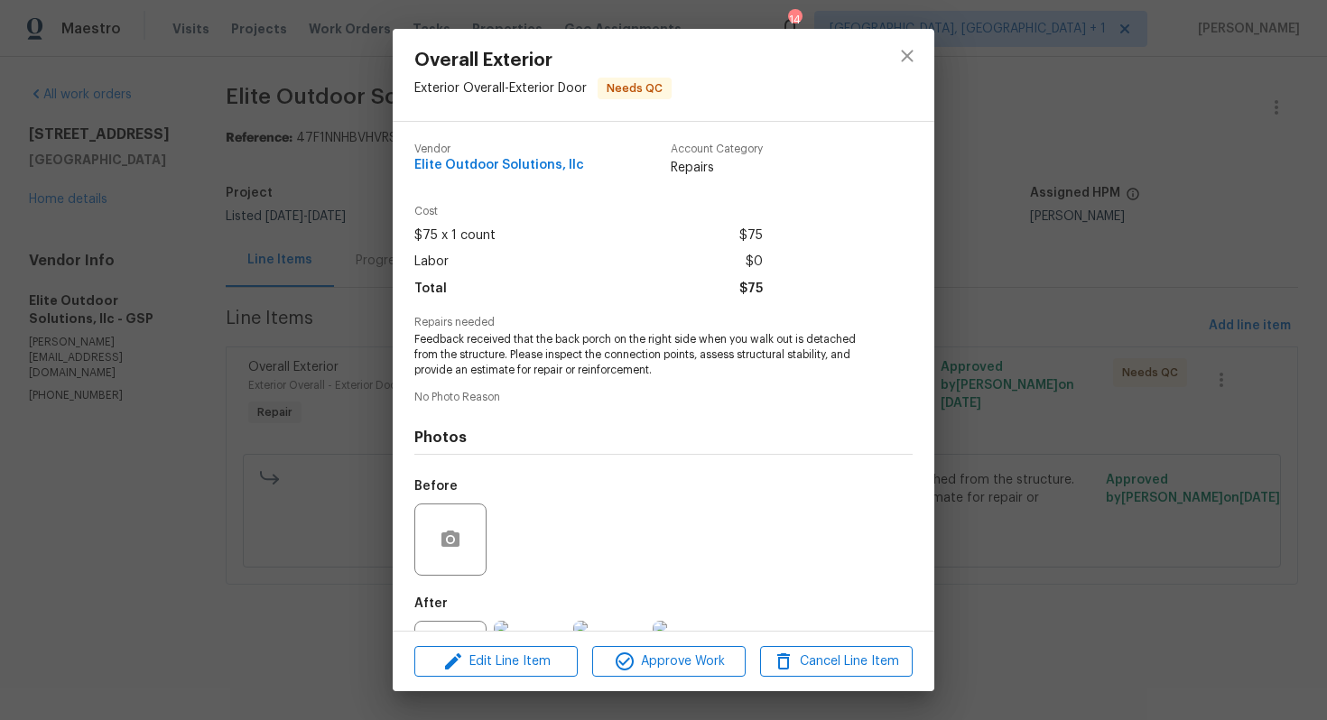
scroll to position [80, 0]
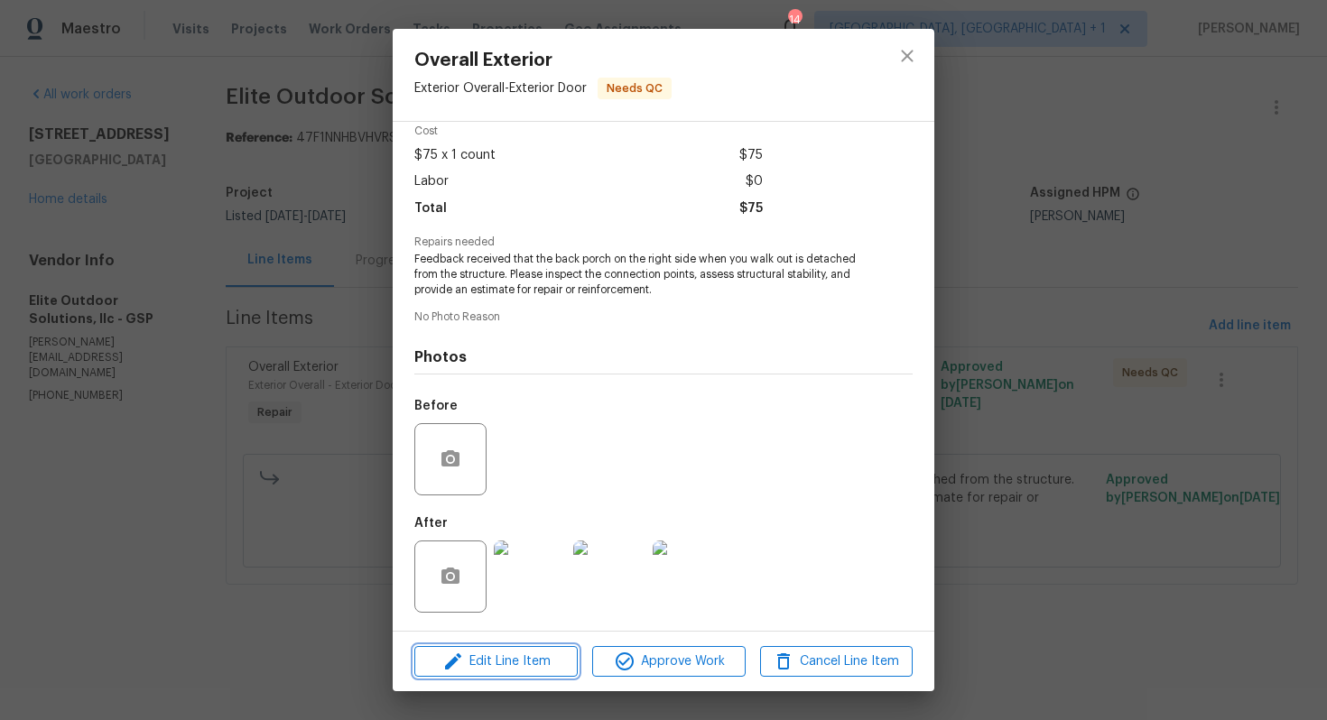
click at [468, 665] on span "Edit Line Item" at bounding box center [496, 662] width 153 height 23
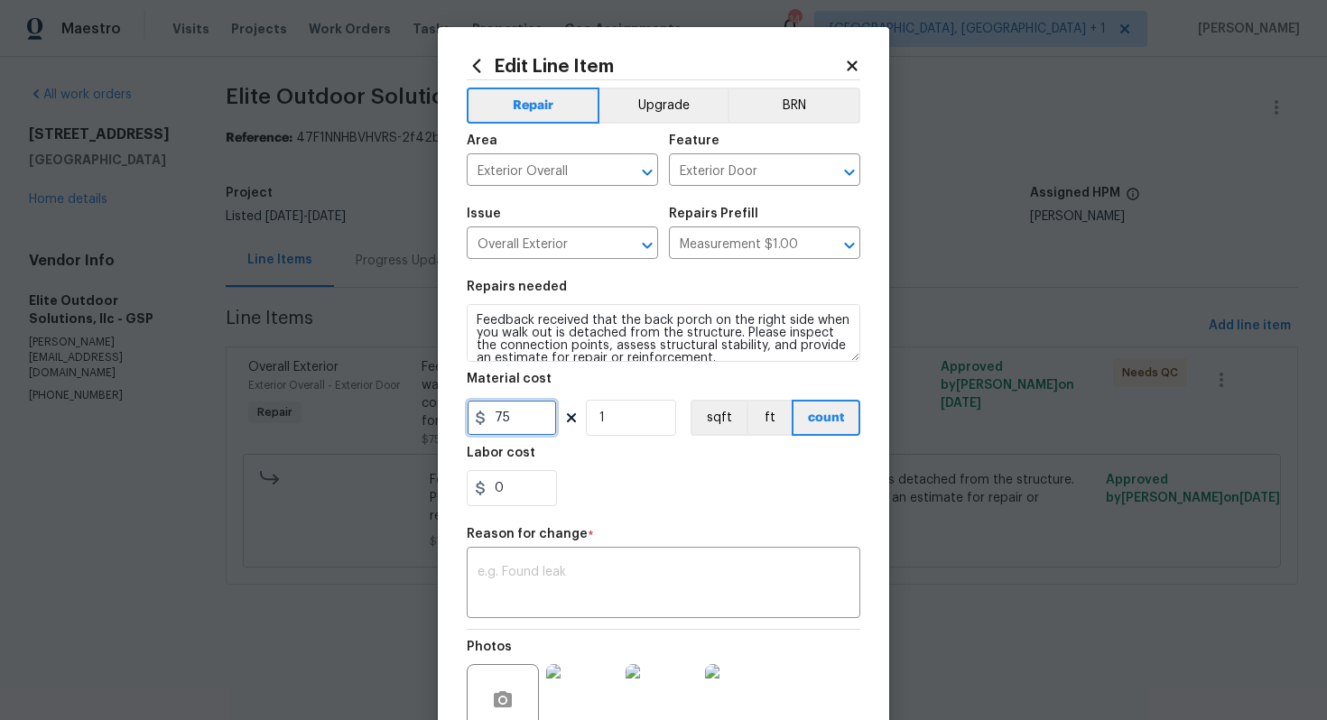
click at [507, 418] on input "75" at bounding box center [512, 418] width 90 height 36
type input "250"
click at [592, 573] on textarea at bounding box center [664, 585] width 372 height 38
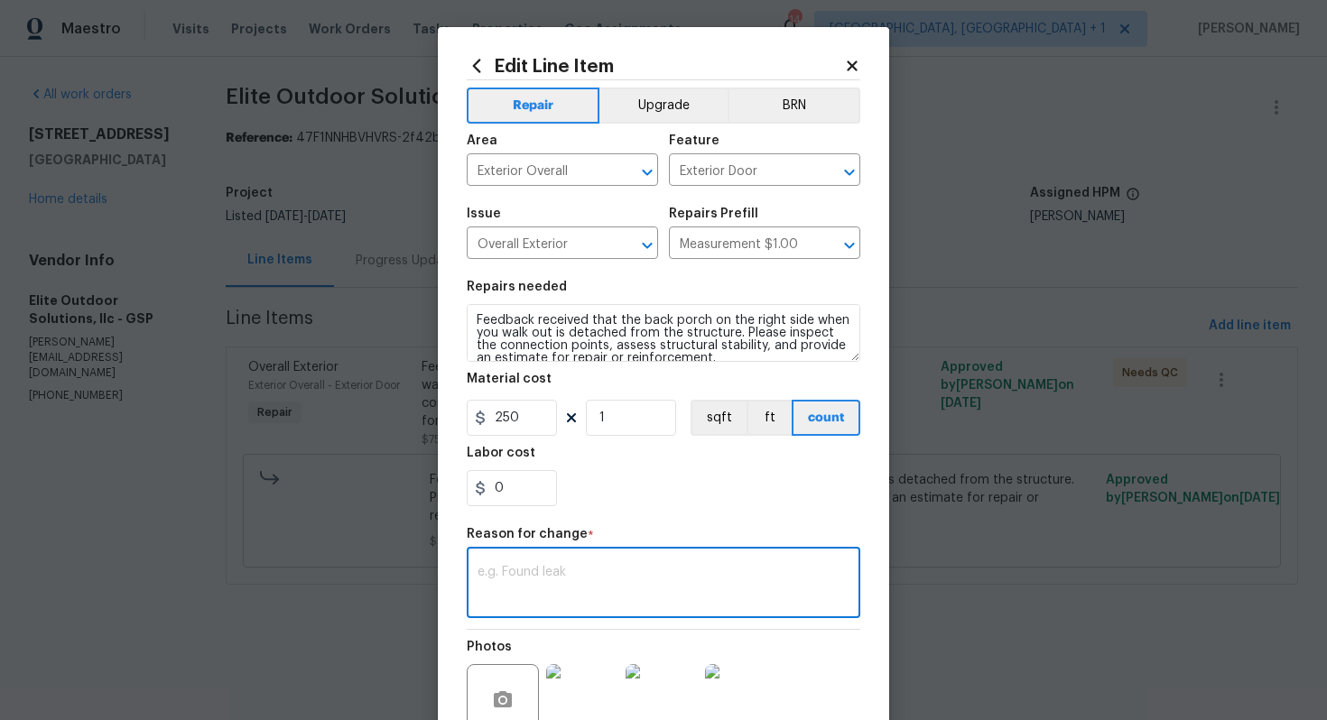
click at [594, 563] on div "x ​" at bounding box center [664, 585] width 394 height 67
paste textarea "(AM) Updated per vendor’s final cost."
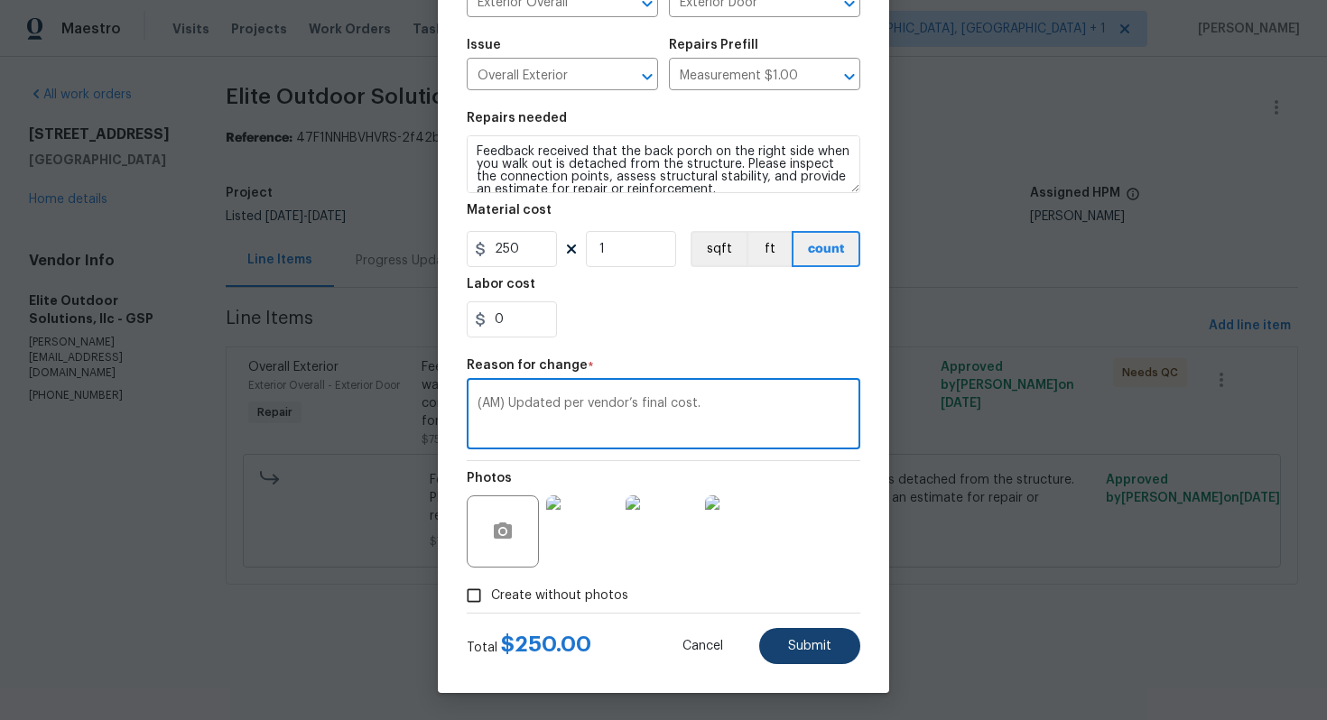
type textarea "(AM) Updated per vendor’s final cost."
click at [807, 642] on span "Submit" at bounding box center [809, 647] width 43 height 14
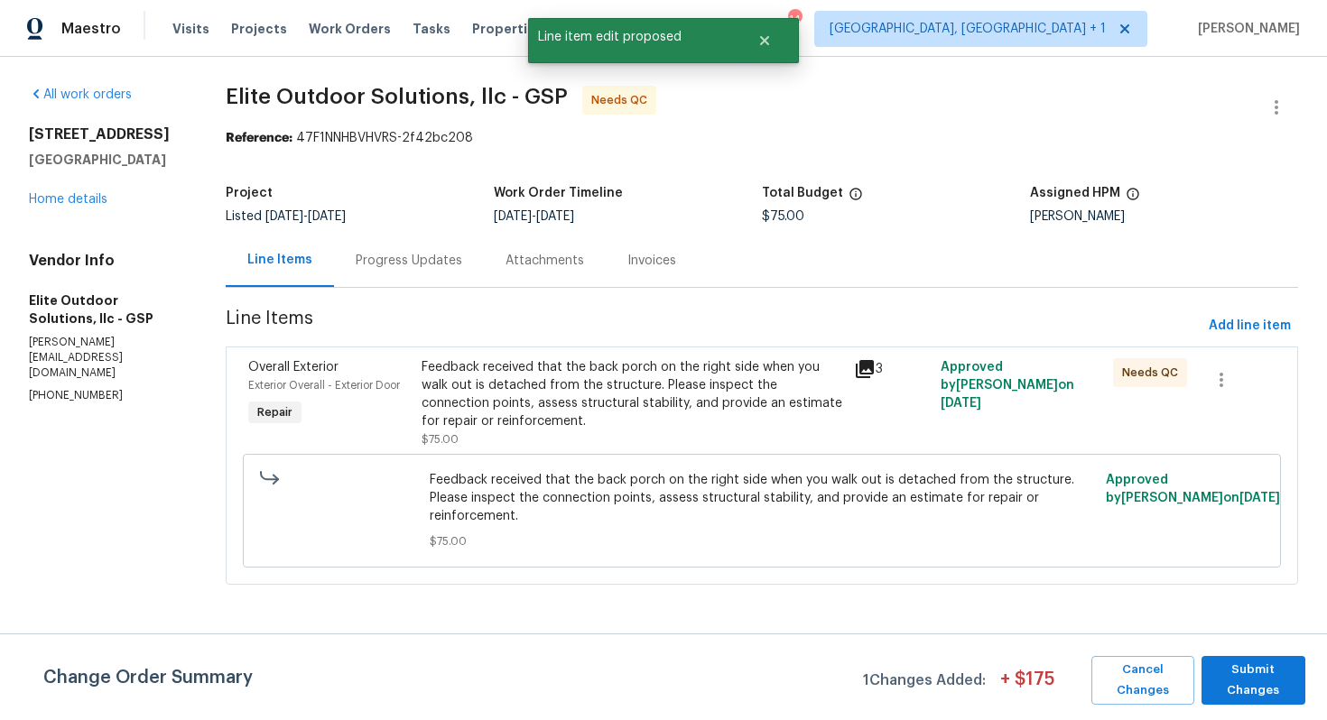
scroll to position [0, 0]
click at [1245, 672] on span "Submit Changes" at bounding box center [1253, 681] width 86 height 42
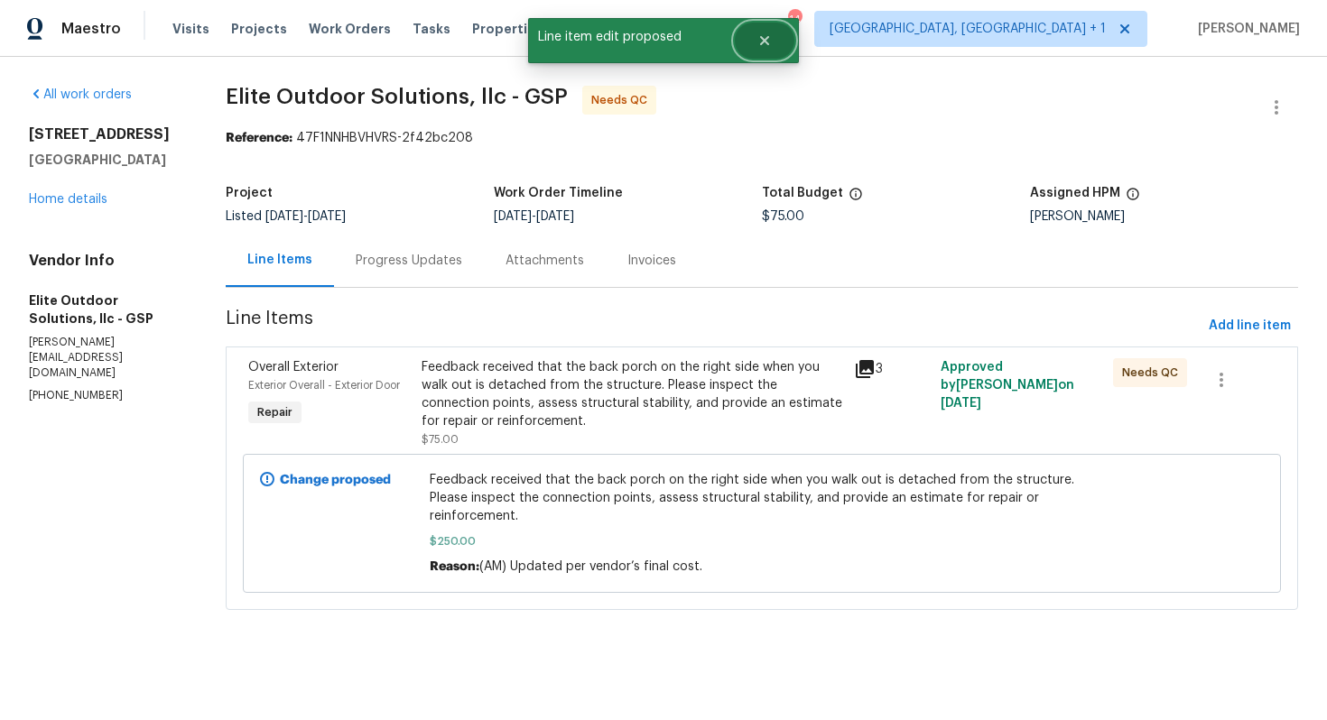
click at [759, 47] on icon "Close" at bounding box center [764, 40] width 14 height 14
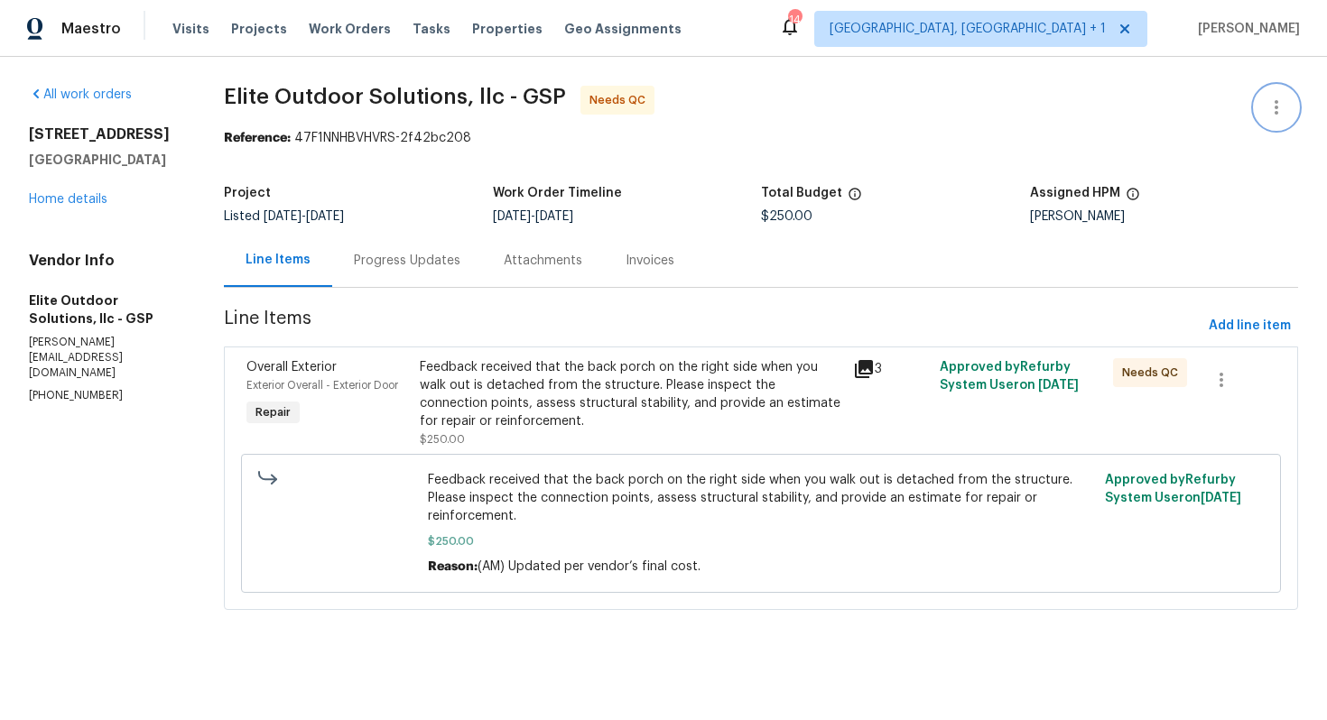
click at [1266, 110] on icon "button" at bounding box center [1277, 108] width 22 height 22
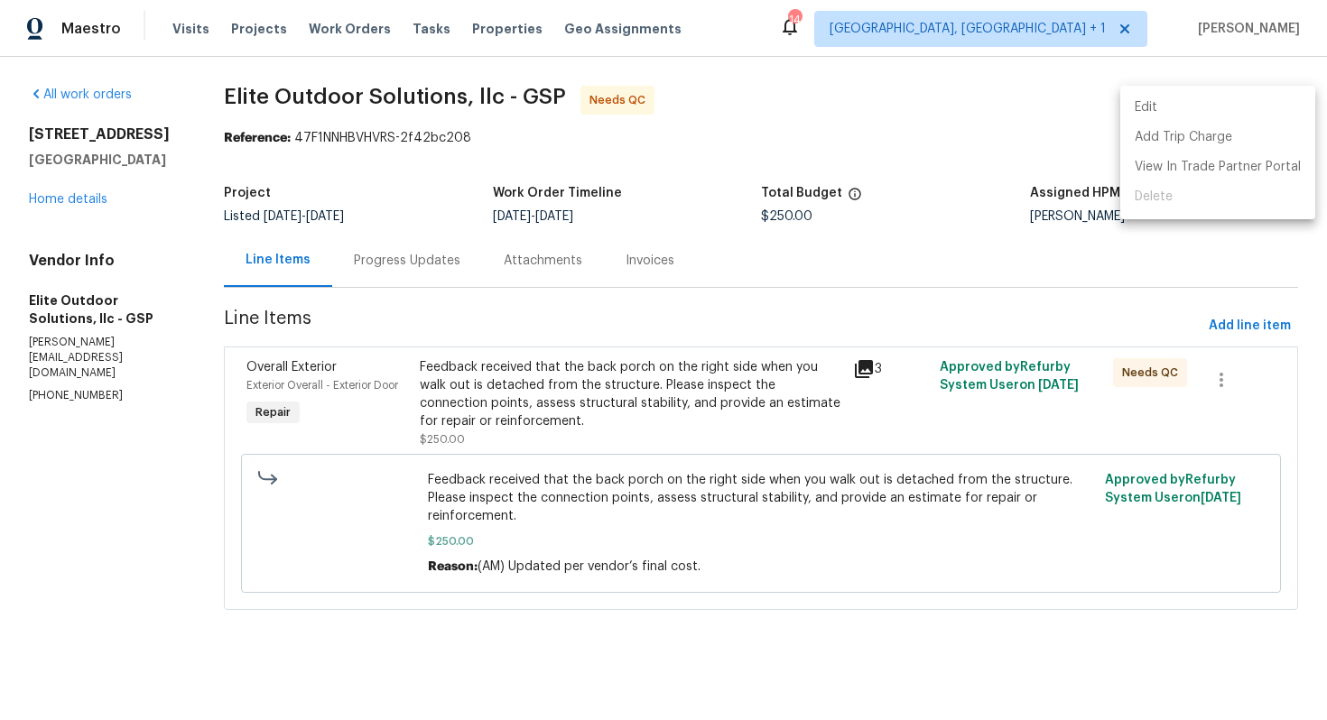
click at [1165, 116] on li "Edit" at bounding box center [1217, 108] width 195 height 30
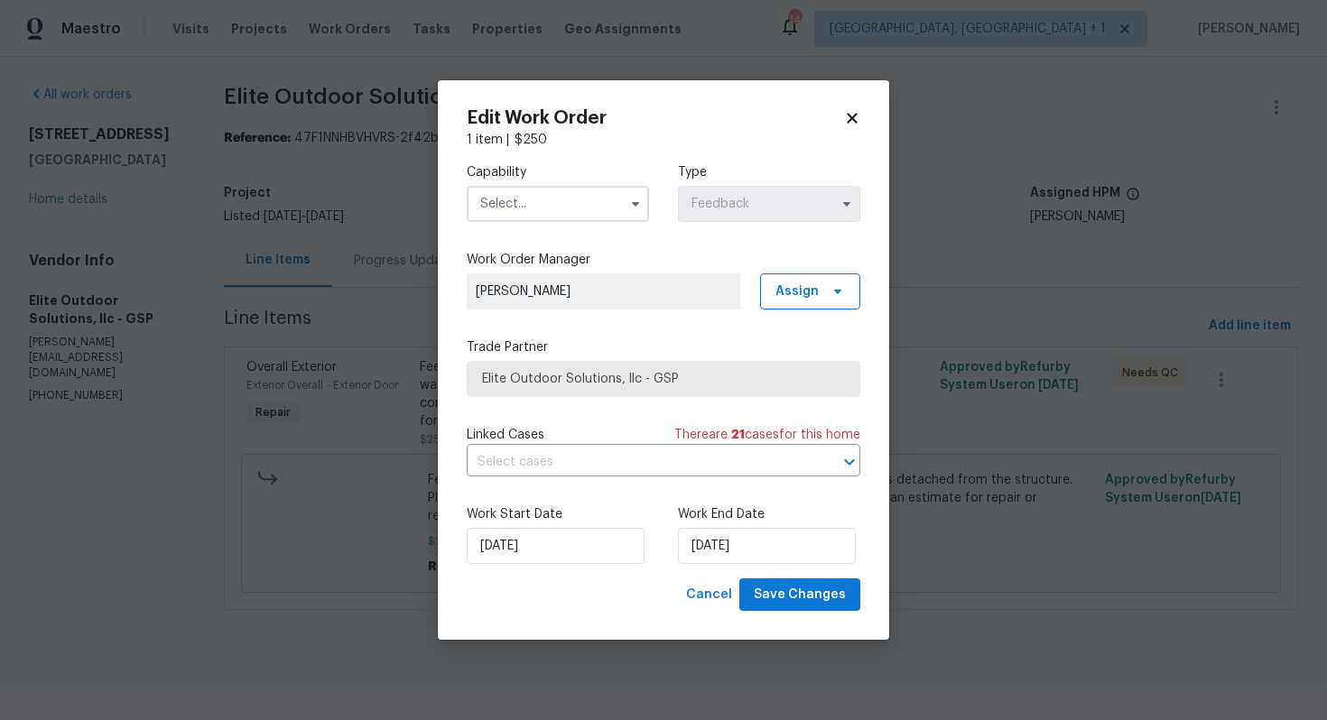
click at [590, 203] on input "text" at bounding box center [558, 204] width 182 height 36
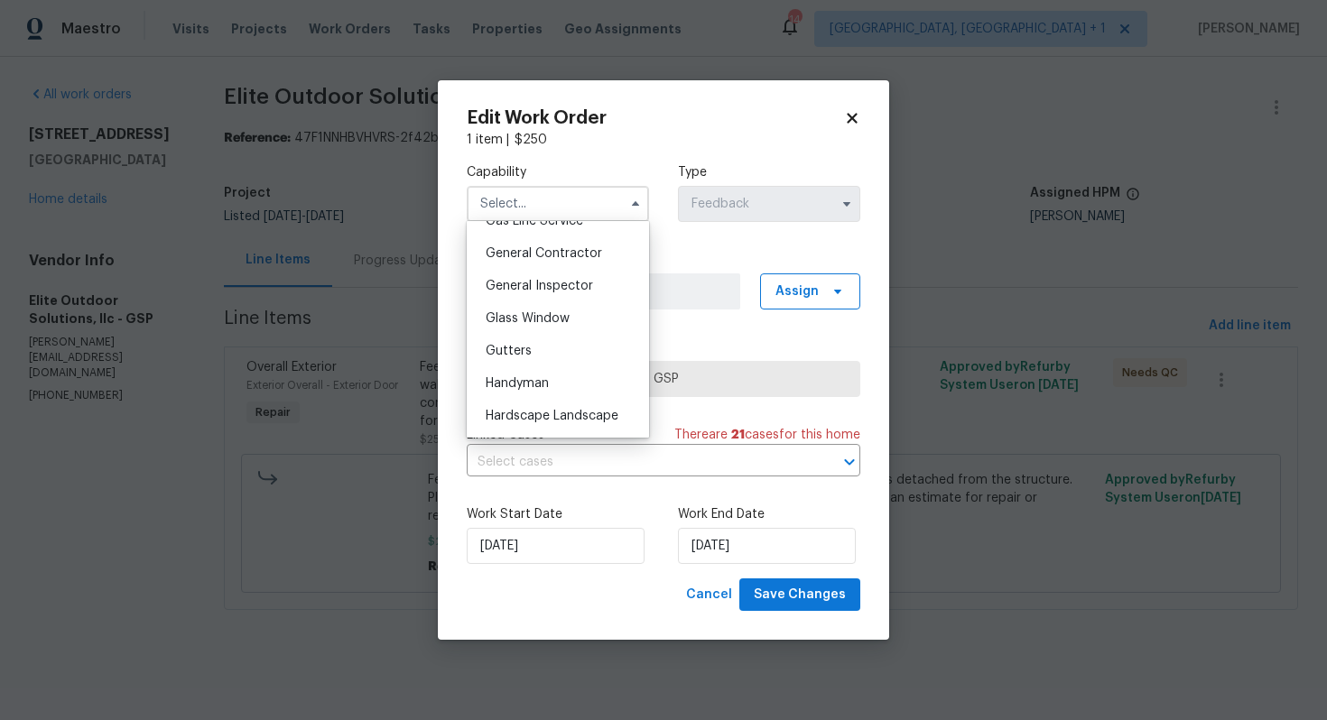
scroll to position [893, 0]
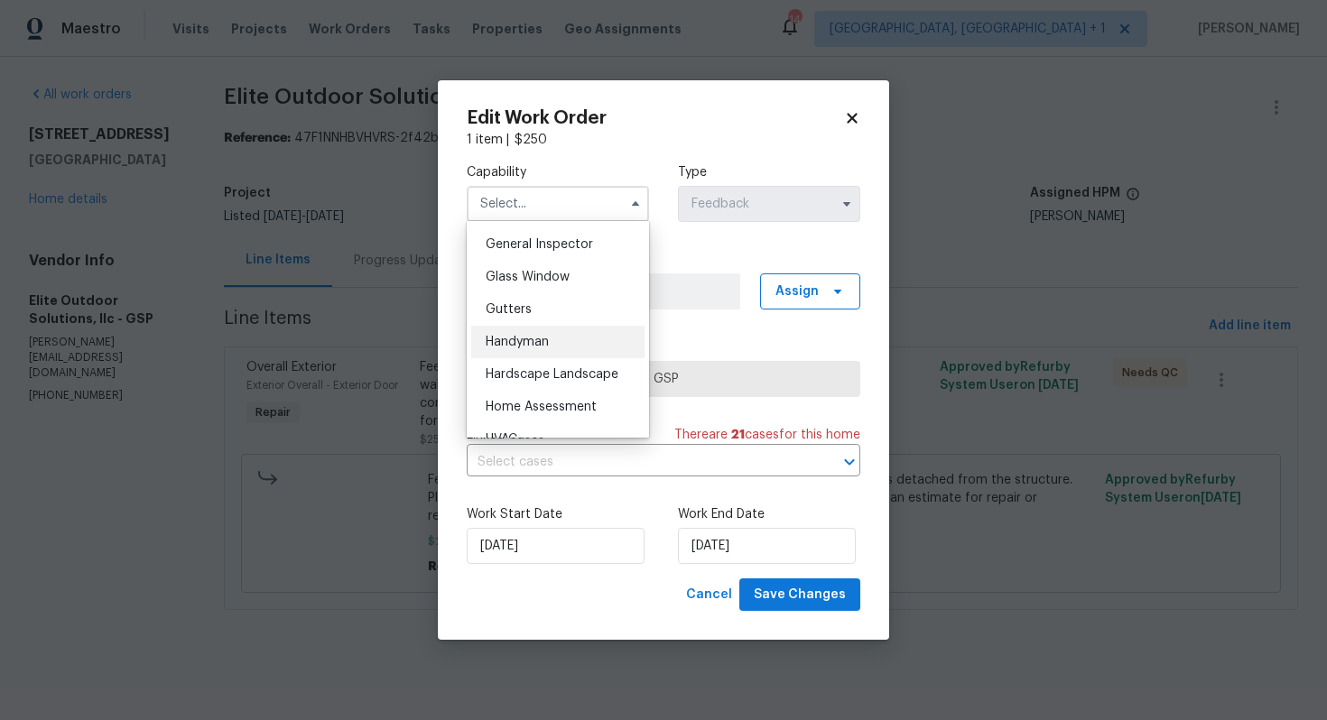
click at [539, 348] on span "Handyman" at bounding box center [517, 342] width 63 height 13
type input "Handyman"
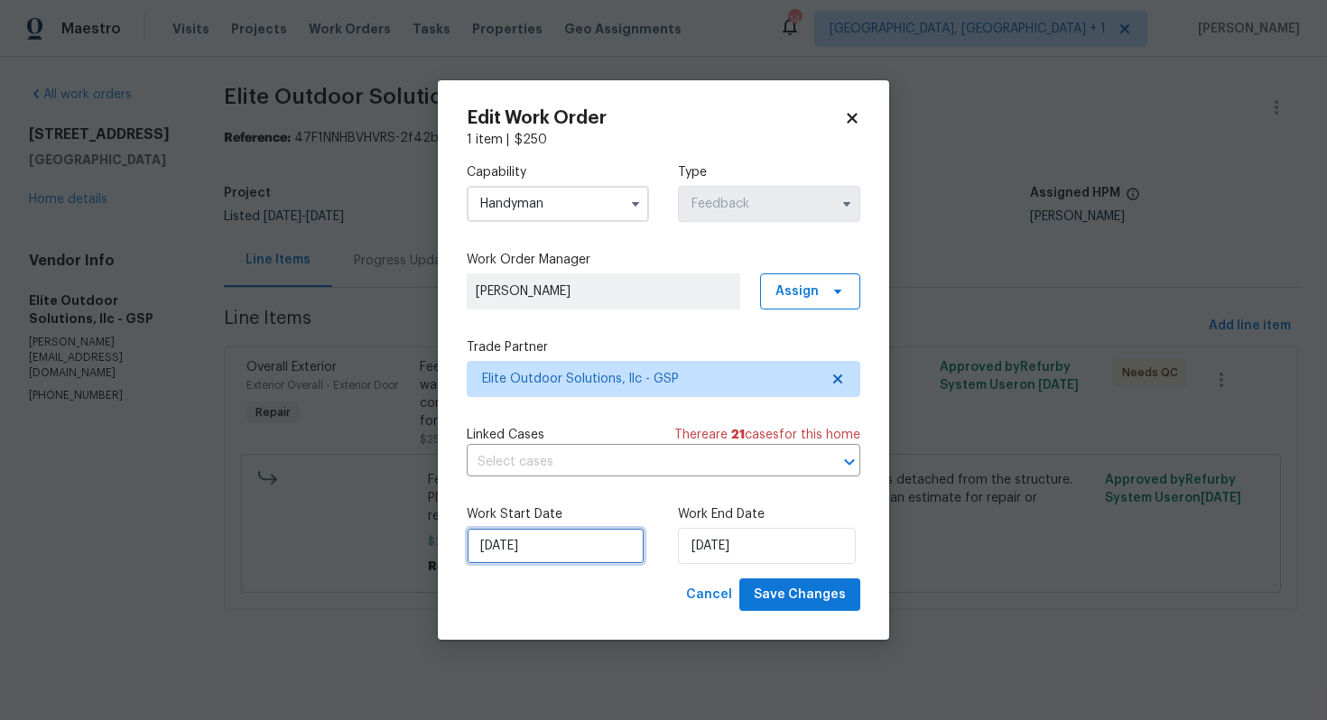
click at [590, 550] on input "25/09/2025" at bounding box center [556, 546] width 178 height 36
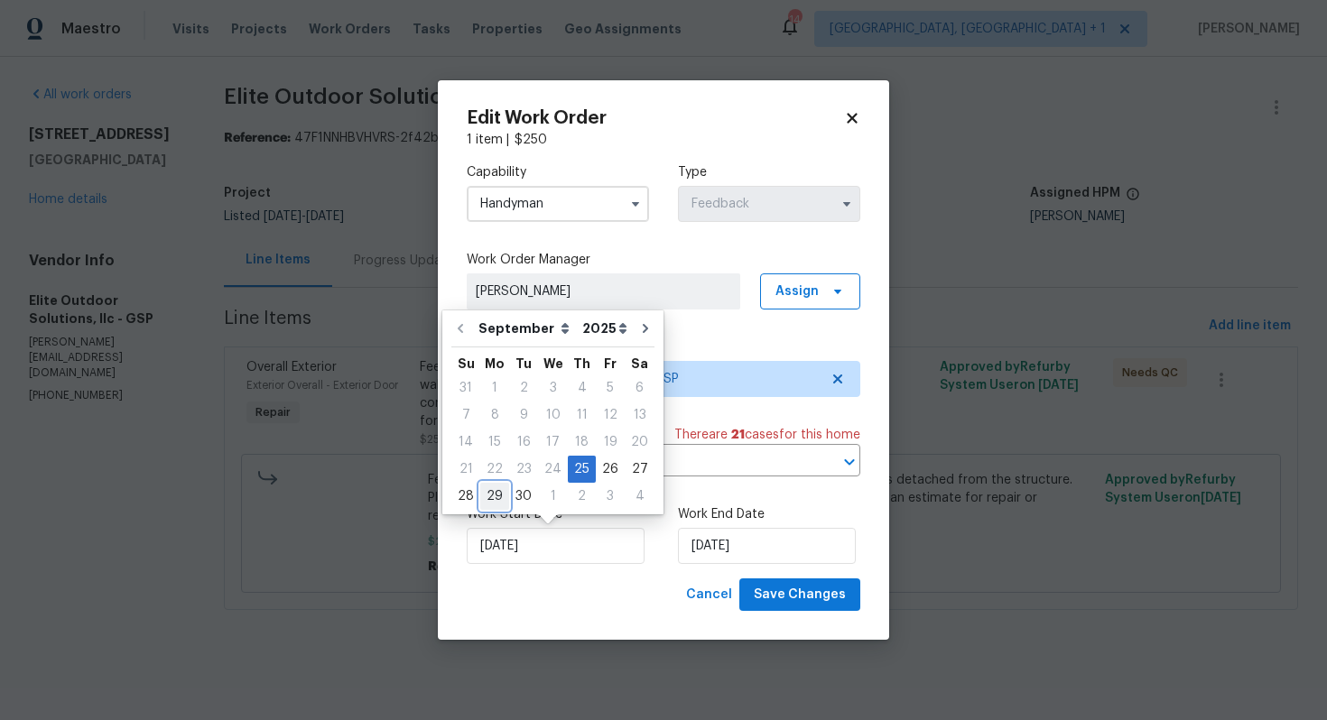
click at [492, 494] on div "29" at bounding box center [494, 496] width 29 height 25
type input "29/09/2025"
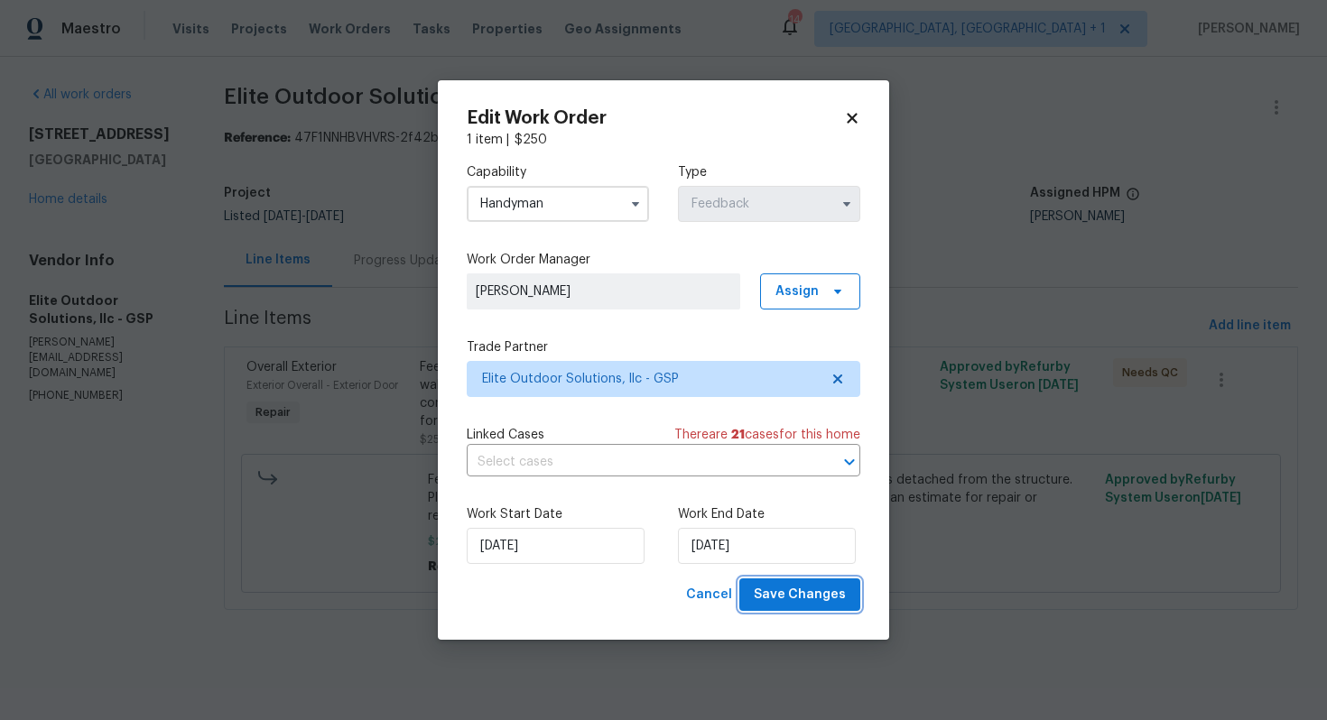
click at [795, 597] on span "Save Changes" at bounding box center [800, 595] width 92 height 23
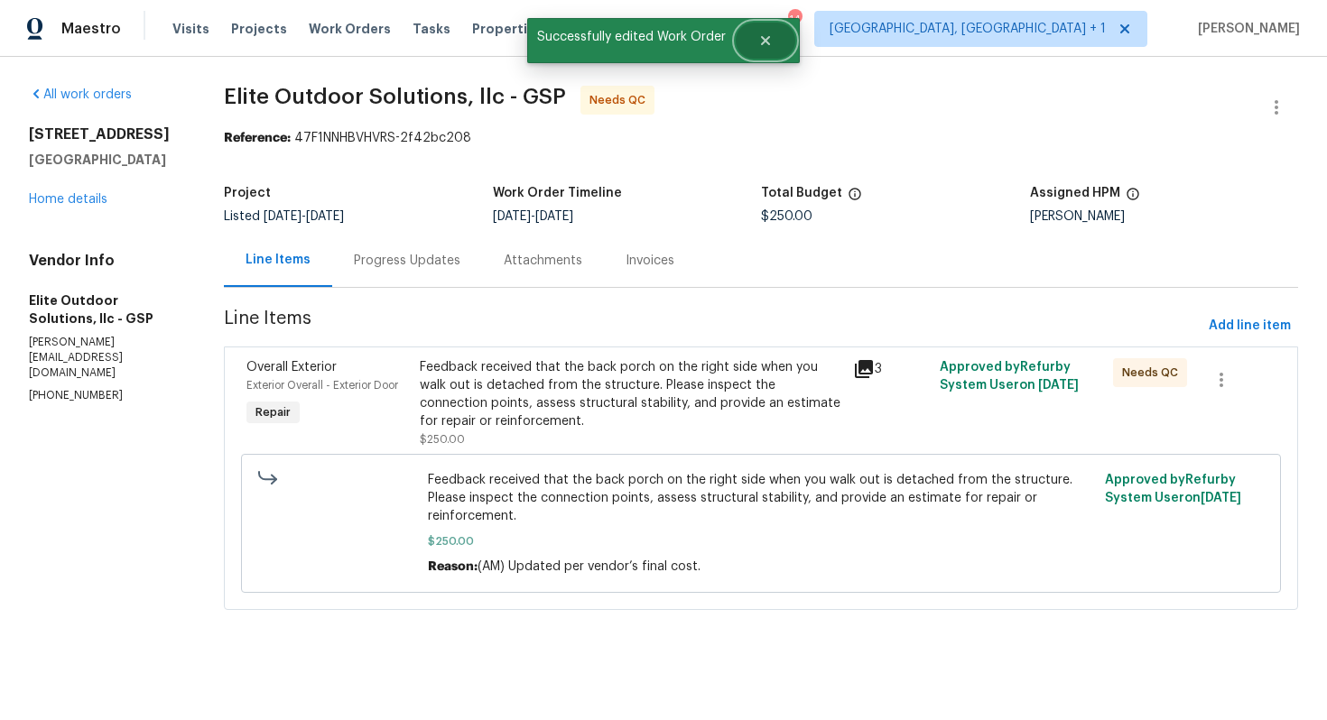
click at [765, 38] on icon "Close" at bounding box center [765, 40] width 9 height 9
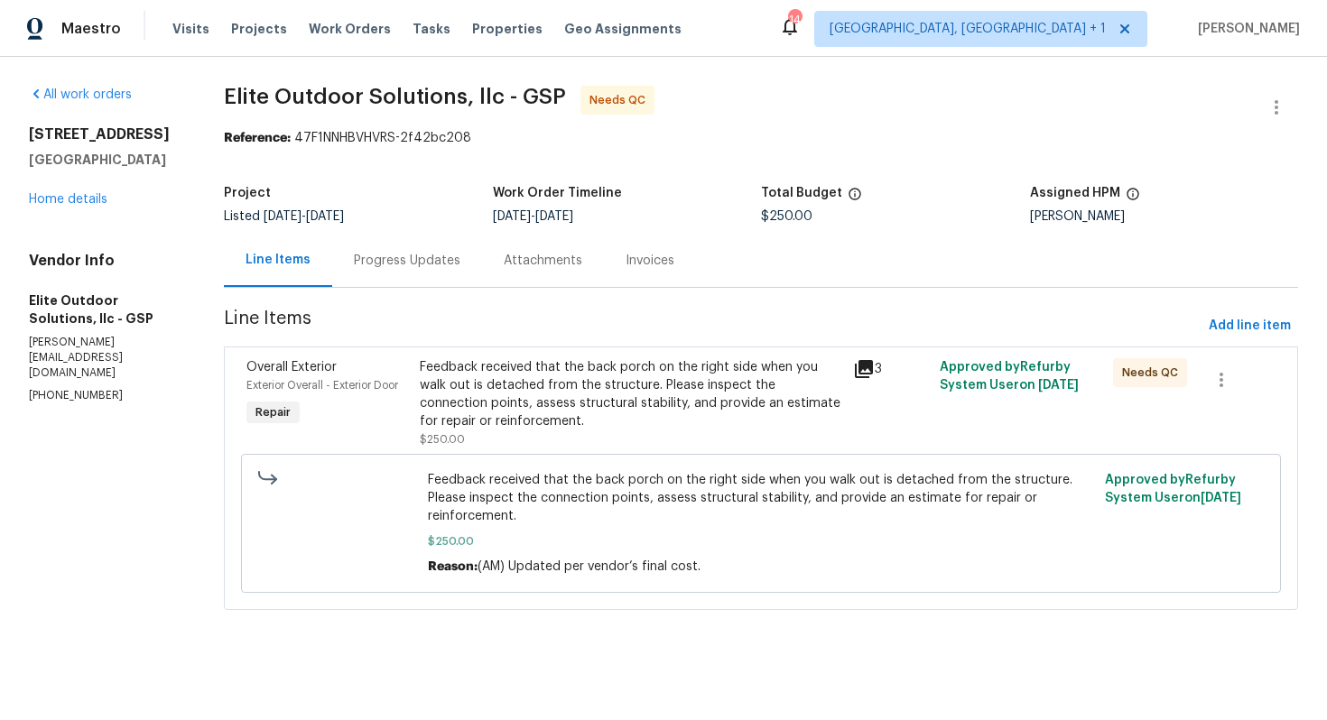
click at [417, 253] on div "Progress Updates" at bounding box center [407, 261] width 107 height 18
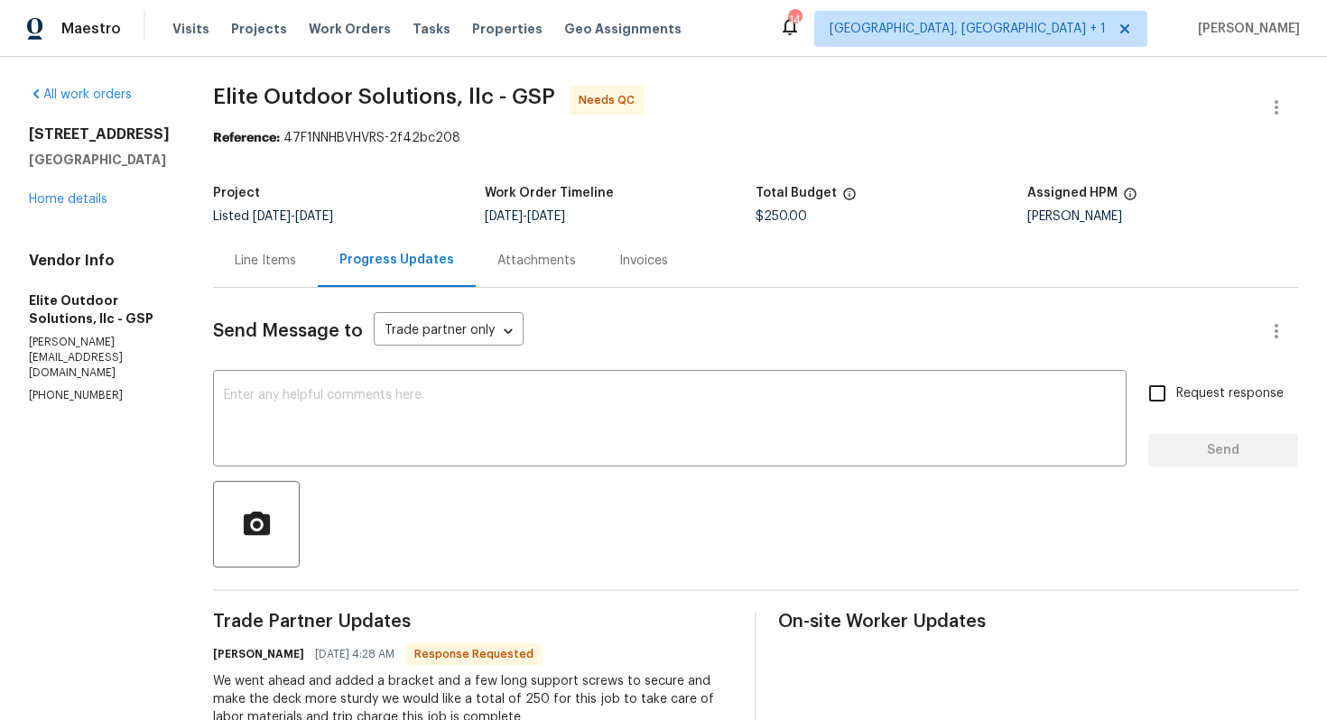
click at [213, 656] on h6 "[PERSON_NAME]" at bounding box center [258, 654] width 91 height 18
copy h6 "[PERSON_NAME]"
click at [516, 420] on textarea at bounding box center [670, 420] width 892 height 63
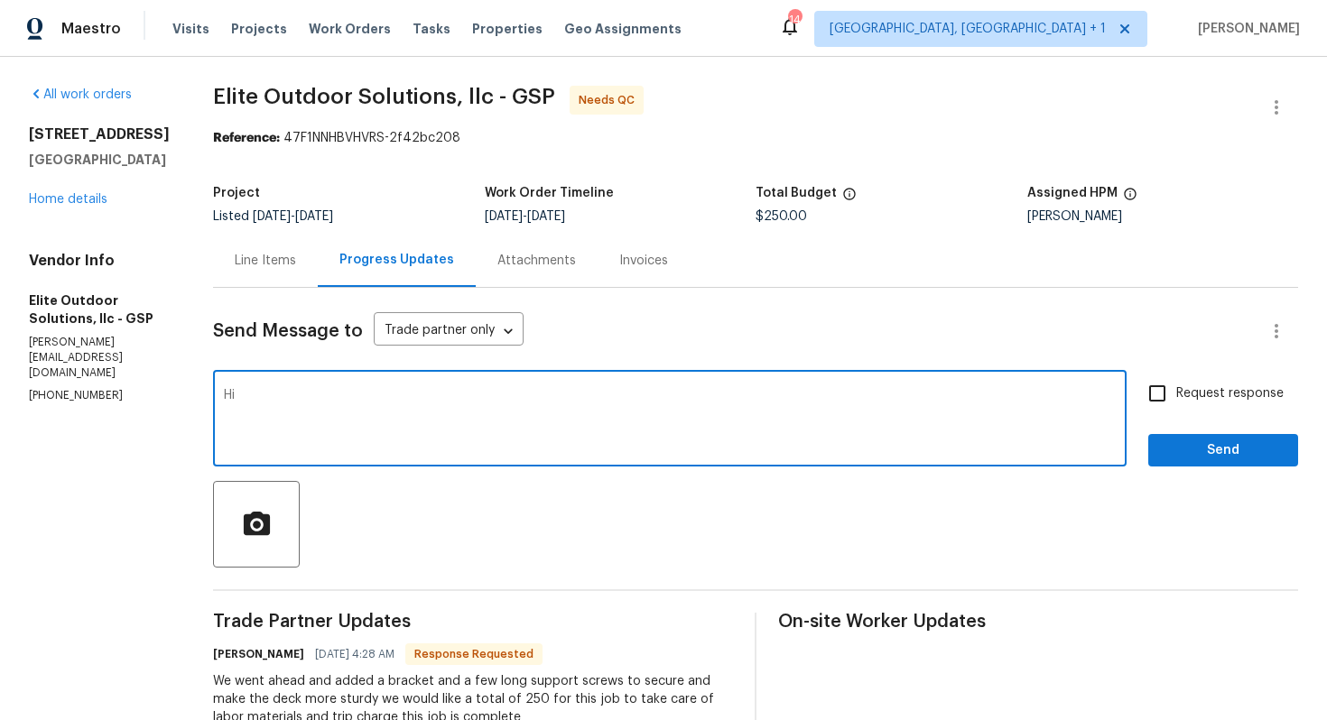
paste textarea "[PERSON_NAME]"
click at [549, 394] on textarea "Hi [PERSON_NAME], thank you for completing the job" at bounding box center [670, 420] width 892 height 63
type textarea "Hi [PERSON_NAME], thank you for completing the job. Cost has been updated and t…"
click at [1207, 450] on span "Send" at bounding box center [1223, 451] width 121 height 23
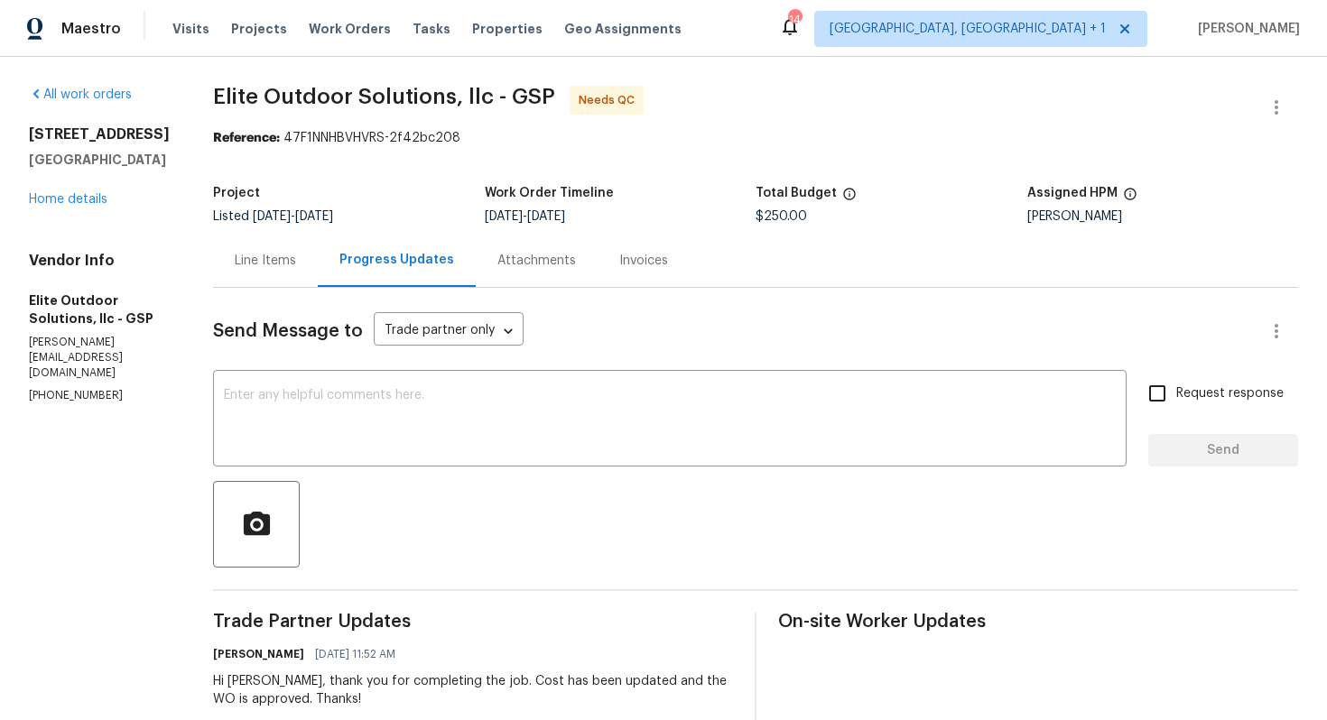
click at [256, 264] on div "Line Items" at bounding box center [265, 261] width 61 height 18
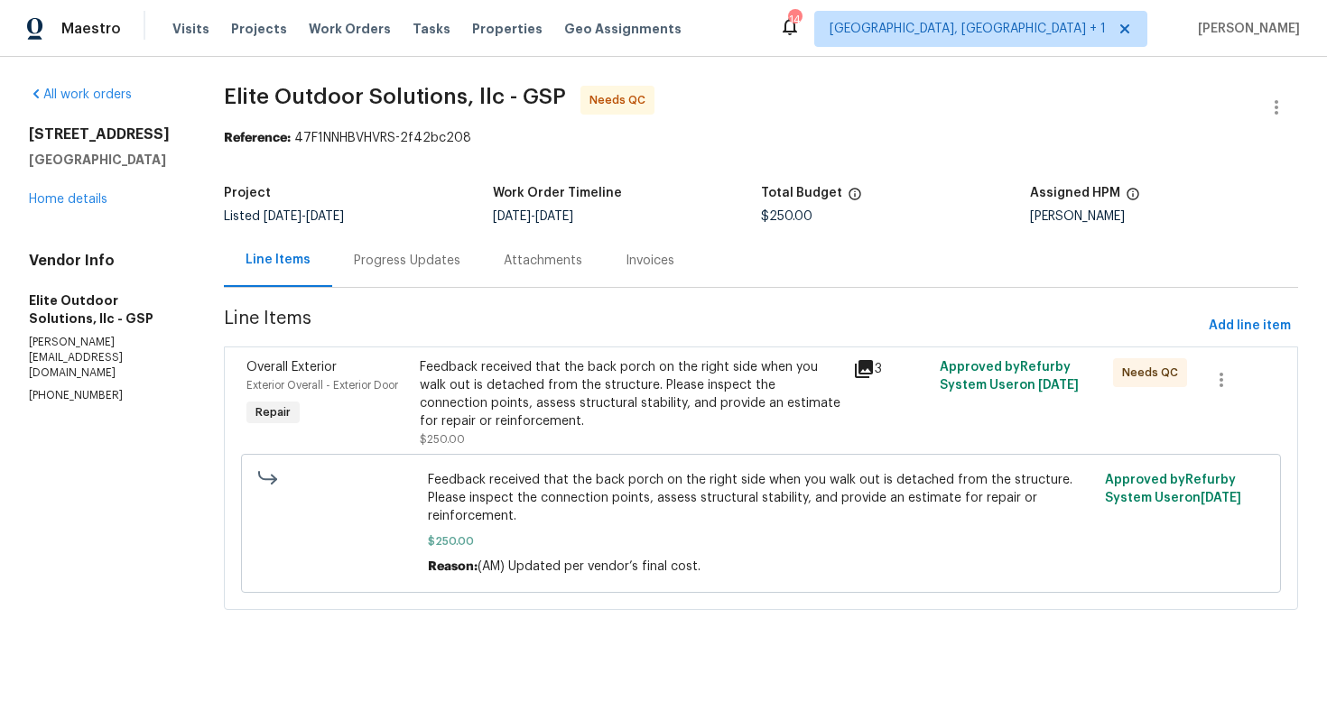
click at [583, 398] on div "Feedback received that the back porch on the right side when you walk out is de…" at bounding box center [631, 394] width 422 height 72
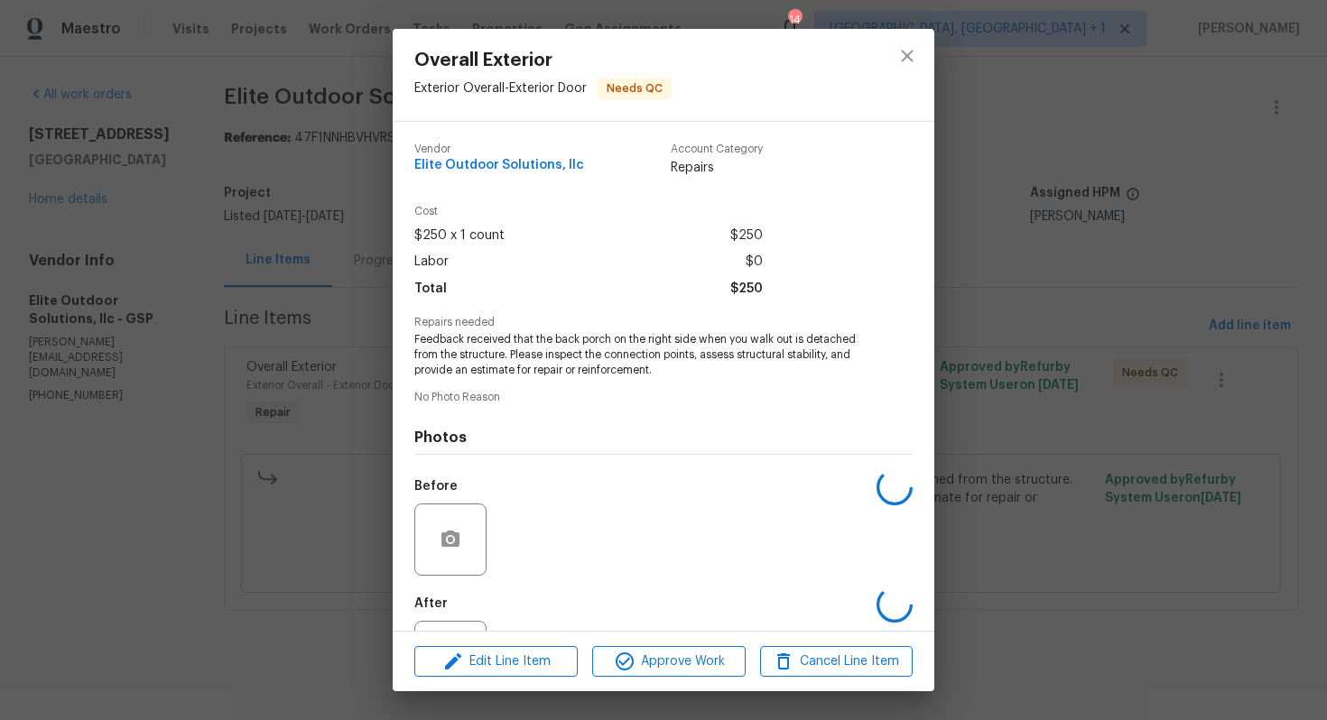
scroll to position [80, 0]
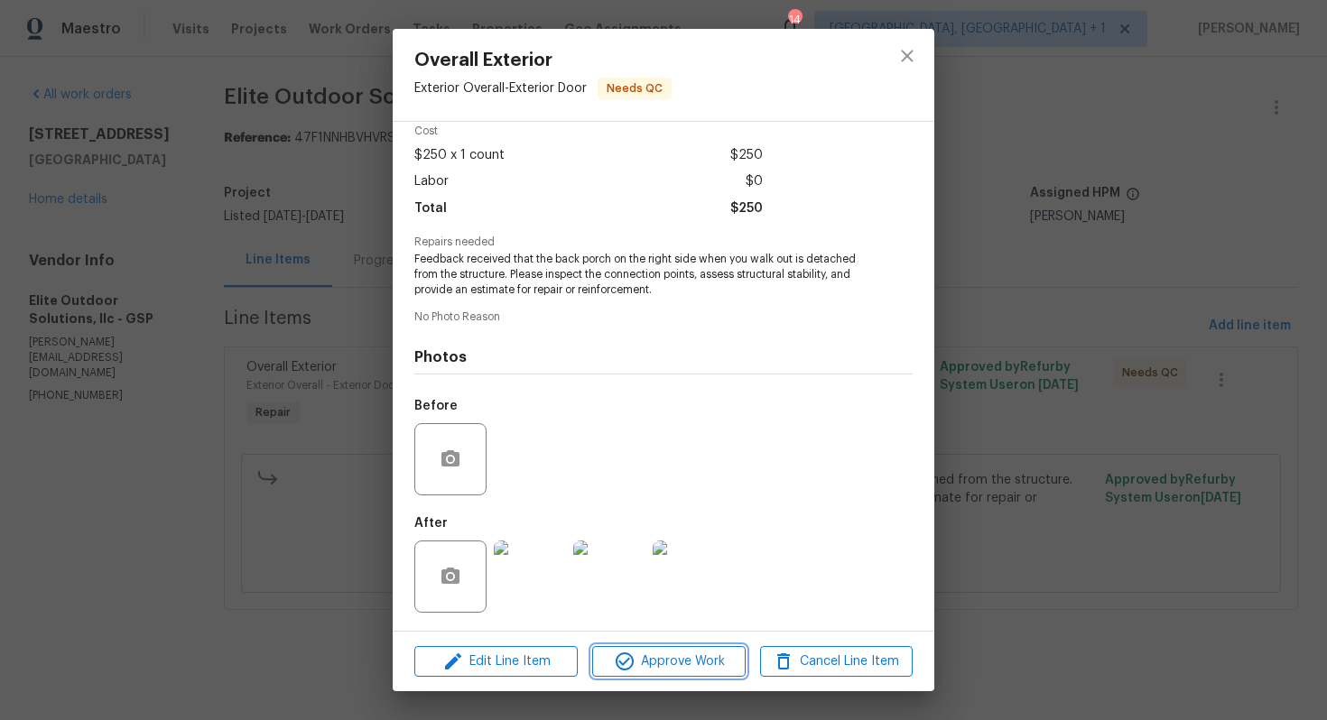
click at [641, 659] on span "Approve Work" at bounding box center [669, 662] width 142 height 23
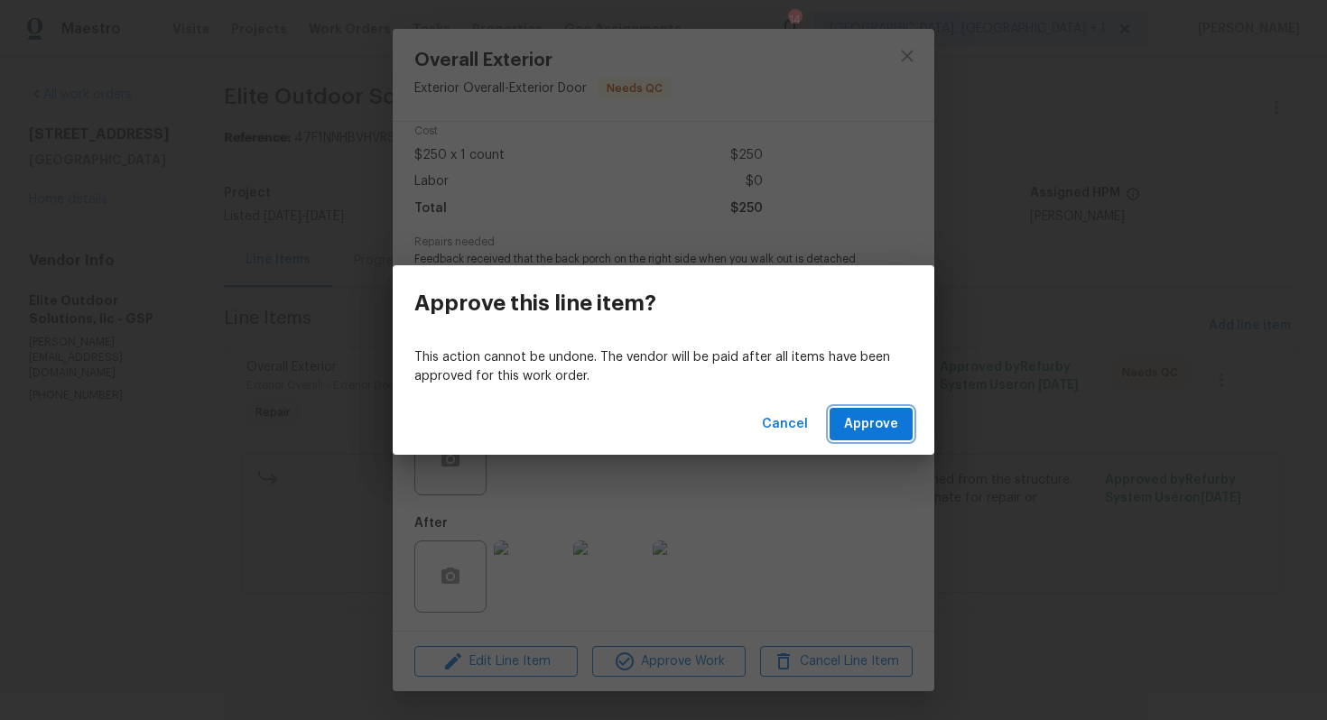
click at [895, 426] on span "Approve" at bounding box center [871, 424] width 54 height 23
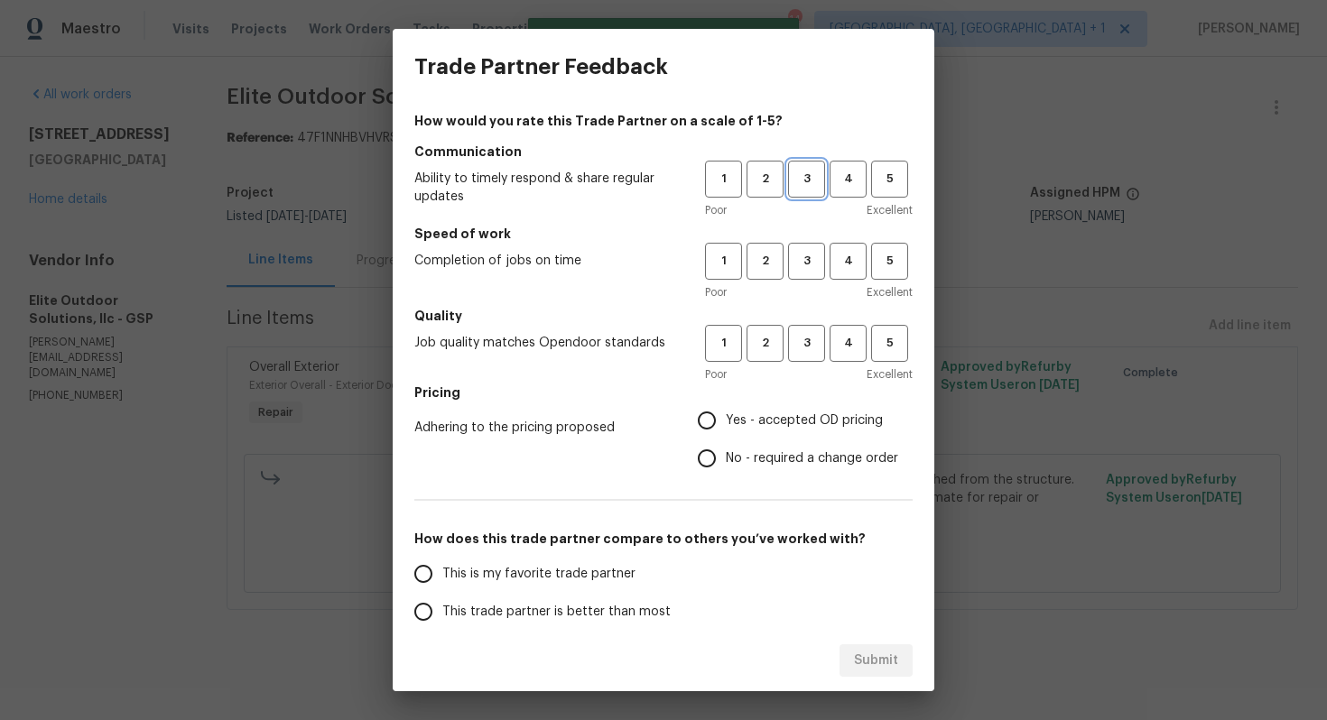
click at [804, 191] on button "3" at bounding box center [806, 179] width 37 height 37
click at [810, 260] on span "3" at bounding box center [806, 261] width 33 height 21
click at [810, 338] on span "3" at bounding box center [806, 343] width 33 height 21
click at [755, 427] on span "Yes - accepted OD pricing" at bounding box center [804, 421] width 157 height 19
click at [726, 427] on input "Yes - accepted OD pricing" at bounding box center [707, 421] width 38 height 38
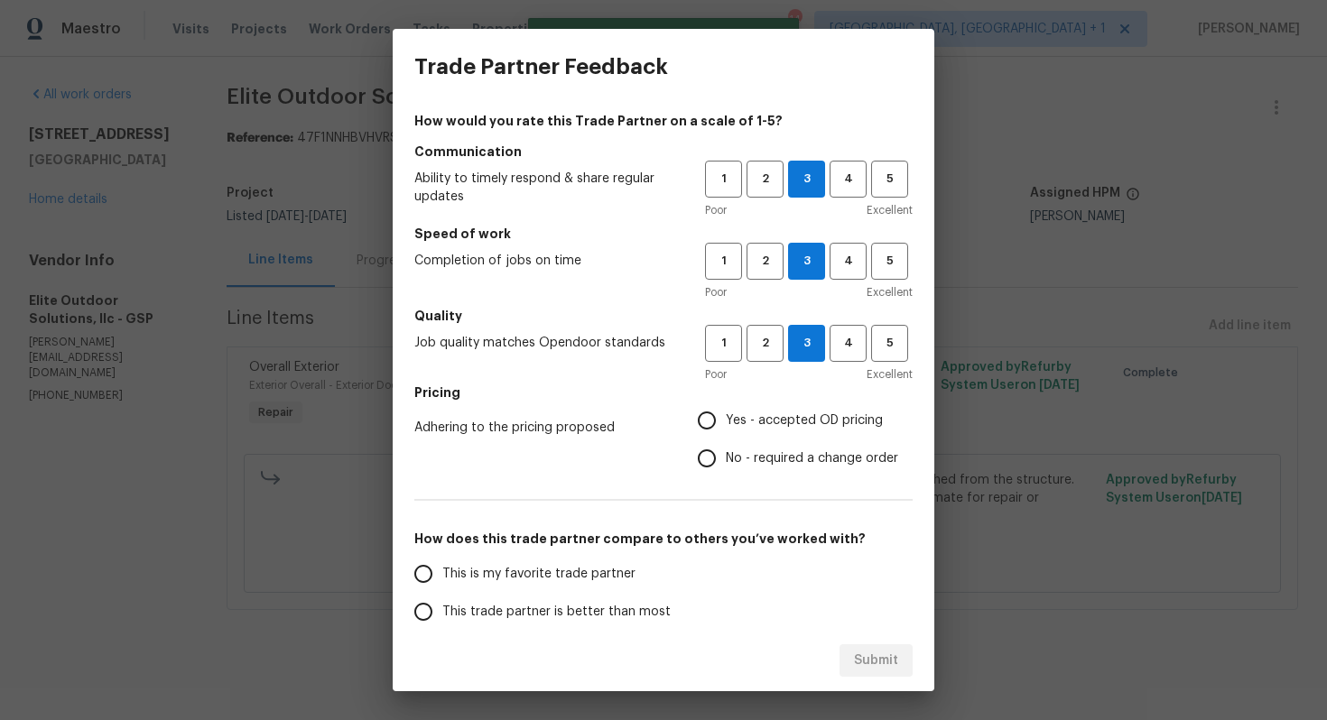
radio input "true"
click at [712, 455] on input "No - required a change order" at bounding box center [707, 459] width 38 height 38
radio input "true"
click at [623, 607] on span "This trade partner is better than most" at bounding box center [556, 612] width 228 height 19
click at [442, 607] on input "This trade partner is better than most" at bounding box center [423, 612] width 38 height 38
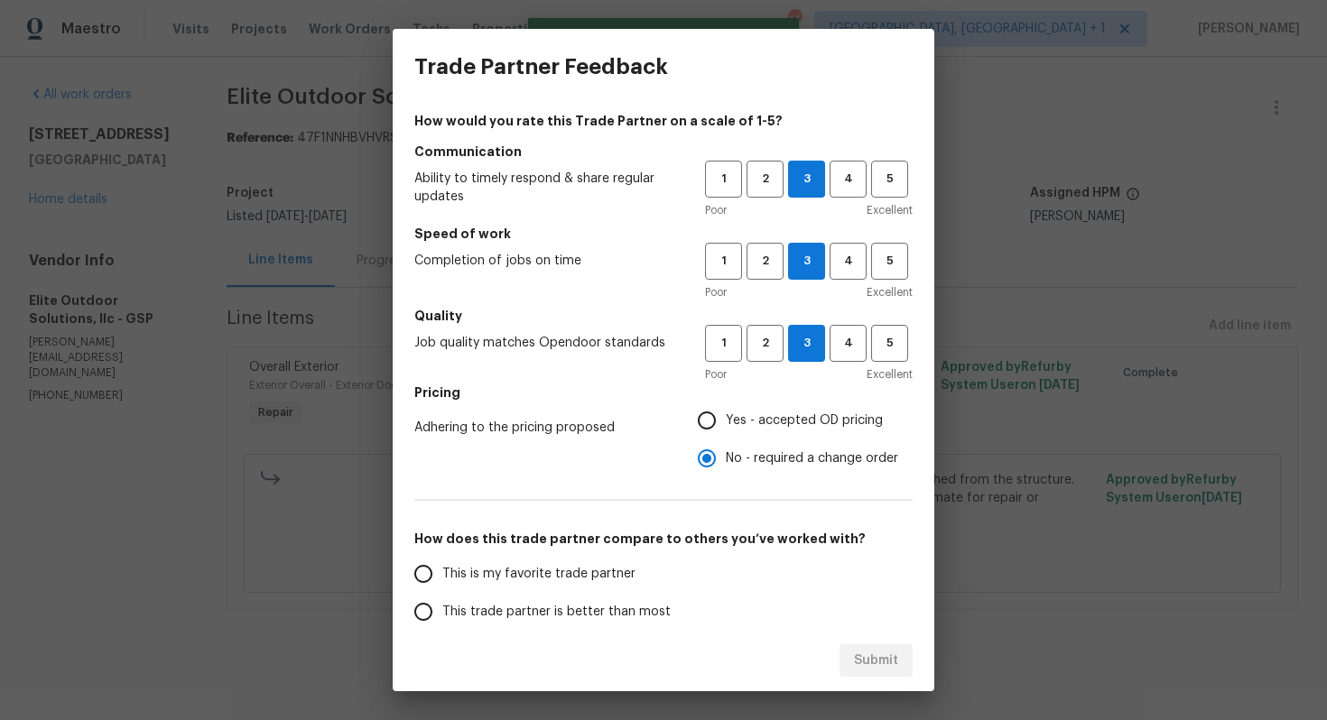
scroll to position [1, 0]
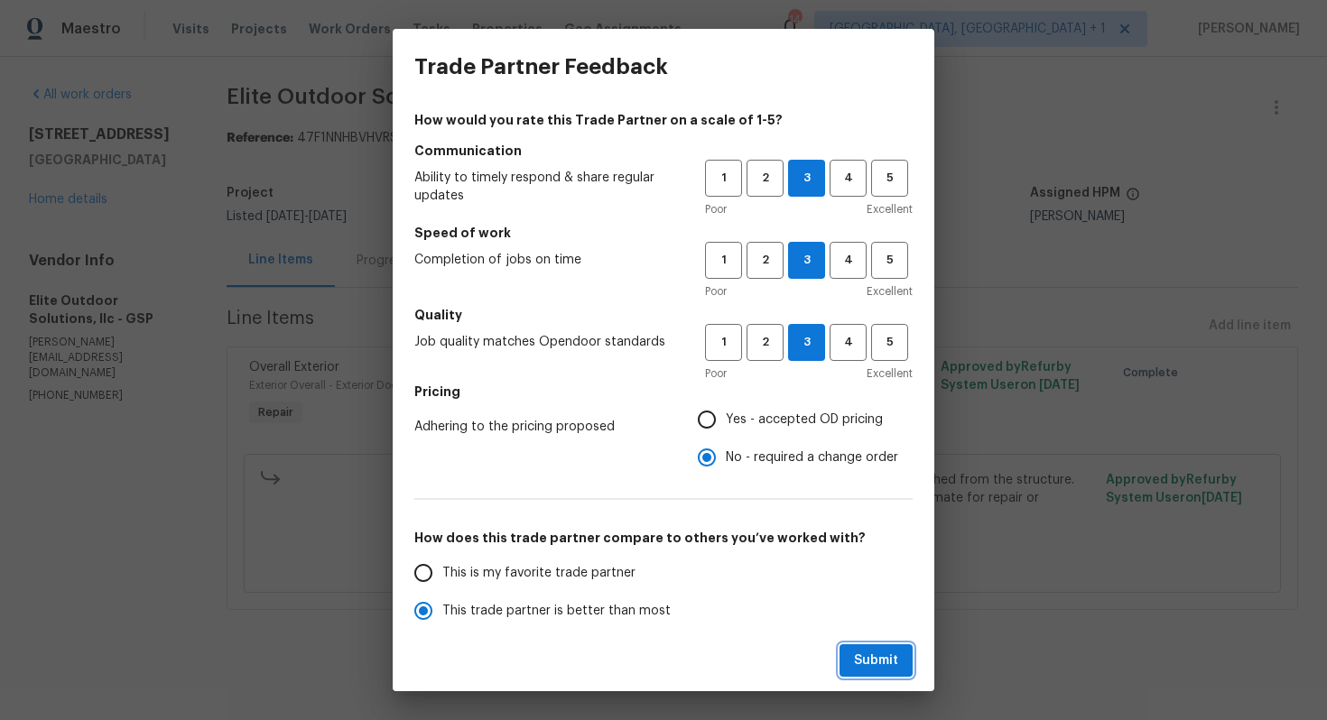
click at [878, 654] on span "Submit" at bounding box center [876, 661] width 44 height 23
radio input "true"
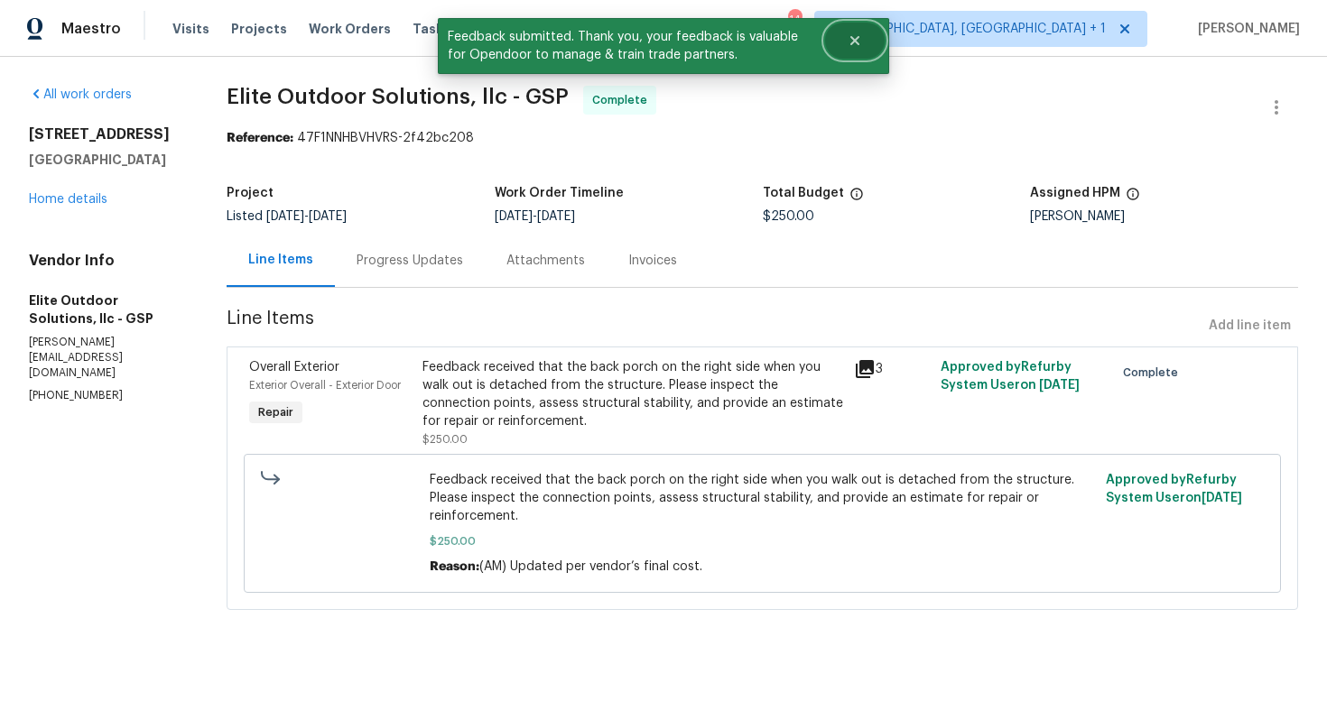
click at [849, 48] on button "Close" at bounding box center [855, 41] width 60 height 36
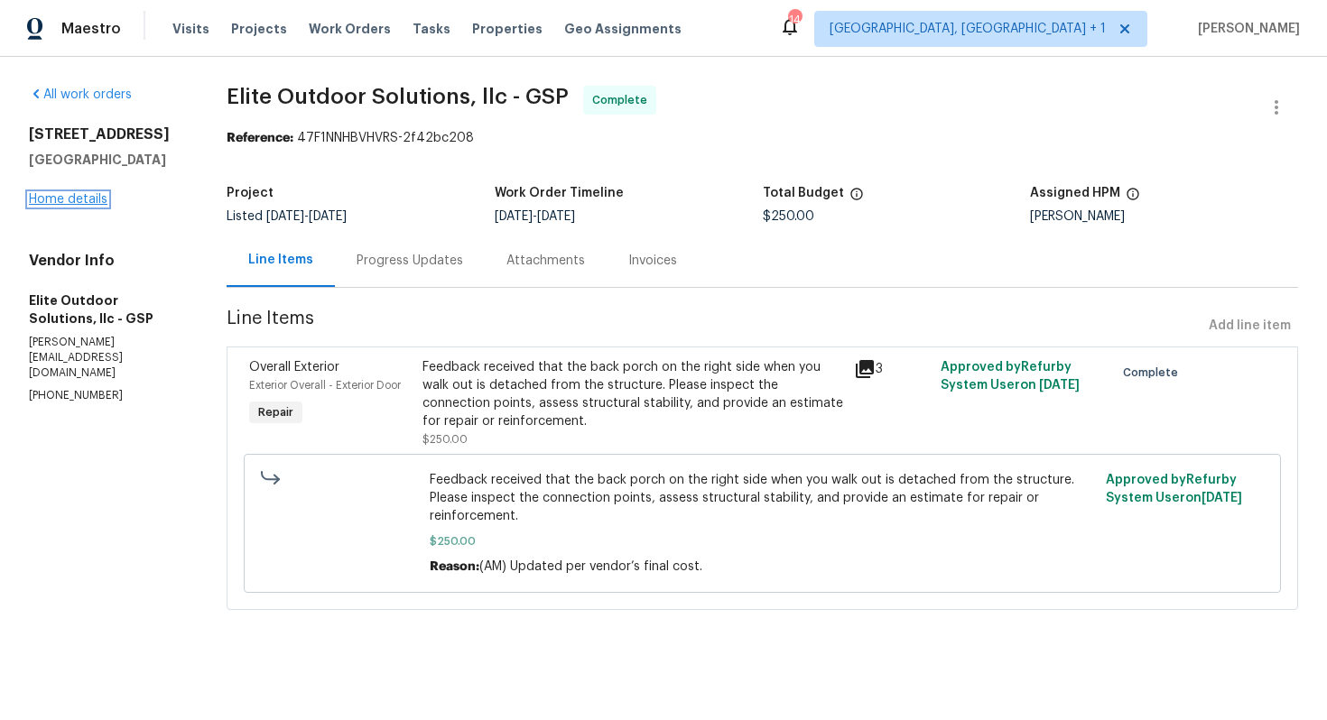
click at [49, 195] on link "Home details" at bounding box center [68, 199] width 79 height 13
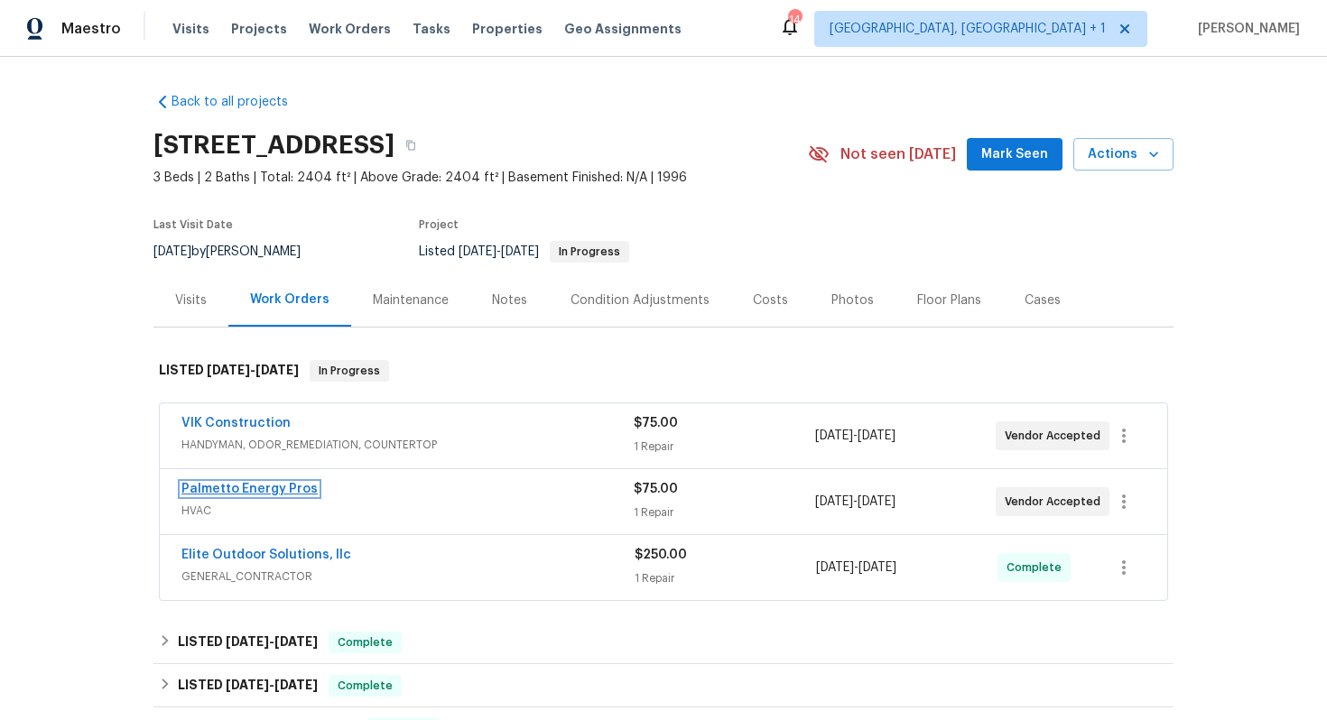
click at [246, 487] on link "Palmetto Energy Pros" at bounding box center [249, 489] width 136 height 13
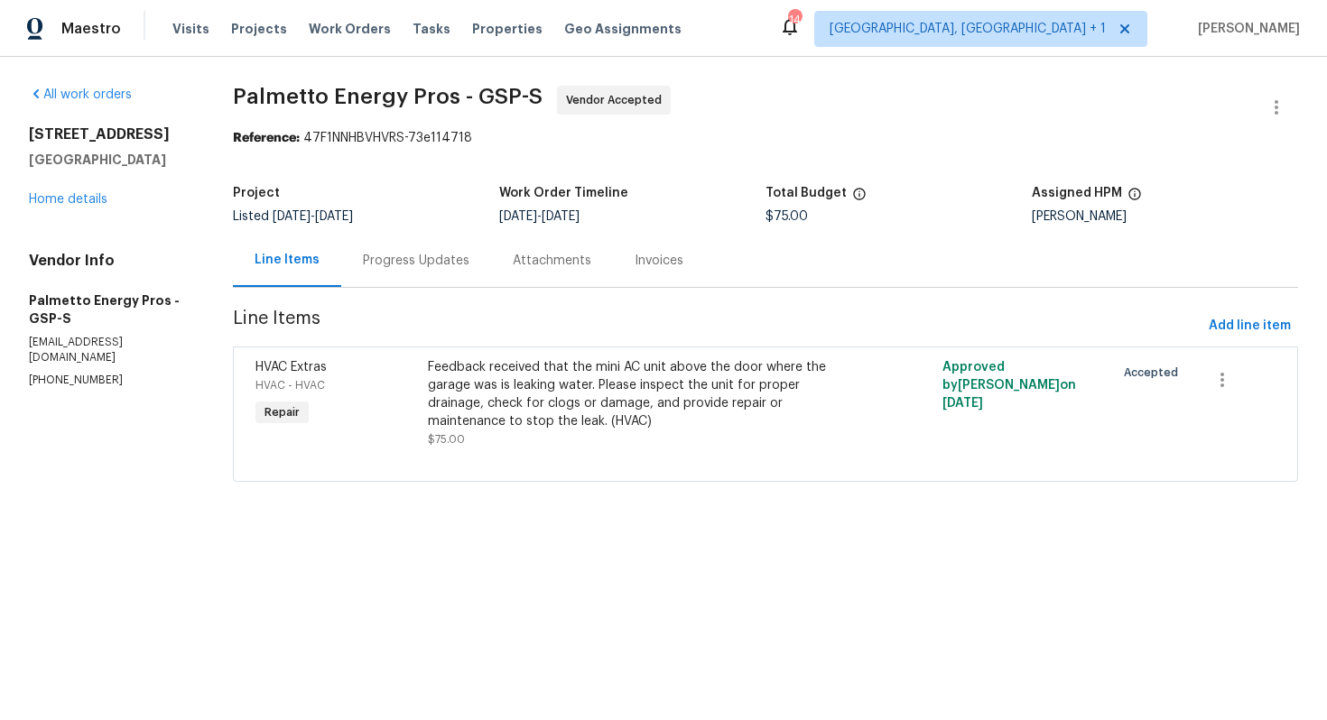
click at [418, 267] on div "Progress Updates" at bounding box center [416, 261] width 107 height 18
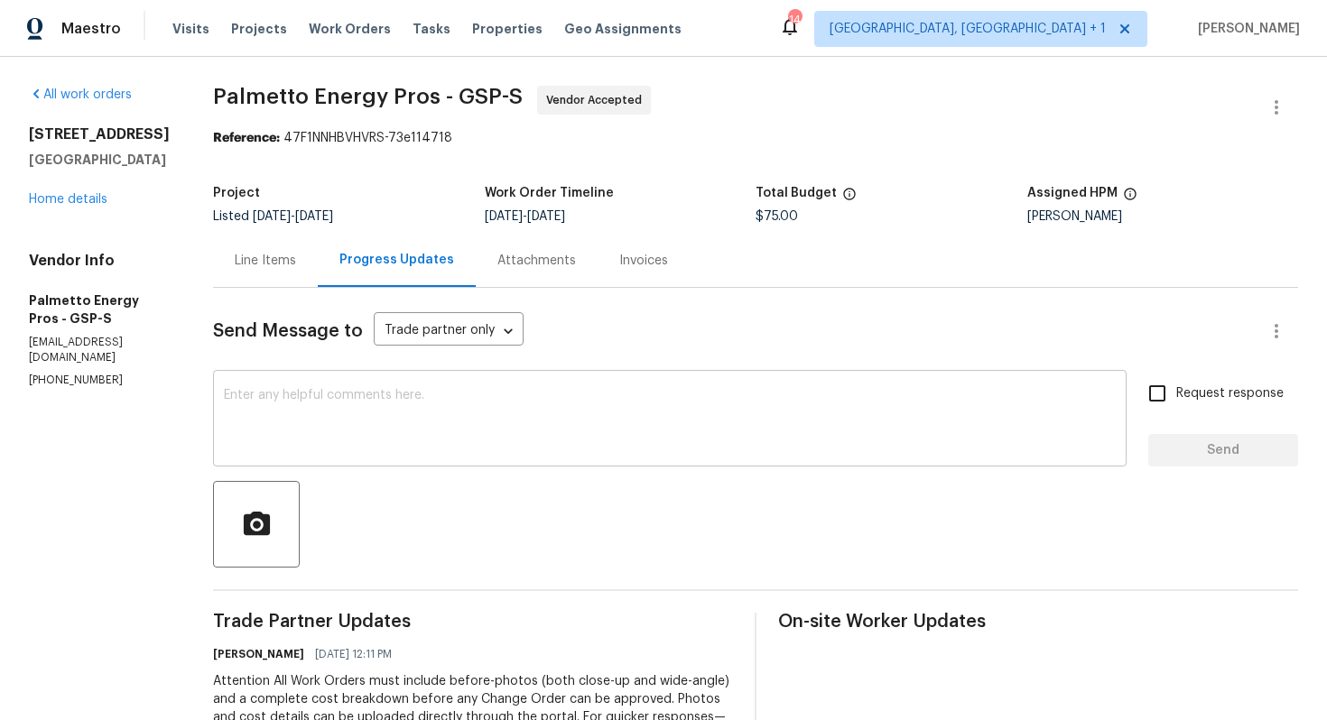
click at [603, 395] on textarea at bounding box center [670, 420] width 892 height 63
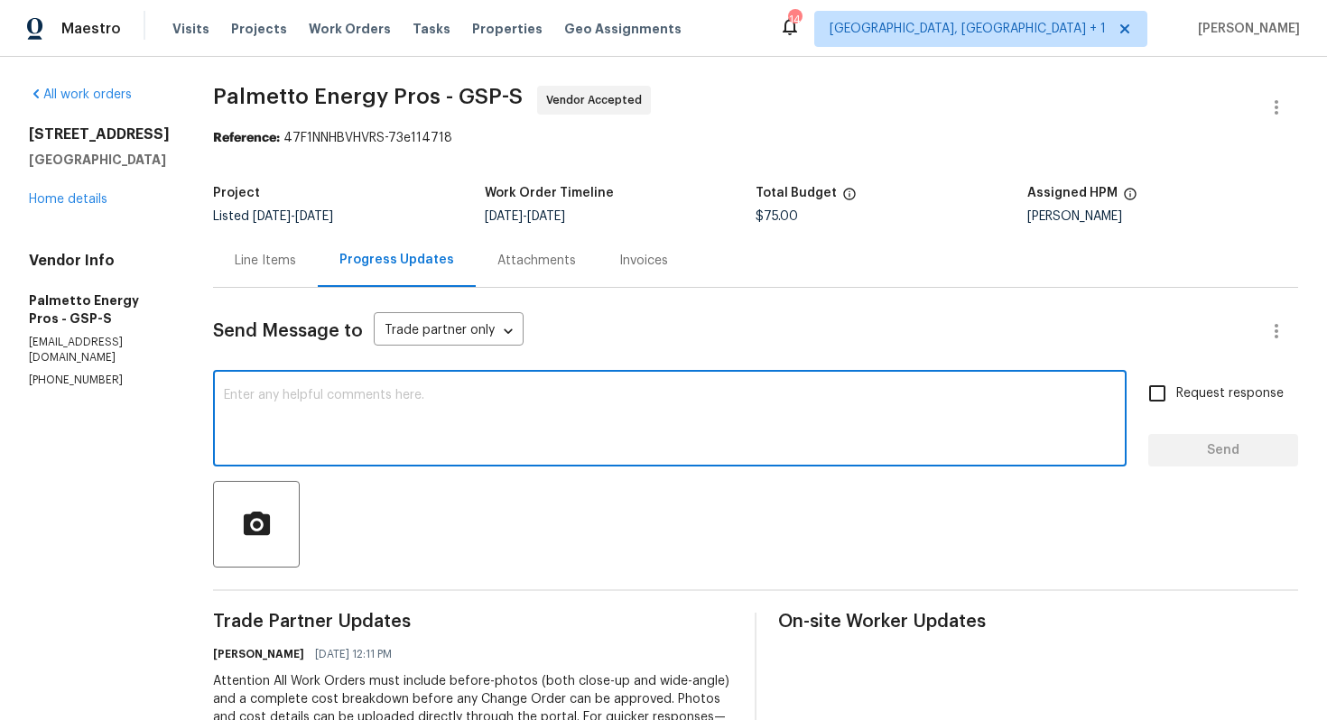
paste textarea "Hi team, could you please provide an update on the status of the work order? Th…"
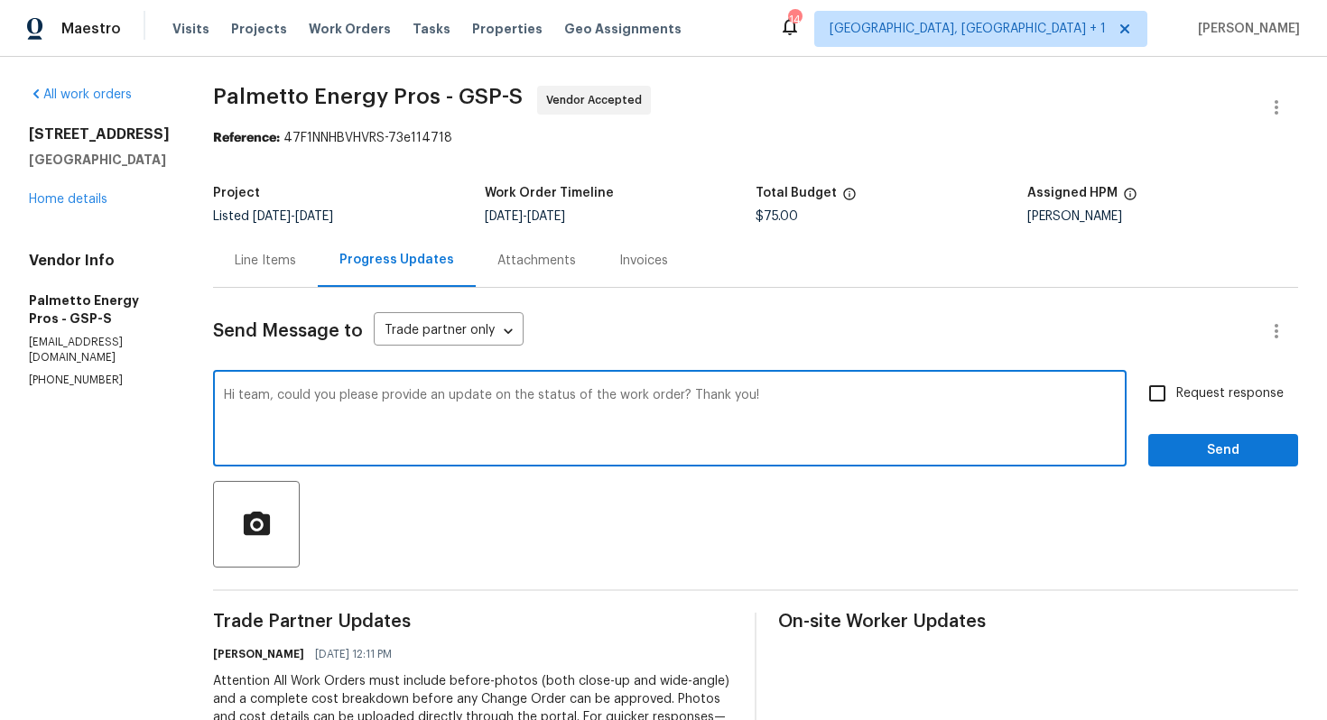
type textarea "Hi team, could you please provide an update on the status of the work order? Th…"
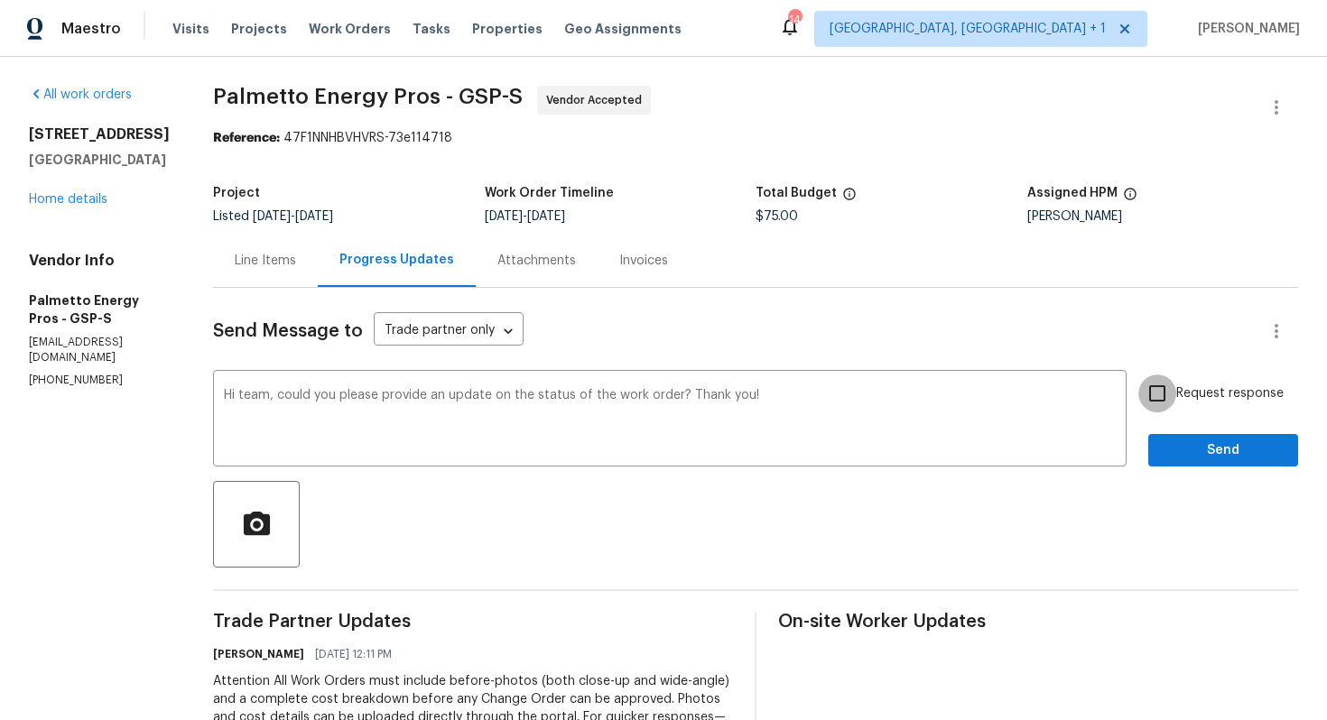
click at [1176, 401] on input "Request response" at bounding box center [1157, 394] width 38 height 38
checkbox input "true"
click at [1183, 447] on span "Send" at bounding box center [1223, 451] width 121 height 23
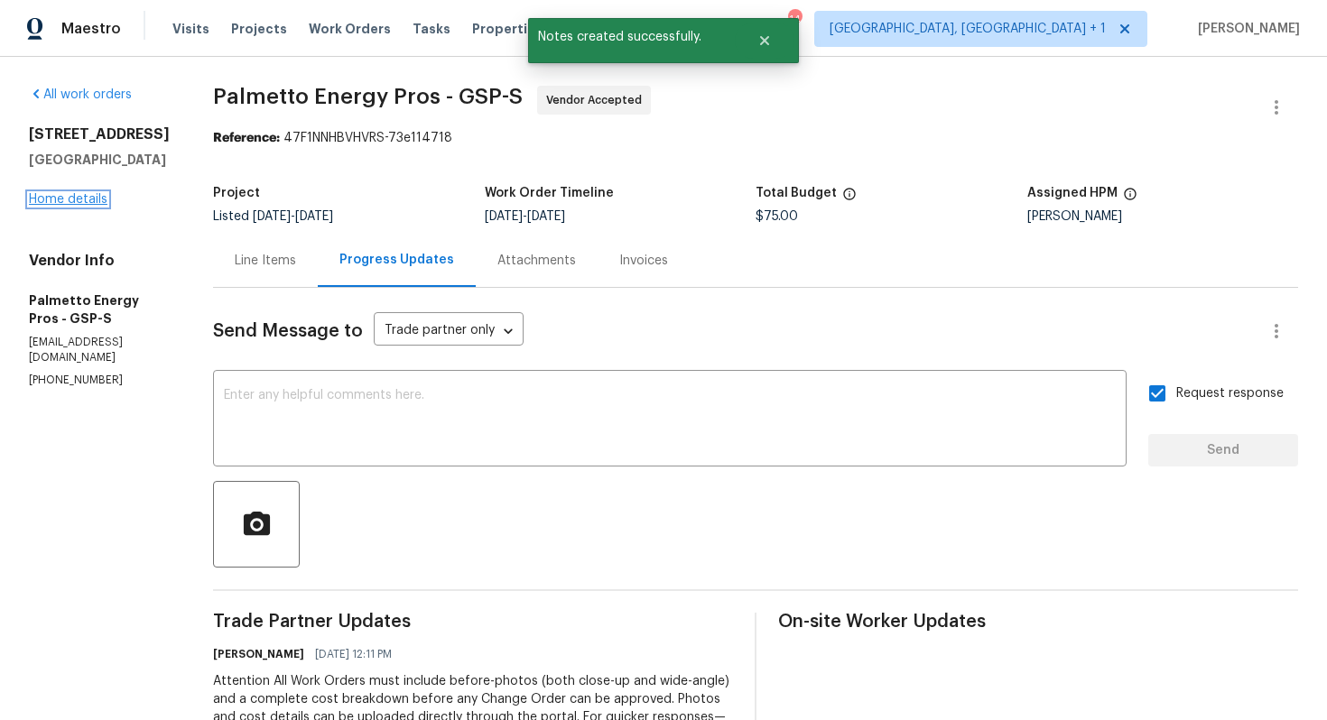
click at [52, 198] on link "Home details" at bounding box center [68, 199] width 79 height 13
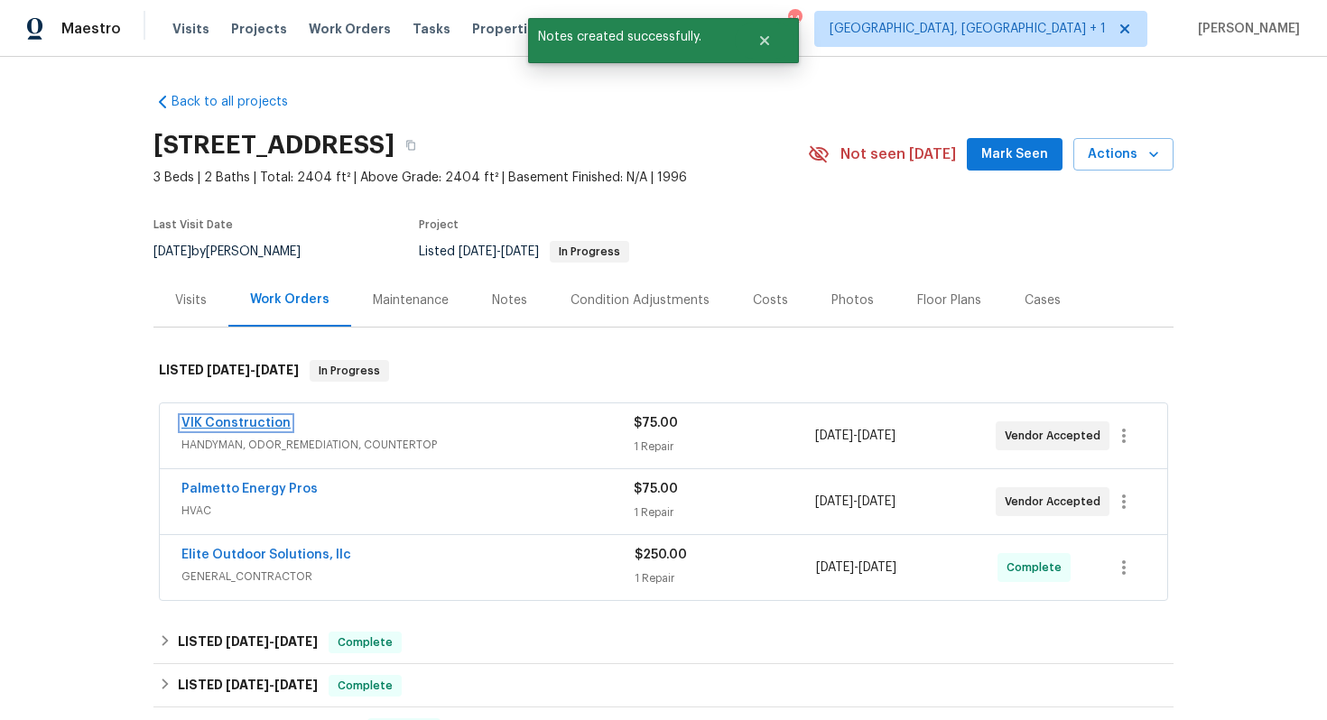
click at [224, 425] on link "VIK Construction" at bounding box center [235, 423] width 109 height 13
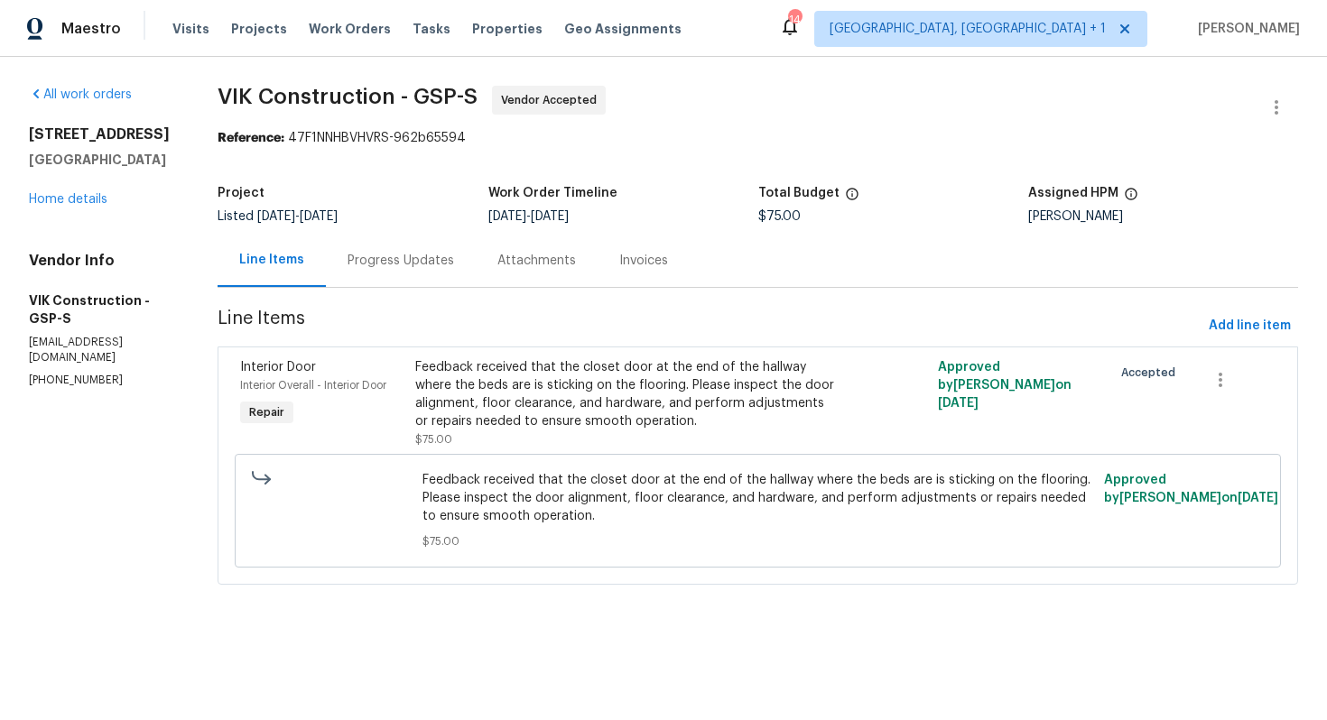
click at [452, 251] on div "Progress Updates" at bounding box center [401, 260] width 150 height 53
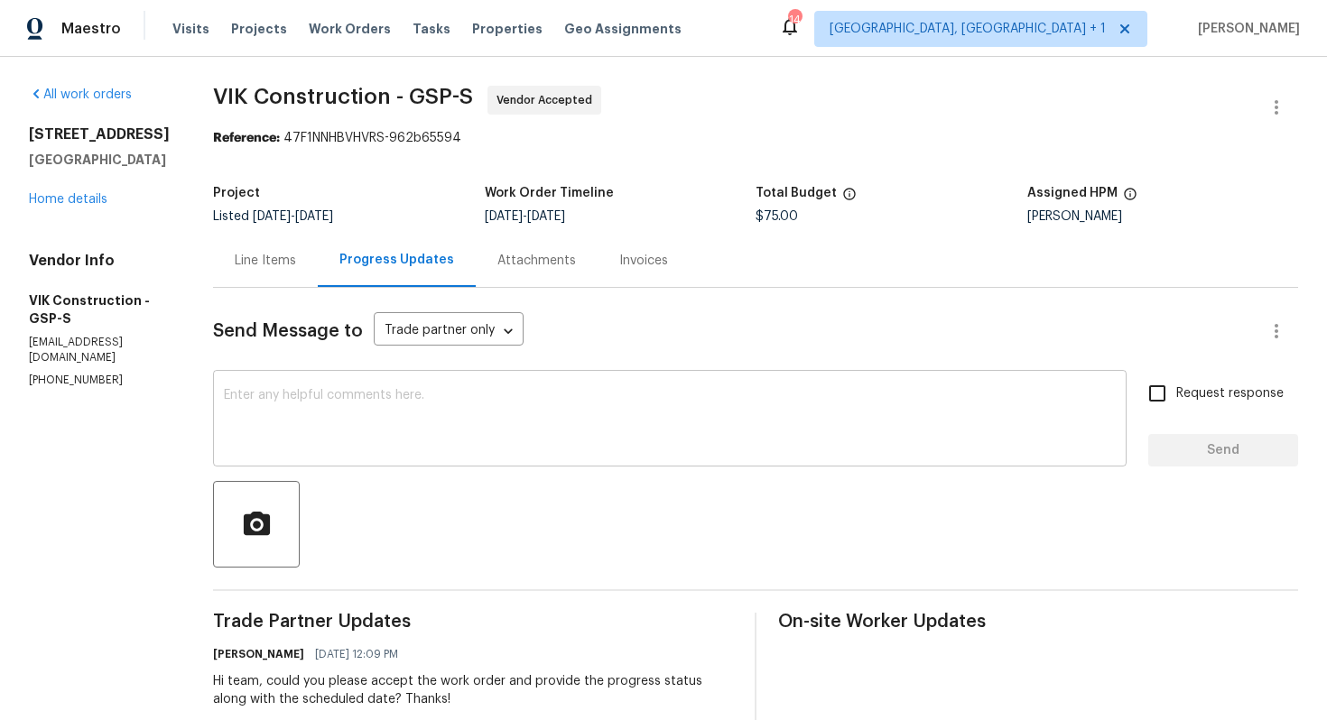
click at [442, 427] on textarea at bounding box center [670, 420] width 892 height 63
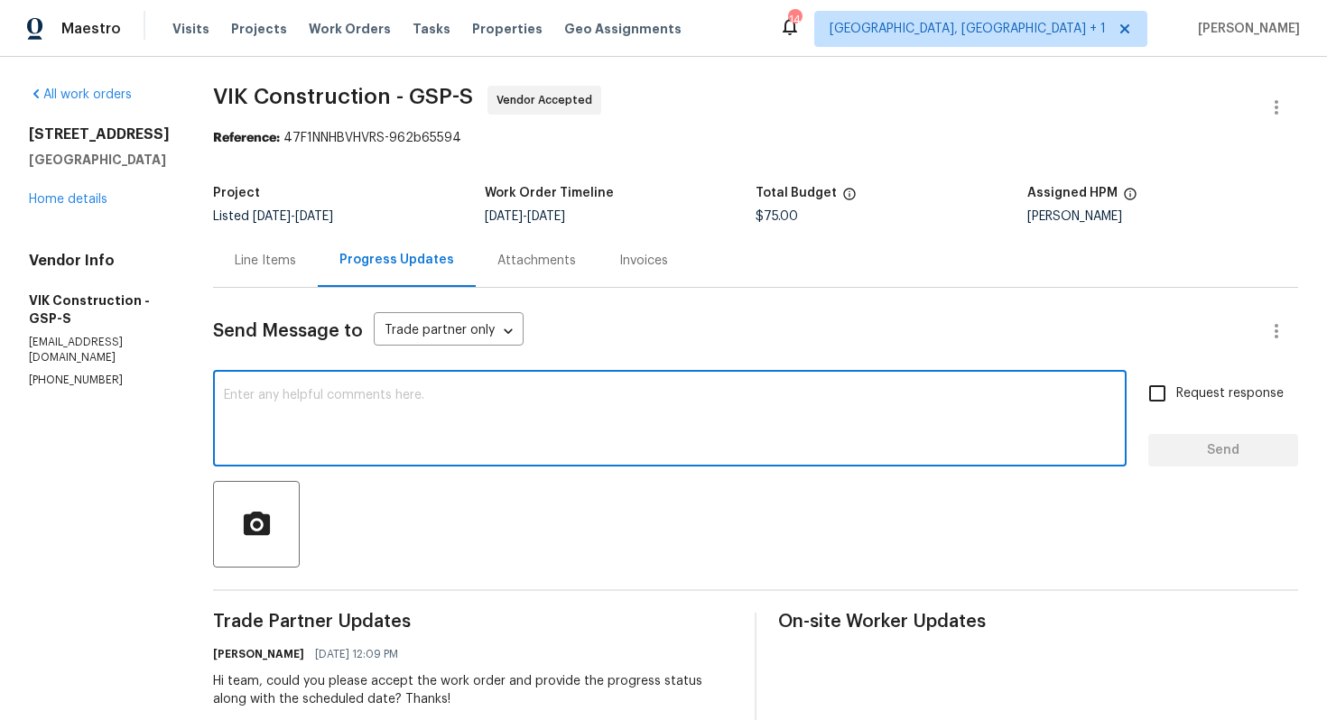
click at [509, 401] on textarea at bounding box center [670, 420] width 892 height 63
paste textarea "it would be really helpful if we could get a scheduled date for this. Thanks!"
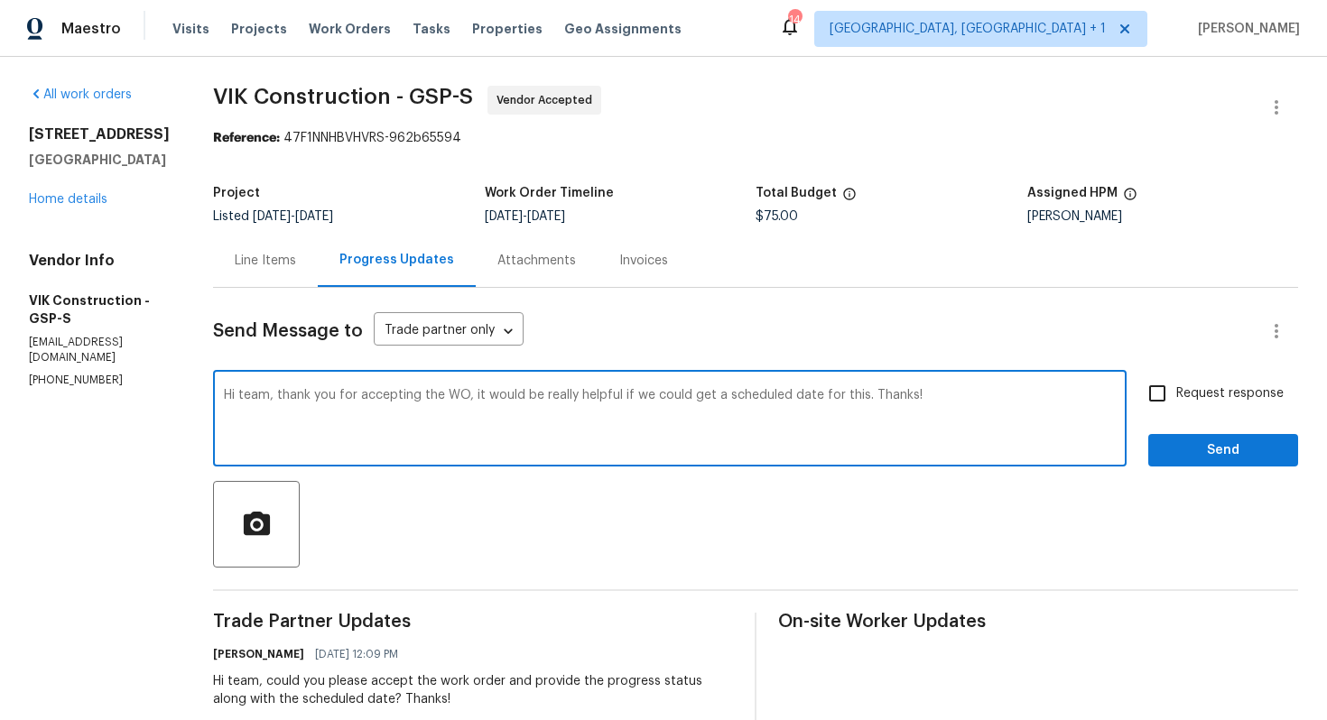
type textarea "Hi team, thank you for accepting the WO, it would be really helpful if we could…"
click at [1179, 382] on label "Request response" at bounding box center [1210, 394] width 145 height 38
click at [1176, 382] on input "Request response" at bounding box center [1157, 394] width 38 height 38
checkbox input "true"
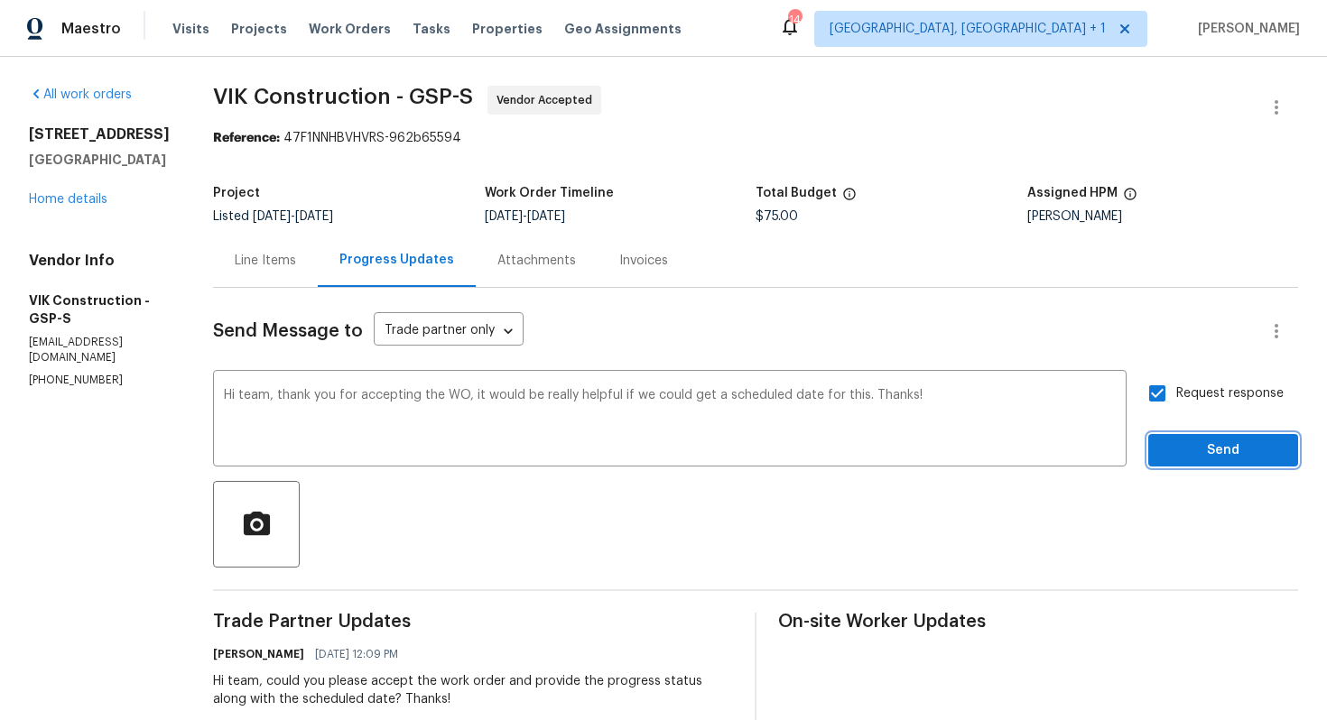
click at [1183, 455] on span "Send" at bounding box center [1223, 451] width 121 height 23
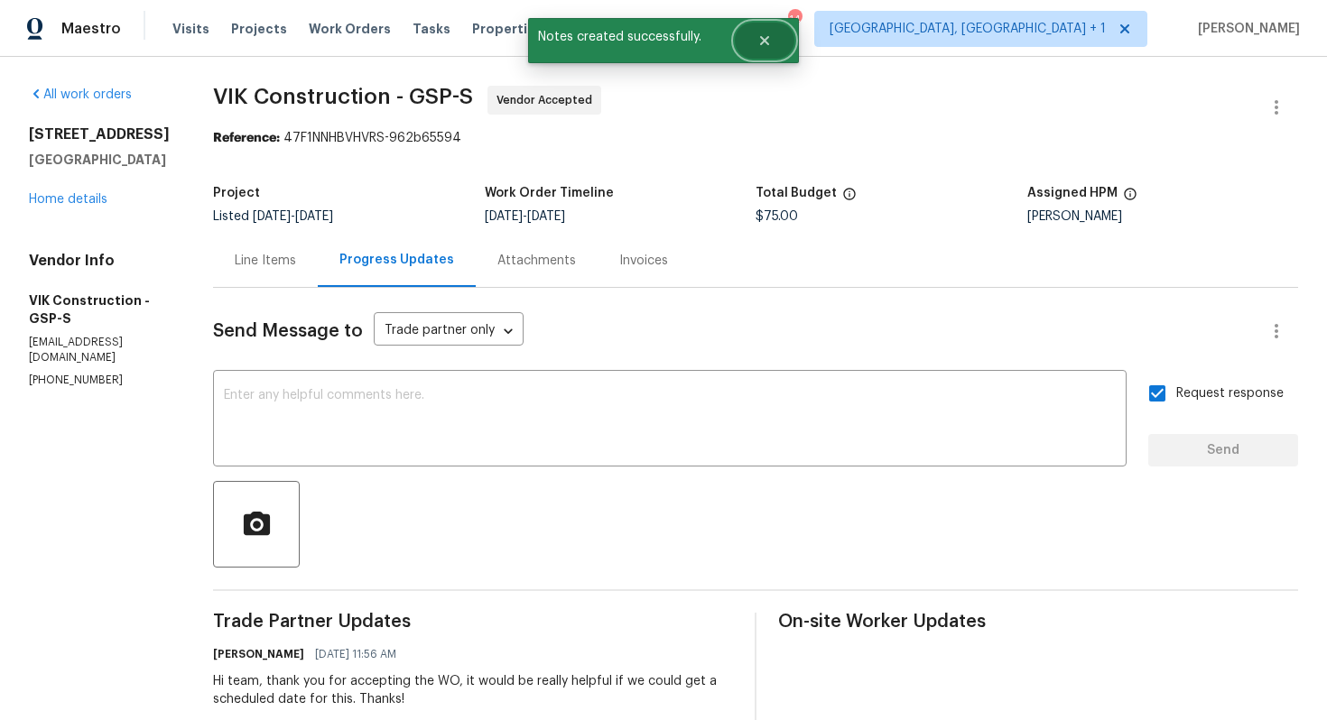
click at [745, 35] on button "Close" at bounding box center [765, 41] width 60 height 36
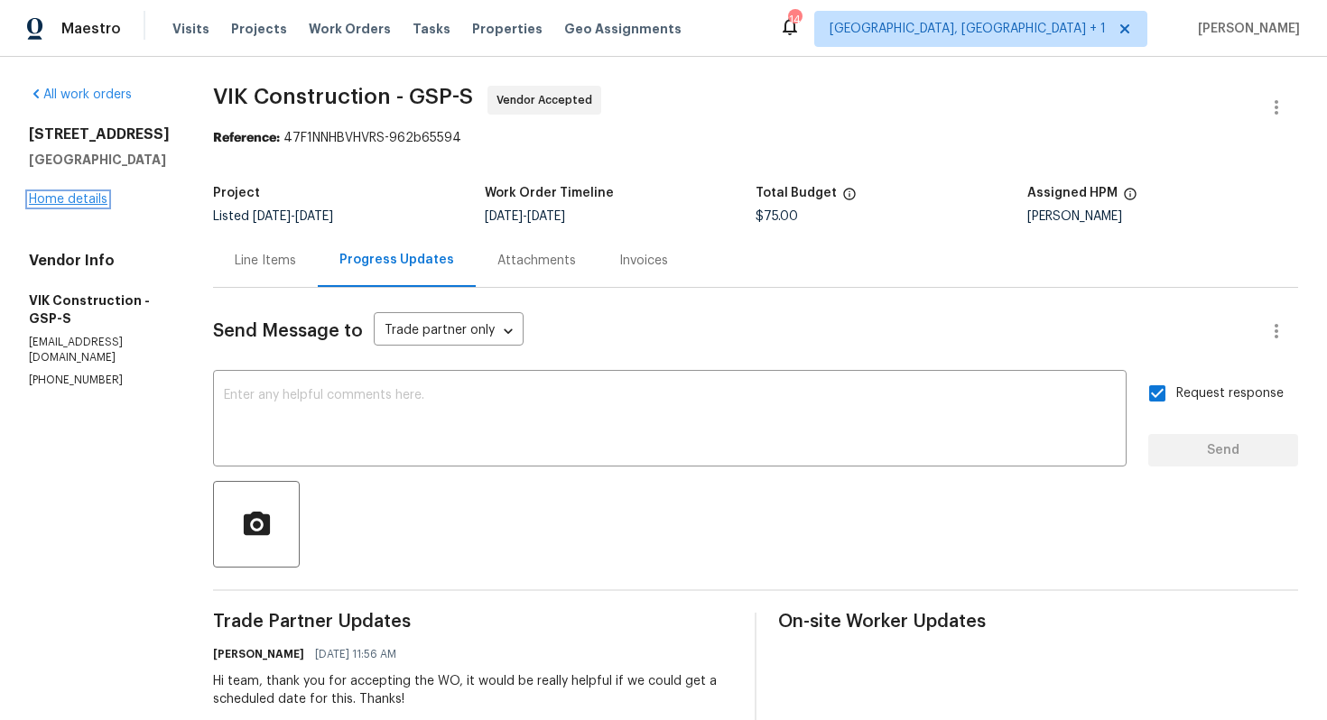
click at [67, 198] on link "Home details" at bounding box center [68, 199] width 79 height 13
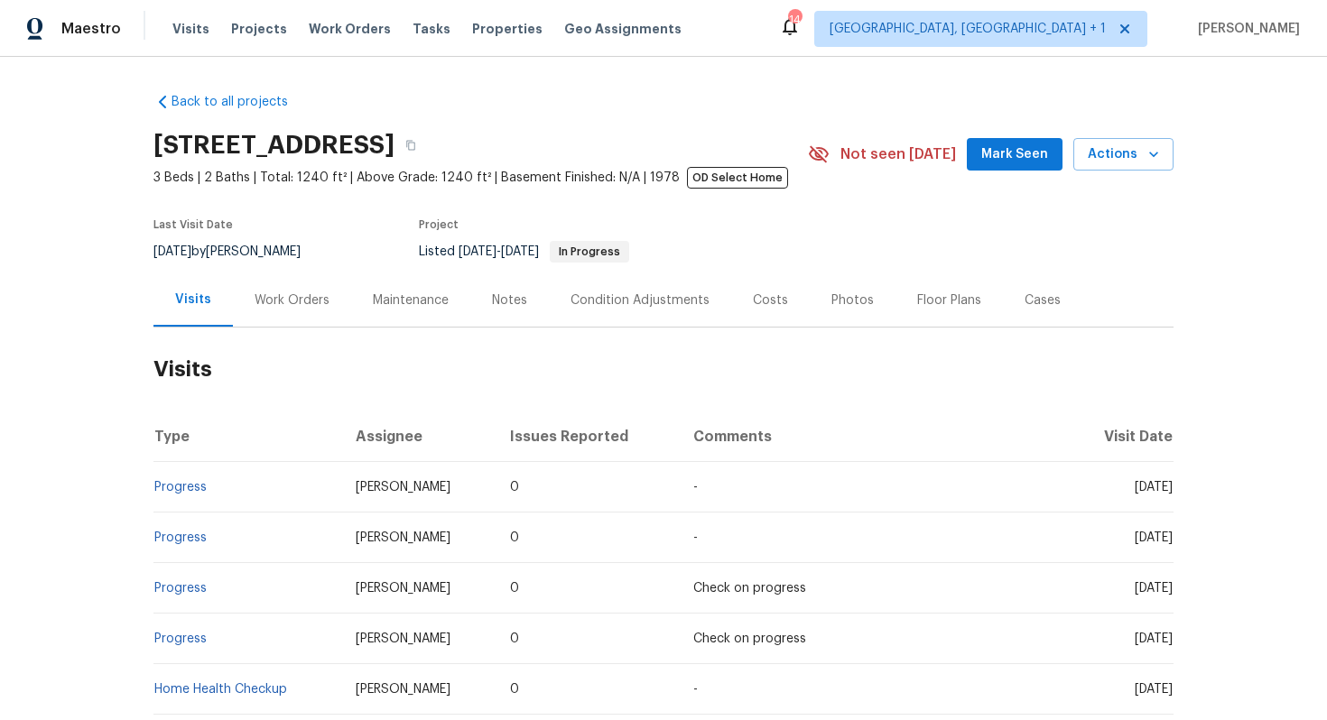
click at [297, 301] on div "Work Orders" at bounding box center [292, 301] width 75 height 18
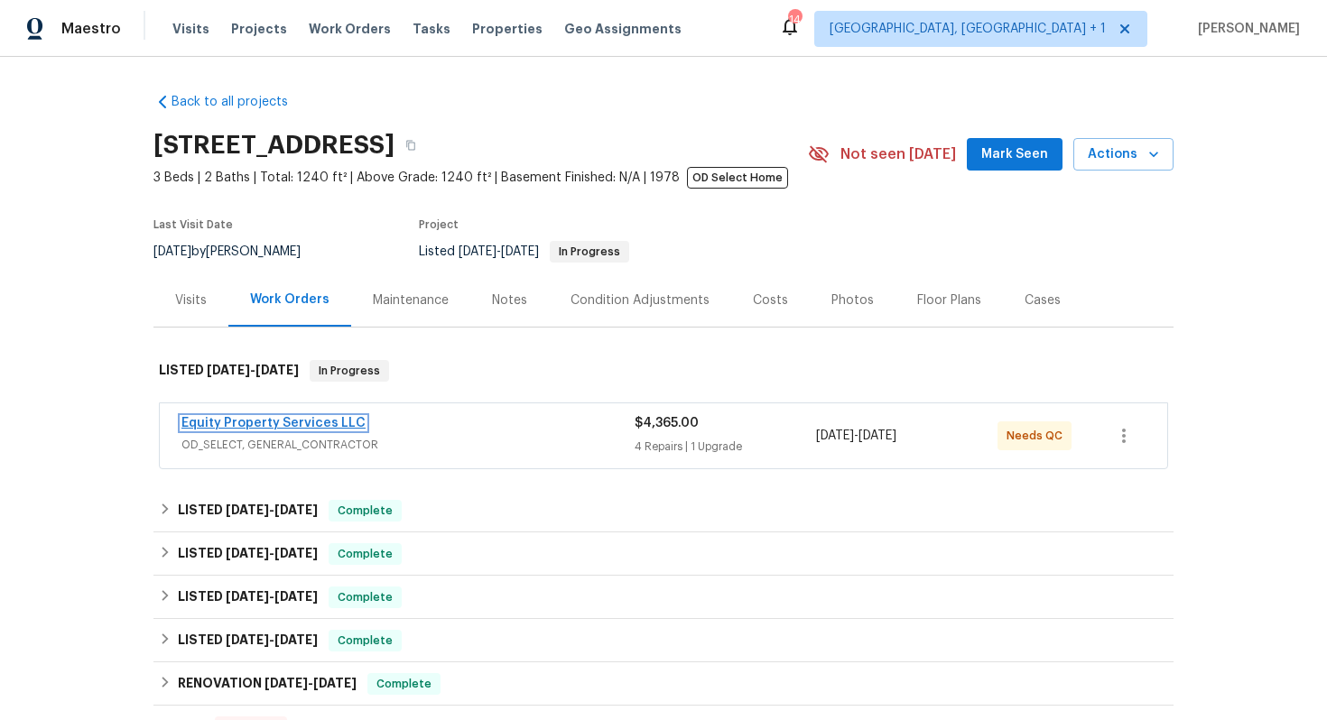
click at [275, 424] on link "Equity Property Services LLC" at bounding box center [273, 423] width 184 height 13
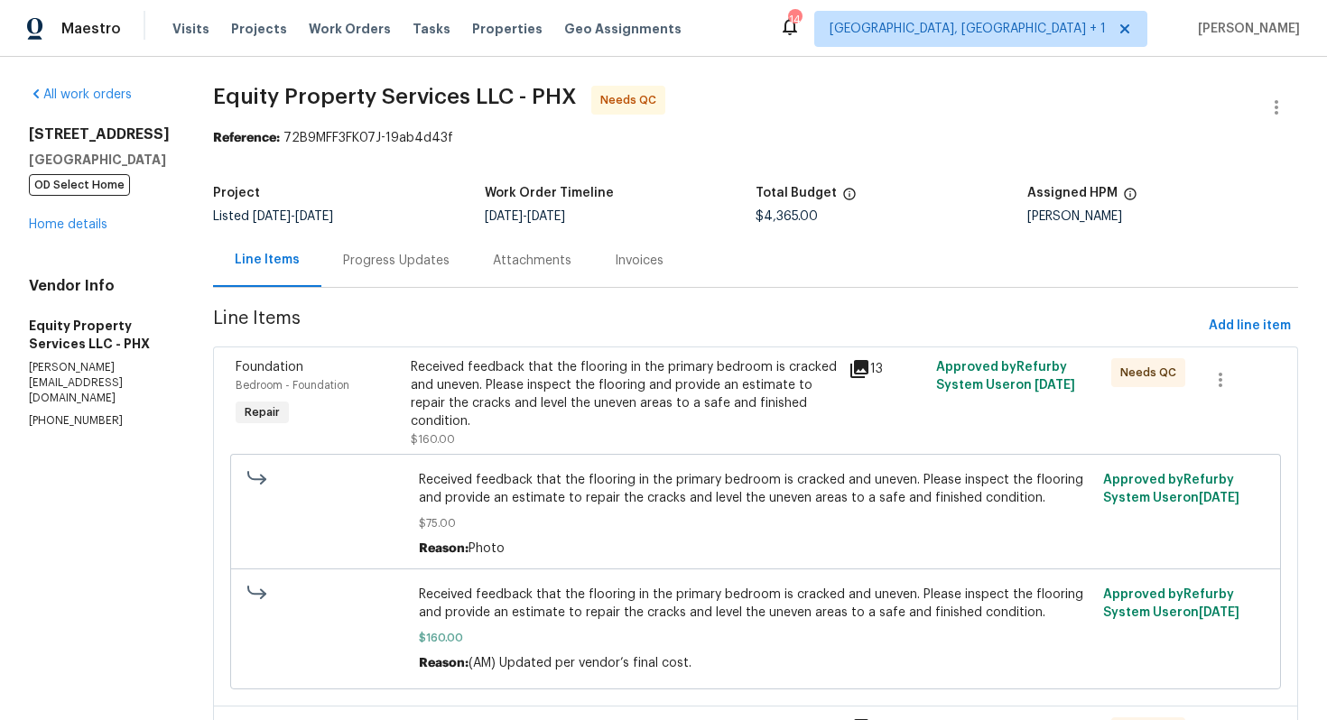
click at [356, 253] on div "Progress Updates" at bounding box center [396, 261] width 107 height 18
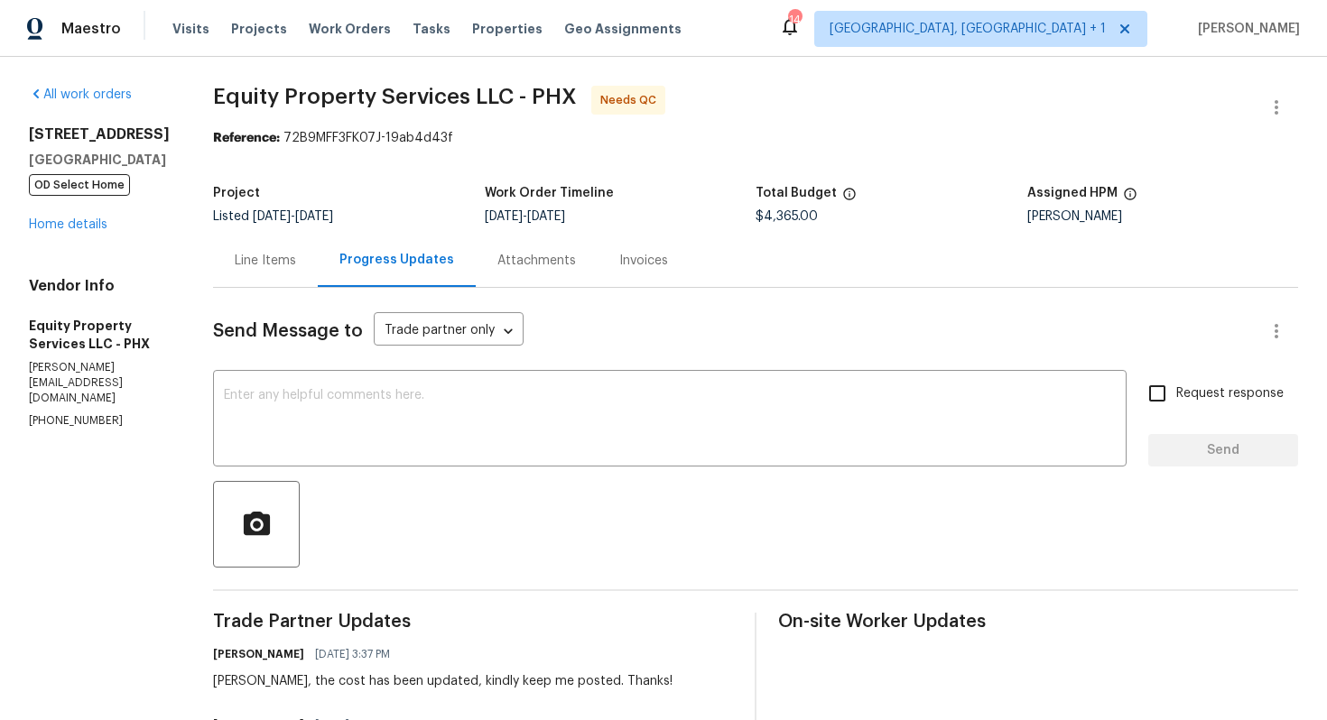
click at [235, 262] on div "Line Items" at bounding box center [265, 261] width 61 height 18
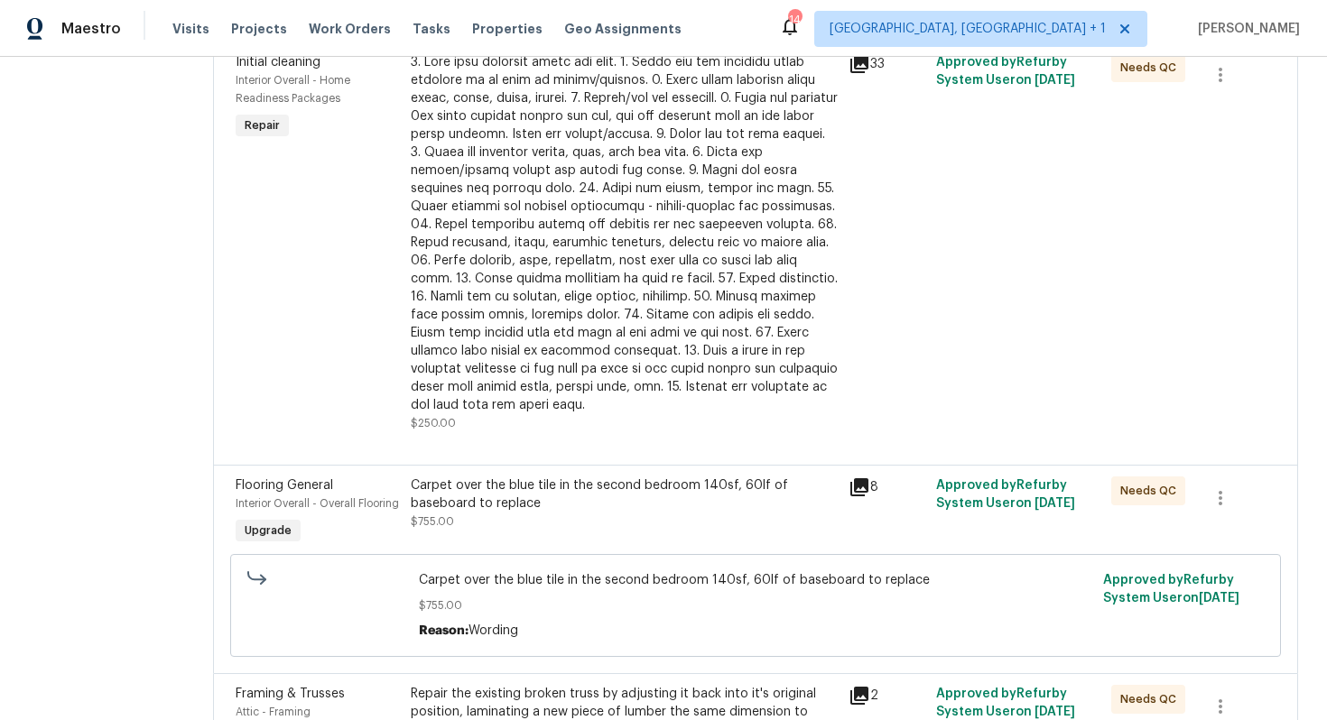
scroll to position [1034, 0]
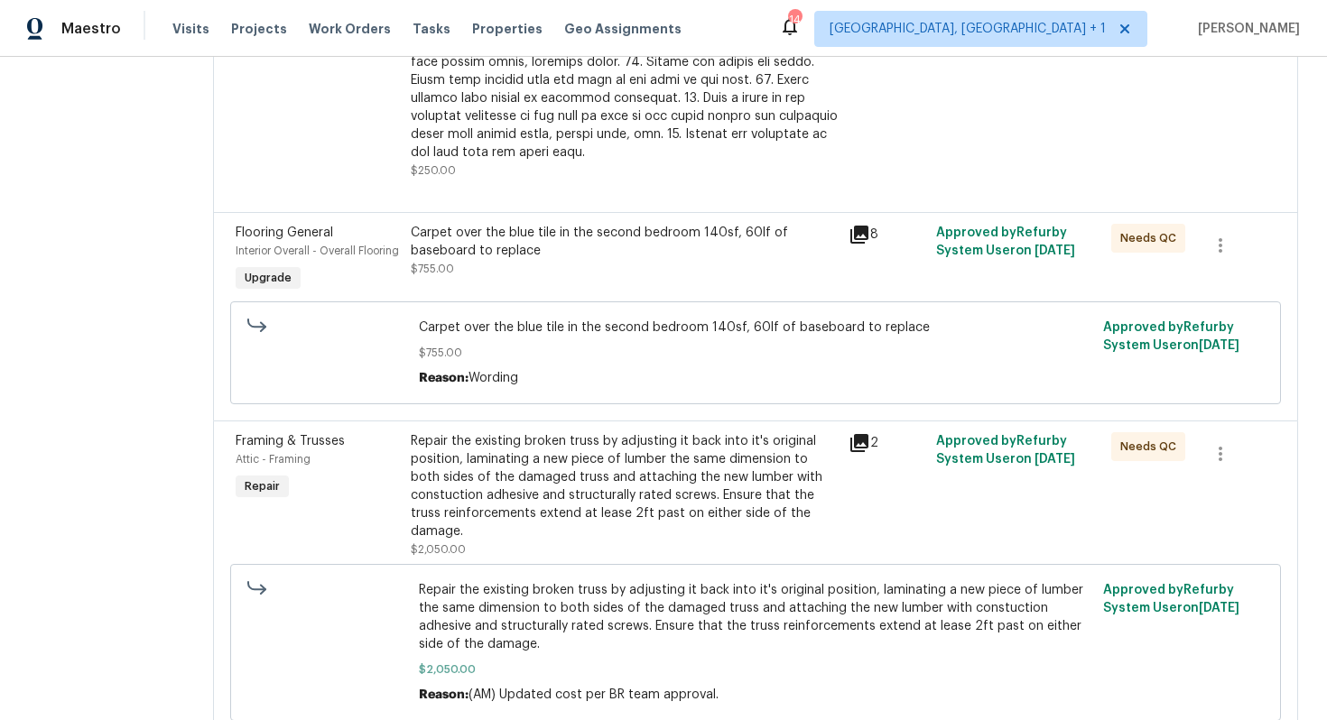
click at [564, 448] on div "Repair the existing broken truss by adjusting it back into it's original positi…" at bounding box center [624, 486] width 427 height 108
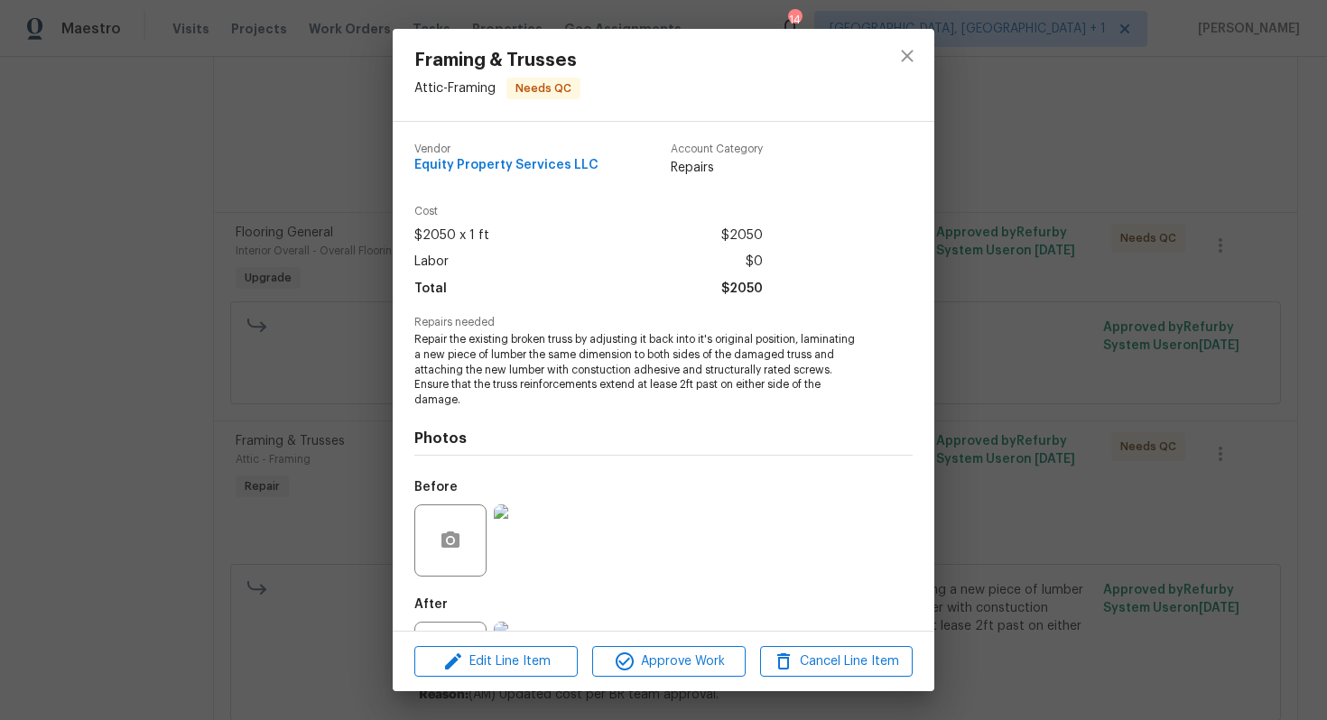
scroll to position [81, 0]
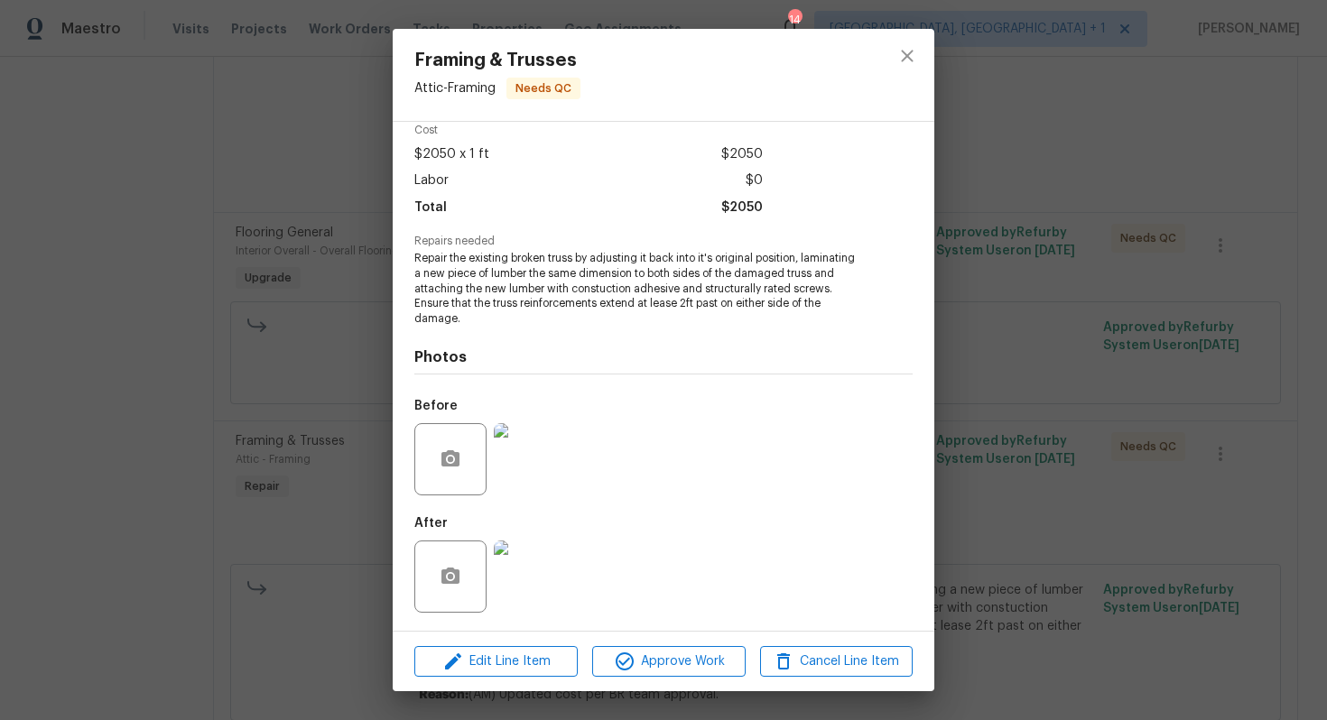
click at [533, 473] on img at bounding box center [530, 459] width 72 height 72
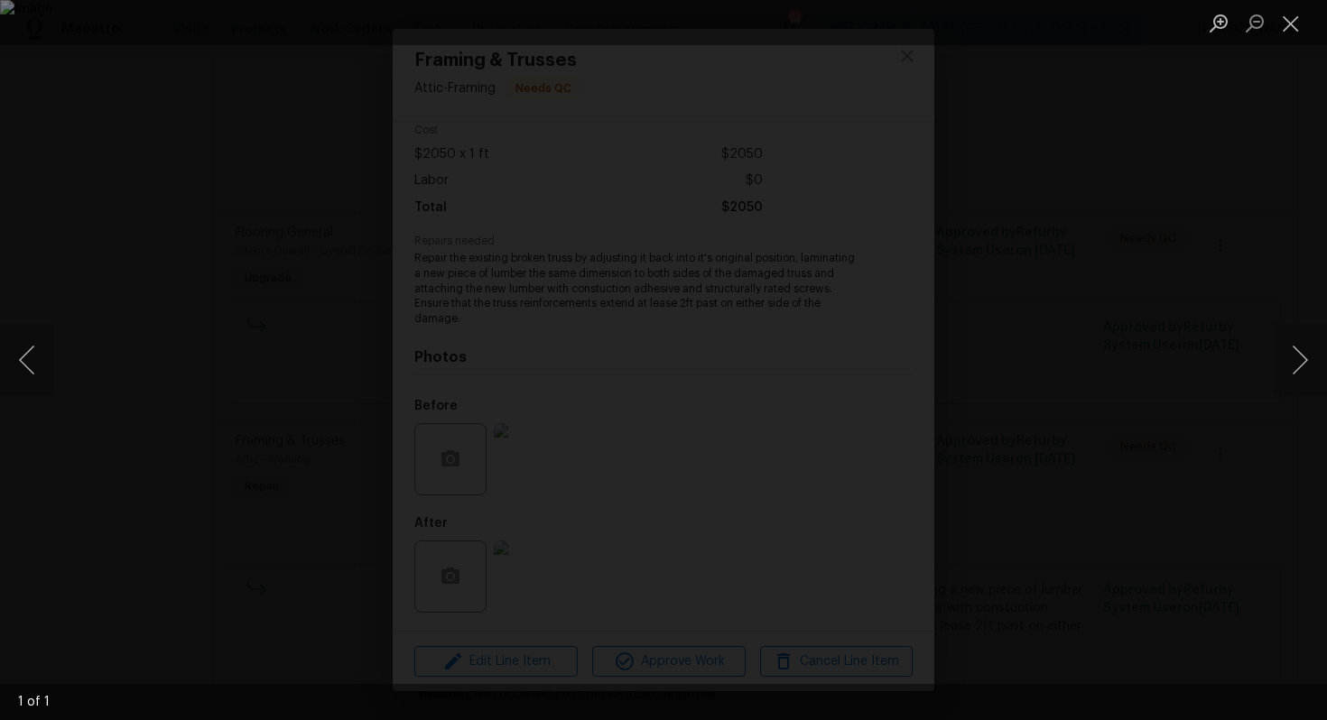
click at [1160, 314] on div "Lightbox" at bounding box center [663, 360] width 1327 height 720
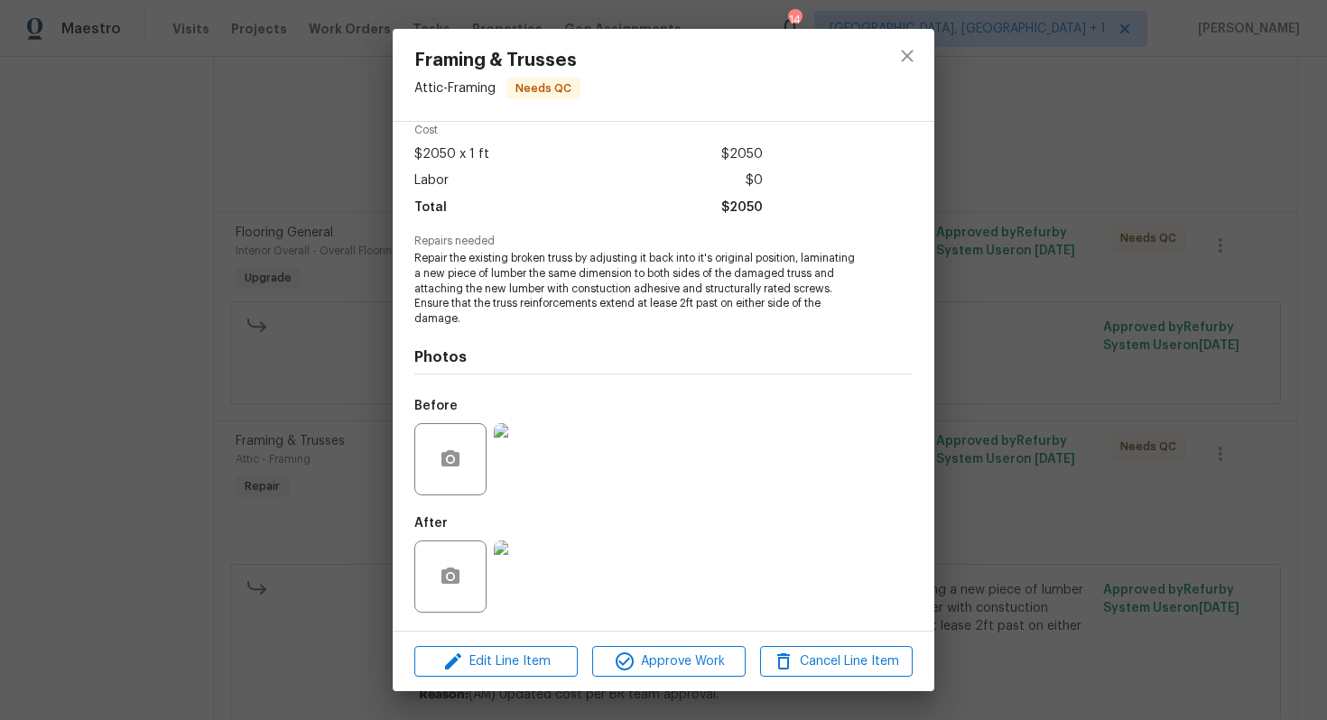
click at [532, 570] on img at bounding box center [530, 577] width 72 height 72
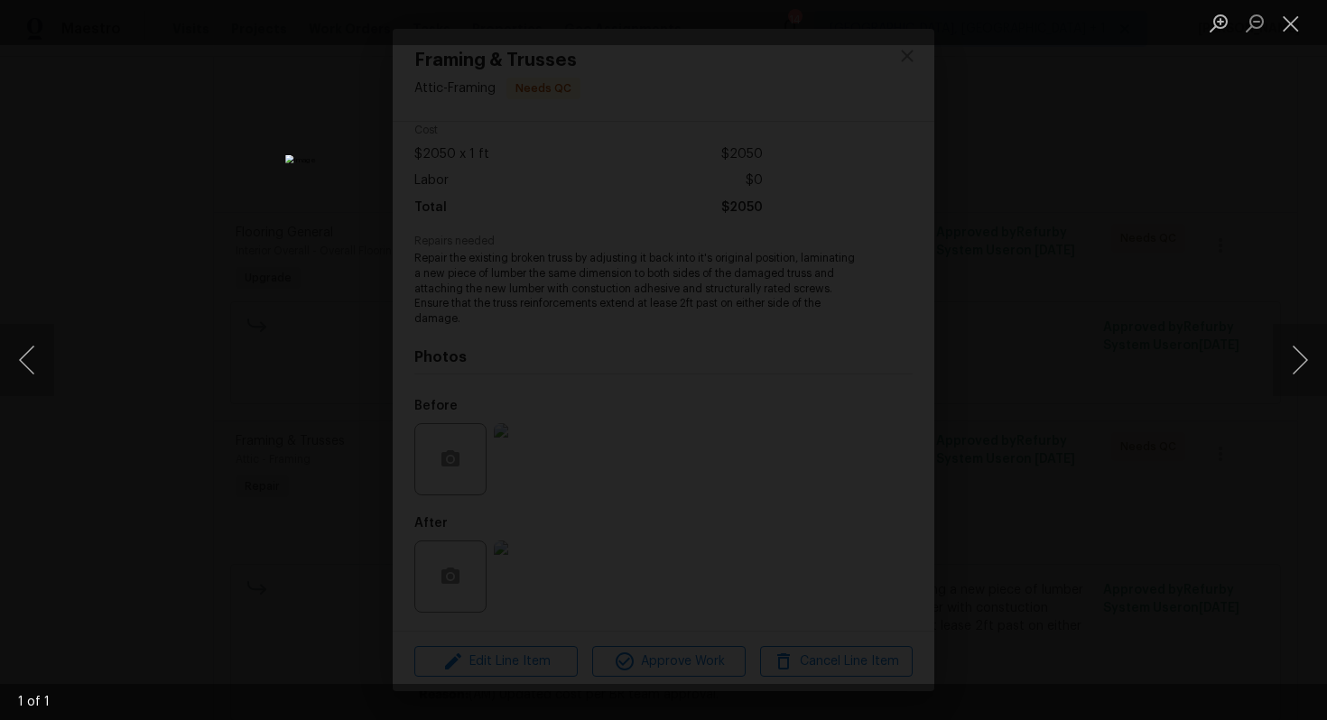
click at [1090, 343] on div "Lightbox" at bounding box center [663, 360] width 1327 height 720
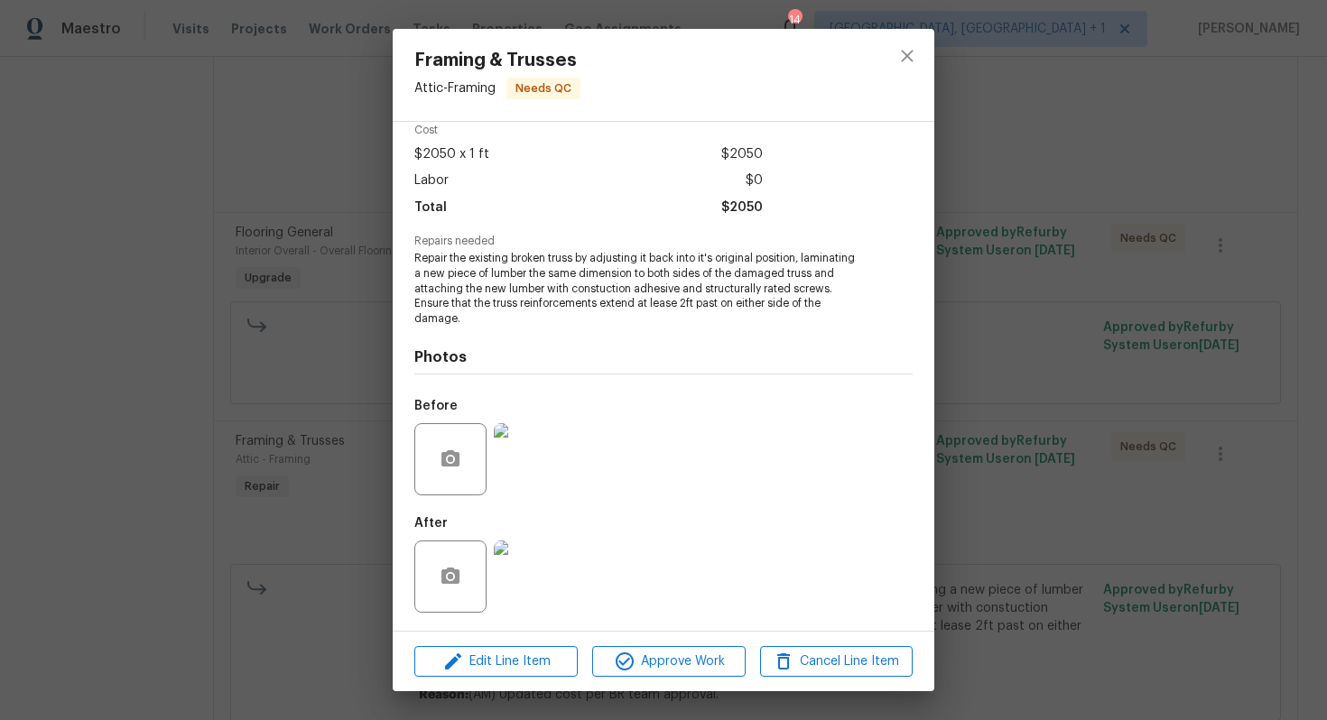
click at [987, 370] on div "Framing & Trusses Attic - Framing Needs QC Vendor Equity Property Services LLC …" at bounding box center [663, 360] width 1327 height 720
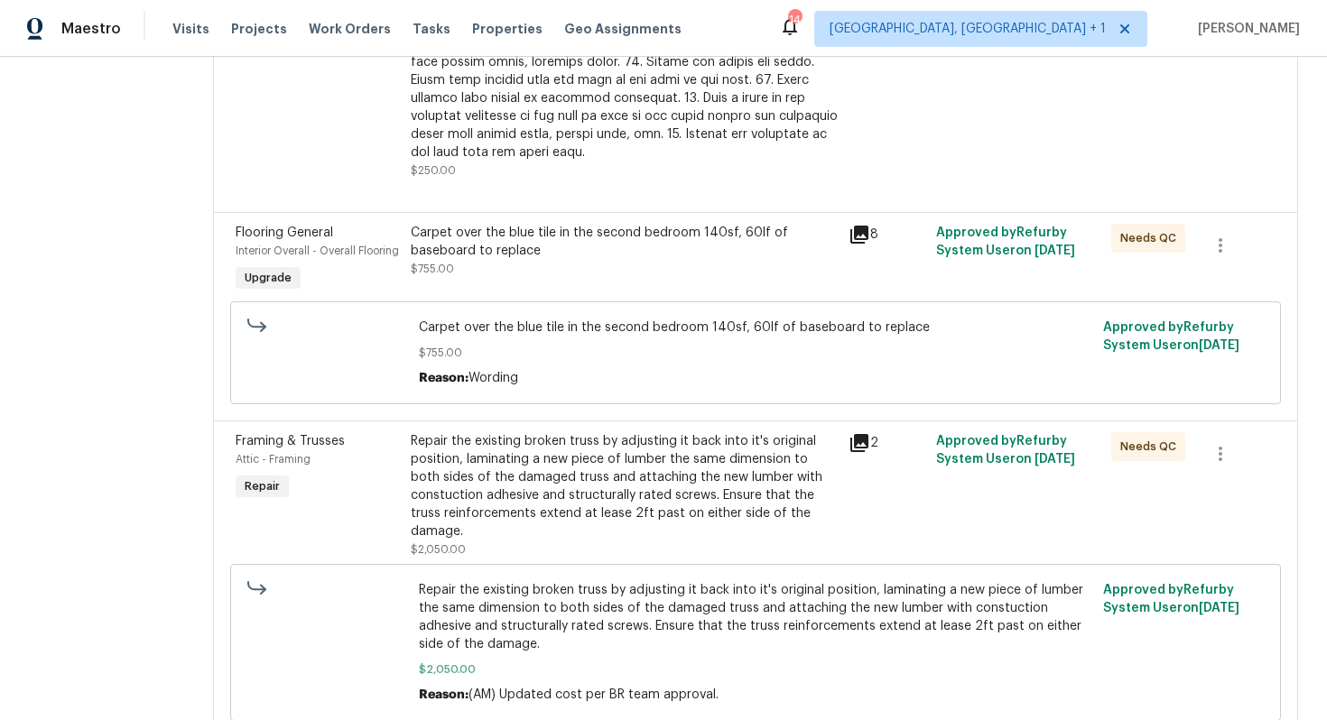
click at [501, 226] on div "Carpet over the blue tile in the second bedroom 140sf, 60lf of baseboard to rep…" at bounding box center [624, 251] width 427 height 54
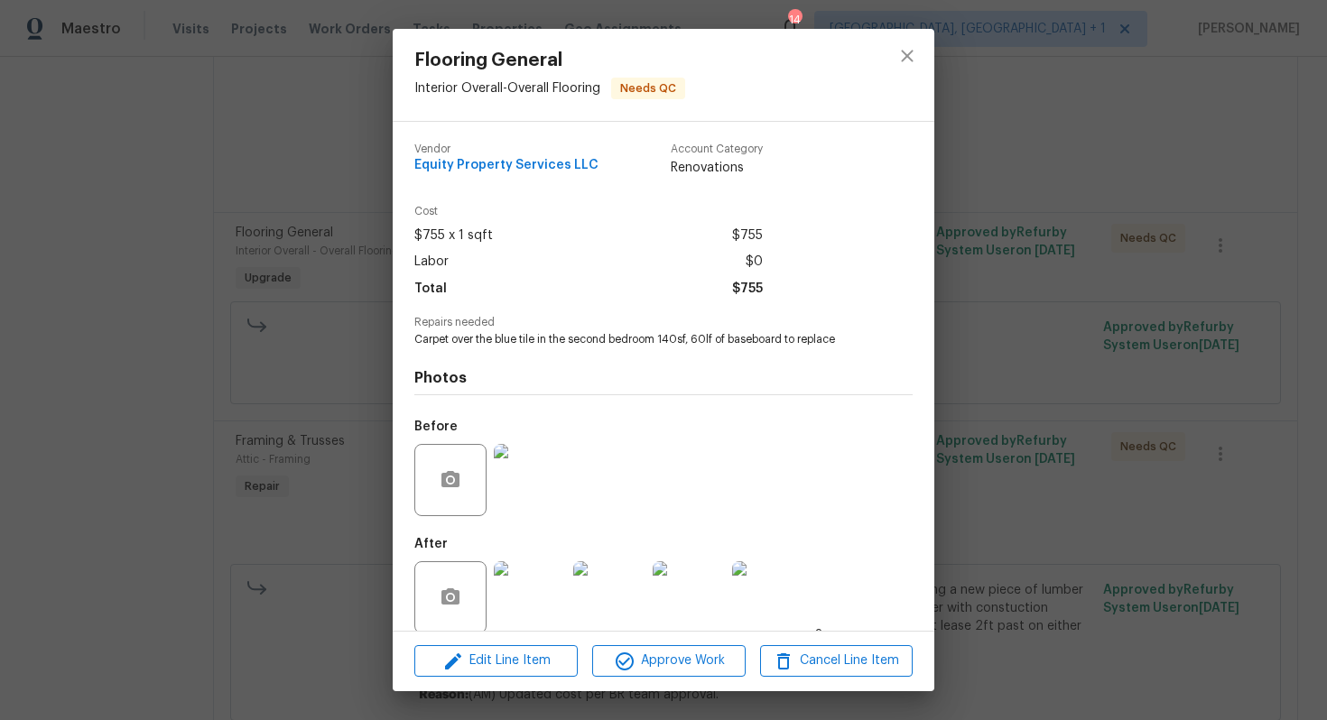
scroll to position [21, 0]
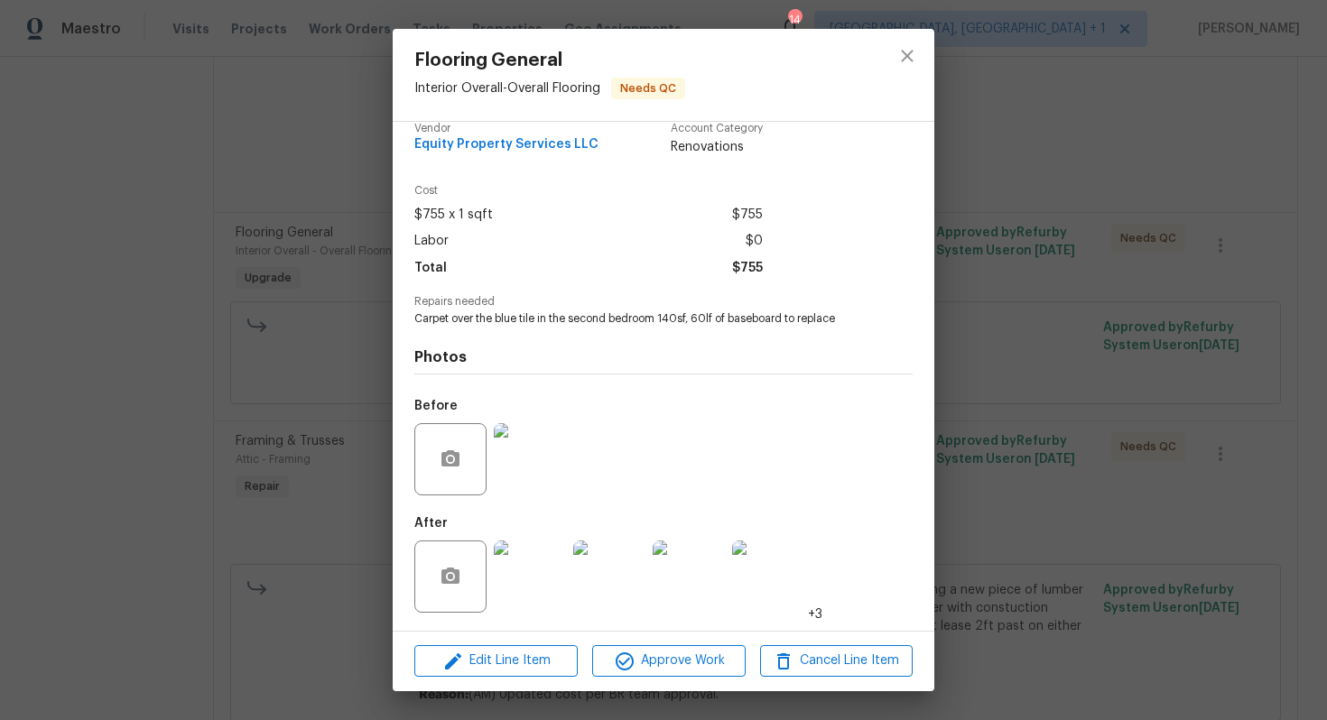
click at [527, 452] on img at bounding box center [530, 459] width 72 height 72
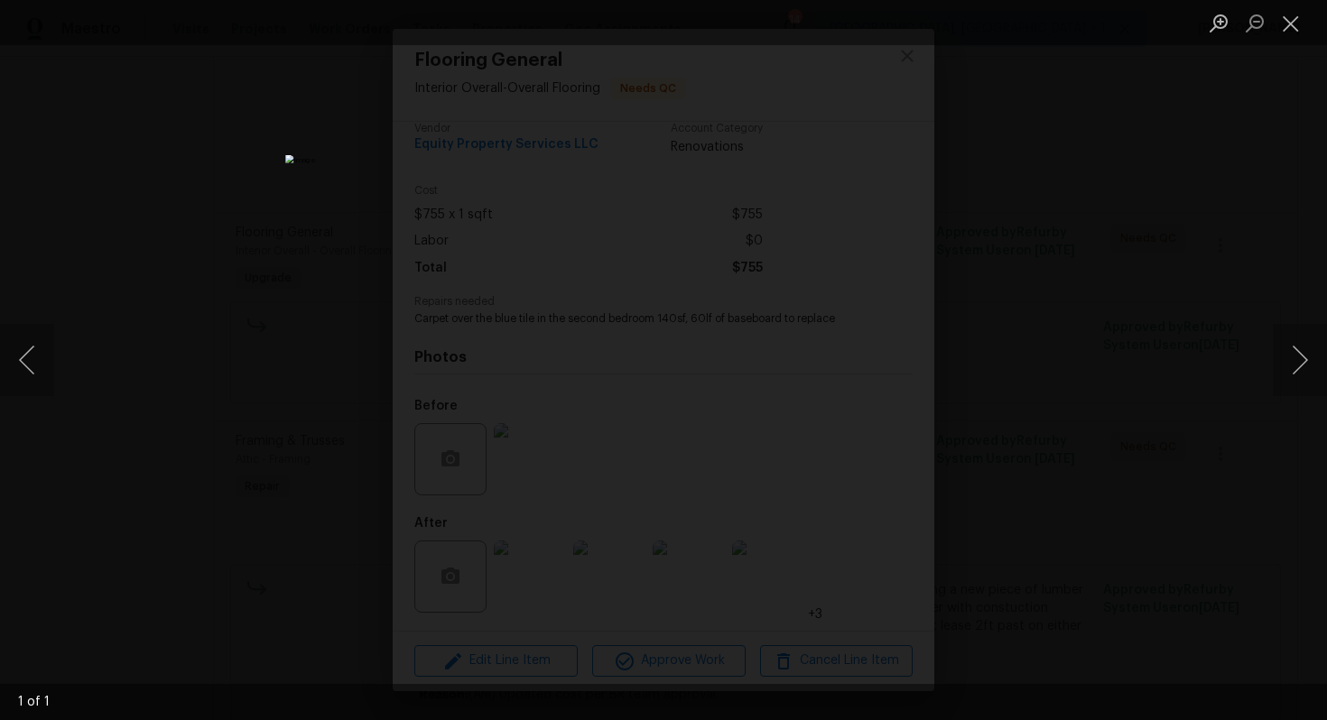
click at [997, 345] on div "Lightbox" at bounding box center [663, 360] width 1327 height 720
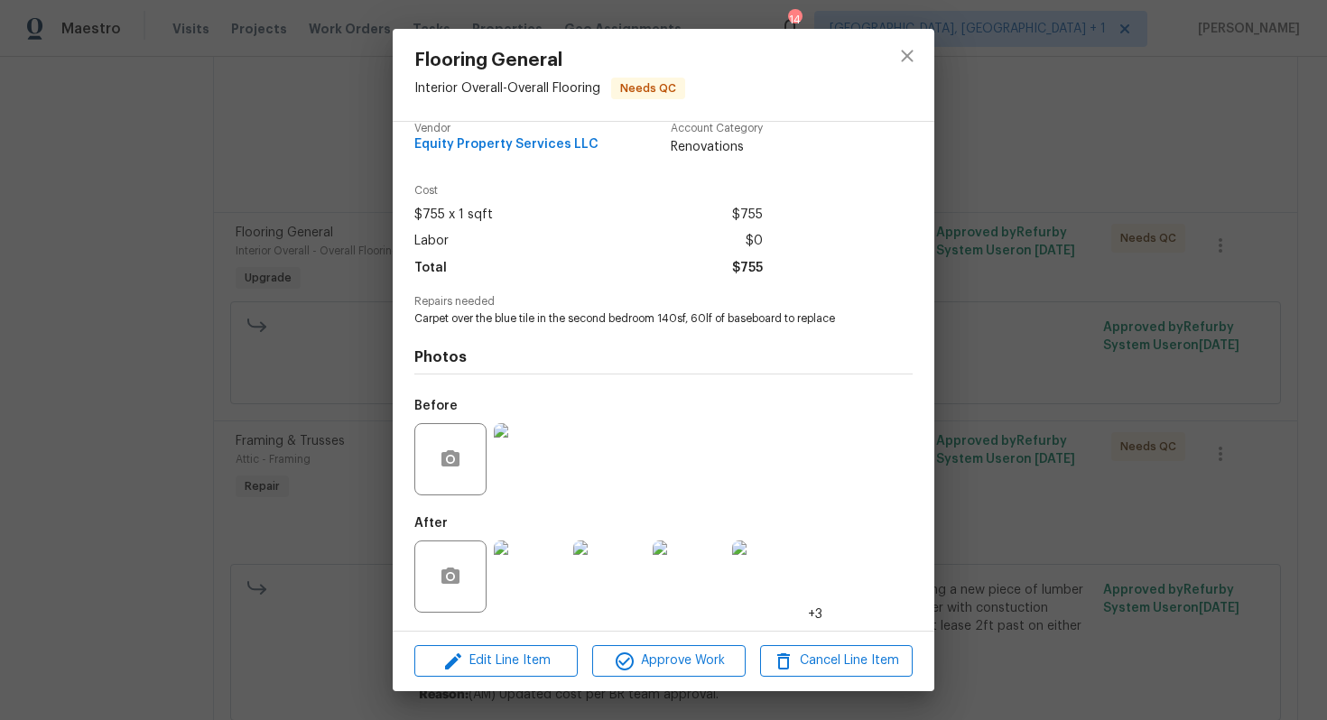
click at [535, 569] on img at bounding box center [530, 577] width 72 height 72
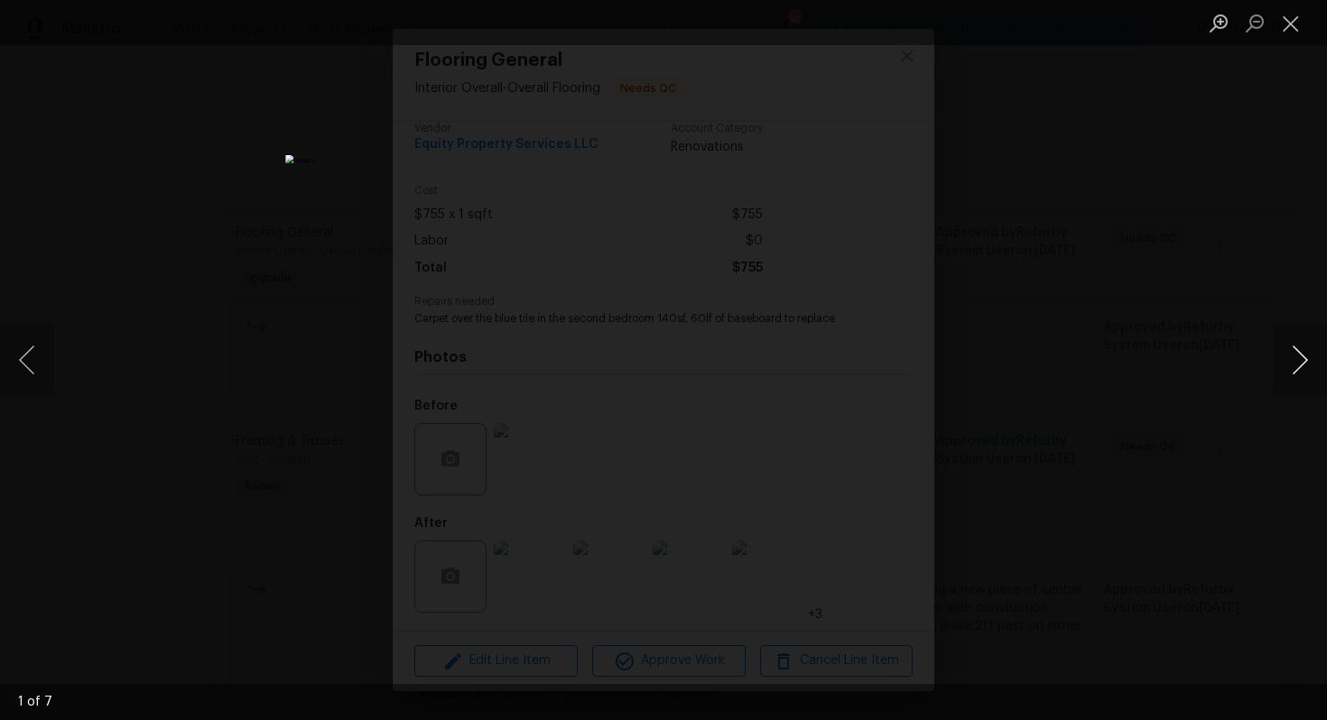
click at [1305, 364] on button "Next image" at bounding box center [1300, 360] width 54 height 72
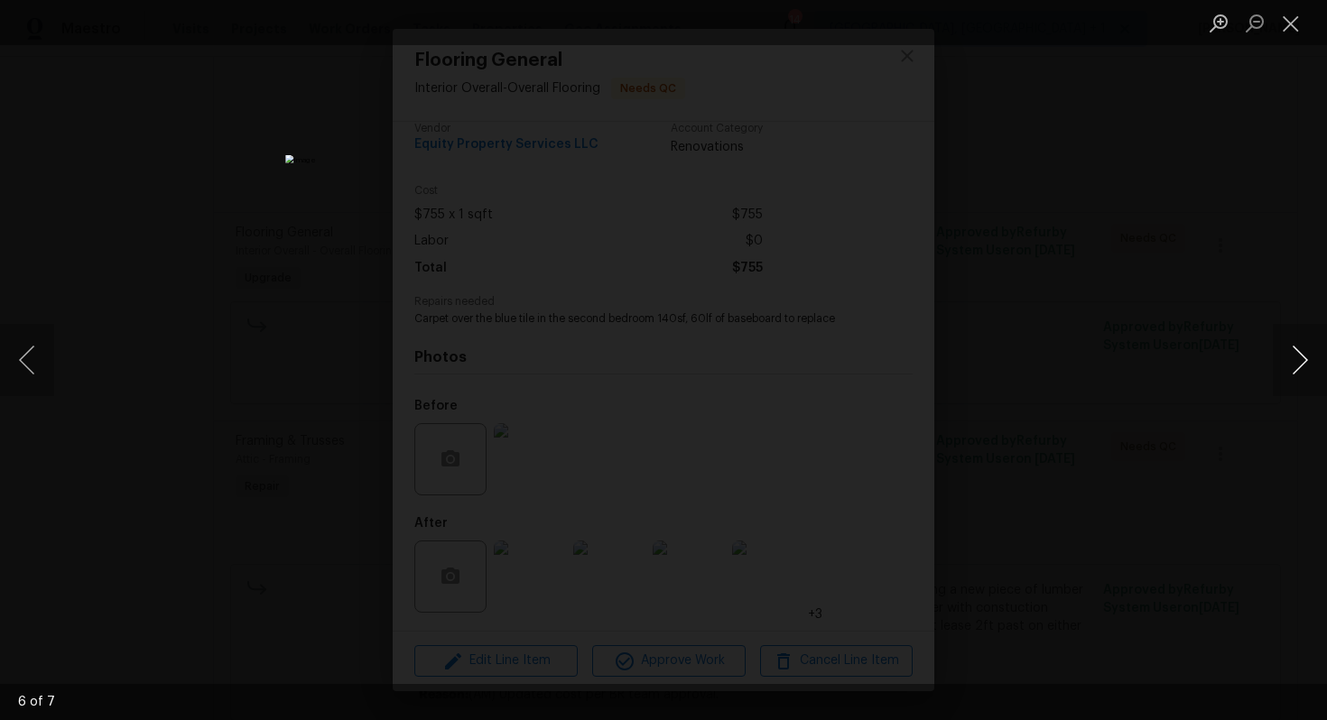
click at [1305, 364] on button "Next image" at bounding box center [1300, 360] width 54 height 72
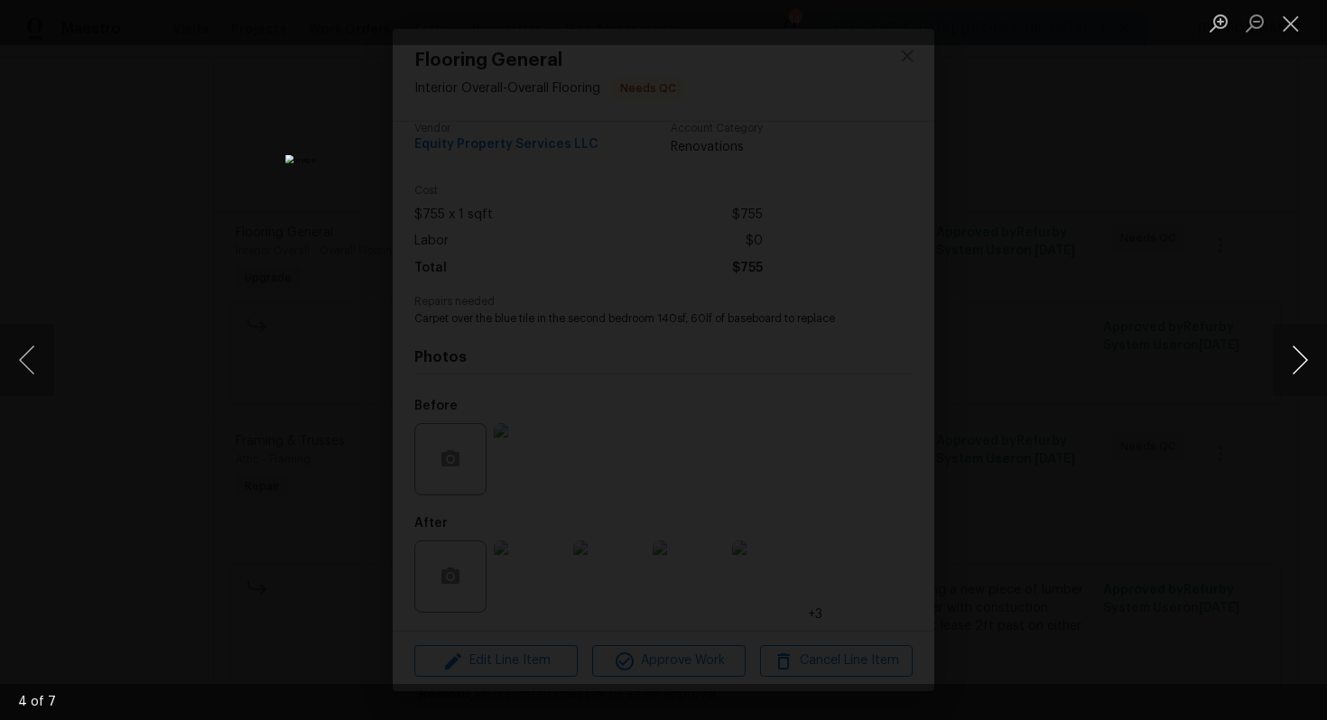
click at [1305, 364] on button "Next image" at bounding box center [1300, 360] width 54 height 72
click at [1123, 332] on div "Lightbox" at bounding box center [663, 360] width 1327 height 720
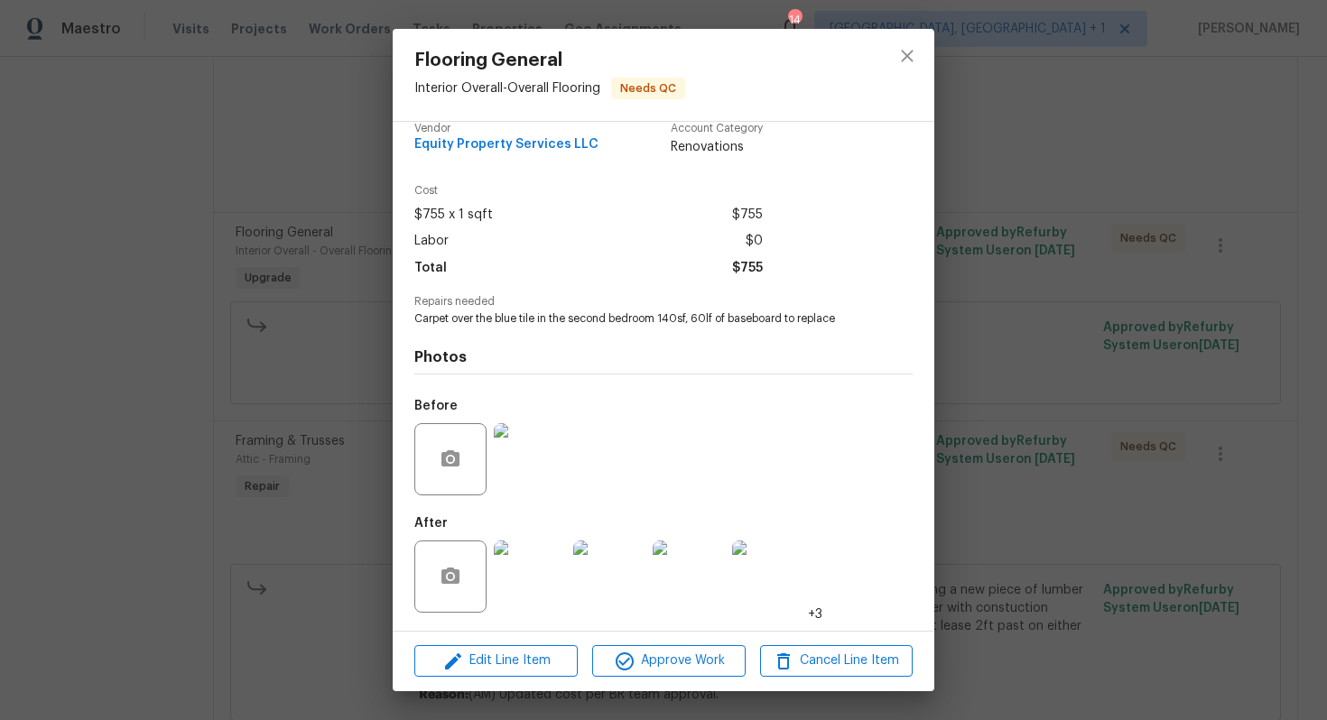
click at [1016, 259] on div "Flooring General Interior Overall - Overall Flooring Needs QC Vendor Equity Pro…" at bounding box center [663, 360] width 1327 height 720
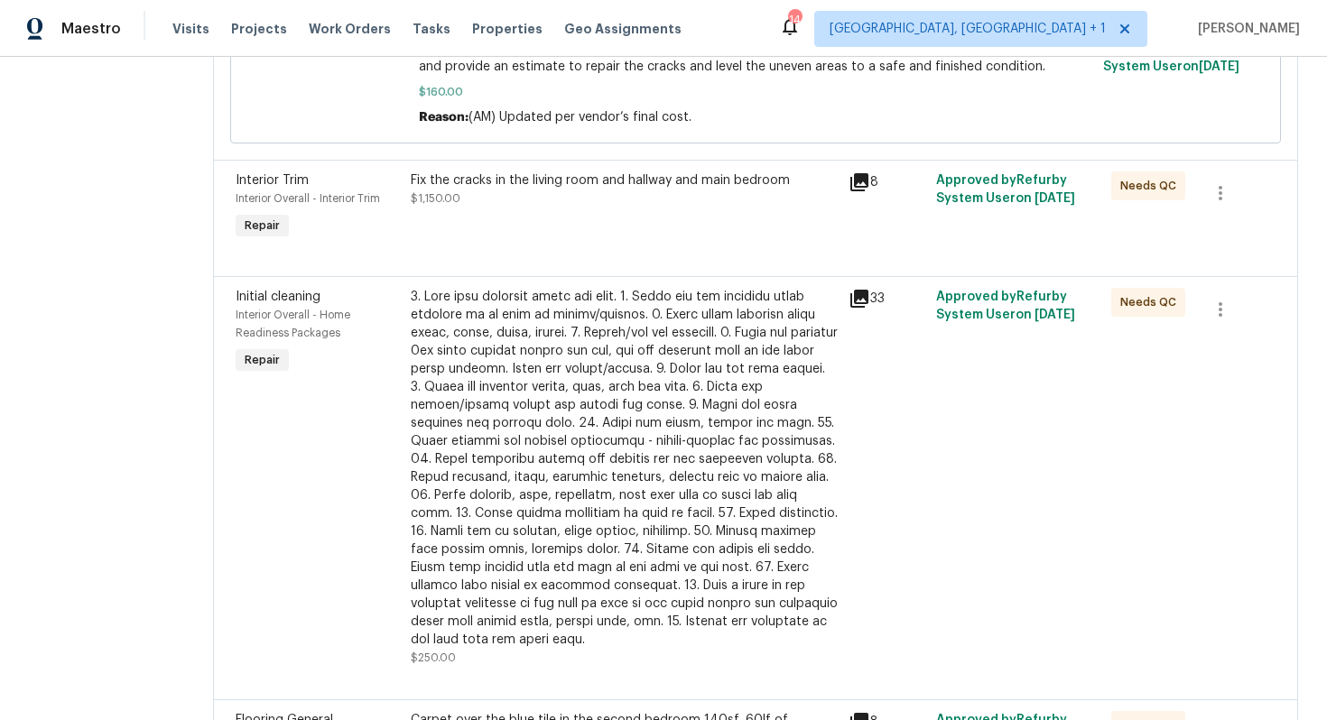
scroll to position [548, 0]
click at [521, 432] on div at bounding box center [624, 466] width 427 height 361
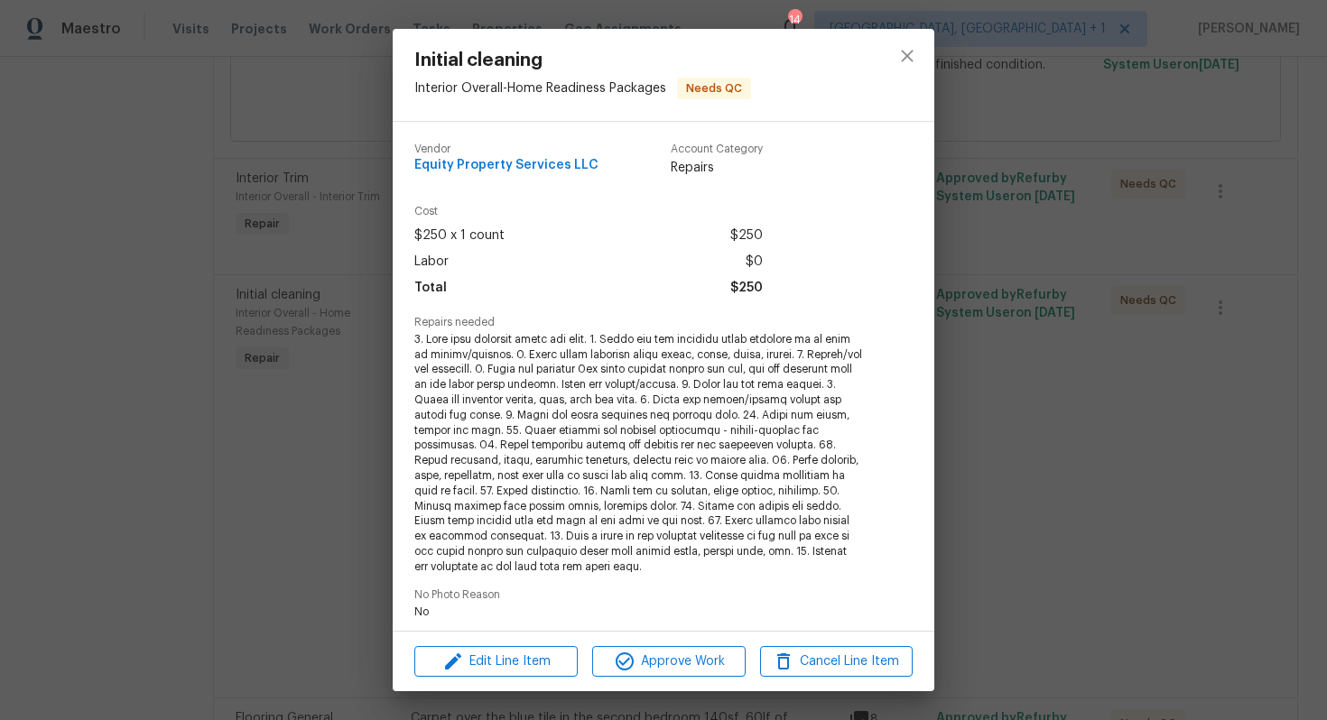
scroll to position [292, 0]
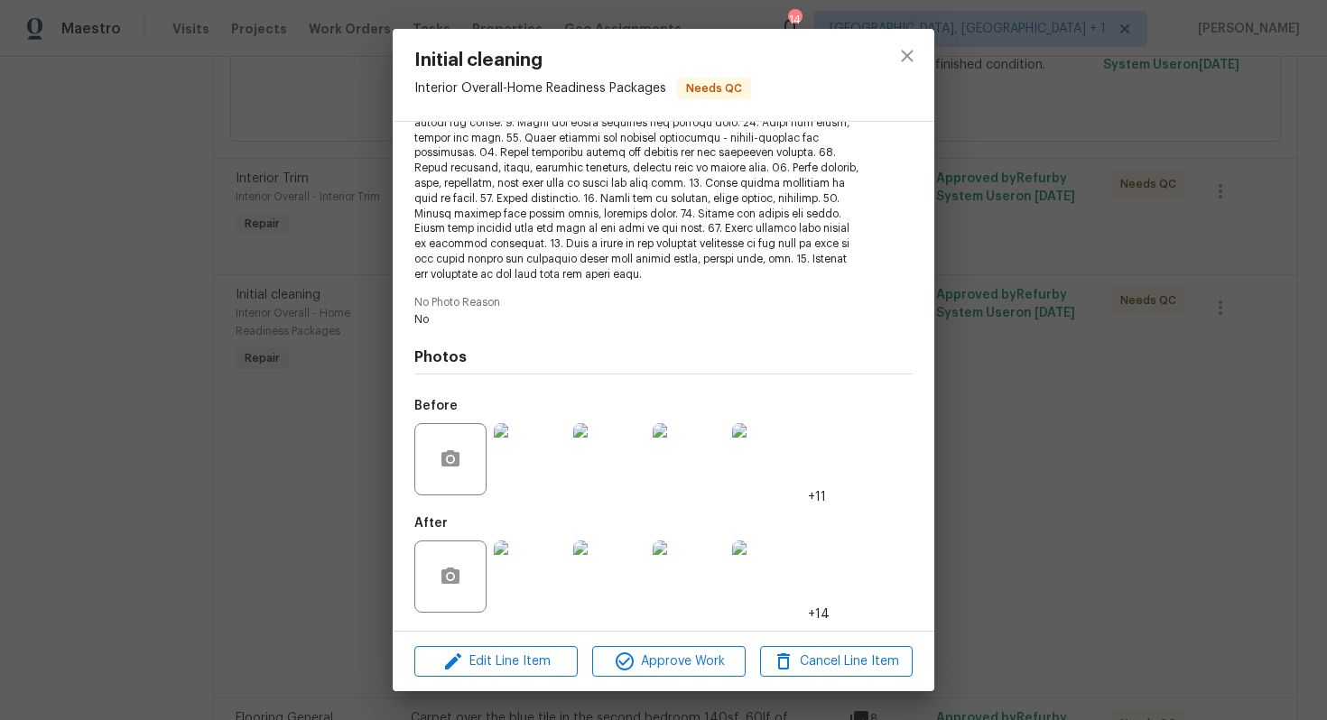
click at [550, 461] on img at bounding box center [530, 459] width 72 height 72
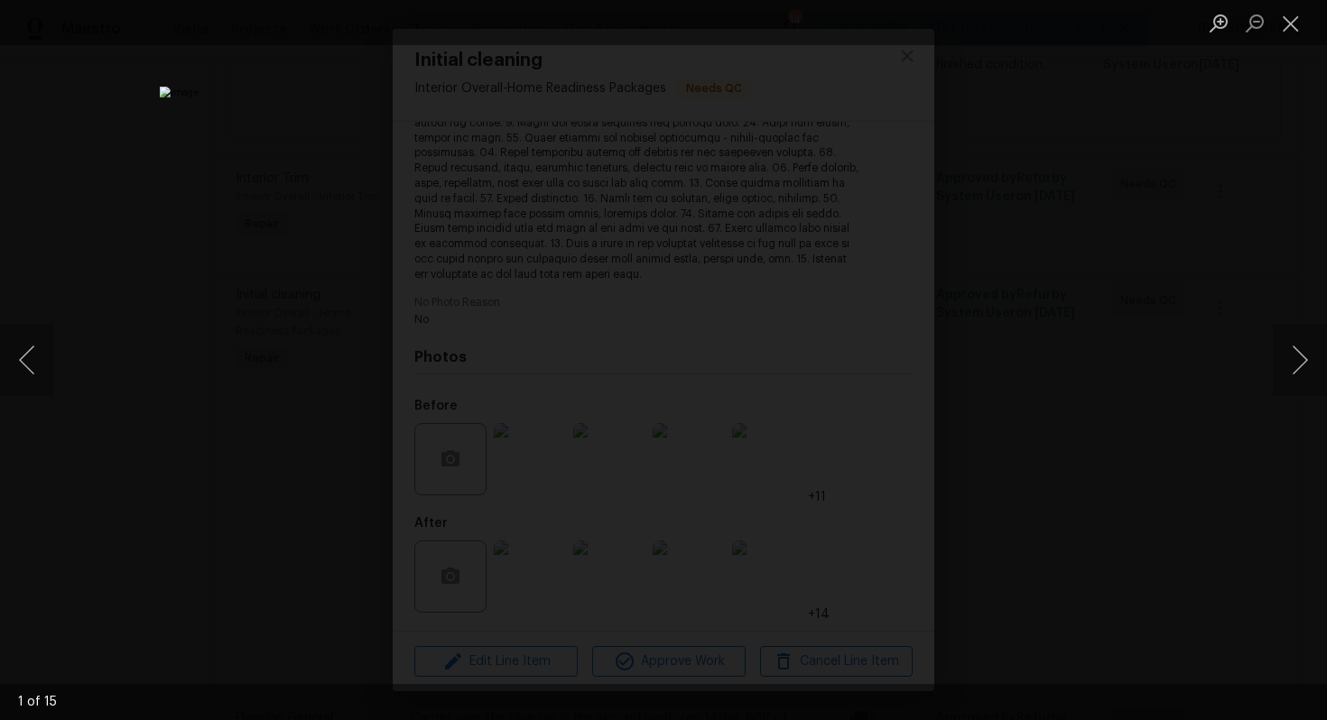
click at [1044, 372] on div "Lightbox" at bounding box center [663, 360] width 1327 height 720
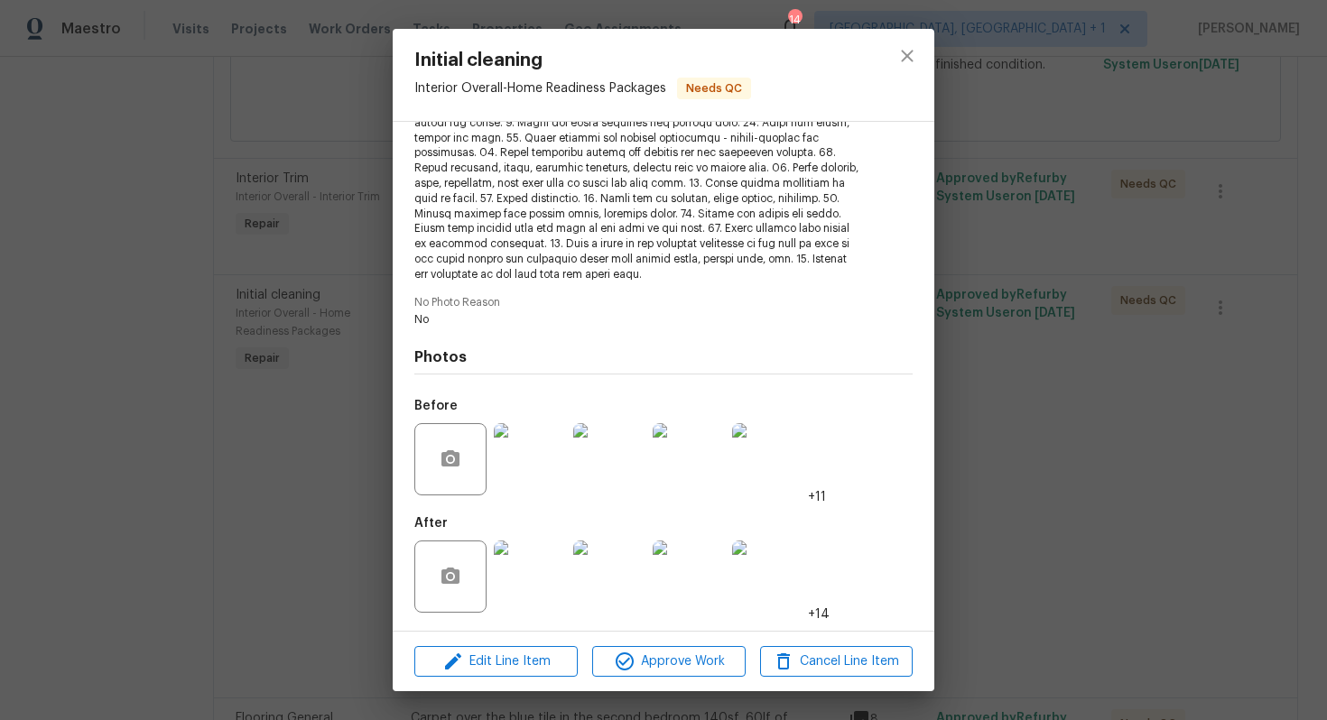
click at [534, 582] on img at bounding box center [530, 577] width 72 height 72
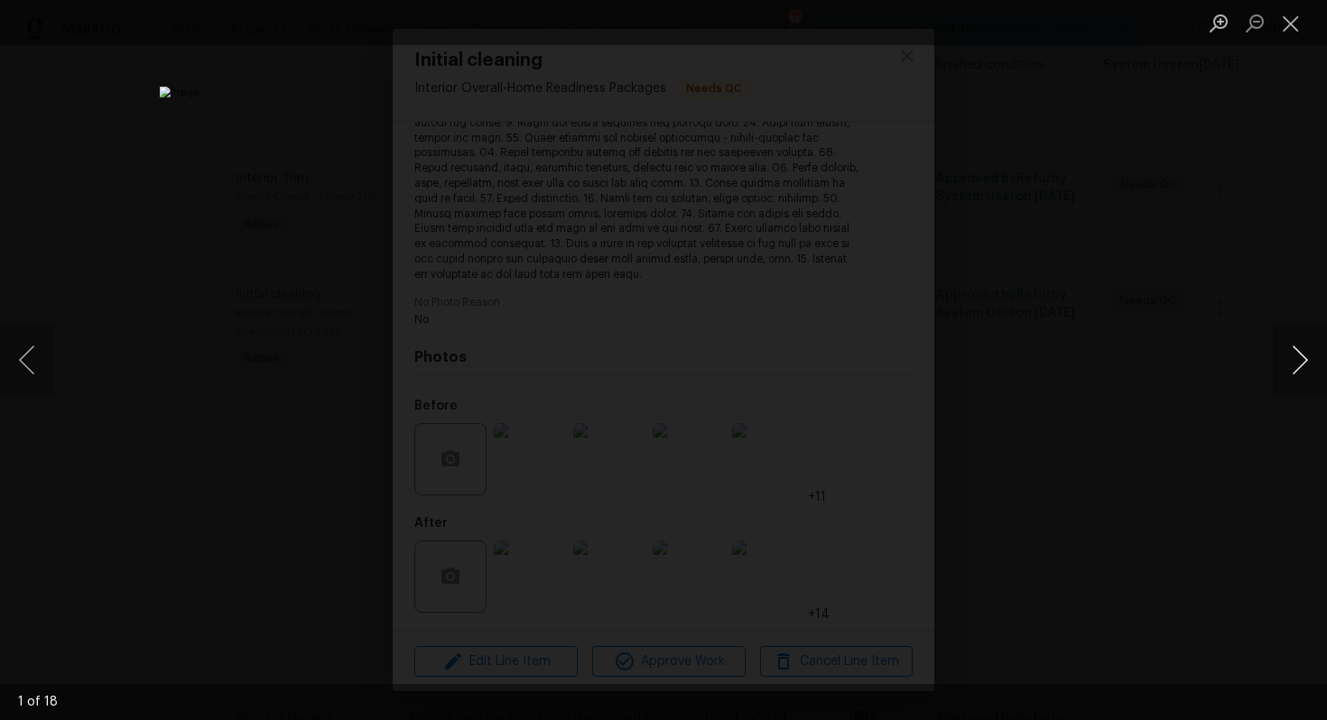
click at [1294, 375] on button "Next image" at bounding box center [1300, 360] width 54 height 72
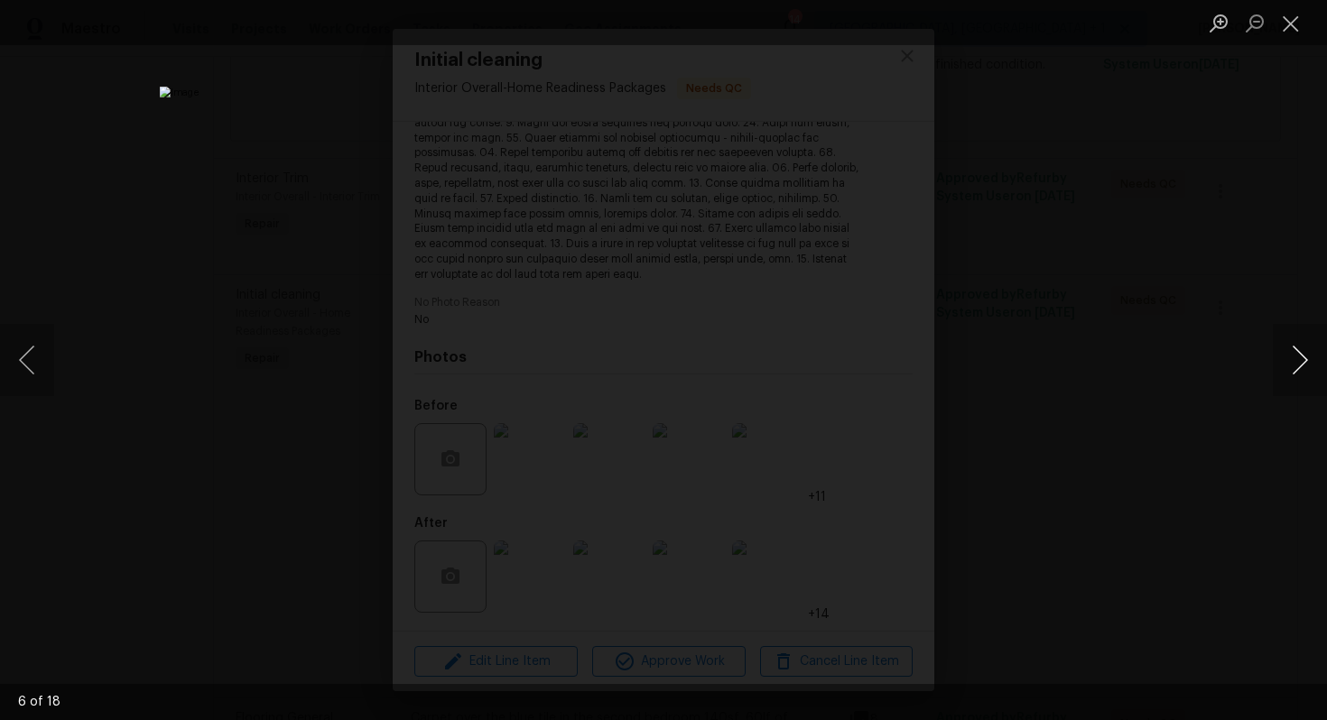
click at [1294, 375] on button "Next image" at bounding box center [1300, 360] width 54 height 72
click at [28, 356] on button "Previous image" at bounding box center [27, 360] width 54 height 72
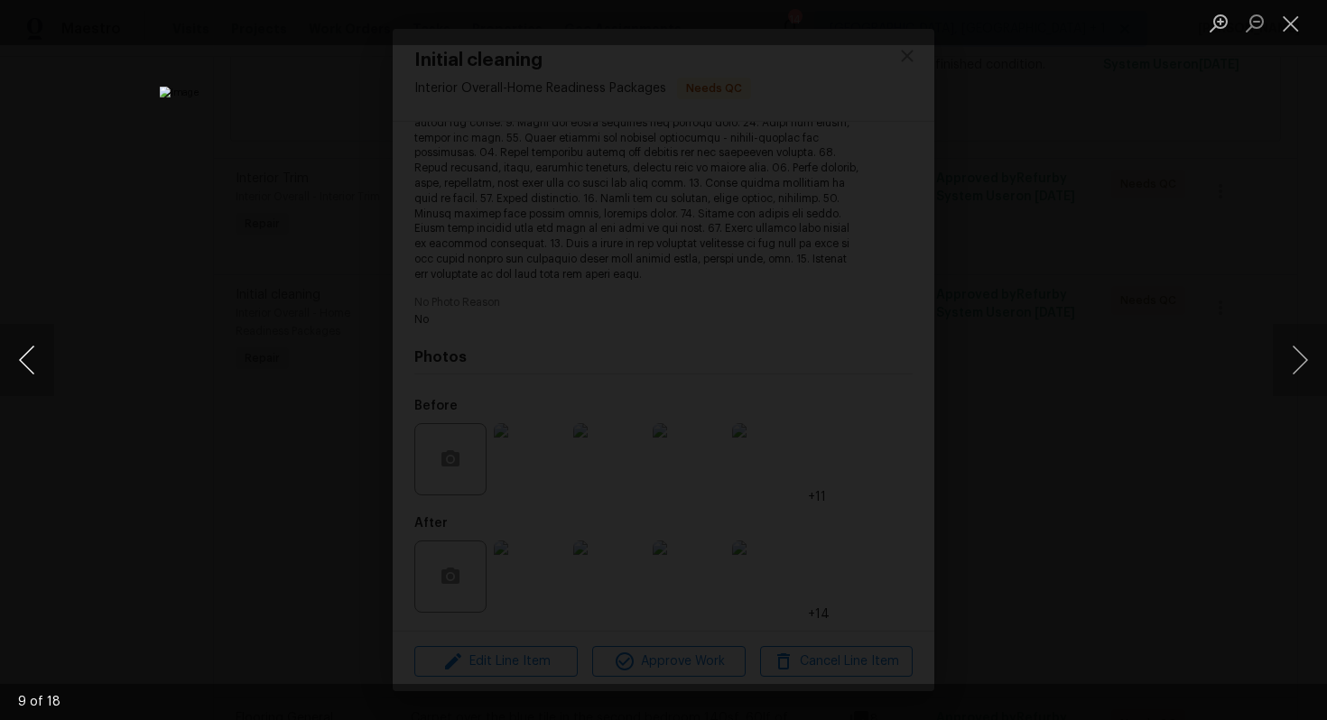
click at [28, 356] on button "Previous image" at bounding box center [27, 360] width 54 height 72
click at [1303, 367] on button "Next image" at bounding box center [1300, 360] width 54 height 72
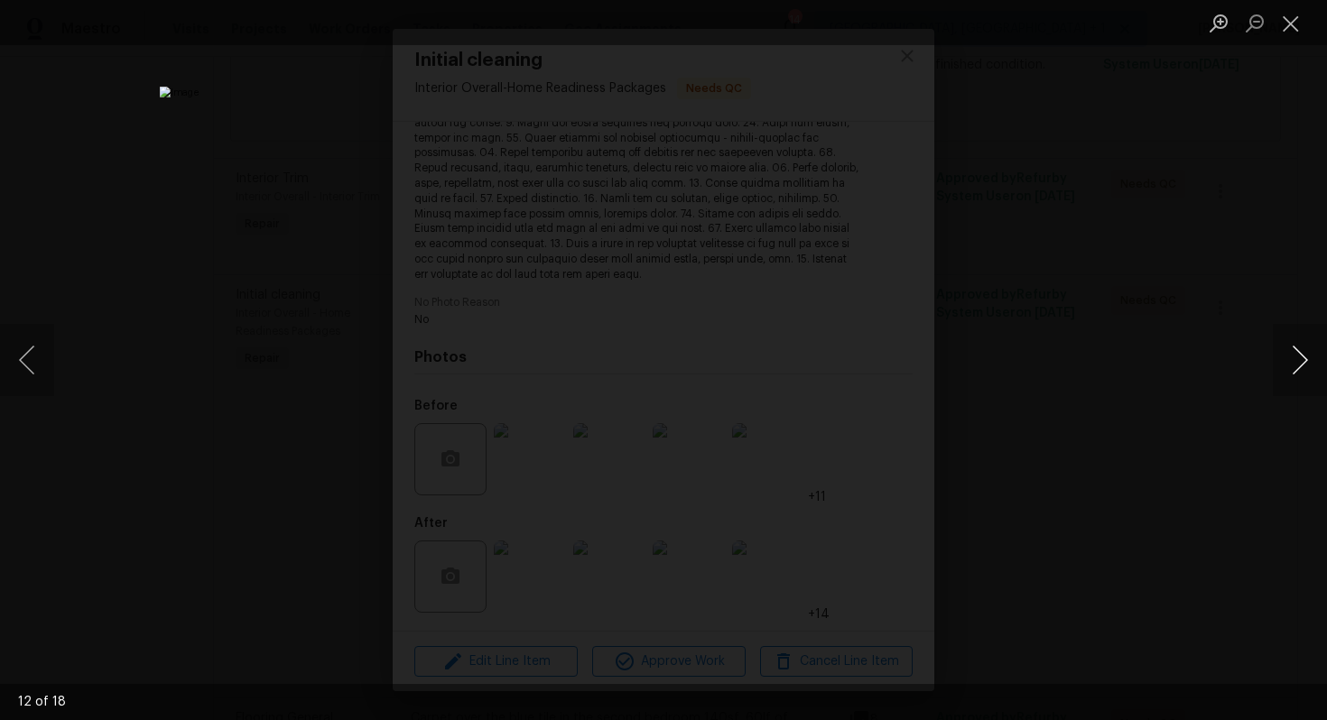
click at [1303, 367] on button "Next image" at bounding box center [1300, 360] width 54 height 72
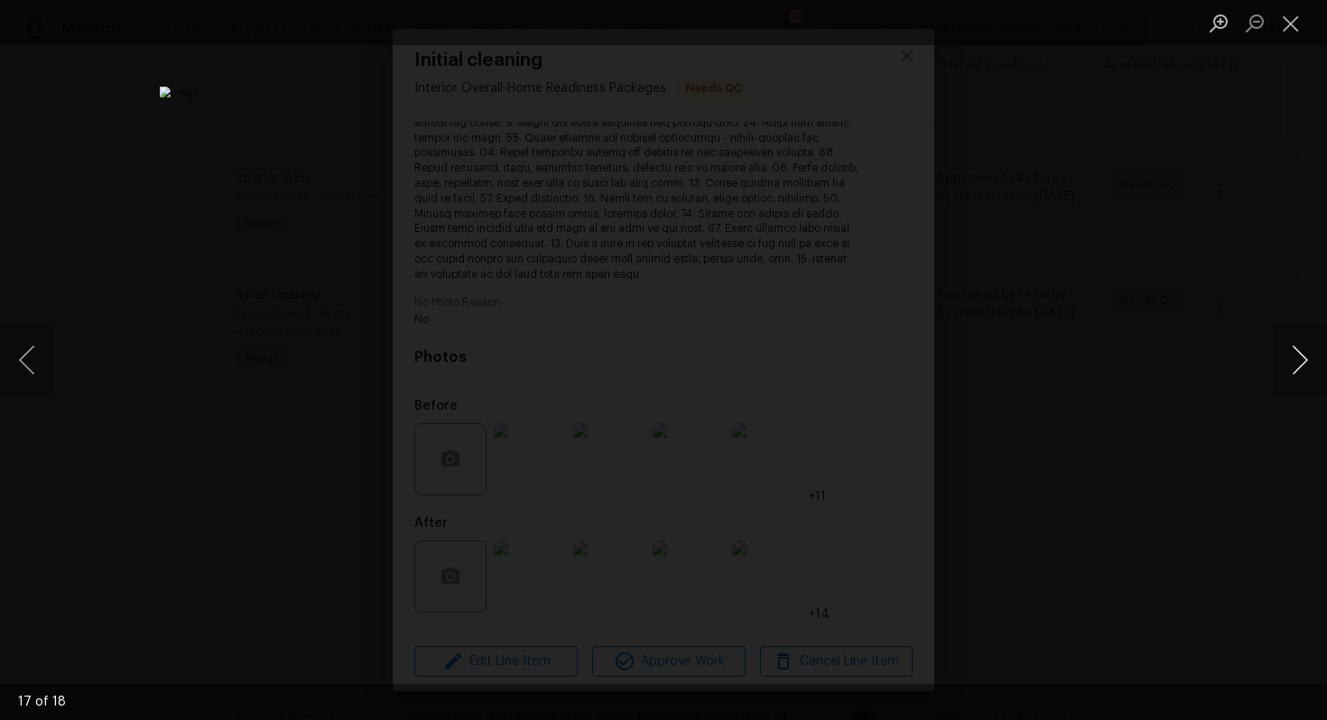
click at [1303, 367] on button "Next image" at bounding box center [1300, 360] width 54 height 72
click at [1092, 311] on div "Lightbox" at bounding box center [663, 360] width 1327 height 720
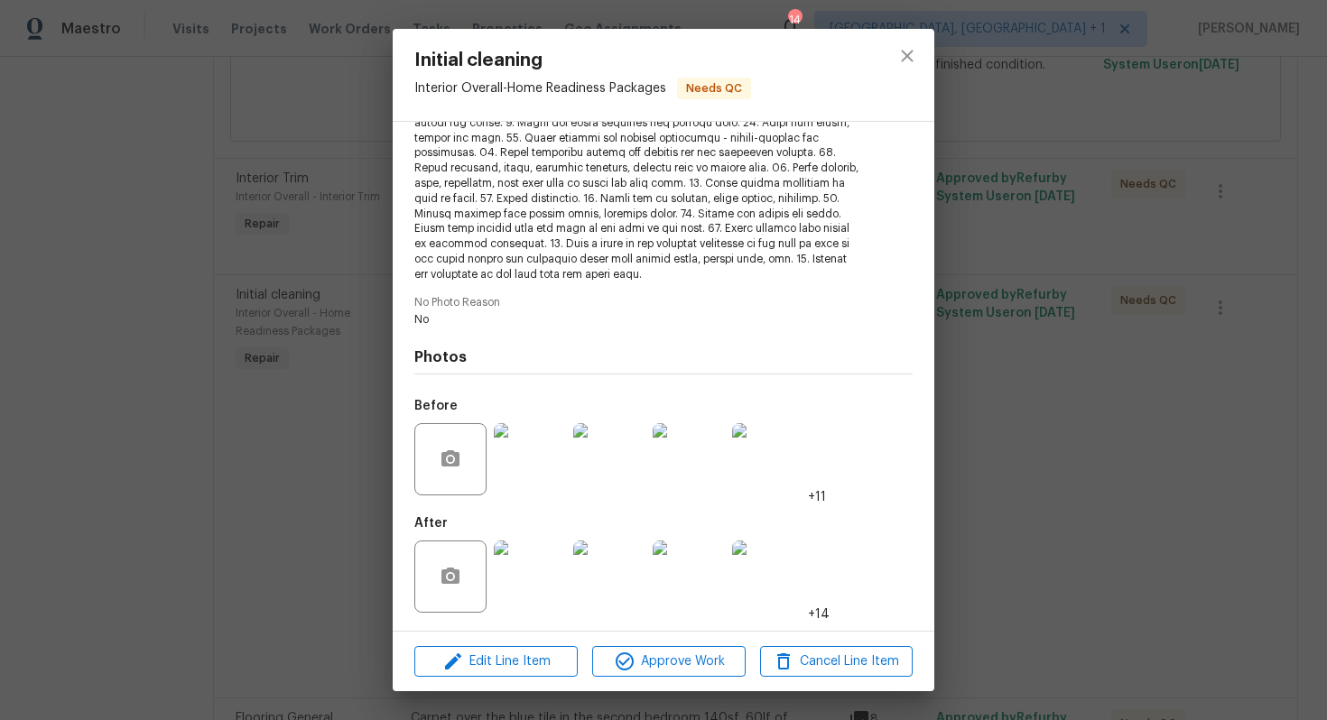
click at [1092, 311] on div "Initial cleaning Interior Overall - Home Readiness Packages Needs QC Vendor Equ…" at bounding box center [663, 360] width 1327 height 720
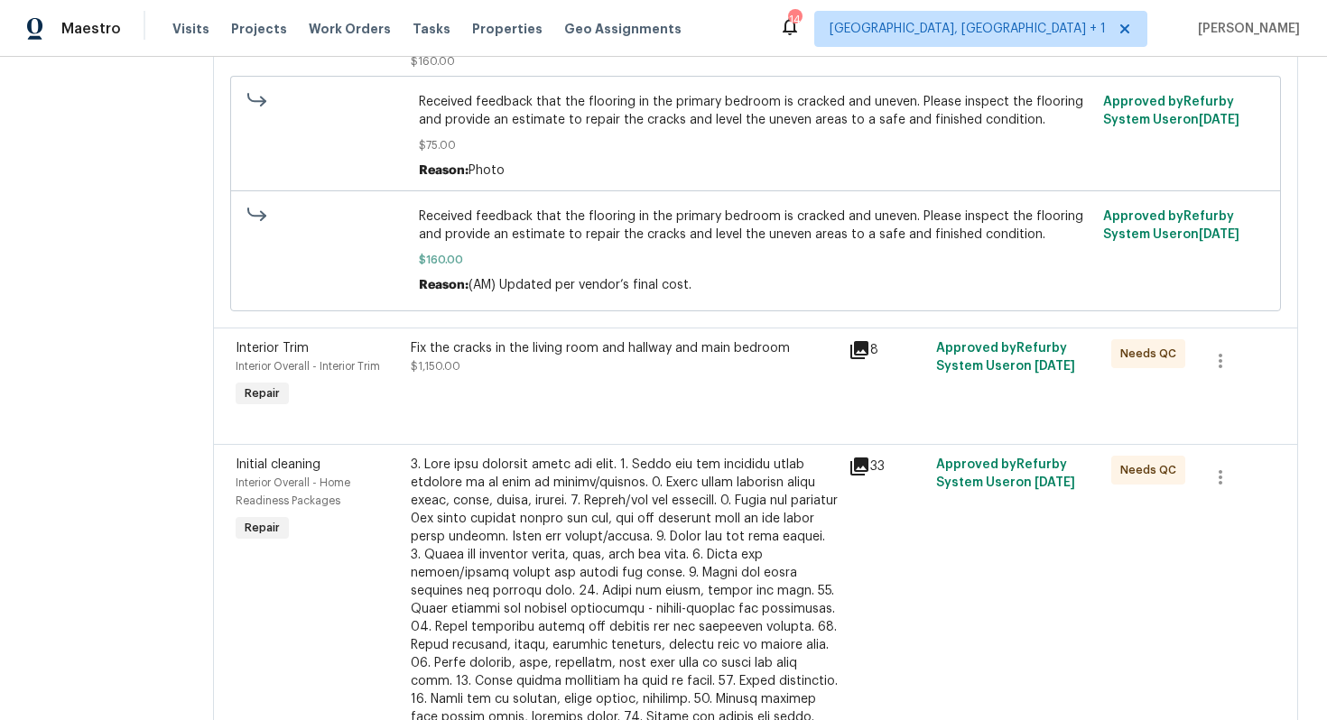
scroll to position [377, 0]
click at [532, 357] on div "Fix the cracks in the living room and hallway and main bedroom $1,150.00" at bounding box center [624, 358] width 427 height 36
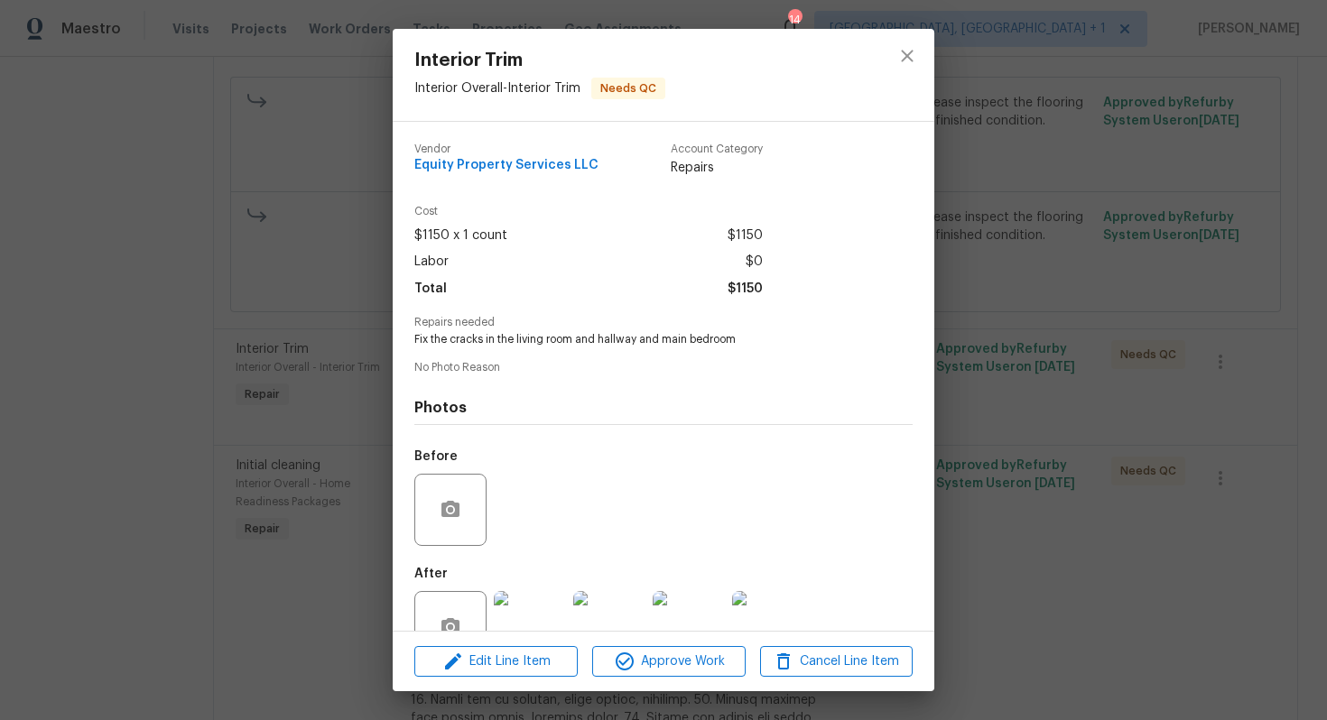
scroll to position [51, 0]
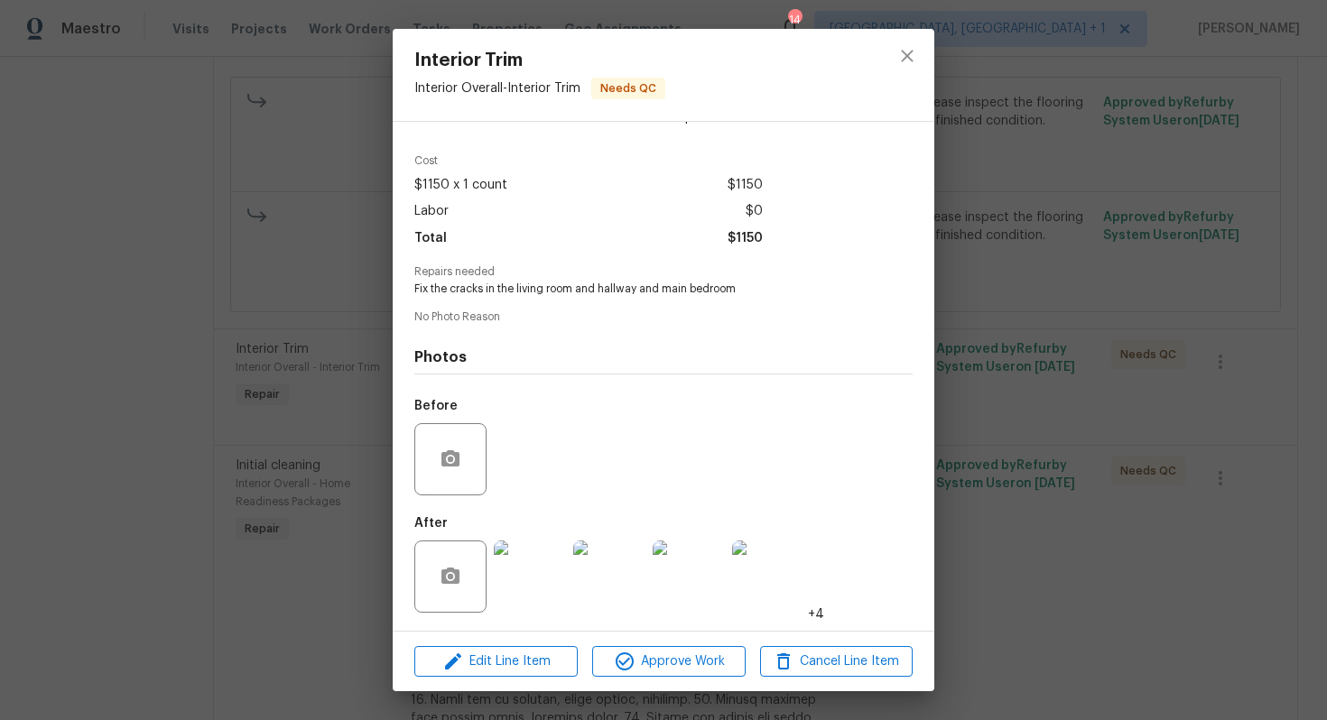
click at [533, 580] on img at bounding box center [530, 577] width 72 height 72
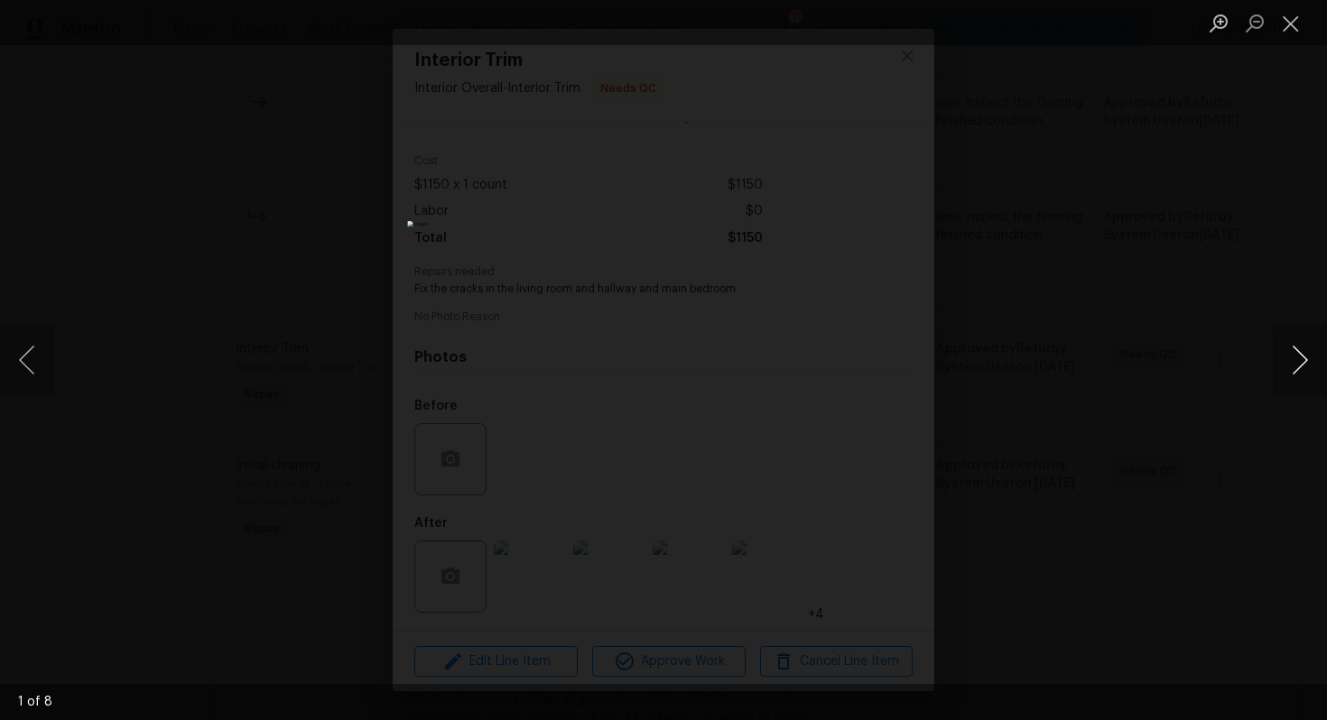
click at [1298, 366] on button "Next image" at bounding box center [1300, 360] width 54 height 72
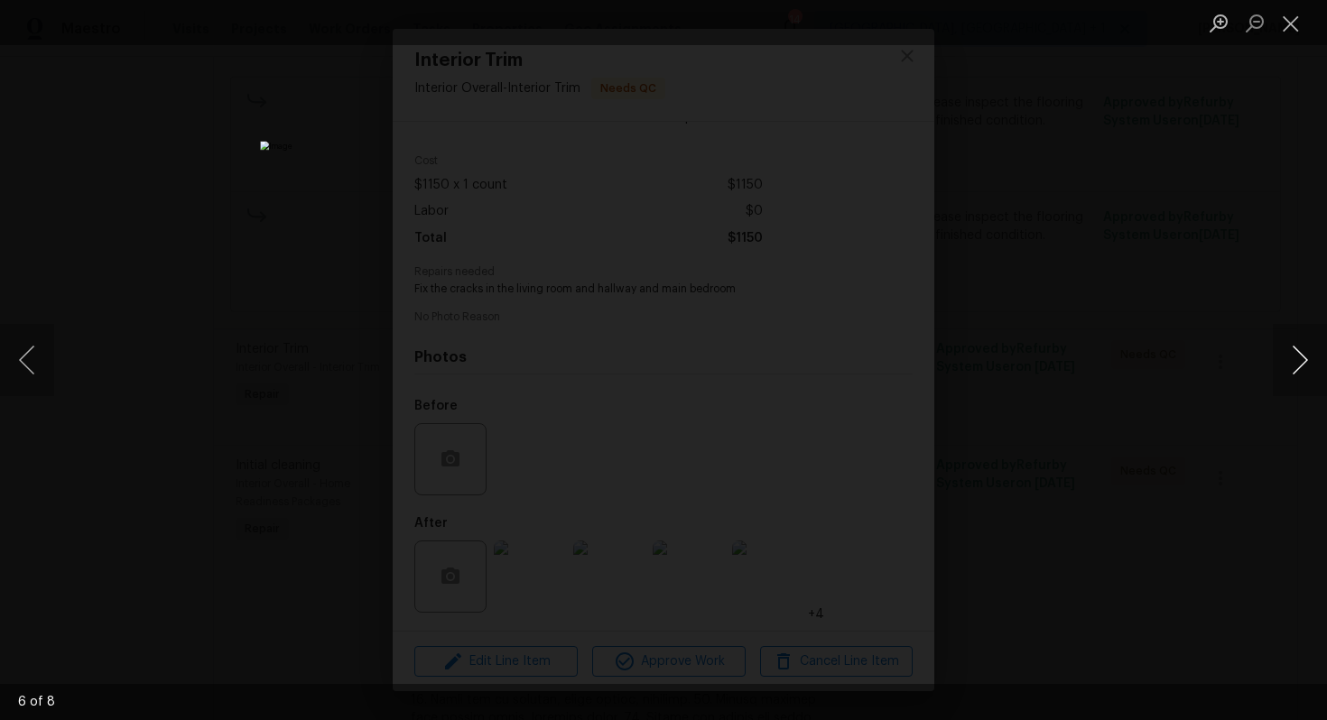
click at [1287, 363] on button "Next image" at bounding box center [1300, 360] width 54 height 72
click at [1140, 373] on div "Lightbox" at bounding box center [663, 360] width 1327 height 720
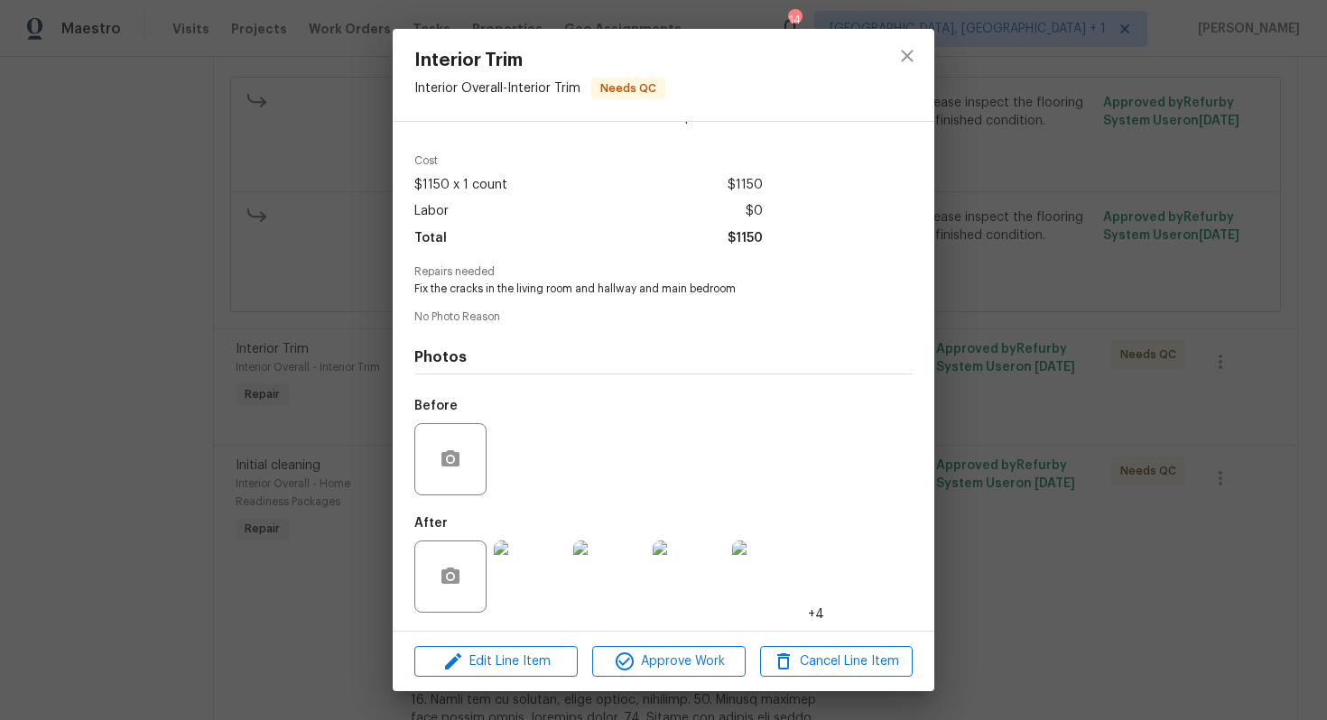
click at [975, 385] on div "Interior Trim Interior Overall - Interior Trim Needs QC Vendor Equity Property …" at bounding box center [663, 360] width 1327 height 720
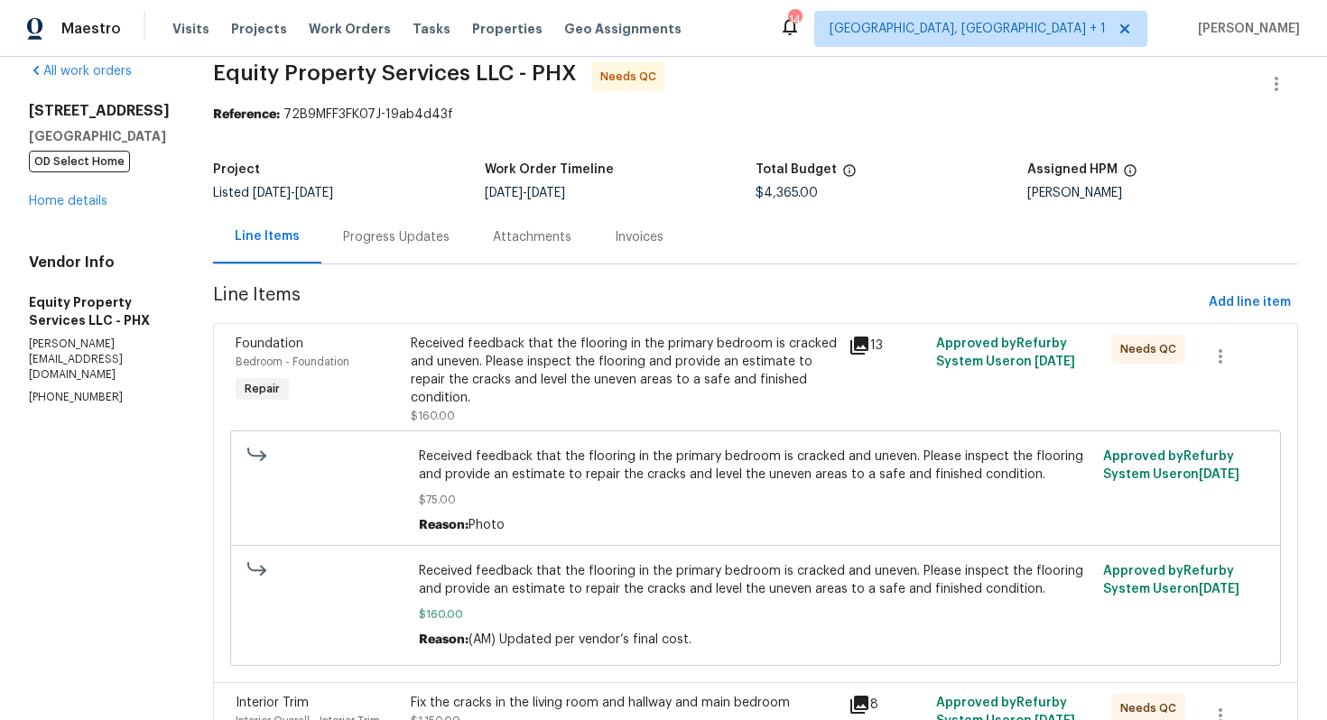
scroll to position [20, 0]
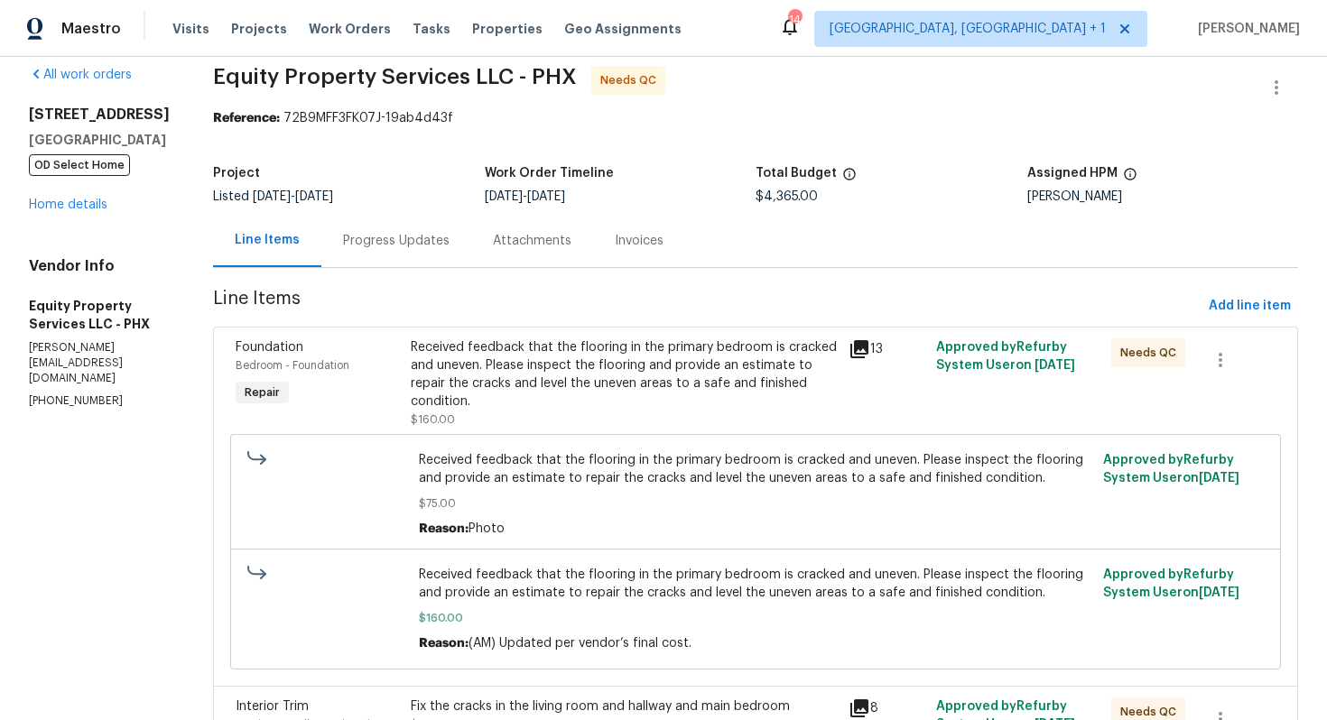
click at [569, 368] on div "Received feedback that the flooring in the primary bedroom is cracked and uneve…" at bounding box center [624, 375] width 427 height 72
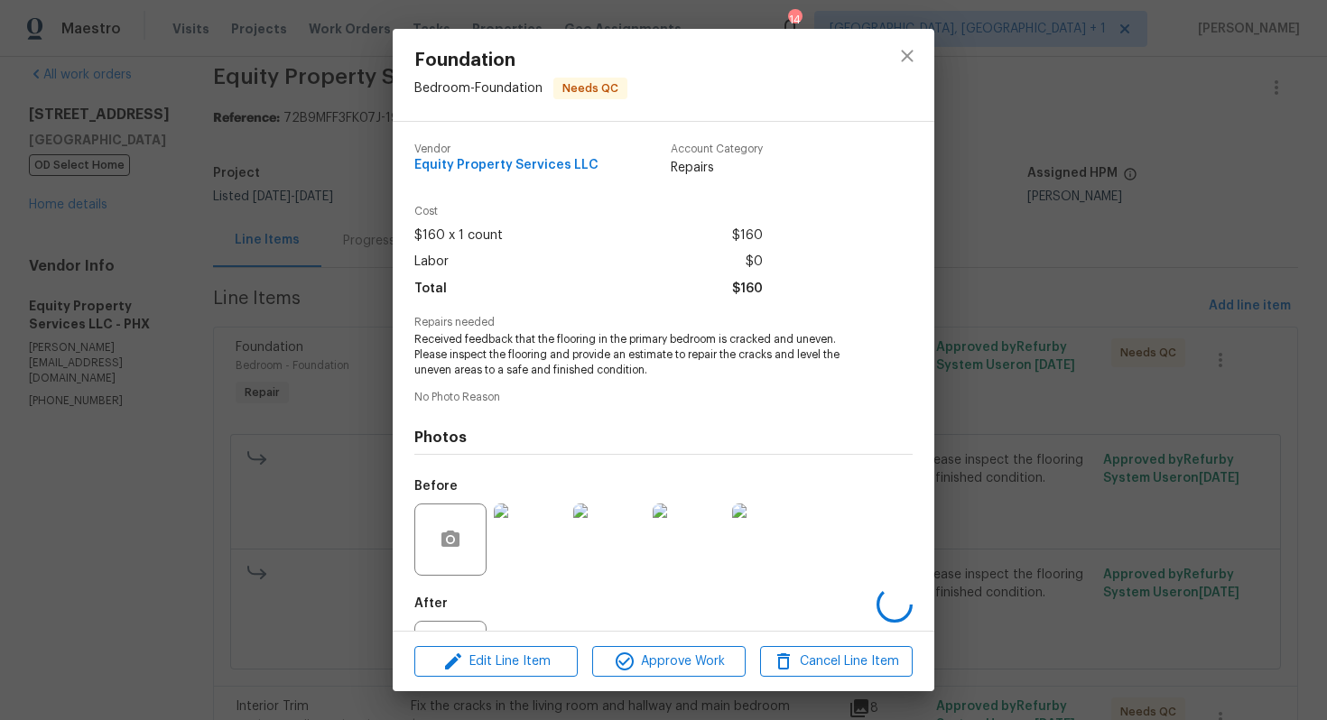
scroll to position [80, 0]
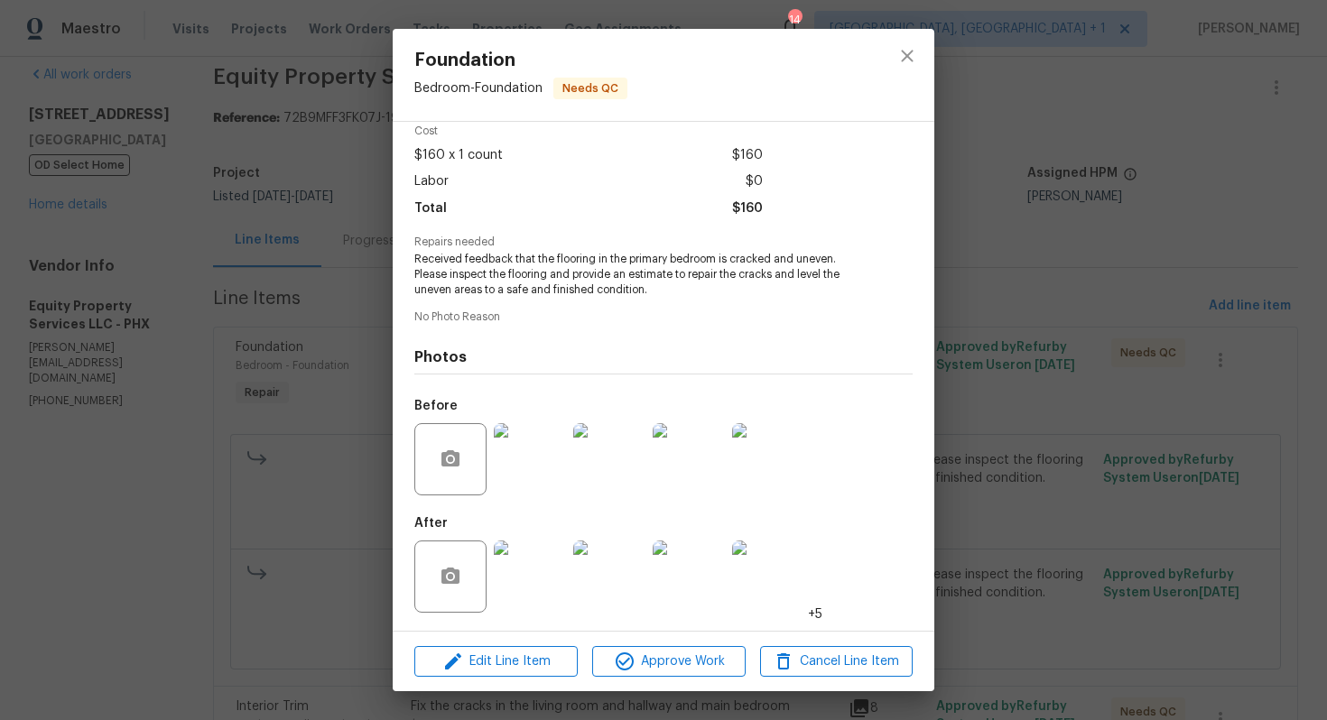
click at [520, 458] on img at bounding box center [530, 459] width 72 height 72
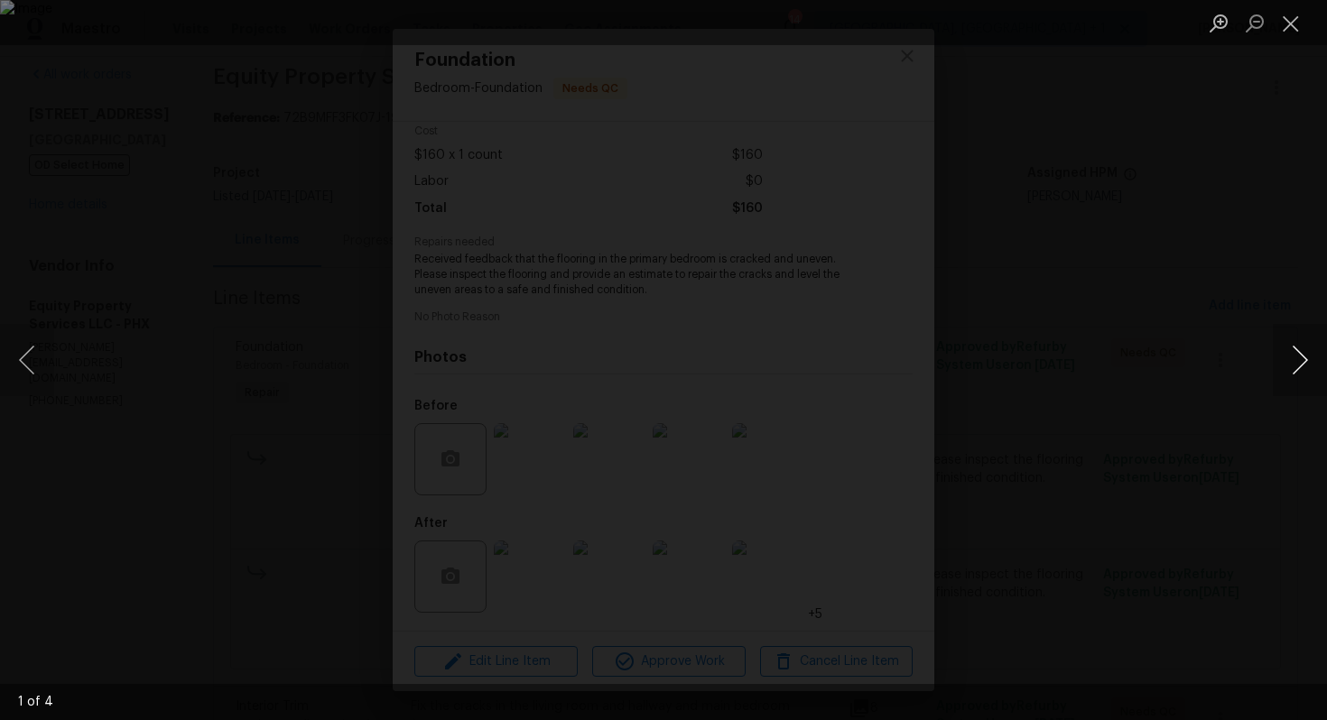
click at [1291, 366] on button "Next image" at bounding box center [1300, 360] width 54 height 72
click at [1207, 312] on div "Lightbox" at bounding box center [663, 360] width 1327 height 720
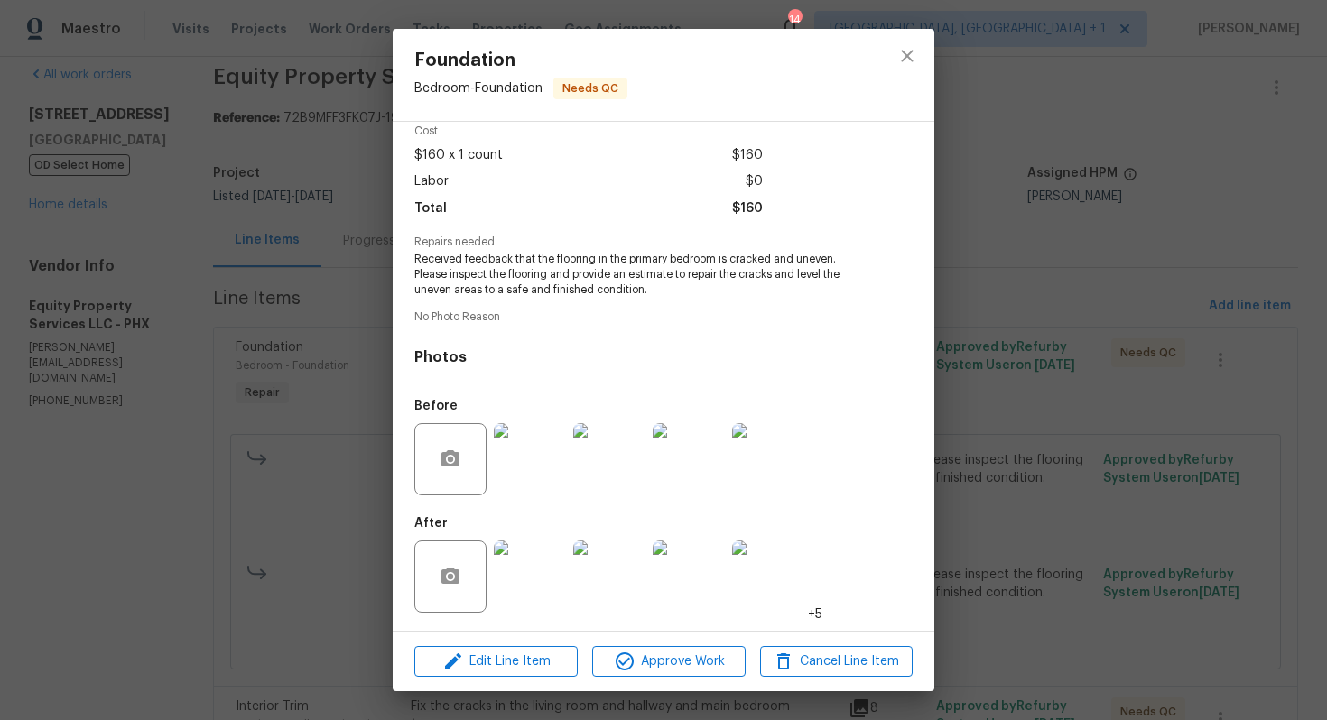
click at [536, 580] on img at bounding box center [530, 577] width 72 height 72
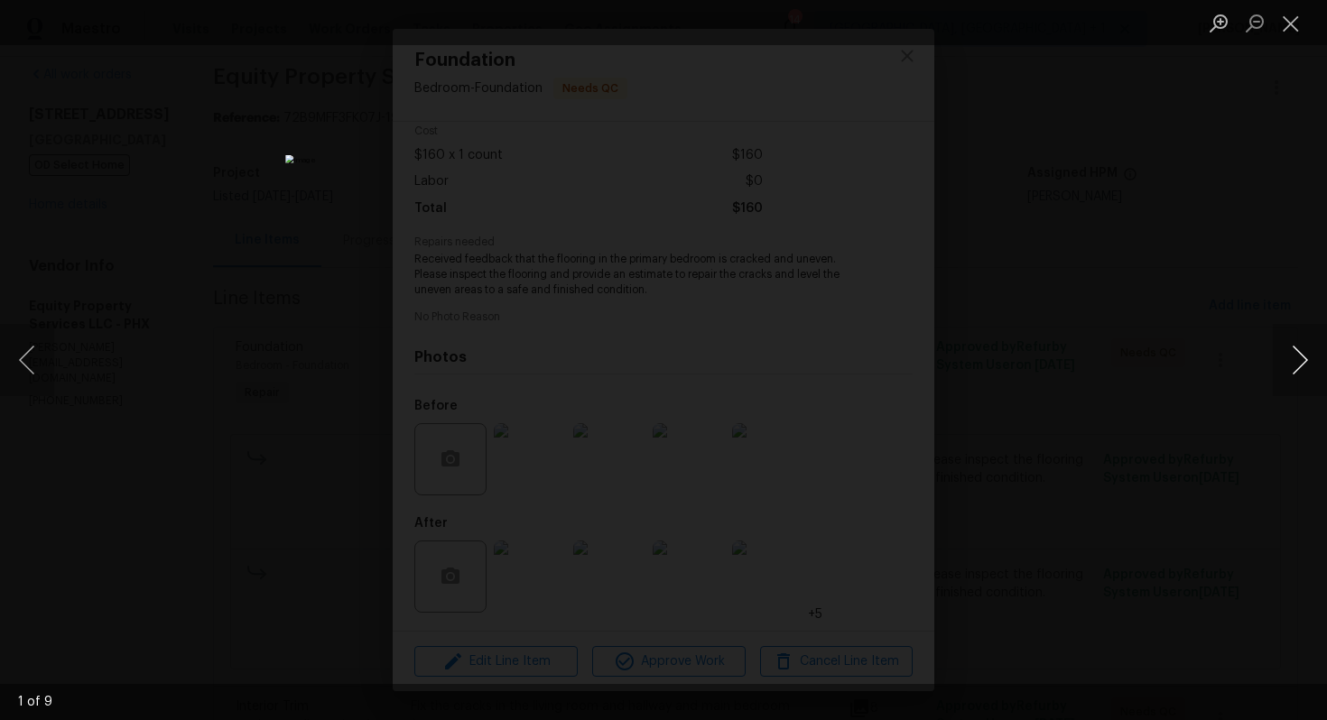
click at [1301, 368] on button "Next image" at bounding box center [1300, 360] width 54 height 72
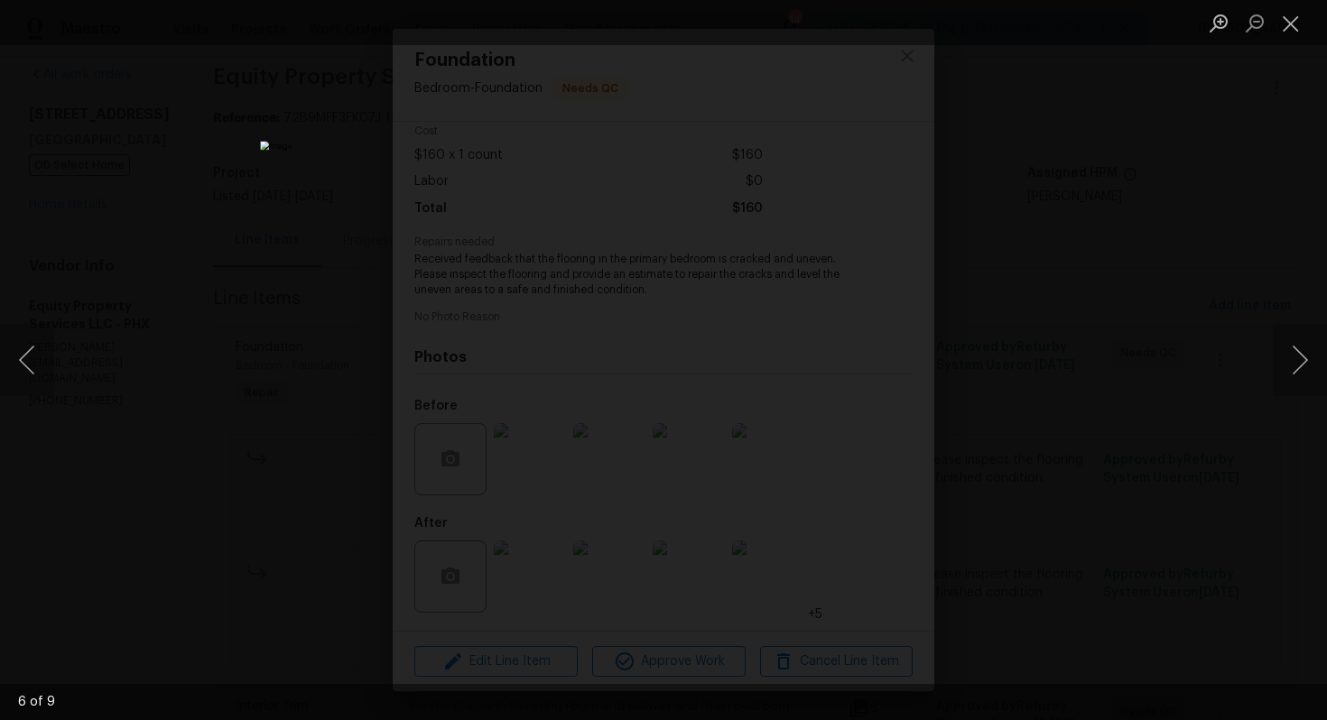
click at [1144, 352] on div "Lightbox" at bounding box center [663, 360] width 1327 height 720
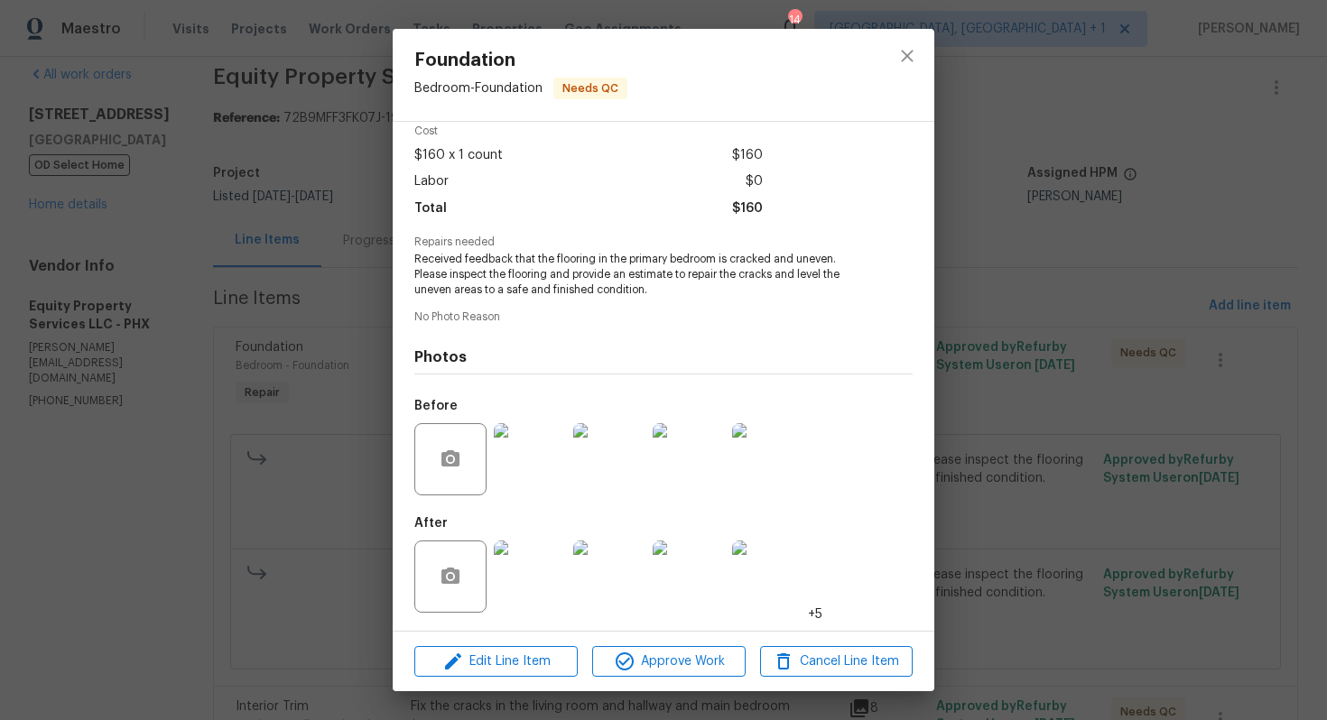
click at [295, 406] on div "Foundation Bedroom - Foundation Needs QC Vendor Equity Property Services LLC Ac…" at bounding box center [663, 360] width 1327 height 720
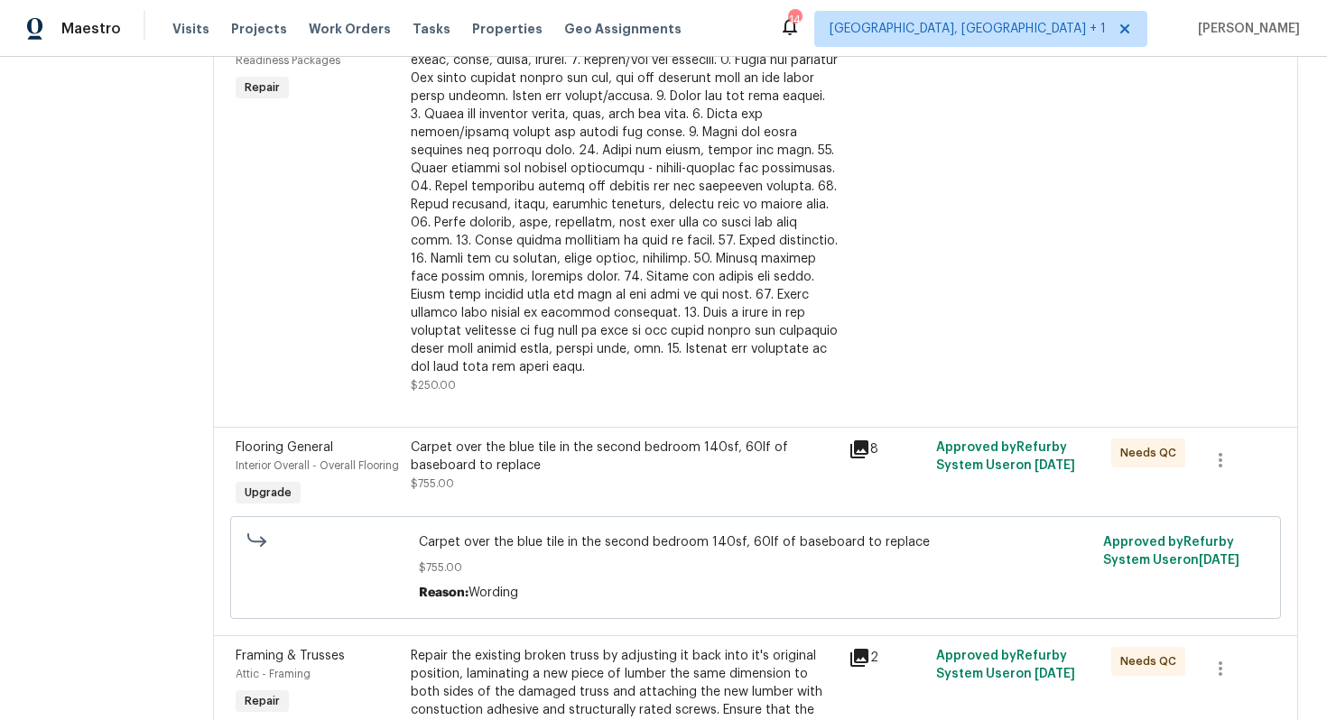
scroll to position [839, 0]
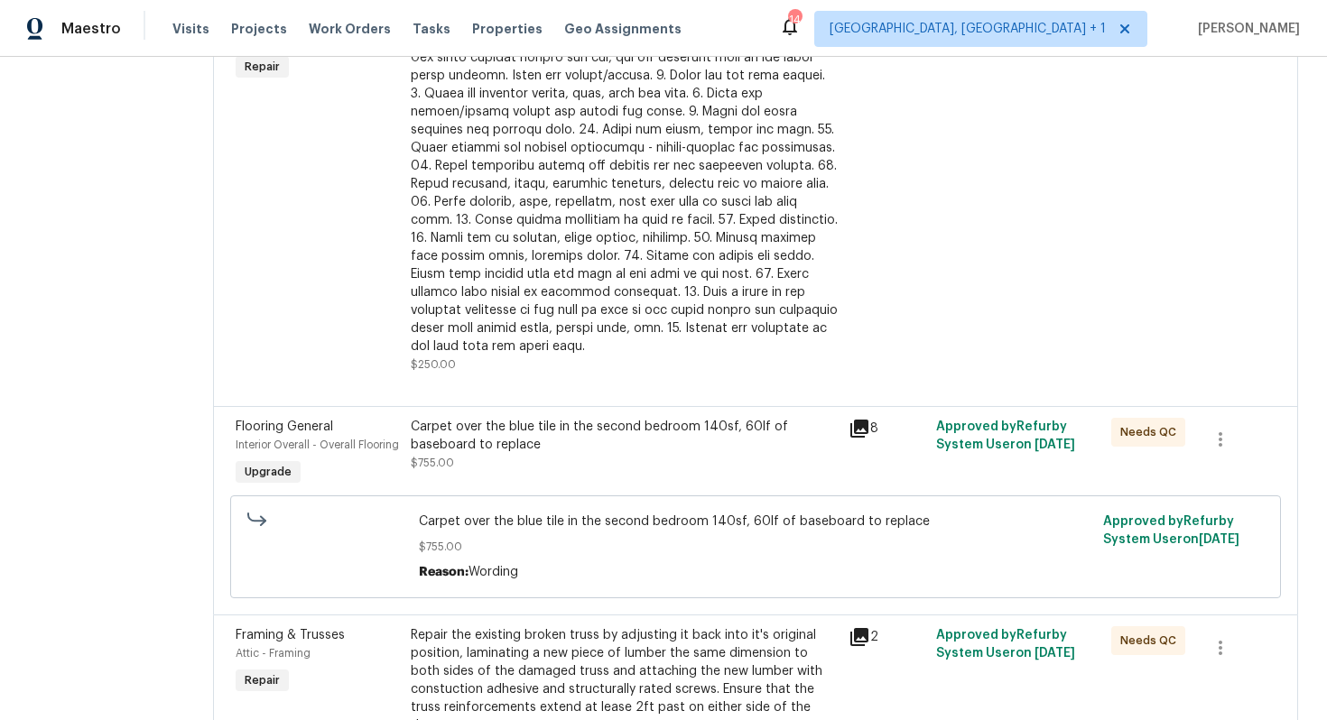
click at [573, 441] on div "Carpet over the blue tile in the second bedroom 140sf, 60lf of baseboard to rep…" at bounding box center [624, 454] width 438 height 83
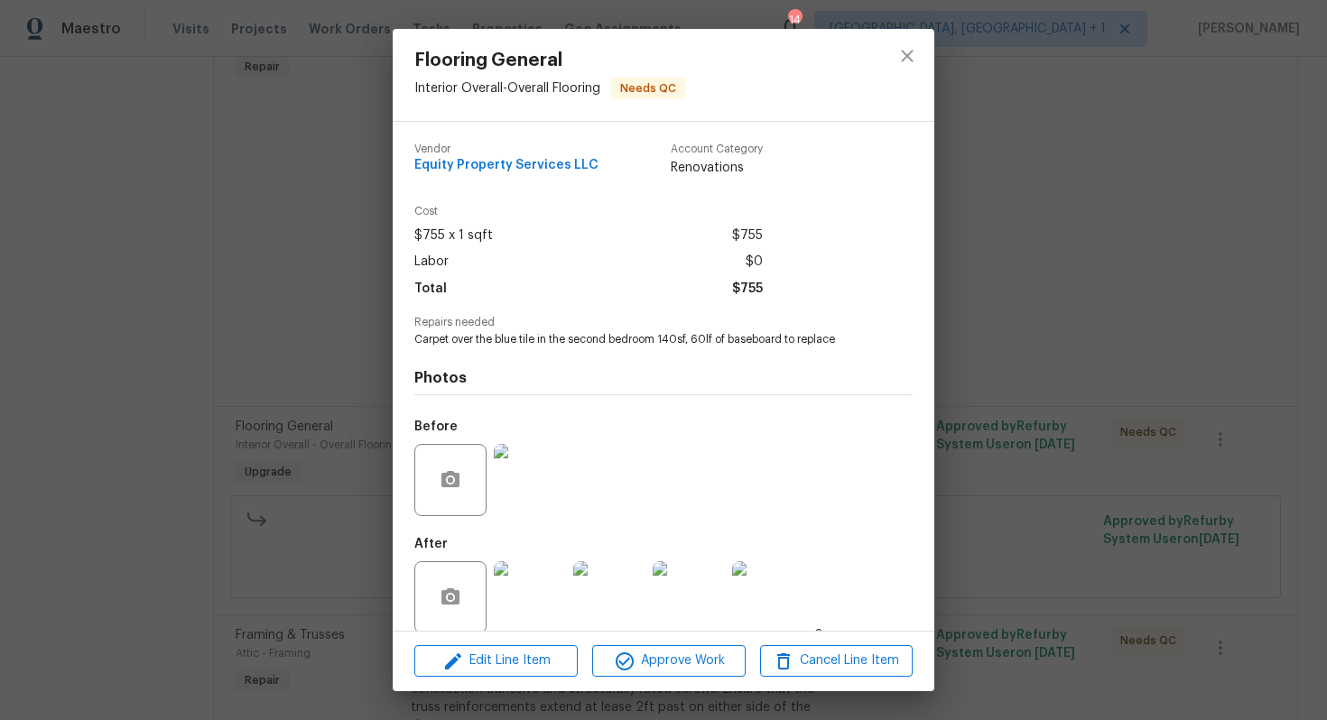
scroll to position [21, 0]
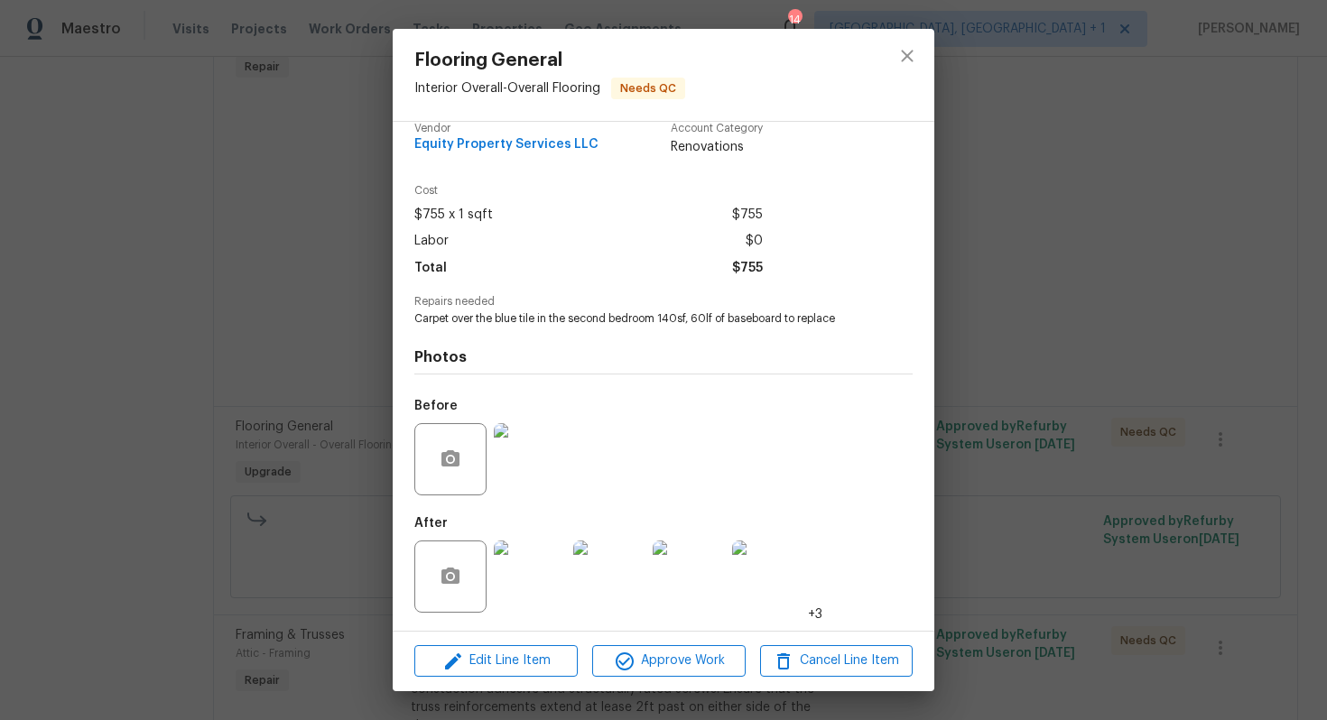
click at [532, 474] on img at bounding box center [530, 459] width 72 height 72
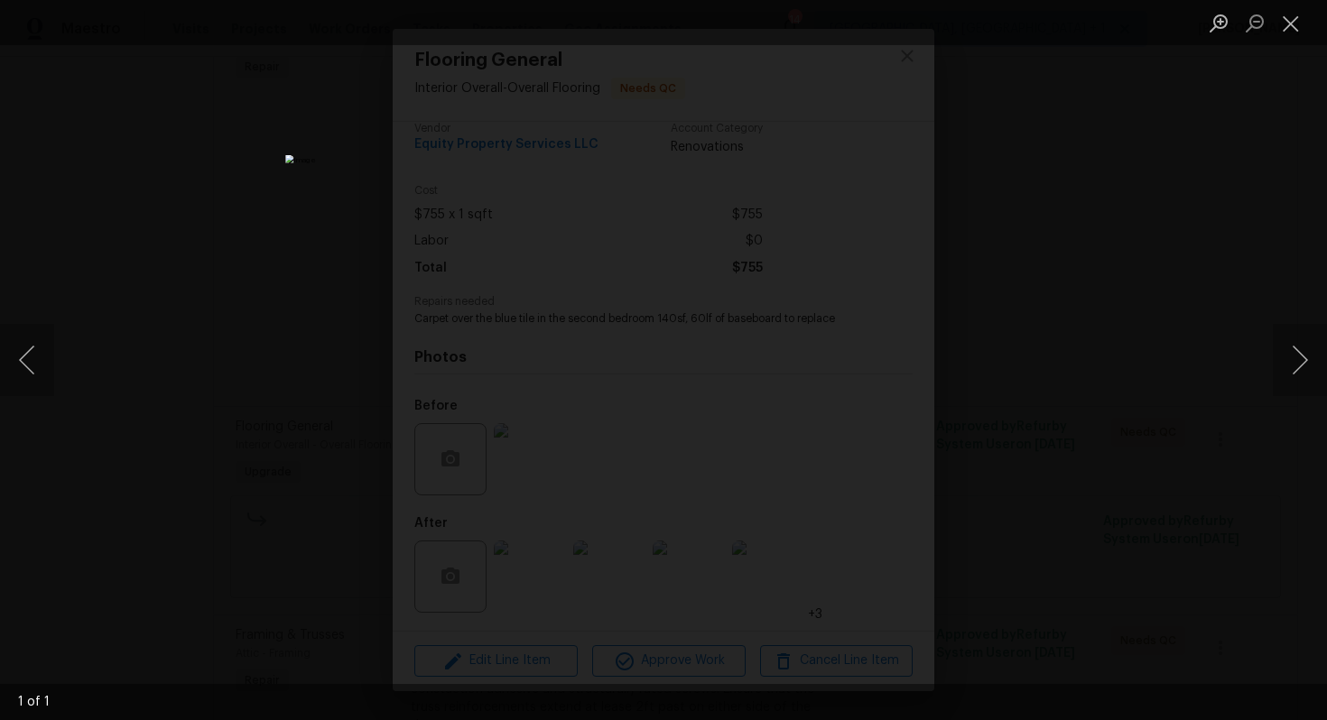
click at [1025, 372] on div "Lightbox" at bounding box center [663, 360] width 1327 height 720
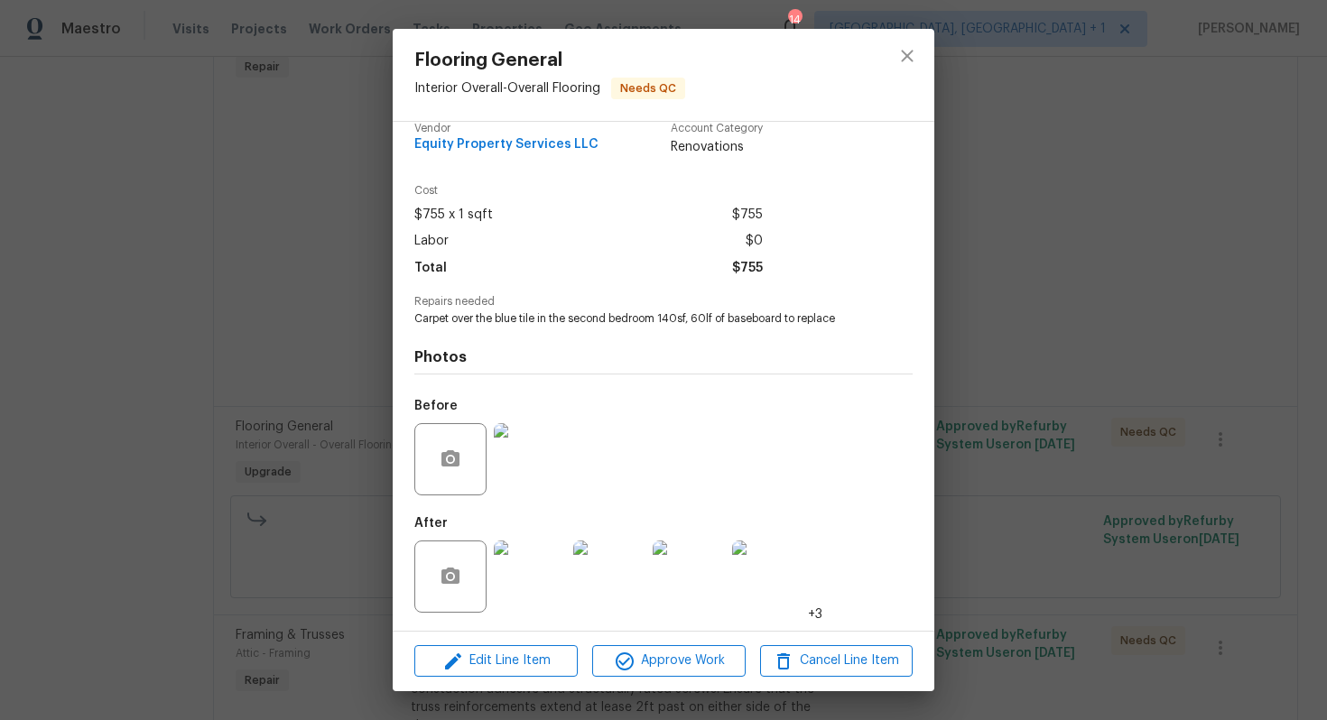
click at [518, 572] on img at bounding box center [530, 577] width 72 height 72
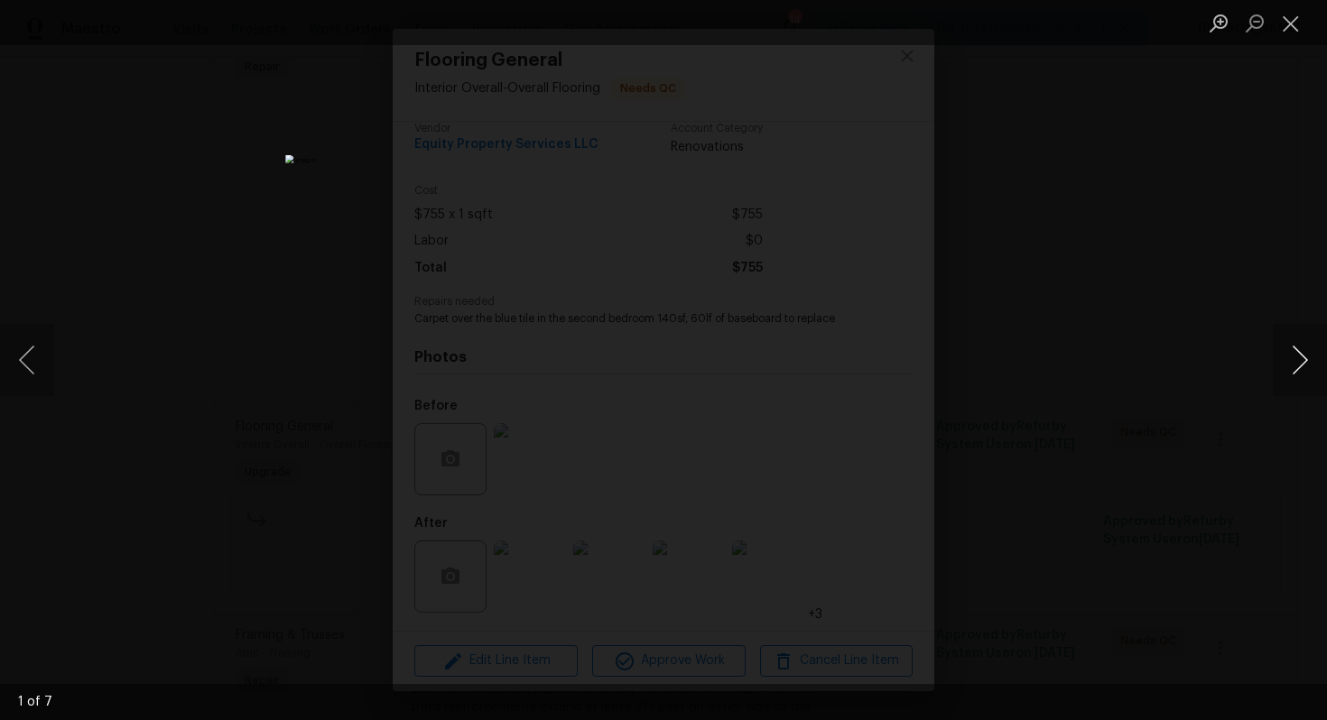
click at [1294, 376] on button "Next image" at bounding box center [1300, 360] width 54 height 72
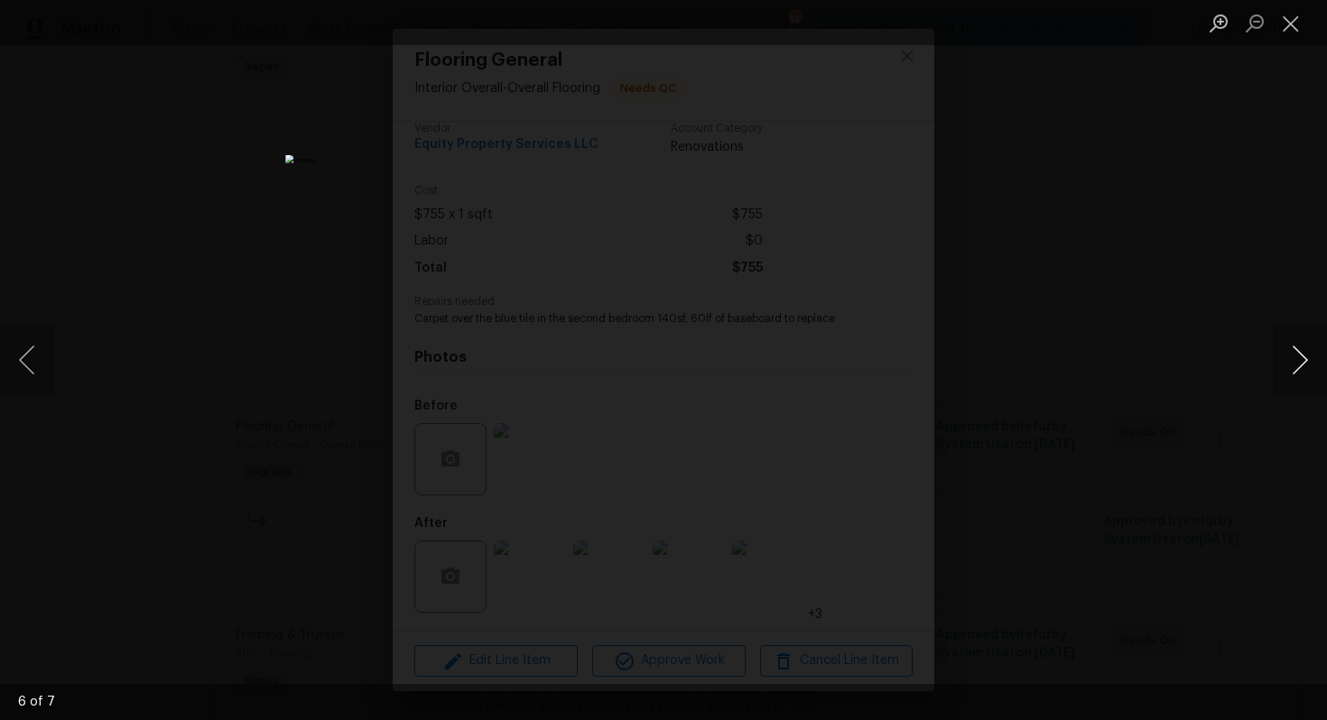
click at [1294, 376] on button "Next image" at bounding box center [1300, 360] width 54 height 72
click at [1105, 344] on div "Lightbox" at bounding box center [663, 360] width 1327 height 720
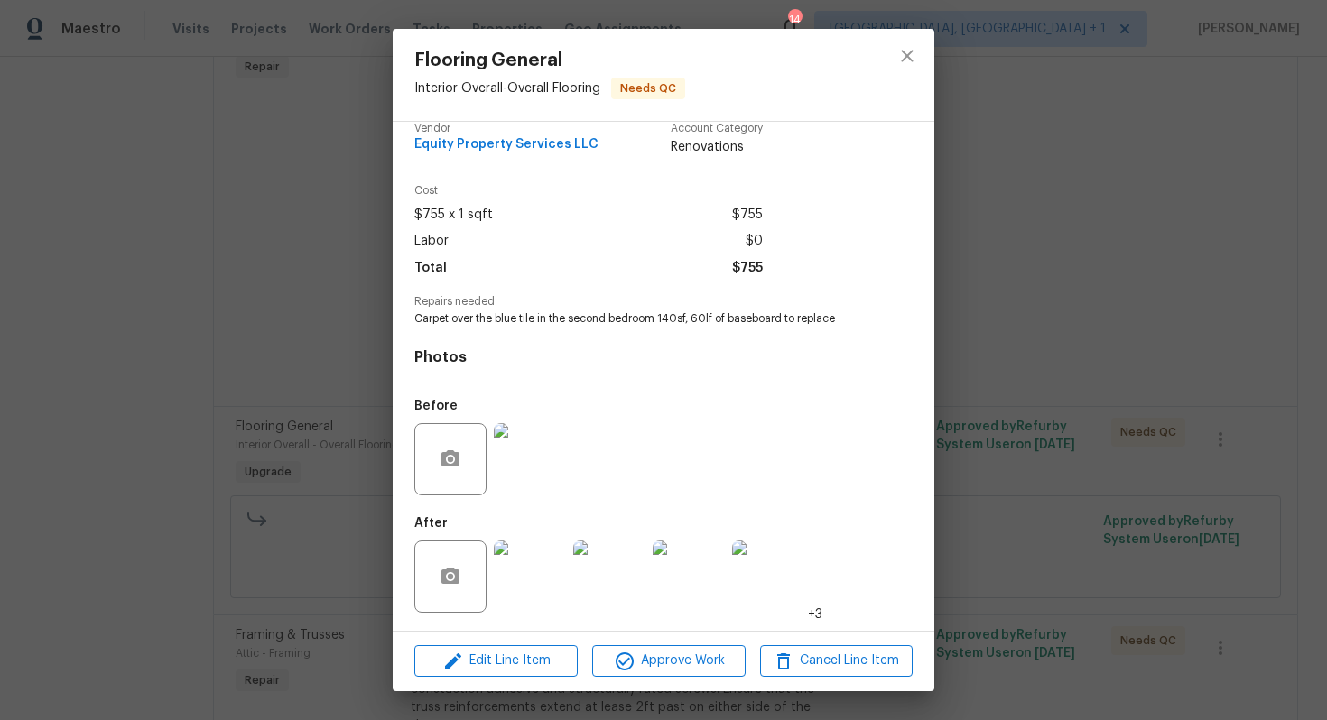
click at [256, 529] on div "Flooring General Interior Overall - Overall Flooring Needs QC Vendor Equity Pro…" at bounding box center [663, 360] width 1327 height 720
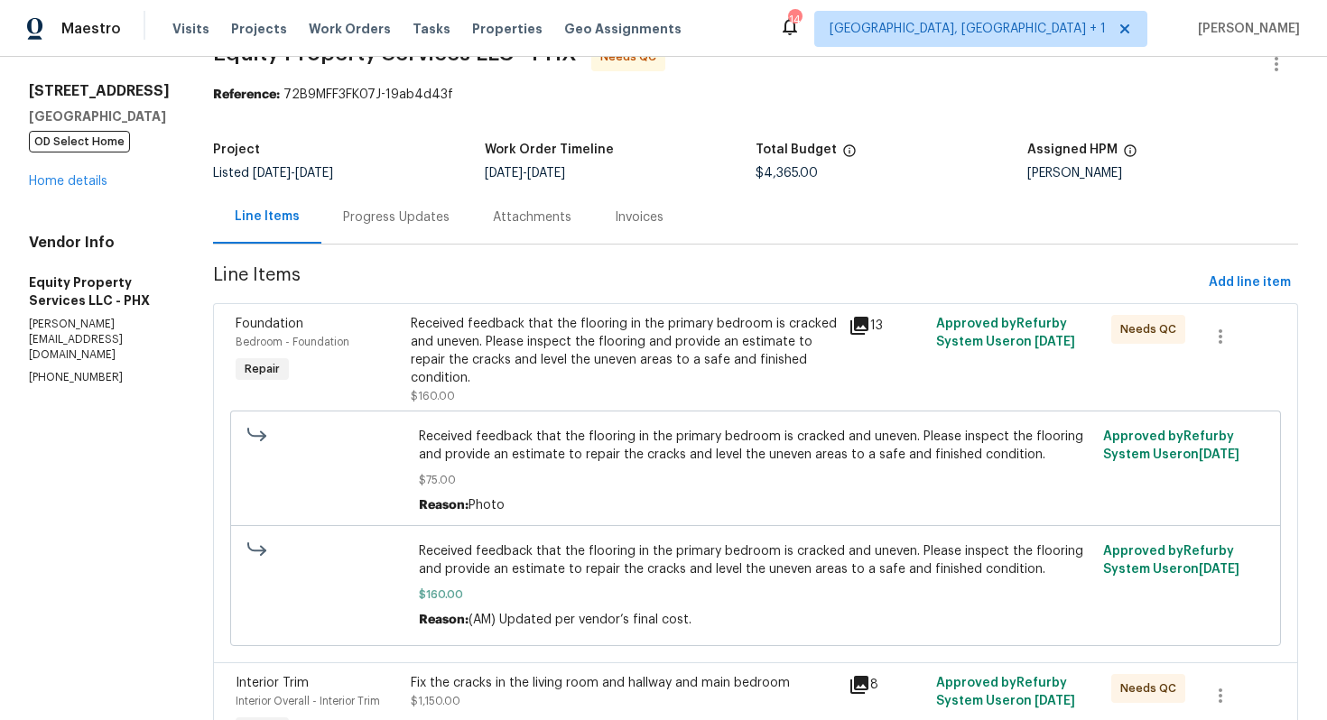
scroll to position [59, 0]
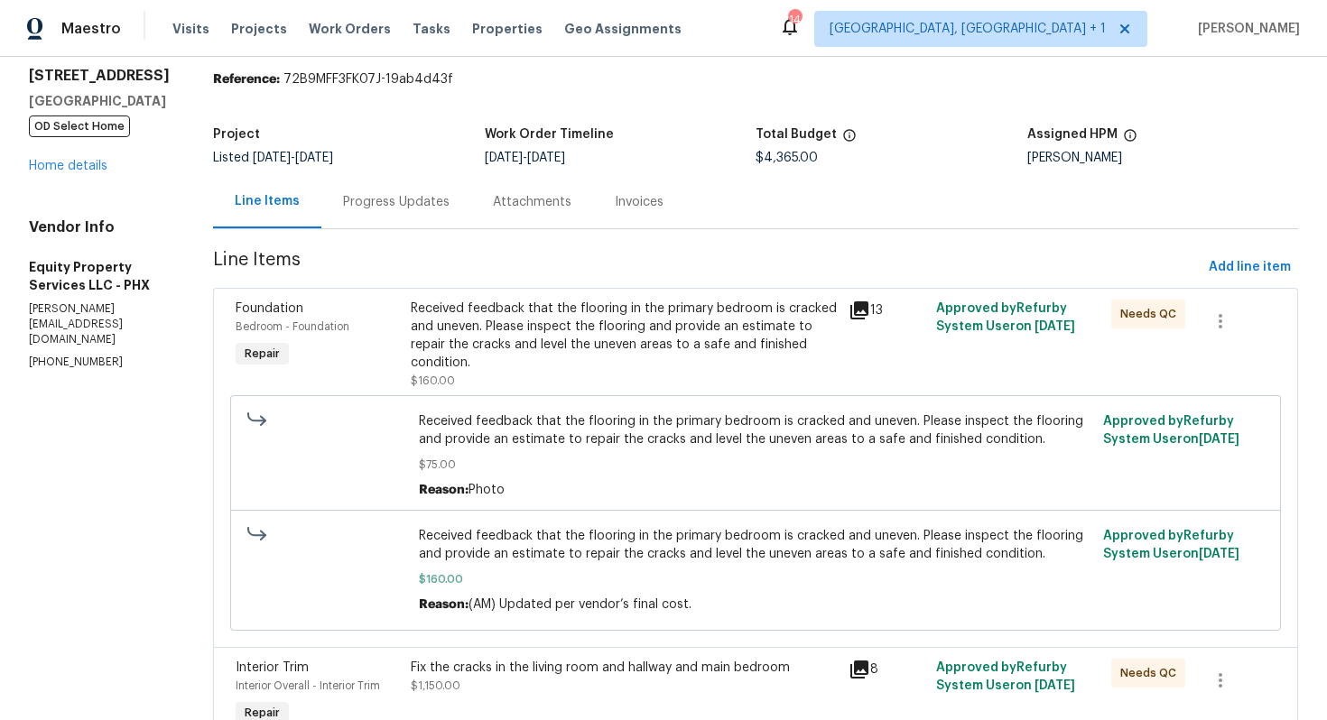
click at [522, 326] on div "Received feedback that the flooring in the primary bedroom is cracked and uneve…" at bounding box center [624, 336] width 427 height 72
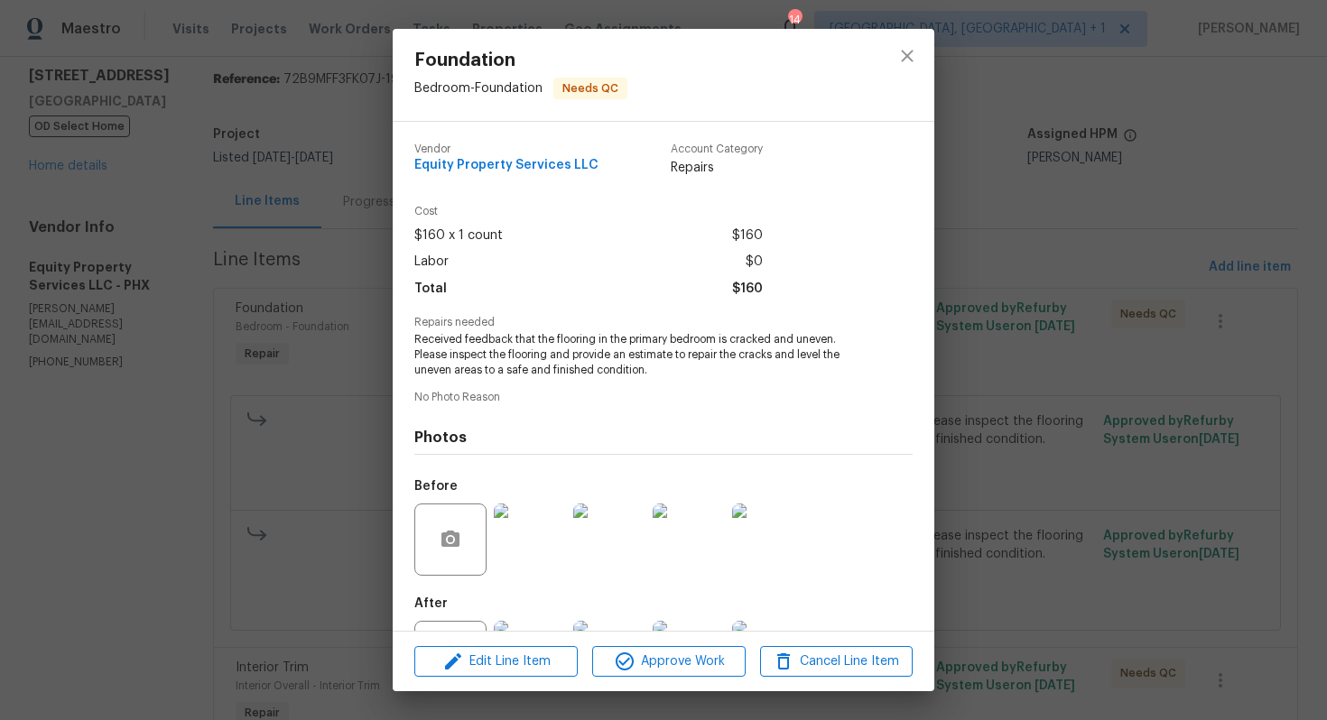
scroll to position [80, 0]
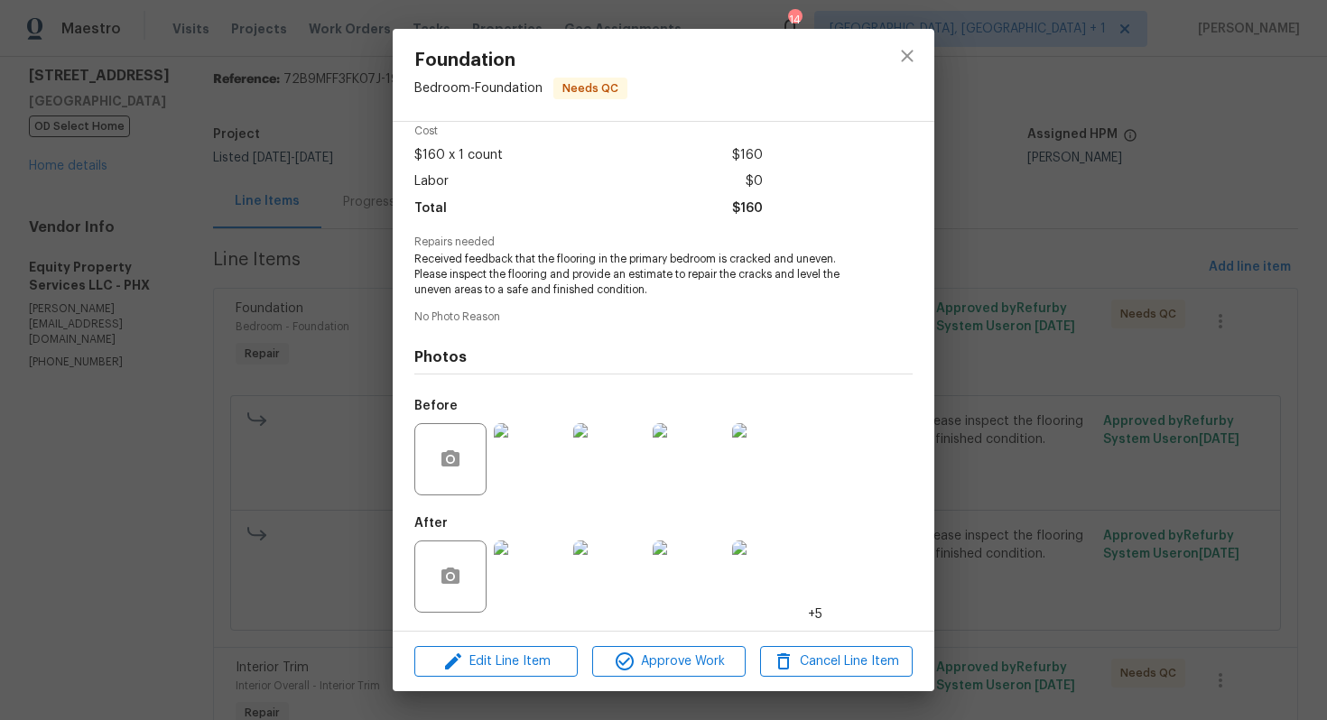
click at [537, 466] on img at bounding box center [530, 459] width 72 height 72
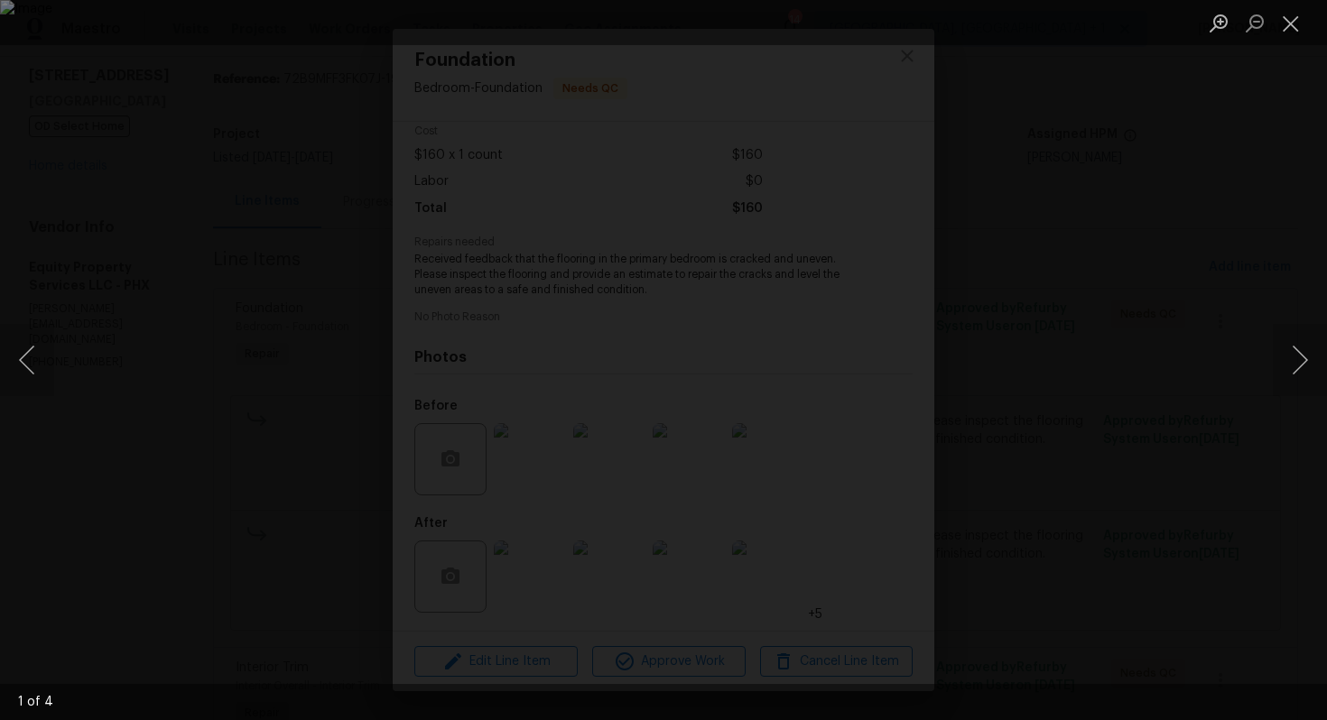
click at [1228, 403] on div "Lightbox" at bounding box center [663, 360] width 1327 height 720
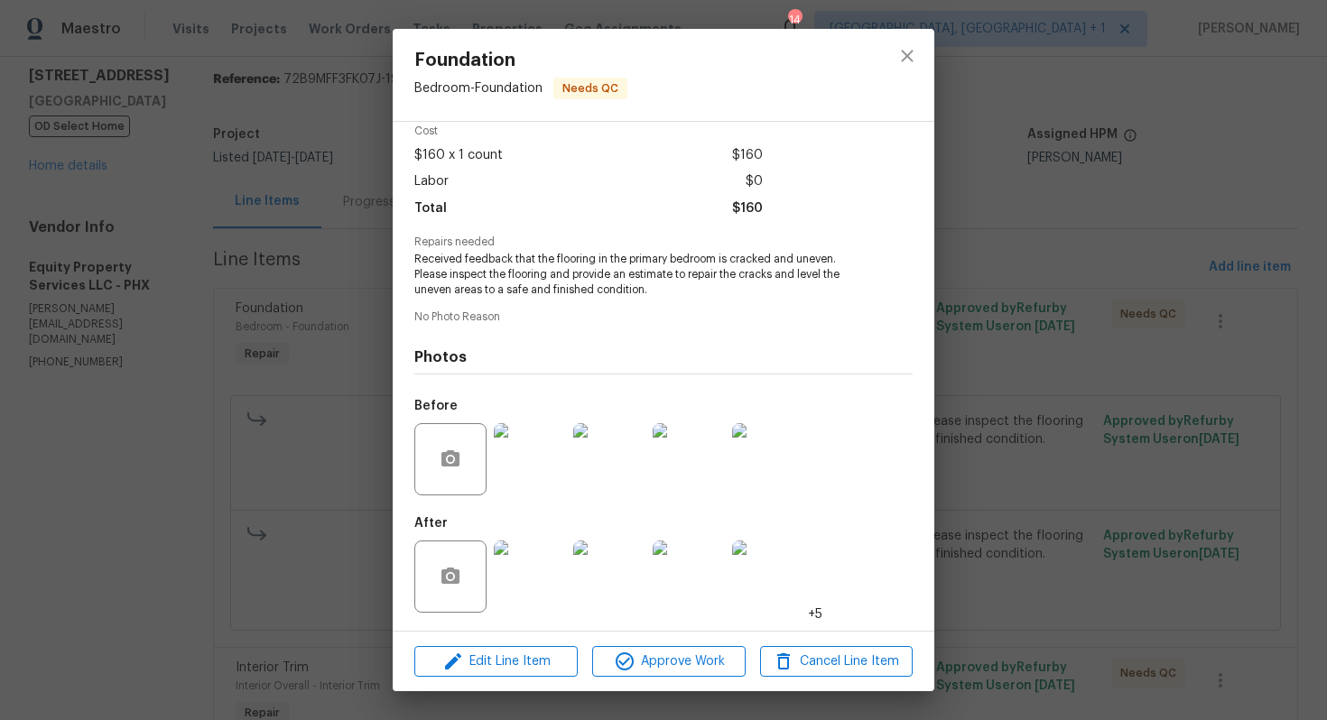
click at [542, 574] on img at bounding box center [530, 577] width 72 height 72
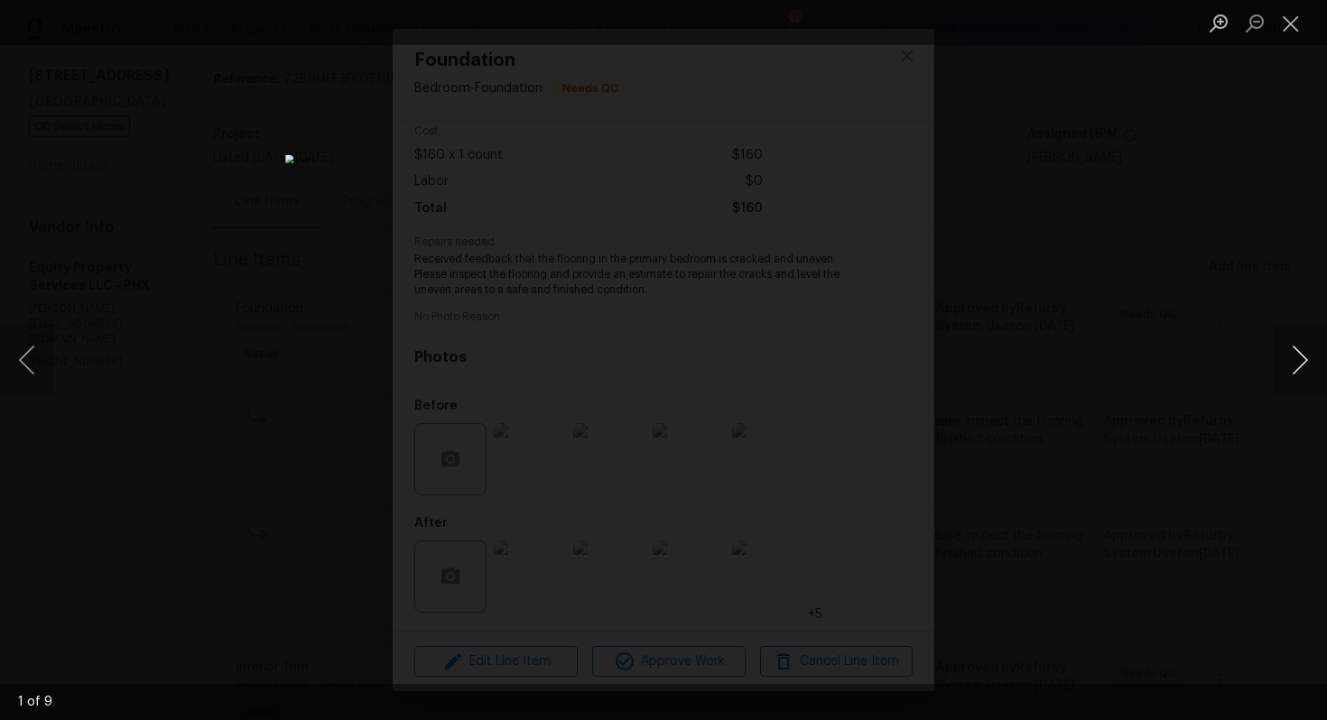
click at [1293, 370] on button "Next image" at bounding box center [1300, 360] width 54 height 72
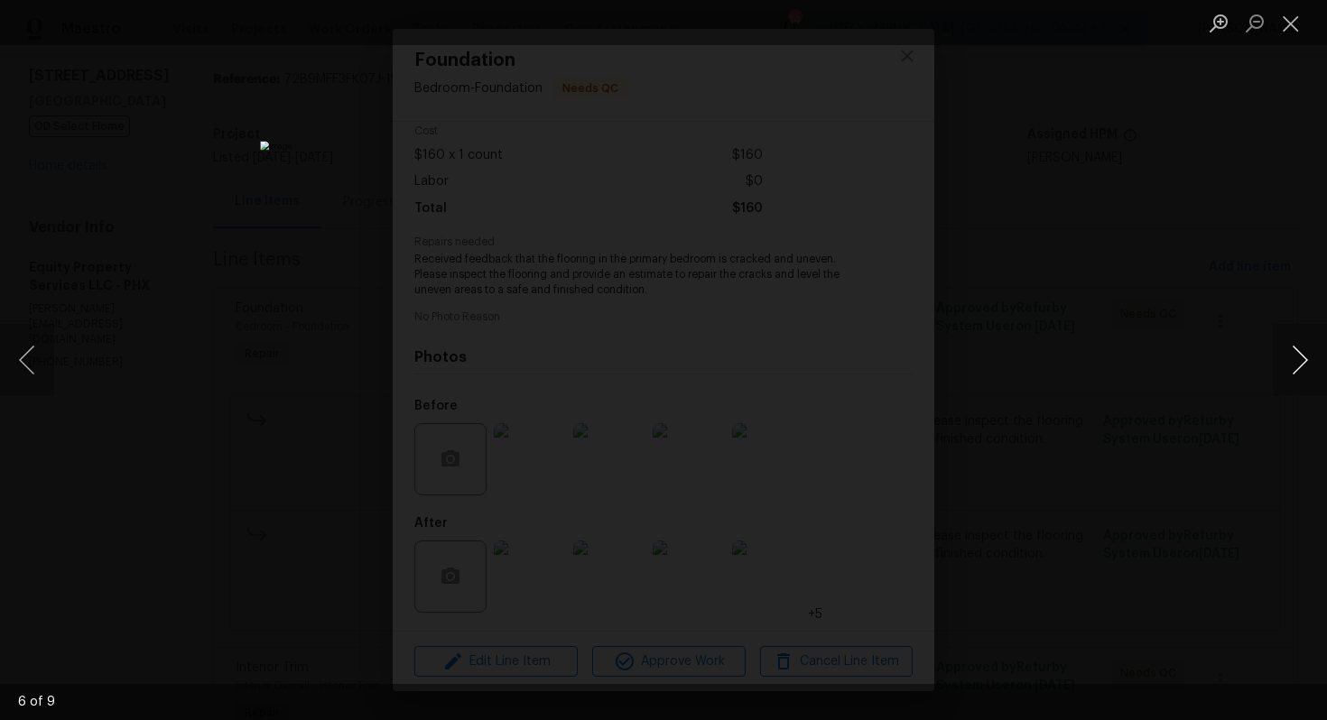
click at [1293, 370] on button "Next image" at bounding box center [1300, 360] width 54 height 72
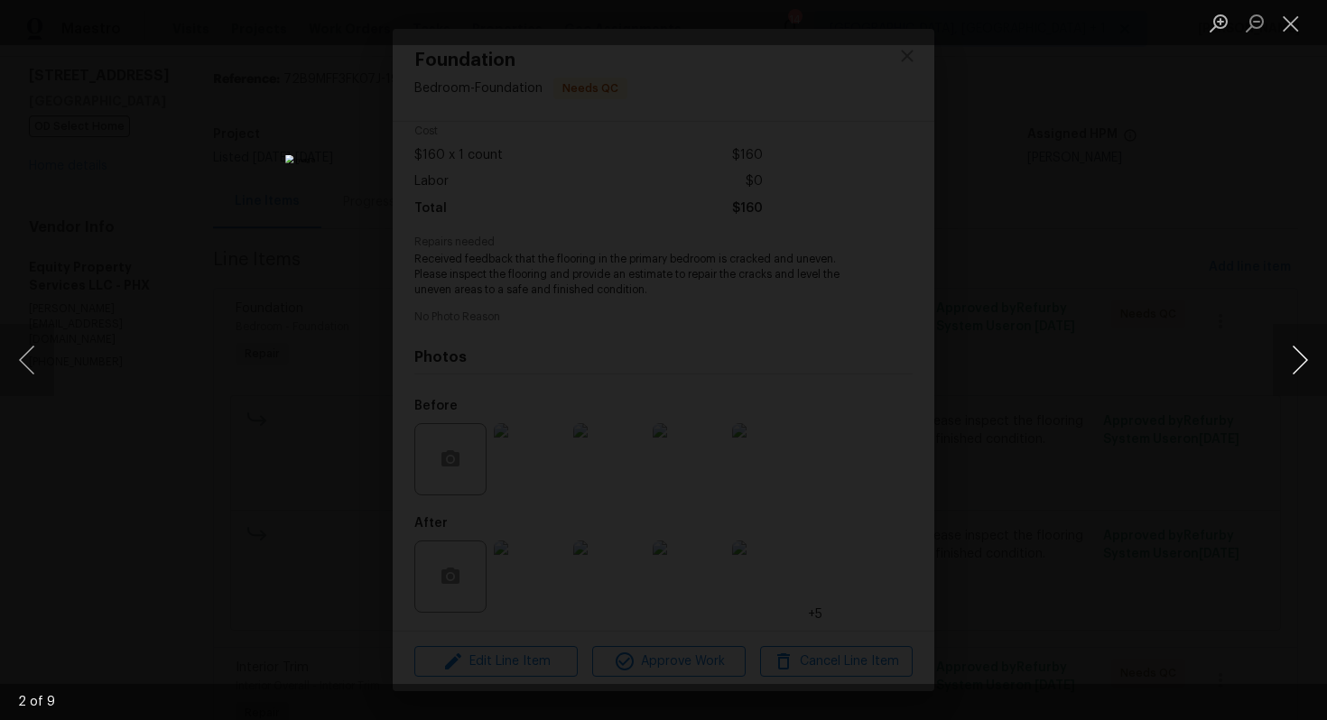
click at [1293, 370] on button "Next image" at bounding box center [1300, 360] width 54 height 72
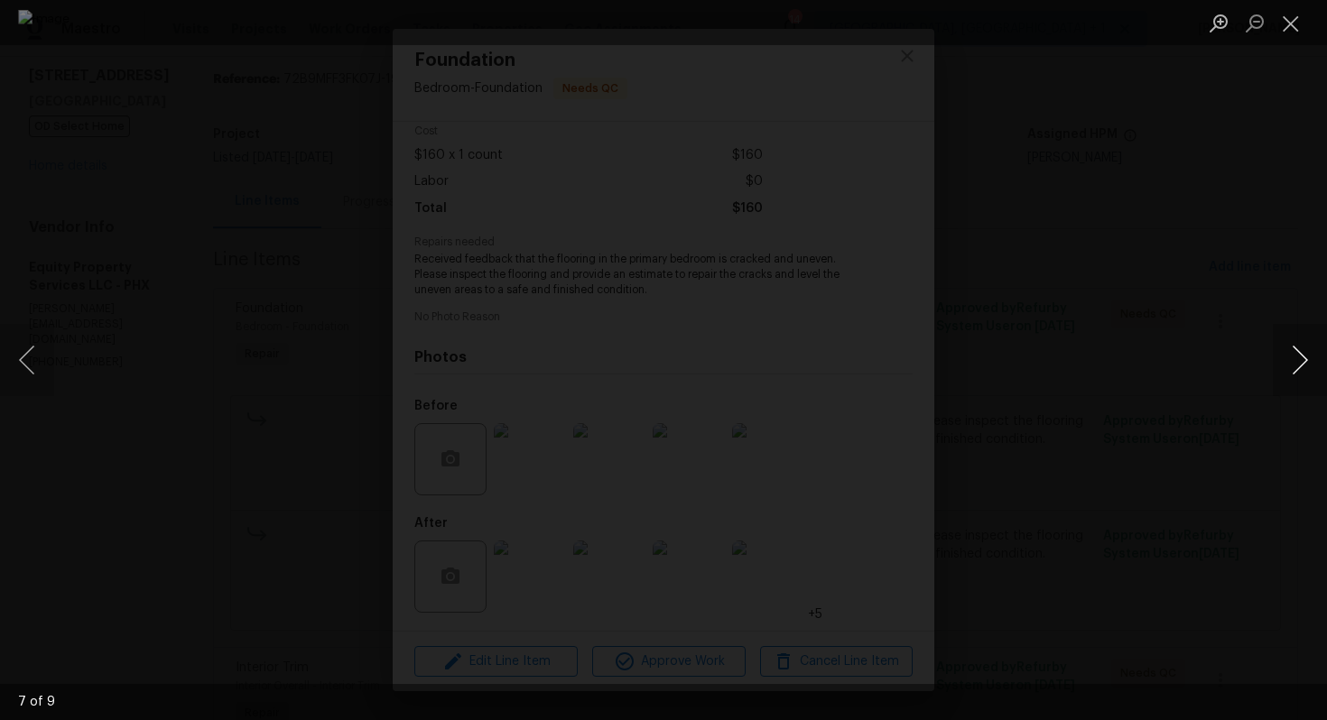
click at [1293, 370] on button "Next image" at bounding box center [1300, 360] width 54 height 72
click at [1145, 407] on div "Lightbox" at bounding box center [663, 360] width 1327 height 720
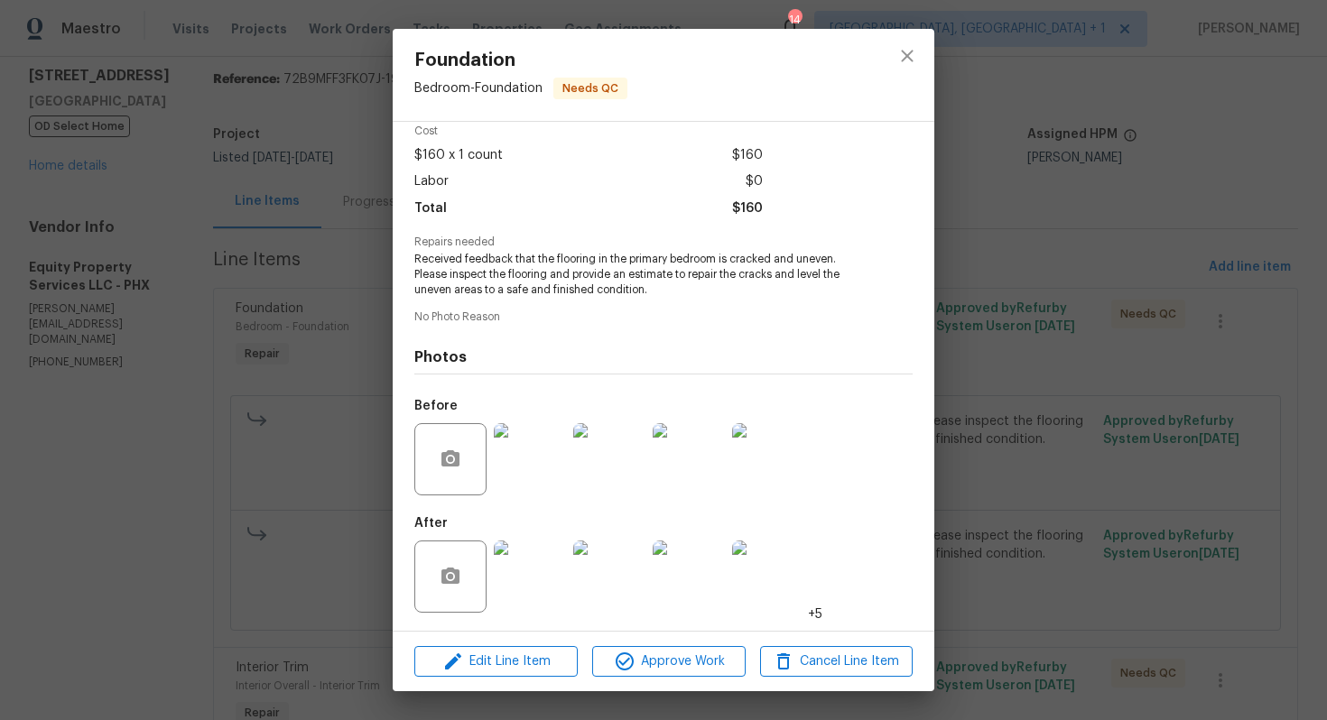
click at [297, 458] on div "Foundation Bedroom - Foundation Needs QC Vendor Equity Property Services LLC Ac…" at bounding box center [663, 360] width 1327 height 720
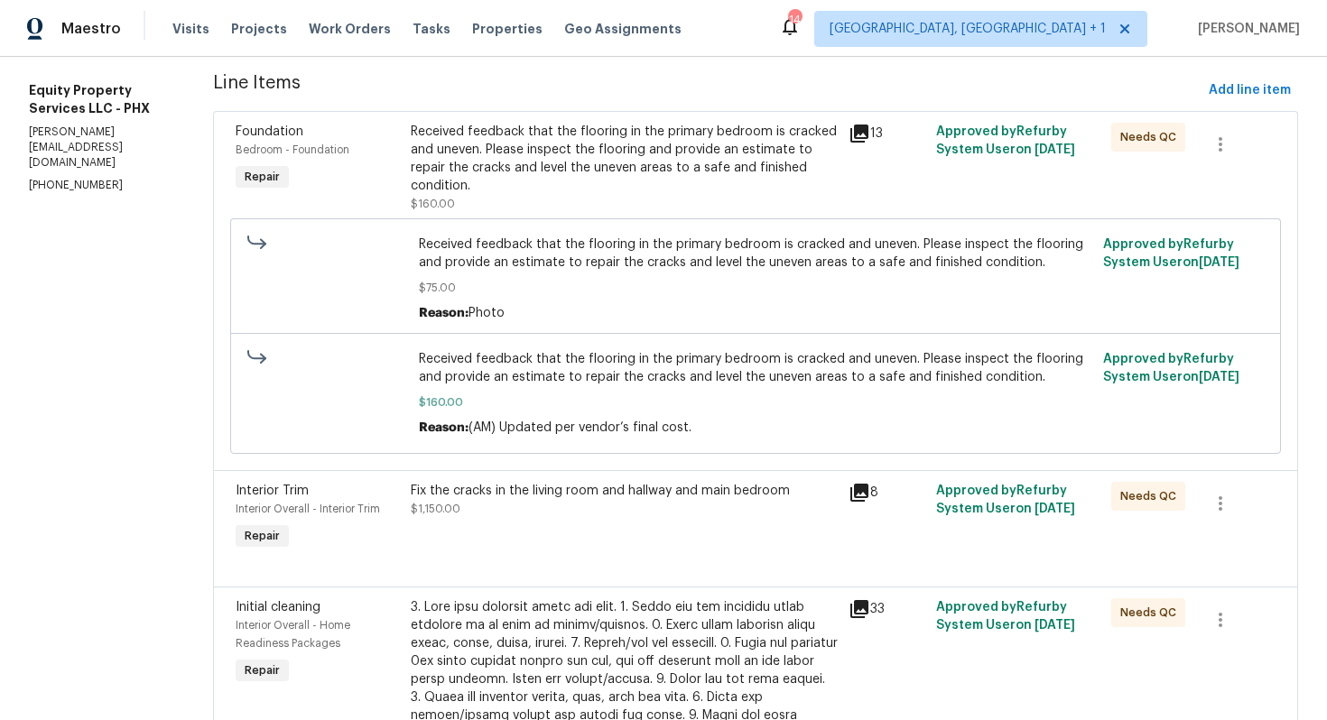
scroll to position [332, 0]
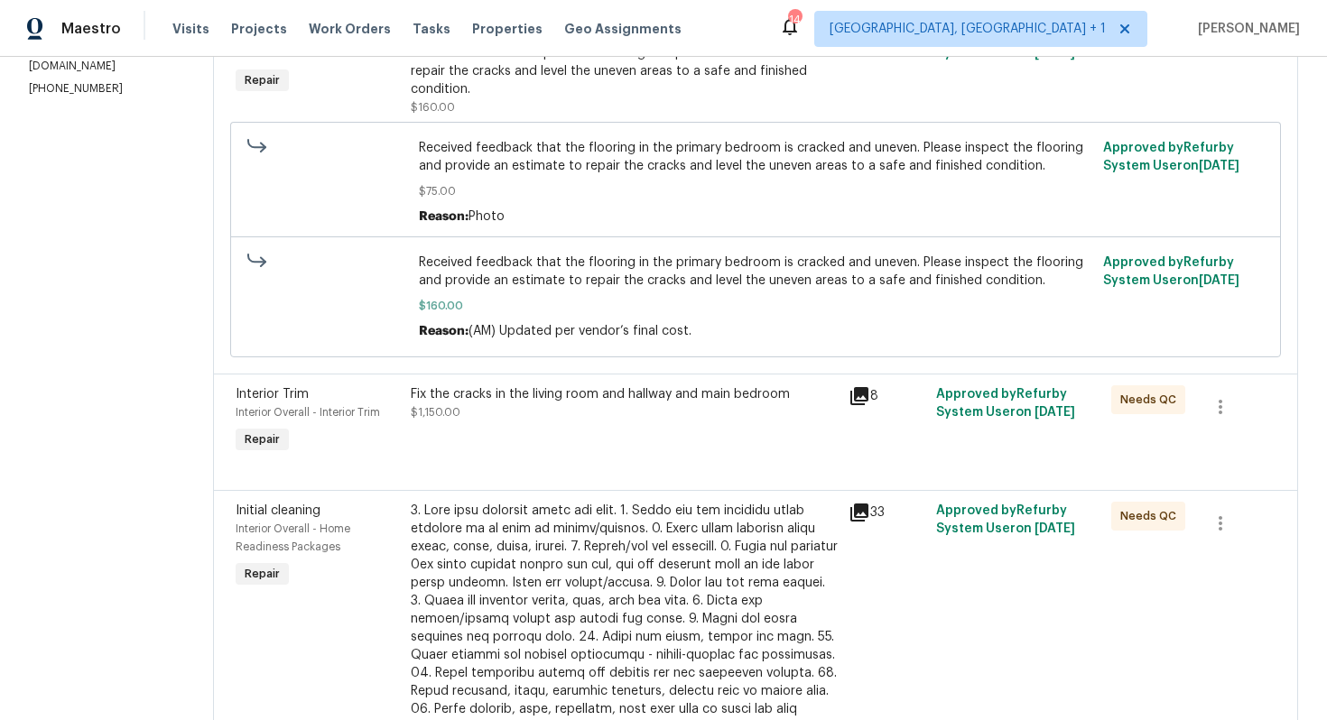
click at [541, 413] on div "Fix the cracks in the living room and hallway and main bedroom $1,150.00" at bounding box center [624, 421] width 438 height 83
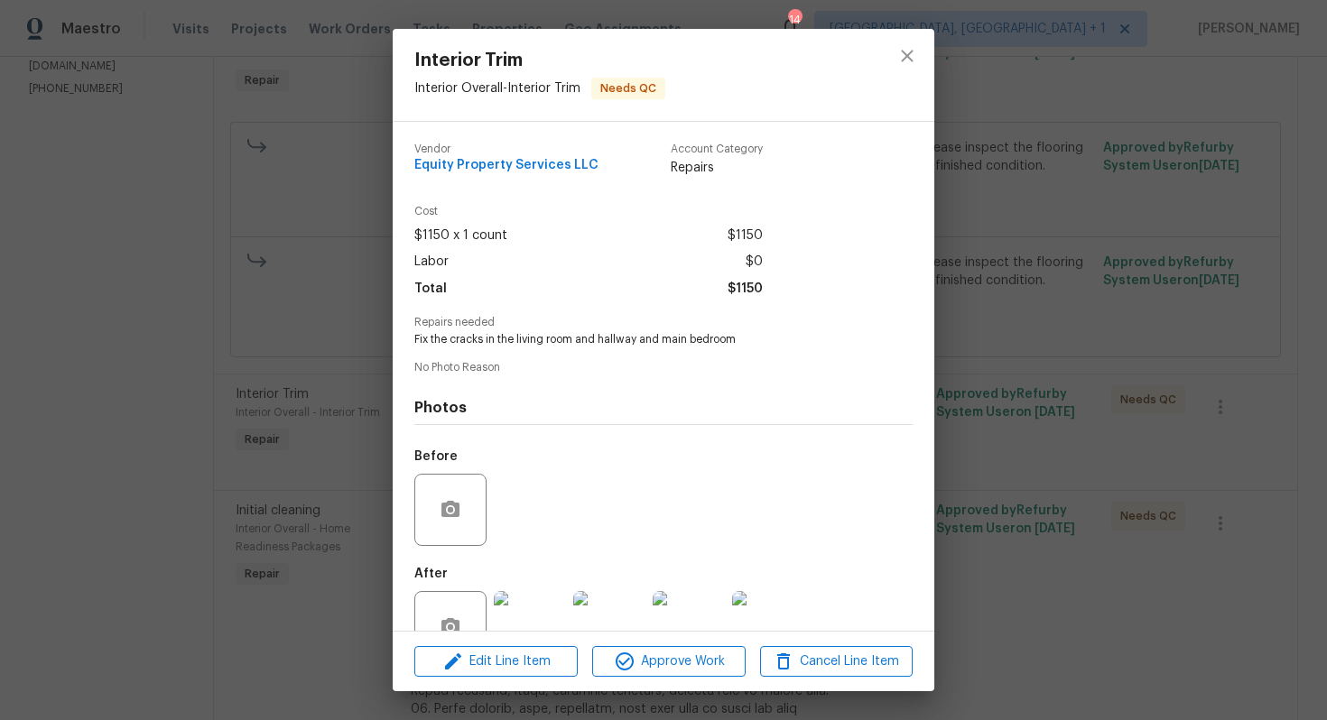
scroll to position [51, 0]
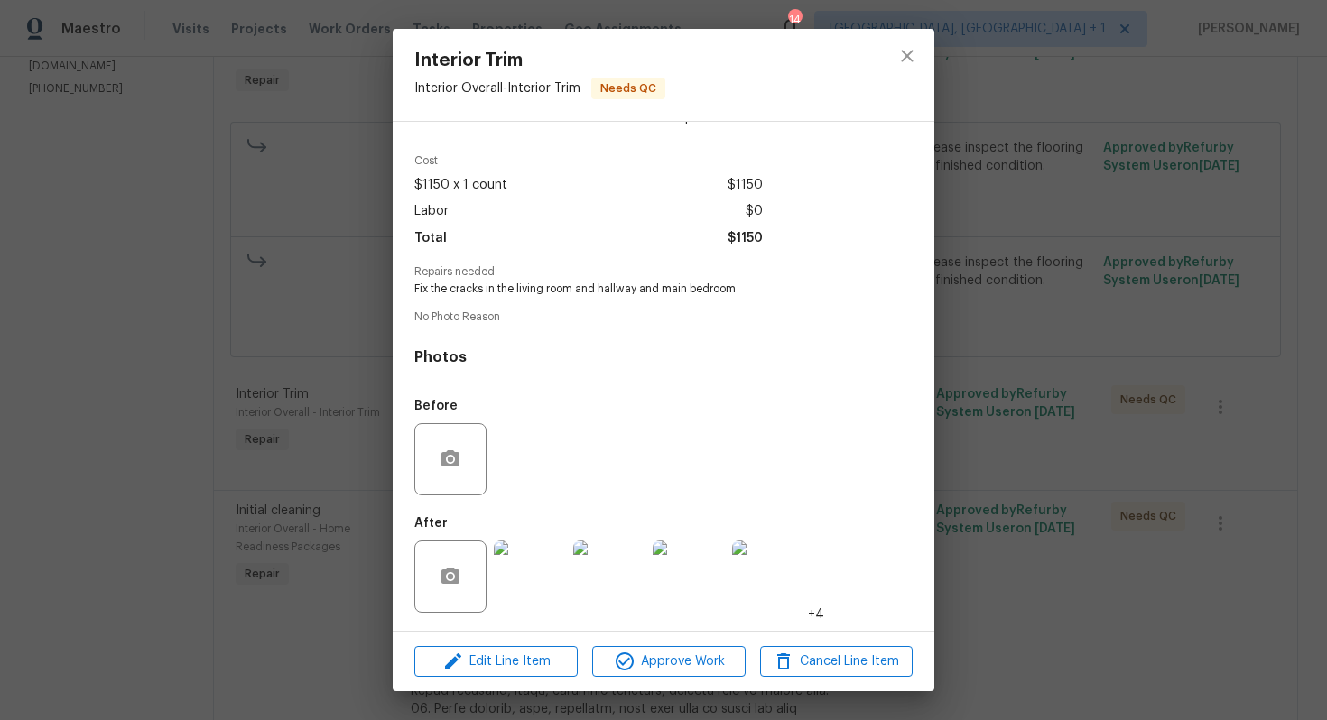
click at [517, 587] on img at bounding box center [530, 577] width 72 height 72
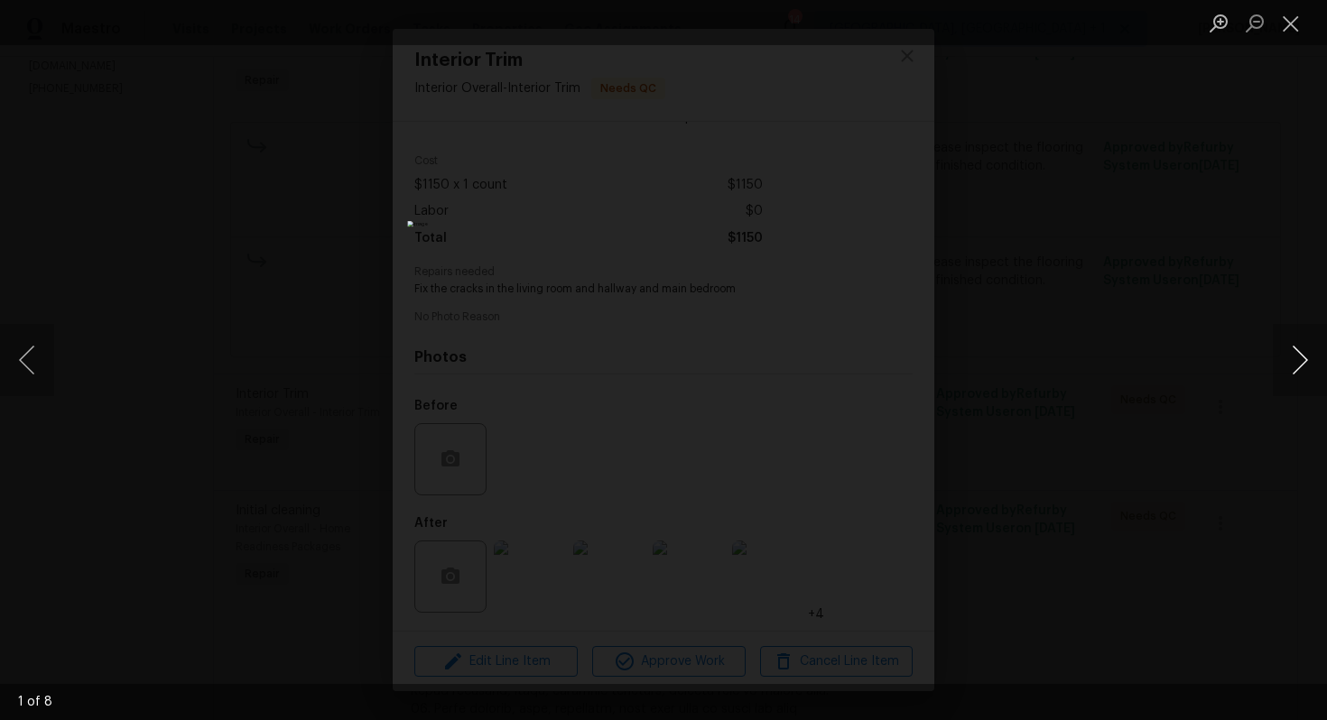
click at [1295, 383] on button "Next image" at bounding box center [1300, 360] width 54 height 72
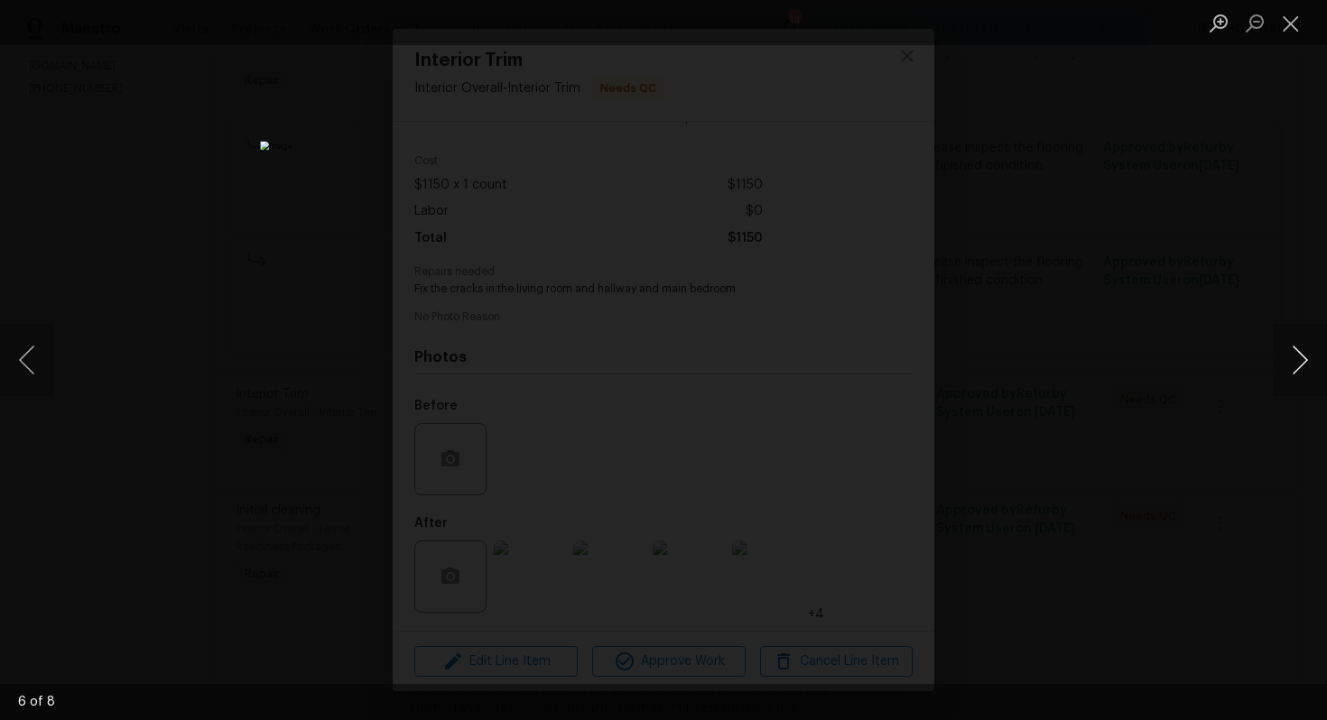
click at [1295, 383] on button "Next image" at bounding box center [1300, 360] width 54 height 72
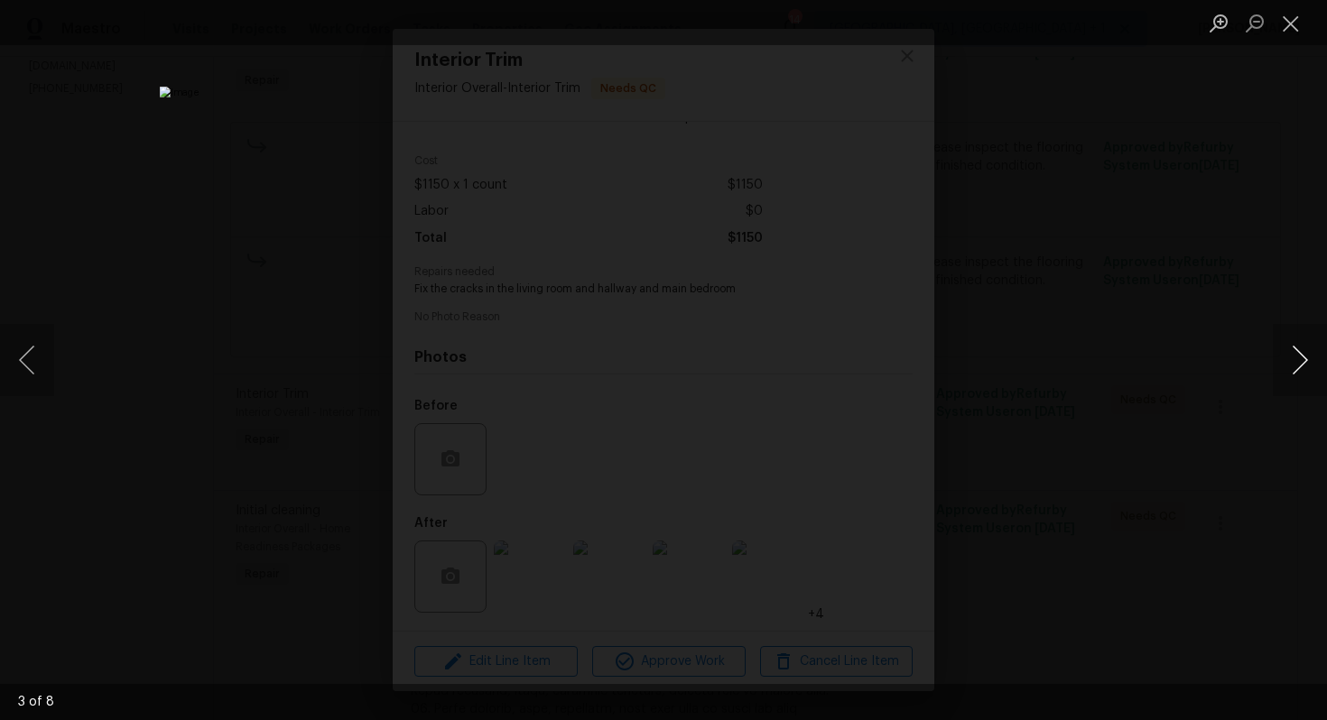
click at [1295, 383] on button "Next image" at bounding box center [1300, 360] width 54 height 72
click at [1184, 318] on div "Lightbox" at bounding box center [663, 360] width 1327 height 720
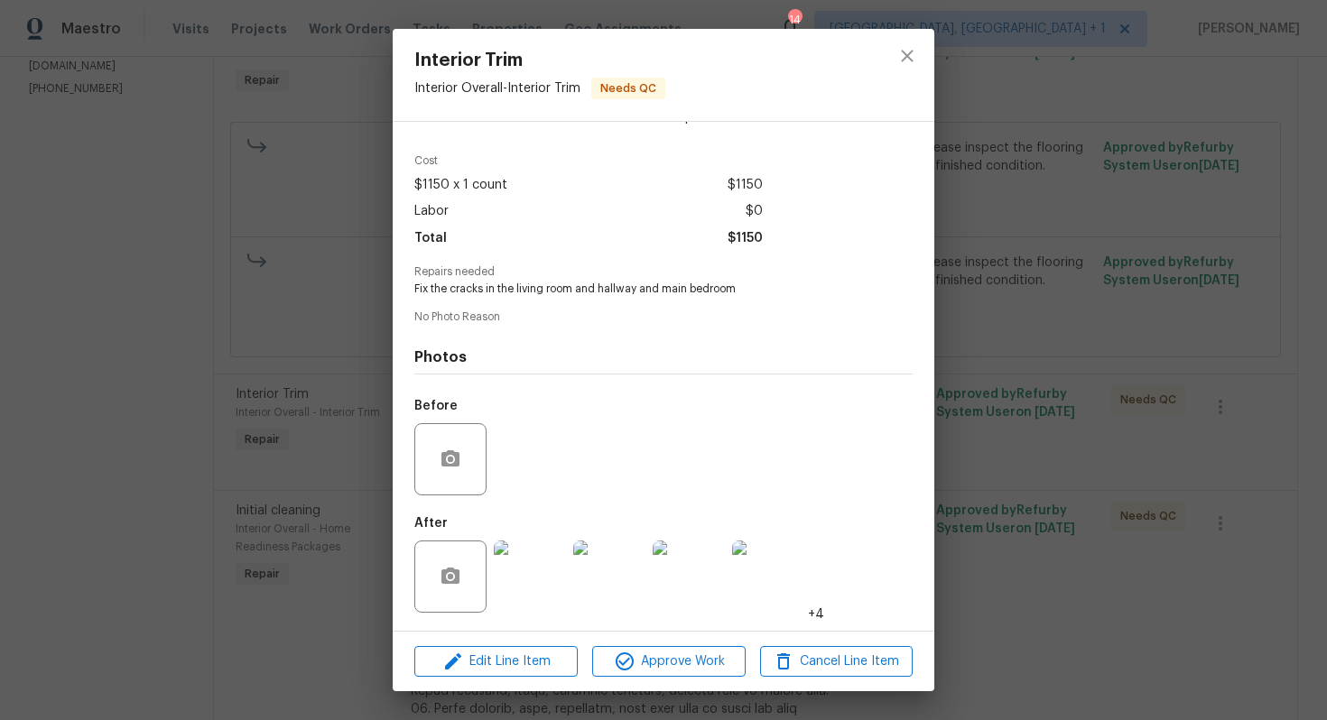
click at [1083, 291] on div "Interior Trim Interior Overall - Interior Trim Needs QC Vendor Equity Property …" at bounding box center [663, 360] width 1327 height 720
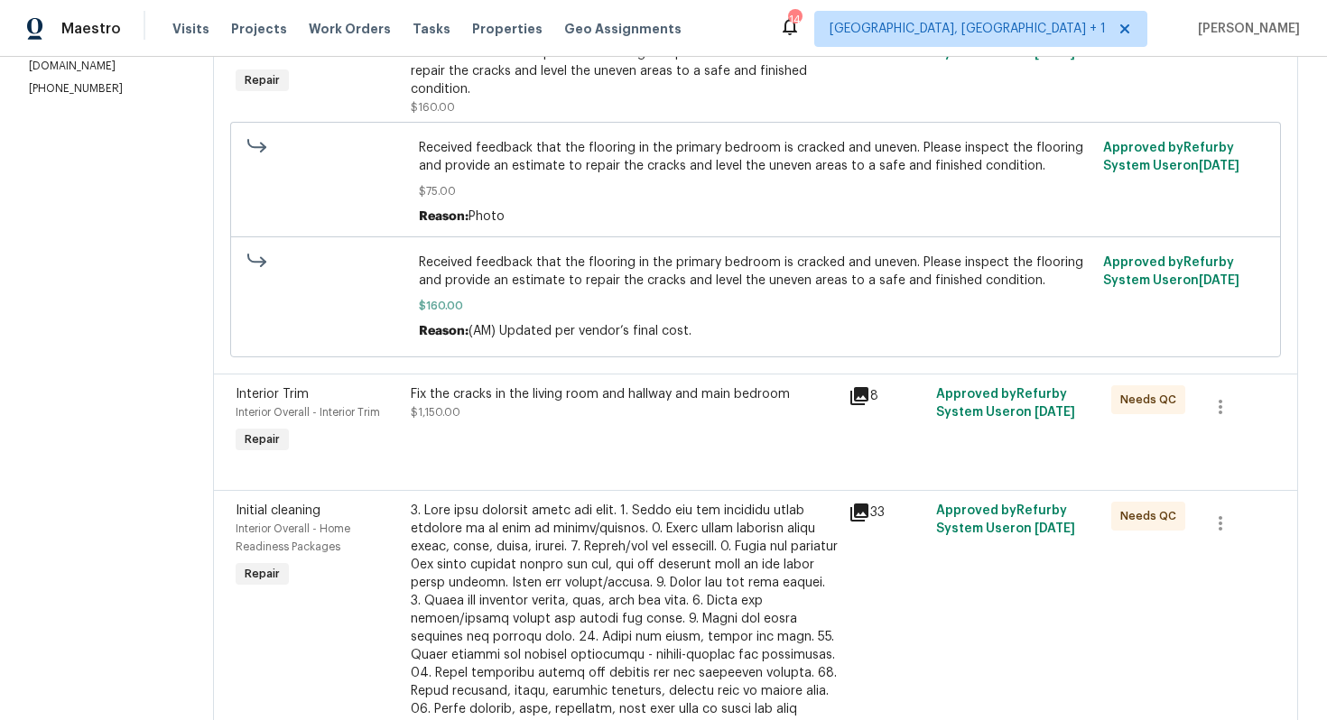
scroll to position [0, 0]
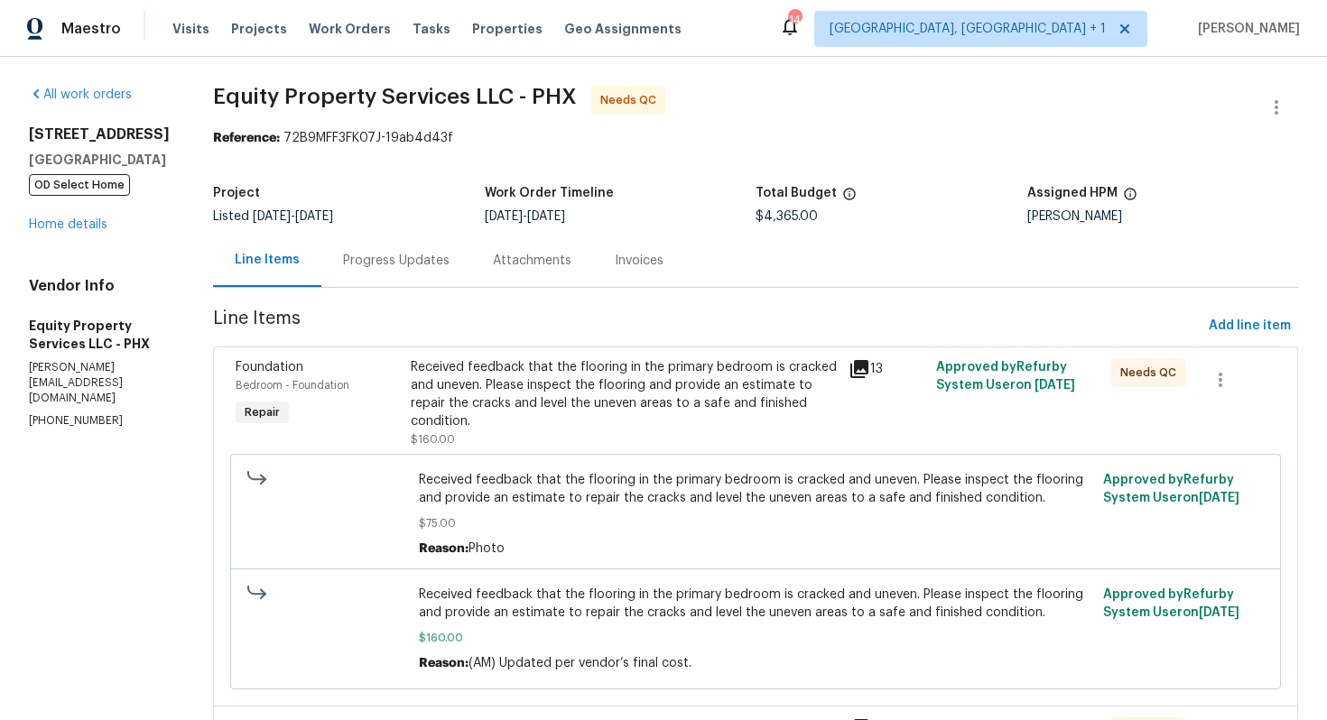
click at [346, 265] on div "Progress Updates" at bounding box center [396, 261] width 107 height 18
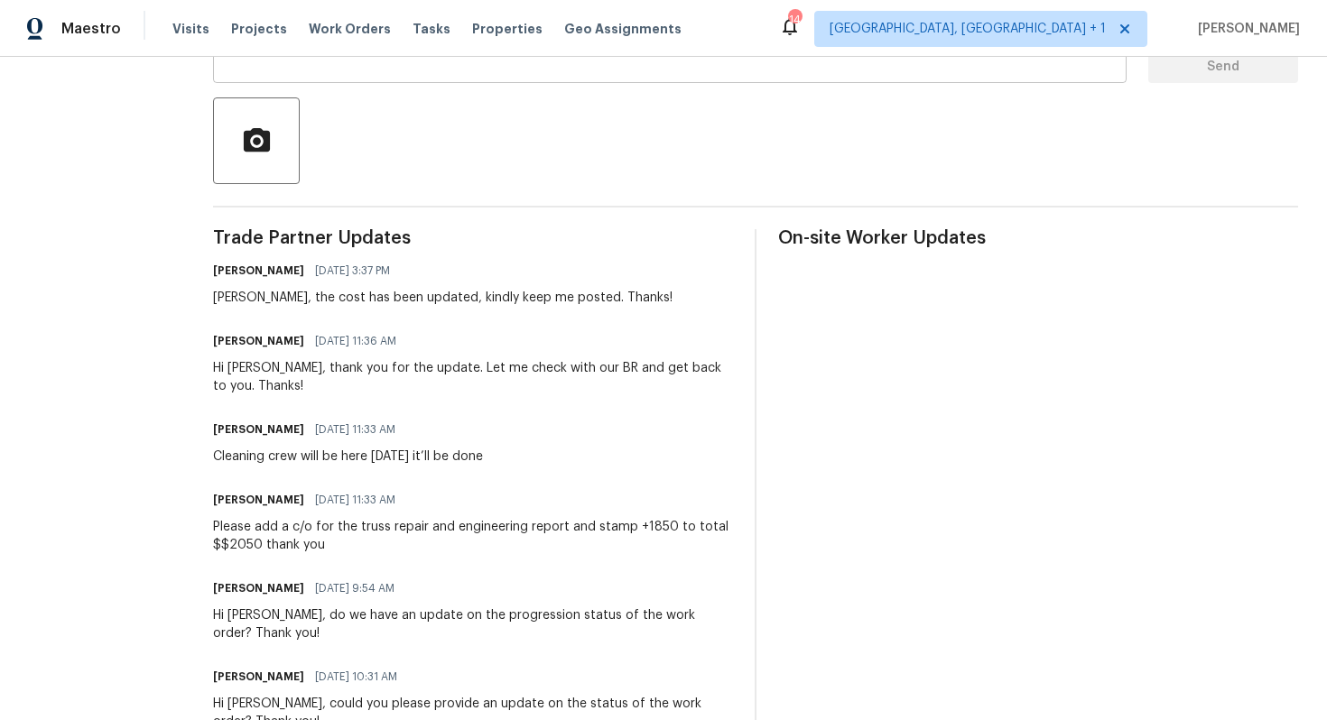
scroll to position [388, 0]
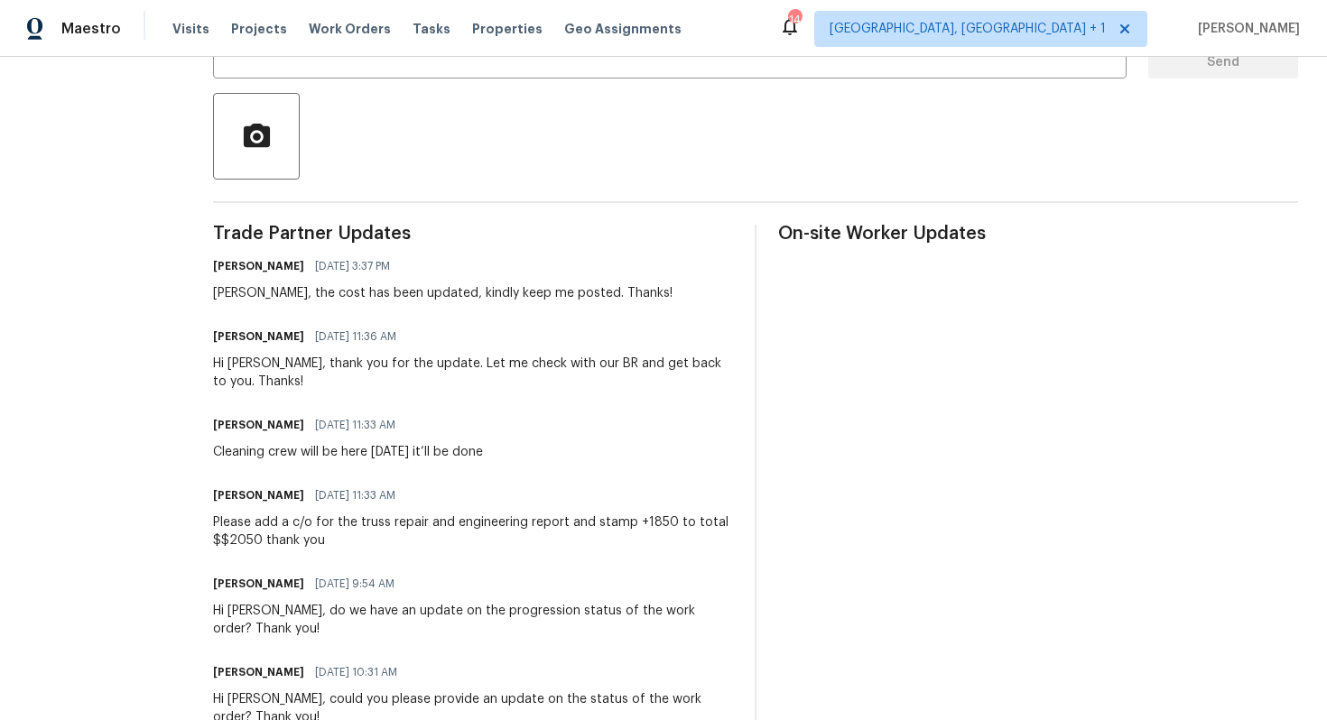
click at [213, 427] on h6 "Charles Crouthamel" at bounding box center [258, 425] width 91 height 18
copy h6 "Charles"
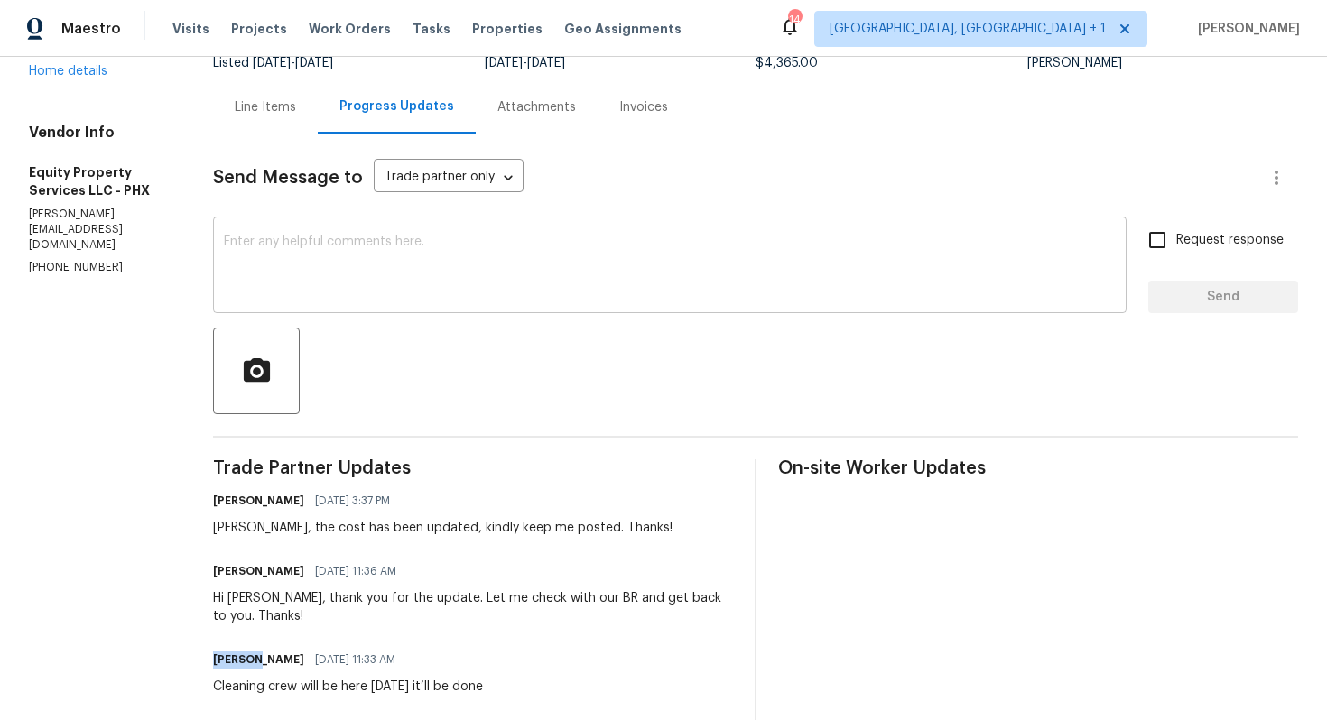
scroll to position [88, 0]
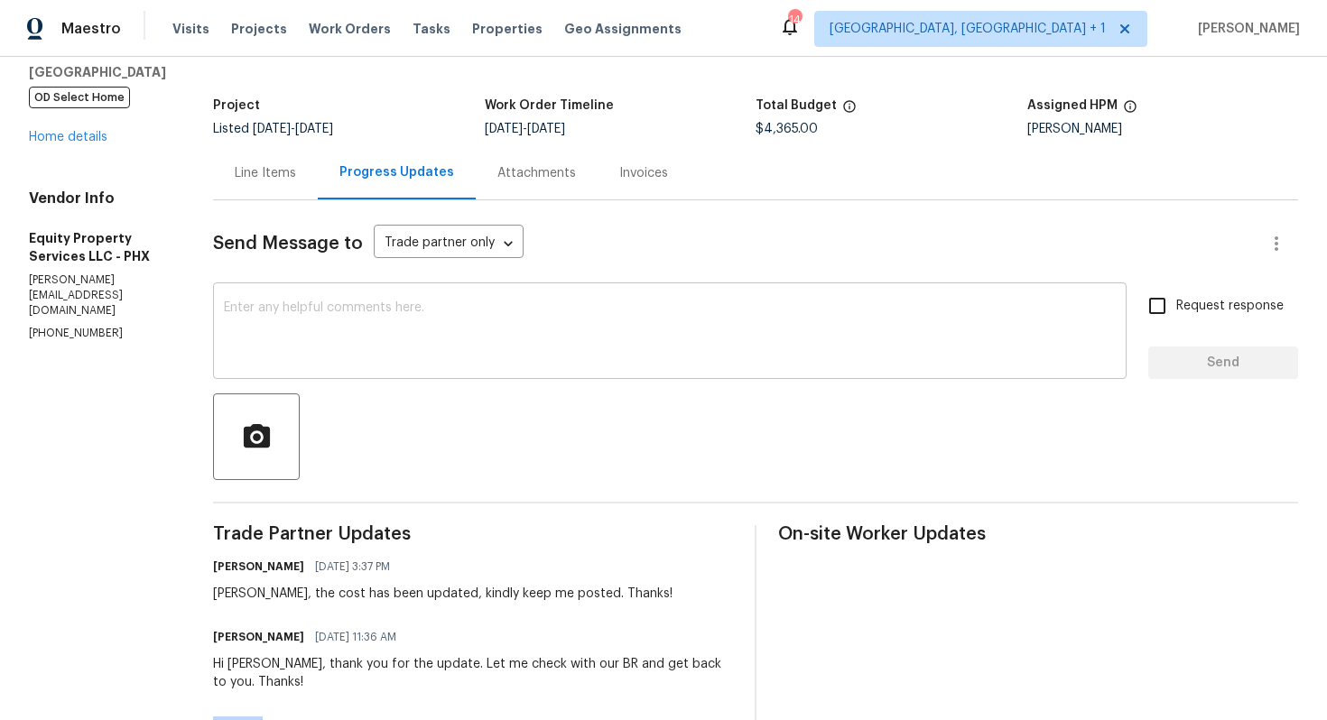
click at [333, 353] on textarea at bounding box center [670, 332] width 892 height 63
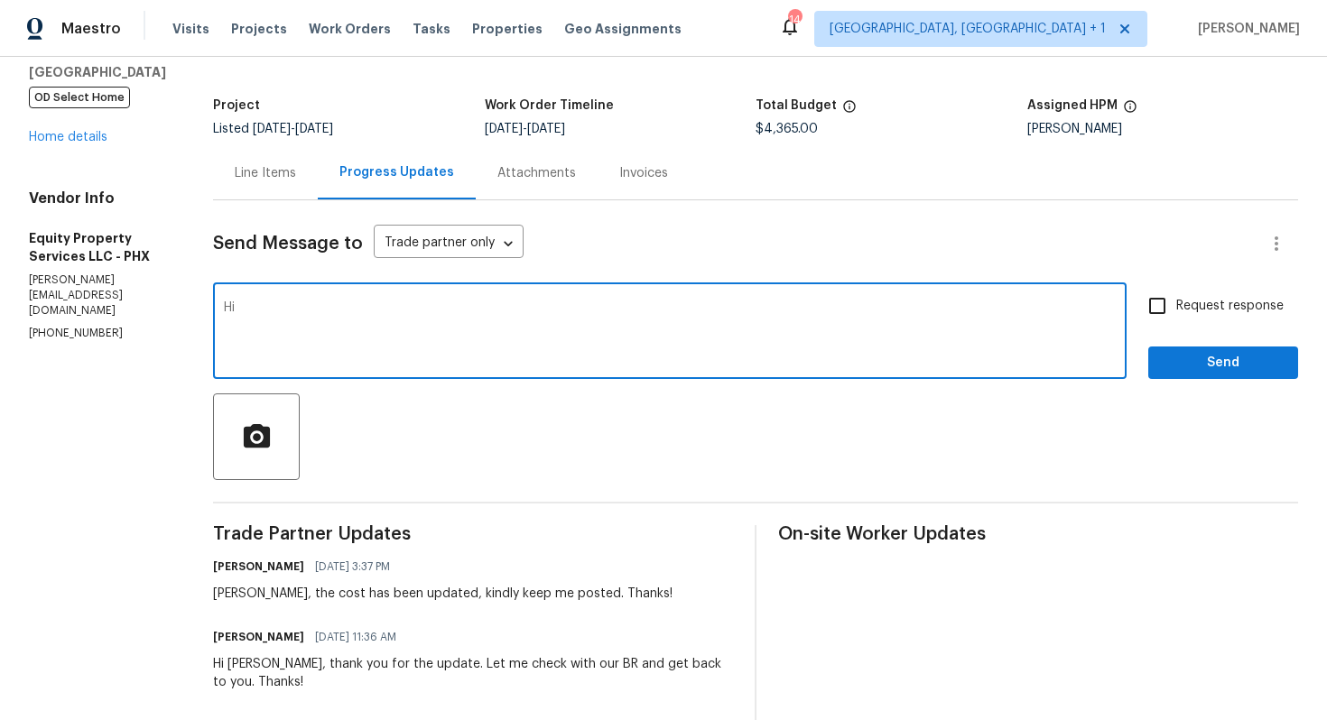
paste textarea "Charles"
click at [417, 304] on textarea "Hi Charles, kindly confirm if everything is completed and good to close this WO…" at bounding box center [670, 332] width 892 height 63
paste textarea "could you please confirm if all the work has been completed and if this WO is g…"
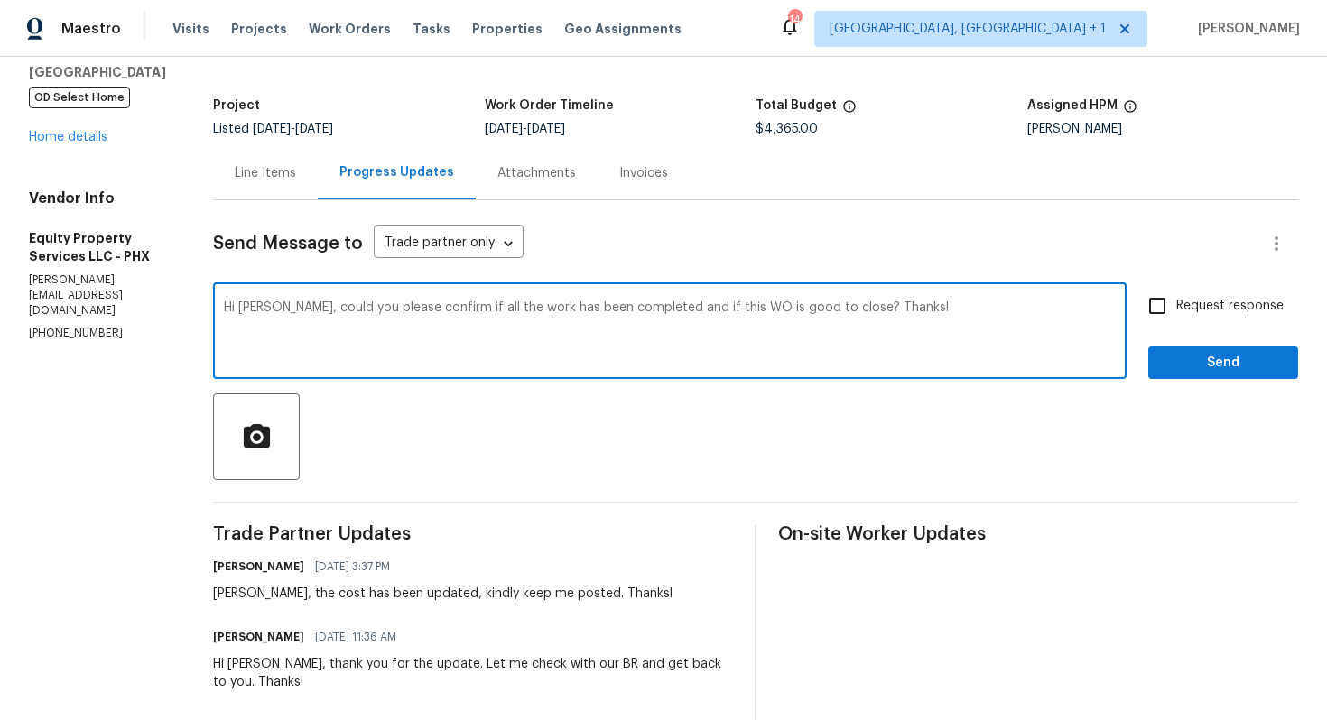
type textarea "Hi Charles, could you please confirm if all the work has been completed and if …"
click at [1195, 306] on span "Request response" at bounding box center [1229, 306] width 107 height 19
click at [1176, 306] on input "Request response" at bounding box center [1157, 306] width 38 height 38
checkbox input "true"
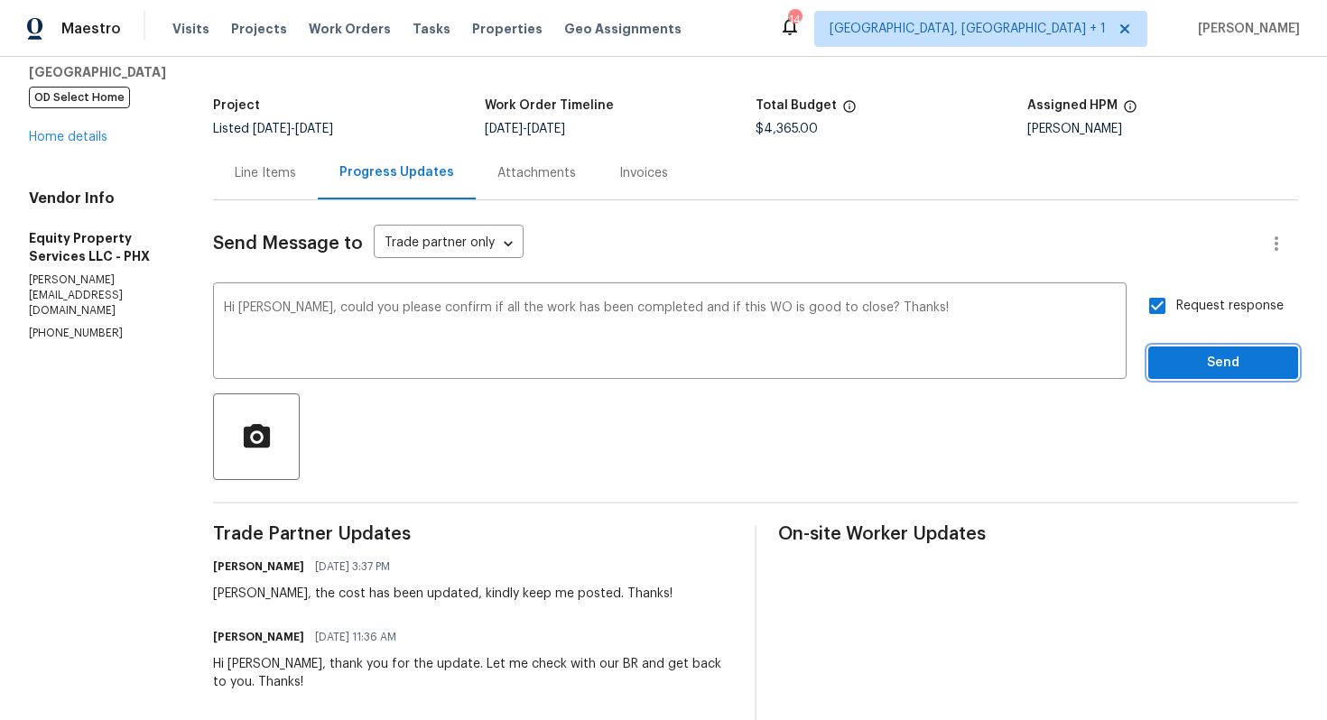
click at [1173, 376] on button "Send" at bounding box center [1223, 363] width 150 height 33
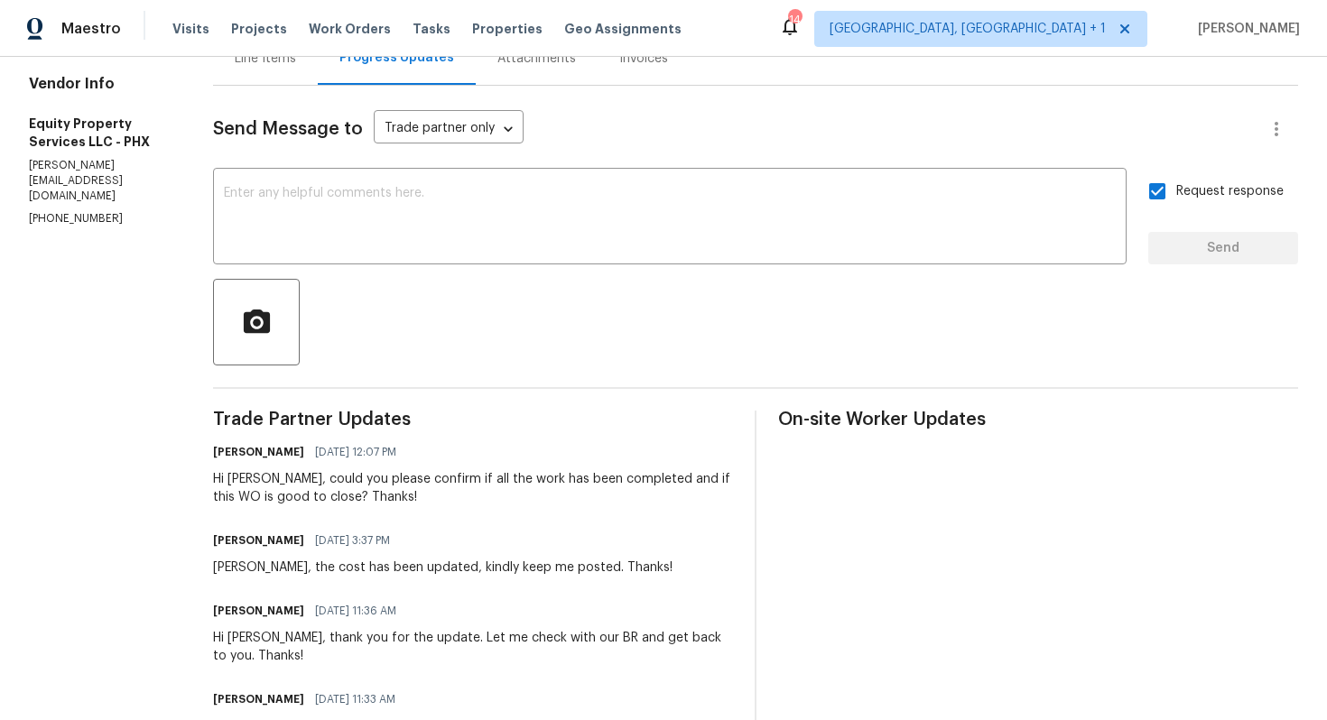
scroll to position [0, 0]
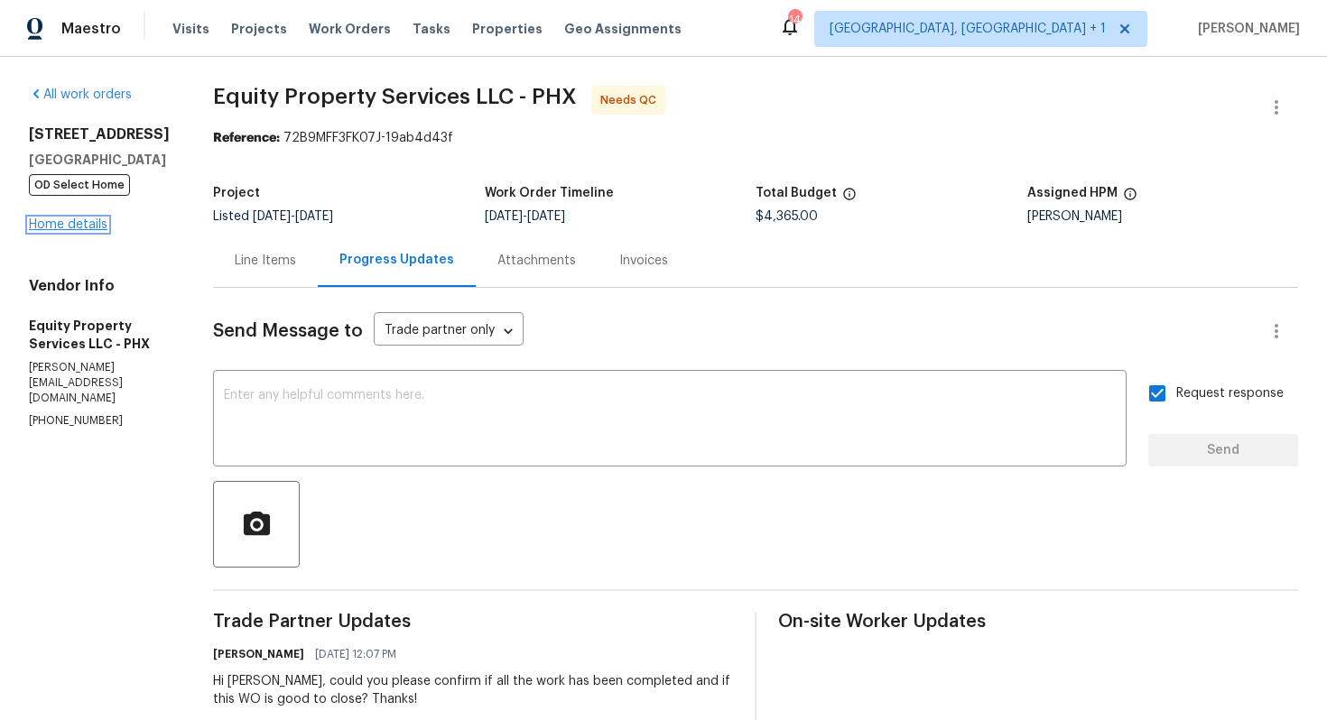
click at [73, 231] on link "Home details" at bounding box center [68, 224] width 79 height 13
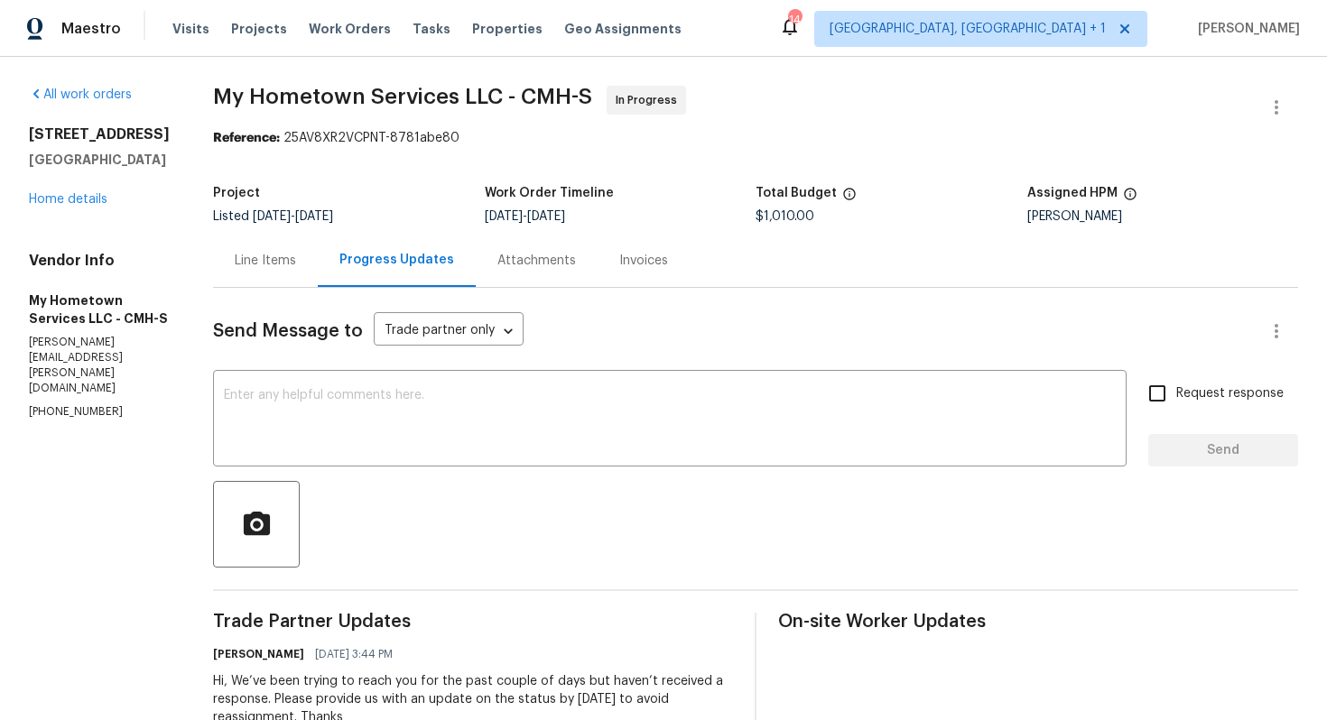
click at [919, 112] on span "My Hometown Services LLC - CMH-S In Progress" at bounding box center [734, 107] width 1042 height 43
